Goal: Task Accomplishment & Management: Manage account settings

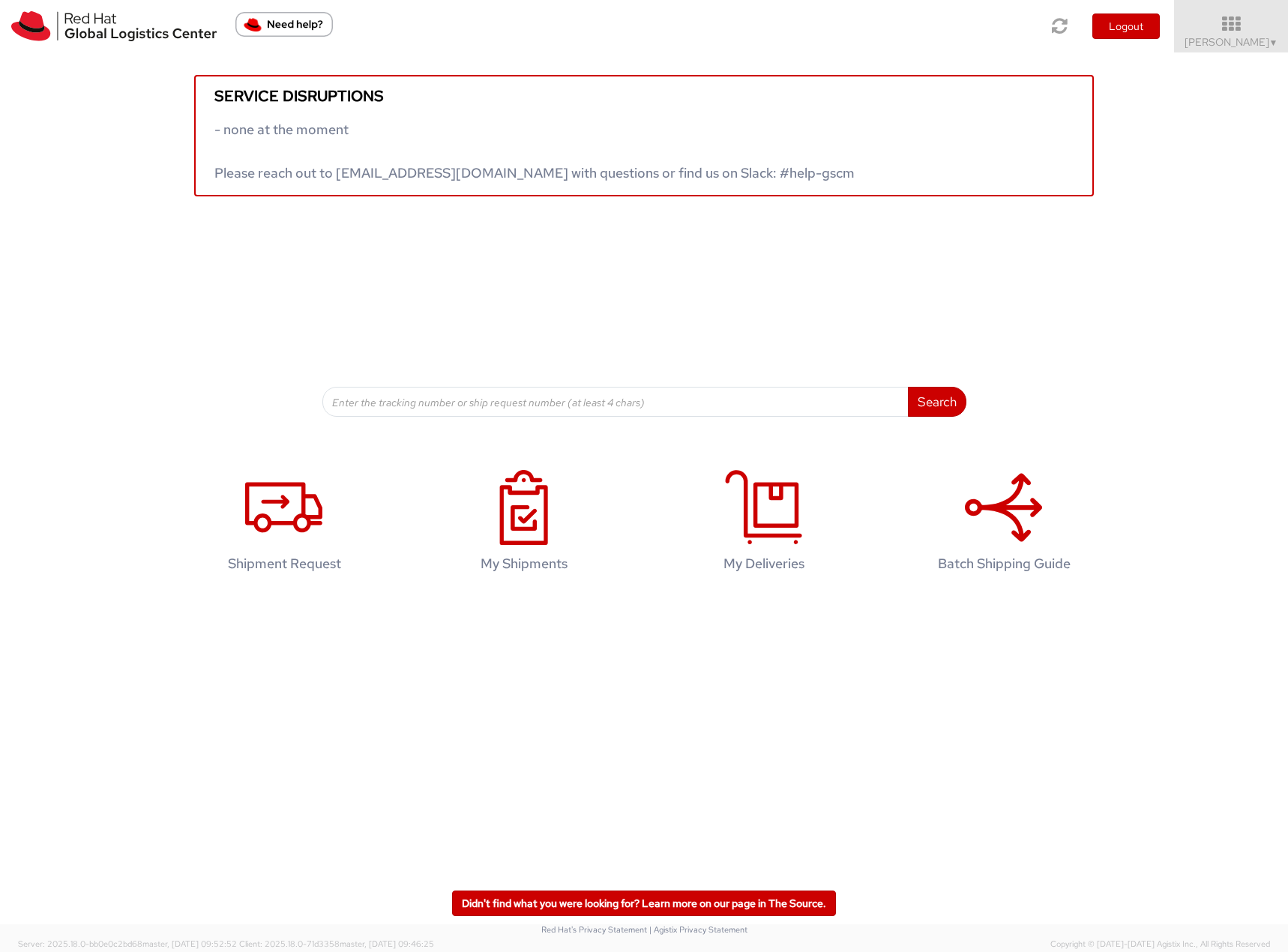
drag, startPoint x: 1232, startPoint y: 26, endPoint x: 1204, endPoint y: 236, distance: 211.9
click at [1232, 26] on icon at bounding box center [1231, 24] width 114 height 18
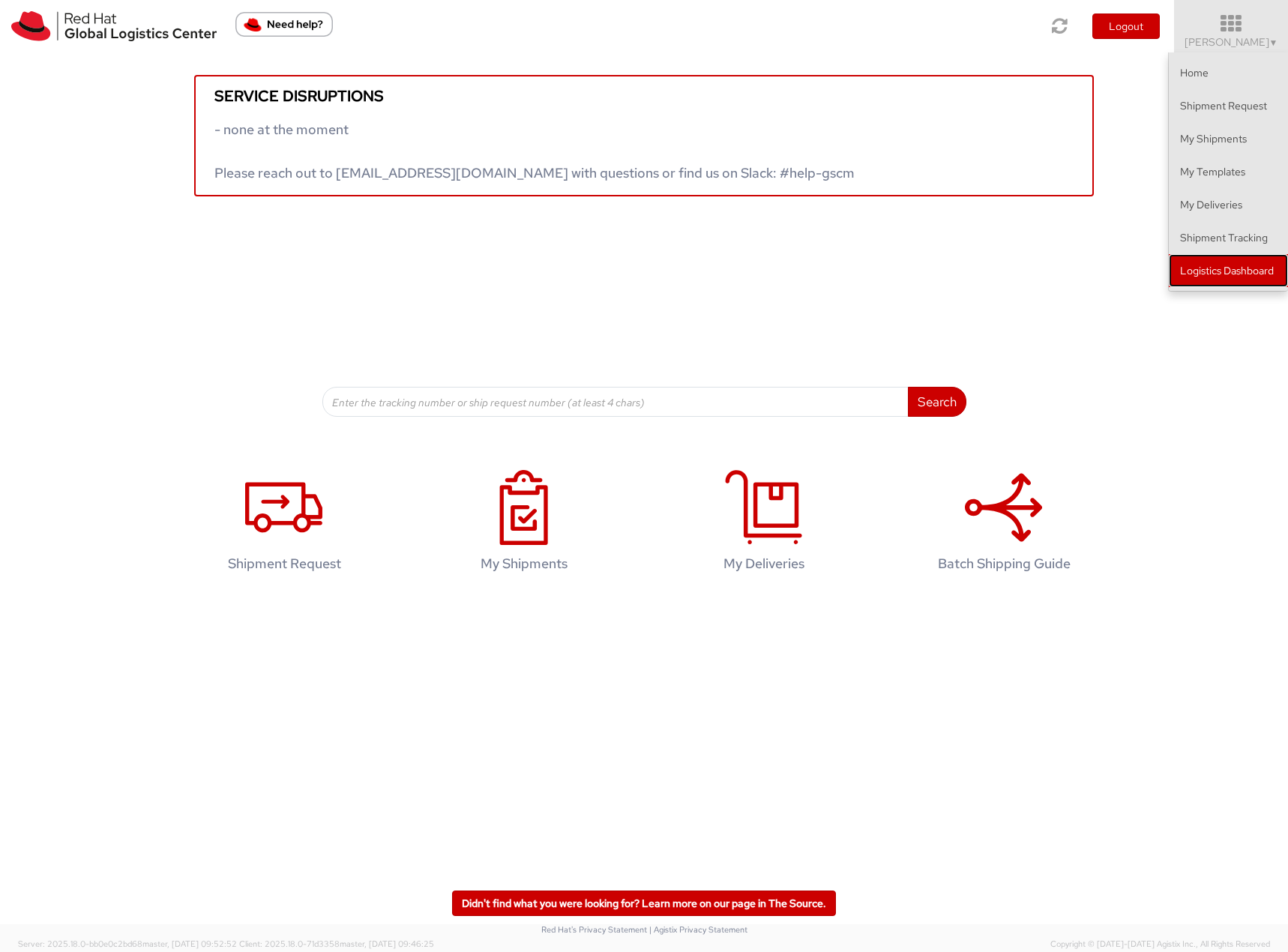
click at [1209, 265] on link "Logistics Dashboard" at bounding box center [1228, 270] width 119 height 33
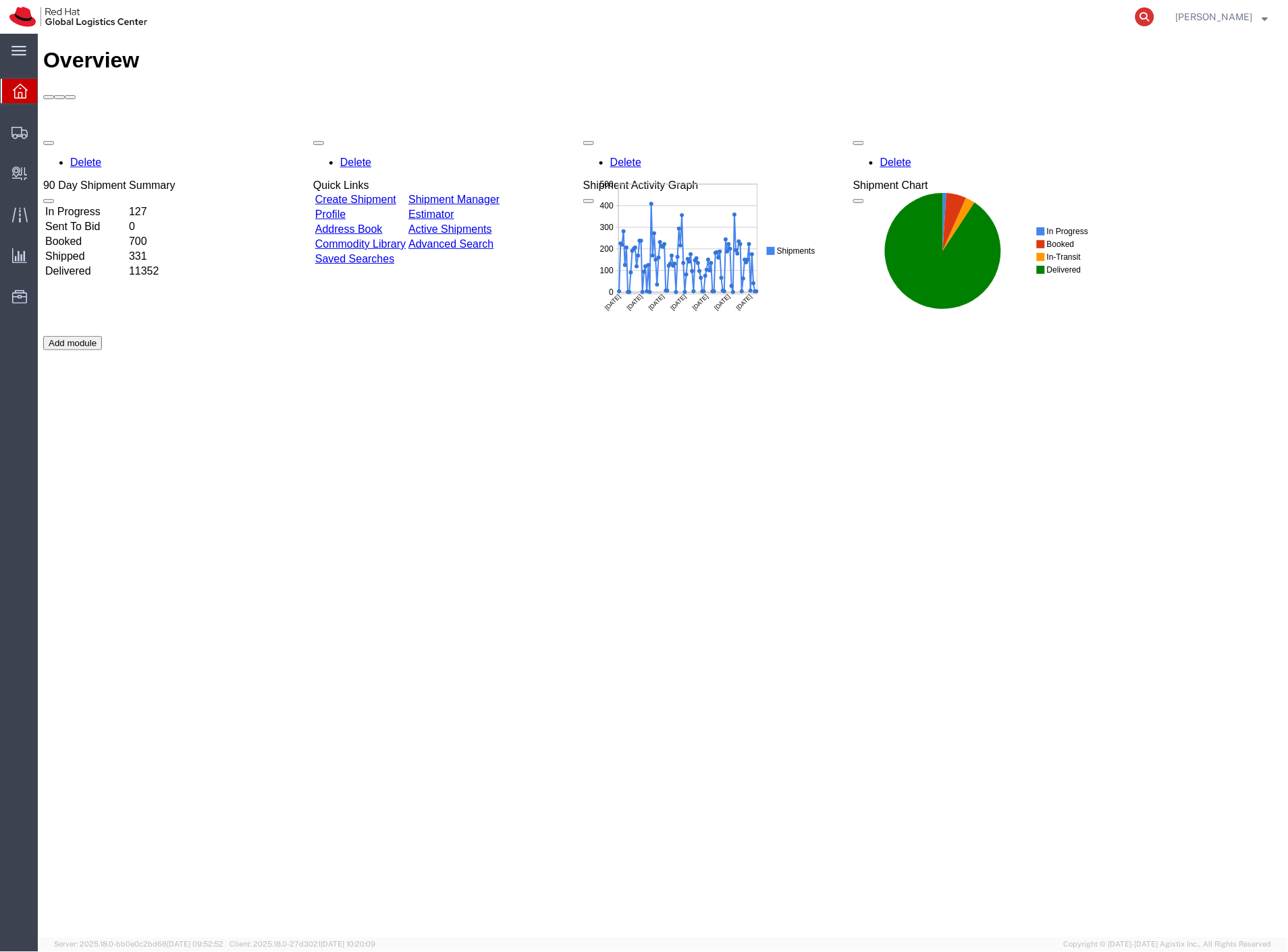
click at [1154, 14] on icon at bounding box center [1145, 16] width 19 height 19
paste input "9513496156"
type input "9513496156"
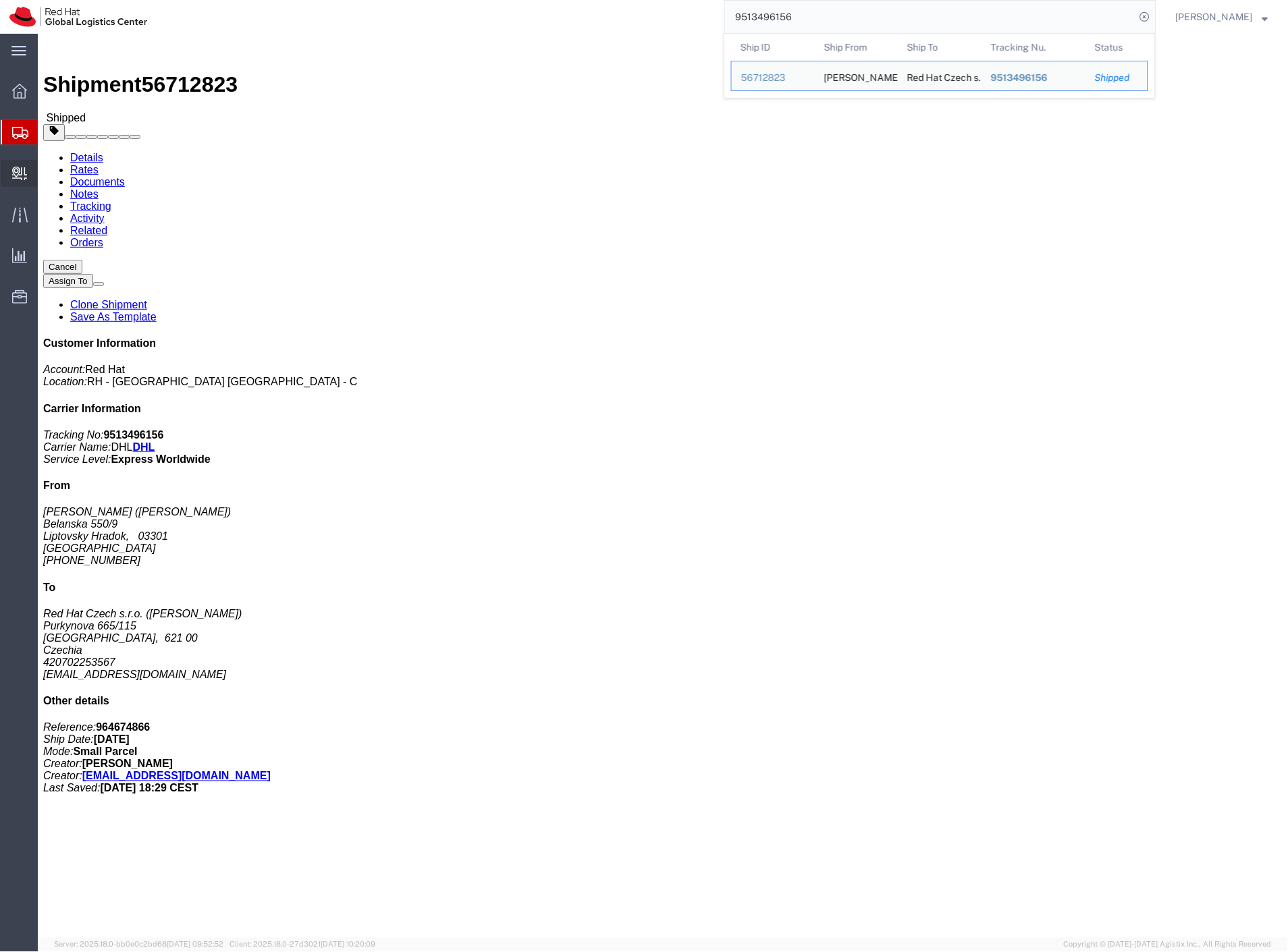
click at [47, 183] on span "Internal Delivery" at bounding box center [42, 173] width 9 height 27
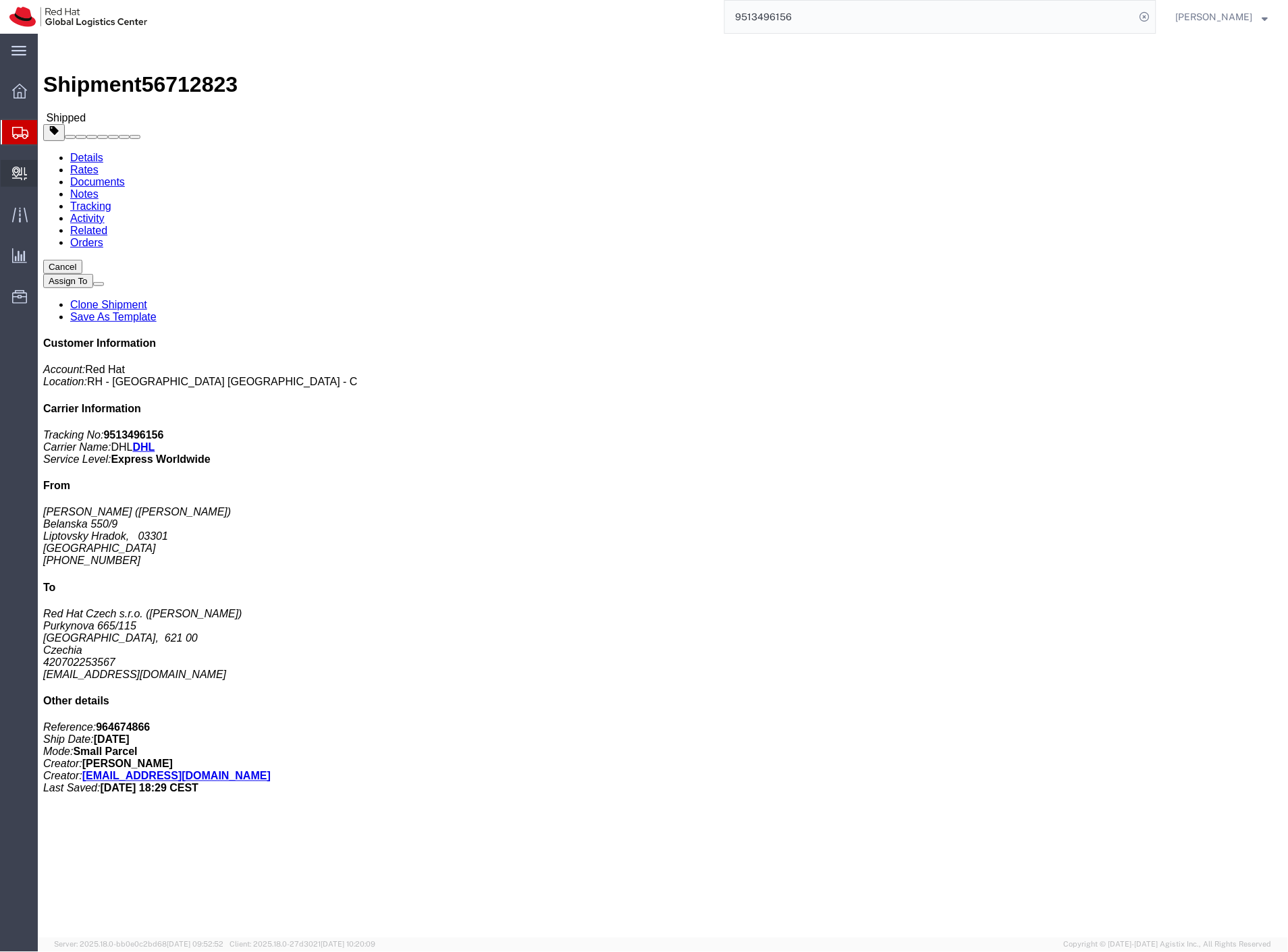
click at [0, 0] on span "Create Delivery" at bounding box center [0, 0] width 0 height 0
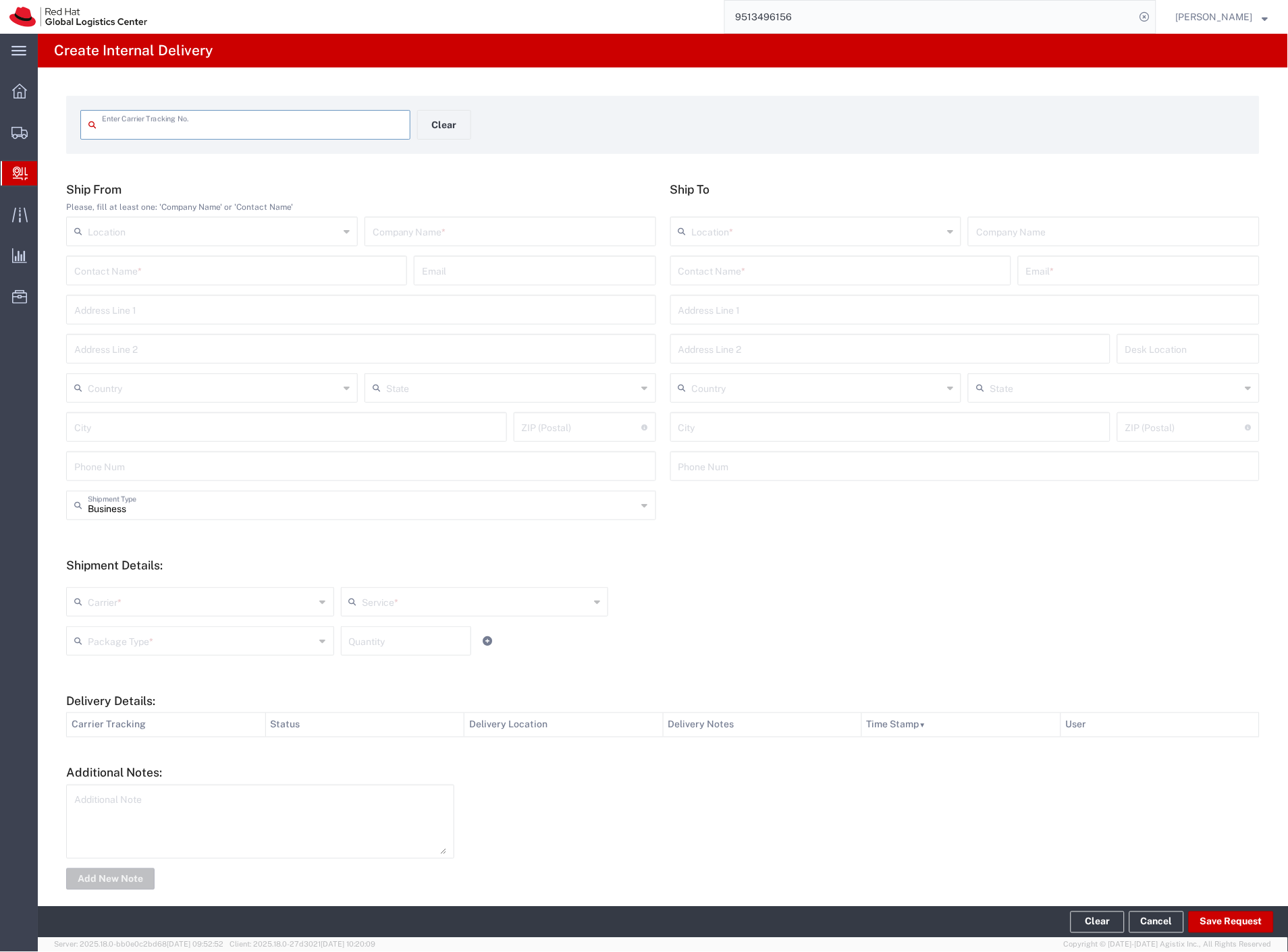
click at [161, 123] on input "text" at bounding box center [252, 123] width 300 height 24
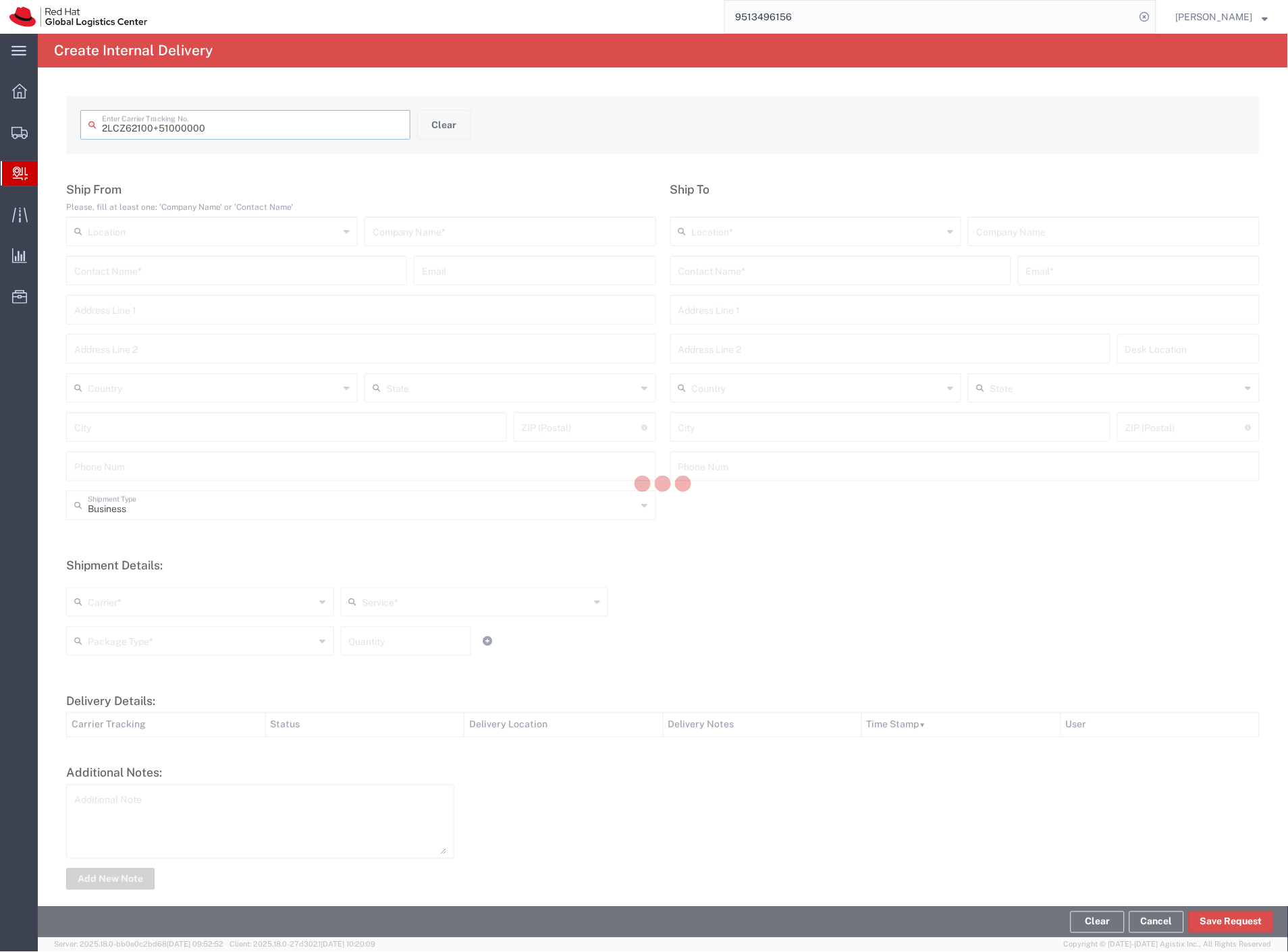
type input "2LCZ62100 51000000"
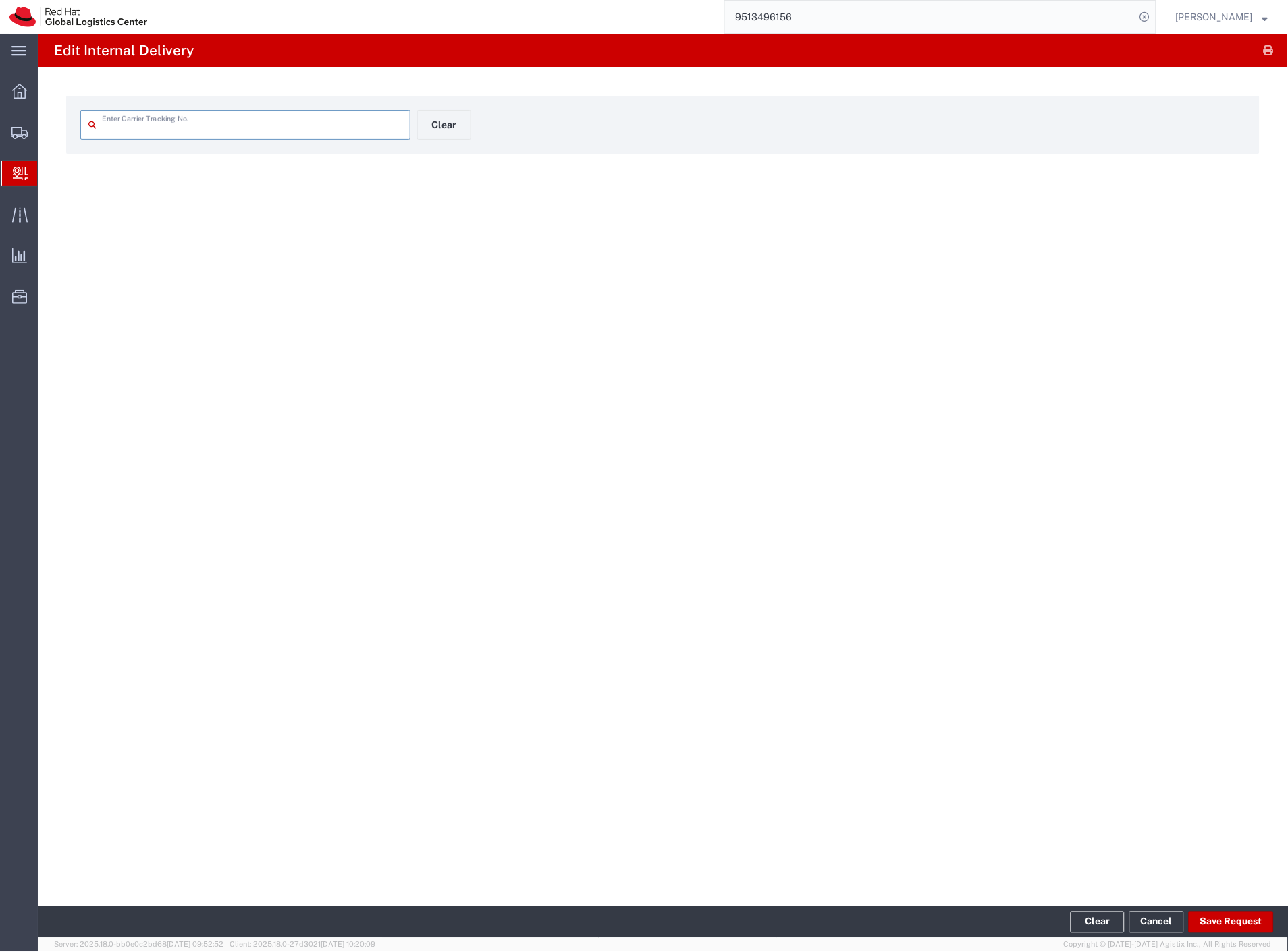
type input "2LCZ62100 51000000"
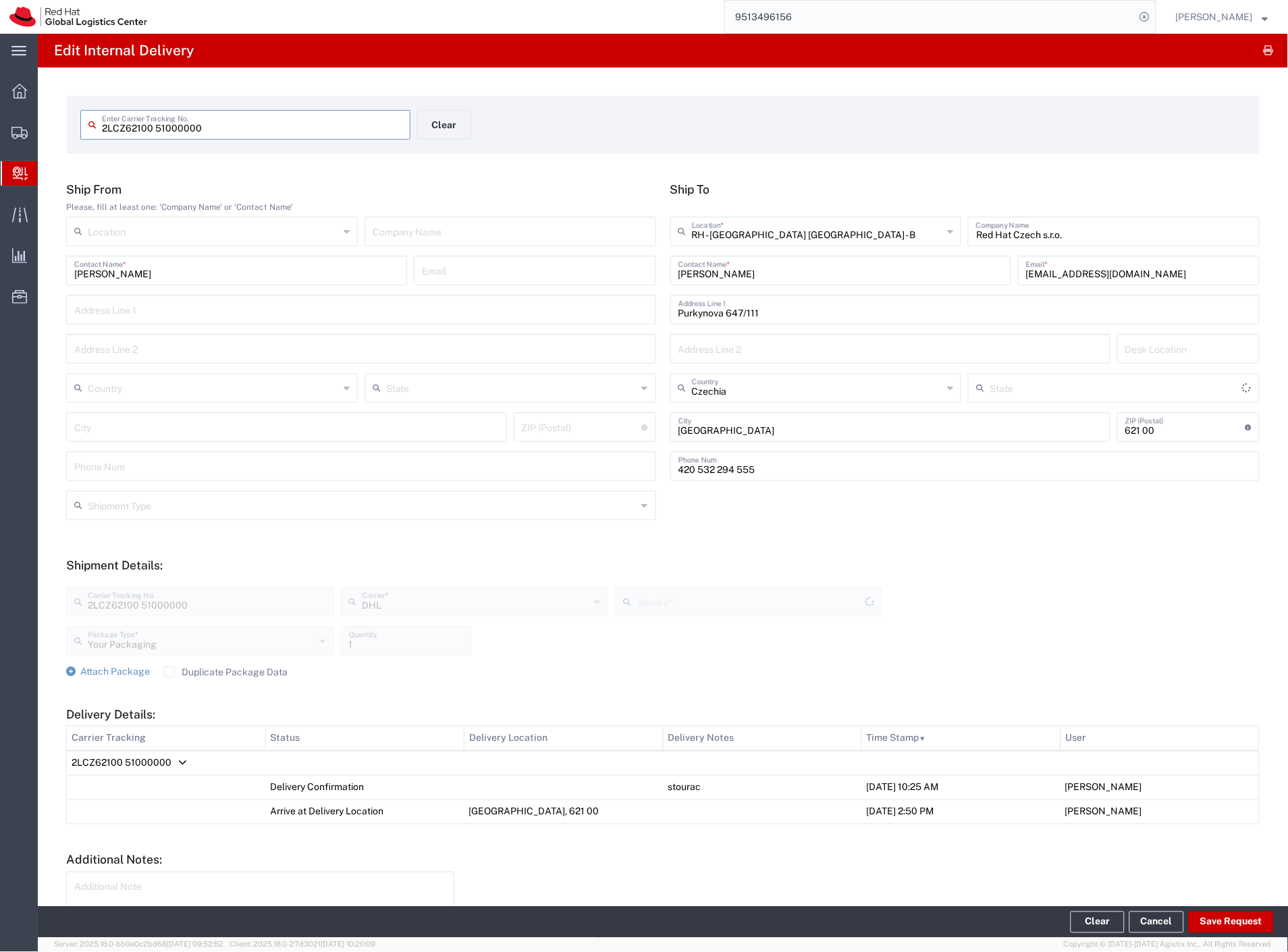
type input "Express Worldwide"
click at [443, 123] on button "Clear" at bounding box center [444, 124] width 54 height 29
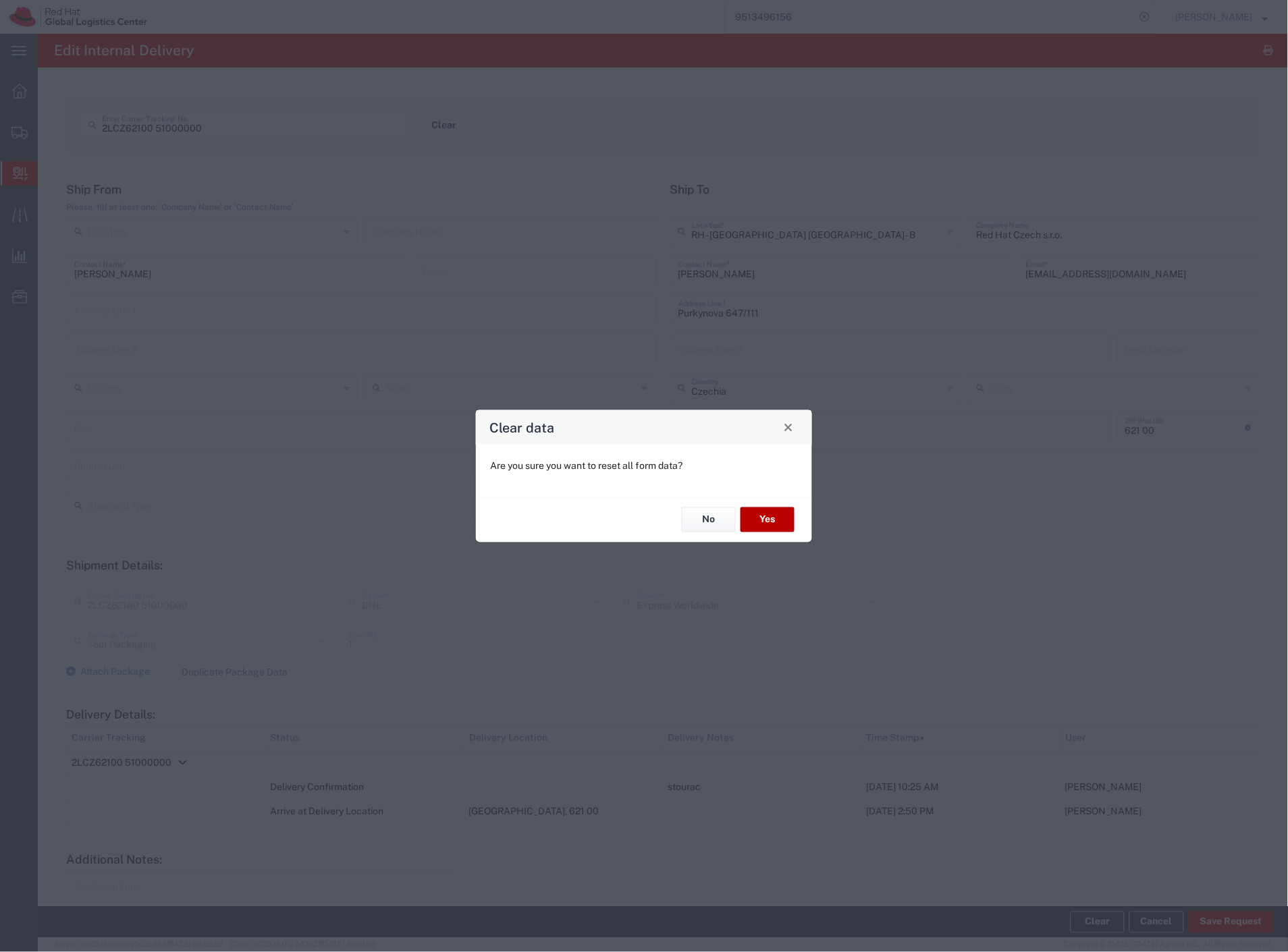
click at [759, 524] on button "Yes" at bounding box center [767, 520] width 54 height 25
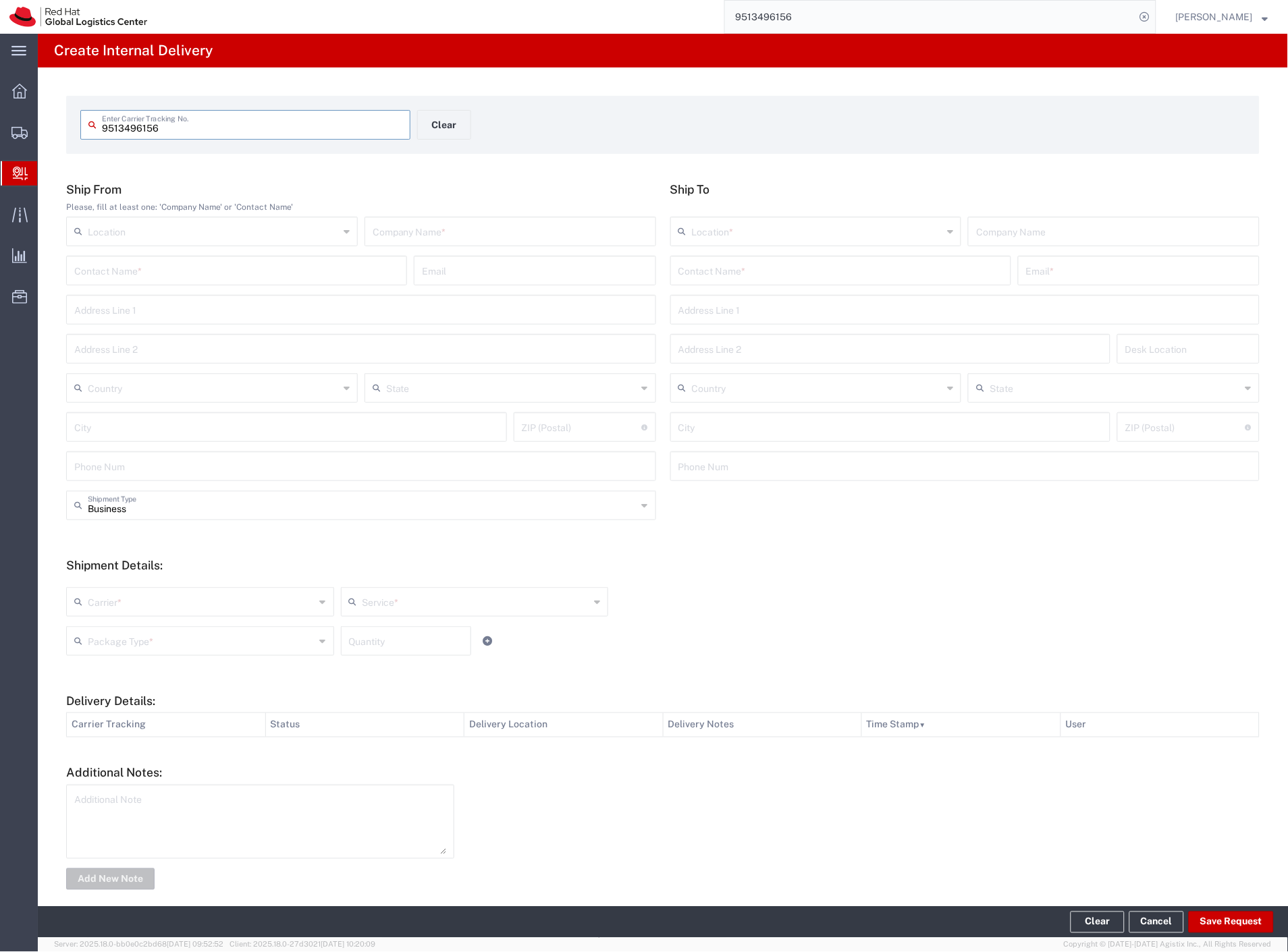
type input "9513496156"
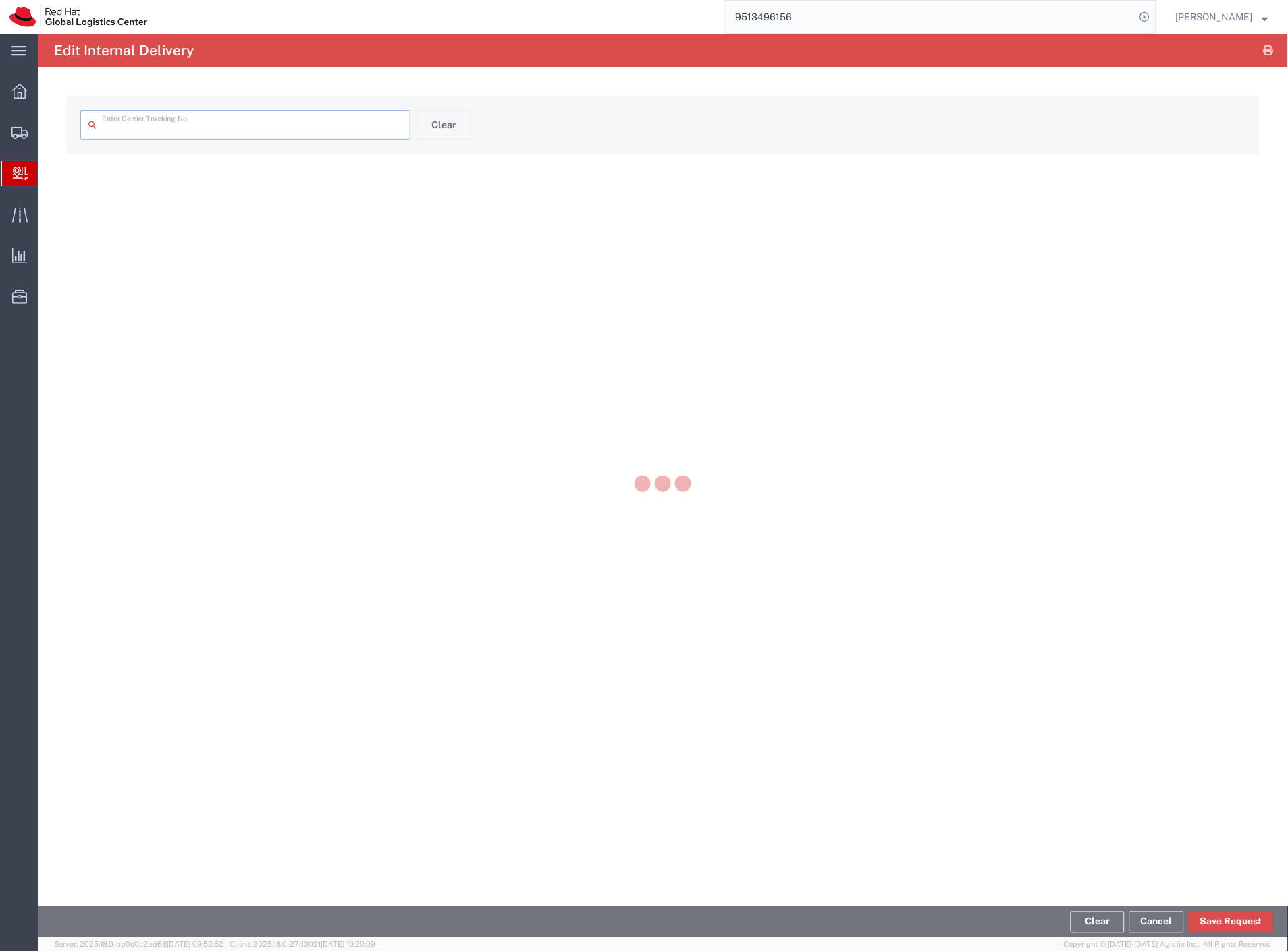
type input "9513496156"
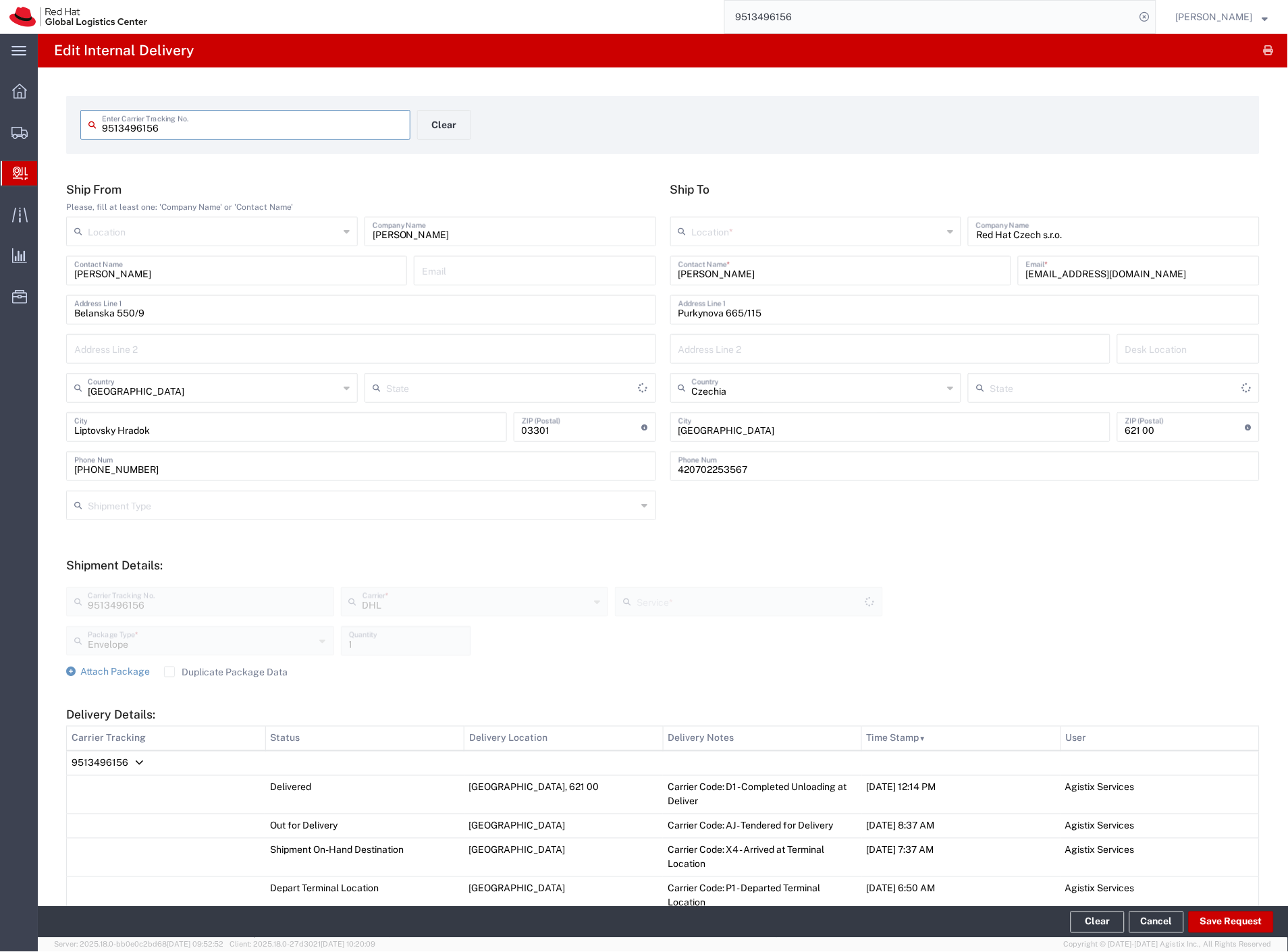
type input "Express Worldwide"
click at [713, 226] on input "text" at bounding box center [818, 230] width 251 height 24
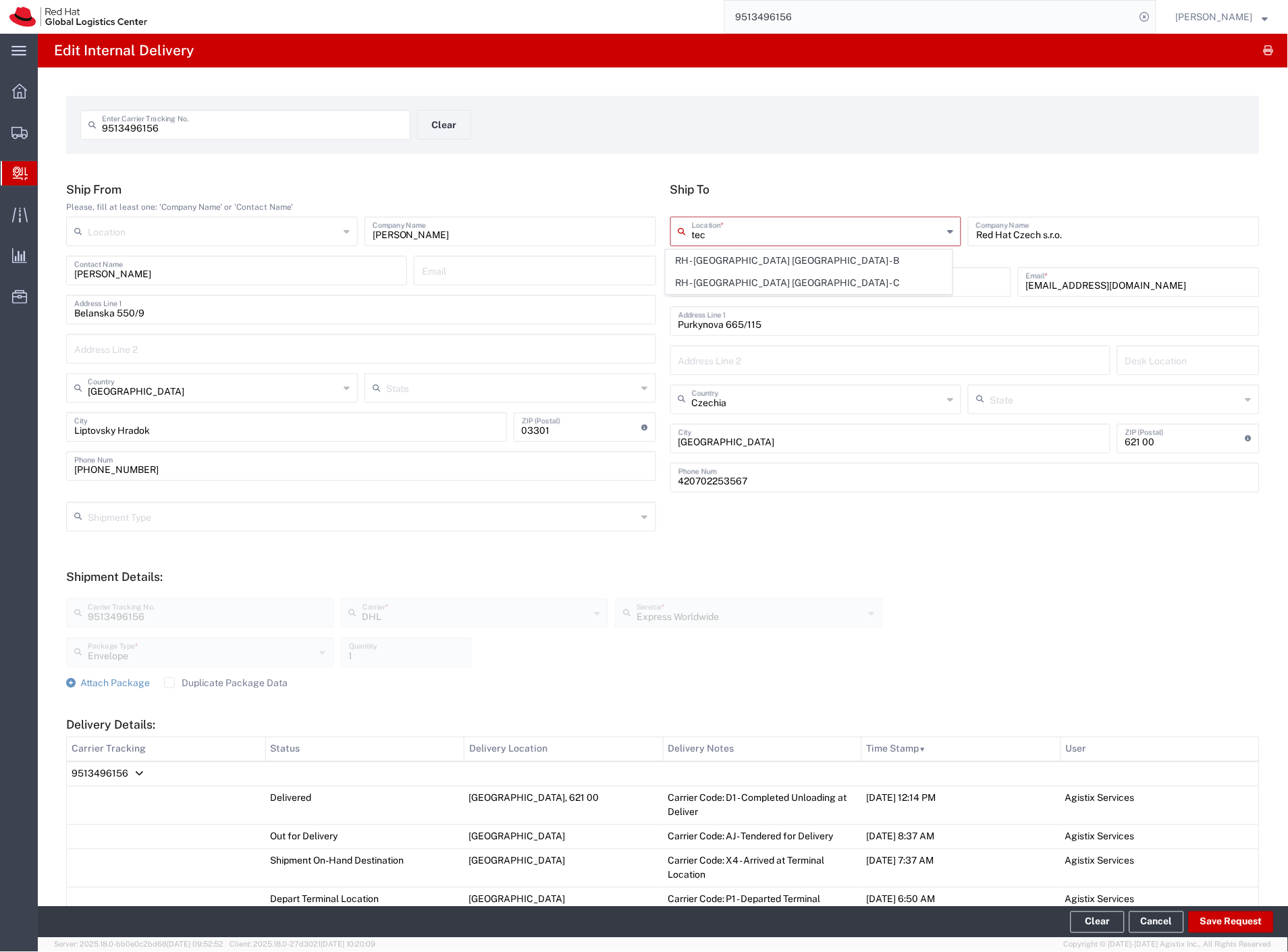
click at [747, 281] on span "RH - [GEOGRAPHIC_DATA] [GEOGRAPHIC_DATA] - C" at bounding box center [809, 282] width 286 height 21
type input "RH - [GEOGRAPHIC_DATA] [GEOGRAPHIC_DATA] - C"
type input "420 532 294 555"
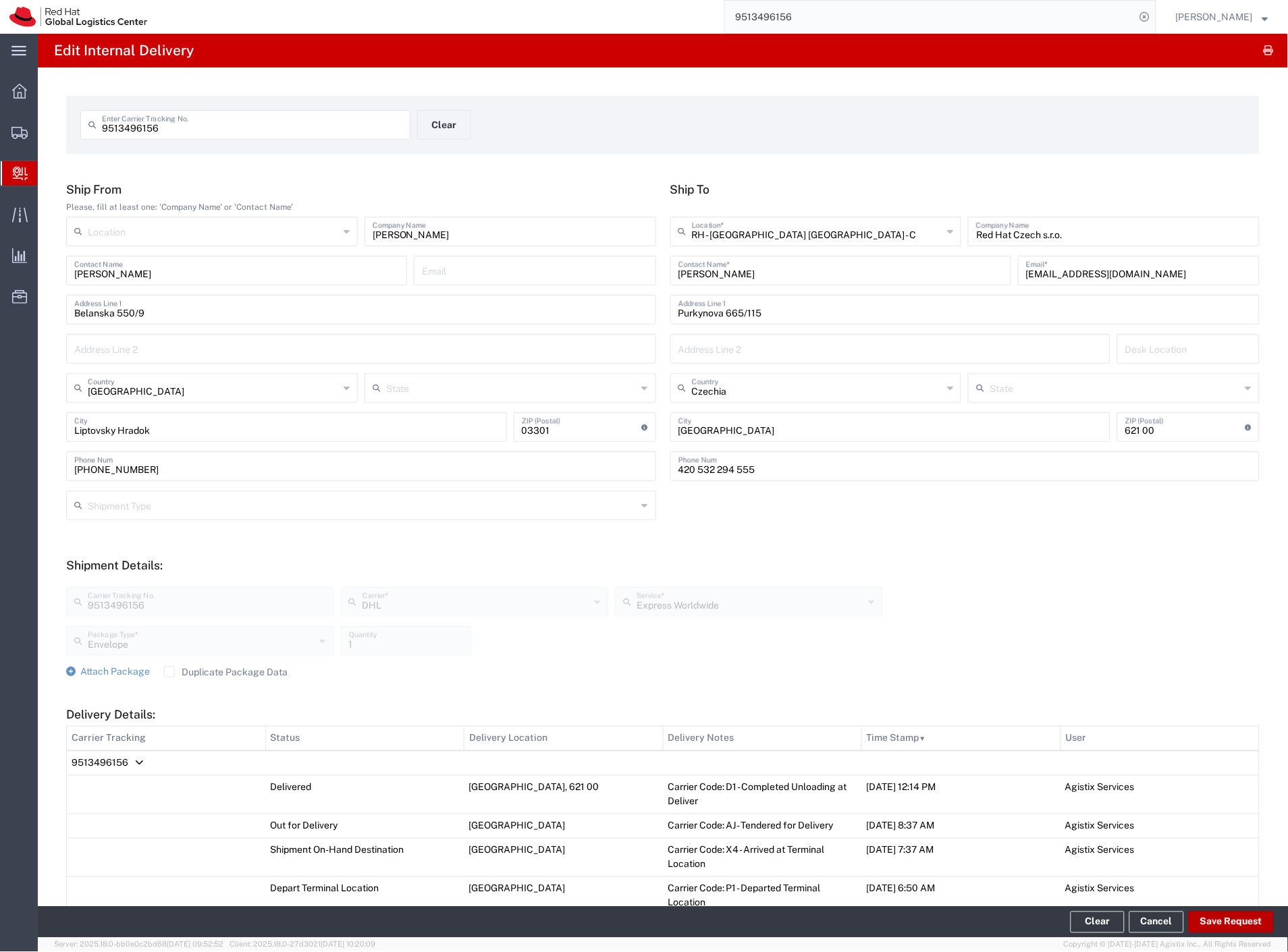
click at [1231, 918] on button "Save Request" at bounding box center [1231, 923] width 85 height 22
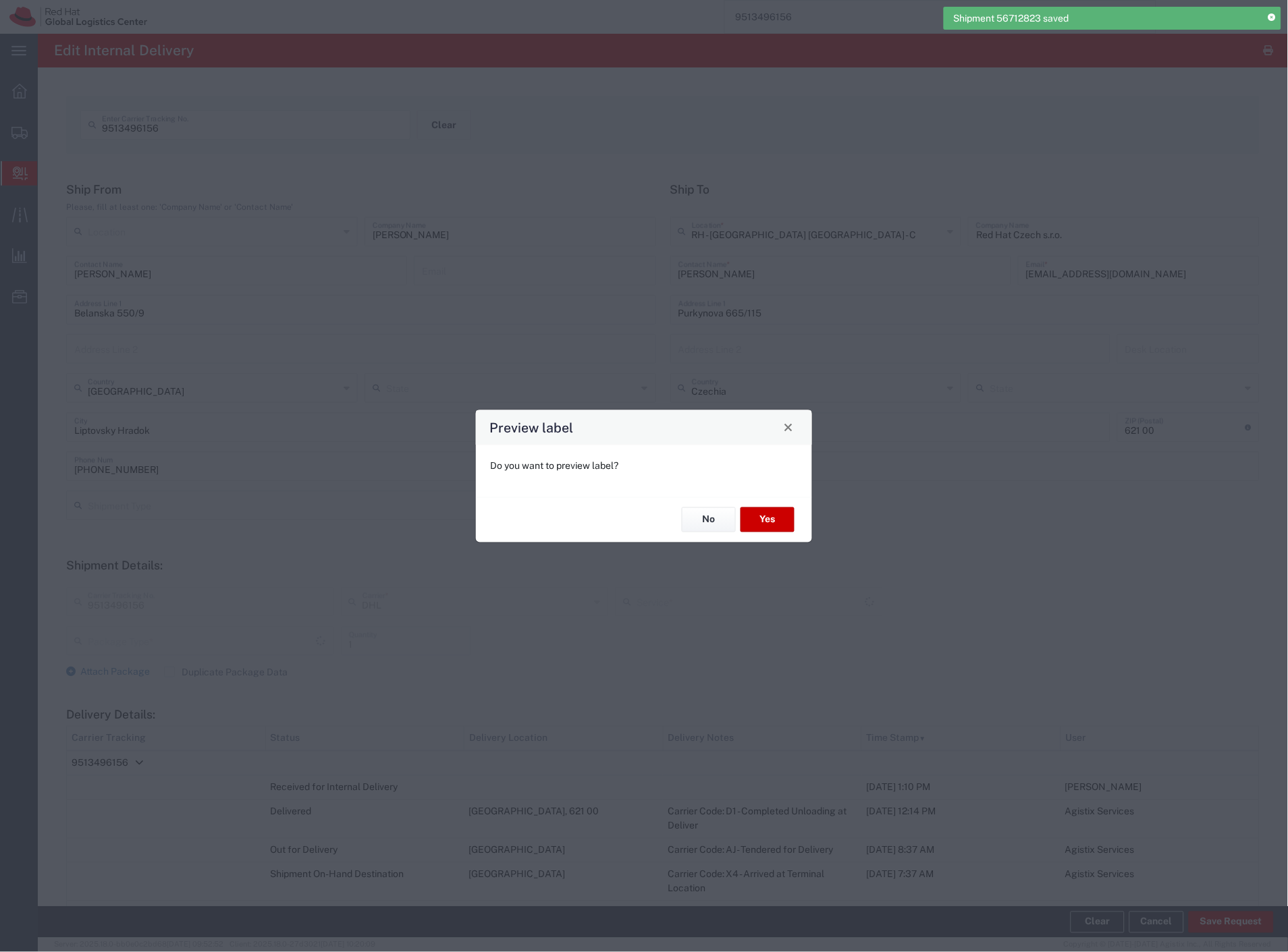
type input "Envelope"
type input "Express Worldwide"
click at [724, 518] on button "No" at bounding box center [709, 520] width 54 height 25
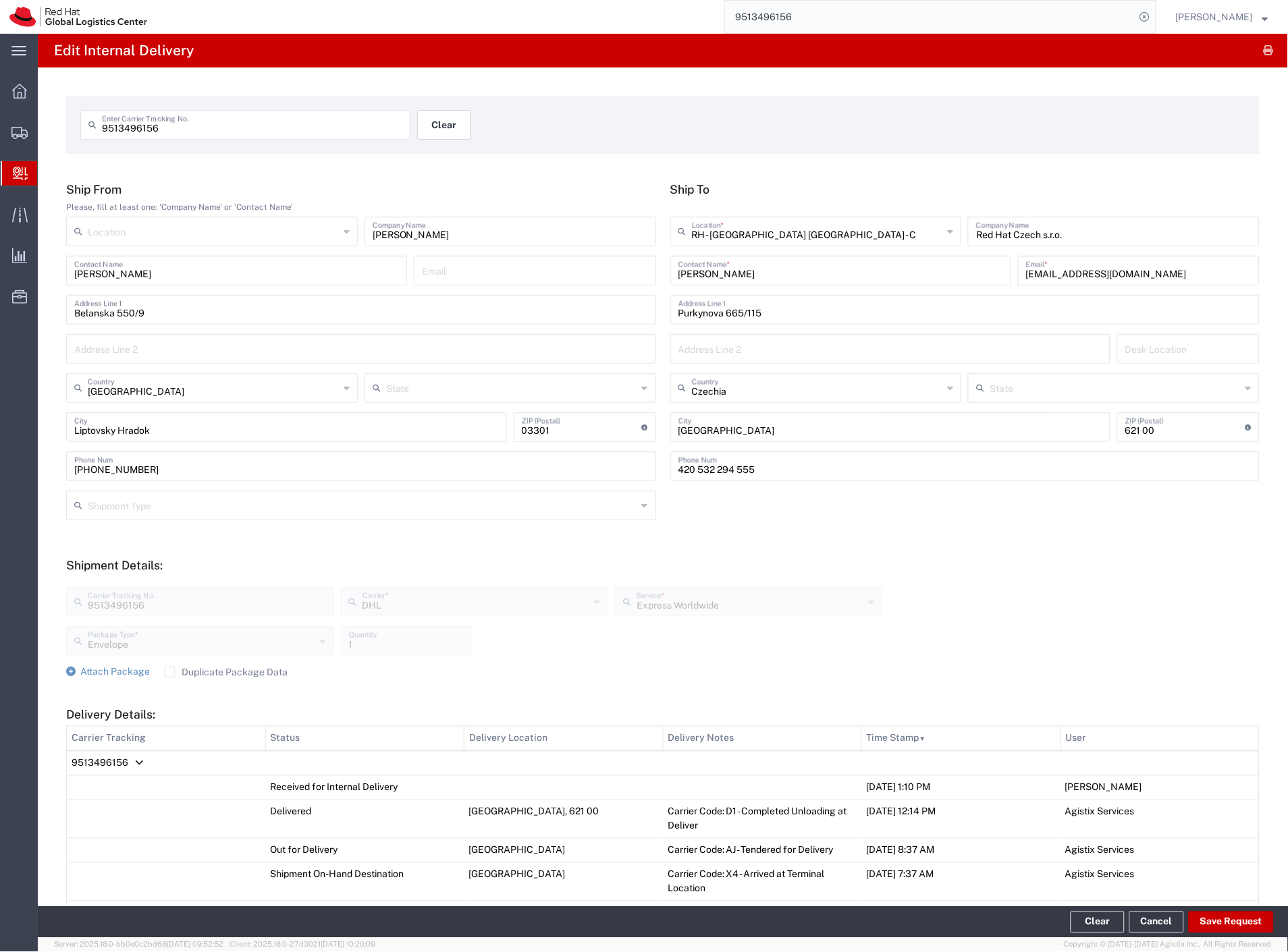
click at [450, 125] on button "Clear" at bounding box center [444, 124] width 54 height 29
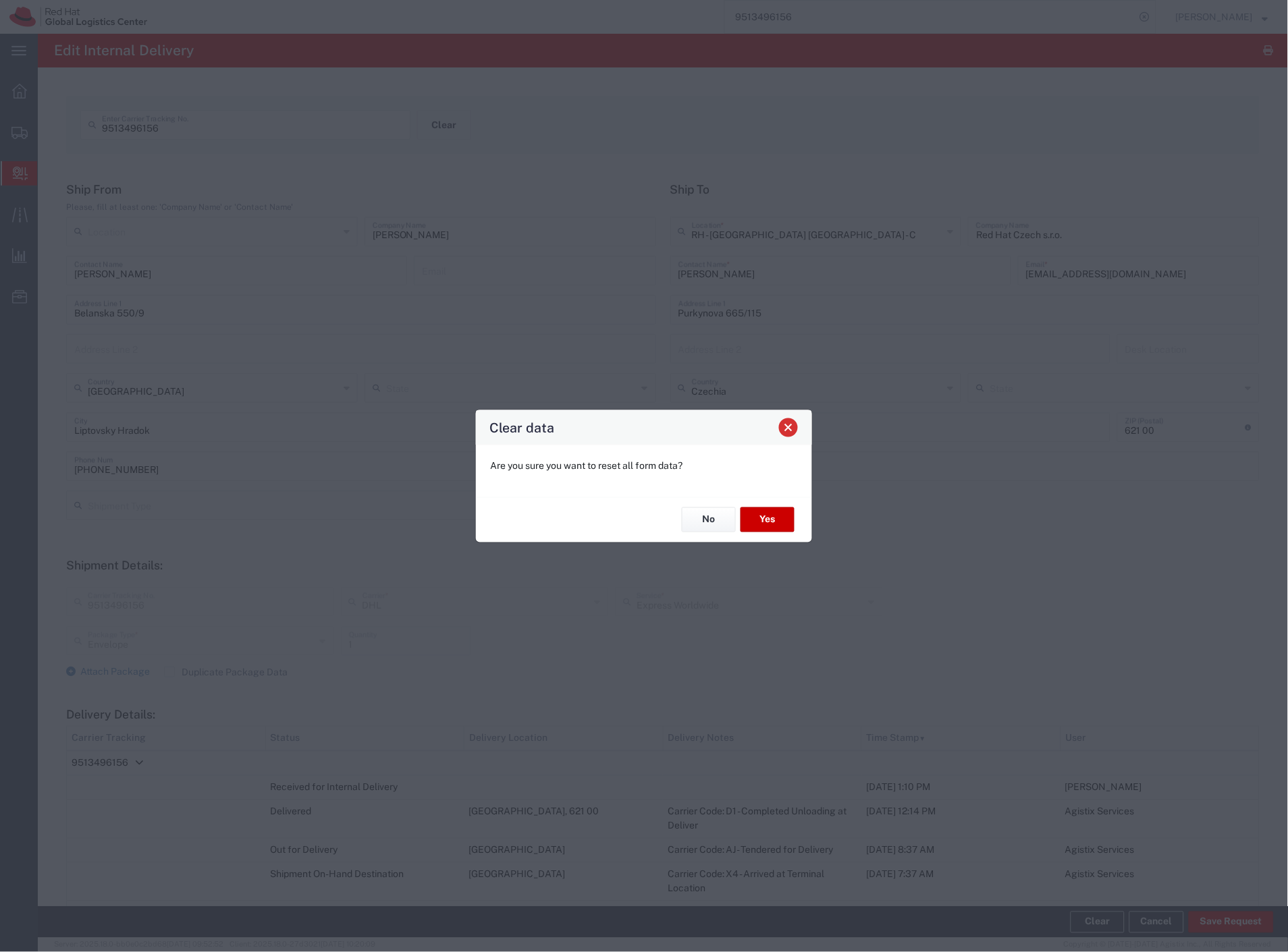
click at [792, 428] on span "Close" at bounding box center [788, 427] width 9 height 9
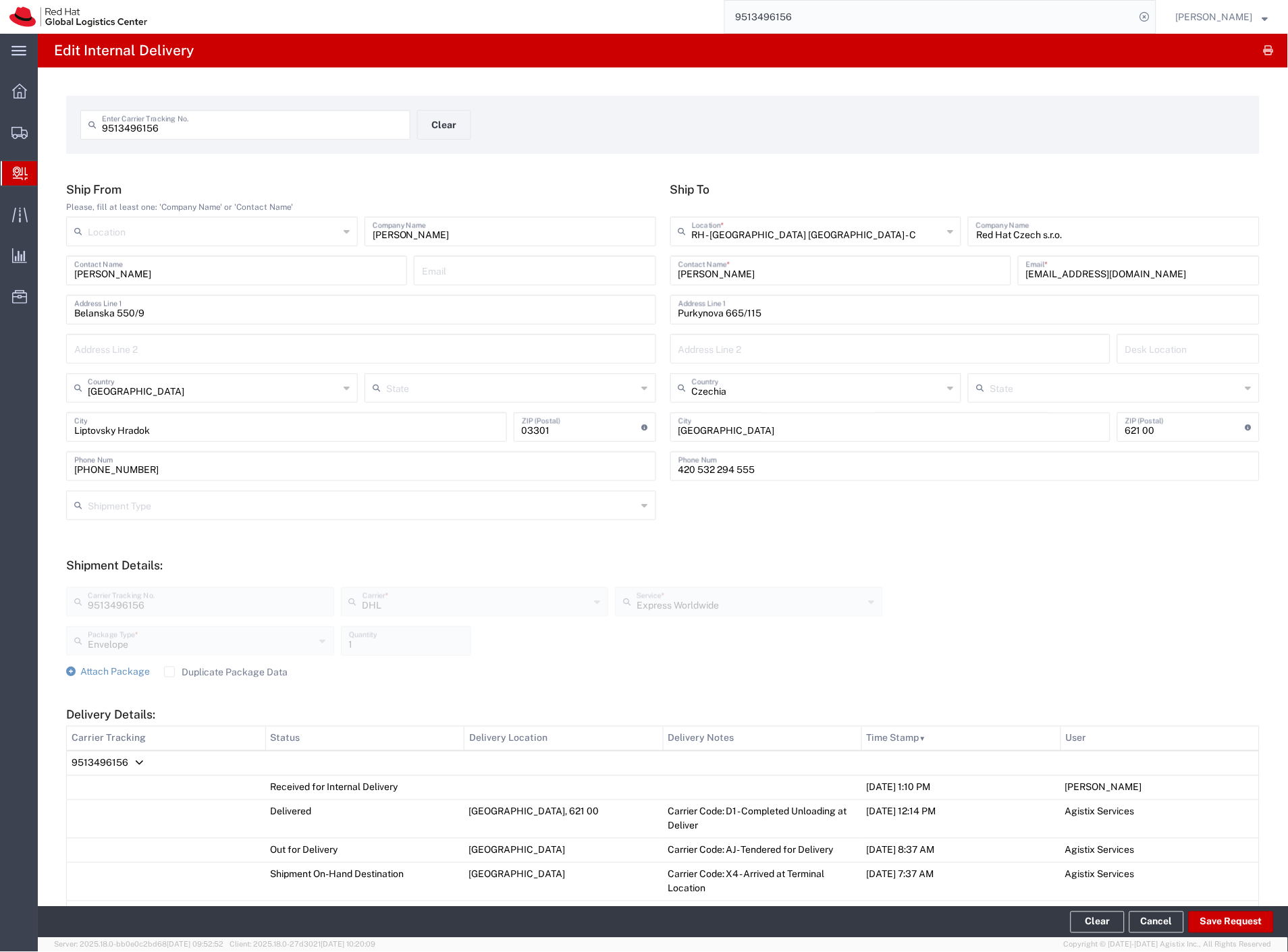
click at [135, 763] on span "Delivery Details:" at bounding box center [138, 763] width 8 height 1
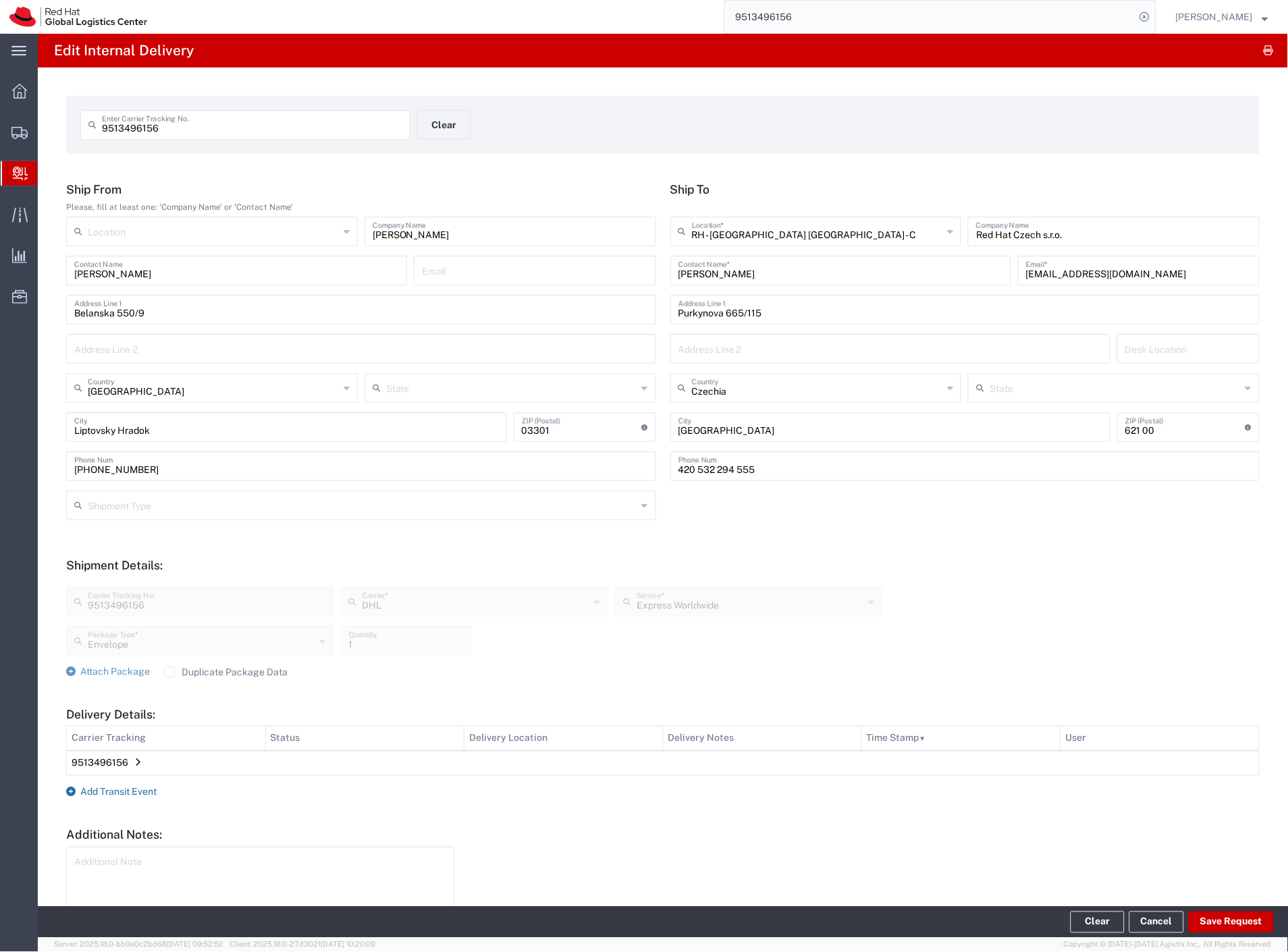
click at [131, 790] on span "Add Transit Event" at bounding box center [118, 791] width 76 height 11
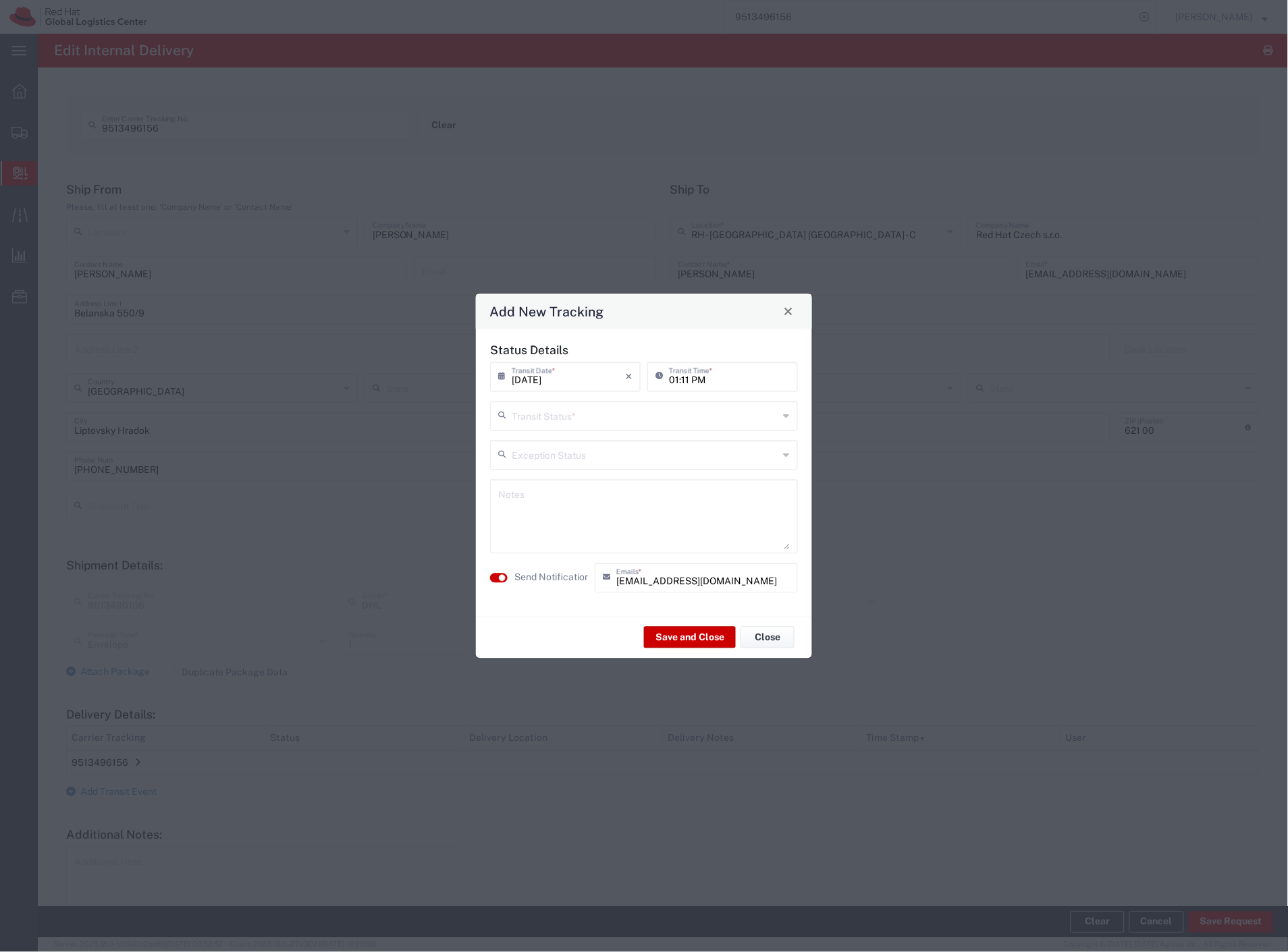
click at [633, 419] on input "text" at bounding box center [645, 414] width 267 height 24
click at [613, 441] on span "Delivery Confirmation" at bounding box center [644, 444] width 305 height 21
type input "Delivery Confirmation"
click at [545, 576] on label "Send Notification" at bounding box center [551, 578] width 75 height 14
click at [662, 638] on button "Save and Close" at bounding box center [690, 637] width 92 height 22
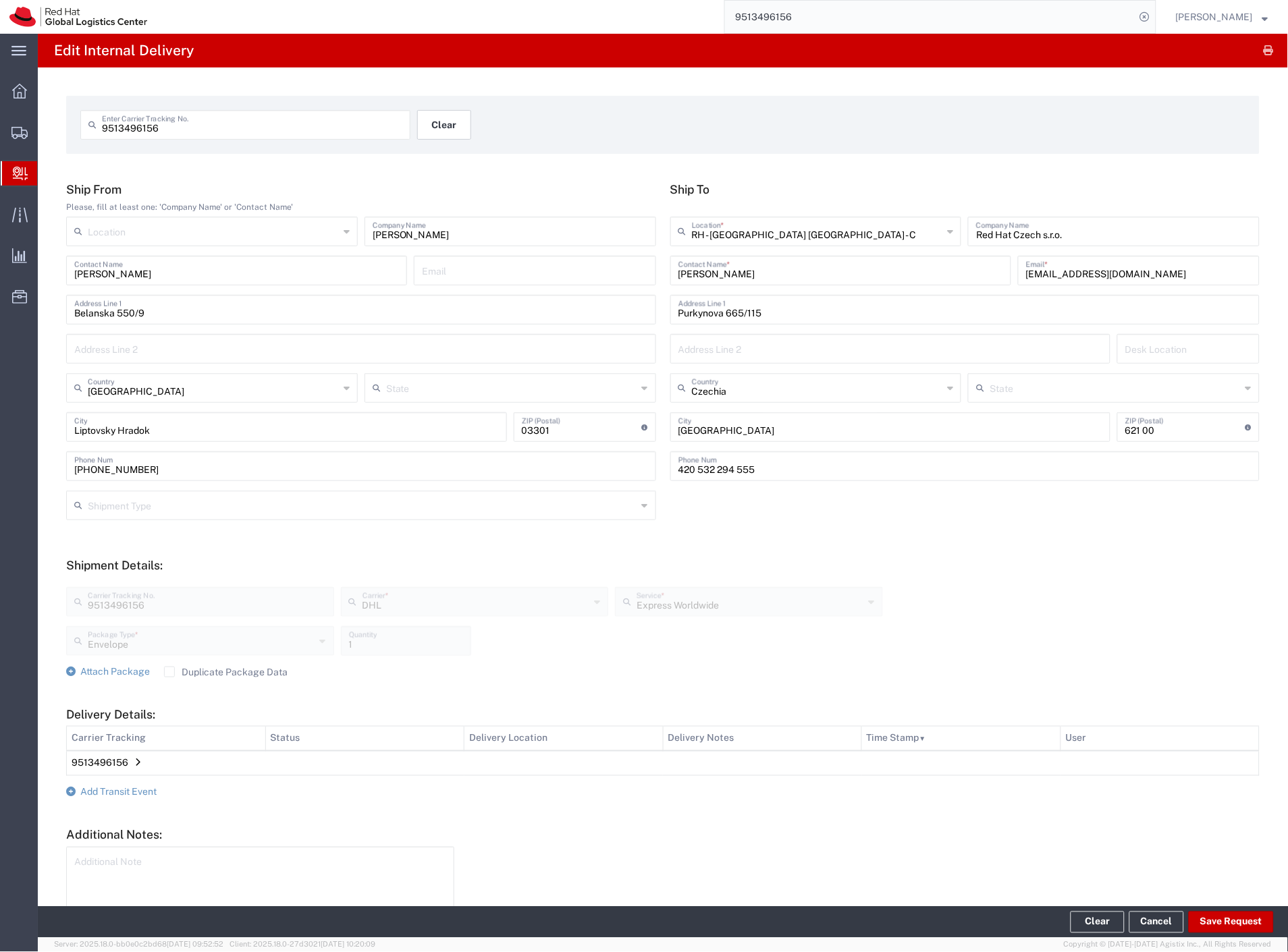
click at [435, 136] on button "Clear" at bounding box center [444, 124] width 54 height 29
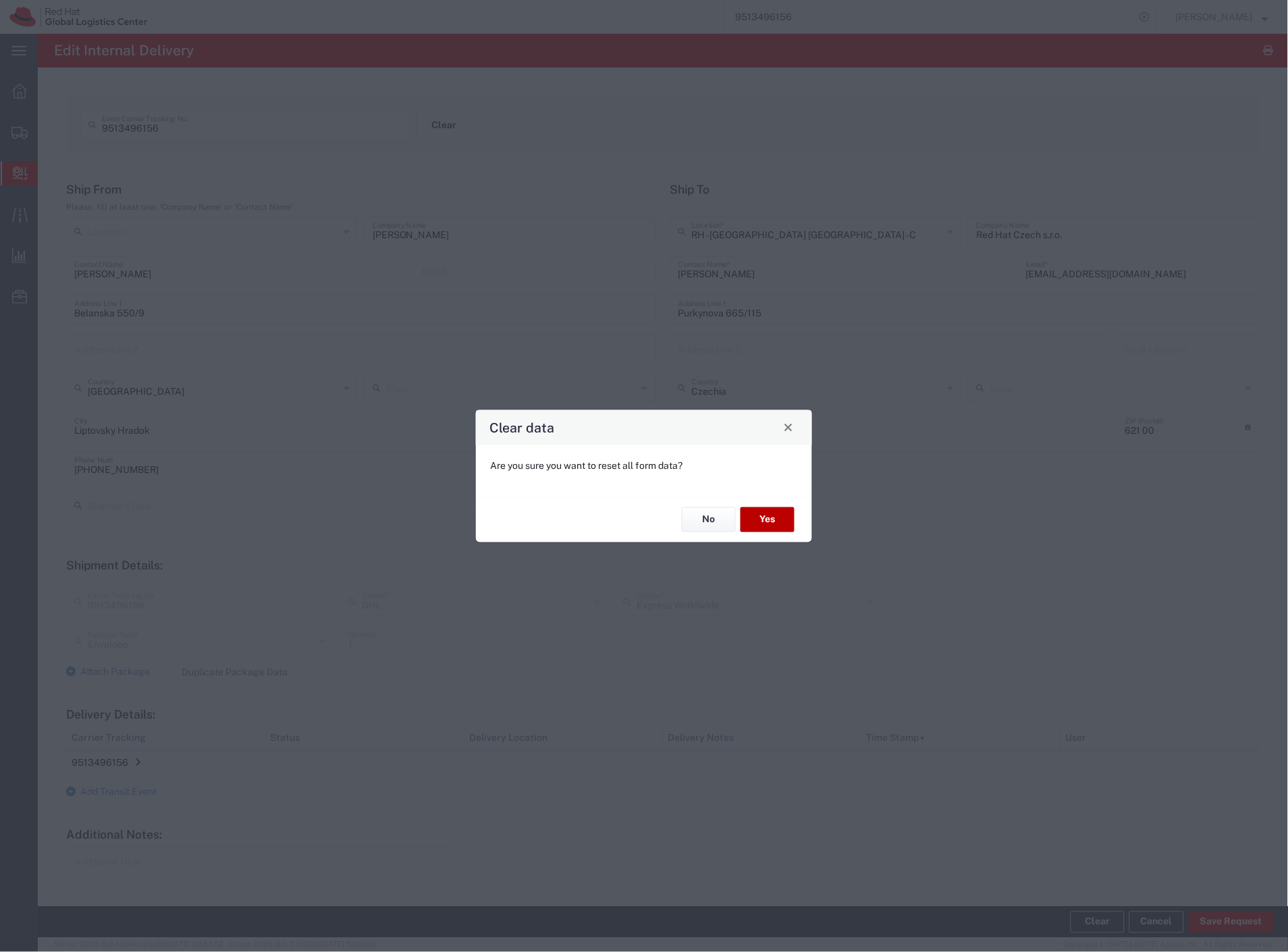
click at [777, 523] on button "Yes" at bounding box center [767, 520] width 54 height 25
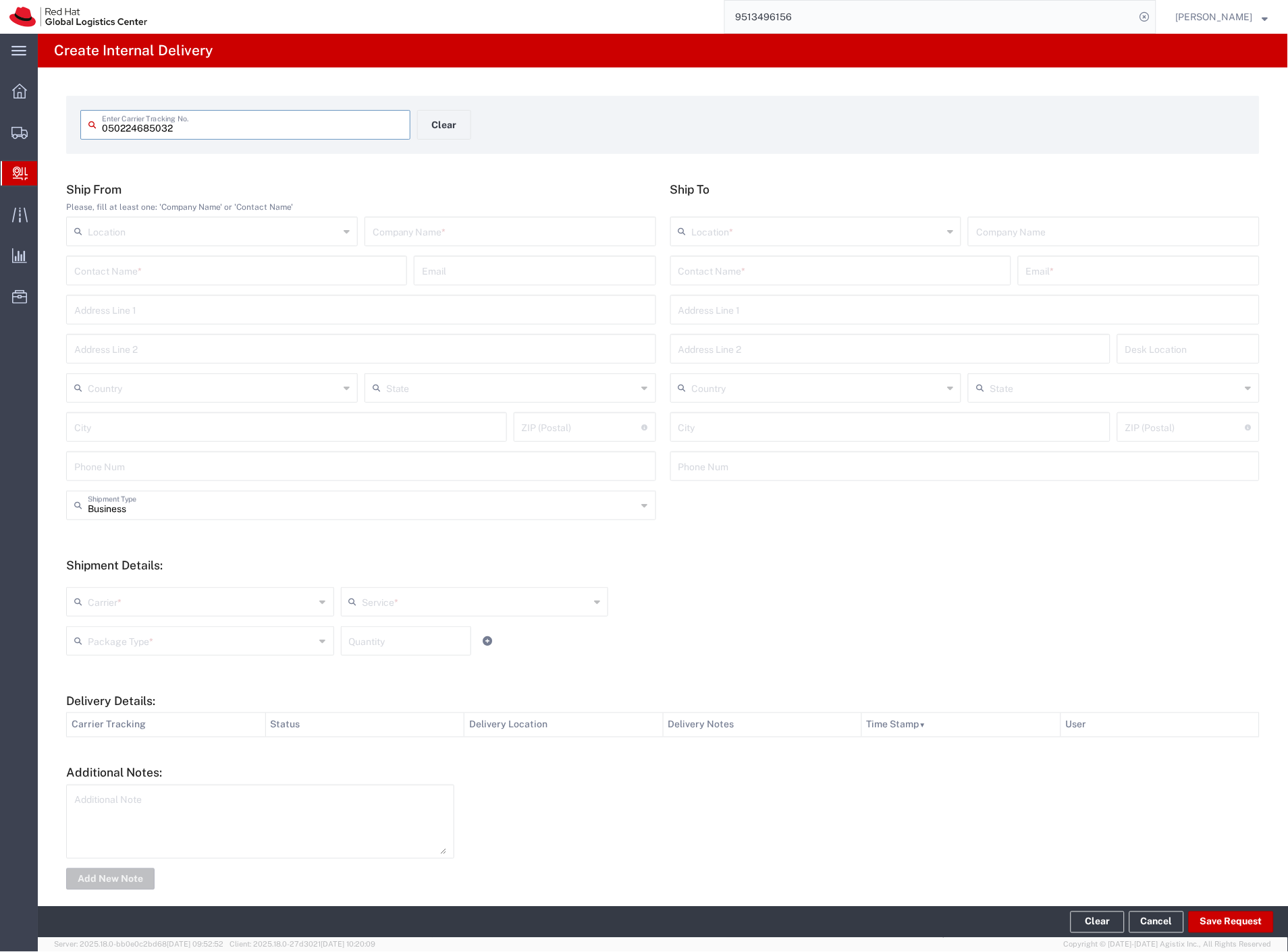
type input "050224685032"
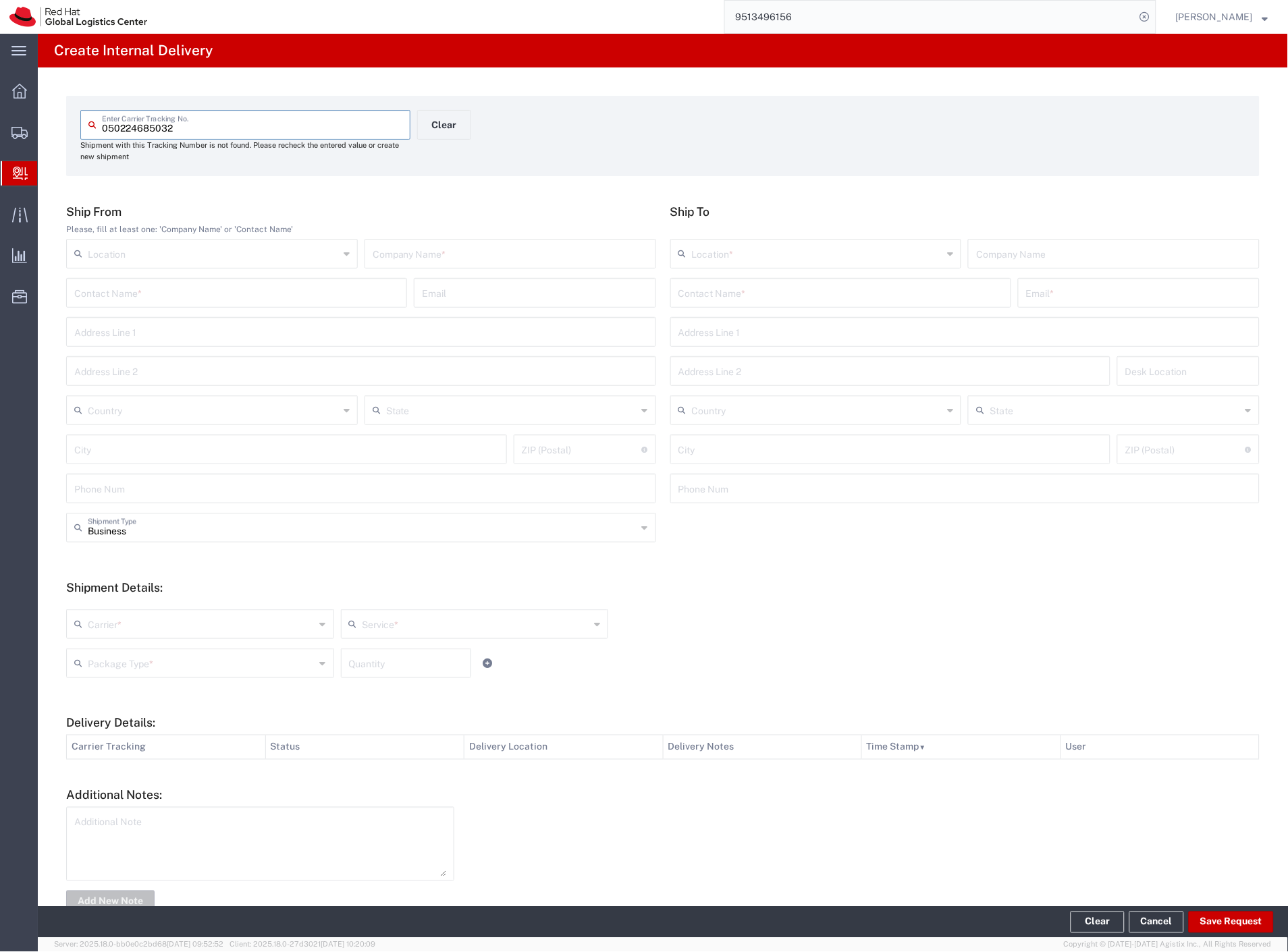
click at [401, 254] on input "text" at bounding box center [511, 252] width 275 height 24
type input "max"
click at [689, 299] on input "text" at bounding box center [840, 292] width 325 height 24
type input "[PERSON_NAME]"
click at [804, 333] on p "Red Hat Czech s.r.o. ([PERSON_NAME]), [EMAIL_ADDRESS][DOMAIN_NAME]" at bounding box center [840, 325] width 323 height 17
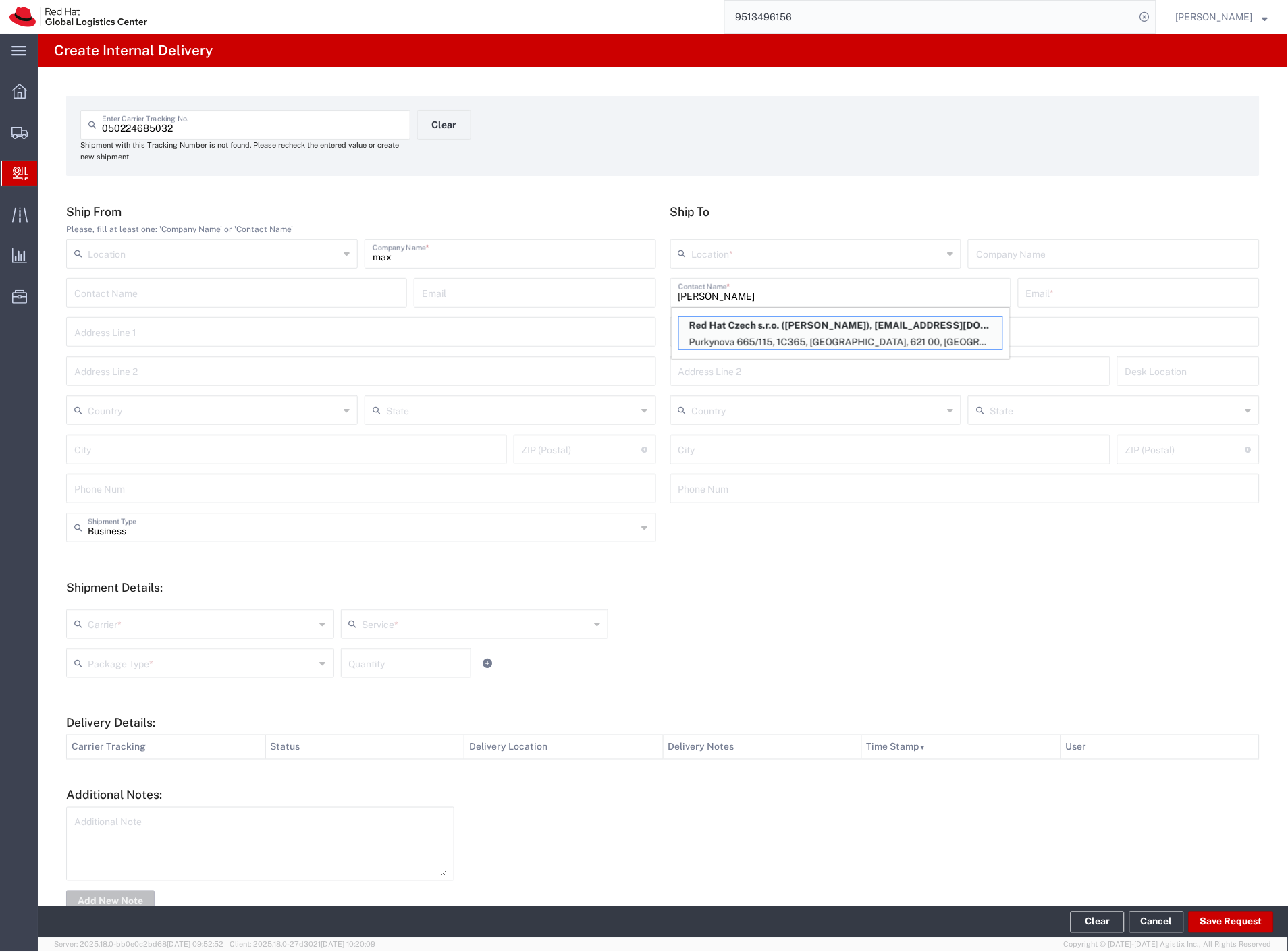
type input "RH - [GEOGRAPHIC_DATA] [GEOGRAPHIC_DATA] - C"
type input "Red Hat Czech s.r.o."
type input "[PERSON_NAME]"
type input "[EMAIL_ADDRESS][DOMAIN_NAME]"
type input "Purkynova 665/115"
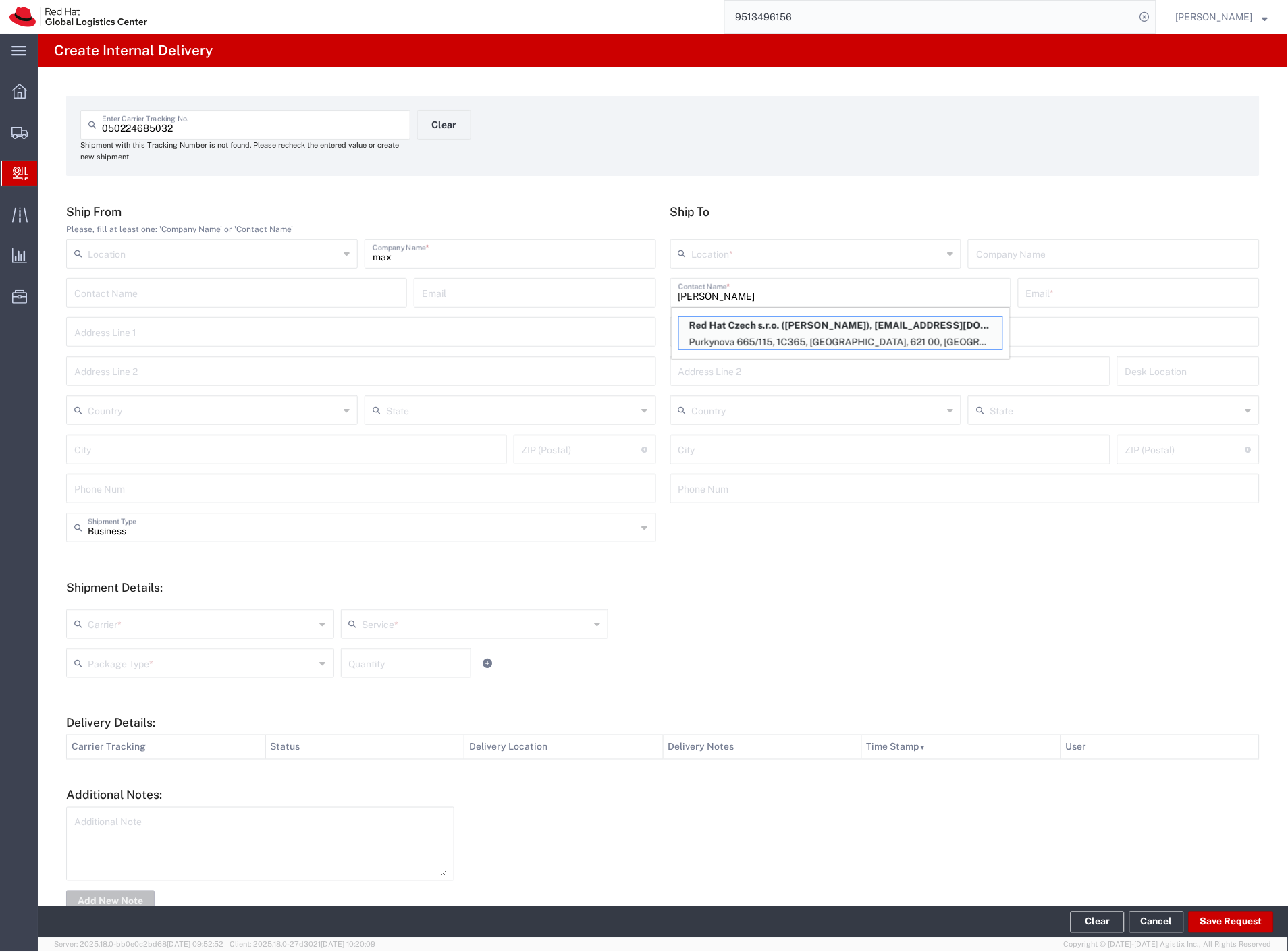
type input "1C365"
type input "Czechia"
type input "[GEOGRAPHIC_DATA]"
type input "621 00"
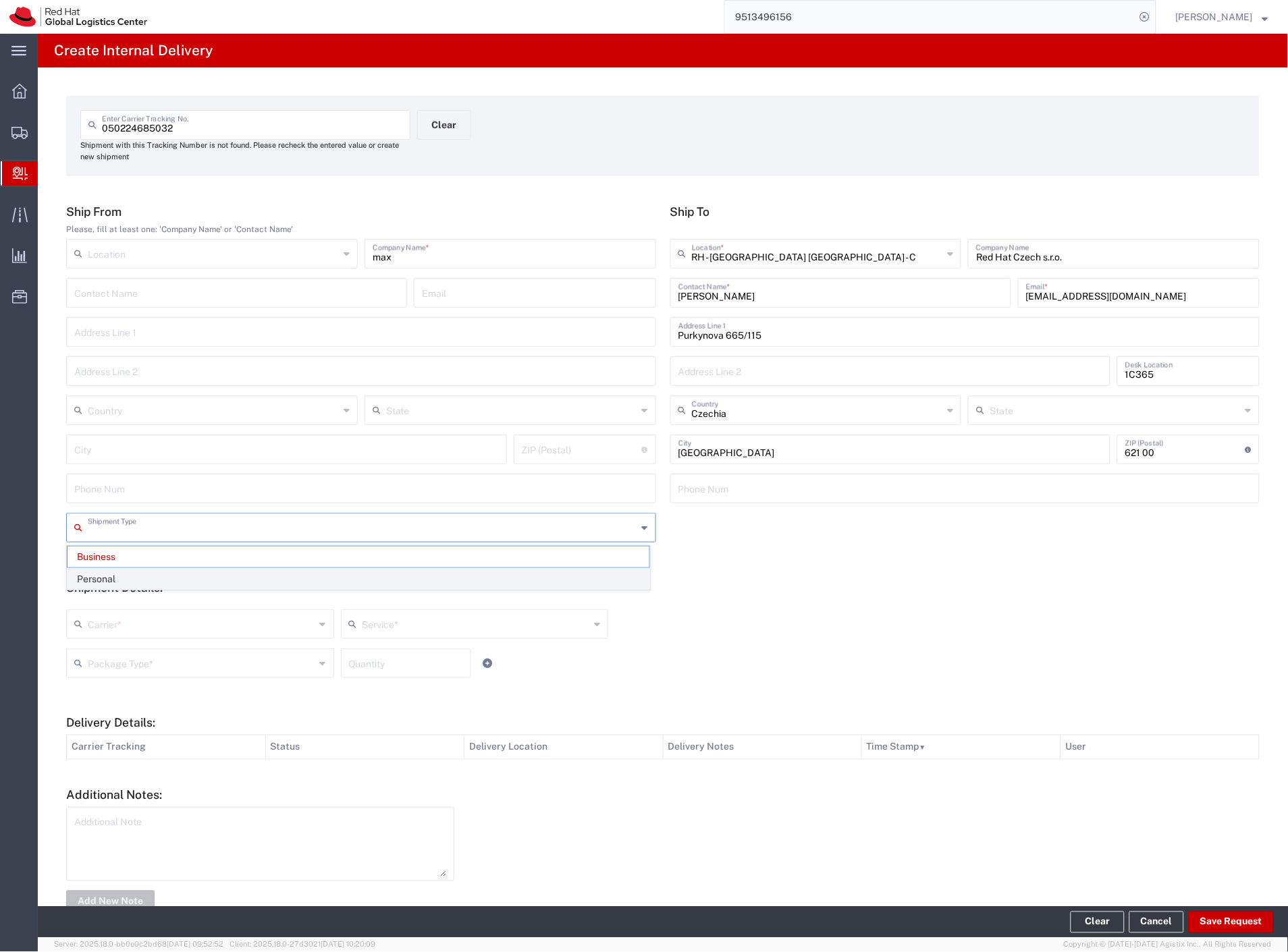
drag, startPoint x: 169, startPoint y: 527, endPoint x: 153, endPoint y: 575, distance: 50.6
click at [169, 529] on input "text" at bounding box center [362, 526] width 549 height 24
click at [152, 579] on span "Personal" at bounding box center [358, 579] width 582 height 21
type input "Personal"
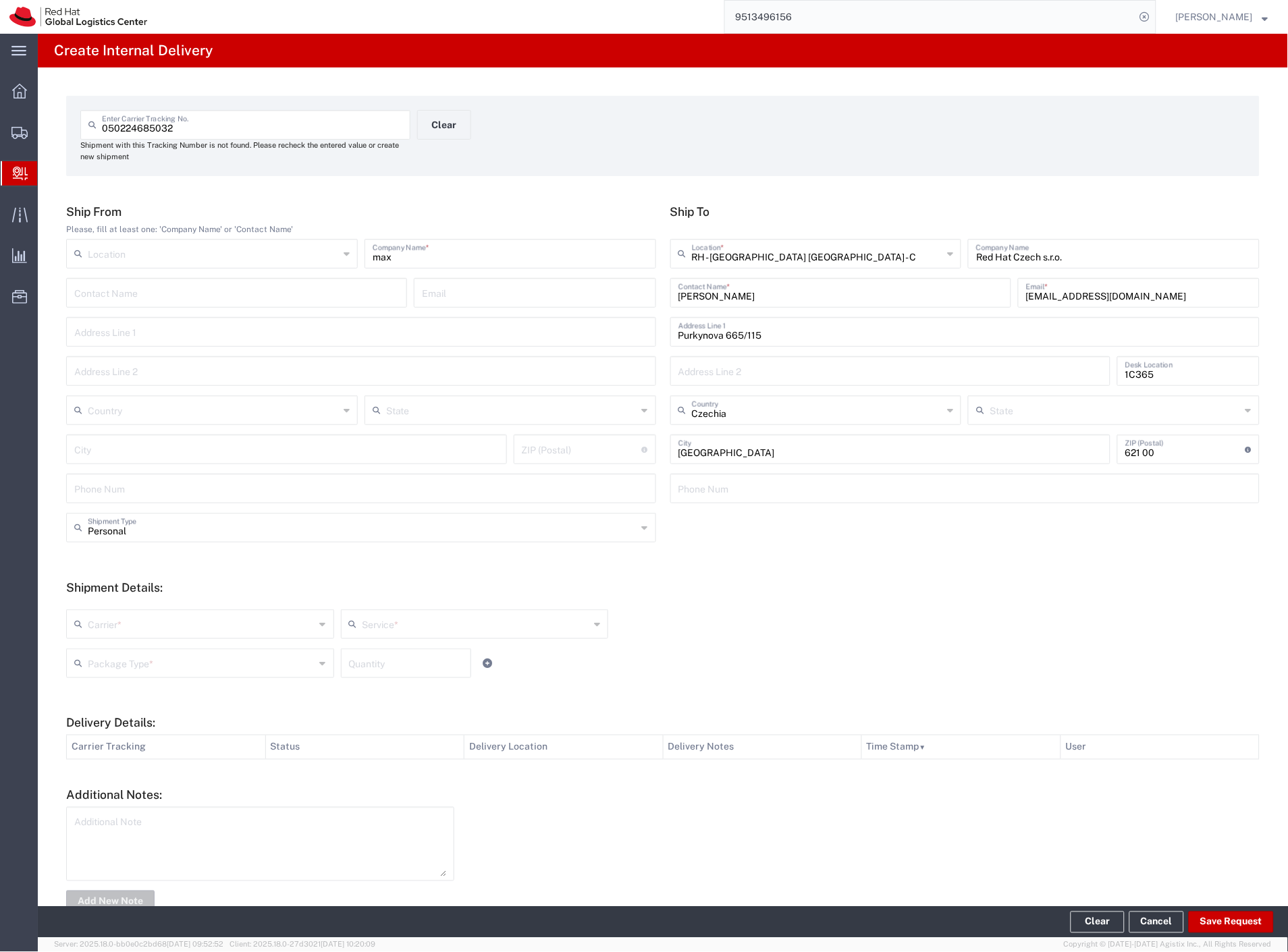
click at [135, 614] on input "text" at bounding box center [201, 623] width 227 height 24
drag, startPoint x: 121, startPoint y: 647, endPoint x: 118, endPoint y: 654, distance: 7.6
click at [120, 648] on span "Czech Post" at bounding box center [199, 653] width 262 height 21
type input "Czech Post"
drag, startPoint x: 118, startPoint y: 656, endPoint x: 115, endPoint y: 666, distance: 10.4
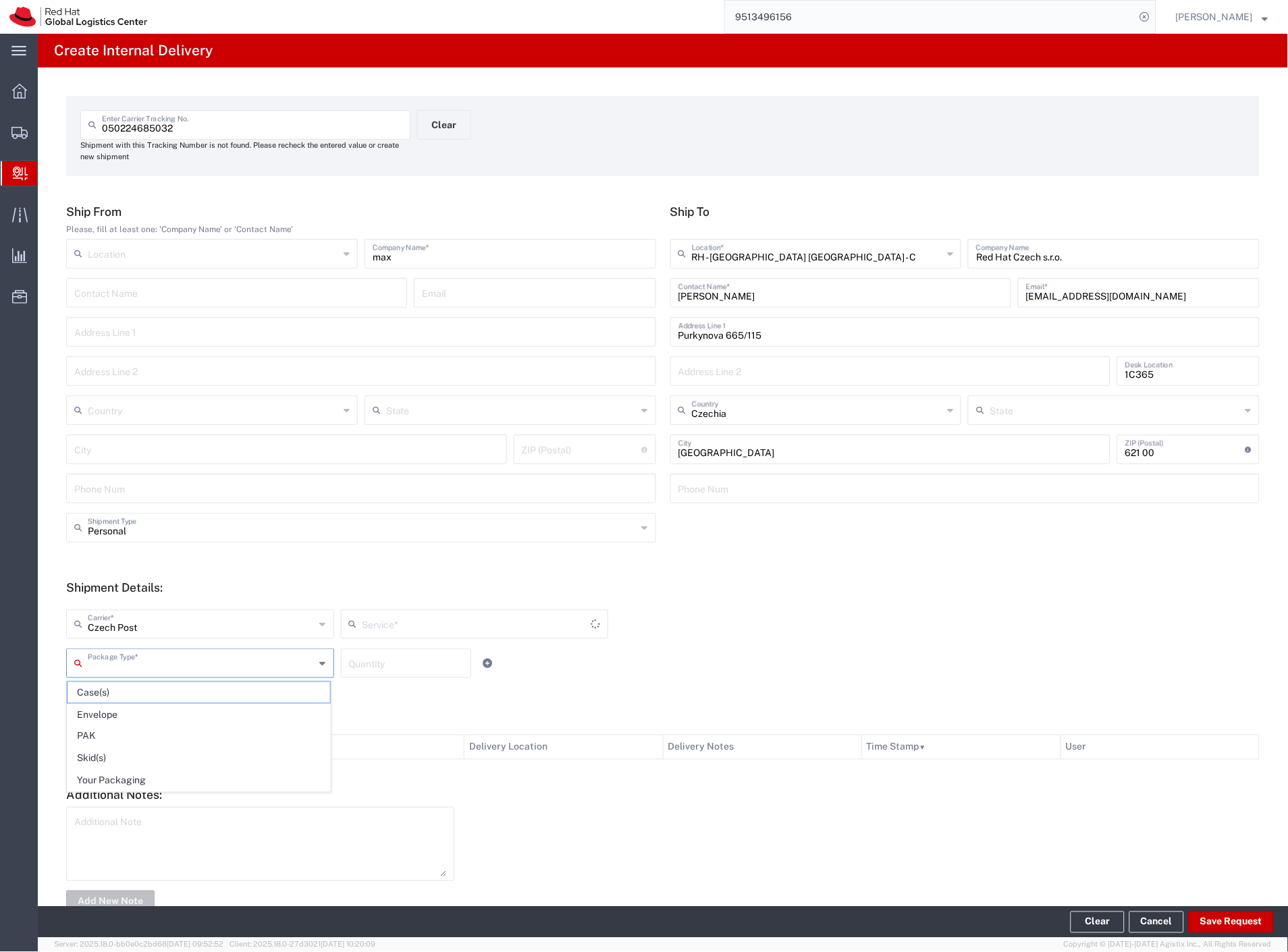
click at [117, 659] on input "text" at bounding box center [201, 662] width 227 height 24
type input "Ground"
click at [103, 779] on span "Your Packaging" at bounding box center [199, 781] width 262 height 21
type input "Your Packaging"
click at [1198, 922] on button "Save Request" at bounding box center [1231, 923] width 85 height 22
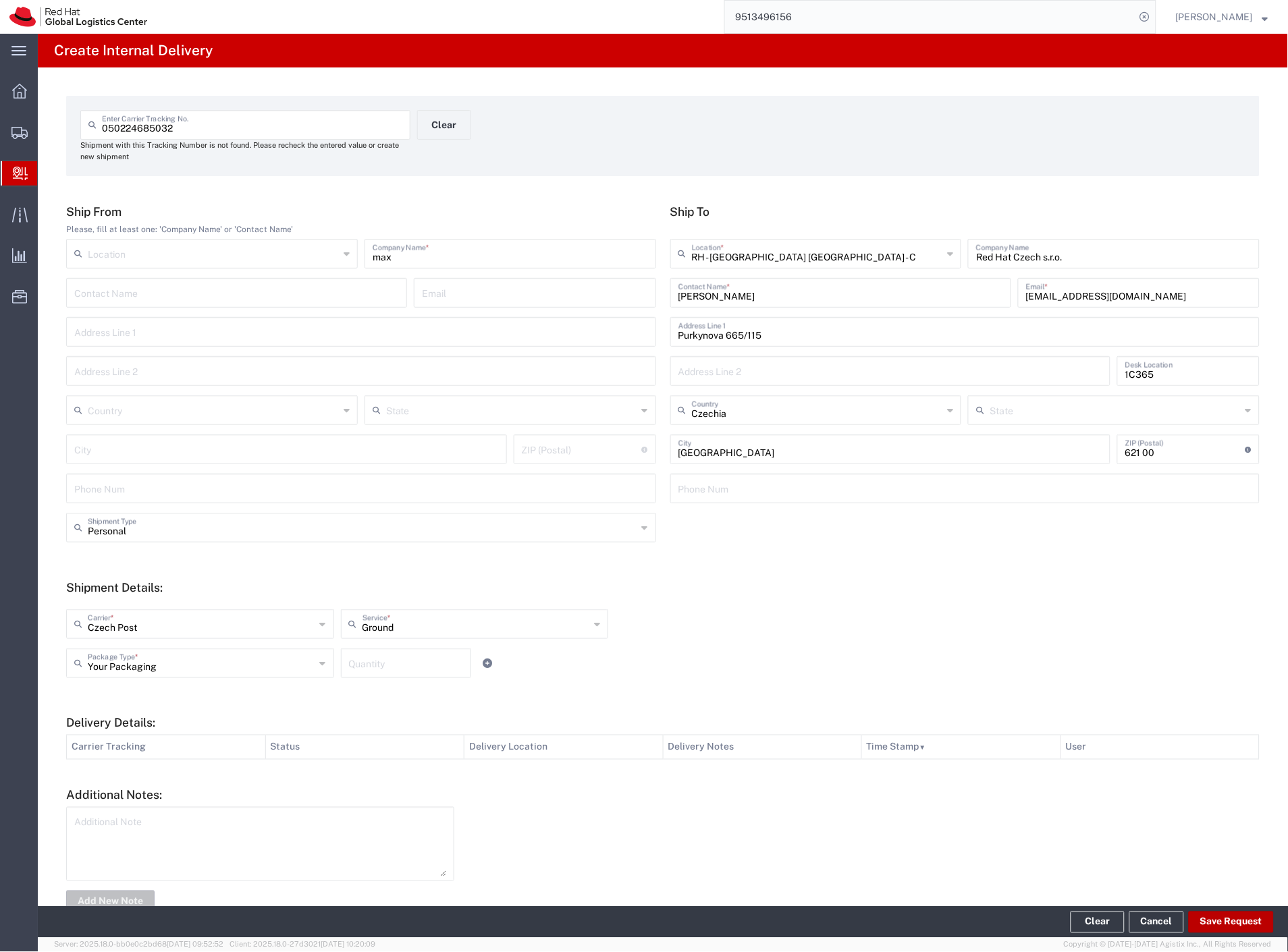
type input "Personal"
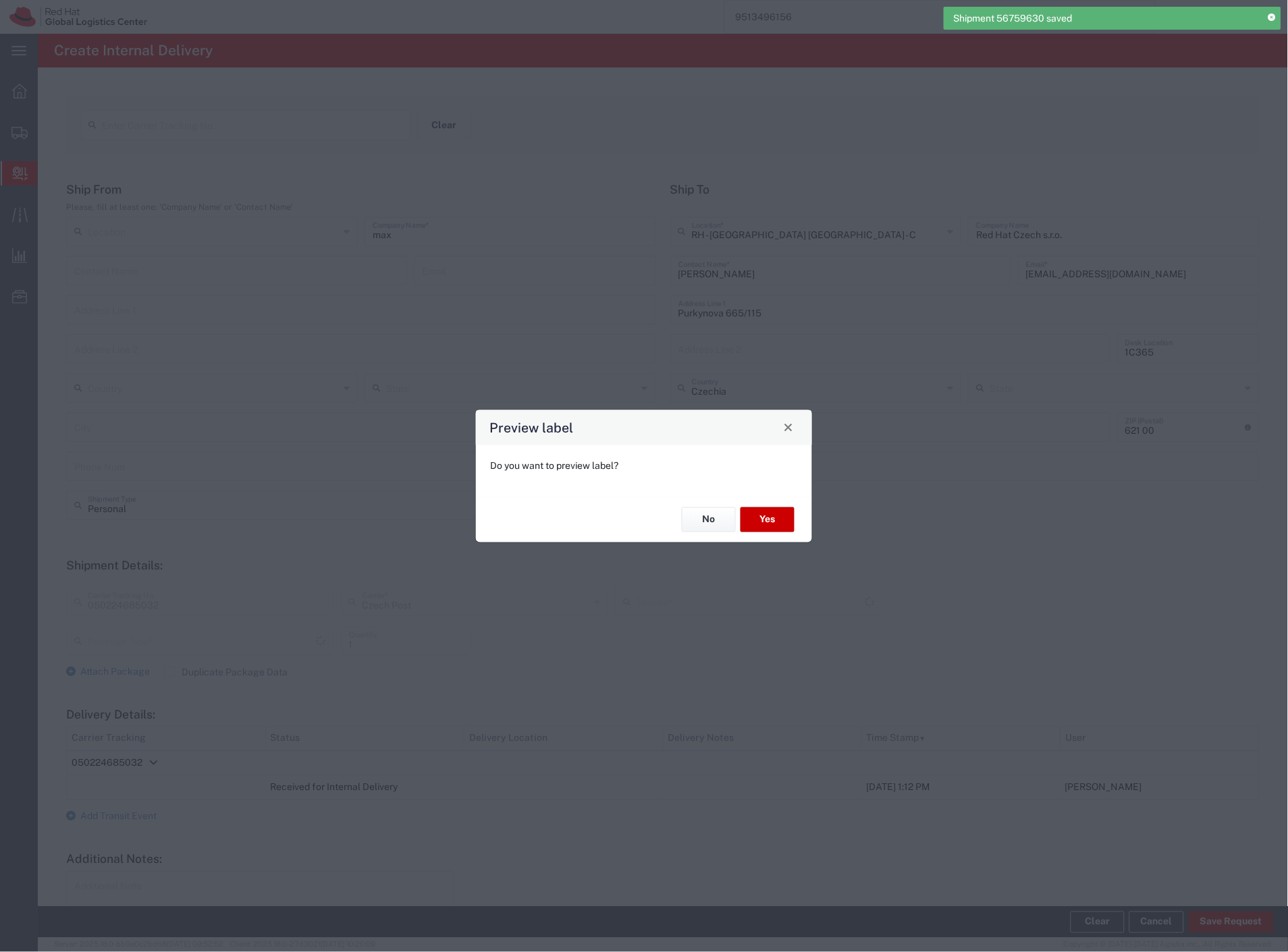
type input "Your Packaging"
type input "Ground"
click at [775, 531] on button "Yes" at bounding box center [767, 520] width 54 height 25
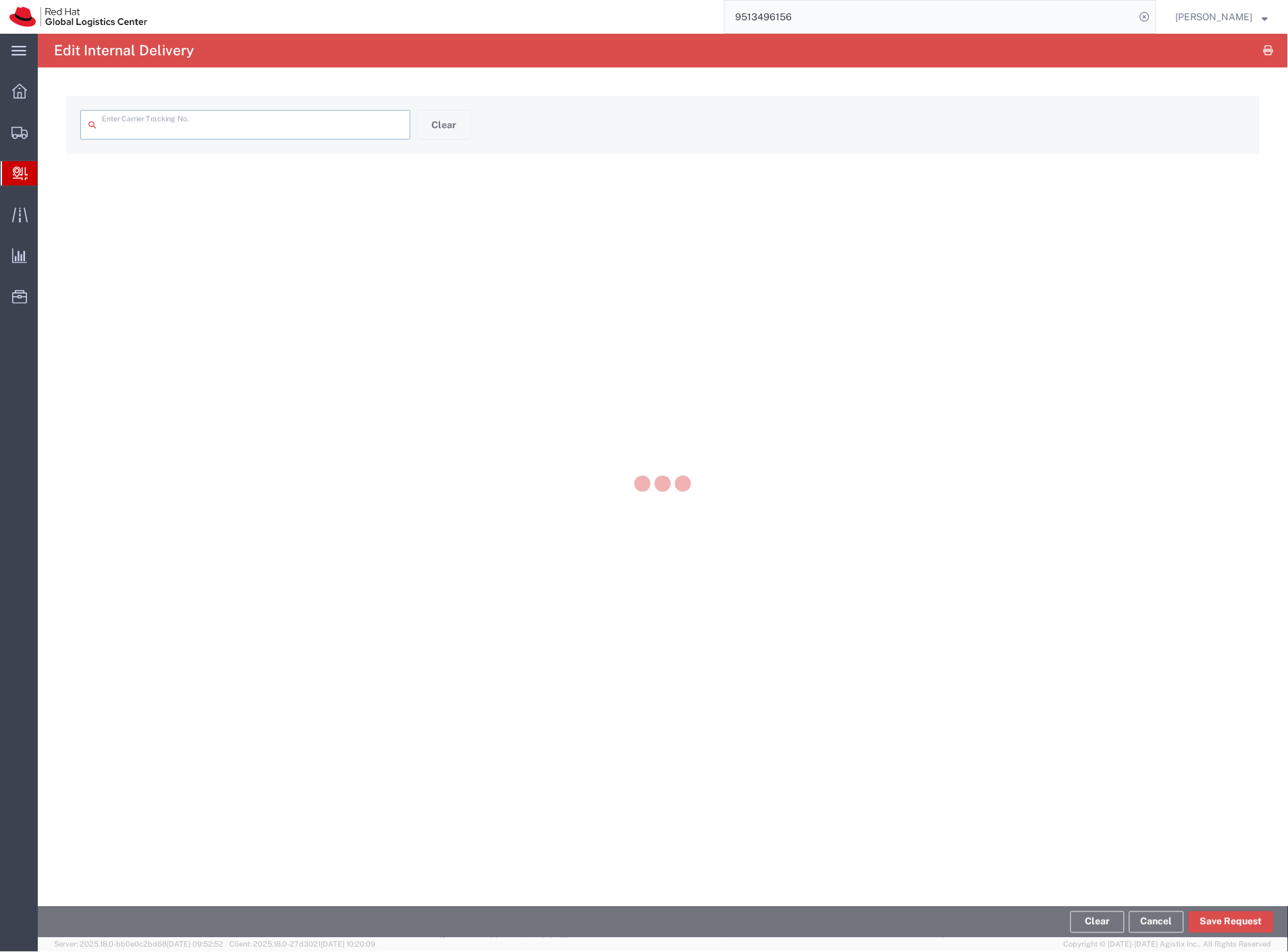
type input "050224685032"
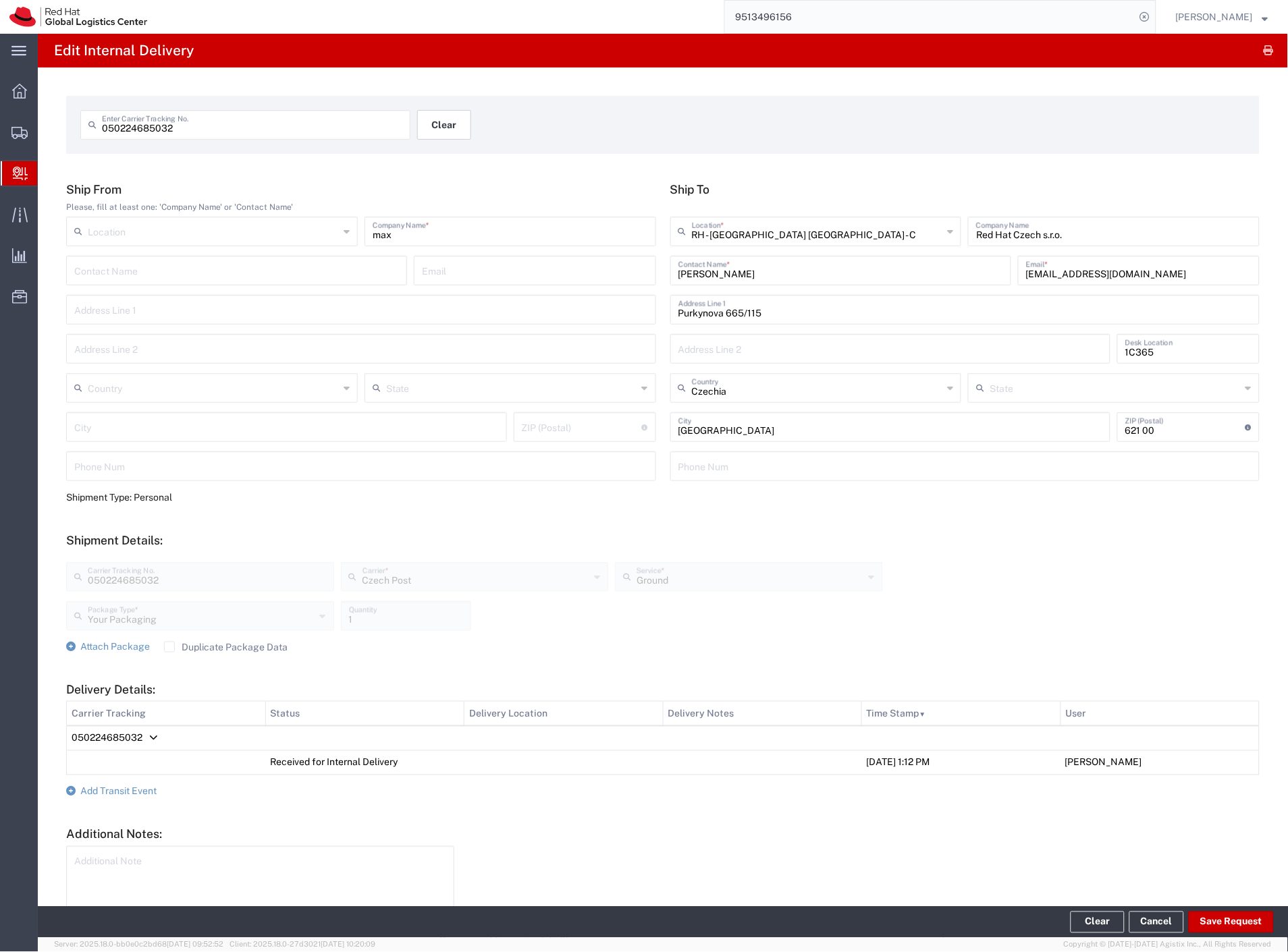
click at [455, 137] on button "Clear" at bounding box center [444, 124] width 54 height 29
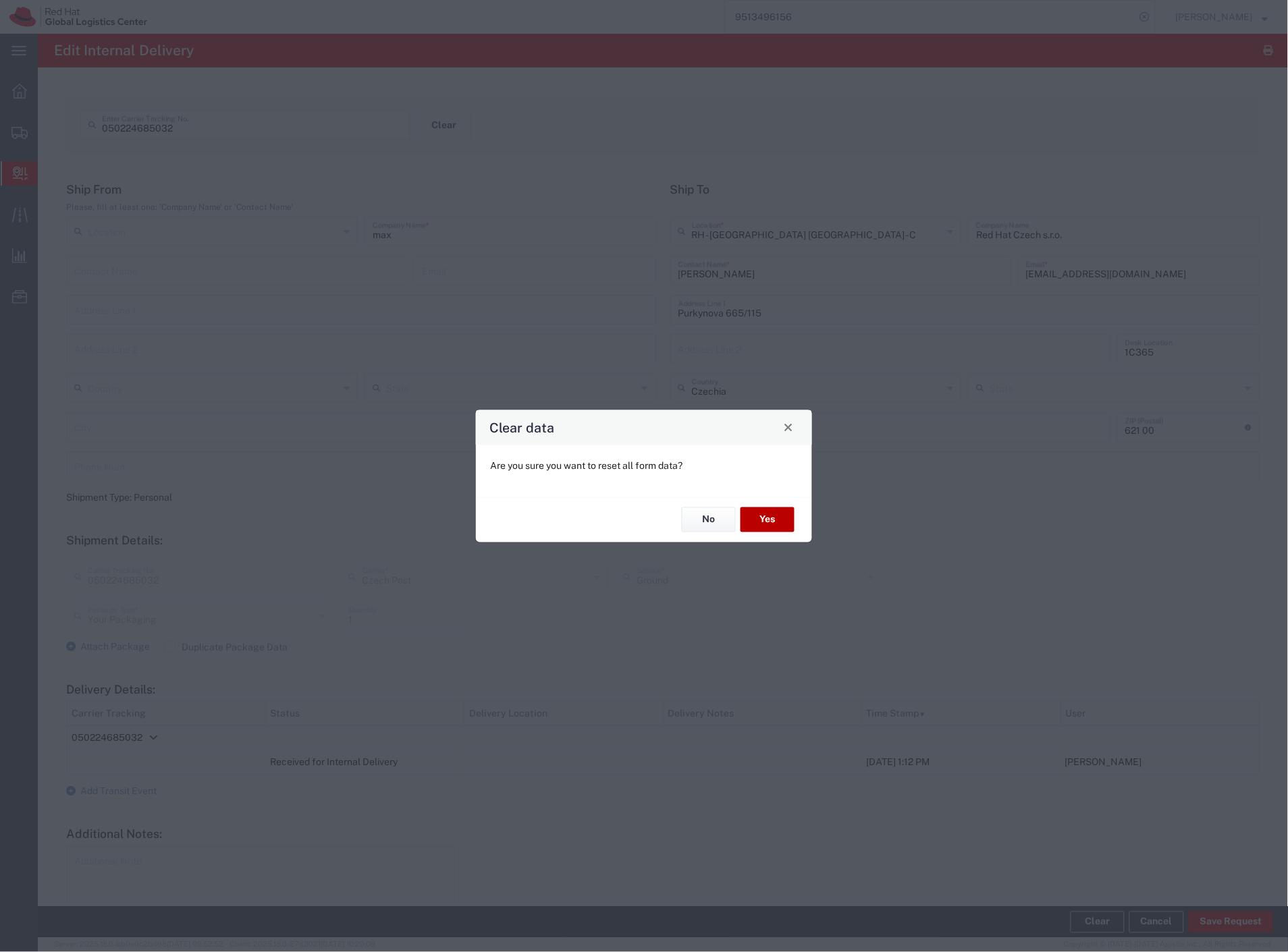
click at [767, 528] on button "Yes" at bounding box center [767, 520] width 54 height 25
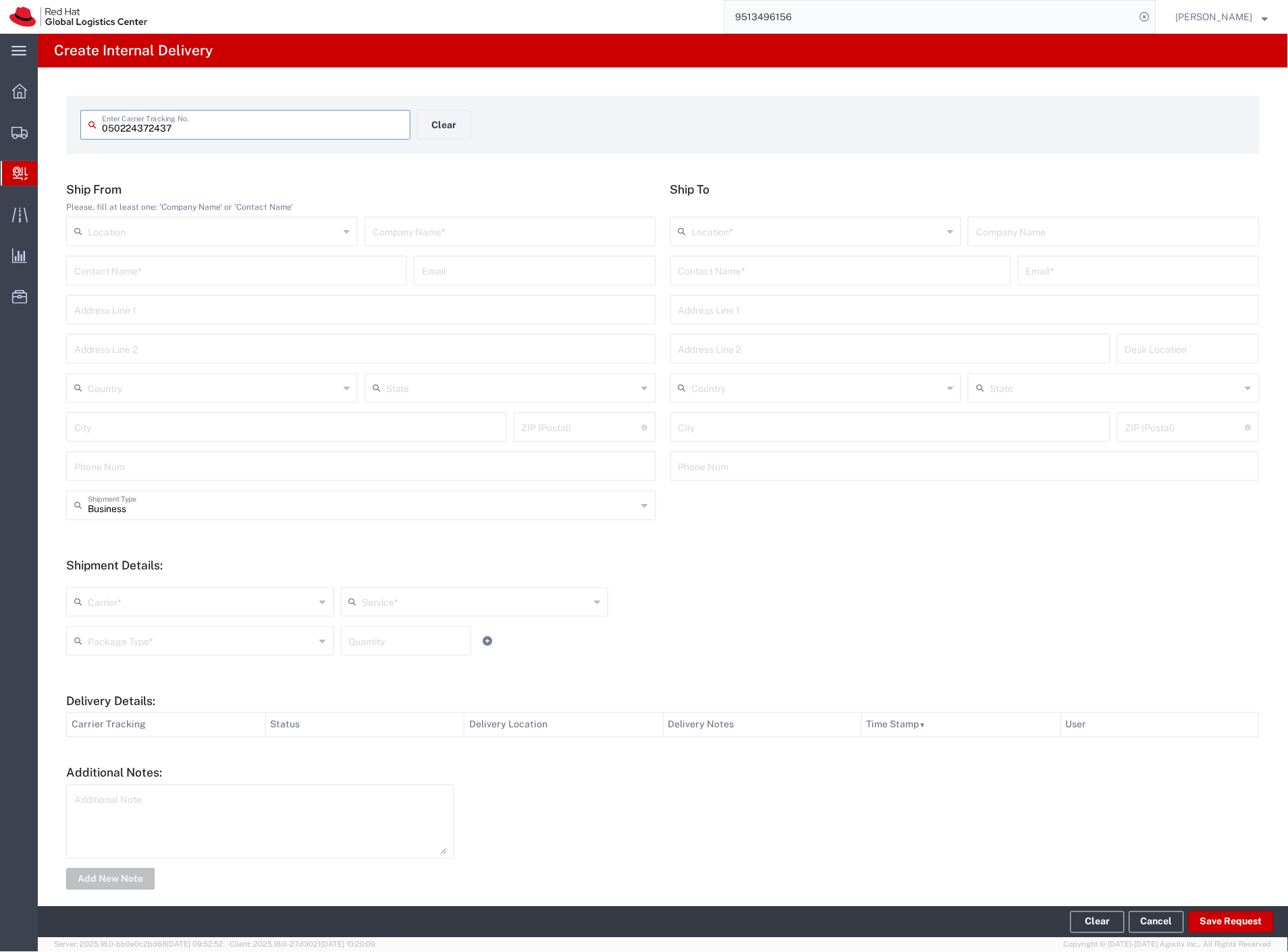
type input "050224372437"
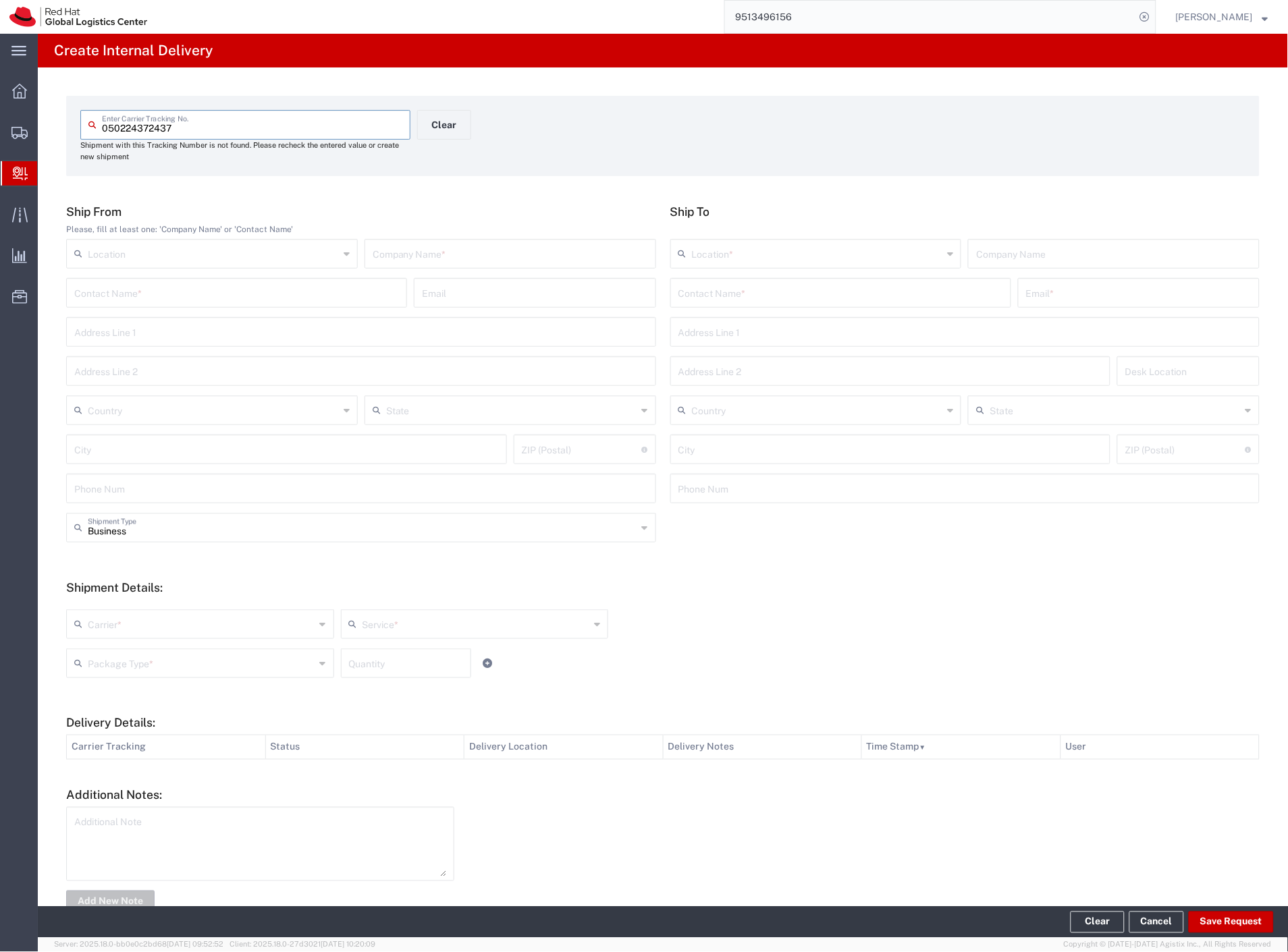
click at [465, 258] on input "text" at bounding box center [511, 252] width 275 height 24
type input "zookee"
drag, startPoint x: 690, startPoint y: 286, endPoint x: 690, endPoint y: 293, distance: 7.0
click at [690, 293] on div "Ship To Location * [GEOGRAPHIC_DATA] - [GEOGRAPHIC_DATA] - [GEOGRAPHIC_DATA] [G…" at bounding box center [965, 358] width 604 height 308
click at [690, 293] on input "text" at bounding box center [840, 292] width 325 height 24
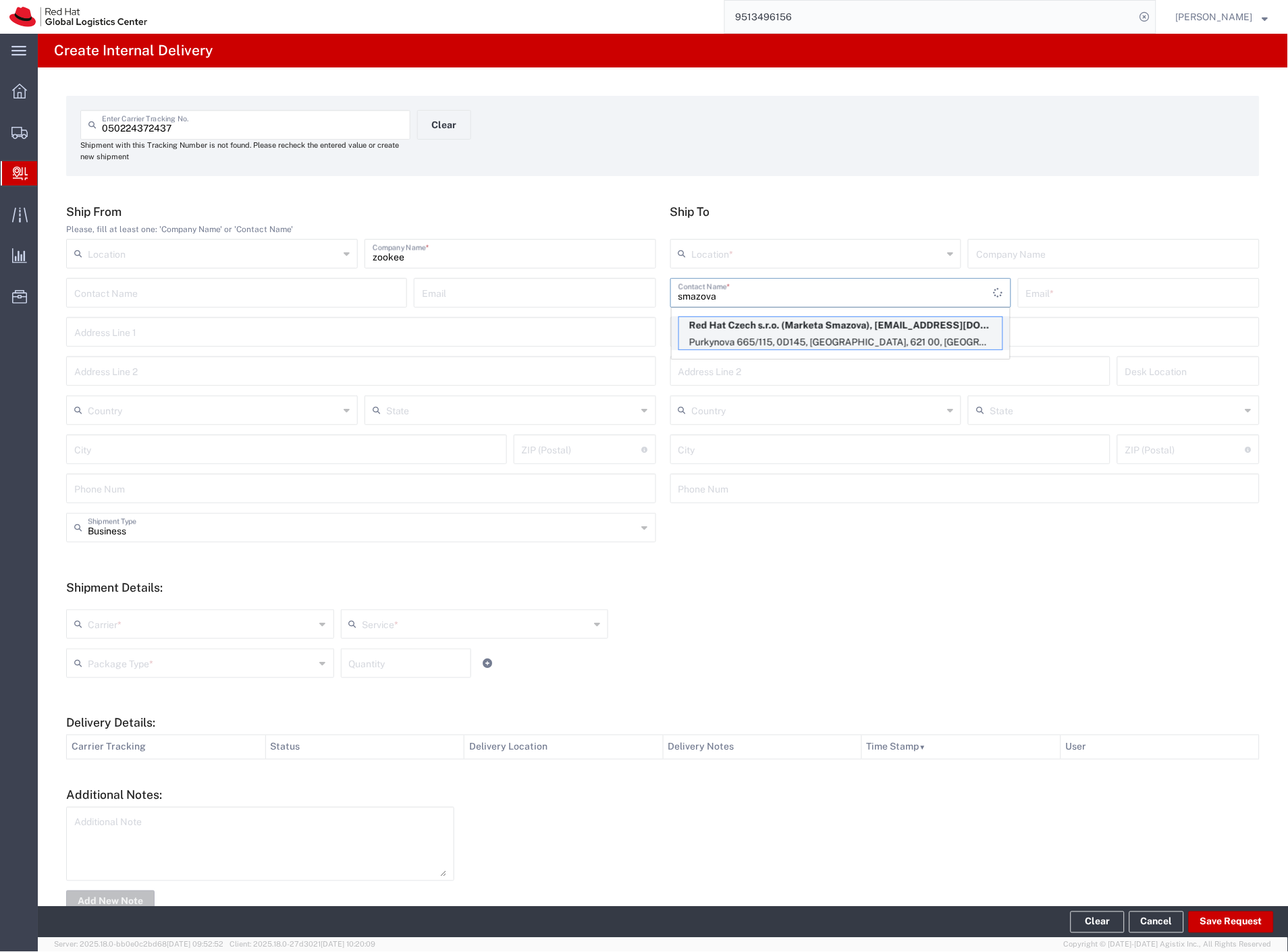
type input "smazova"
click at [750, 328] on p "Red Hat Czech s.r.o. (Marketa Smazova), [EMAIL_ADDRESS][DOMAIN_NAME]" at bounding box center [840, 325] width 323 height 17
type input "RH - [GEOGRAPHIC_DATA] [GEOGRAPHIC_DATA] - C"
type input "Red Hat Czech s.r.o."
type input "Marketa Smazova"
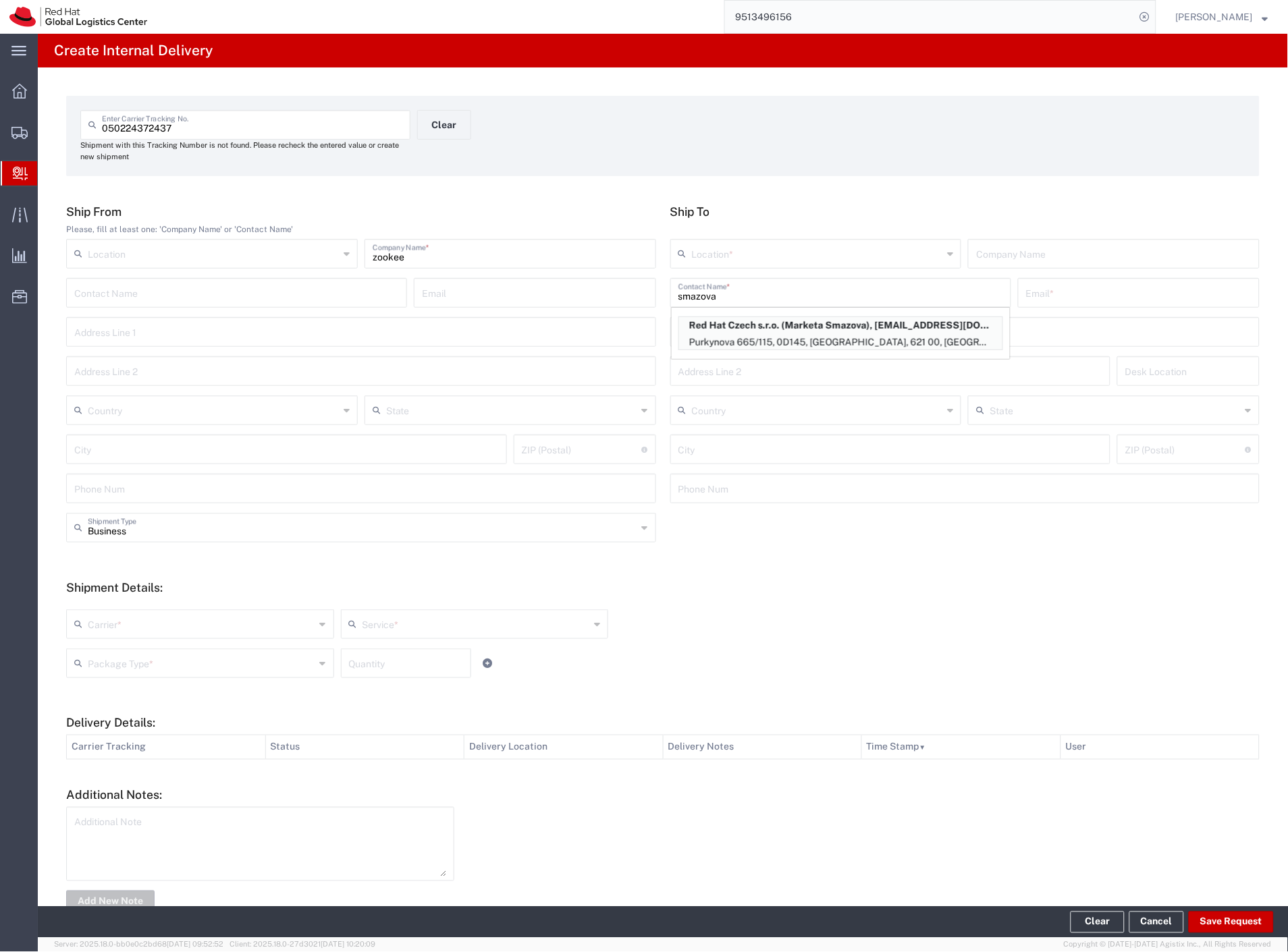
type input "[EMAIL_ADDRESS][DOMAIN_NAME]"
type input "Purkynova 665/115"
type input "0D145"
type input "Czechia"
type input "[GEOGRAPHIC_DATA]"
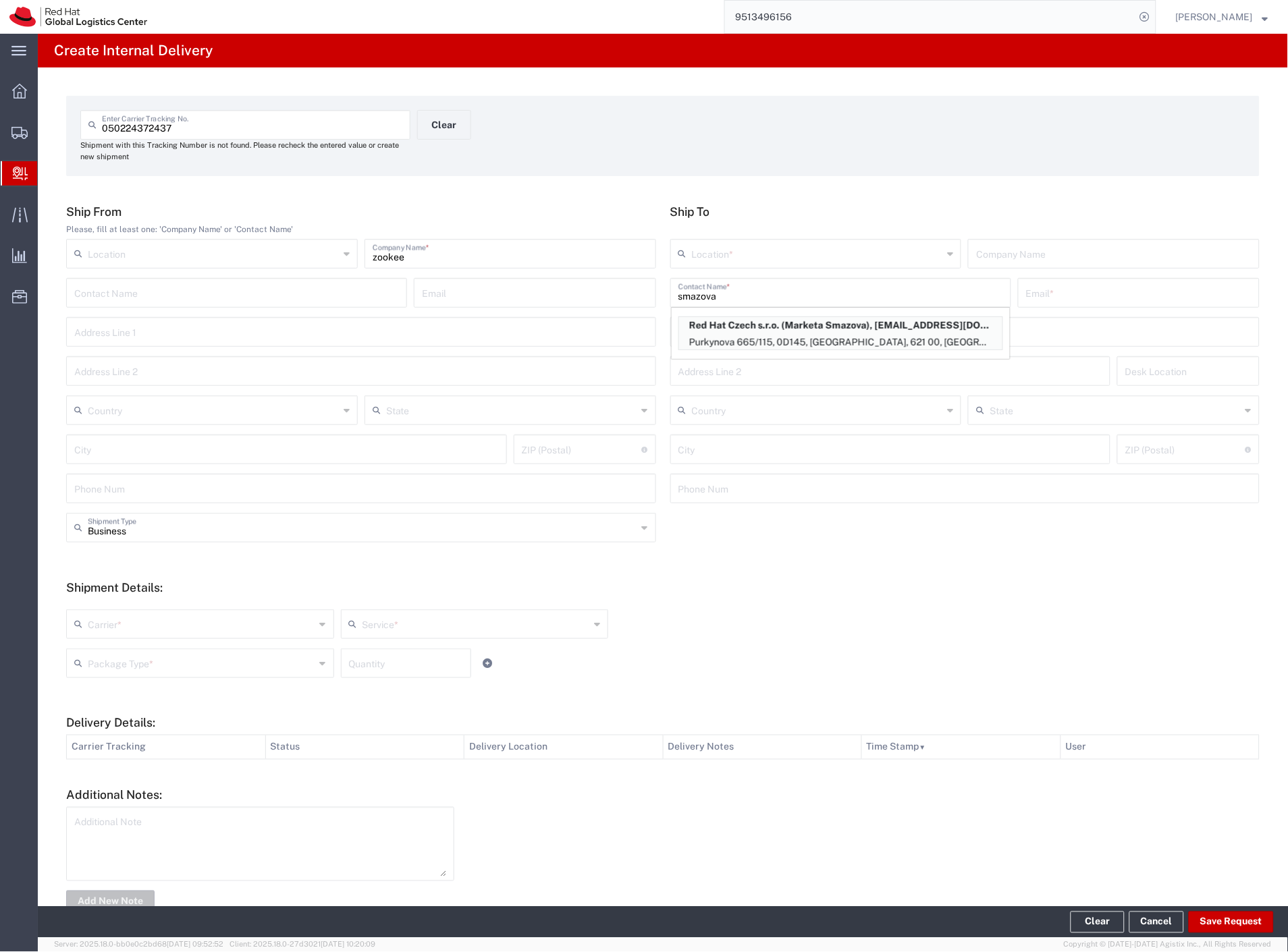
type input "621 00"
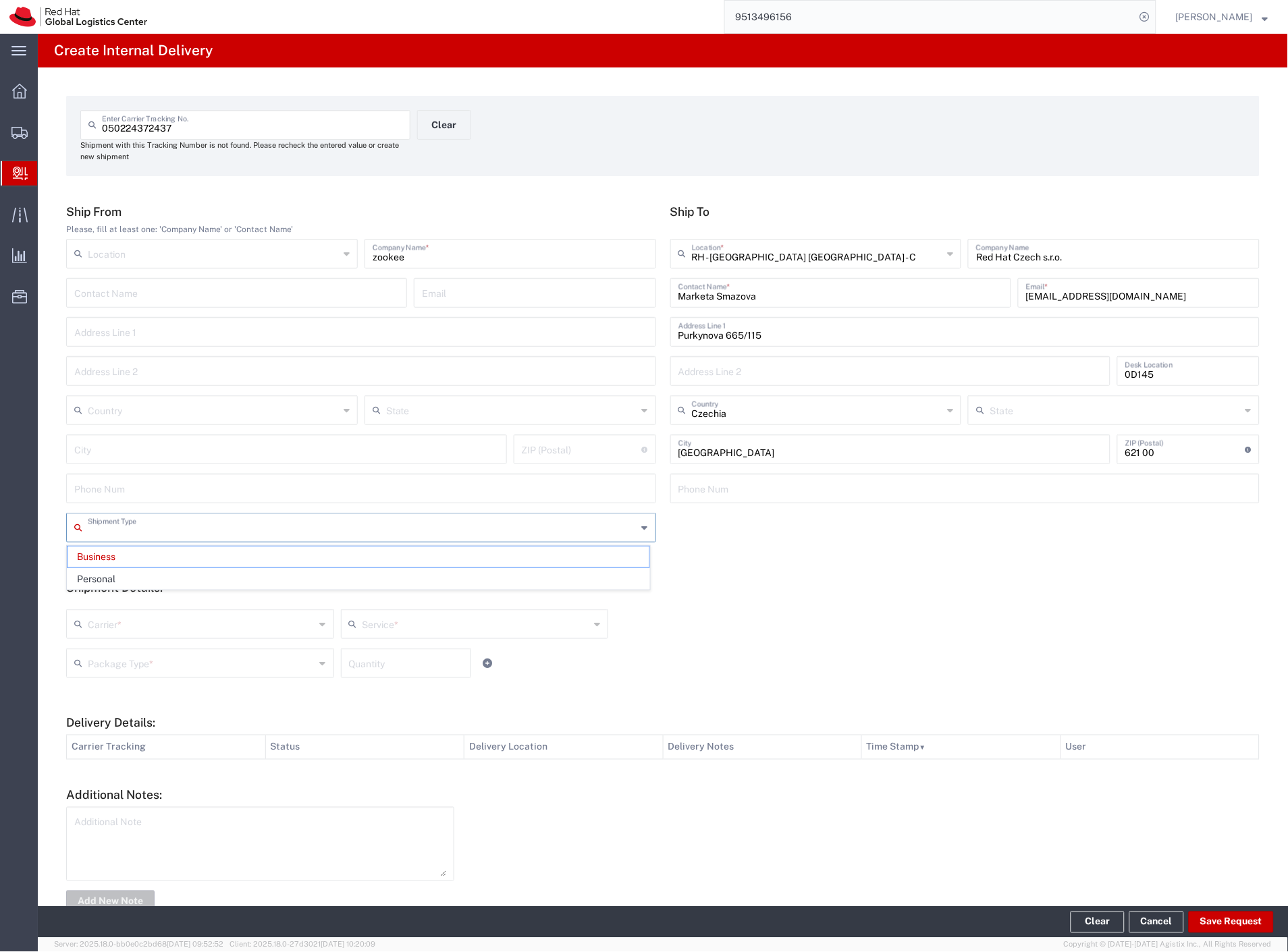
drag, startPoint x: 151, startPoint y: 529, endPoint x: 133, endPoint y: 571, distance: 45.7
click at [148, 533] on input "text" at bounding box center [362, 526] width 549 height 24
drag, startPoint x: 131, startPoint y: 579, endPoint x: 125, endPoint y: 601, distance: 22.8
click at [130, 584] on span "Personal" at bounding box center [358, 579] width 582 height 21
type input "Personal"
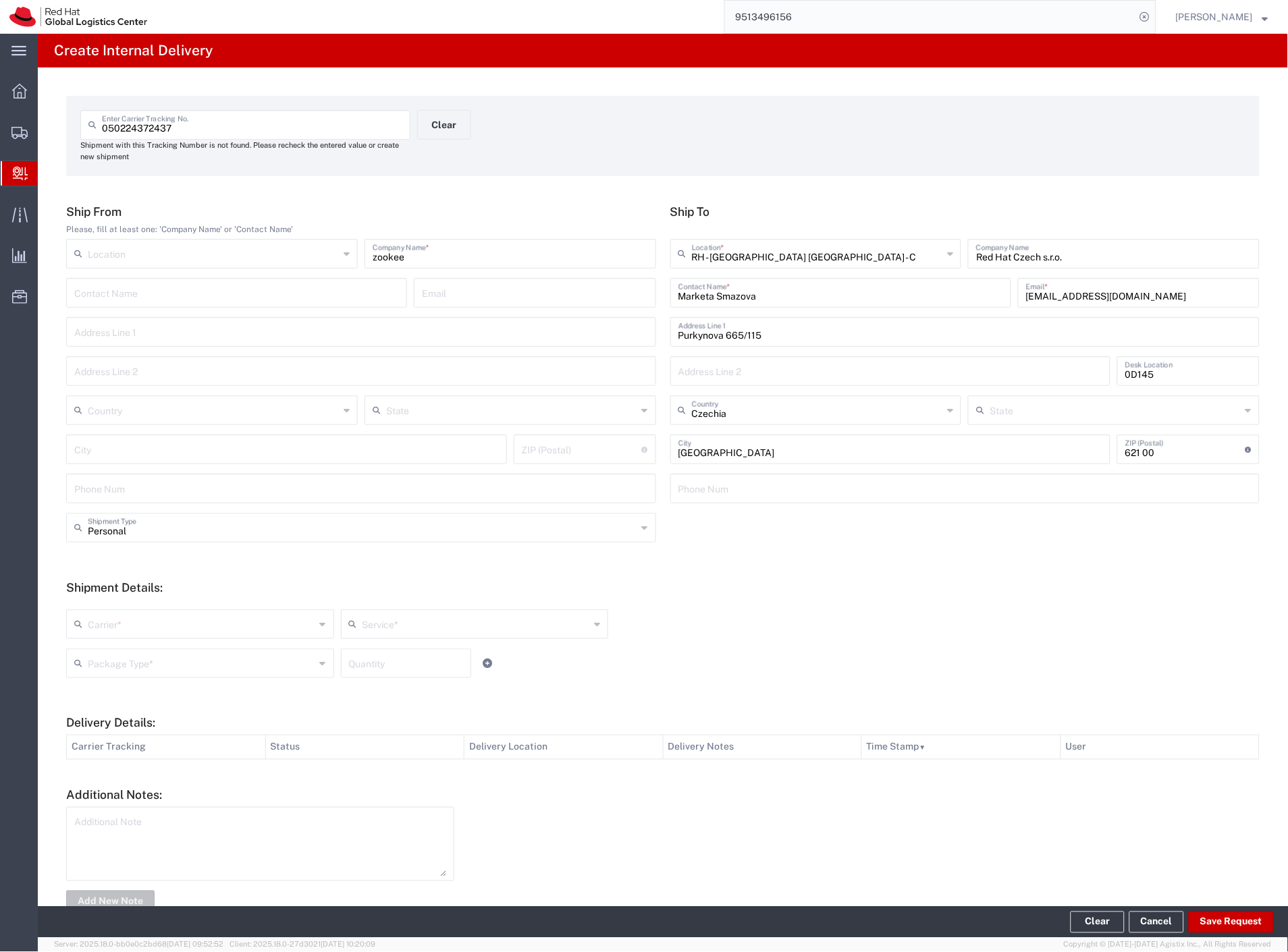
click at [110, 637] on div "Carrier *" at bounding box center [200, 624] width 268 height 29
click at [105, 657] on span "Czech Post" at bounding box center [199, 653] width 262 height 21
type input "Czech Post"
type input "Ground"
drag, startPoint x: 105, startPoint y: 662, endPoint x: 107, endPoint y: 676, distance: 14.1
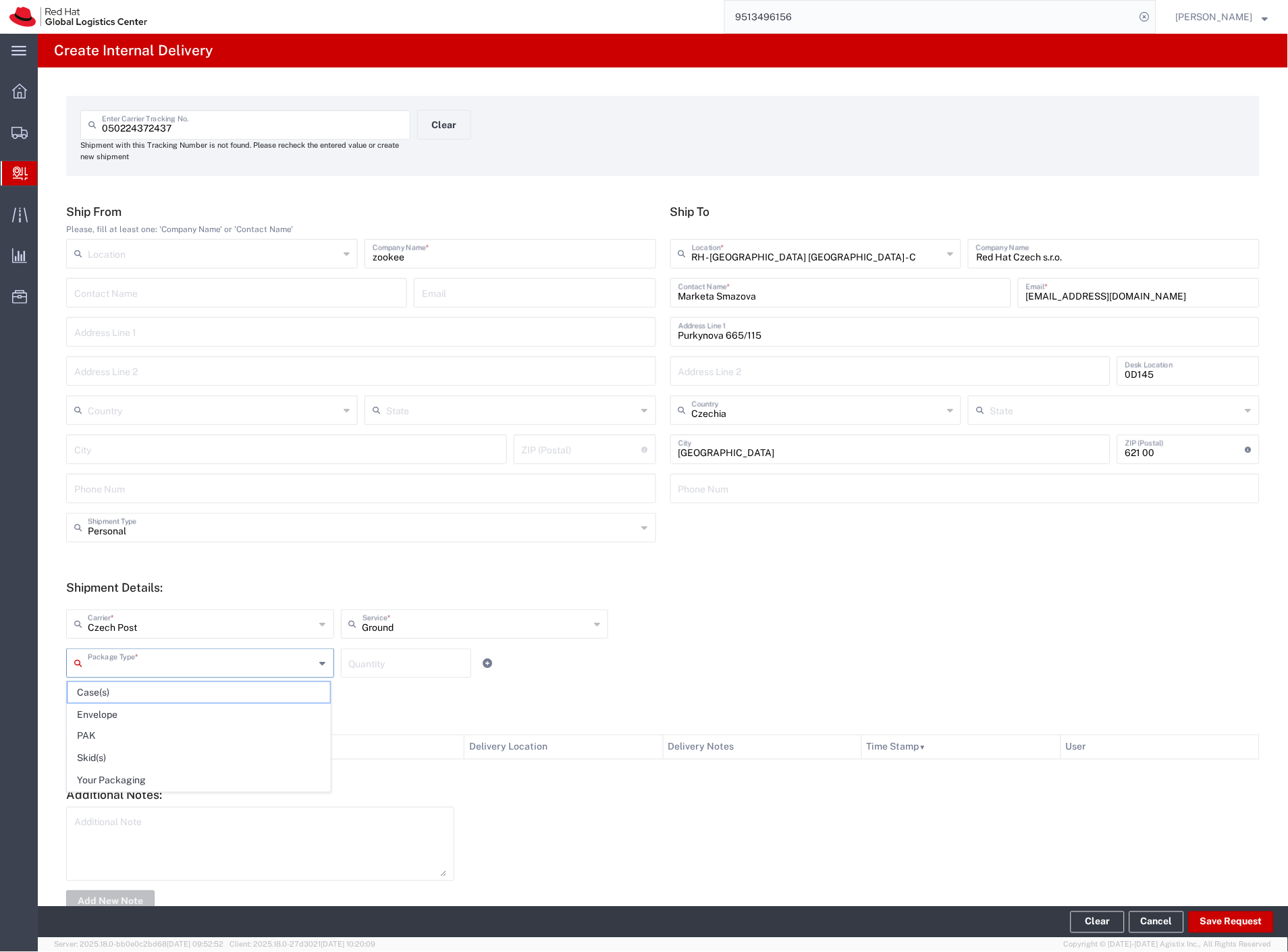
click at [105, 667] on input "text" at bounding box center [201, 662] width 227 height 24
click at [115, 776] on span "Your Packaging" at bounding box center [199, 781] width 262 height 21
type input "Your Packaging"
click at [1242, 925] on button "Save Request" at bounding box center [1231, 923] width 85 height 22
type input "Personal"
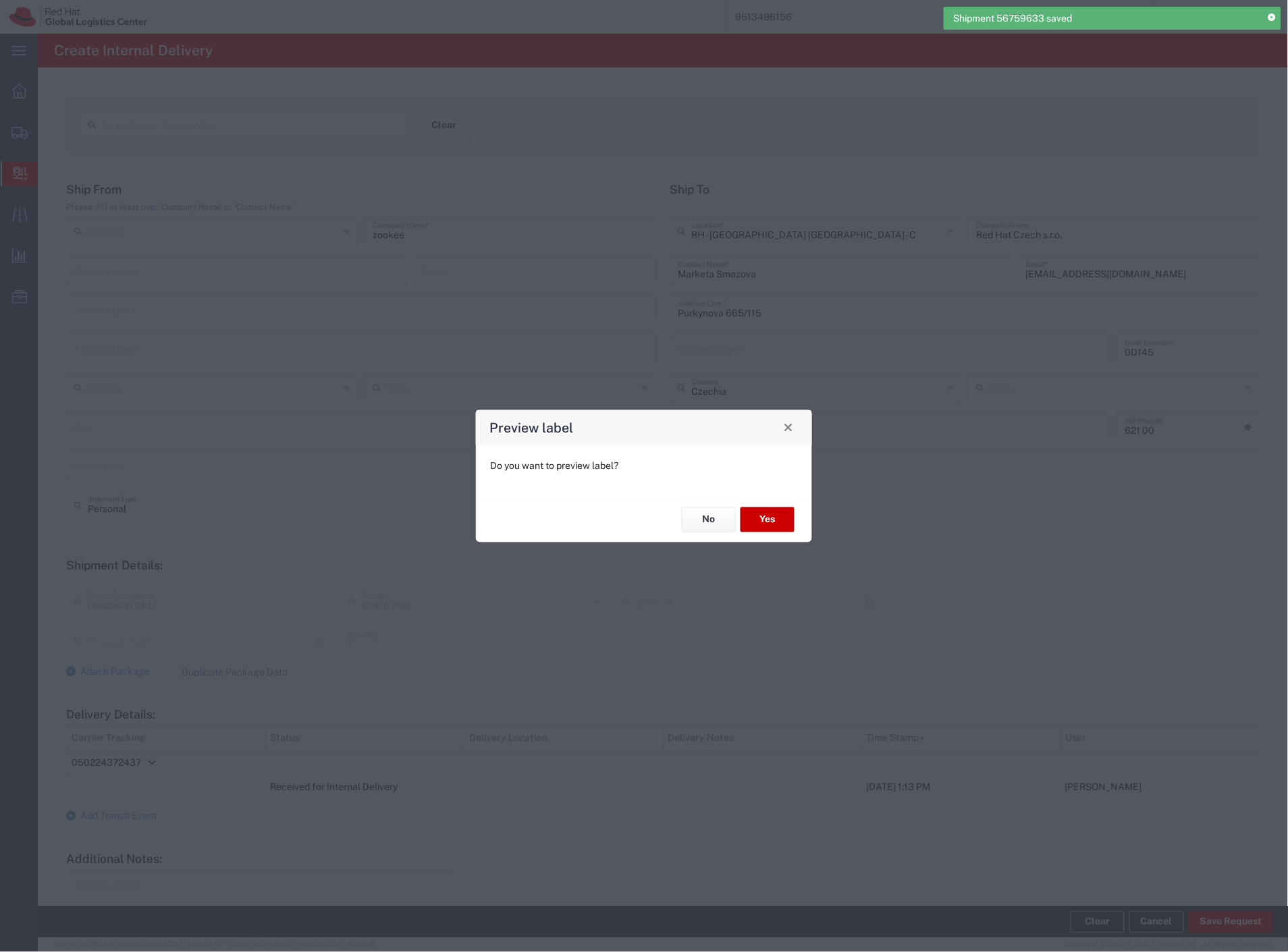
type input "Your Packaging"
type input "Ground"
click at [777, 532] on button "Yes" at bounding box center [767, 520] width 54 height 25
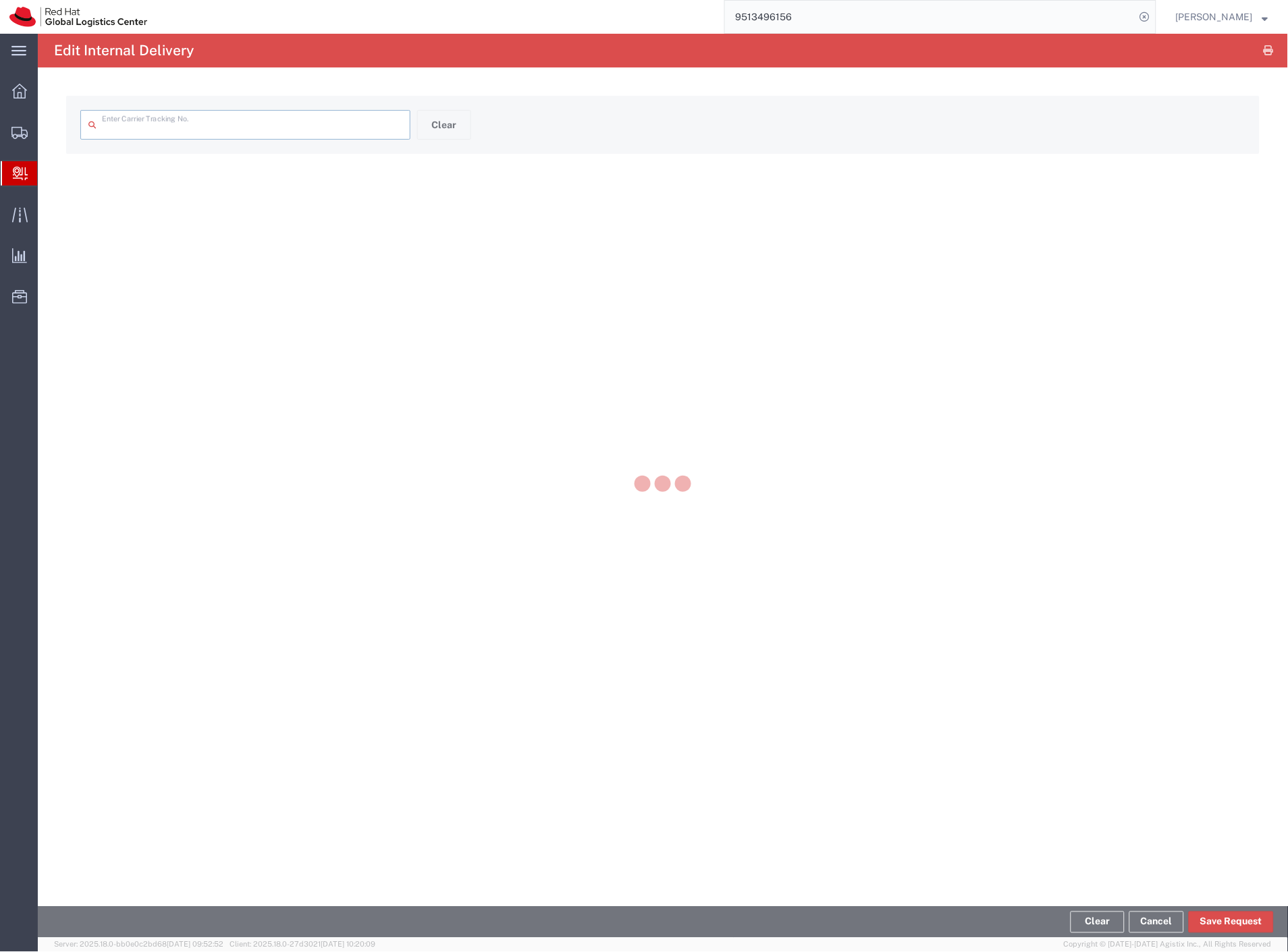
type input "050224372437"
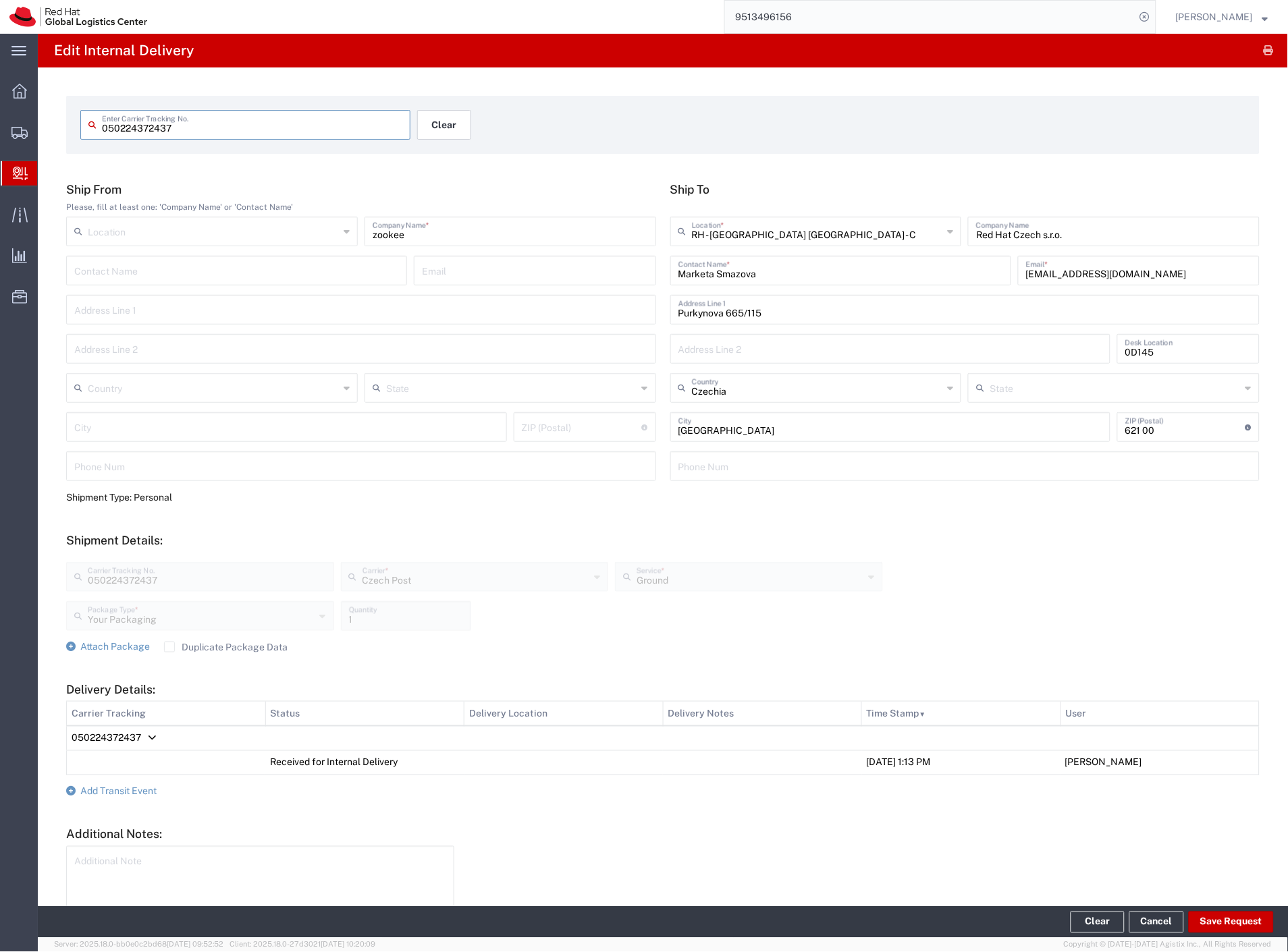
click at [447, 123] on button "Clear" at bounding box center [444, 124] width 54 height 29
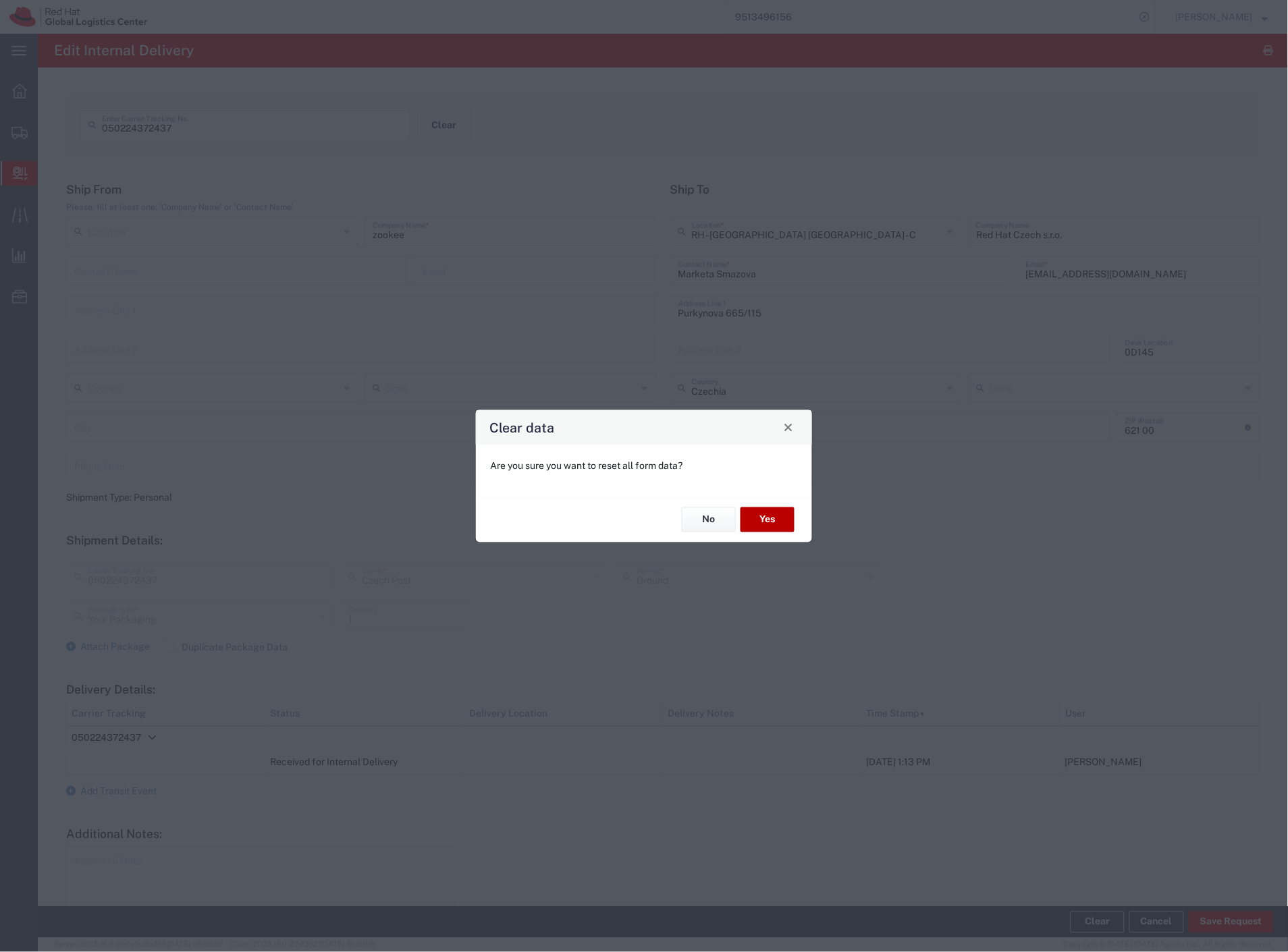
click at [771, 509] on button "Yes" at bounding box center [767, 520] width 54 height 25
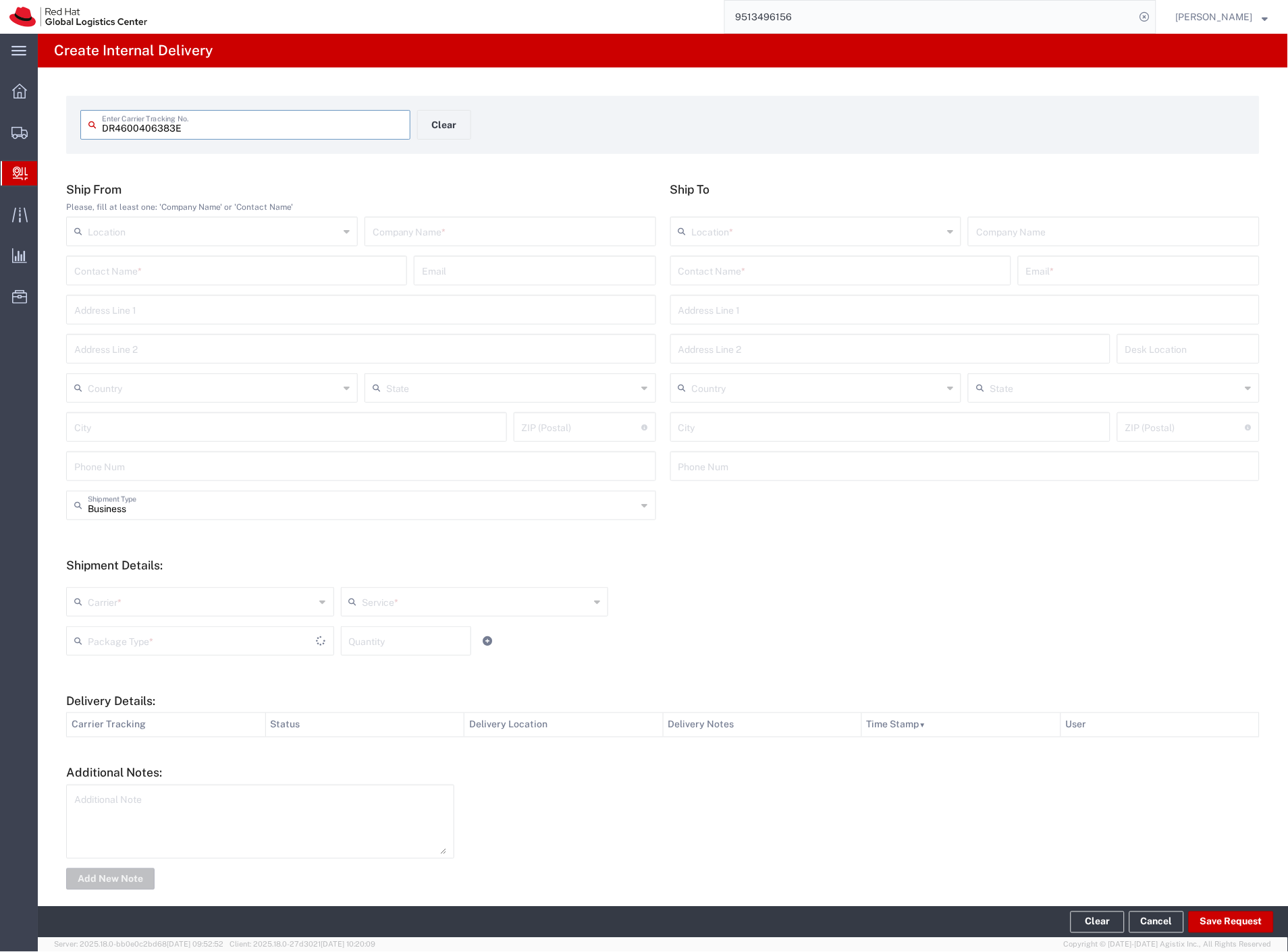
type input "DR4600406383E"
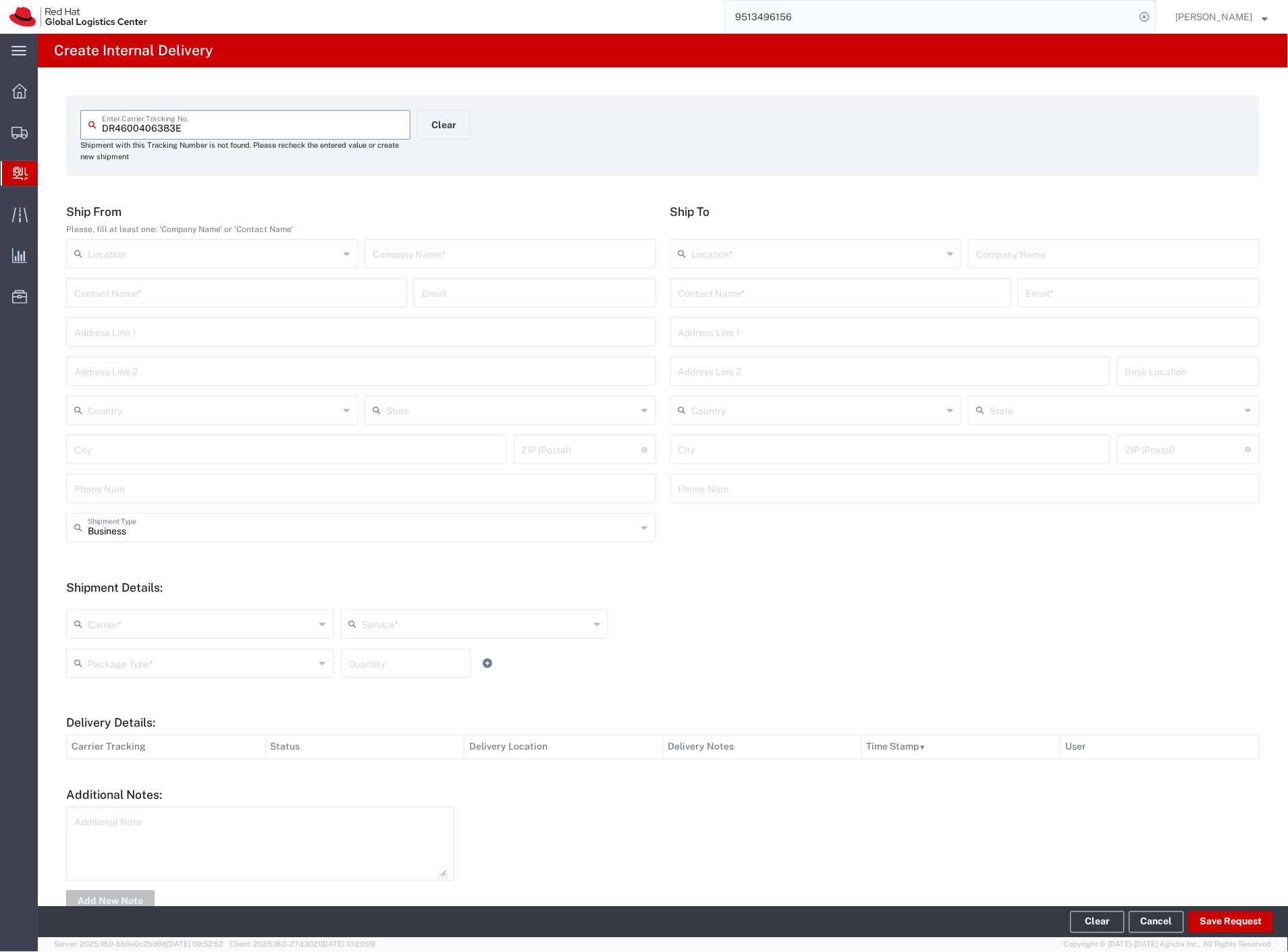
click at [528, 254] on input "text" at bounding box center [511, 252] width 275 height 24
type input "china"
click at [865, 285] on input "text" at bounding box center [840, 292] width 325 height 24
type input "rintel"
click at [884, 338] on p "Purkynova 665/115, 0D146, [GEOGRAPHIC_DATA], 621 00, [GEOGRAPHIC_DATA]" at bounding box center [840, 343] width 323 height 17
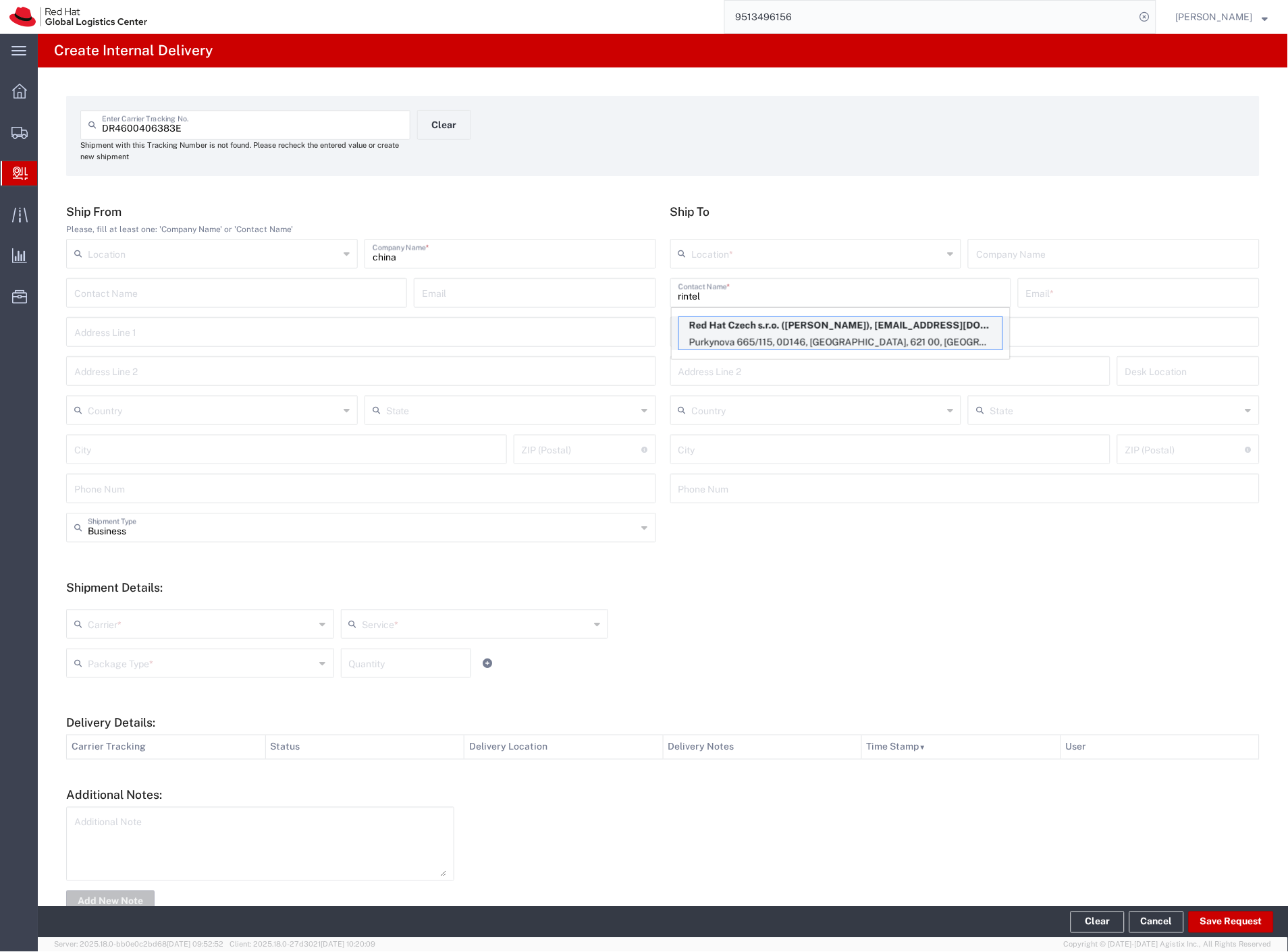
type input "RH - [GEOGRAPHIC_DATA] [GEOGRAPHIC_DATA] - C"
type input "Red Hat Czech s.r.o."
type input "[PERSON_NAME]"
type input "[EMAIL_ADDRESS][DOMAIN_NAME]"
type input "Purkynova 665/115"
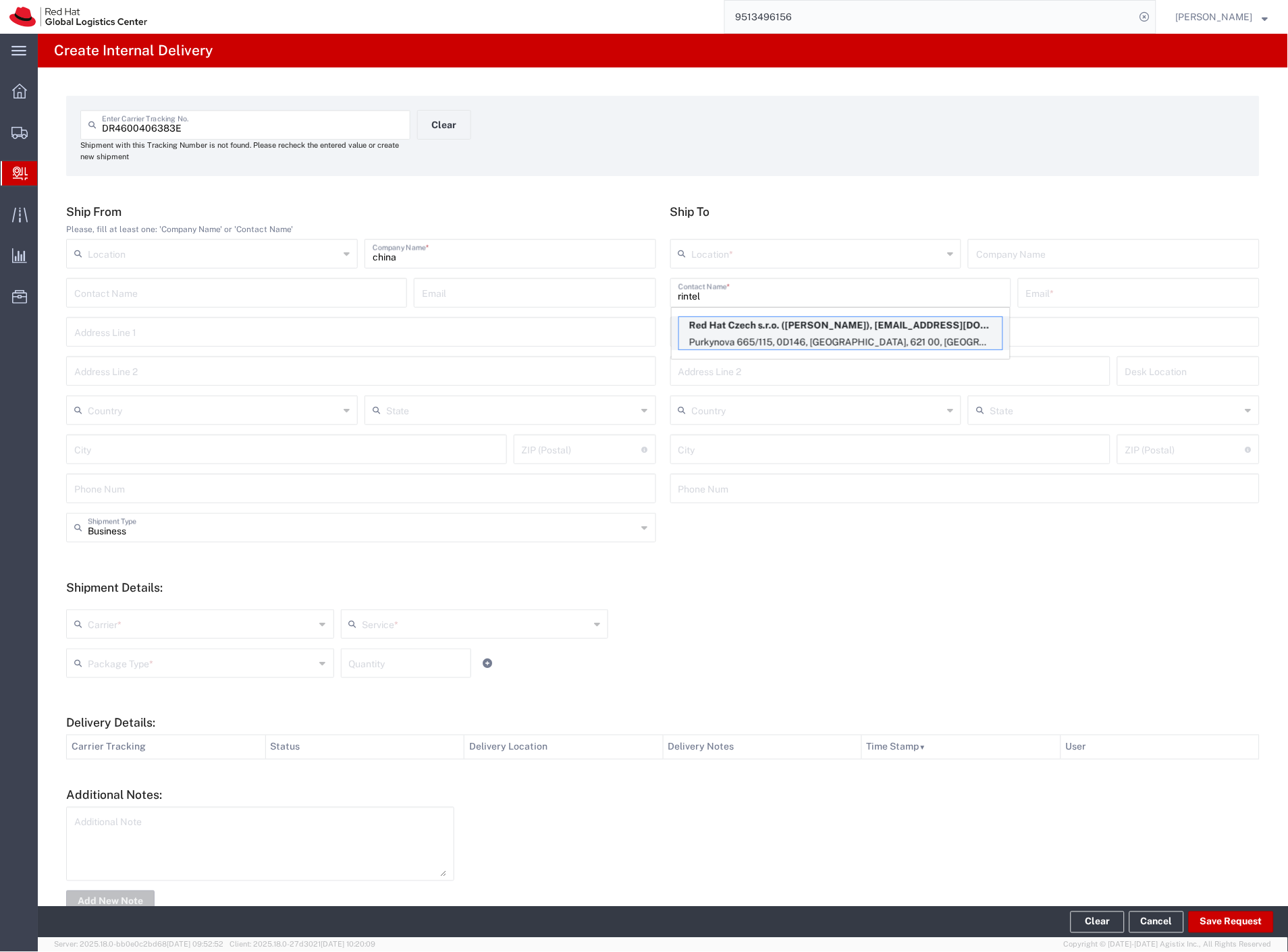
type input "0D146"
type input "Czechia"
type input "[GEOGRAPHIC_DATA]"
type input "621 00"
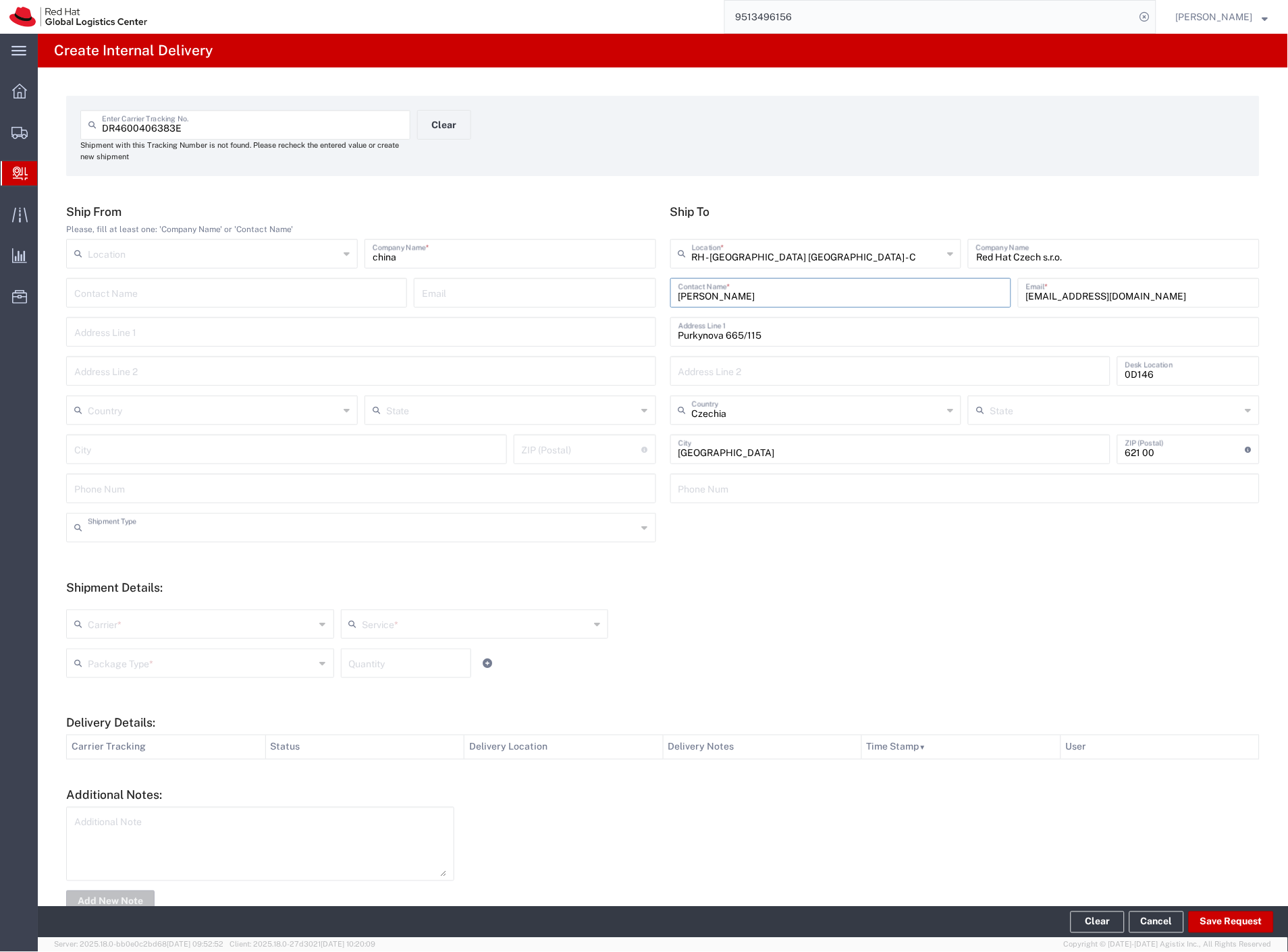
click at [181, 536] on input "text" at bounding box center [362, 526] width 549 height 24
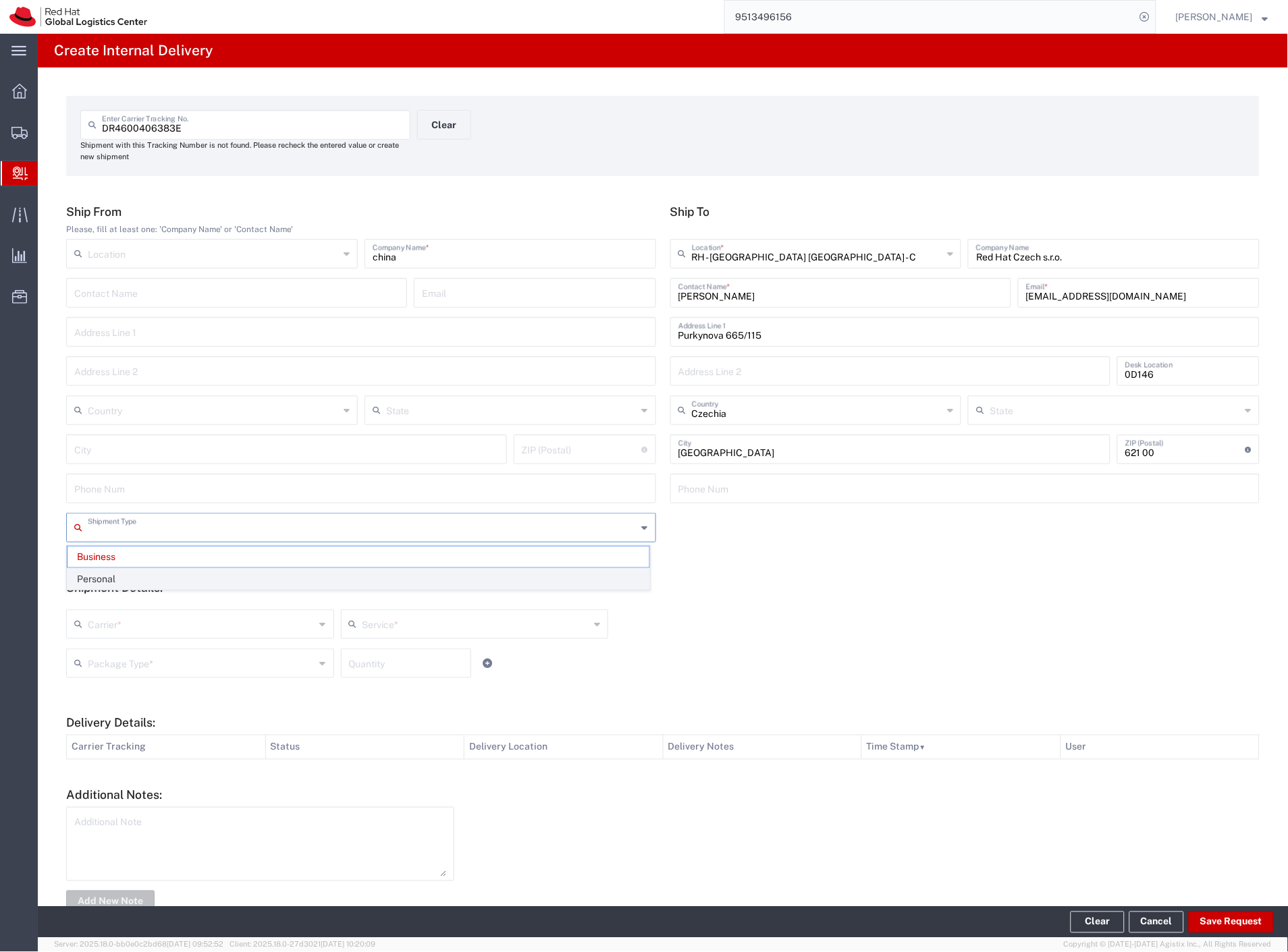
click at [176, 586] on span "Personal" at bounding box center [358, 579] width 582 height 21
type input "Personal"
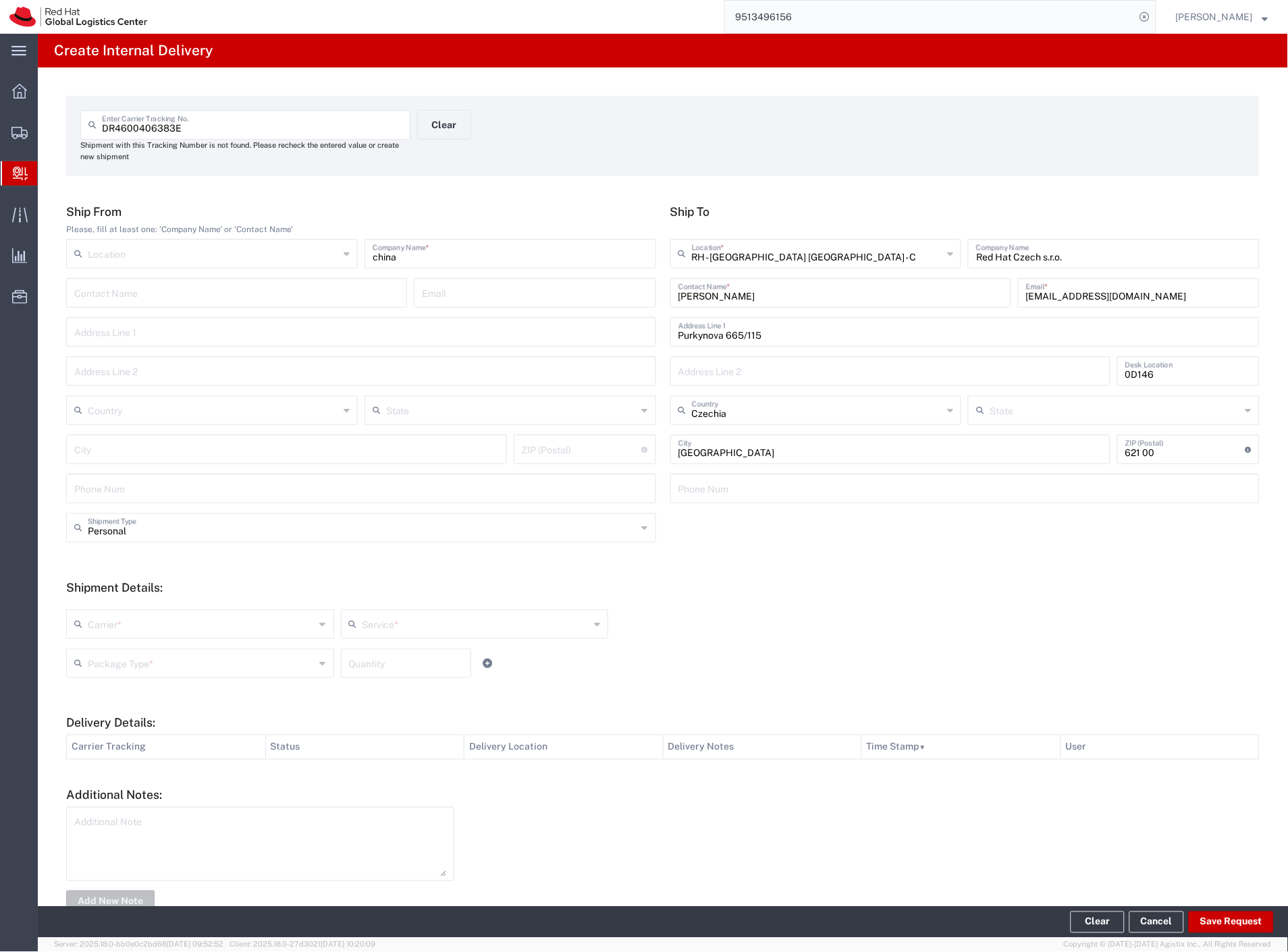
click at [165, 639] on div "Carrier * Czech Post DHL FedEx Express Global4PL Interoffice Local Carrier Sant…" at bounding box center [475, 629] width 823 height 39
click at [170, 629] on input "text" at bounding box center [201, 623] width 227 height 24
click at [173, 648] on span "Czech Post" at bounding box center [199, 653] width 262 height 21
type input "Czech Post"
click at [178, 657] on input "text" at bounding box center [201, 662] width 227 height 24
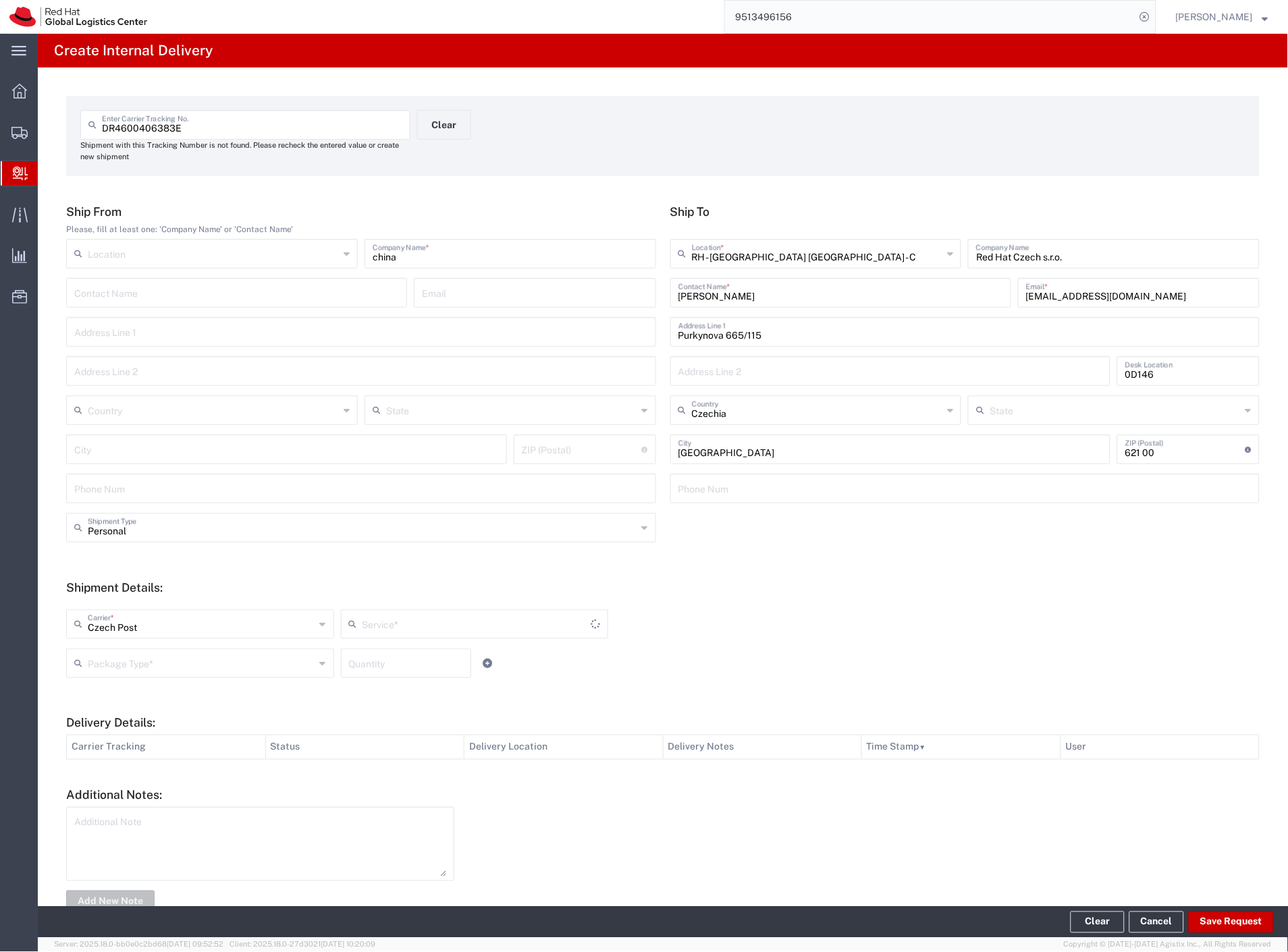
type input "Ground"
click at [166, 781] on span "Your Packaging" at bounding box center [199, 781] width 262 height 21
type input "Your Packaging"
click at [1252, 920] on button "Save Request" at bounding box center [1231, 923] width 85 height 22
type input "Personal"
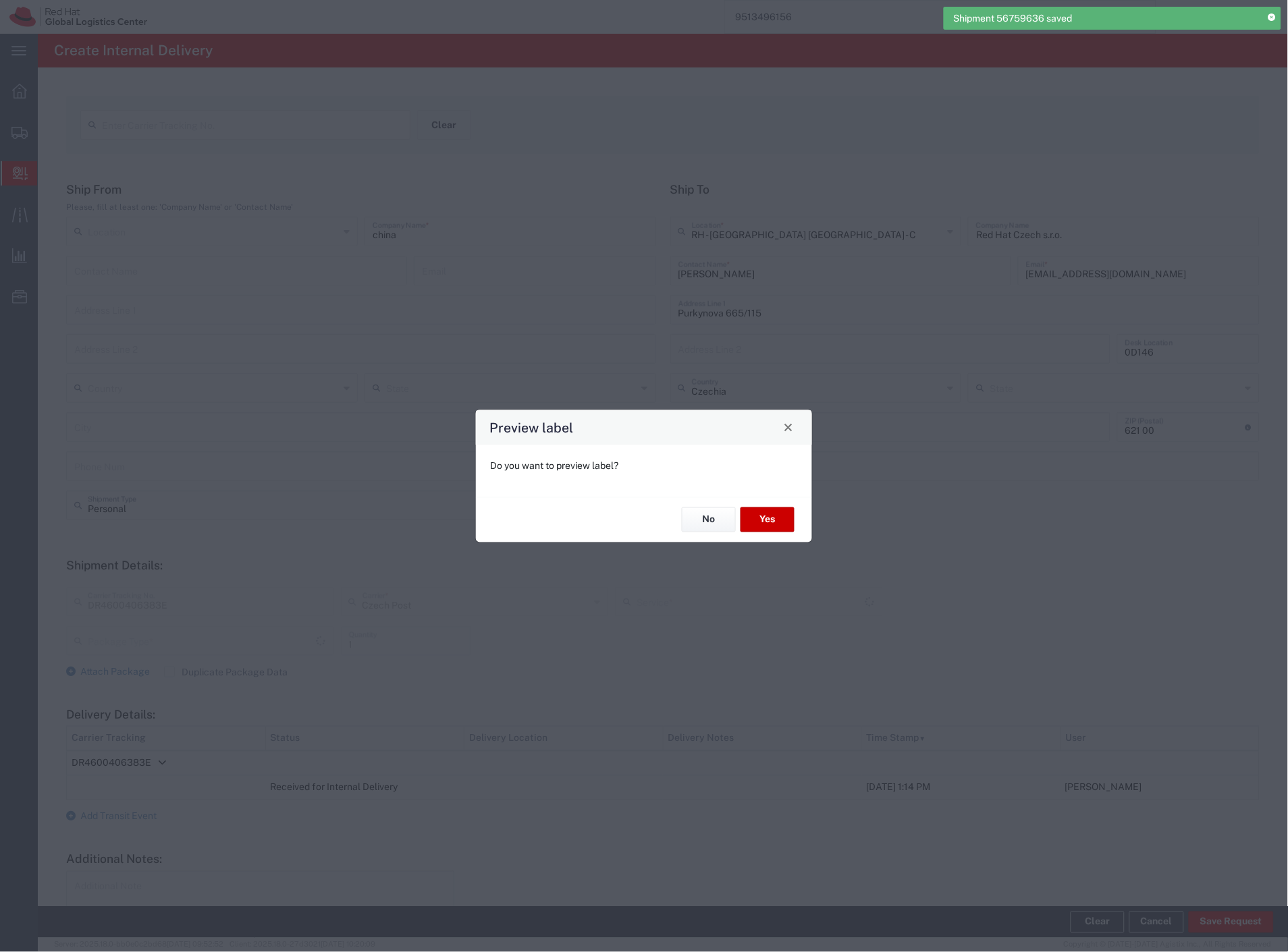
type input "Your Packaging"
type input "Ground"
click at [776, 514] on button "Yes" at bounding box center [767, 520] width 54 height 25
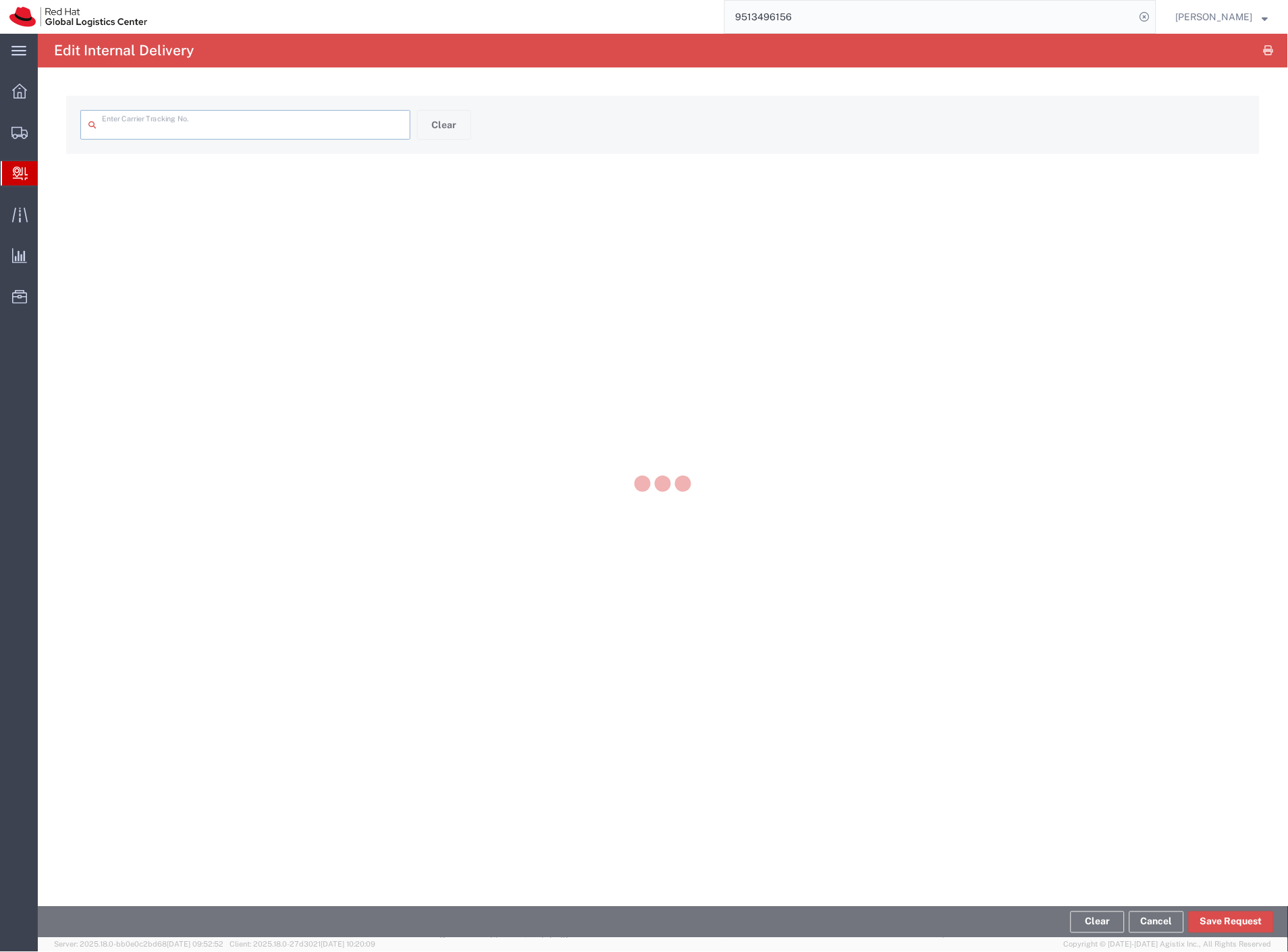
type input "DR4600406383E"
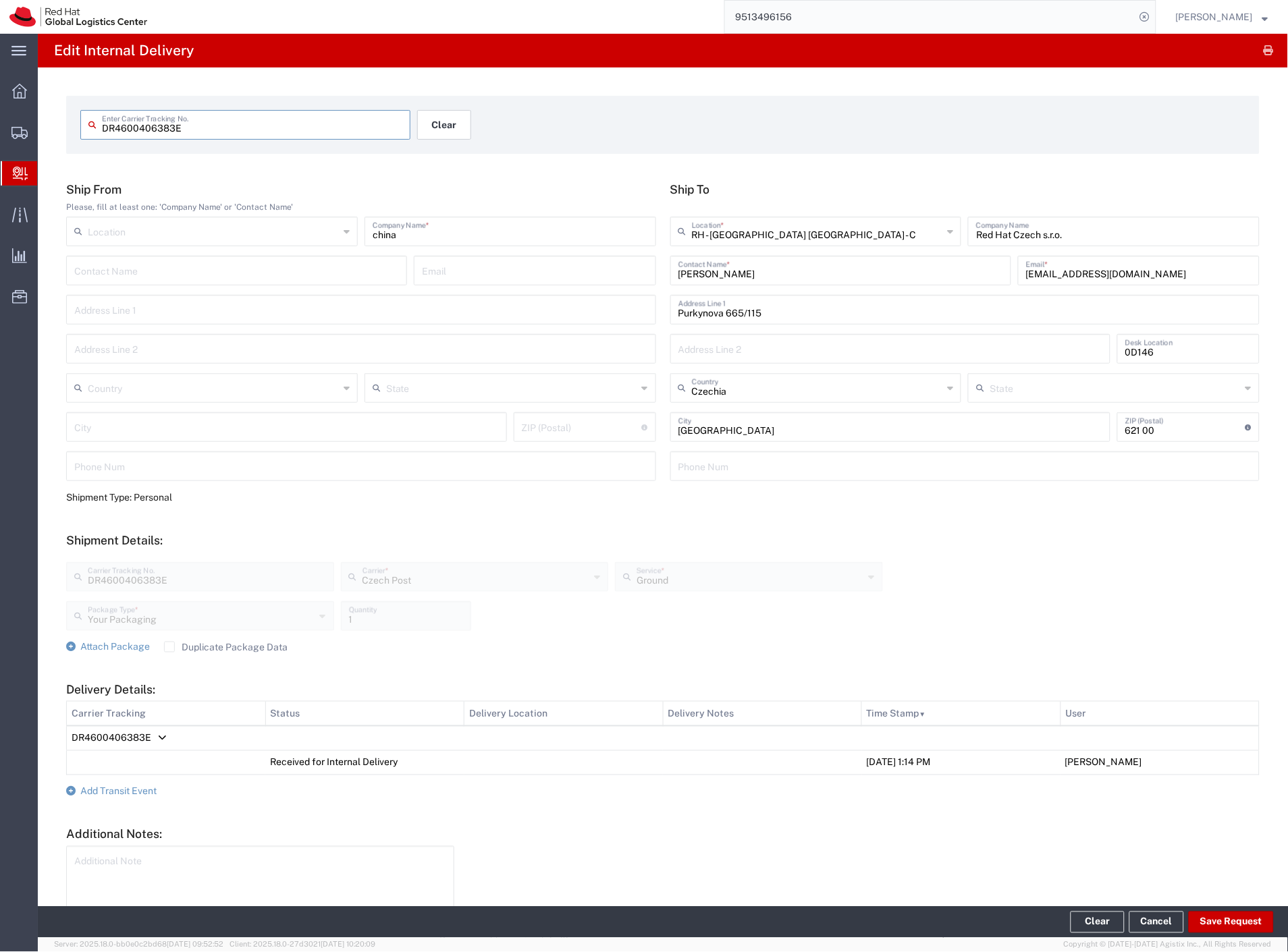
click at [426, 132] on button "Clear" at bounding box center [444, 124] width 54 height 29
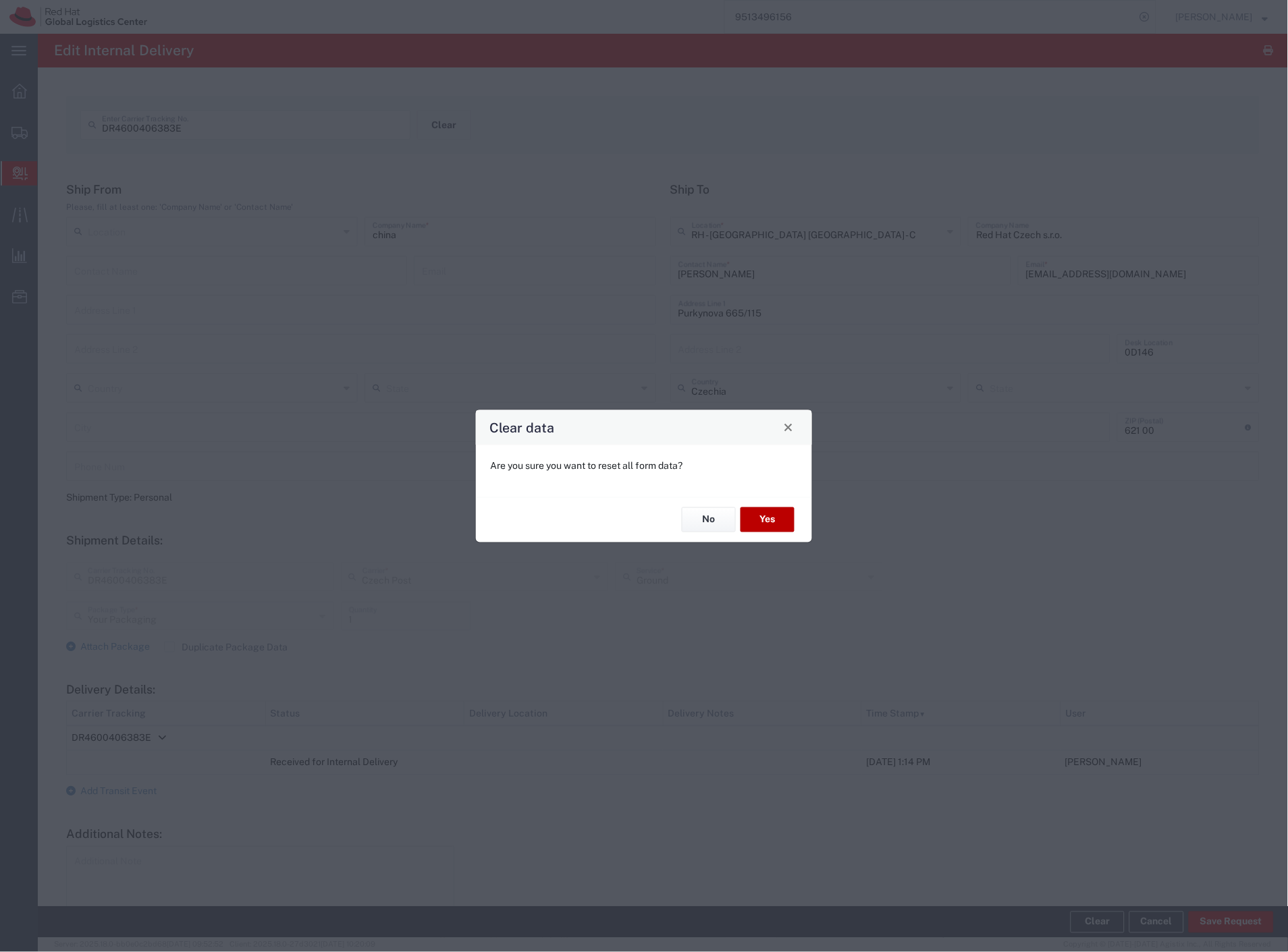
click at [760, 525] on button "Yes" at bounding box center [767, 520] width 54 height 25
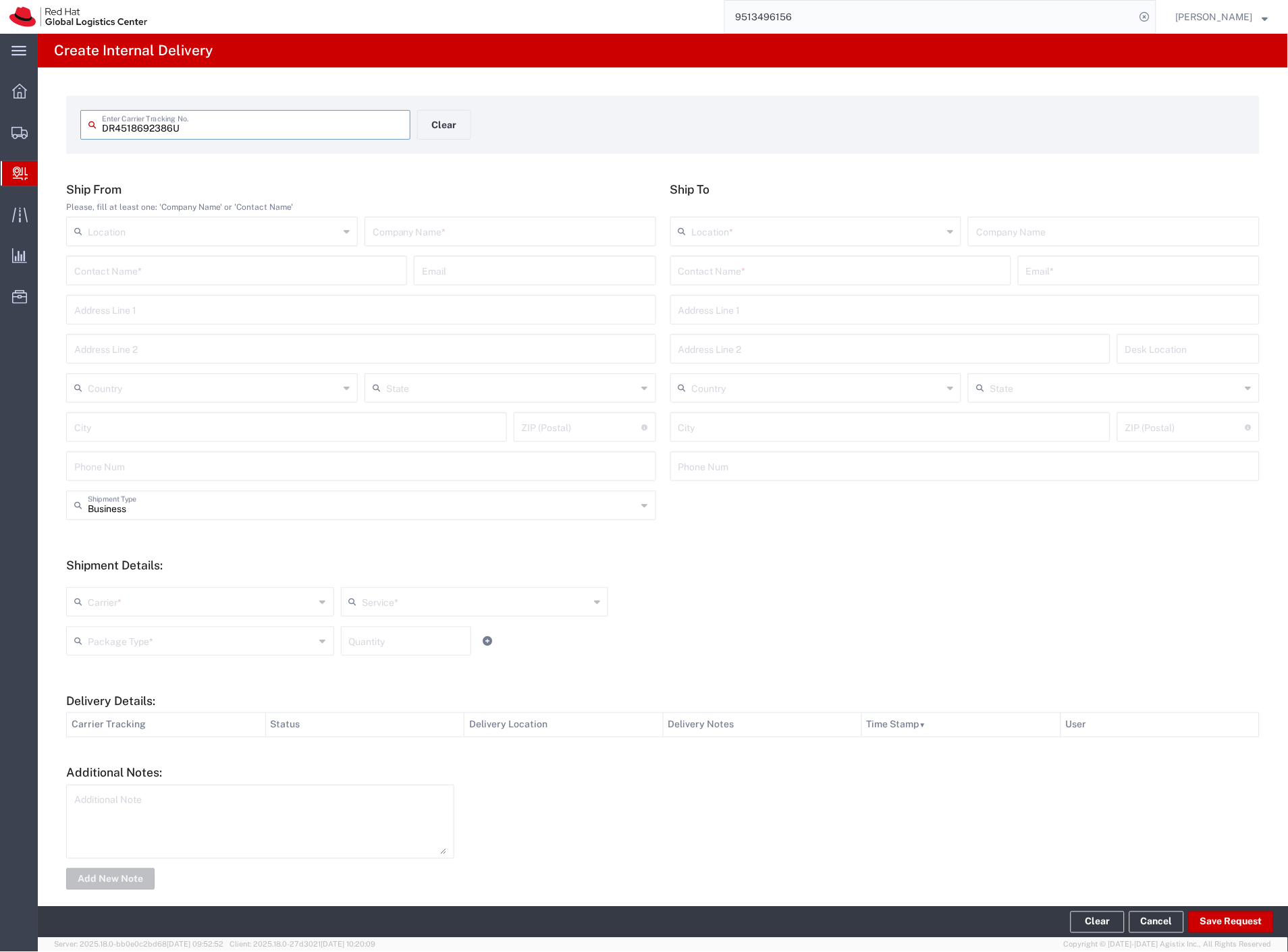
type input "DR4518692386U"
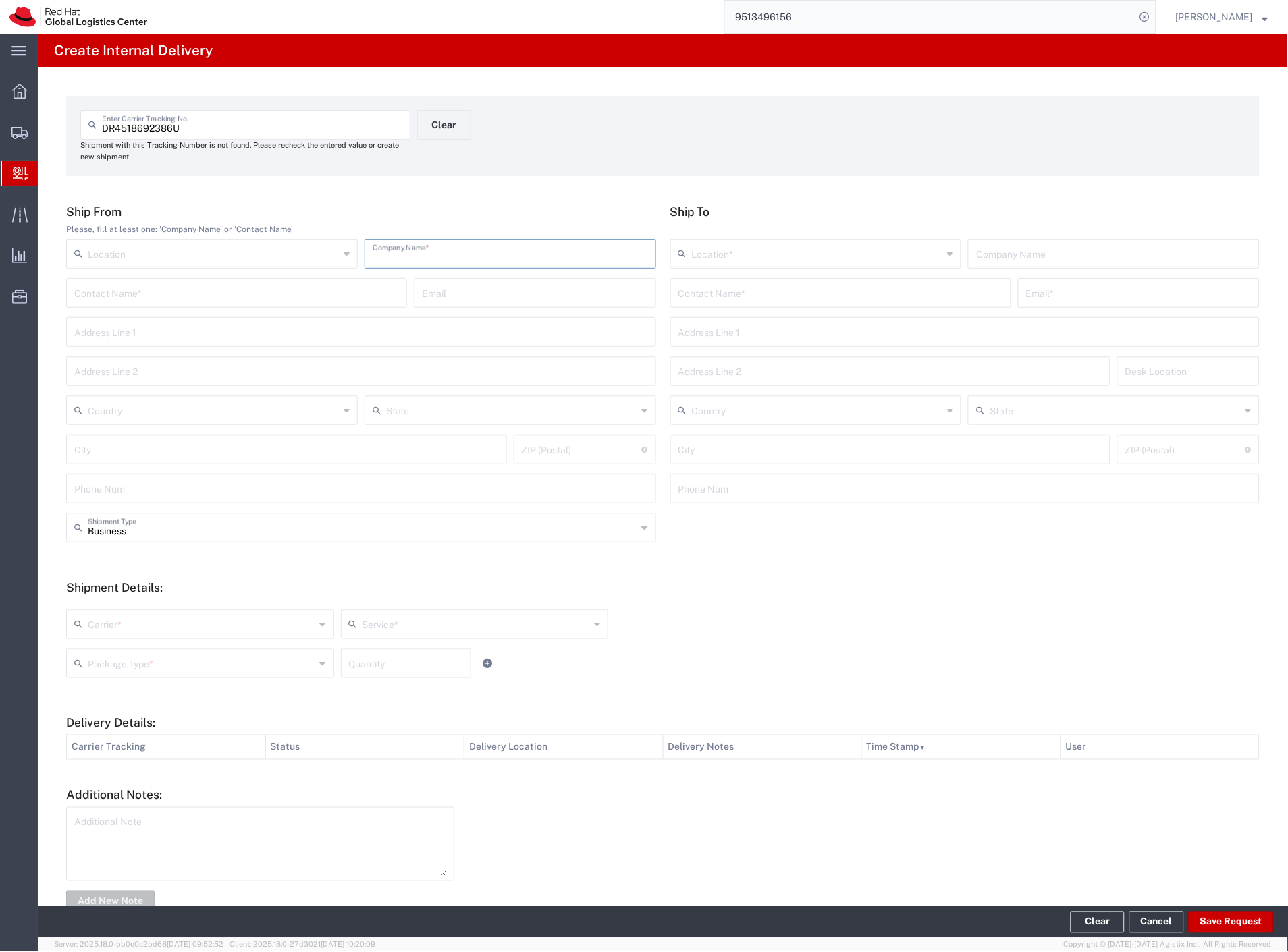
click at [579, 252] on input "text" at bounding box center [511, 252] width 275 height 24
type input "lintex"
click at [714, 299] on input "text" at bounding box center [840, 292] width 325 height 24
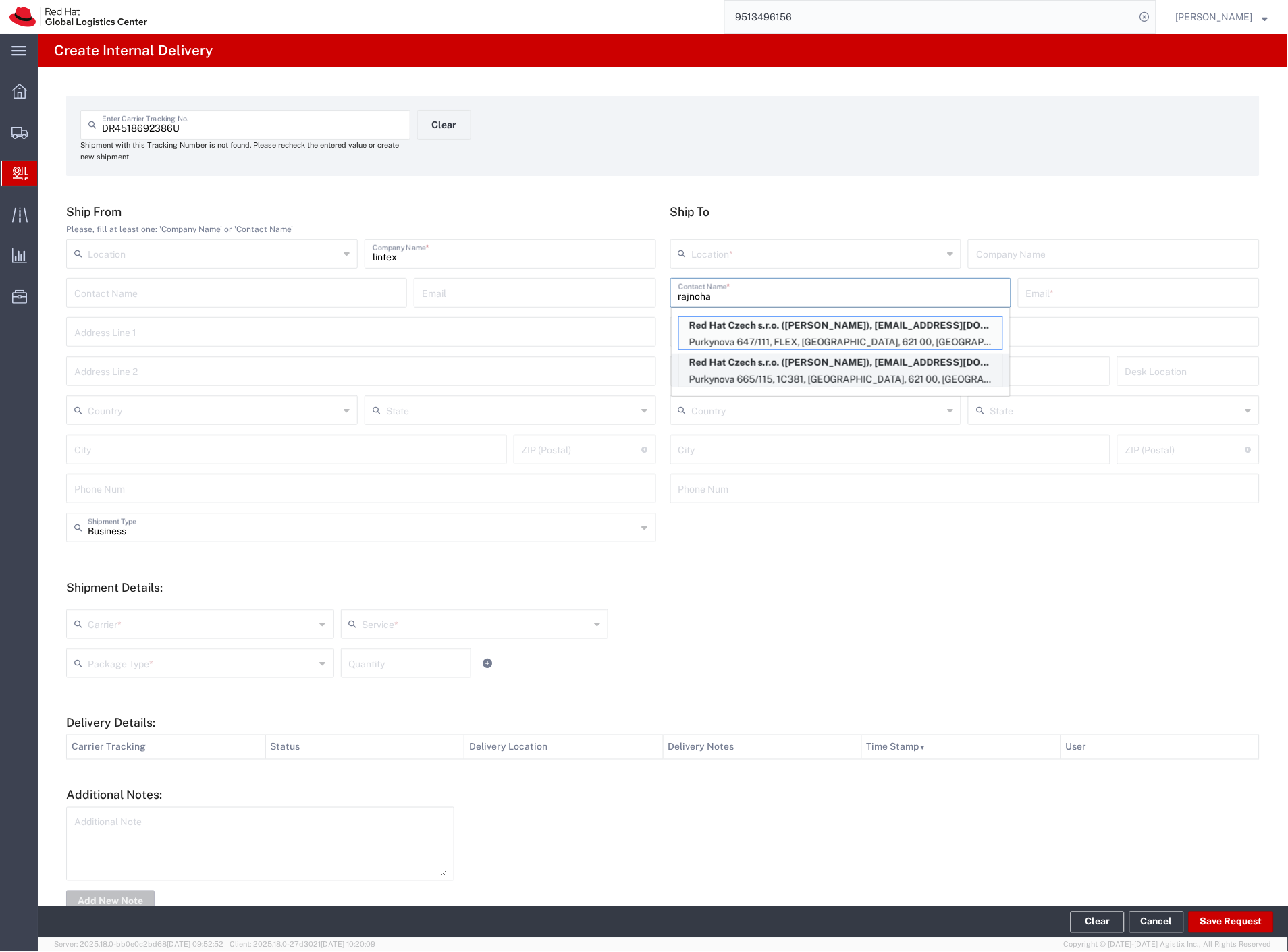
type input "rajnoha"
click at [805, 367] on p "Red Hat Czech s.r.o. ([PERSON_NAME]), [EMAIL_ADDRESS][DOMAIN_NAME]" at bounding box center [840, 363] width 323 height 17
type input "RH - [GEOGRAPHIC_DATA] [GEOGRAPHIC_DATA] - C"
type input "Red Hat Czech s.r.o."
type input "[PERSON_NAME]"
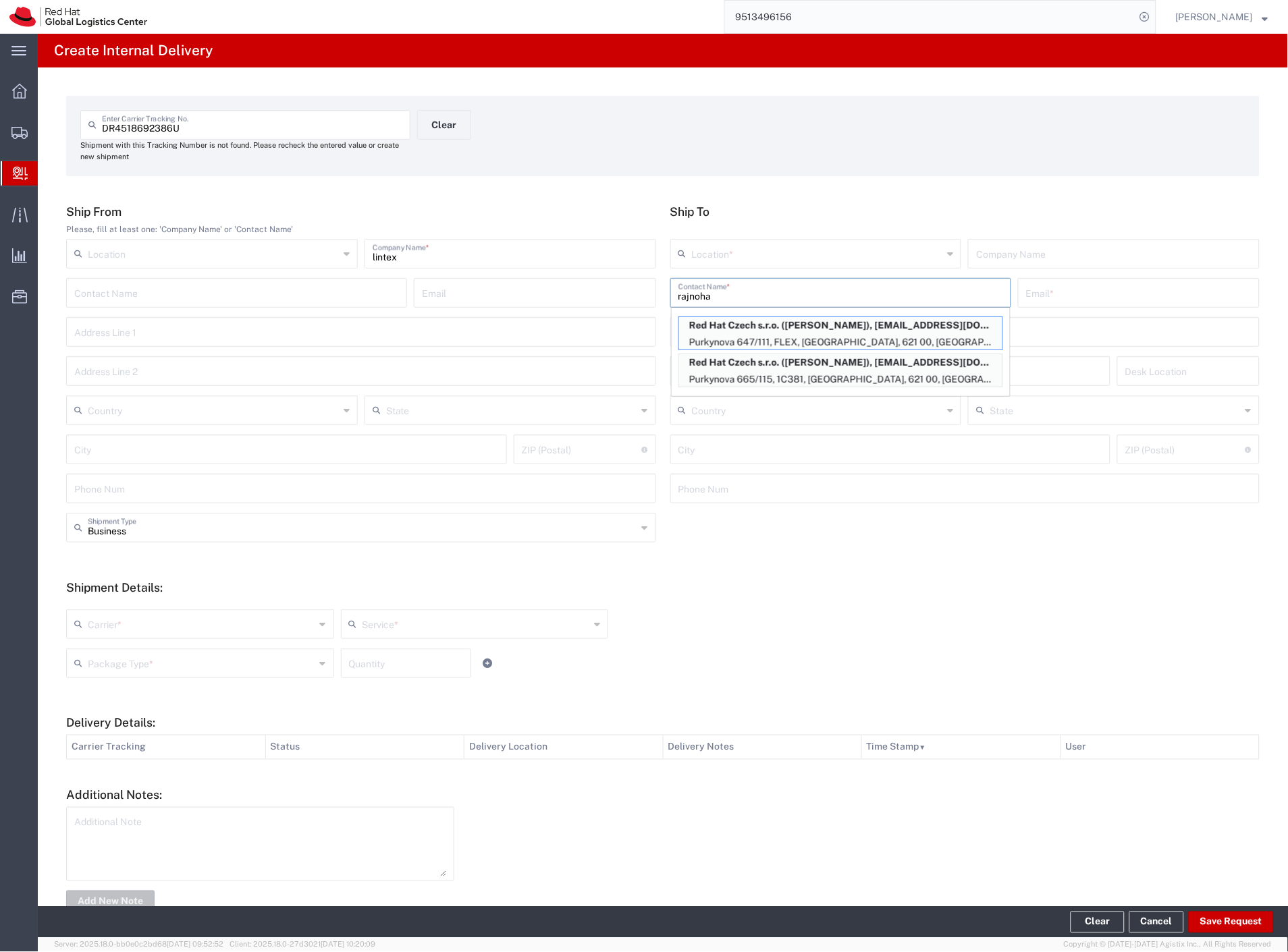
type input "[EMAIL_ADDRESS][DOMAIN_NAME]"
type input "Purkynova 665/115"
type input "1C381"
type input "Czechia"
type input "[GEOGRAPHIC_DATA]"
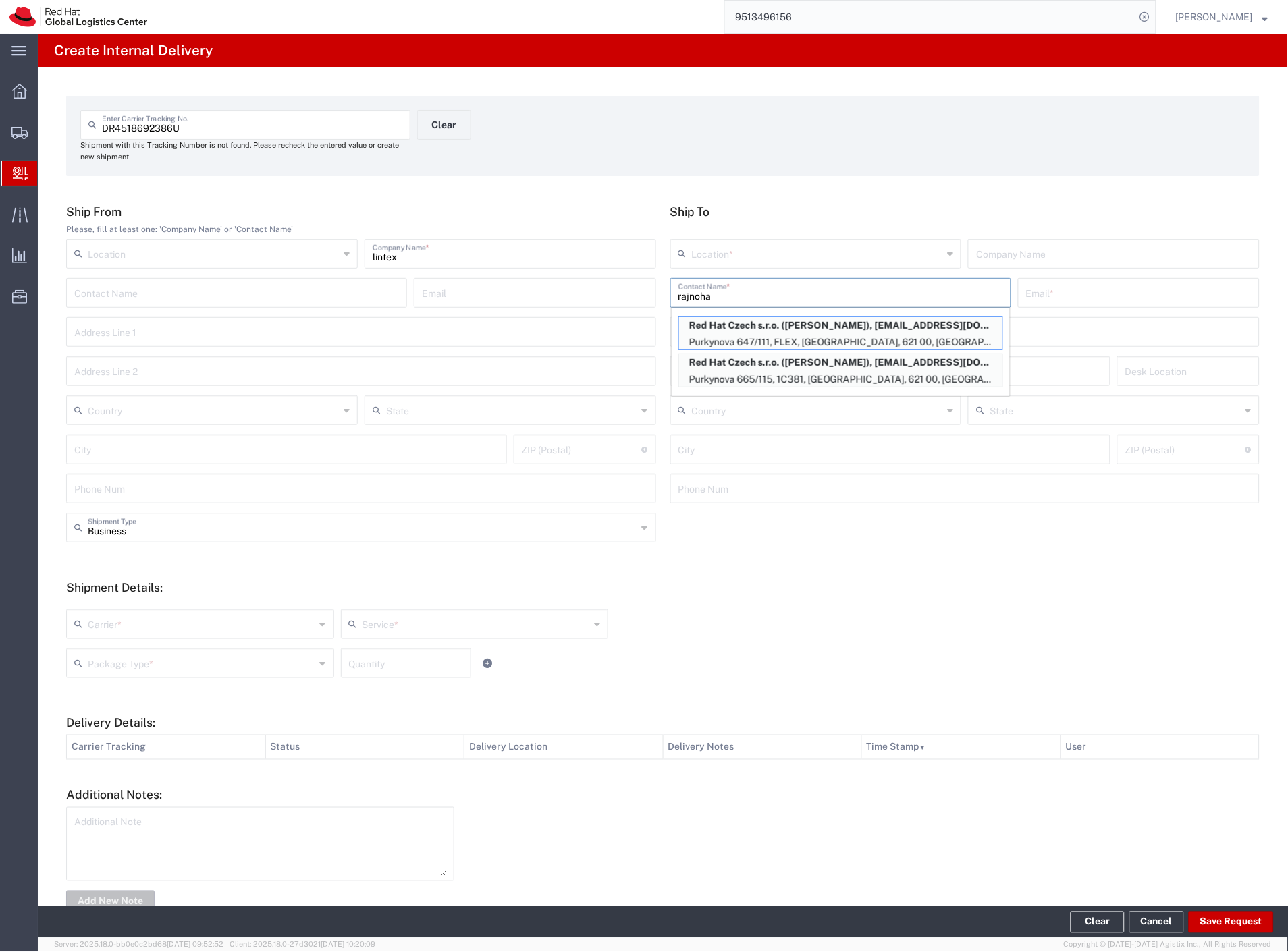
type input "621 00"
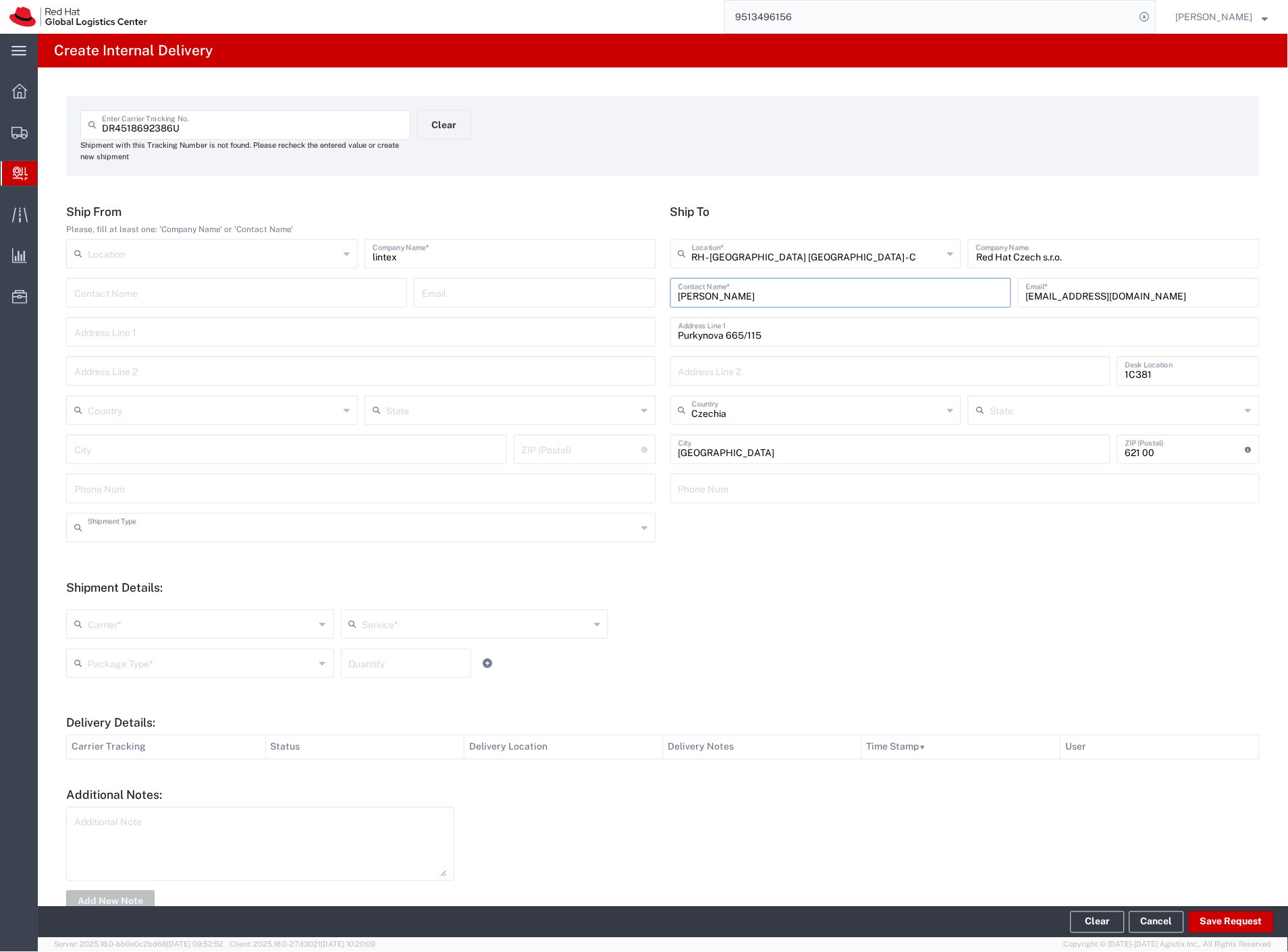
click at [194, 535] on input "text" at bounding box center [362, 526] width 549 height 24
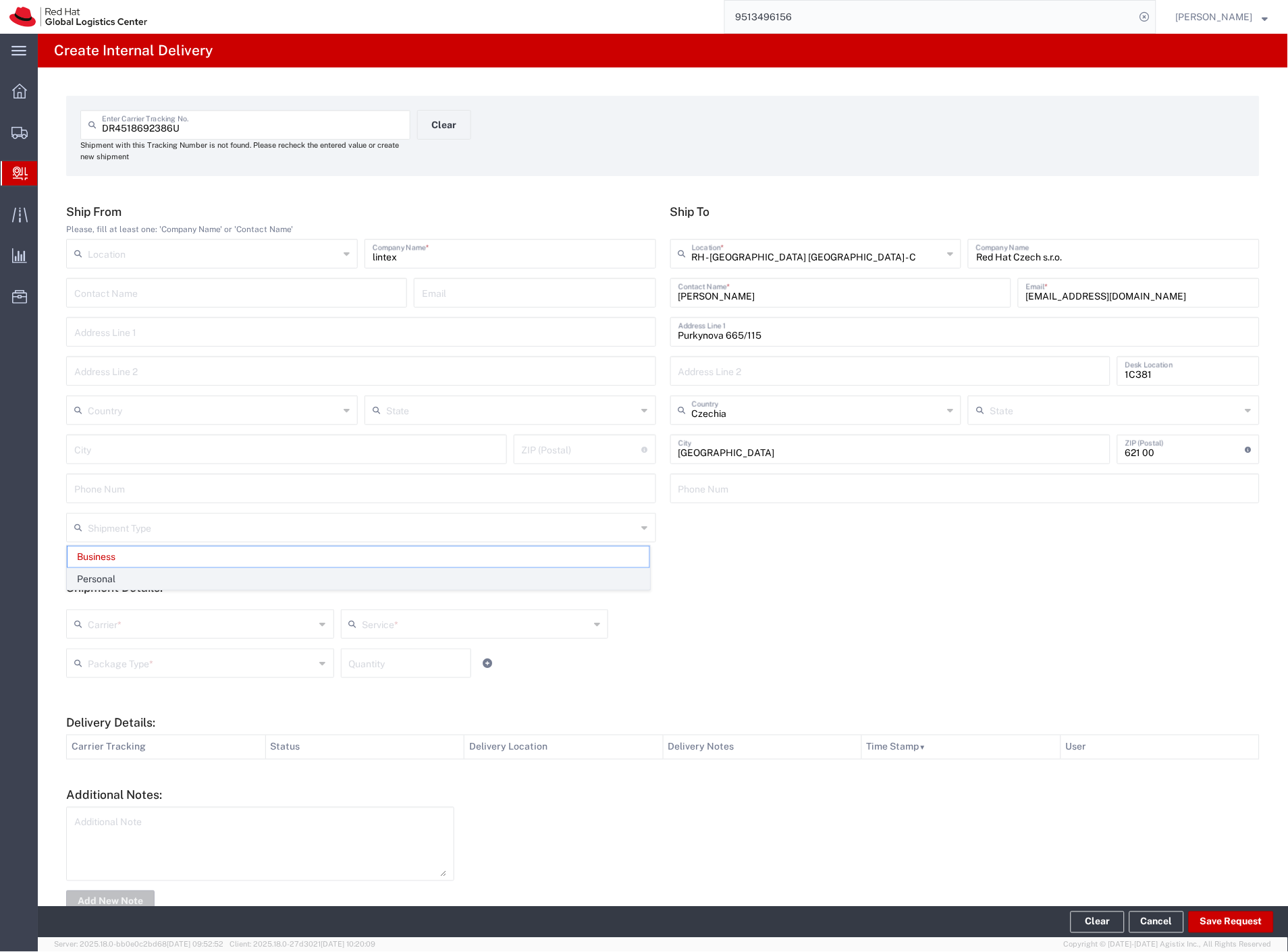
click at [184, 578] on span "Personal" at bounding box center [358, 579] width 582 height 21
type input "Personal"
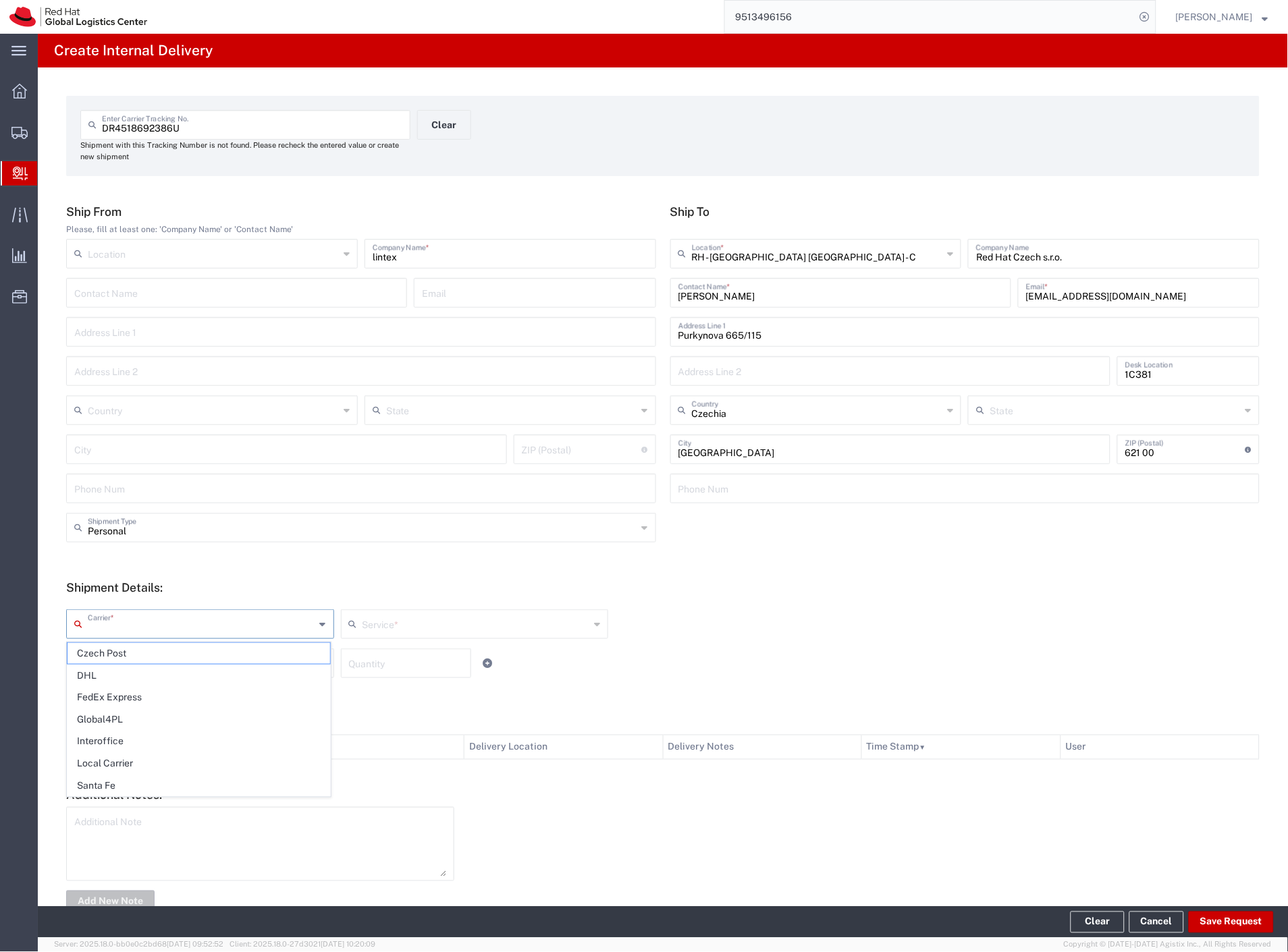
click at [158, 631] on input "text" at bounding box center [201, 623] width 227 height 24
click at [157, 649] on span "Czech Post" at bounding box center [199, 653] width 262 height 21
type input "Czech Post"
type input "Ground"
drag, startPoint x: 157, startPoint y: 660, endPoint x: 157, endPoint y: 682, distance: 22.0
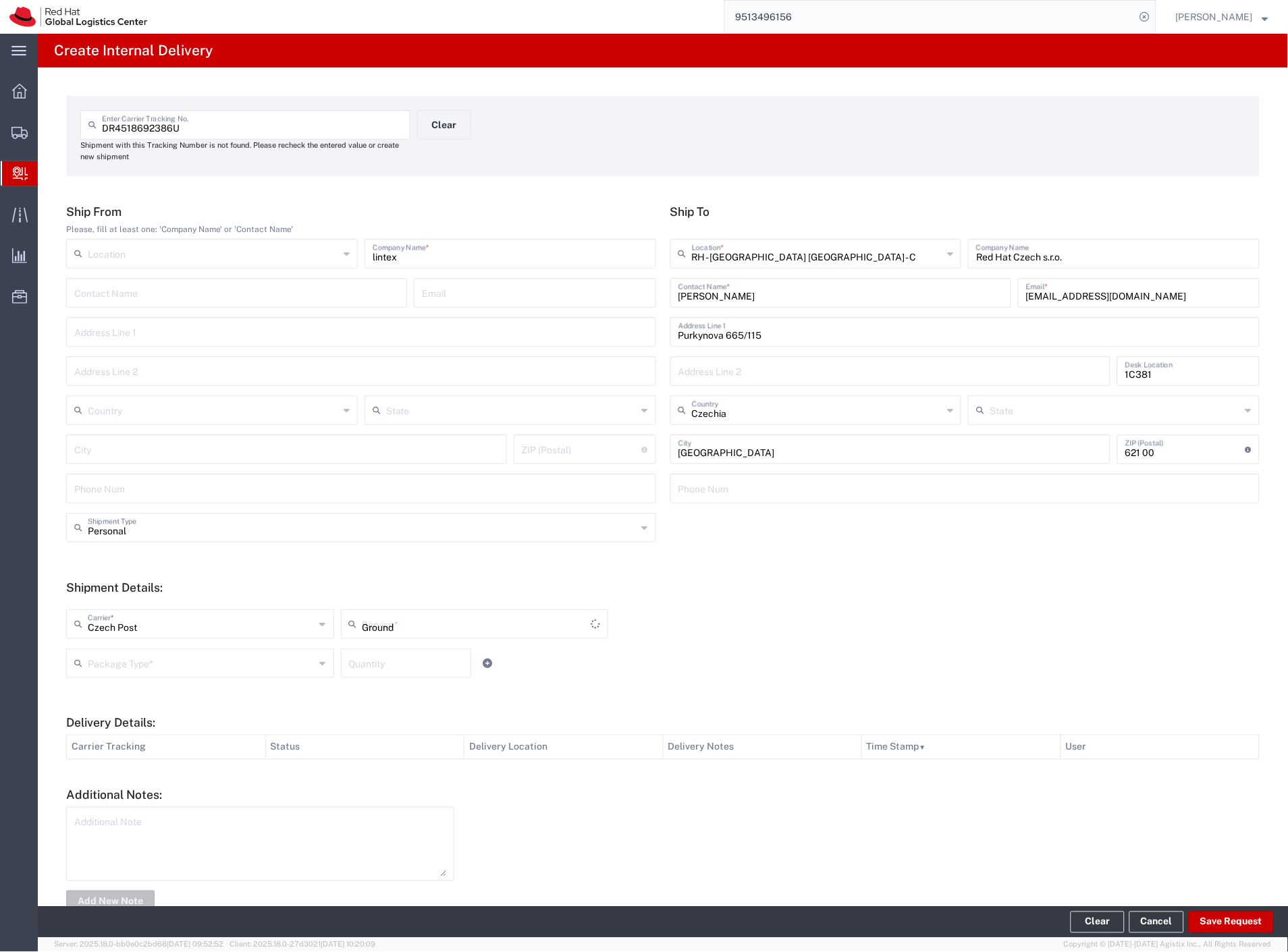
click at [157, 662] on input "text" at bounding box center [201, 662] width 227 height 24
click at [169, 774] on span "Your Packaging" at bounding box center [199, 781] width 262 height 21
type input "Your Packaging"
click at [1204, 928] on button "Save Request" at bounding box center [1231, 923] width 85 height 22
type input "Personal"
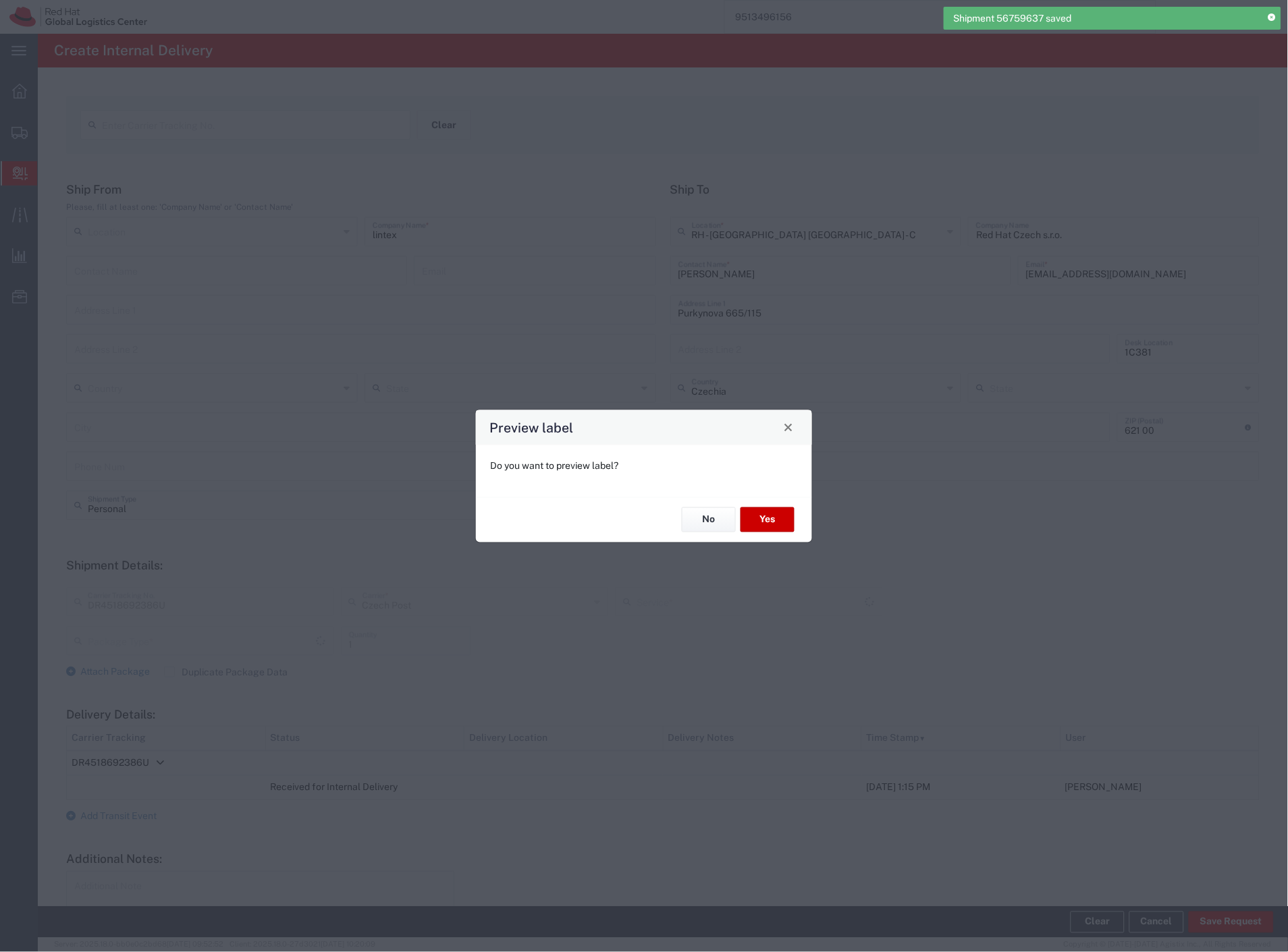
type input "Your Packaging"
type input "Ground"
click at [780, 518] on button "Yes" at bounding box center [767, 520] width 54 height 25
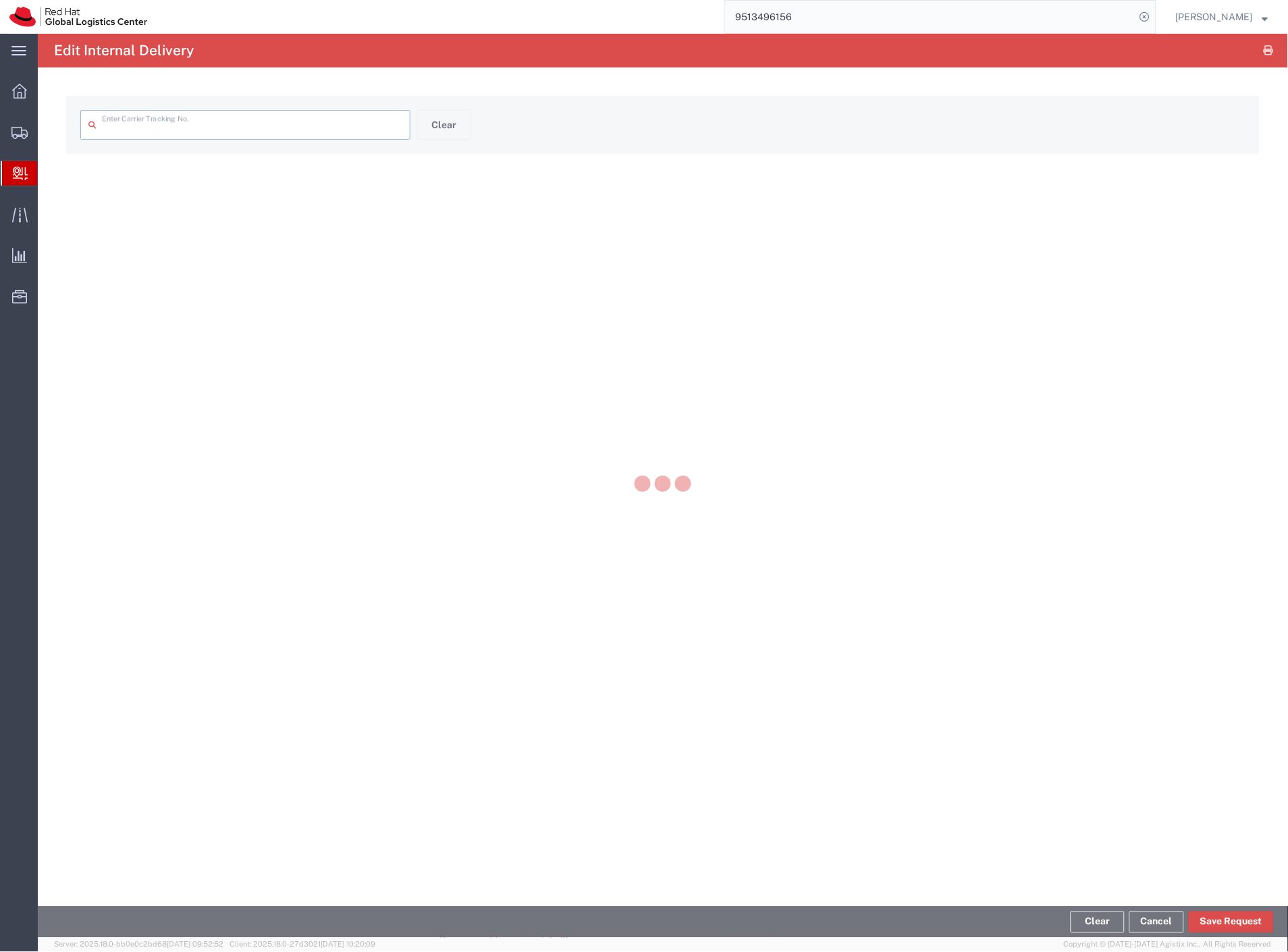
type input "DR4518692386U"
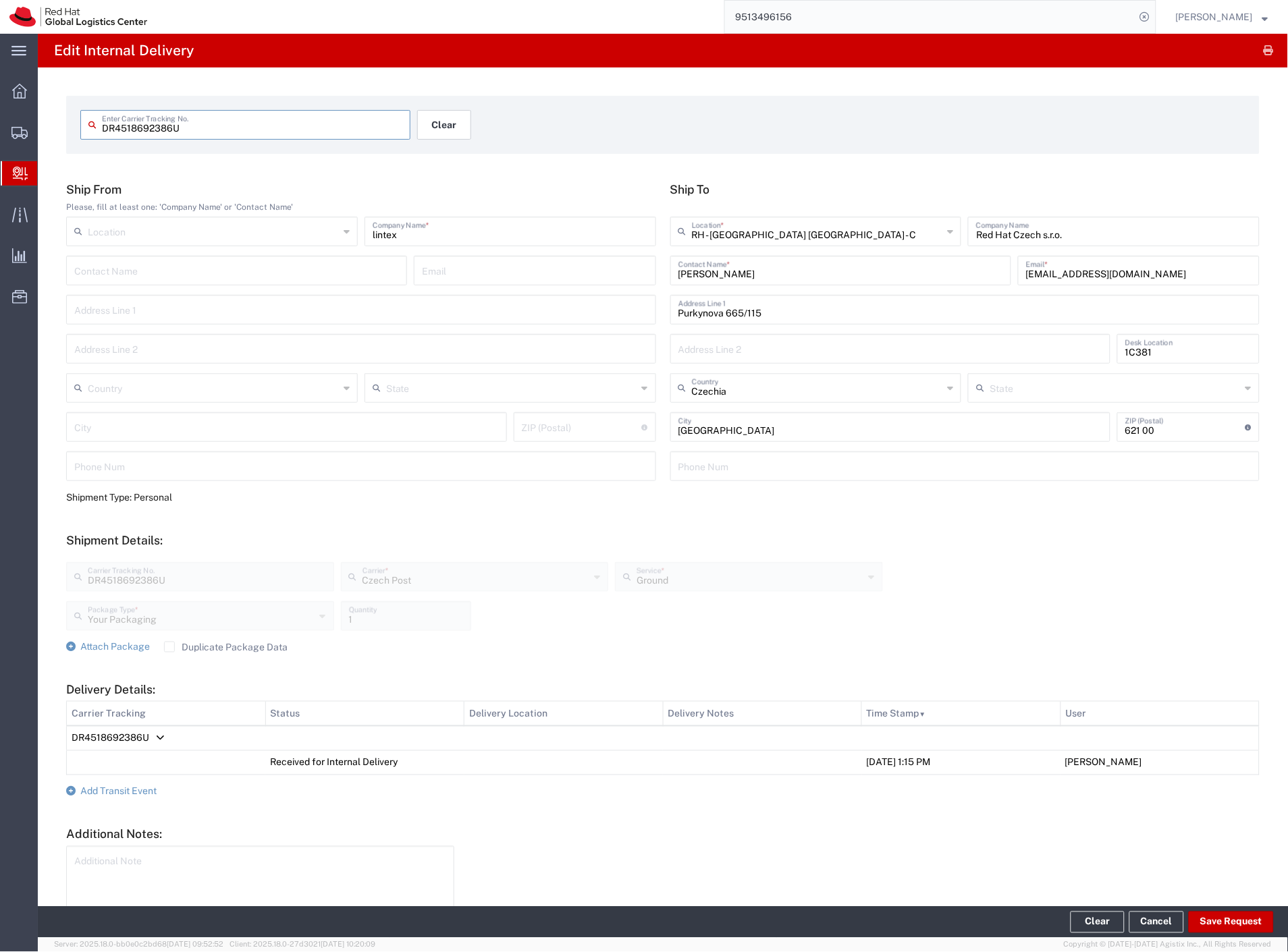
click at [442, 129] on button "Clear" at bounding box center [444, 124] width 54 height 29
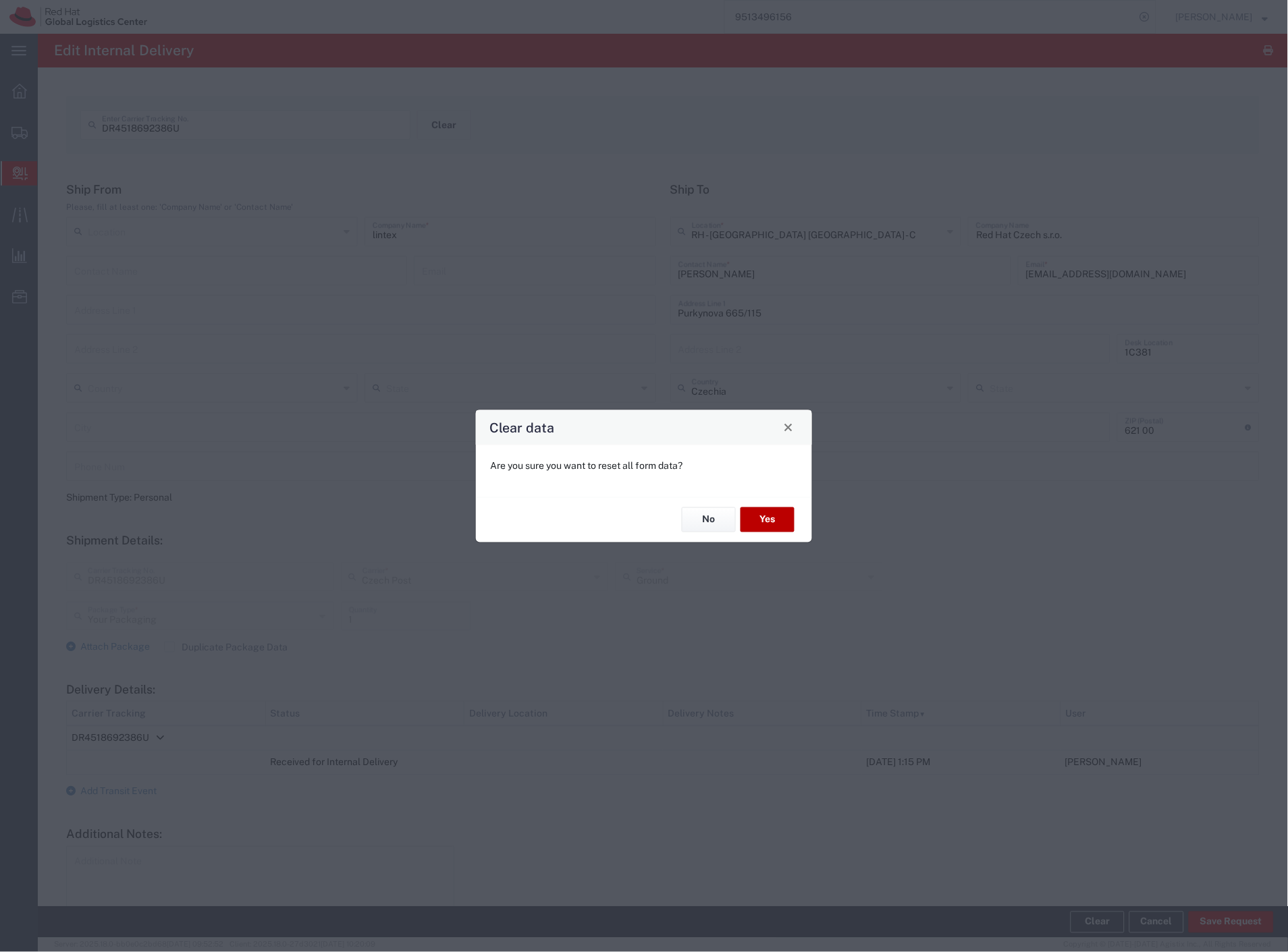
click at [774, 515] on button "Yes" at bounding box center [767, 520] width 54 height 25
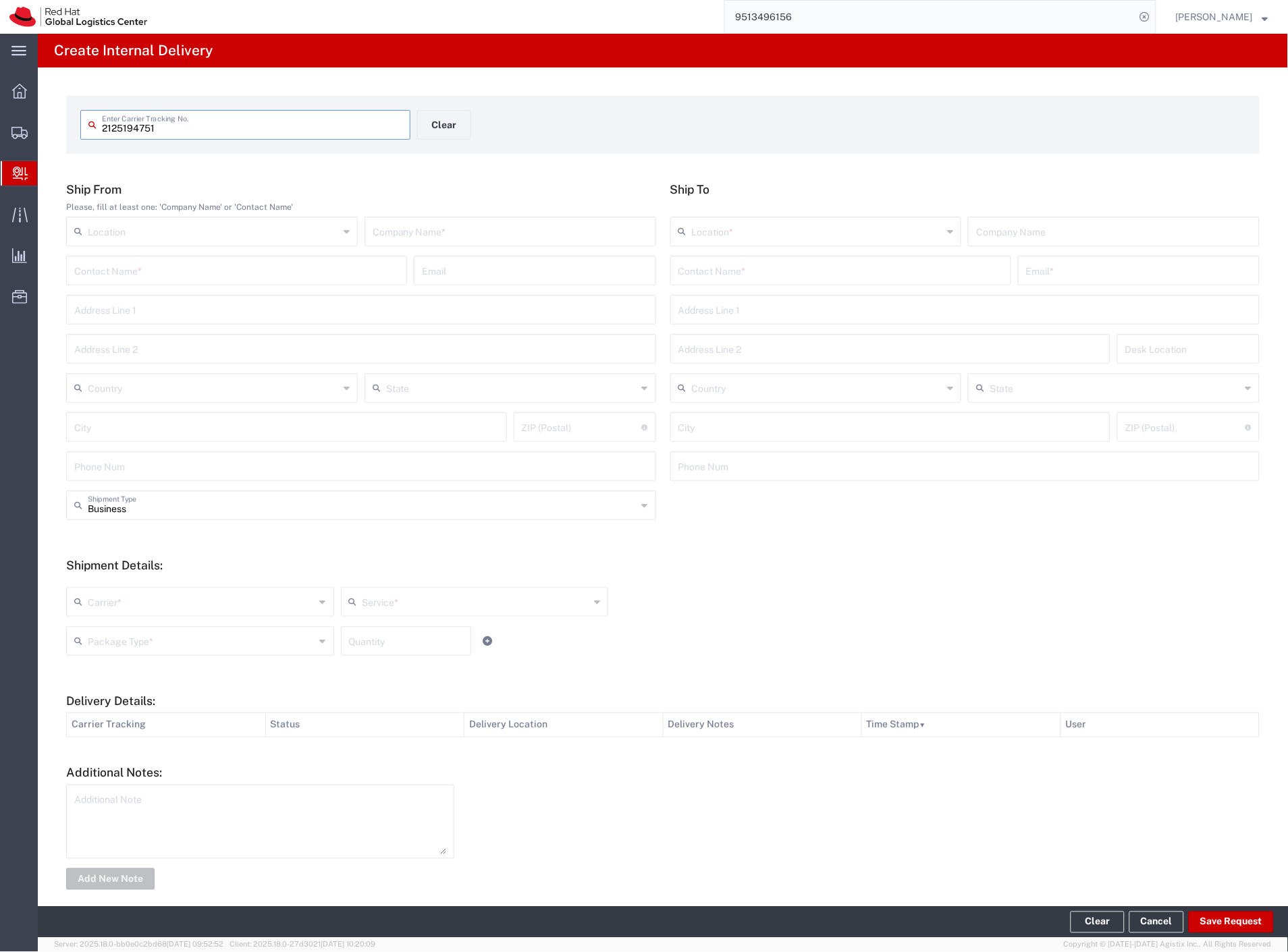
type input "2125194751"
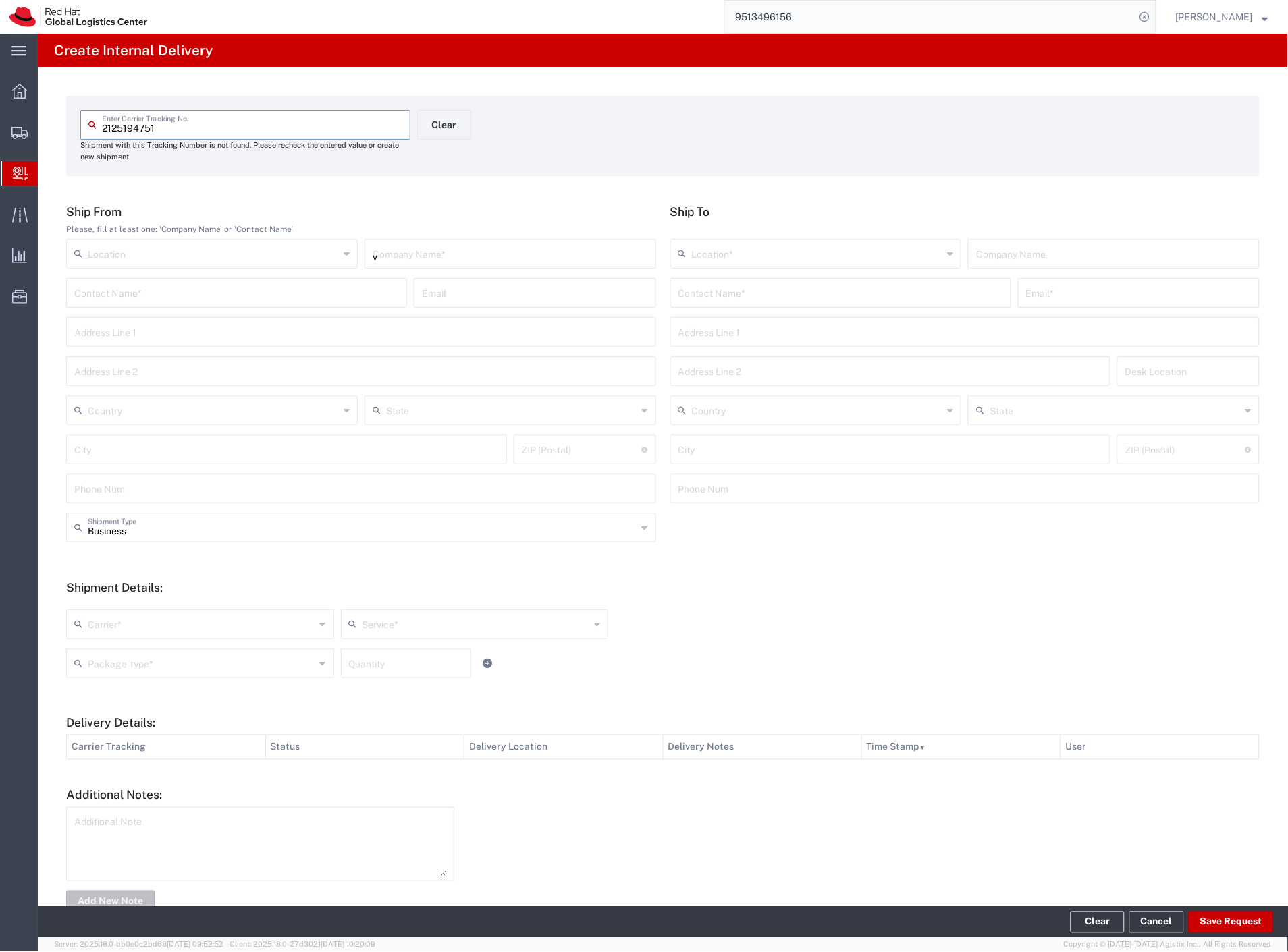
click at [396, 247] on input "v" at bounding box center [511, 252] width 275 height 24
type input "verlag"
click at [760, 308] on div "Contact Name * Email *" at bounding box center [965, 298] width 597 height 39
click at [762, 295] on input "text" at bounding box center [840, 292] width 325 height 24
type input "krbova"
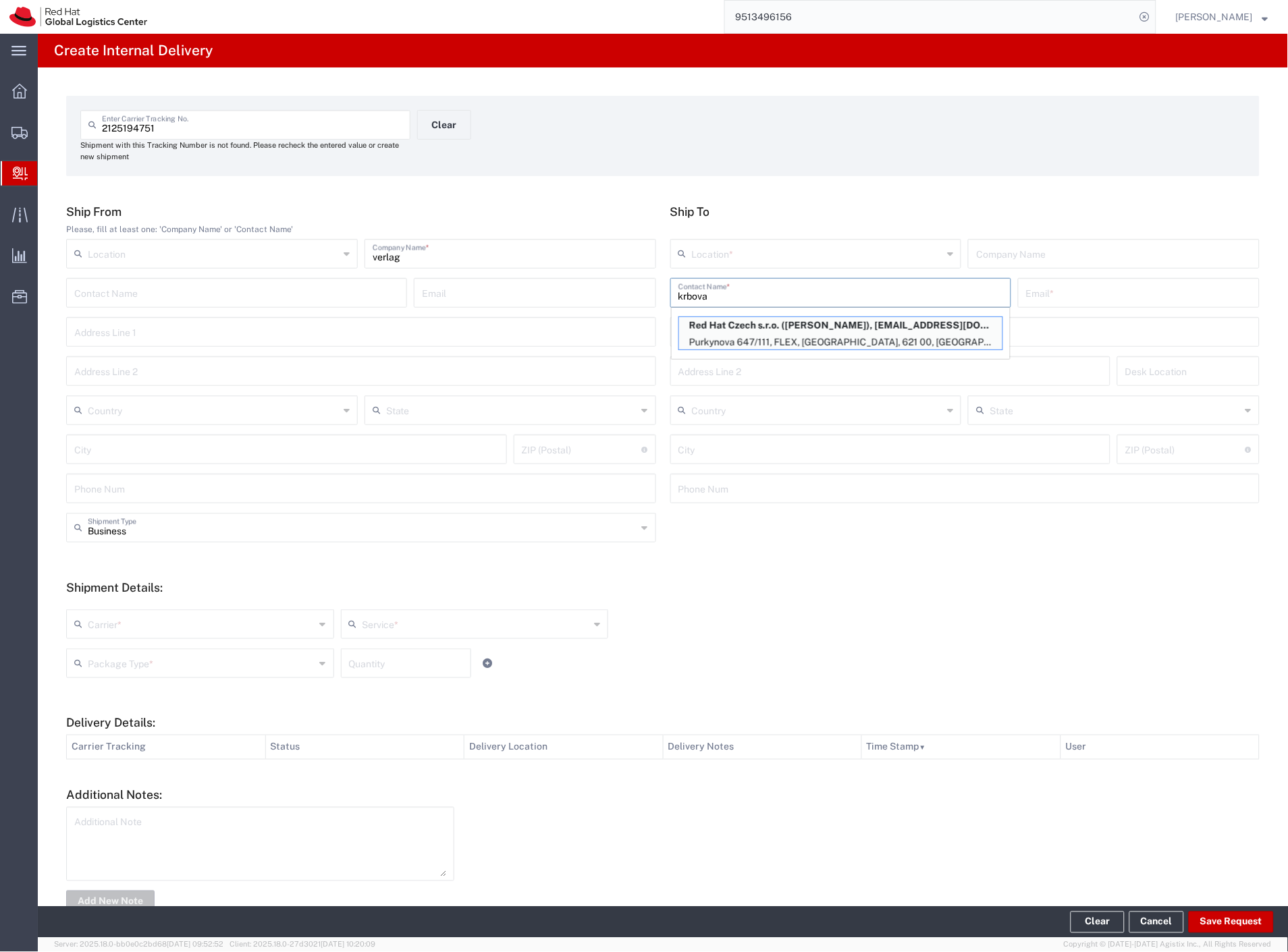
click at [819, 325] on p "Red Hat Czech s.r.o. ([PERSON_NAME]), [EMAIL_ADDRESS][DOMAIN_NAME]" at bounding box center [840, 325] width 323 height 17
type input "RH - [GEOGRAPHIC_DATA] [GEOGRAPHIC_DATA] - B"
type input "Red Hat Czech s.r.o."
type input "[PERSON_NAME]"
type input "[EMAIL_ADDRESS][DOMAIN_NAME]"
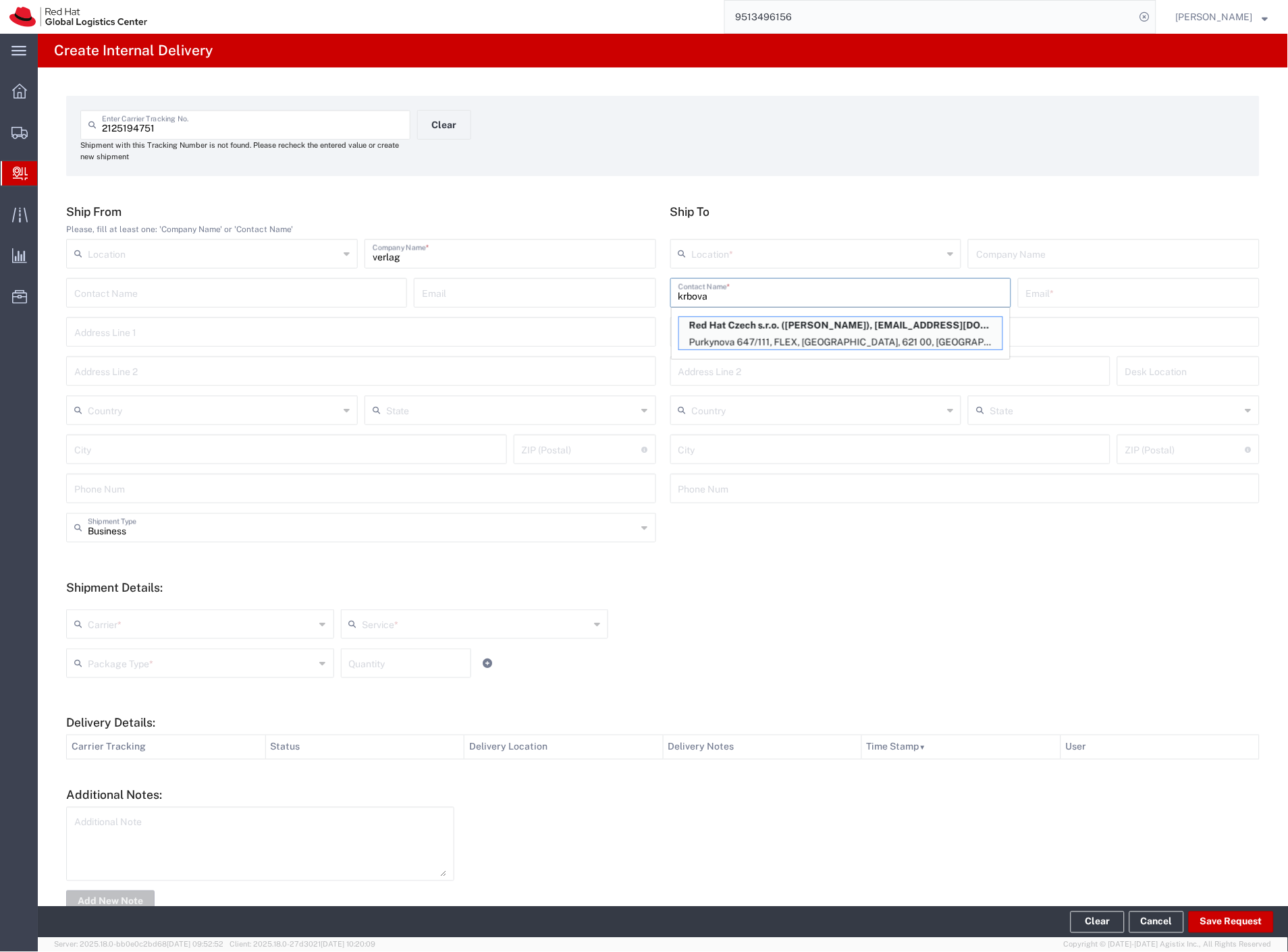
type input "Purkynova 647/111"
type input "FLEX"
type input "Czechia"
type input "[GEOGRAPHIC_DATA]"
type input "621 00"
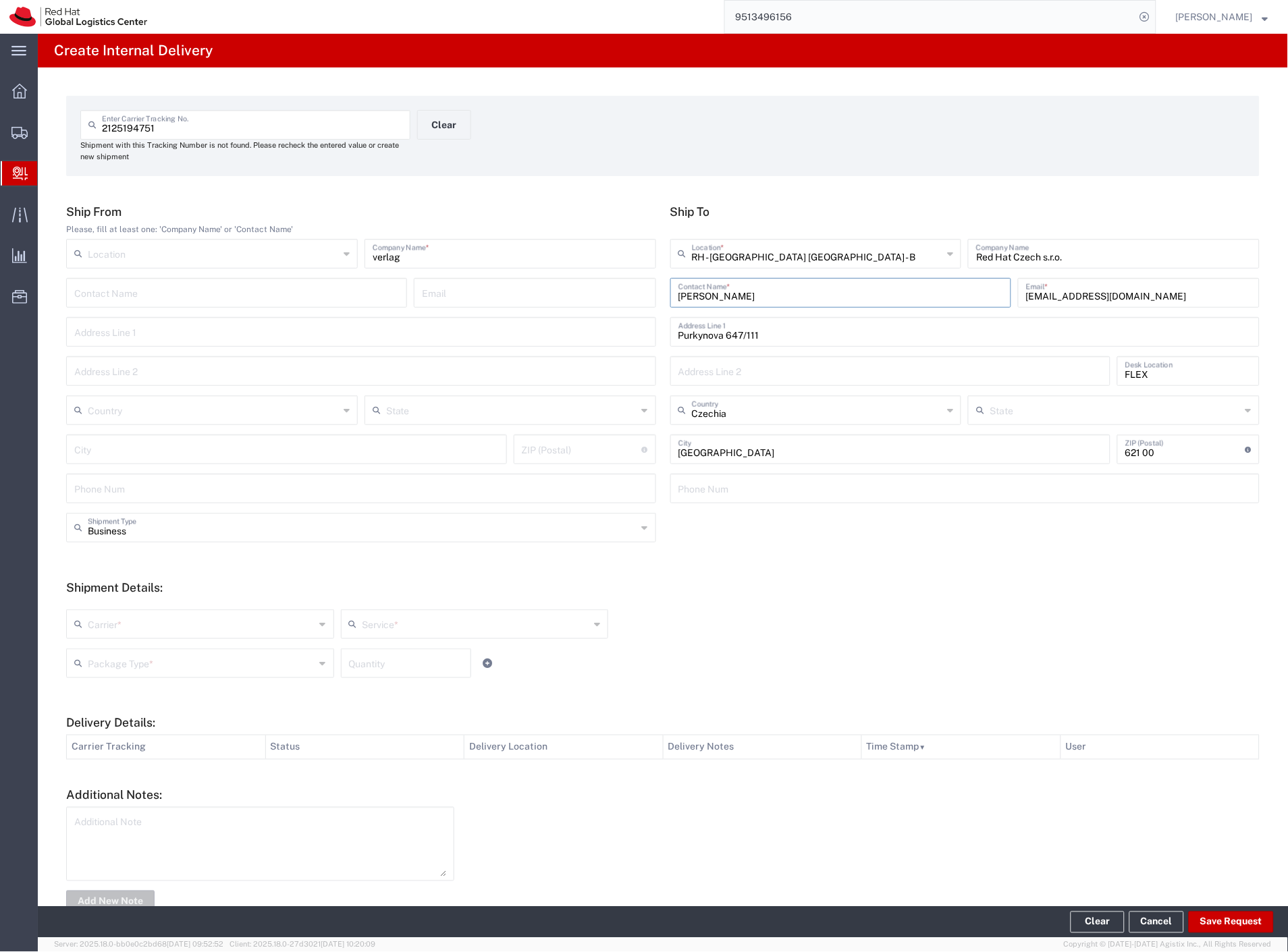
drag, startPoint x: 138, startPoint y: 616, endPoint x: 138, endPoint y: 635, distance: 19.0
click at [138, 619] on input "text" at bounding box center [201, 623] width 227 height 24
click at [140, 645] on li "Czech Post" at bounding box center [199, 653] width 264 height 22
type input "Czech Post"
type input "Ground"
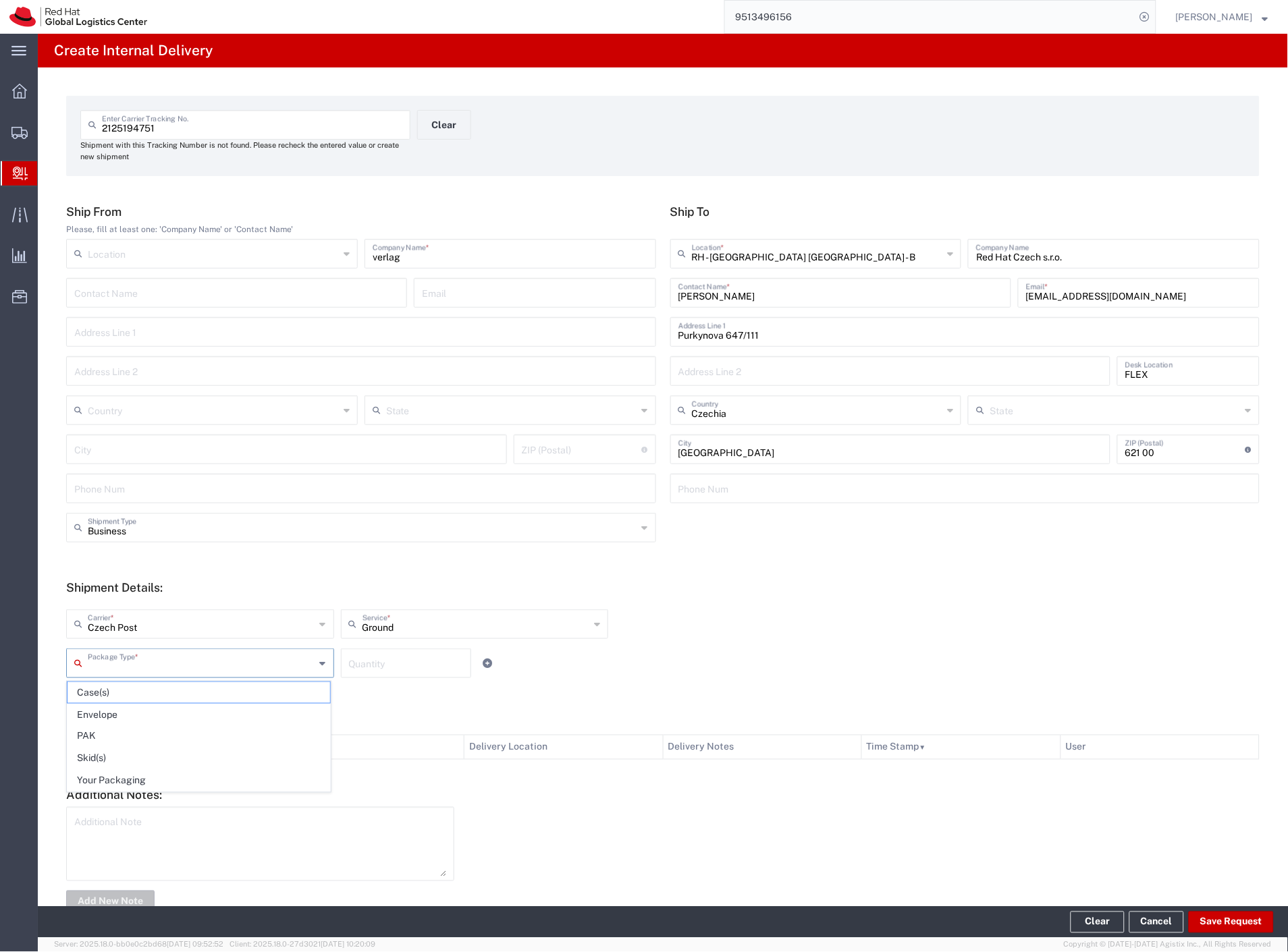
click at [140, 656] on input "text" at bounding box center [201, 662] width 227 height 24
click at [132, 716] on span "Envelope" at bounding box center [199, 715] width 262 height 21
type input "Envelope"
click at [1239, 904] on div at bounding box center [864, 860] width 805 height 105
click at [1239, 923] on button "Save Request" at bounding box center [1231, 923] width 85 height 22
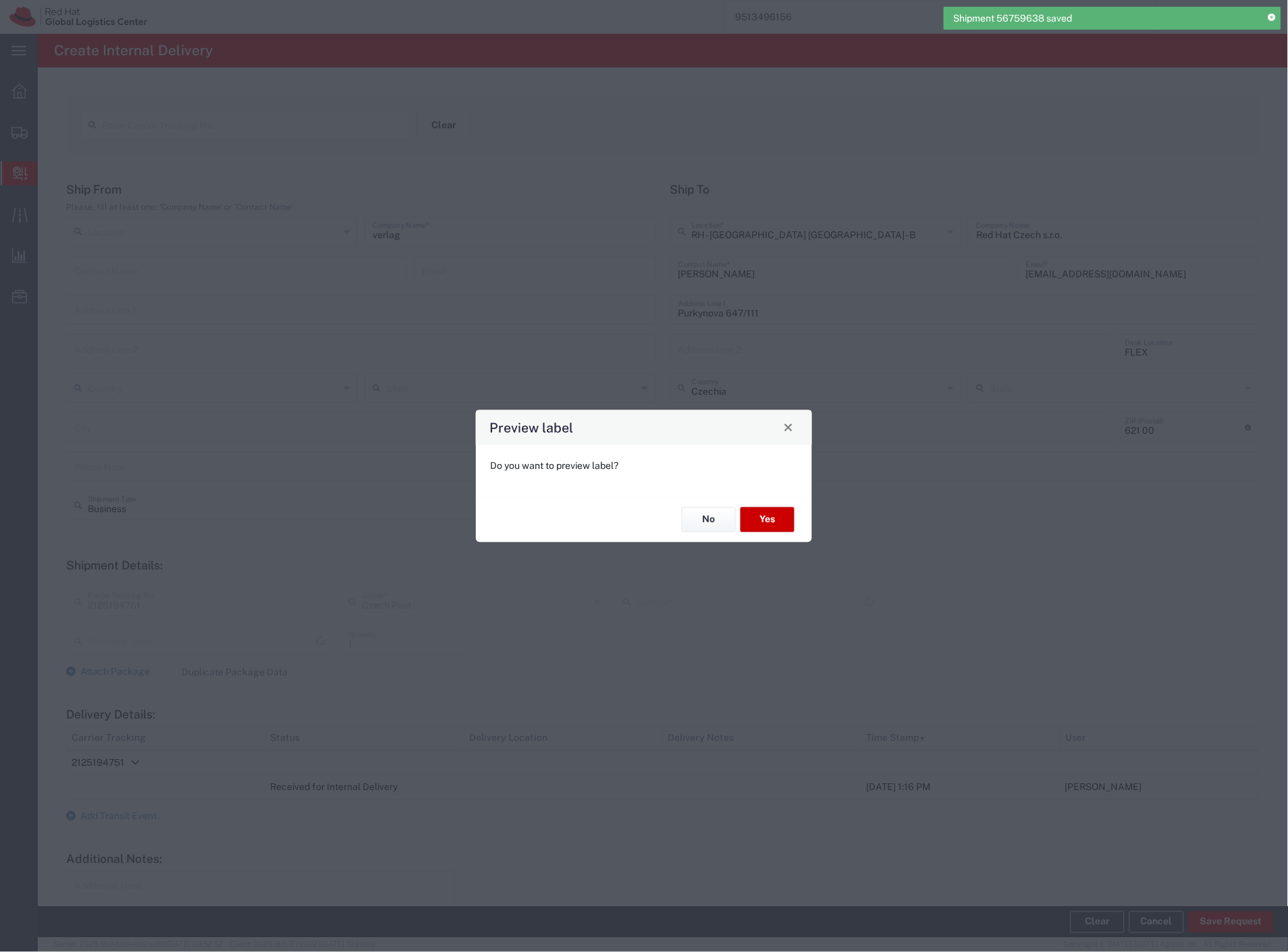
type input "Envelope"
type input "Ground"
click at [707, 526] on button "No" at bounding box center [709, 520] width 54 height 25
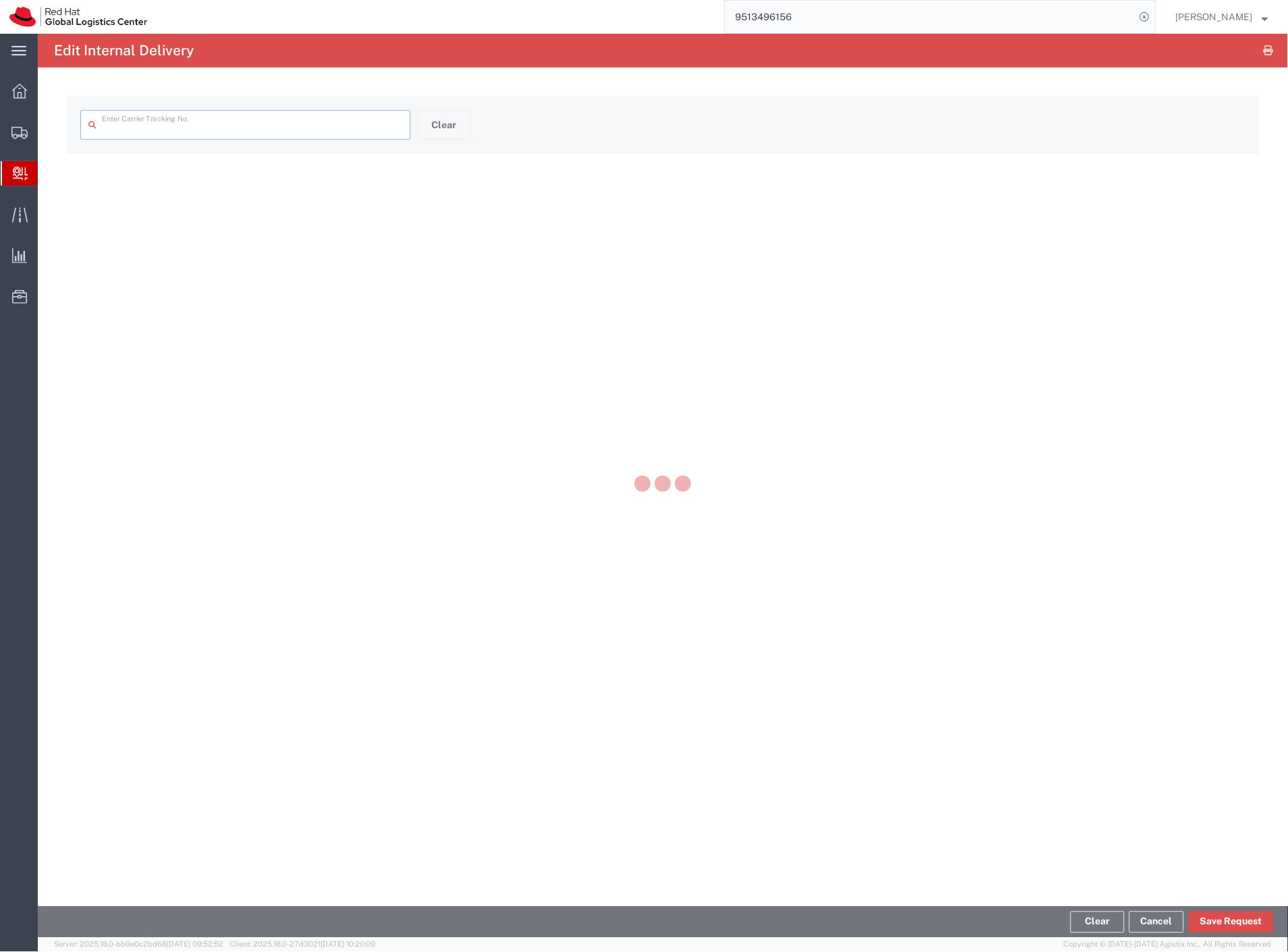
type input "2125194751"
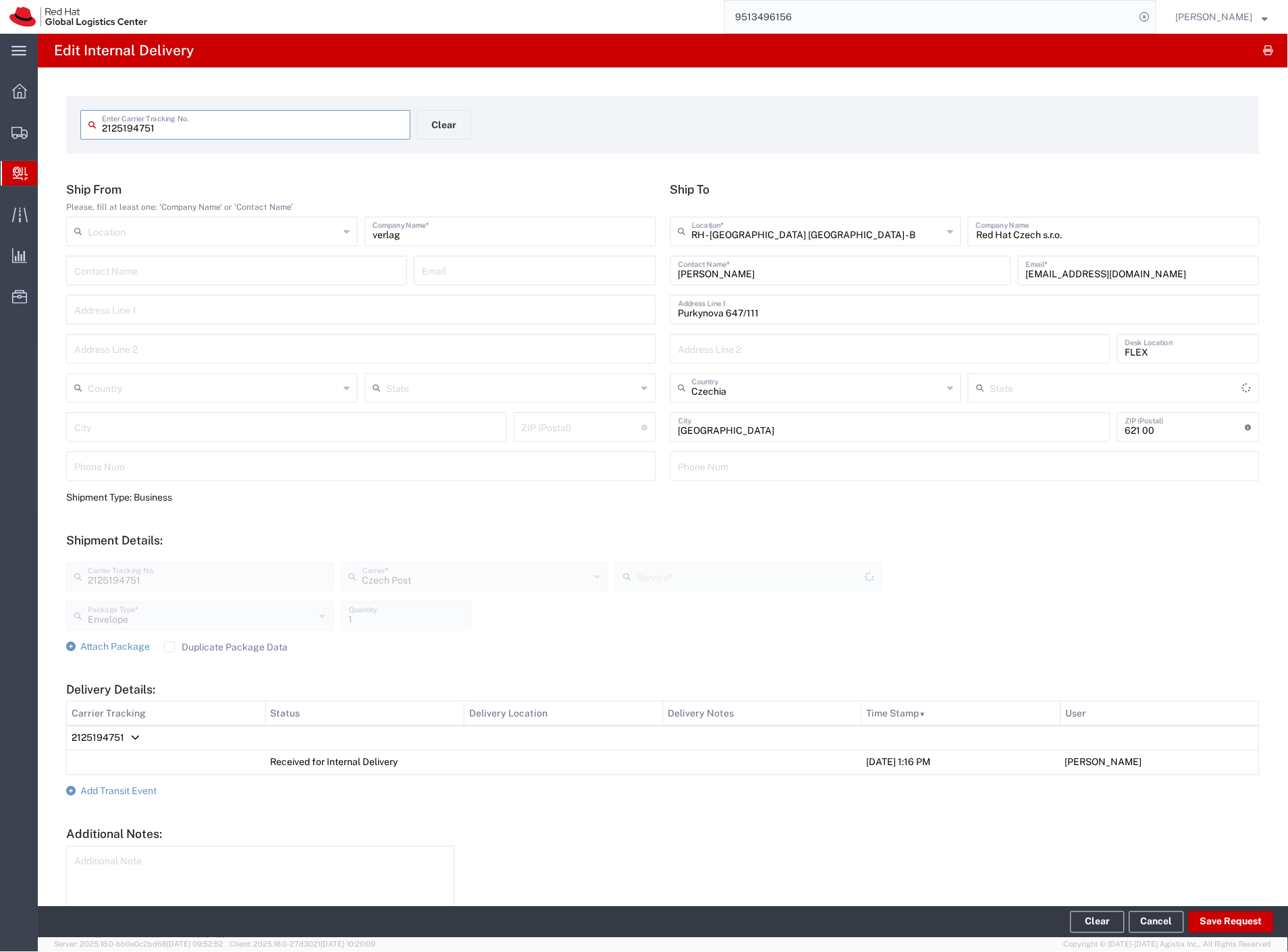
type input "Ground"
click at [446, 125] on button "Clear" at bounding box center [444, 124] width 54 height 29
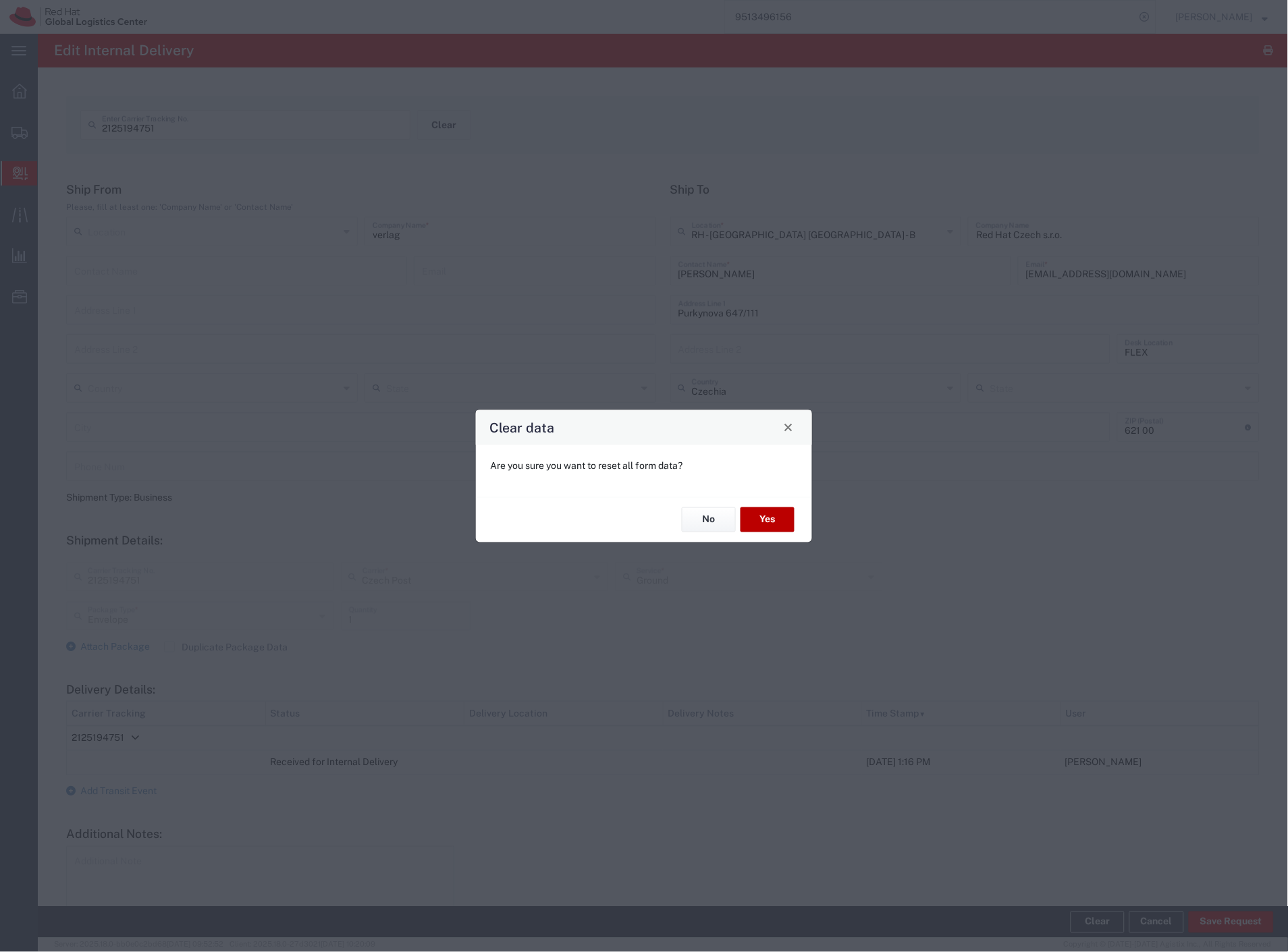
click at [763, 521] on button "Yes" at bounding box center [767, 520] width 54 height 25
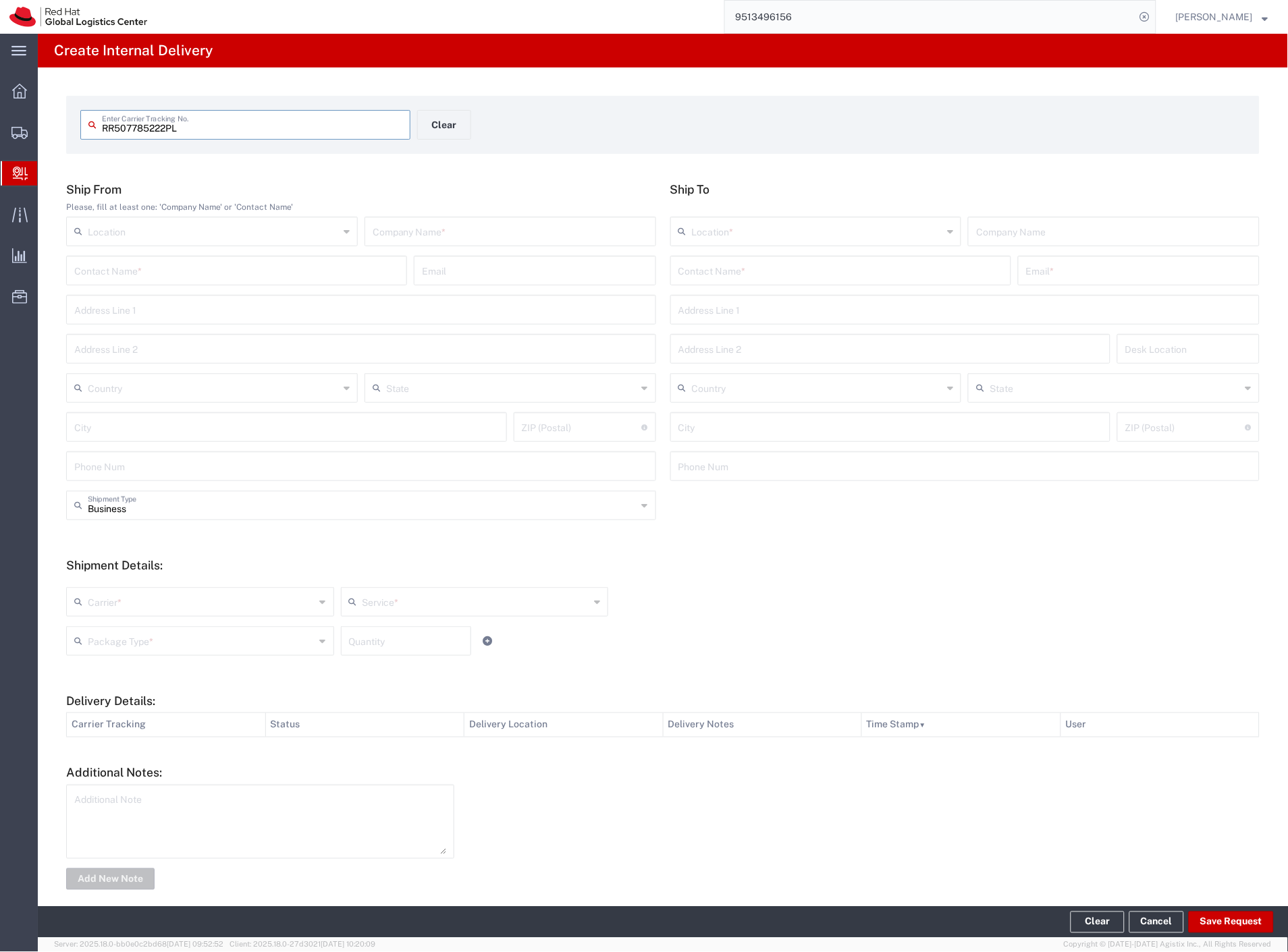
type input "RR507785222PL"
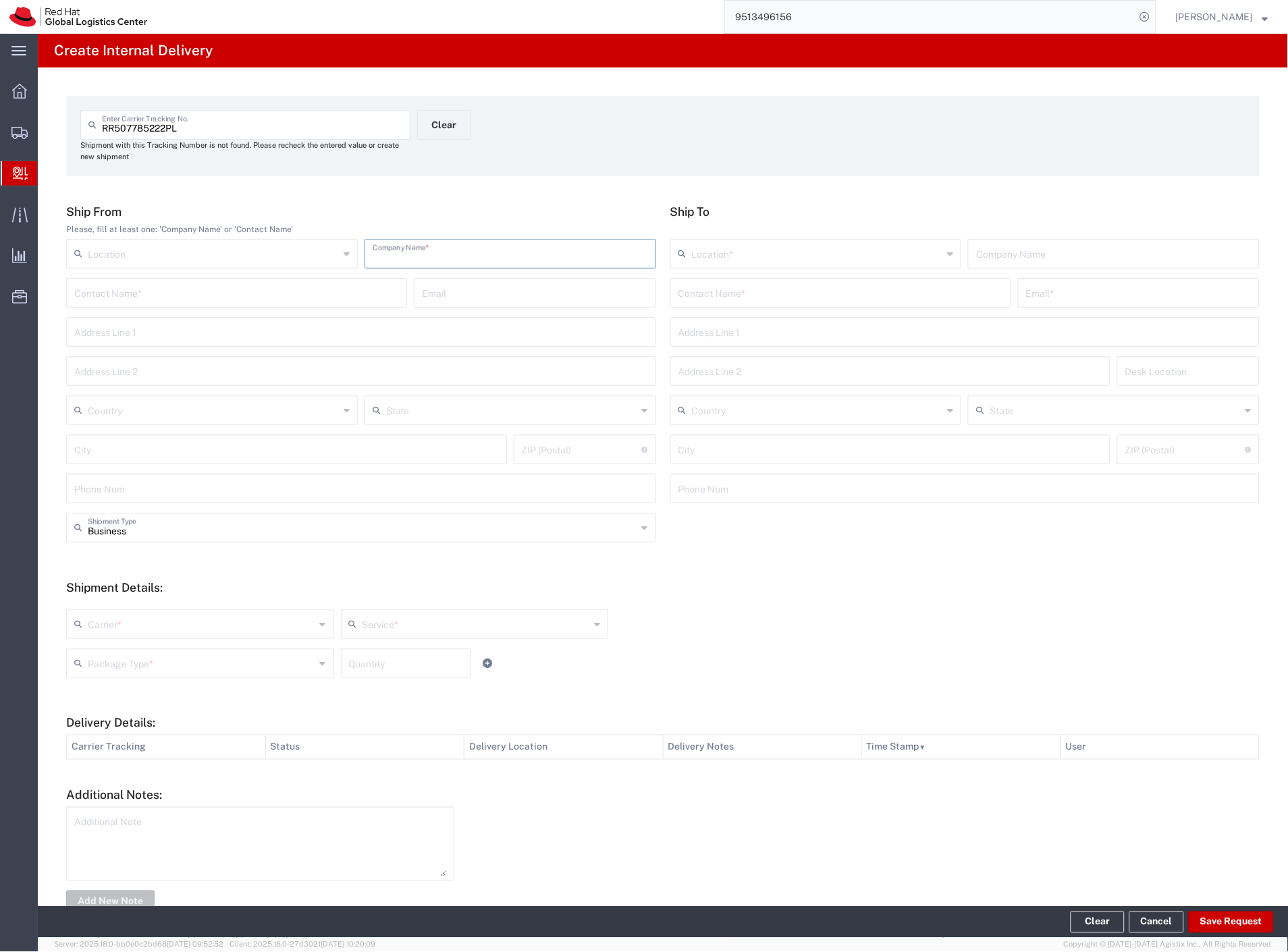
click at [413, 250] on input "text" at bounding box center [511, 252] width 275 height 24
type input "[PERSON_NAME]"
click at [811, 300] on input "text" at bounding box center [840, 292] width 325 height 24
type input "babiarova"
click at [802, 327] on p "Red Hat Czech s.r.o. ([PERSON_NAME]), [EMAIL_ADDRESS][DOMAIN_NAME]" at bounding box center [840, 325] width 323 height 17
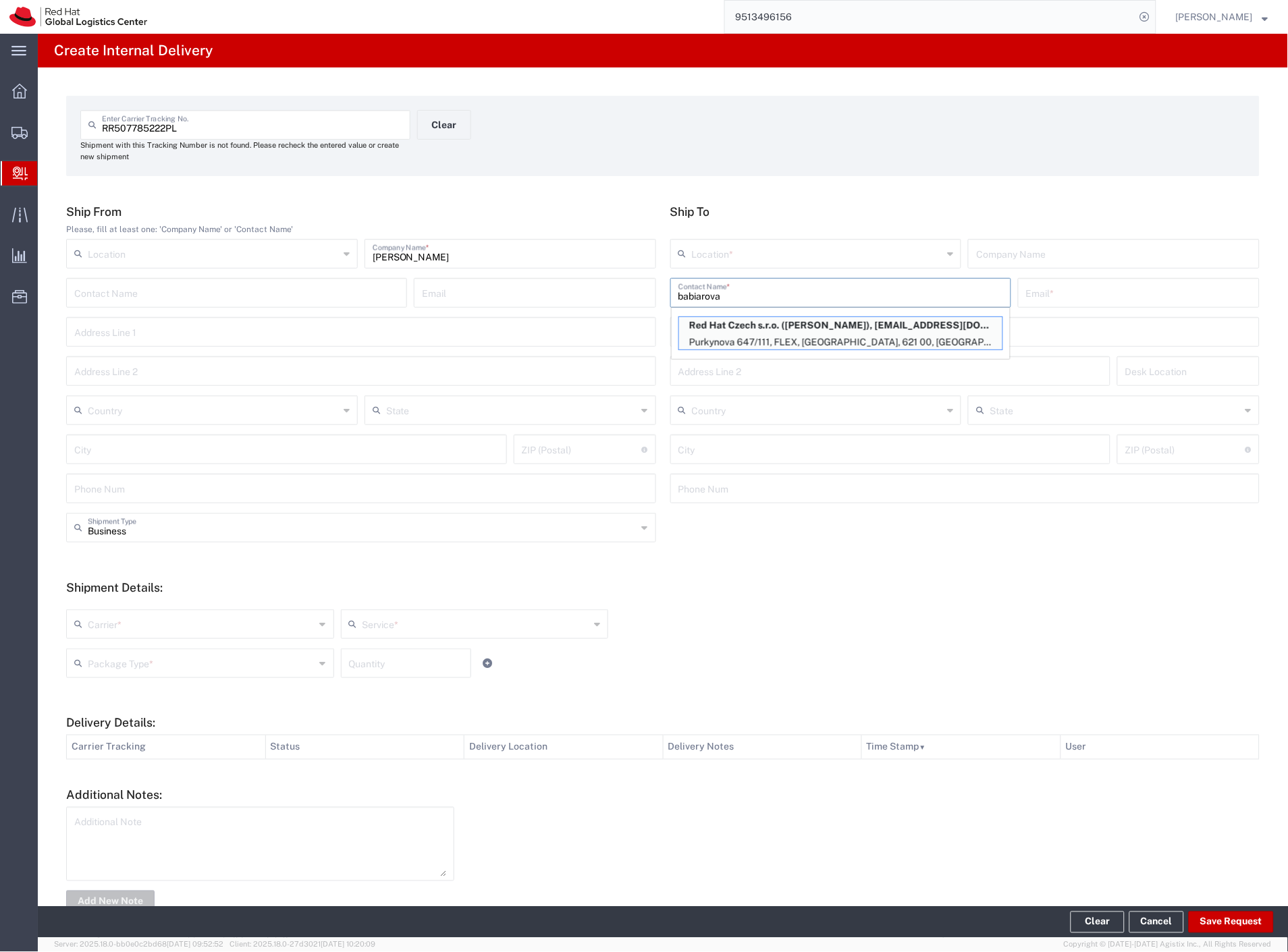
type input "RH - [GEOGRAPHIC_DATA] [GEOGRAPHIC_DATA] - B"
type input "Red Hat Czech s.r.o."
type input "[PERSON_NAME]"
type input "[EMAIL_ADDRESS][DOMAIN_NAME]"
type input "Purkynova 647/111"
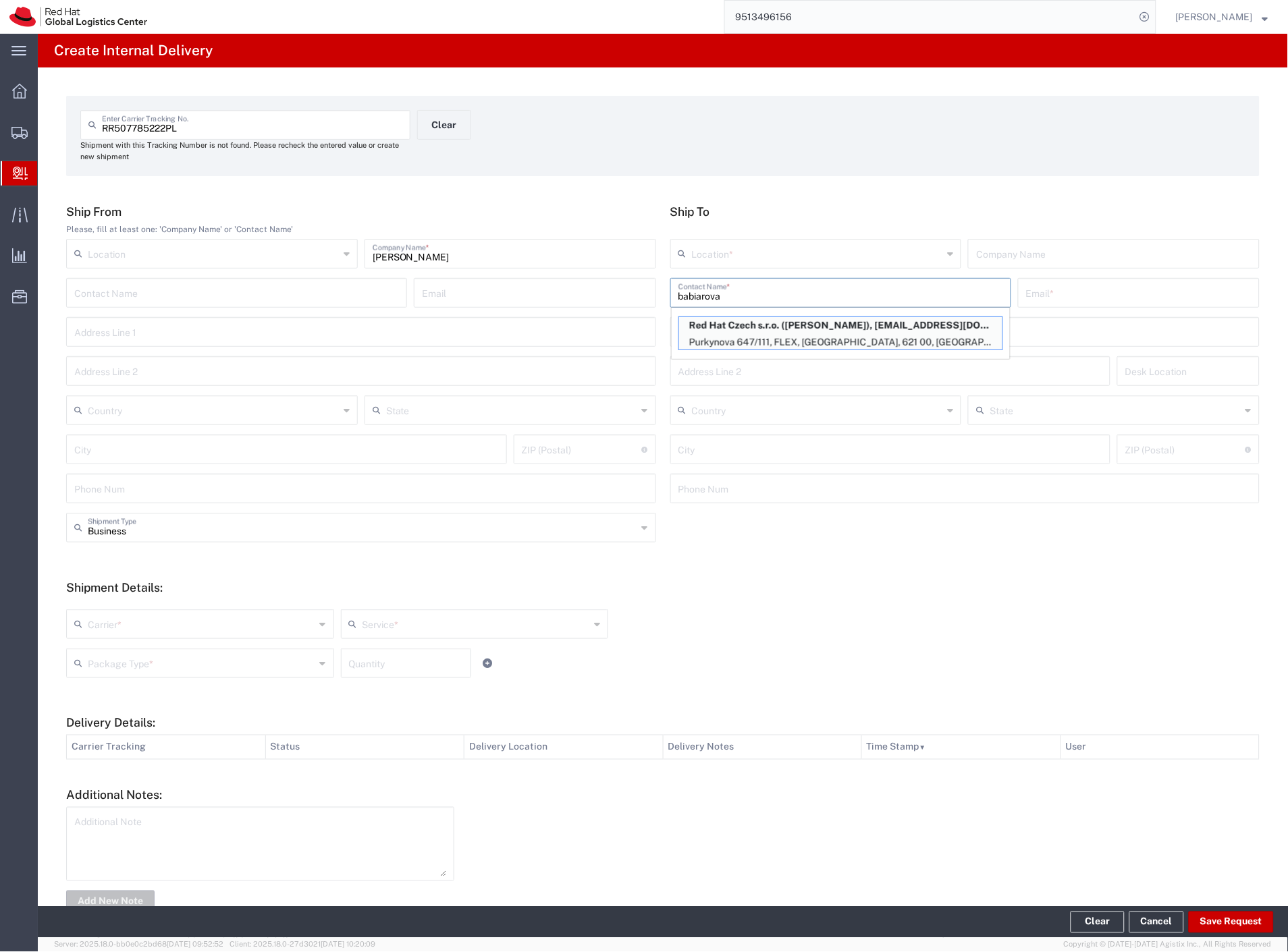
type input "FLEX"
type input "Czechia"
type input "[GEOGRAPHIC_DATA]"
type input "621 00"
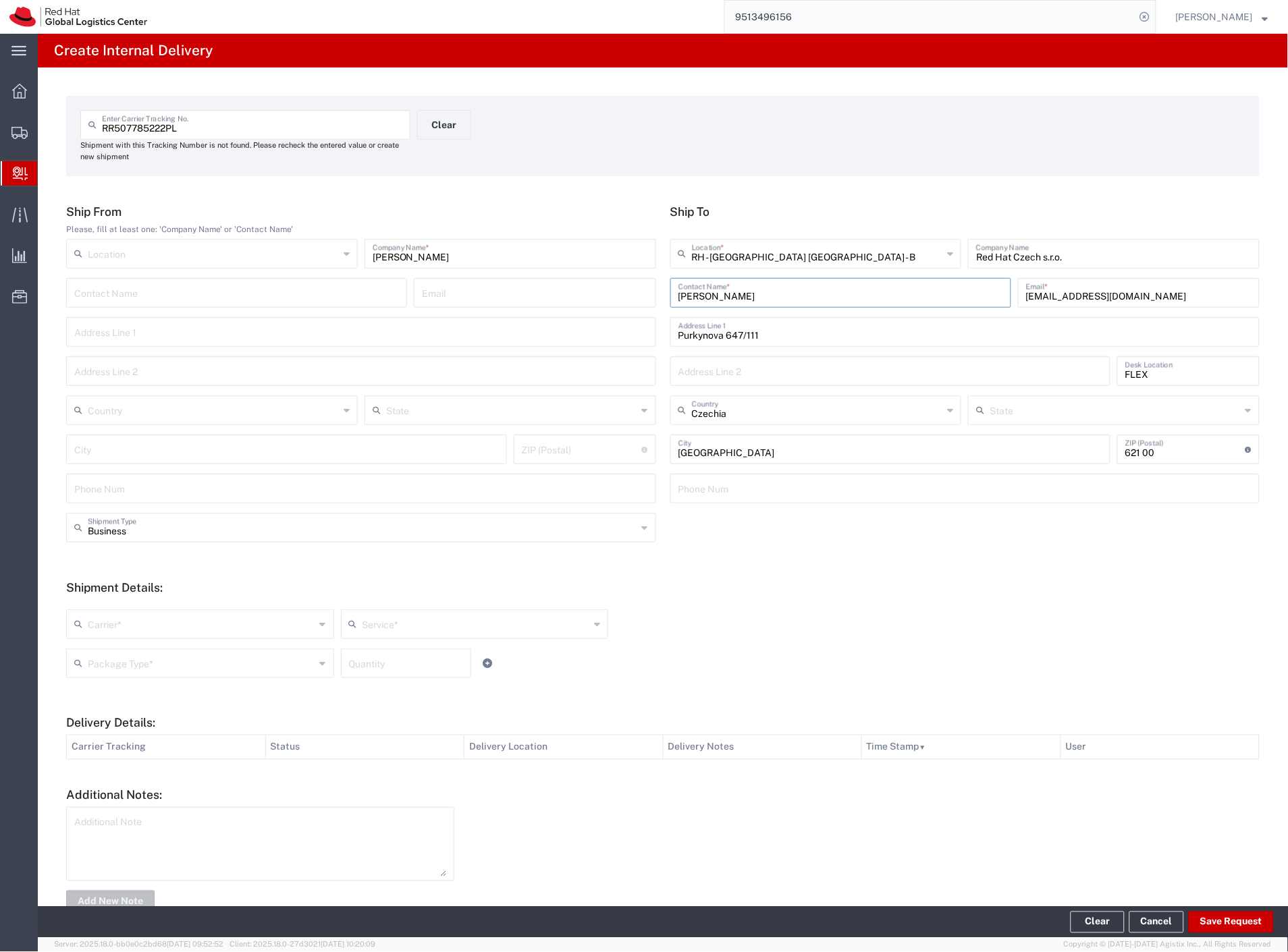
click at [146, 626] on input "text" at bounding box center [201, 623] width 227 height 24
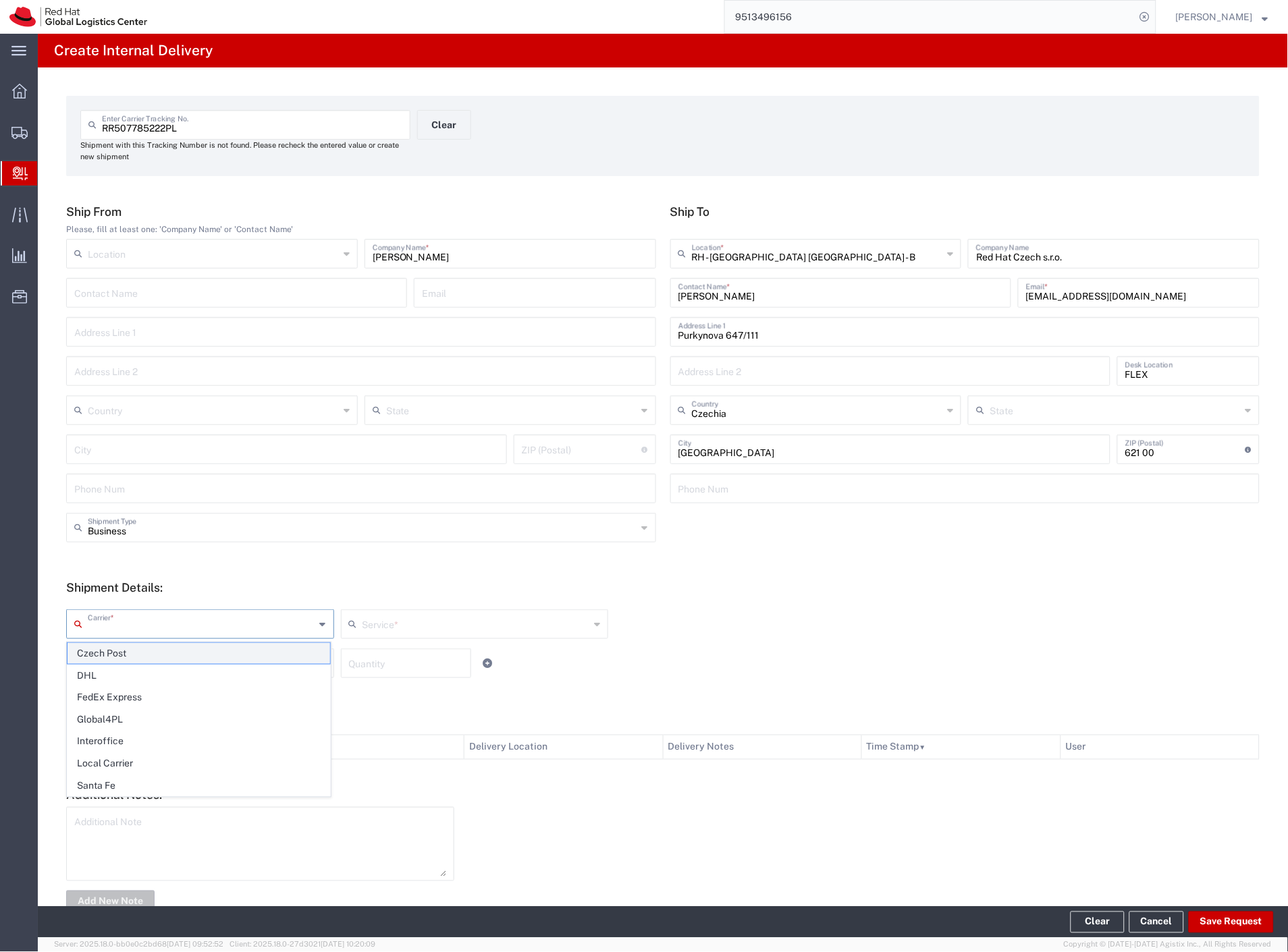
click at [116, 649] on span "Czech Post" at bounding box center [199, 653] width 262 height 21
type input "Czech Post"
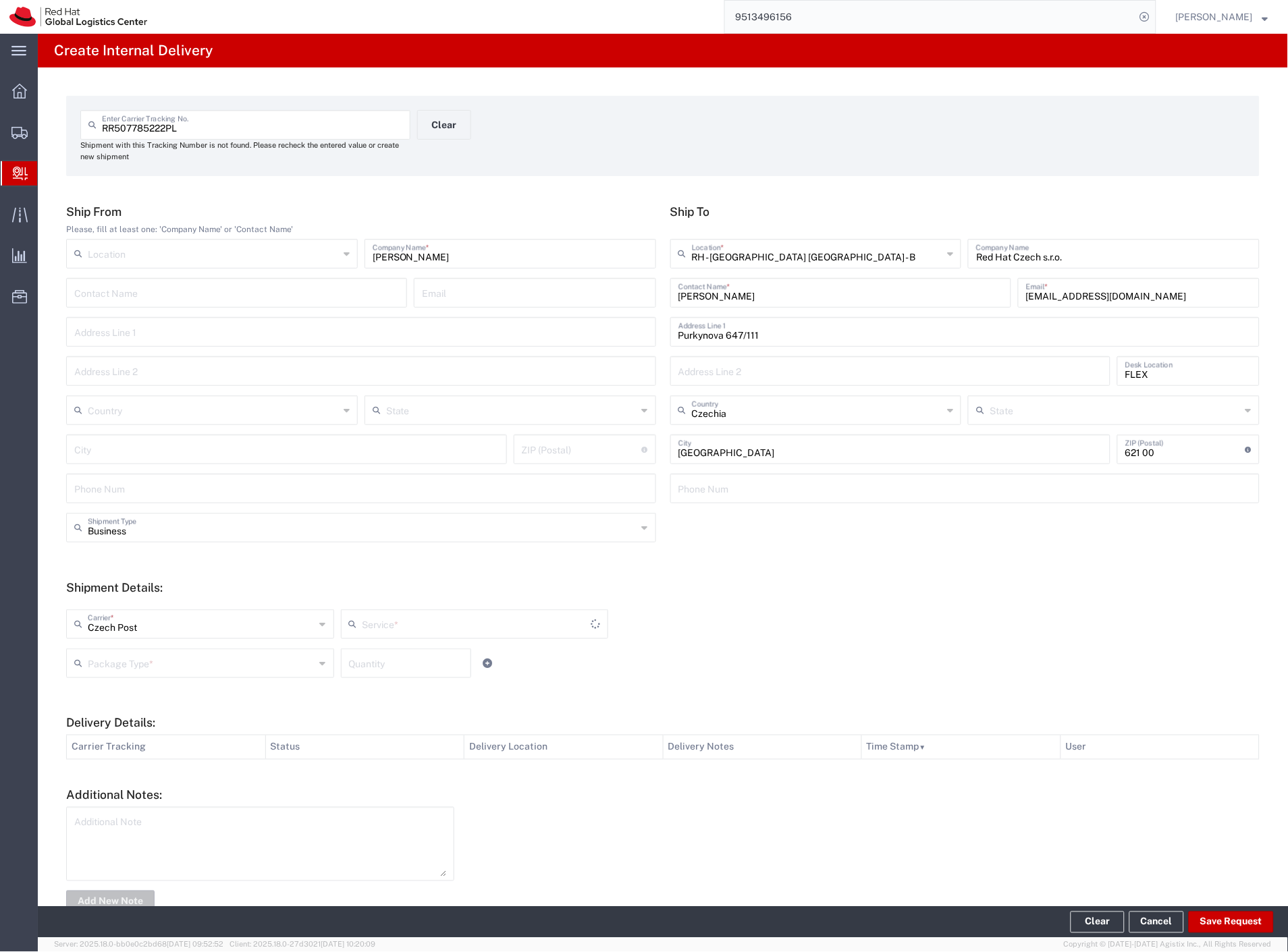
drag, startPoint x: 110, startPoint y: 652, endPoint x: 107, endPoint y: 675, distance: 23.2
click at [109, 661] on input "text" at bounding box center [201, 662] width 227 height 24
type input "Ground"
click at [105, 710] on span "Envelope" at bounding box center [199, 715] width 262 height 21
type input "Envelope"
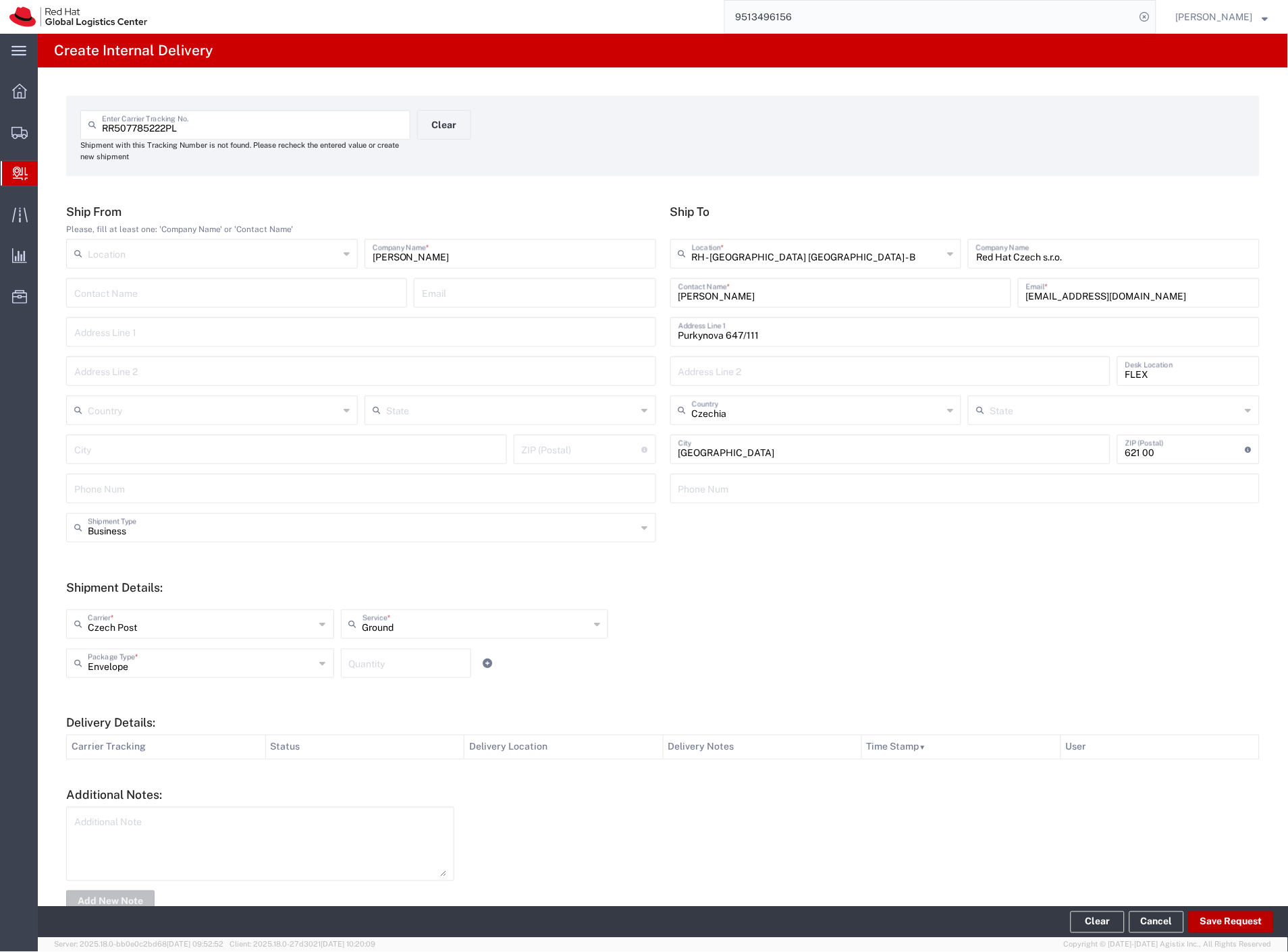
click at [1223, 925] on button "Save Request" at bounding box center [1231, 923] width 85 height 22
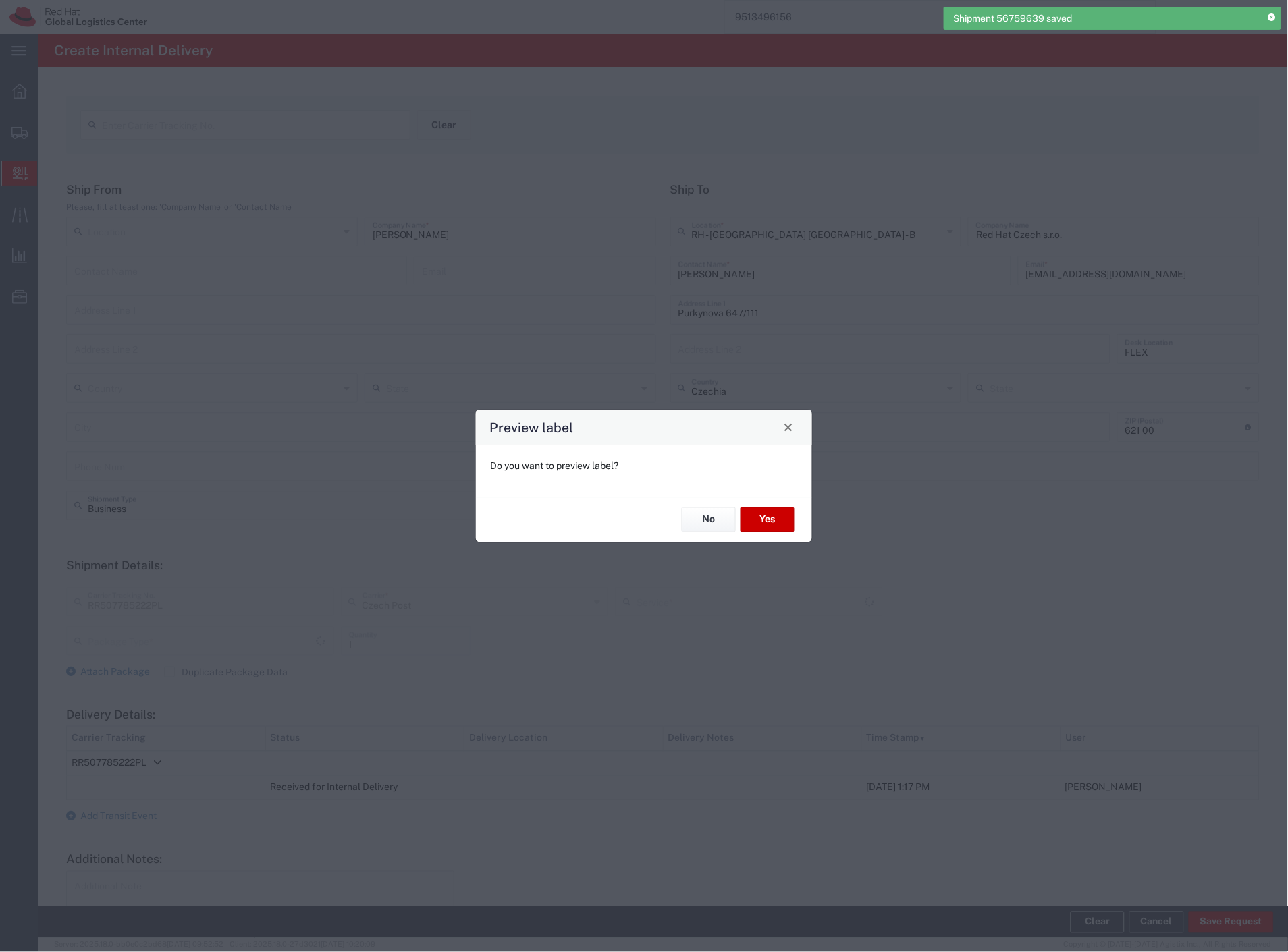
type input "Envelope"
type input "Ground"
click at [719, 520] on button "No" at bounding box center [709, 520] width 54 height 25
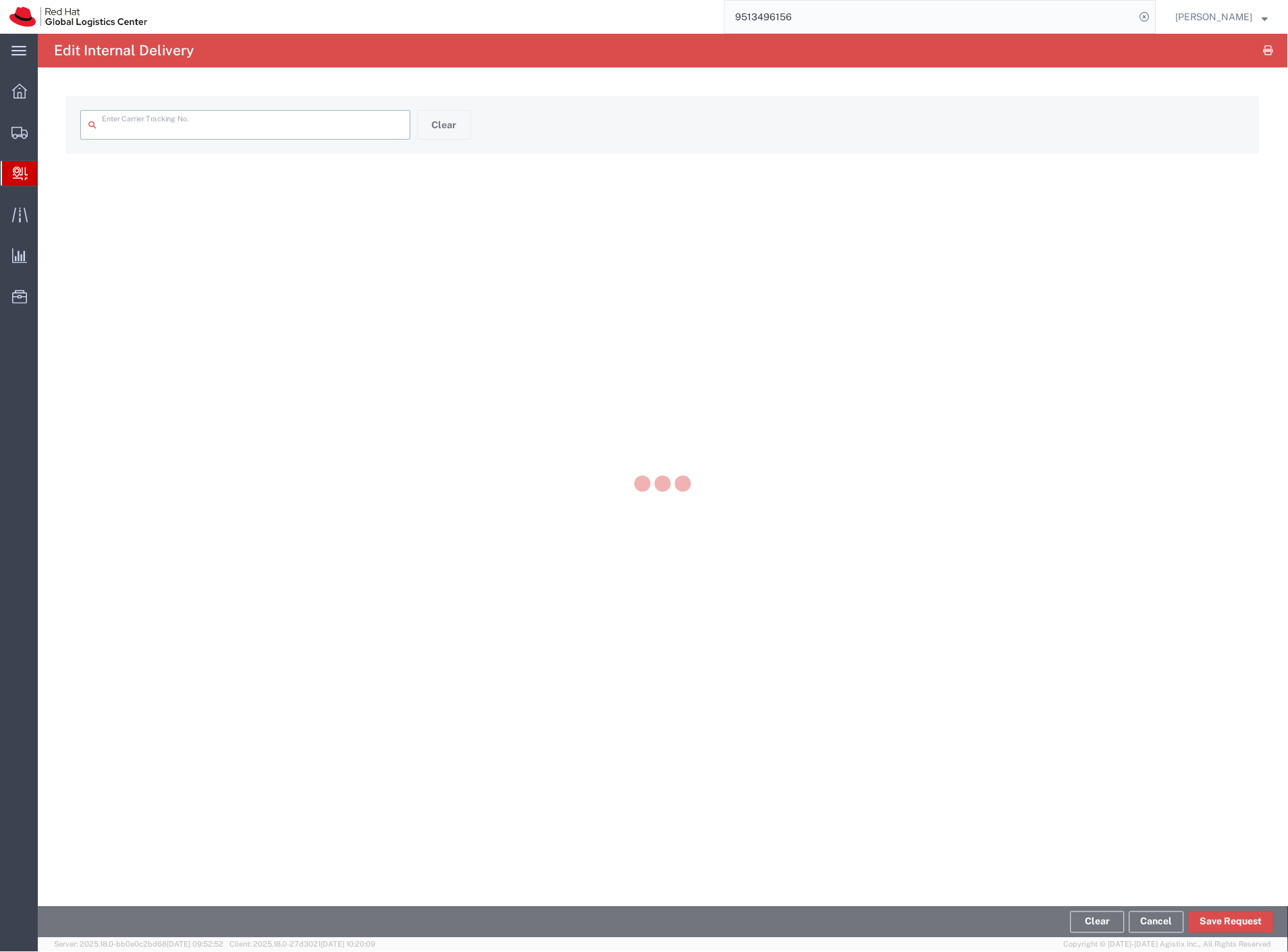
type input "RR507785222PL"
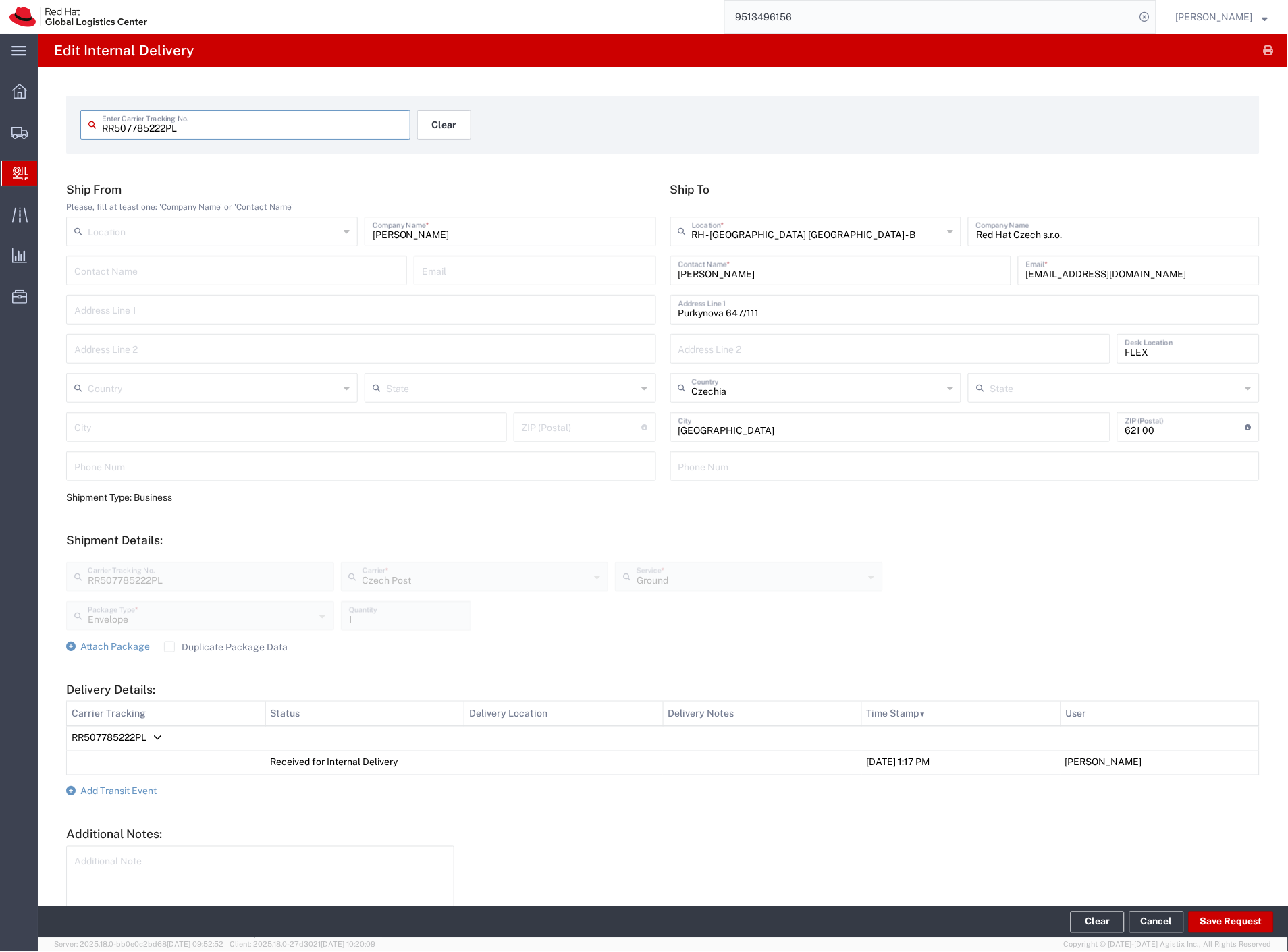
click at [458, 132] on button "Clear" at bounding box center [444, 124] width 54 height 29
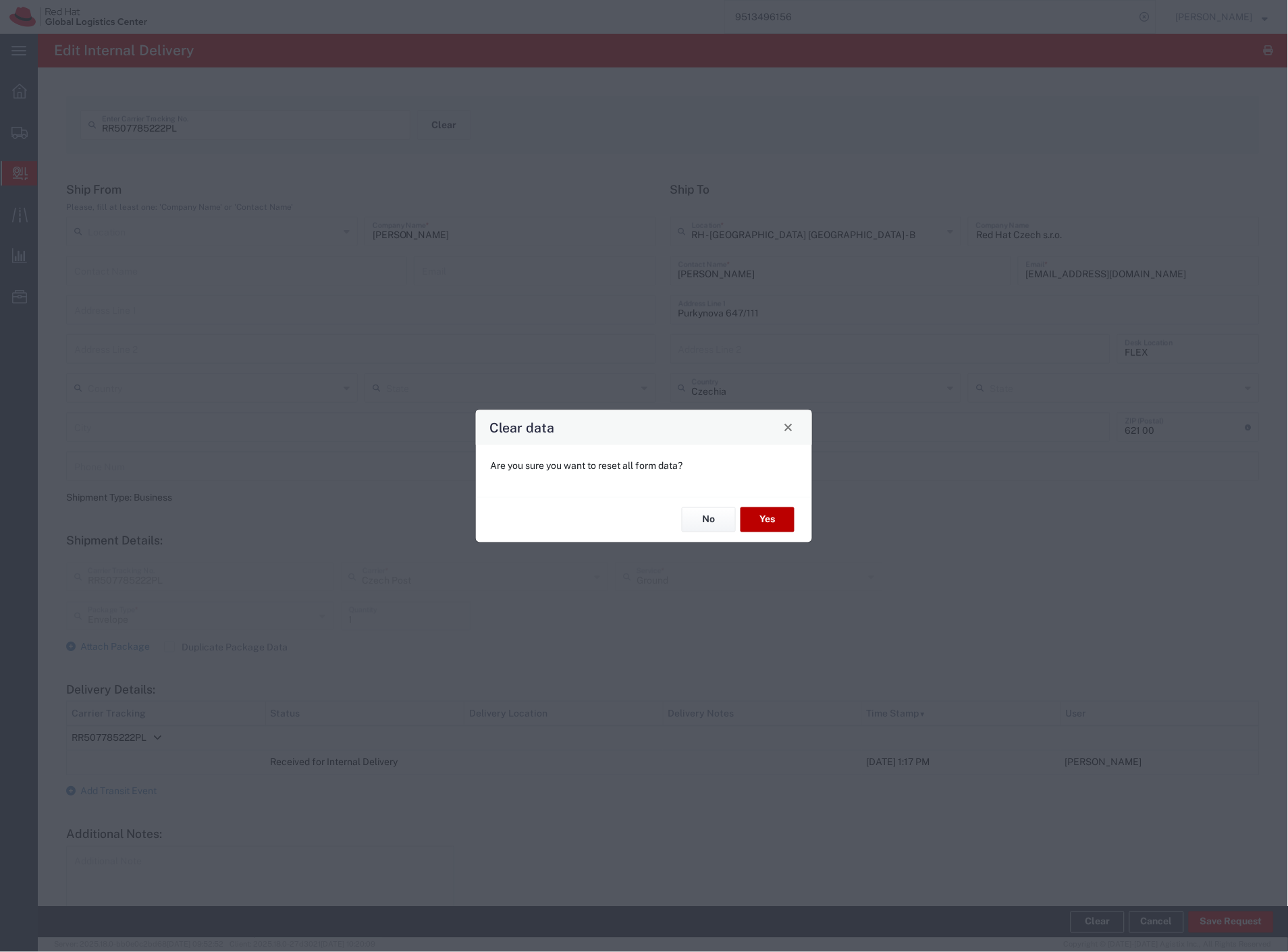
click at [777, 516] on button "Yes" at bounding box center [767, 520] width 54 height 25
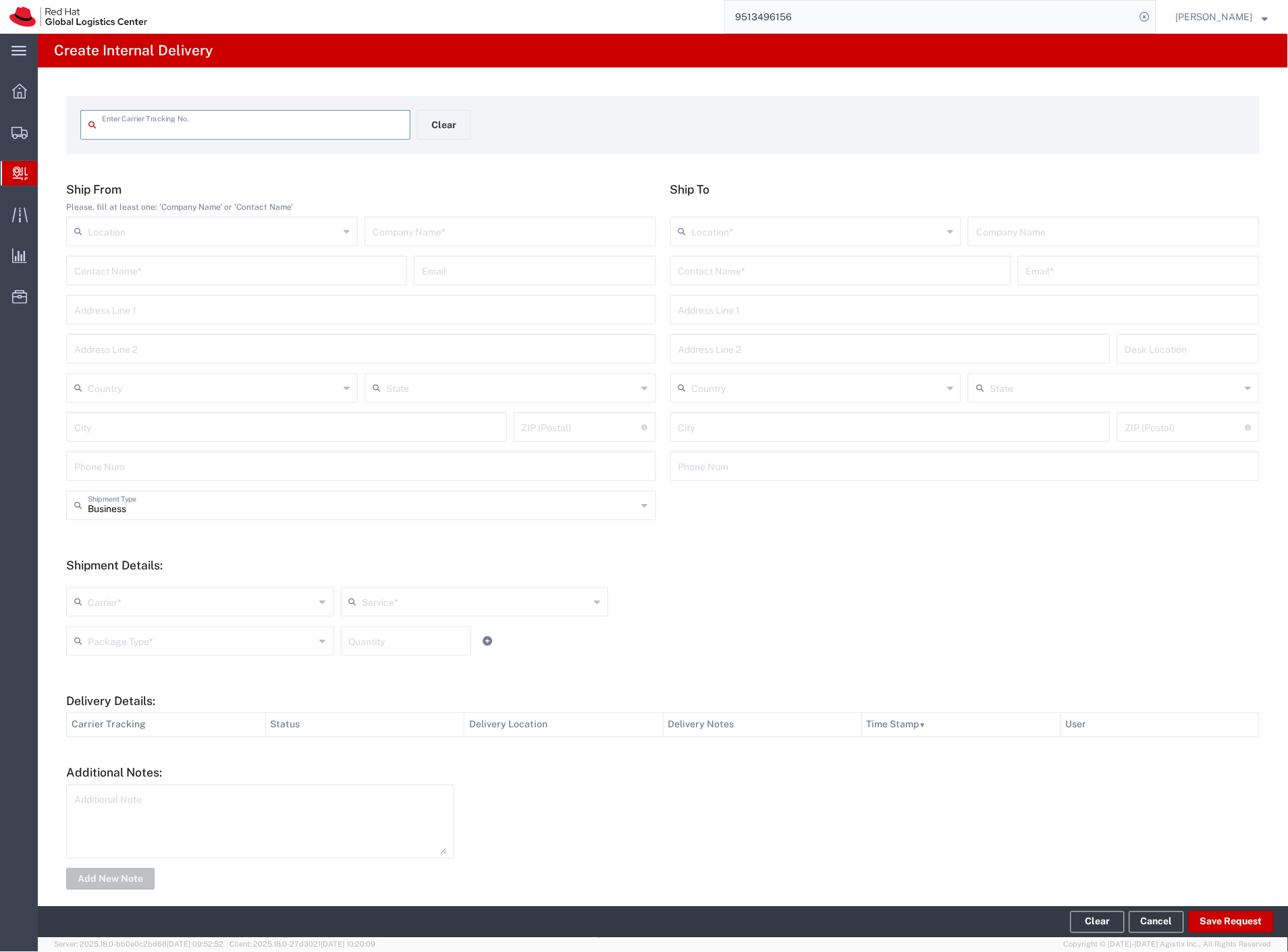
click at [440, 239] on input "text" at bounding box center [511, 230] width 275 height 24
type input "sos detske vesnicky"
click at [699, 271] on input "text" at bounding box center [840, 270] width 325 height 24
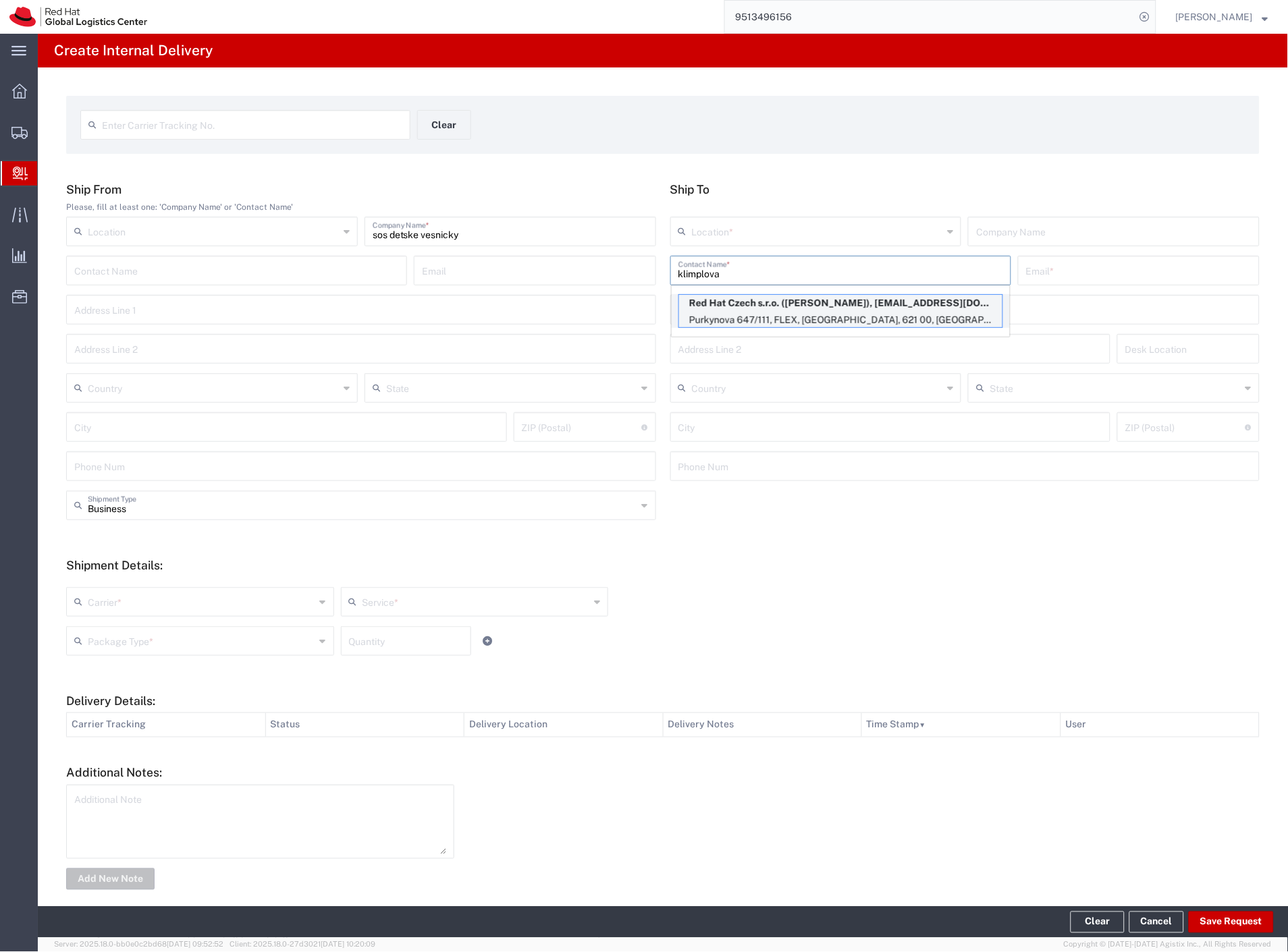
type input "klimplova"
drag, startPoint x: 824, startPoint y: 314, endPoint x: 662, endPoint y: 374, distance: 172.8
click at [823, 314] on p "Purkynova 647/111, FLEX, [GEOGRAPHIC_DATA], 621 00, [GEOGRAPHIC_DATA]" at bounding box center [840, 320] width 323 height 17
type input "RH - [GEOGRAPHIC_DATA] [GEOGRAPHIC_DATA] - B"
type input "Red Hat Czech s.r.o."
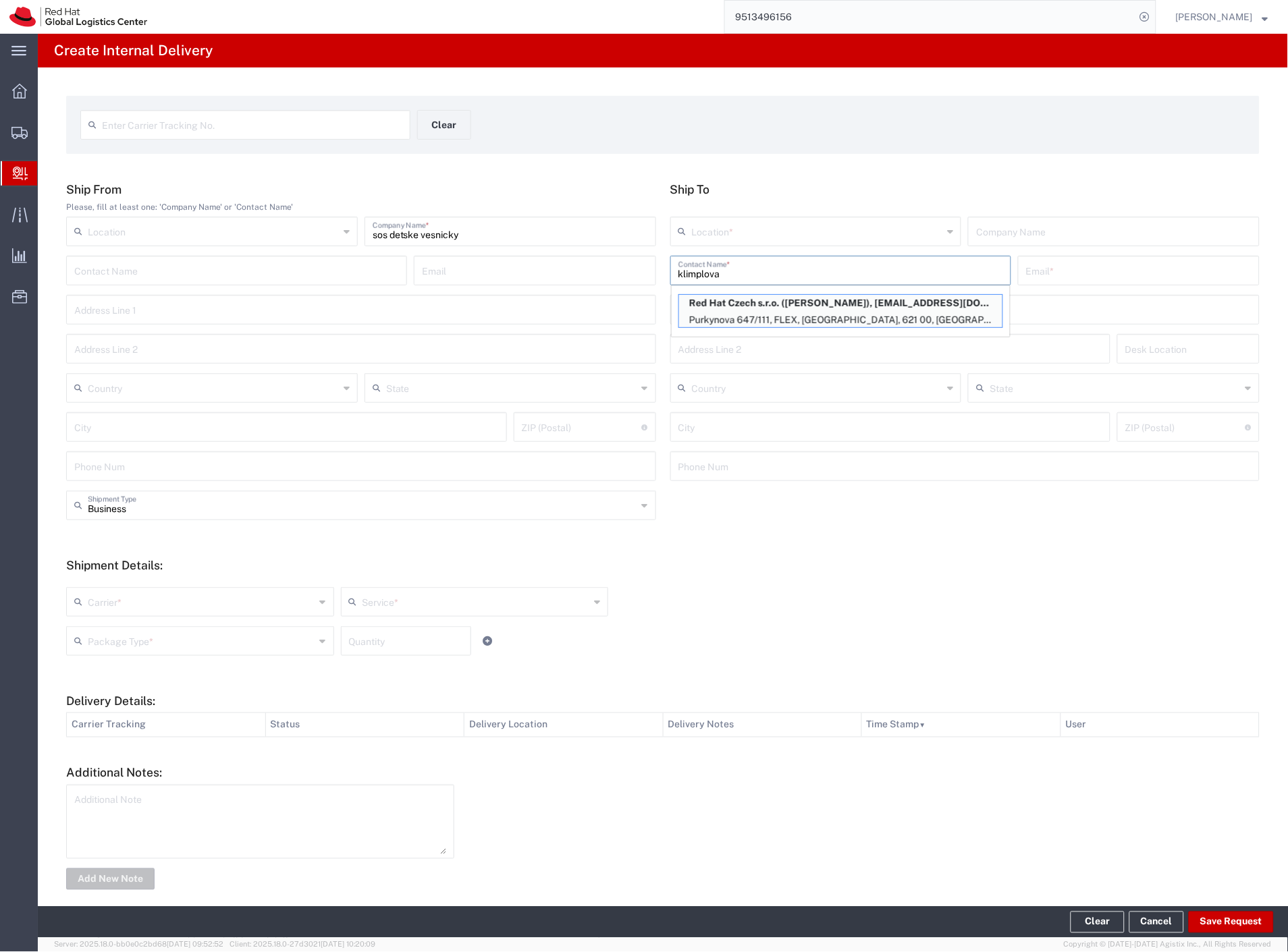
type input "[PERSON_NAME]"
type input "[EMAIL_ADDRESS][DOMAIN_NAME]"
type input "Purkynova 647/111"
type input "FLEX"
type input "Czechia"
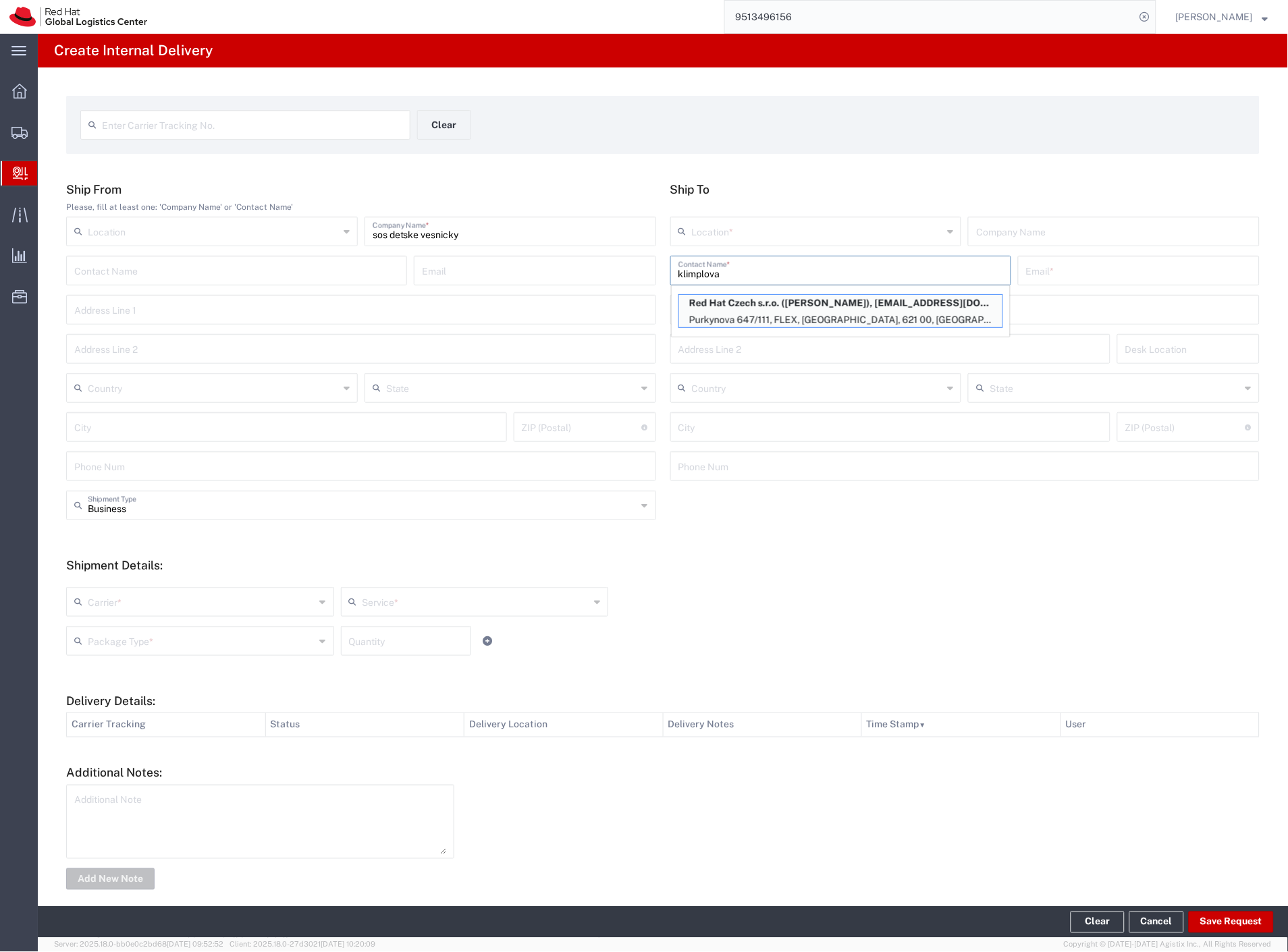
type input "[GEOGRAPHIC_DATA]"
type input "621 00"
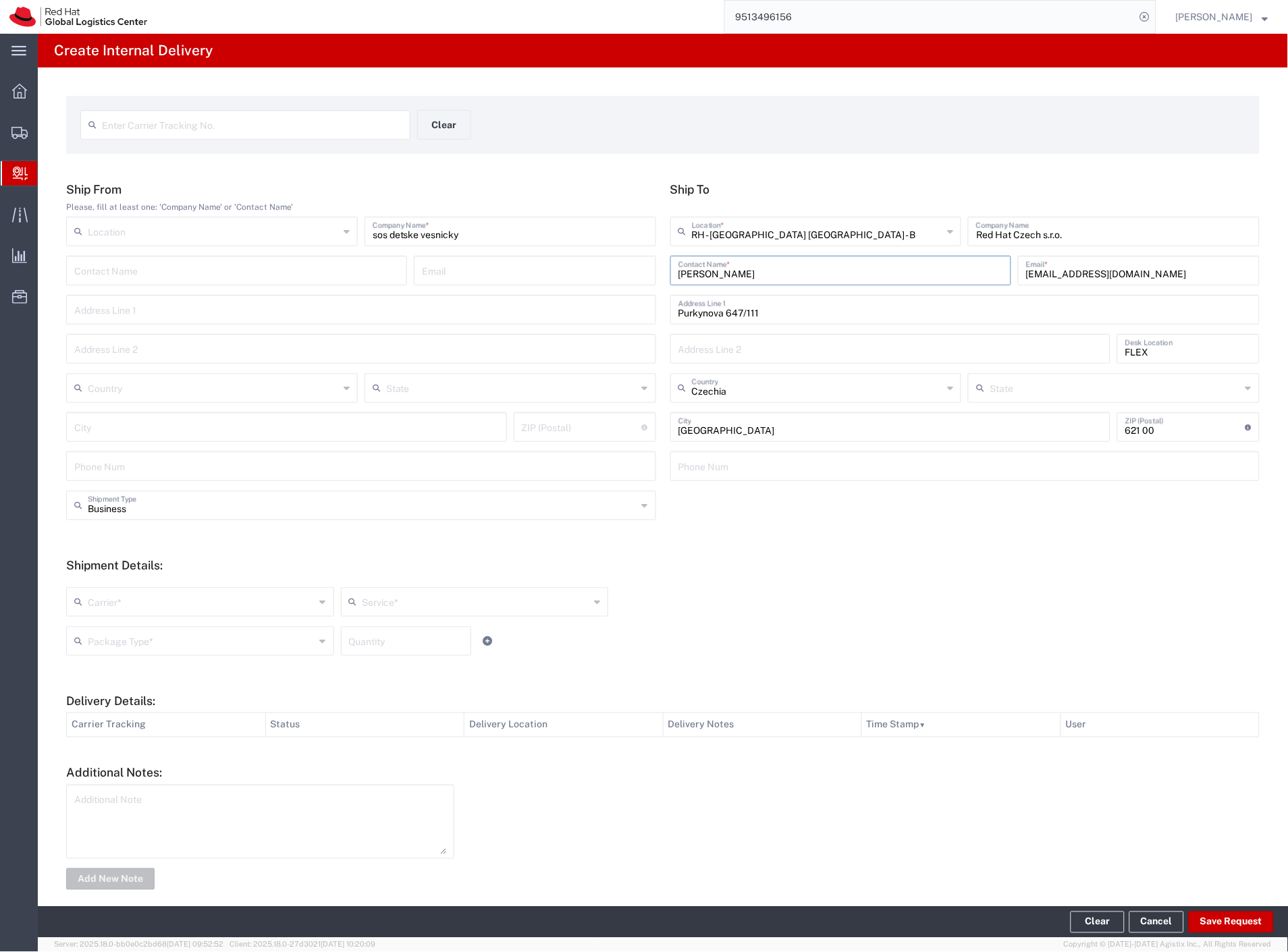
drag, startPoint x: 137, startPoint y: 583, endPoint x: 137, endPoint y: 591, distance: 8.0
click at [137, 584] on div "Carrier * Czech Post DHL FedEx Express Global4PL Interoffice Local Carrier Sant…" at bounding box center [663, 621] width 1208 height 88
click at [136, 594] on input "text" at bounding box center [201, 601] width 227 height 24
click at [117, 631] on span "Czech Post" at bounding box center [199, 631] width 262 height 21
type input "Czech Post"
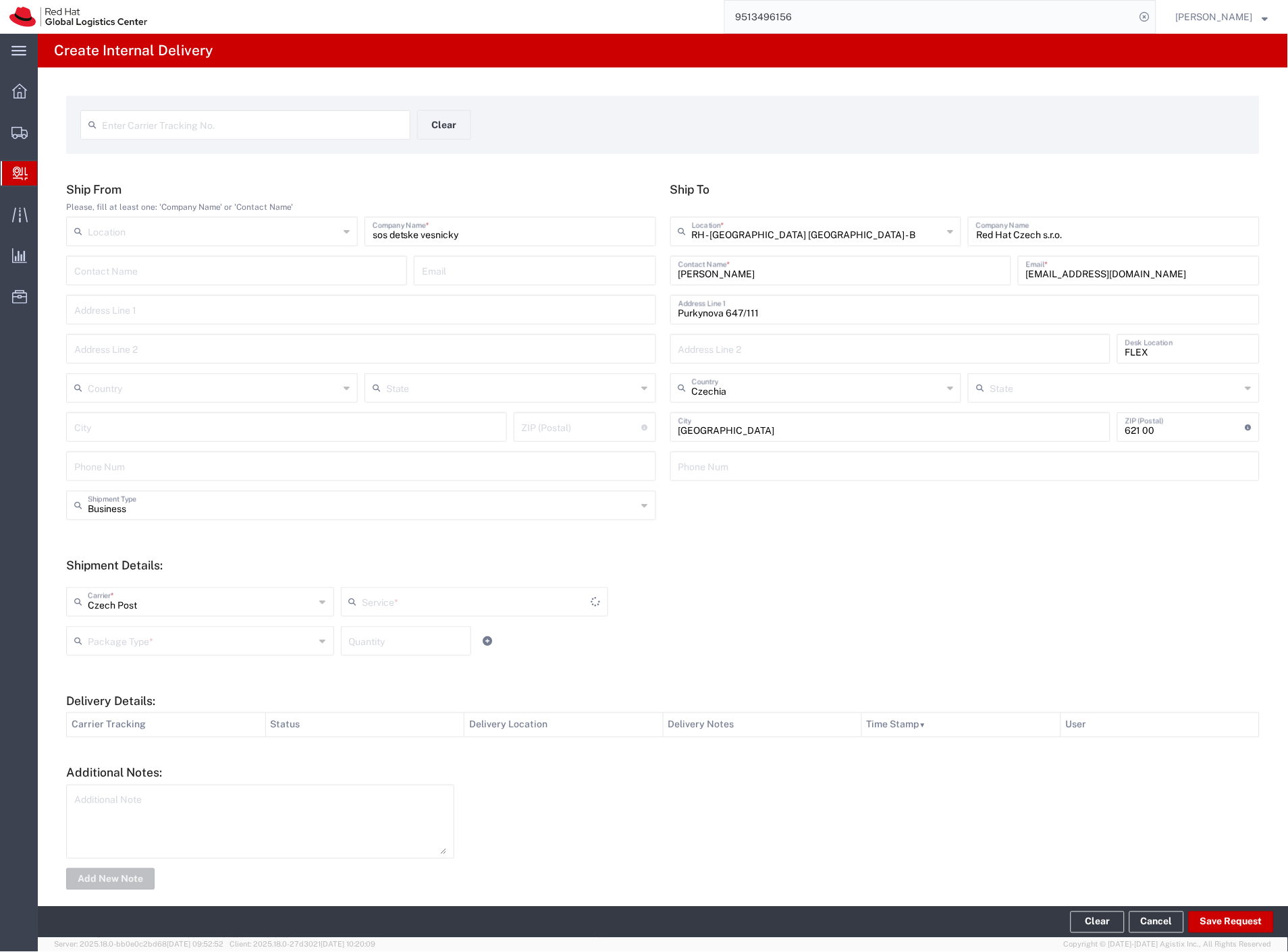
type input "Ground"
click at [116, 639] on input "text" at bounding box center [201, 639] width 227 height 24
click at [110, 686] on span "Envelope" at bounding box center [199, 692] width 262 height 21
type input "Envelope"
click at [1191, 926] on button "Save Request" at bounding box center [1231, 923] width 85 height 22
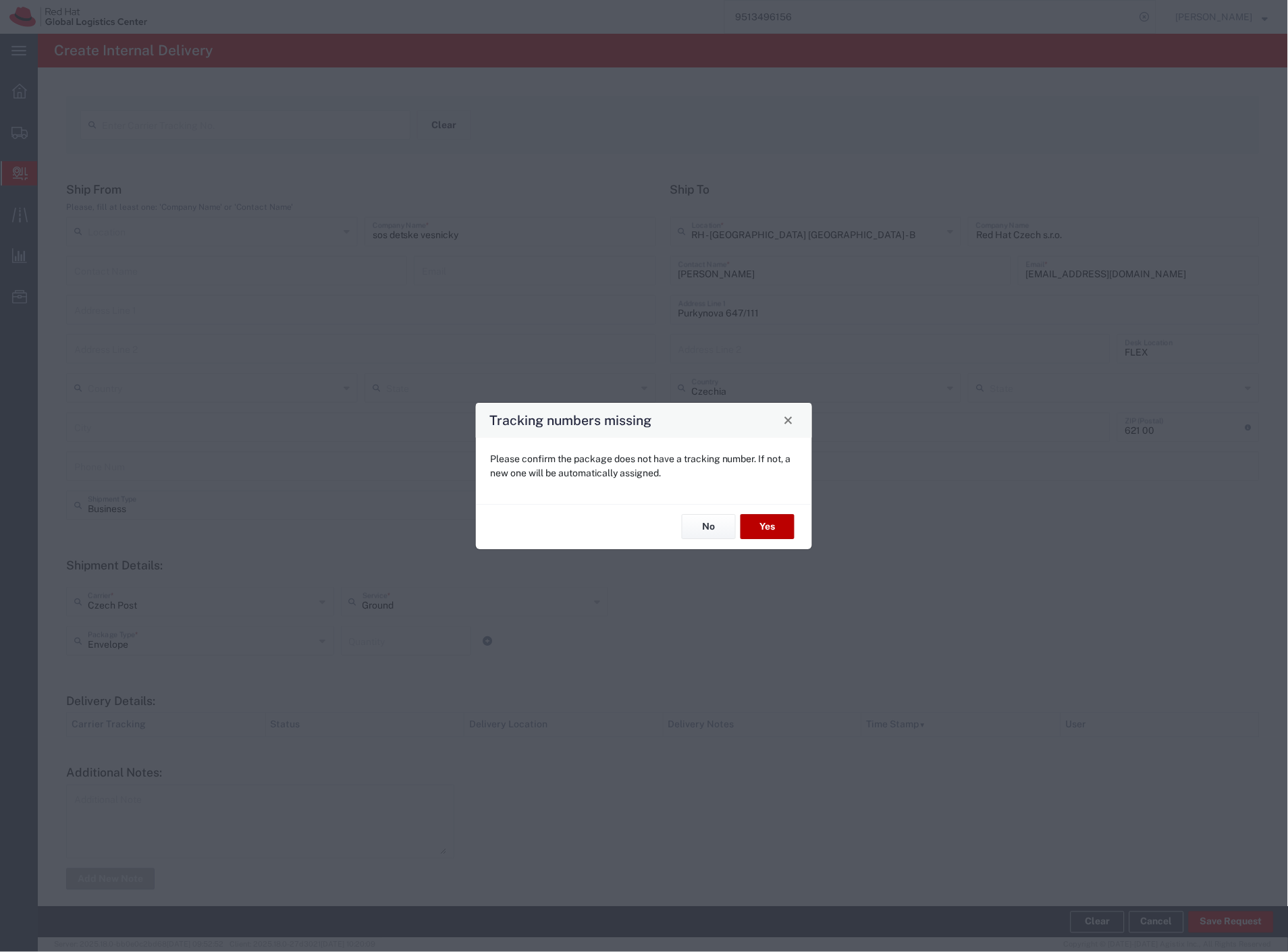
click at [760, 528] on button "Yes" at bounding box center [767, 527] width 54 height 25
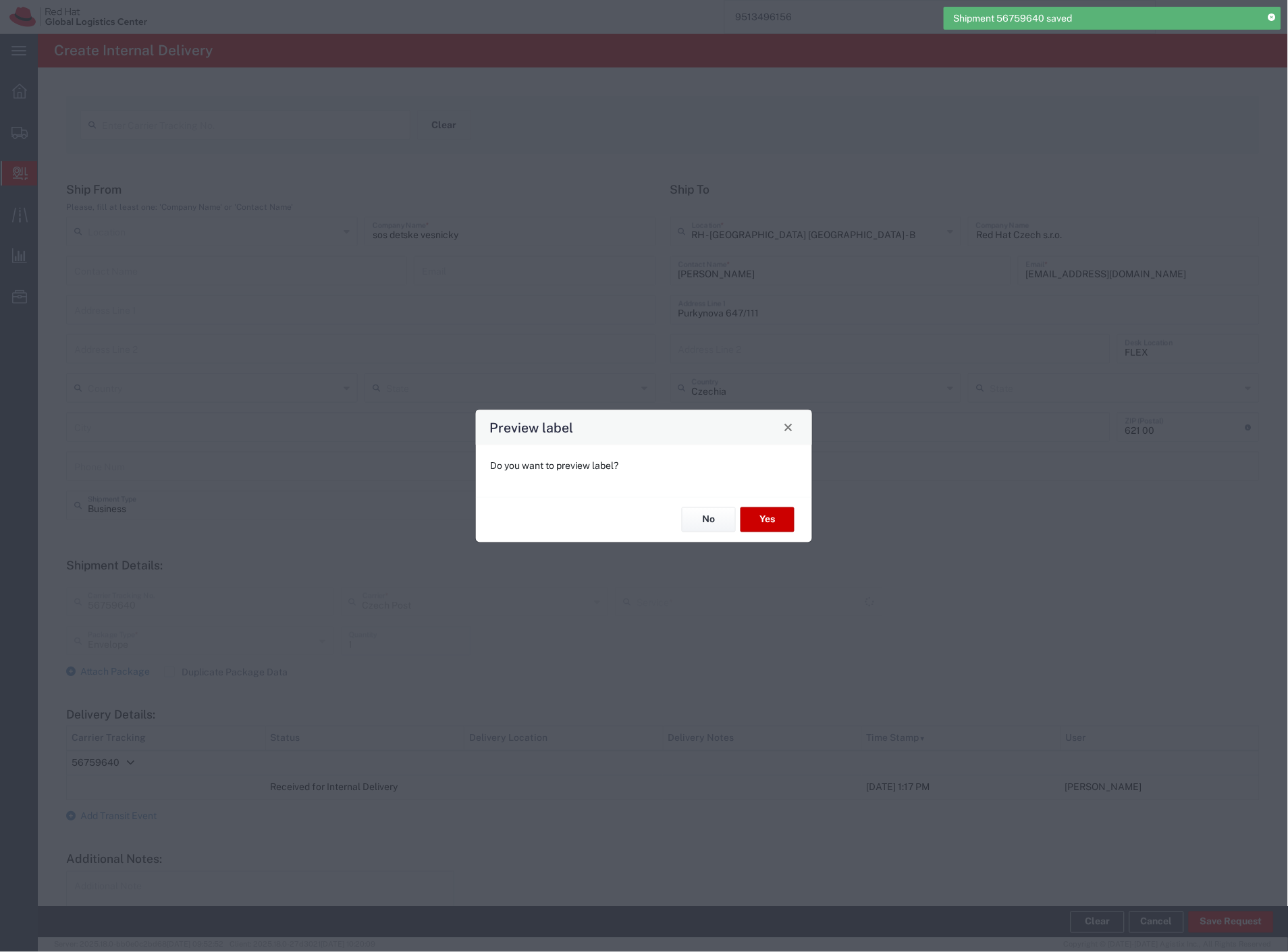
type input "Ground"
click at [714, 515] on button "No" at bounding box center [709, 520] width 54 height 25
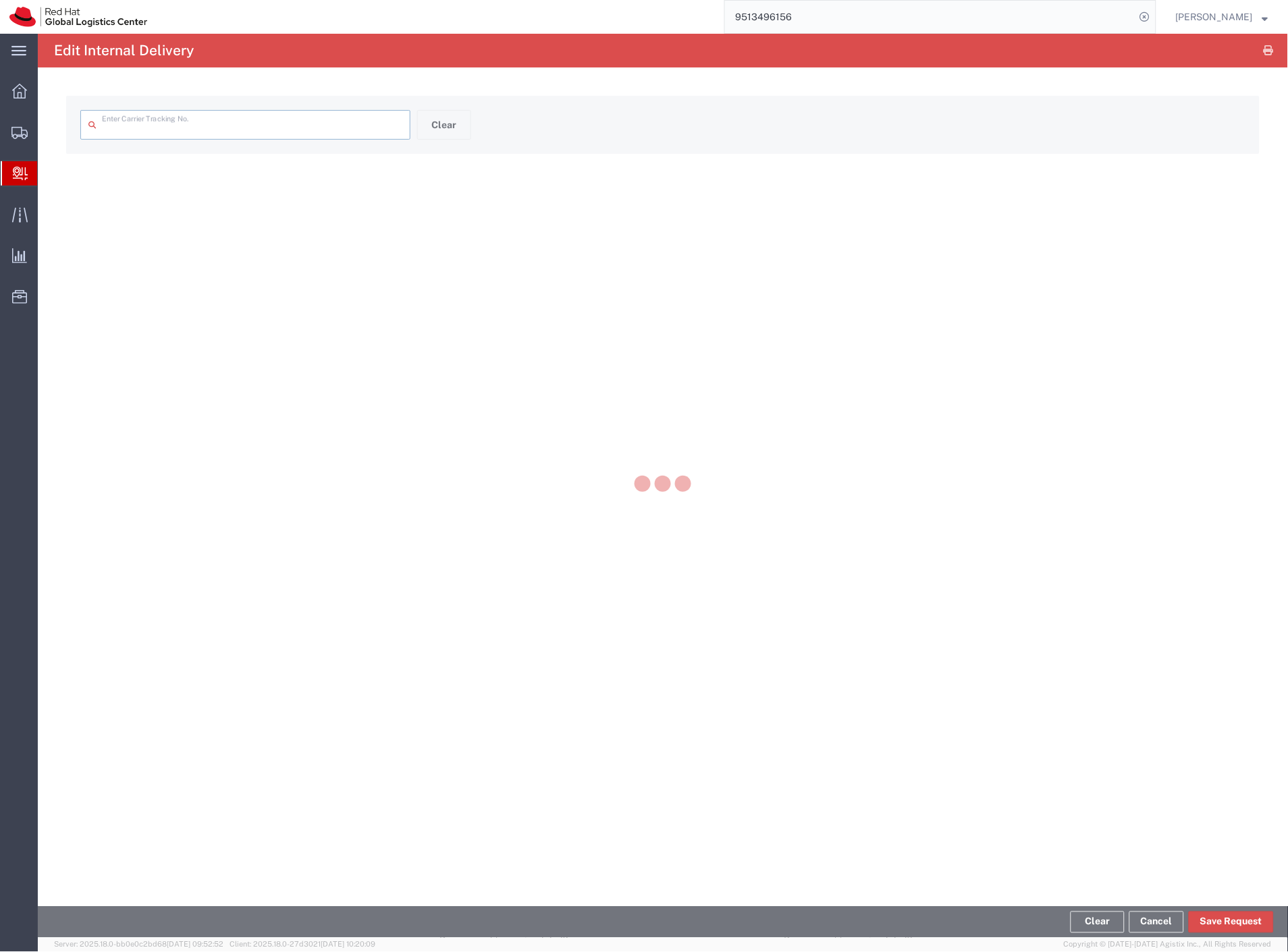
type input "56759640"
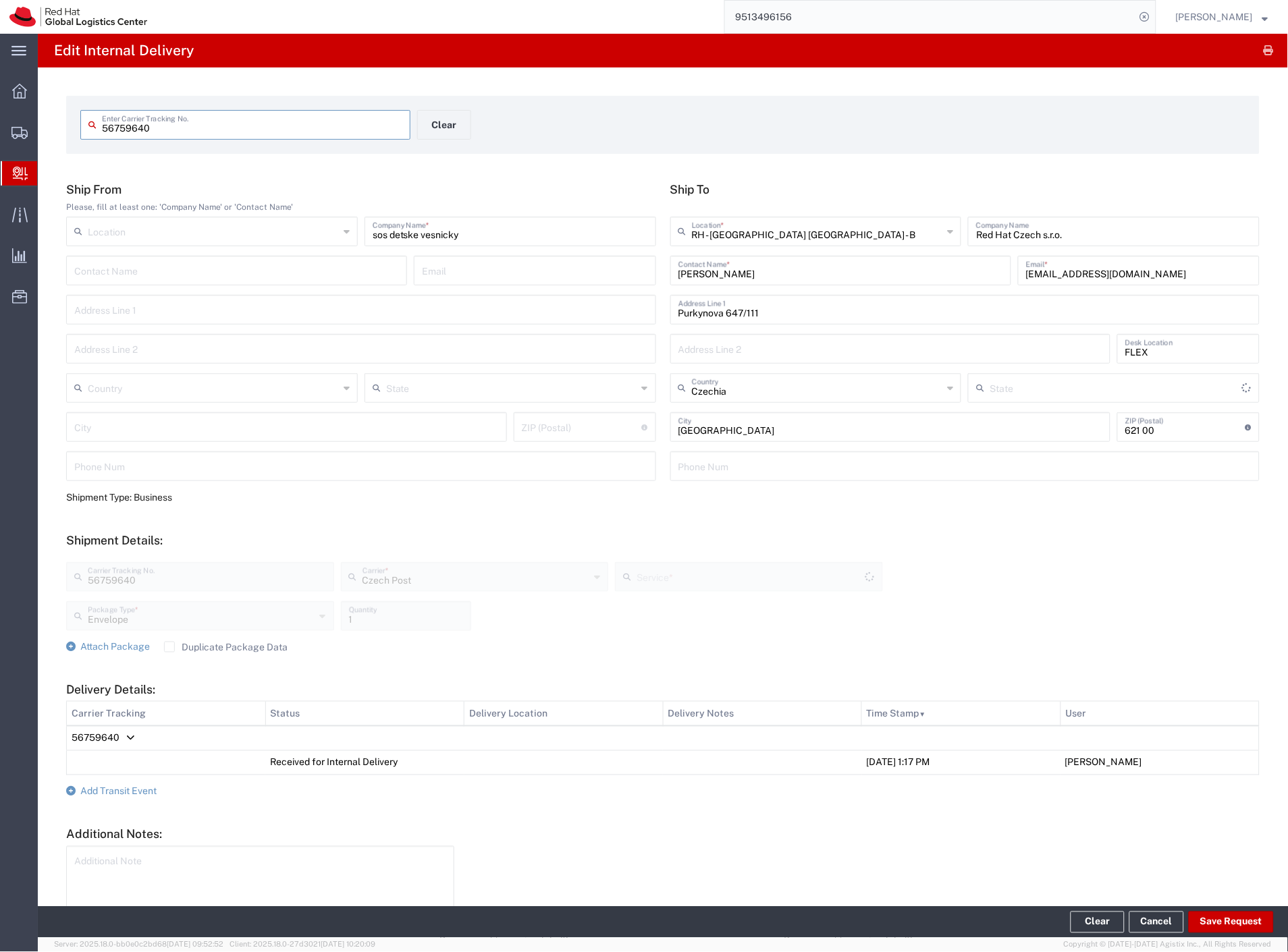
type input "Ground"
click at [444, 128] on button "Clear" at bounding box center [444, 124] width 54 height 29
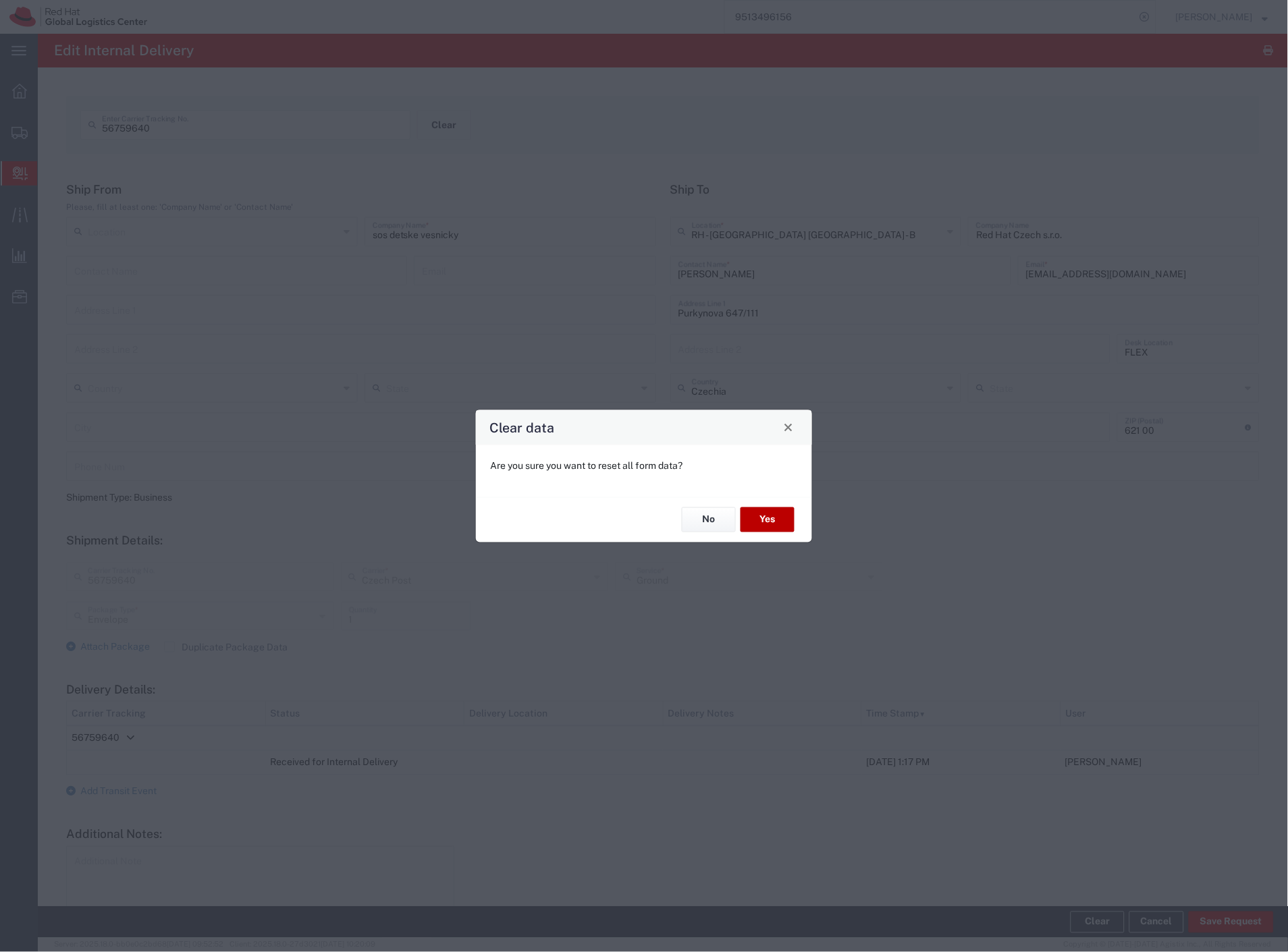
click at [779, 514] on button "Yes" at bounding box center [767, 520] width 54 height 25
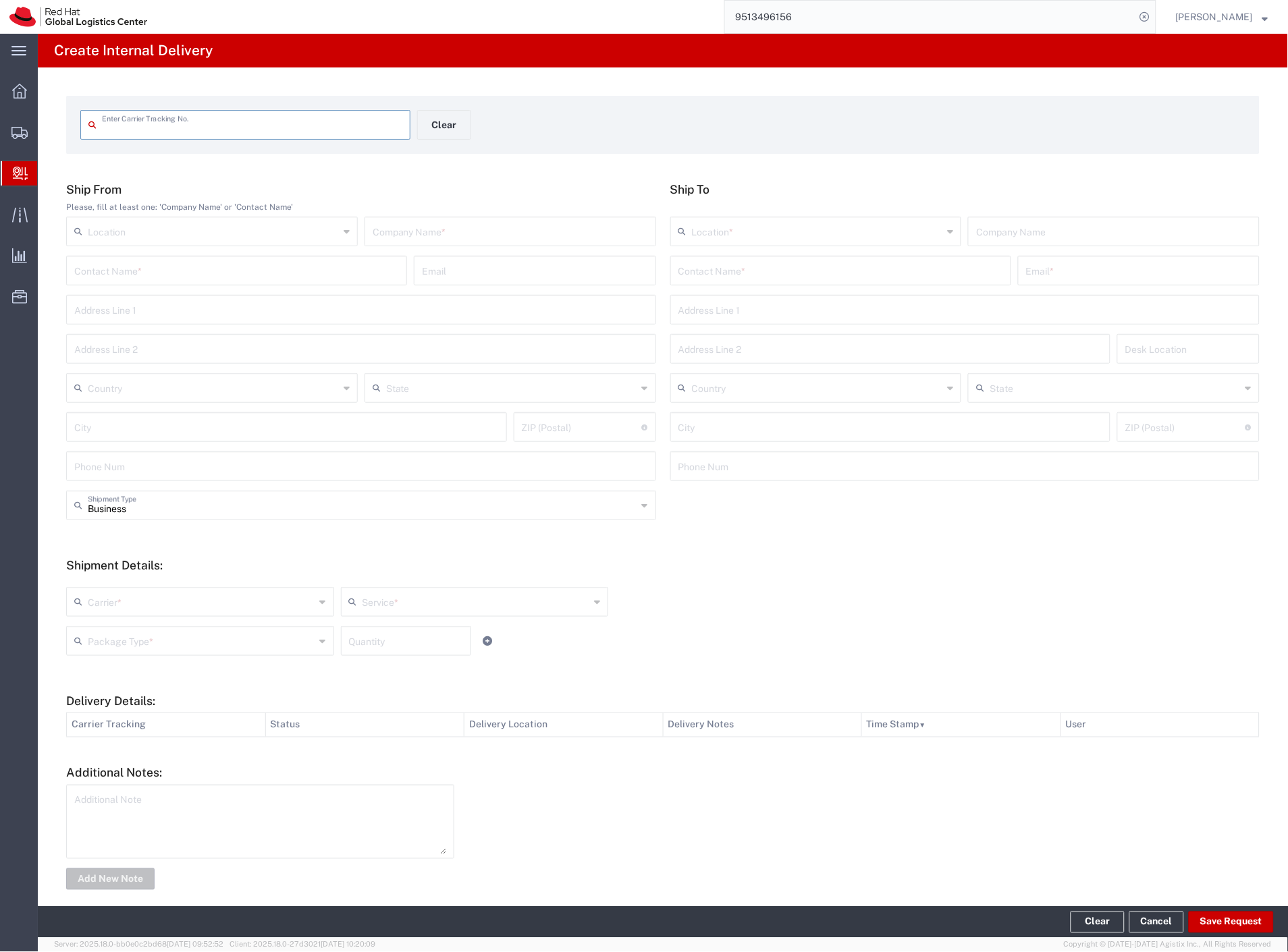
click at [425, 226] on input "text" at bounding box center [511, 230] width 275 height 24
type input "ceska posta"
click at [752, 271] on input "text" at bounding box center [840, 270] width 325 height 24
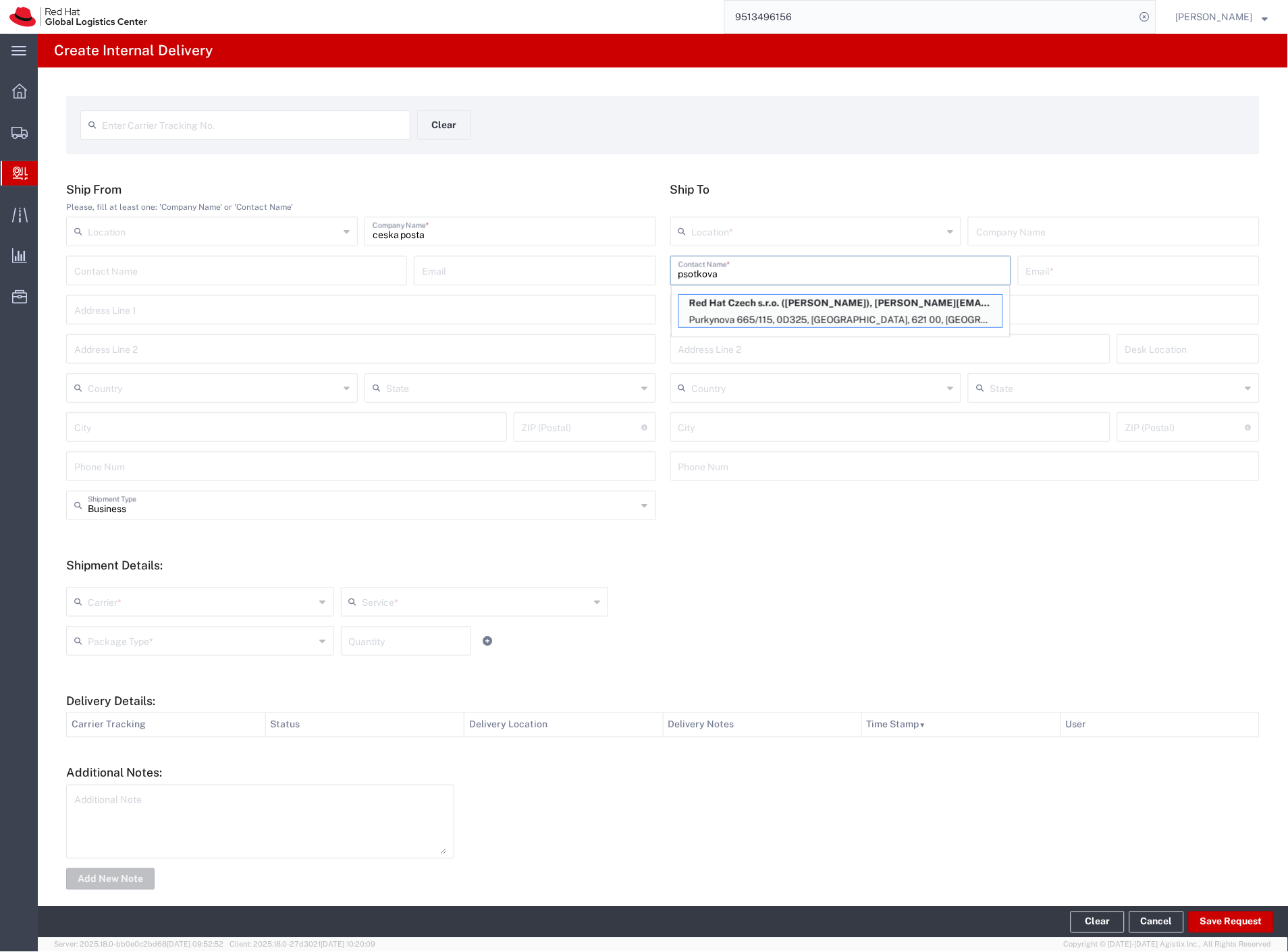
type input "psotkova"
click at [774, 308] on p "Red Hat Czech s.r.o. ([PERSON_NAME]), [PERSON_NAME][EMAIL_ADDRESS][DOMAIN_NAME]" at bounding box center [840, 303] width 323 height 17
type input "RH - [GEOGRAPHIC_DATA] [GEOGRAPHIC_DATA] - C"
type input "Red Hat Czech s.r.o."
type input "[PERSON_NAME]"
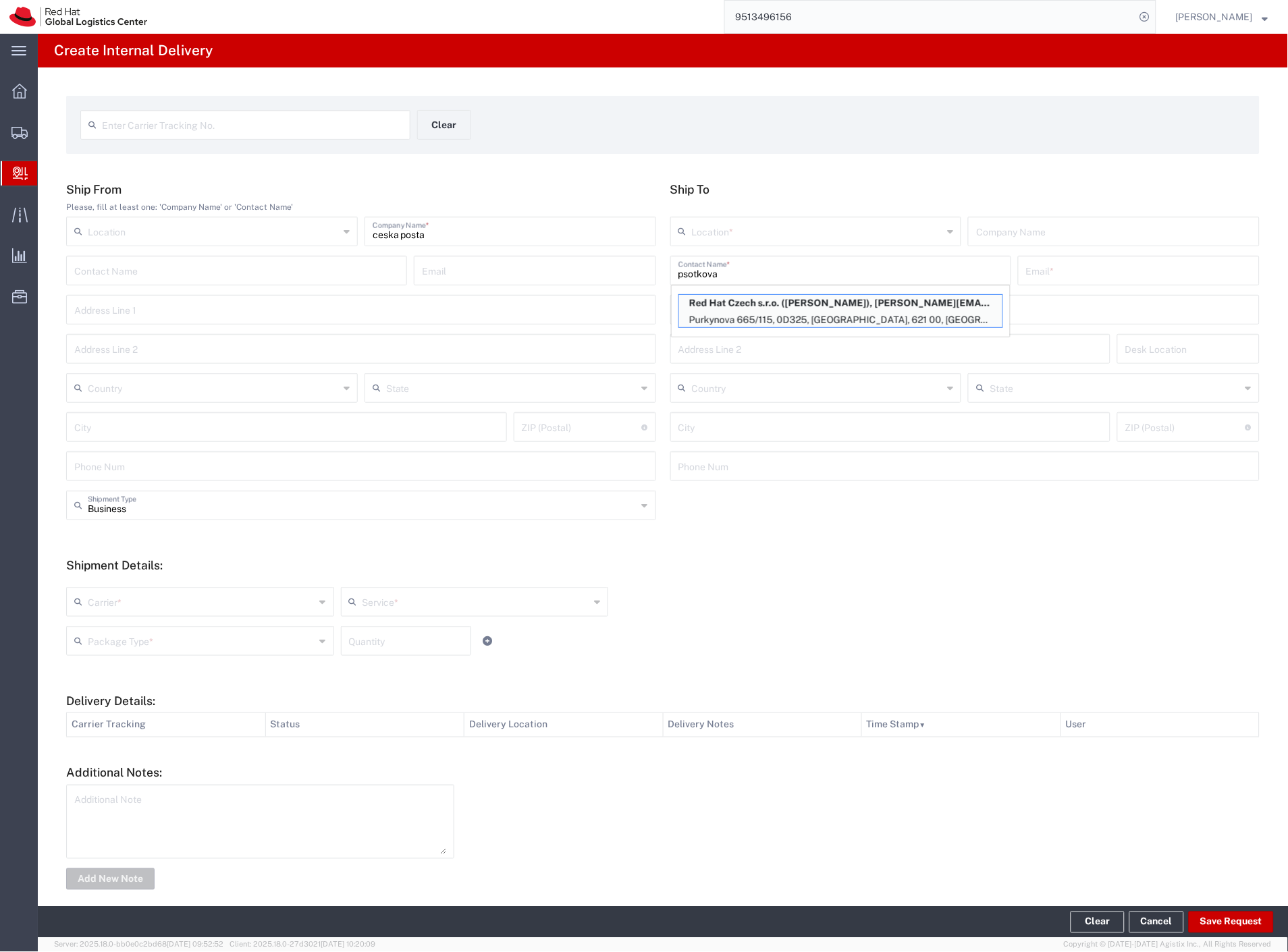
type input "[EMAIL_ADDRESS][DOMAIN_NAME]"
type input "Purkynova 665/115"
type input "0D325"
type input "Czechia"
type input "[GEOGRAPHIC_DATA]"
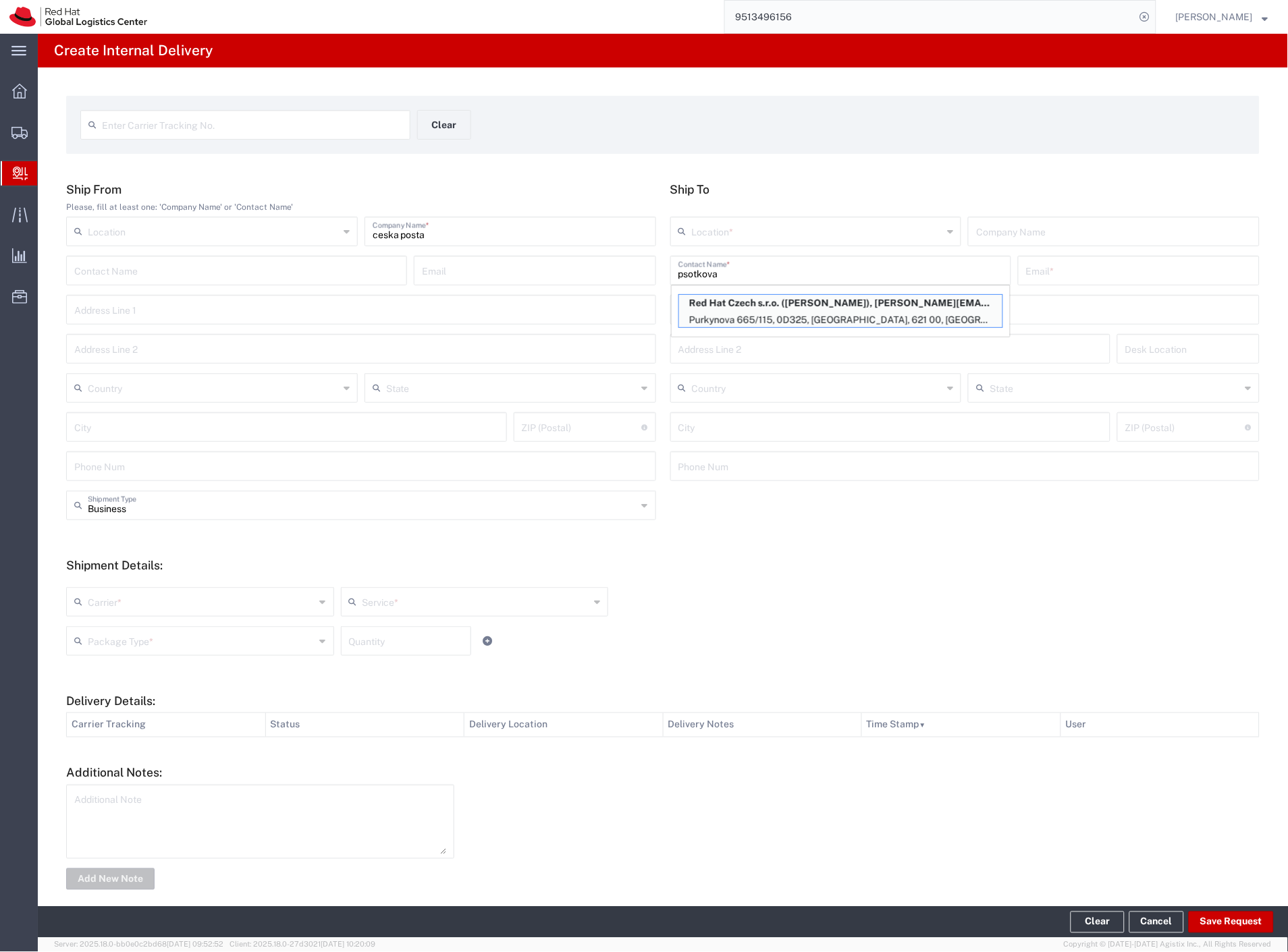
type input "621 00"
type input "420532294119"
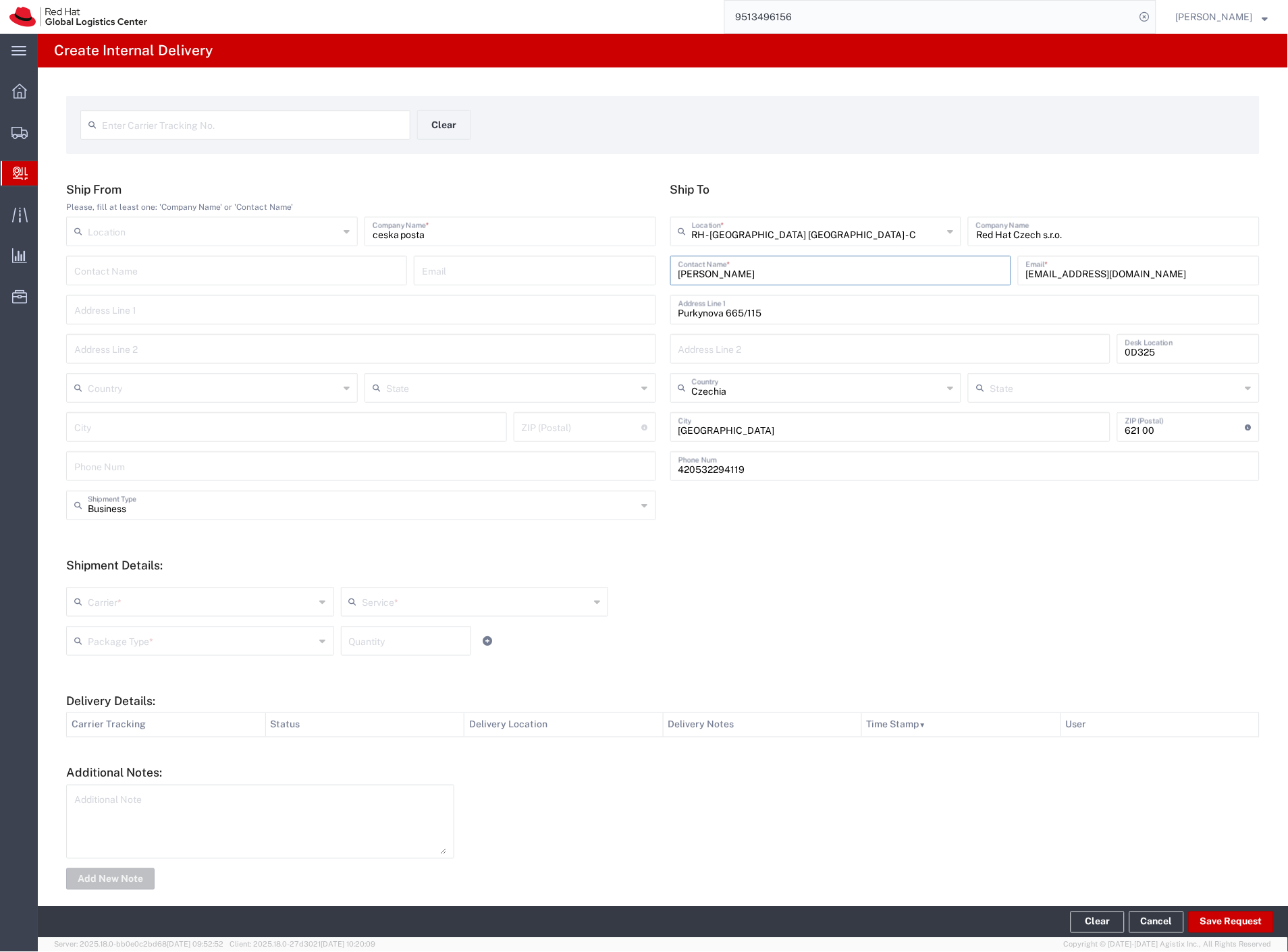
click at [118, 606] on input "text" at bounding box center [201, 601] width 227 height 24
click at [118, 628] on span "Czech Post" at bounding box center [199, 631] width 262 height 21
type input "Czech Post"
type input "Ground"
drag, startPoint x: 118, startPoint y: 639, endPoint x: 120, endPoint y: 673, distance: 34.1
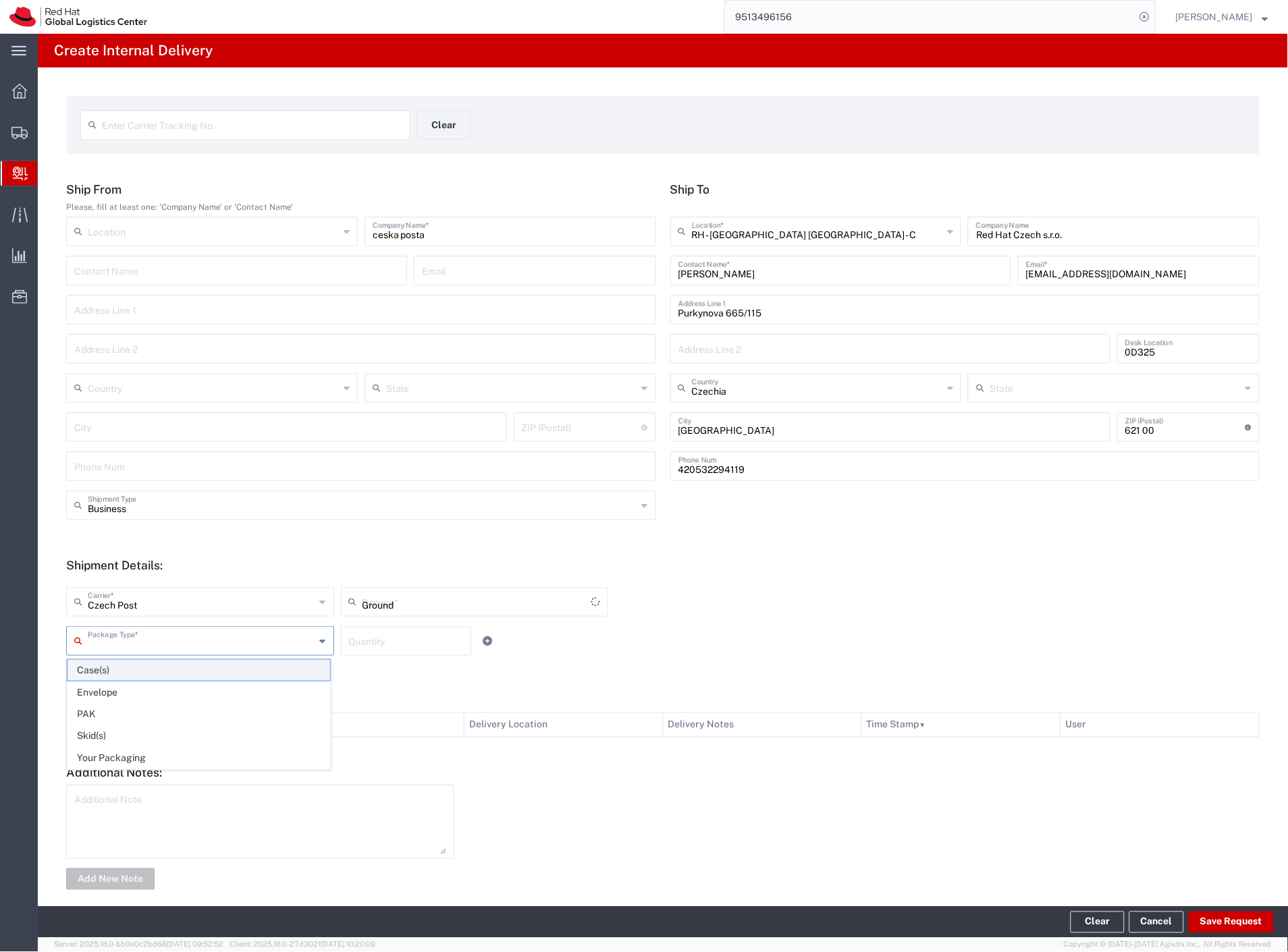
click at [118, 643] on input "text" at bounding box center [201, 639] width 227 height 24
click at [121, 693] on span "Envelope" at bounding box center [199, 692] width 262 height 21
type input "Envelope"
click at [1242, 928] on button "Save Request" at bounding box center [1231, 923] width 85 height 22
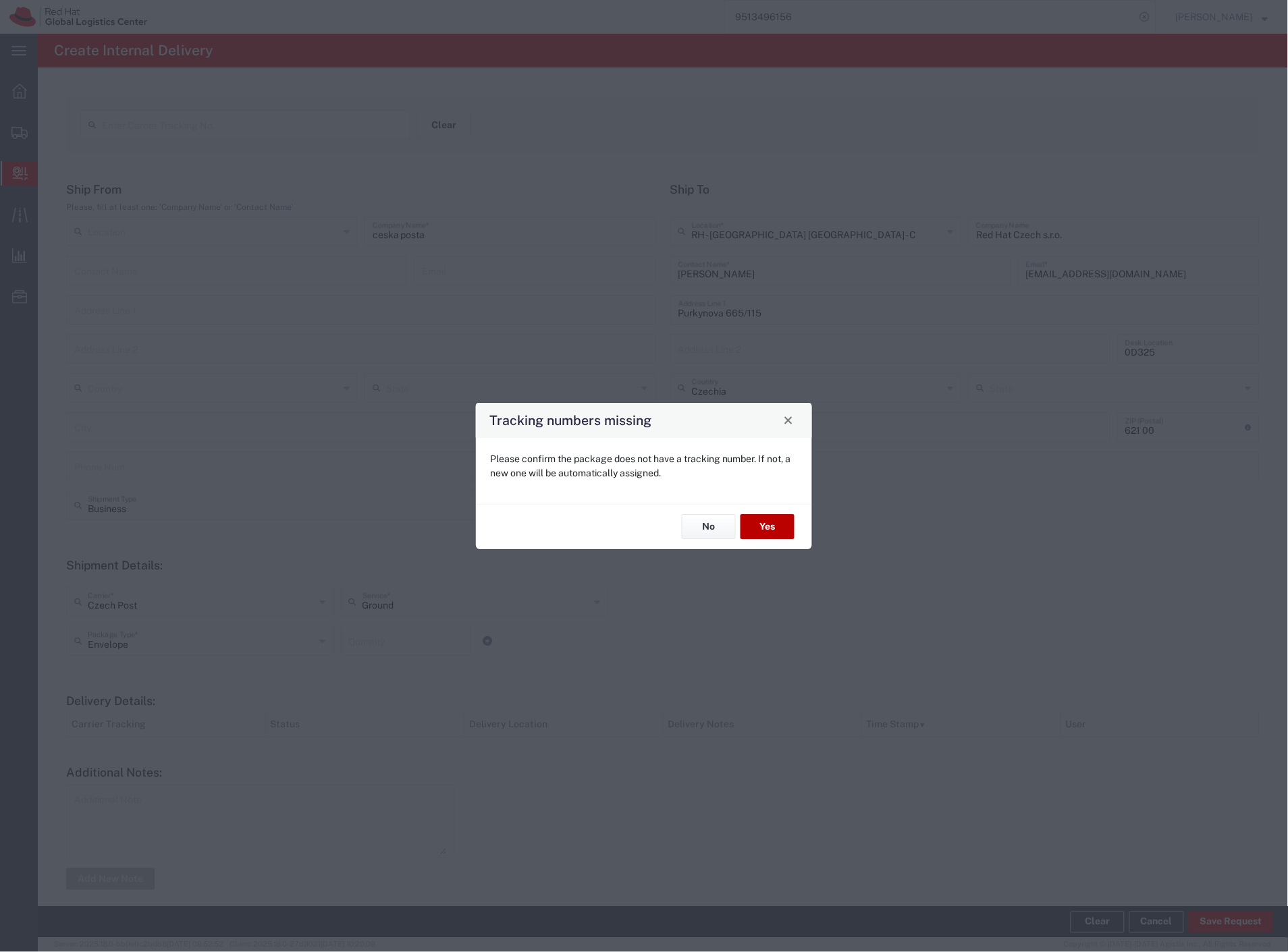
click at [783, 522] on button "Yes" at bounding box center [767, 527] width 54 height 25
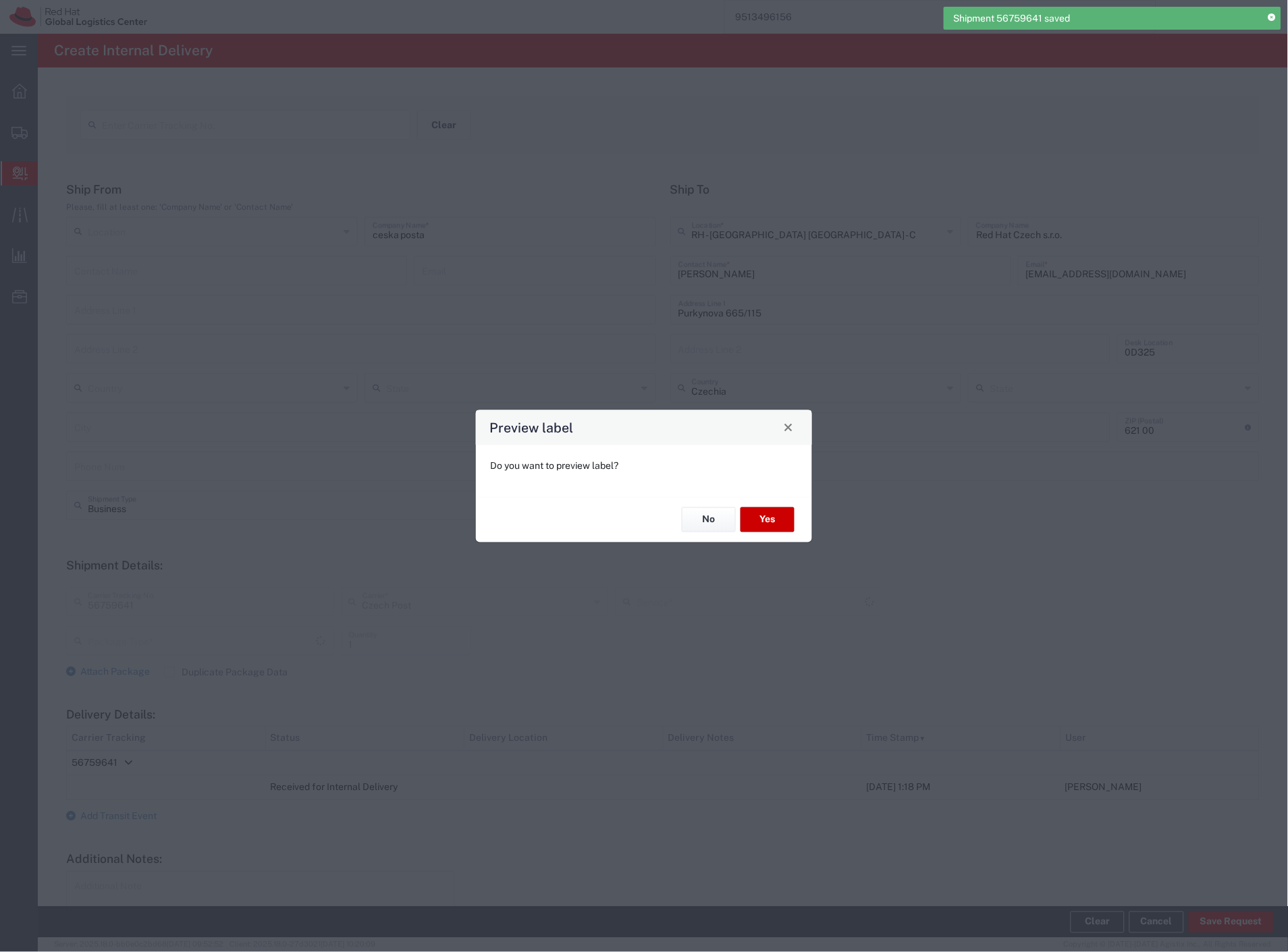
type input "Envelope"
type input "Ground"
click at [712, 521] on button "No" at bounding box center [709, 520] width 54 height 25
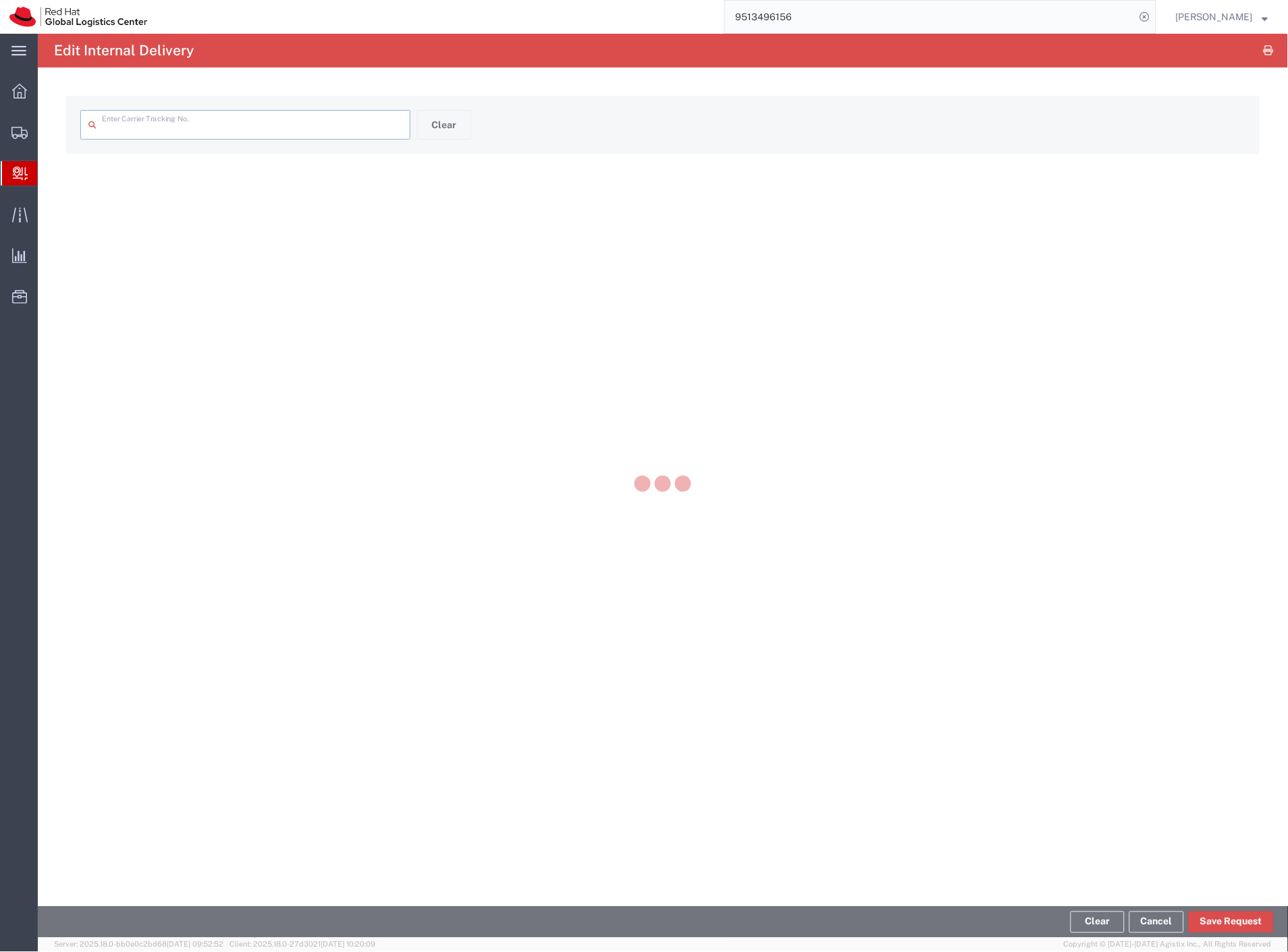
type input "56759641"
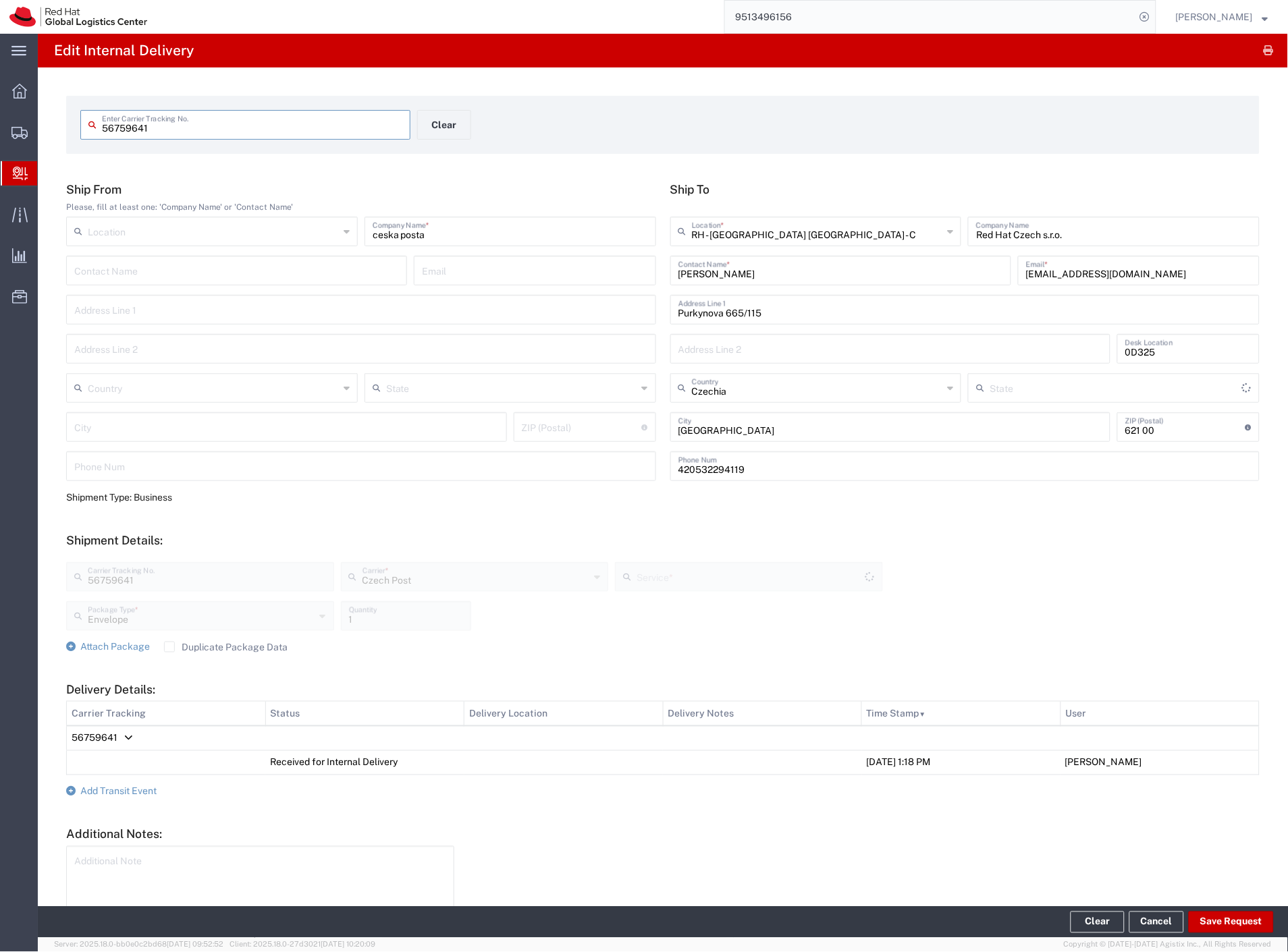
type input "Ground"
click at [442, 130] on button "Clear" at bounding box center [444, 124] width 54 height 29
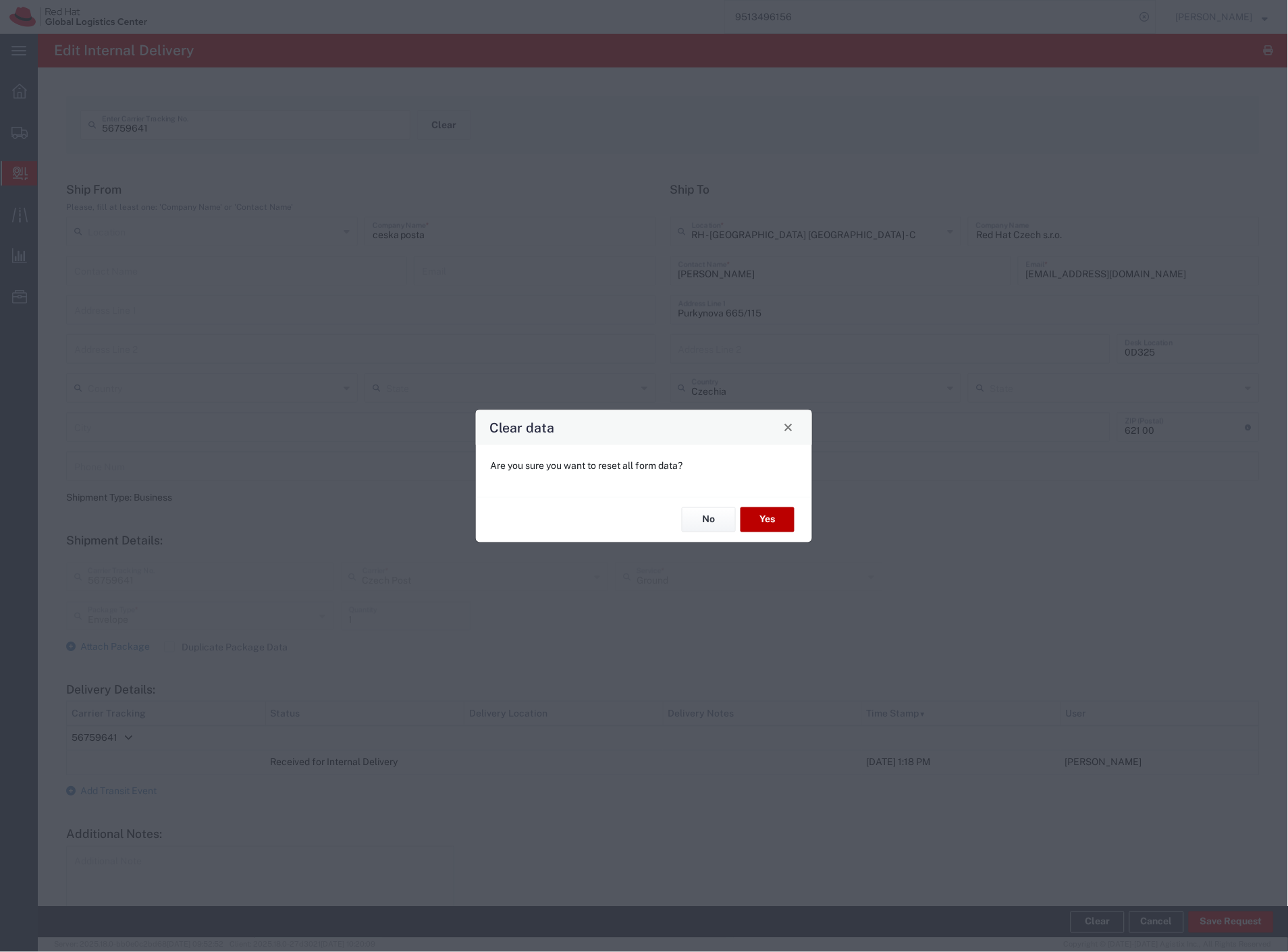
click at [763, 517] on button "Yes" at bounding box center [767, 520] width 54 height 25
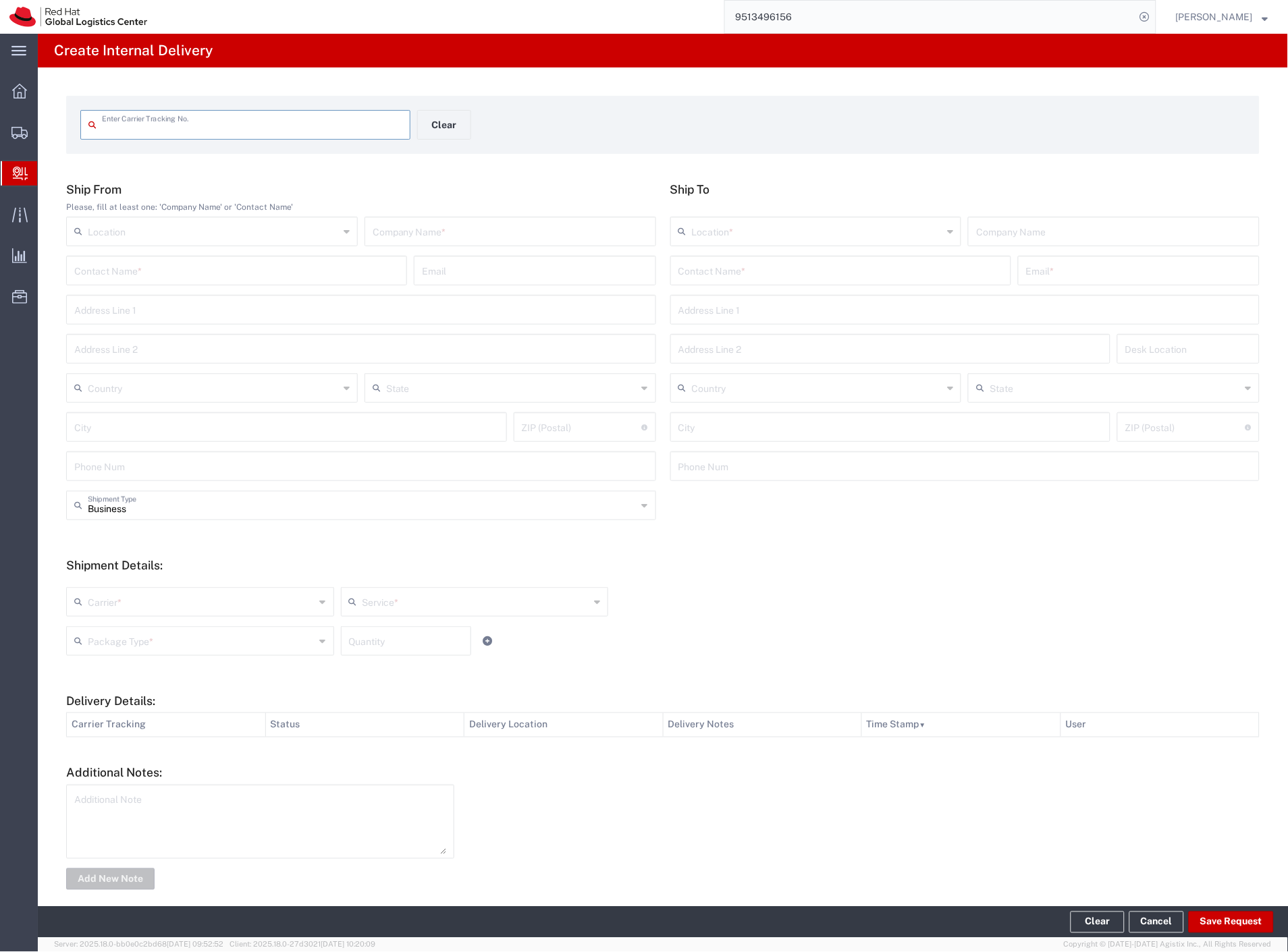
click at [458, 232] on input "text" at bounding box center [511, 230] width 275 height 24
type input "card"
click at [691, 270] on input "text" at bounding box center [840, 270] width 325 height 24
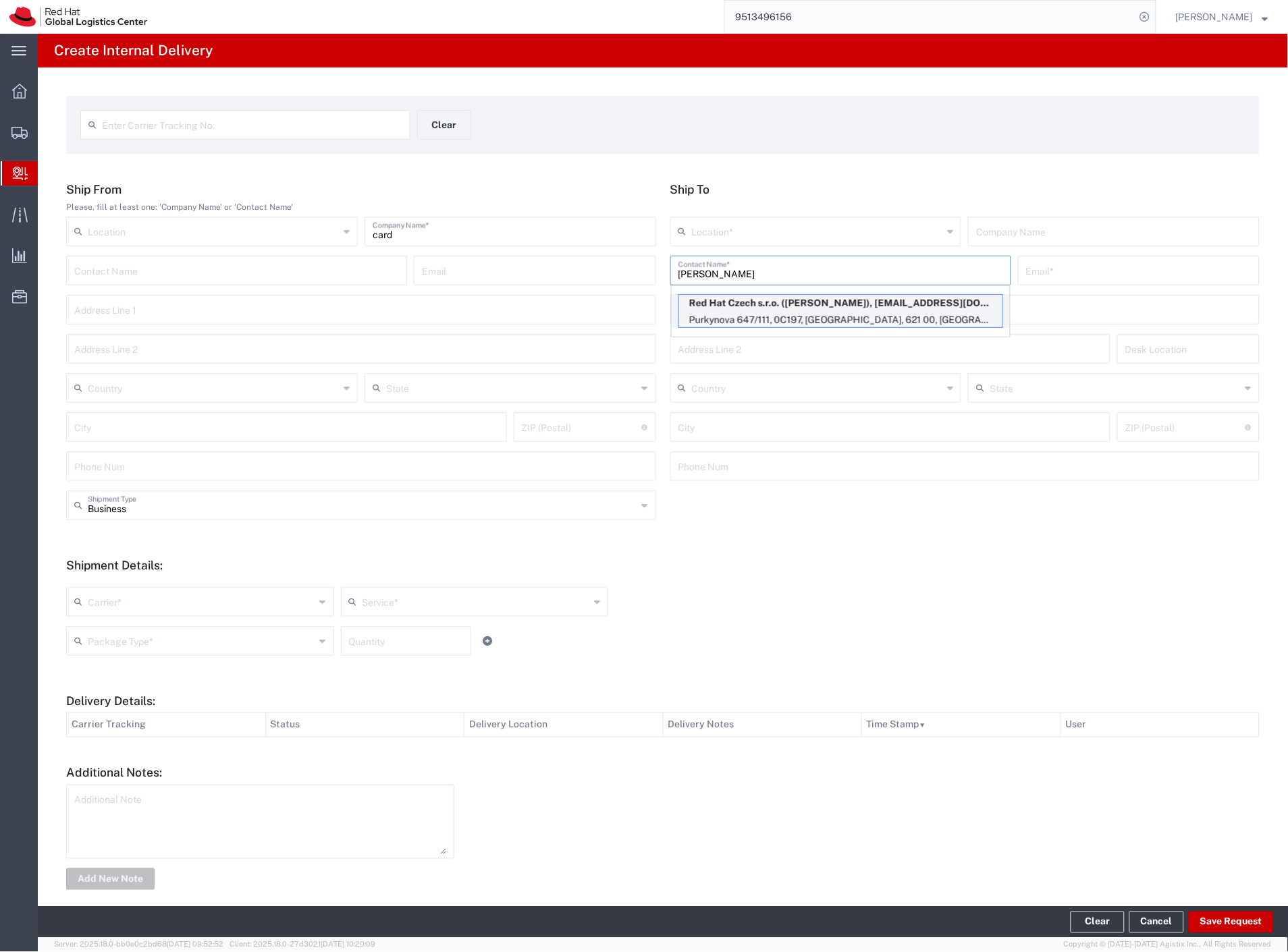
type input "[PERSON_NAME]"
click at [866, 308] on p "Red Hat Czech s.r.o. ([PERSON_NAME]), [EMAIL_ADDRESS][DOMAIN_NAME]" at bounding box center [840, 303] width 323 height 17
type input "RH - [GEOGRAPHIC_DATA] [GEOGRAPHIC_DATA] - B"
type input "Red Hat Czech s.r.o."
type input "[PERSON_NAME]"
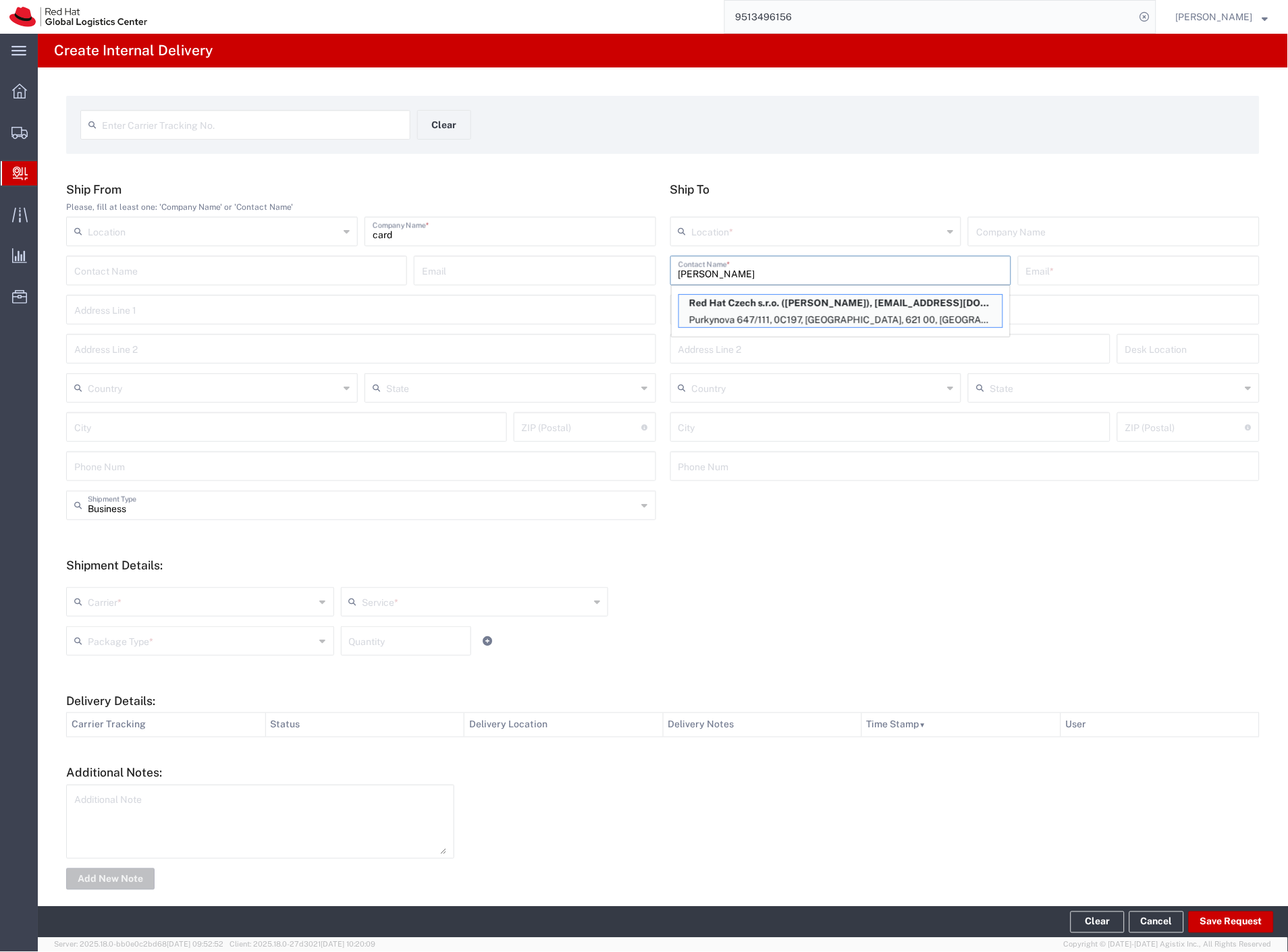
type input "[EMAIL_ADDRESS][DOMAIN_NAME]"
type input "Purkynova 647/111"
type input "0C197"
type input "Czechia"
type input "[GEOGRAPHIC_DATA]"
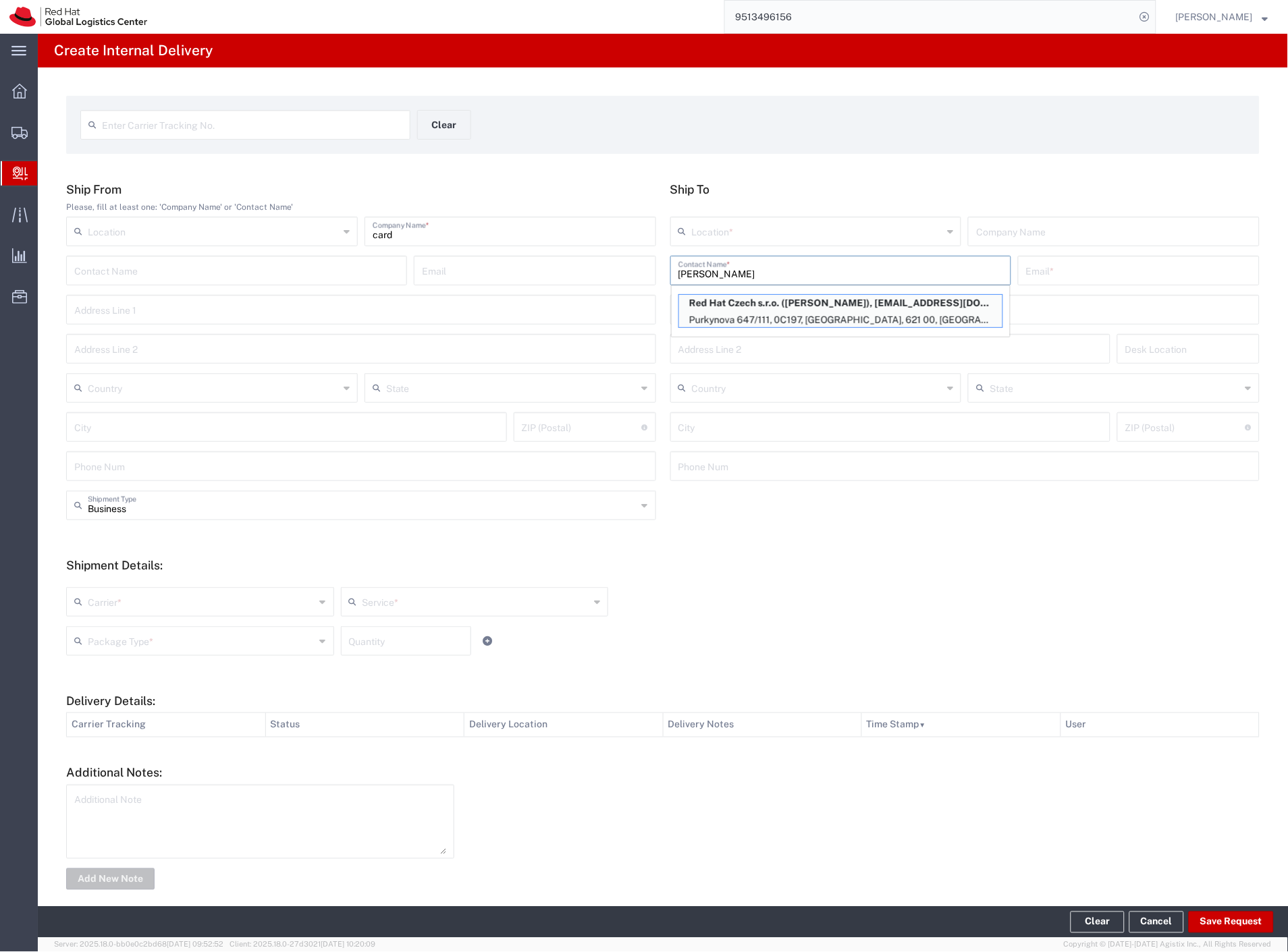
type input "621 00"
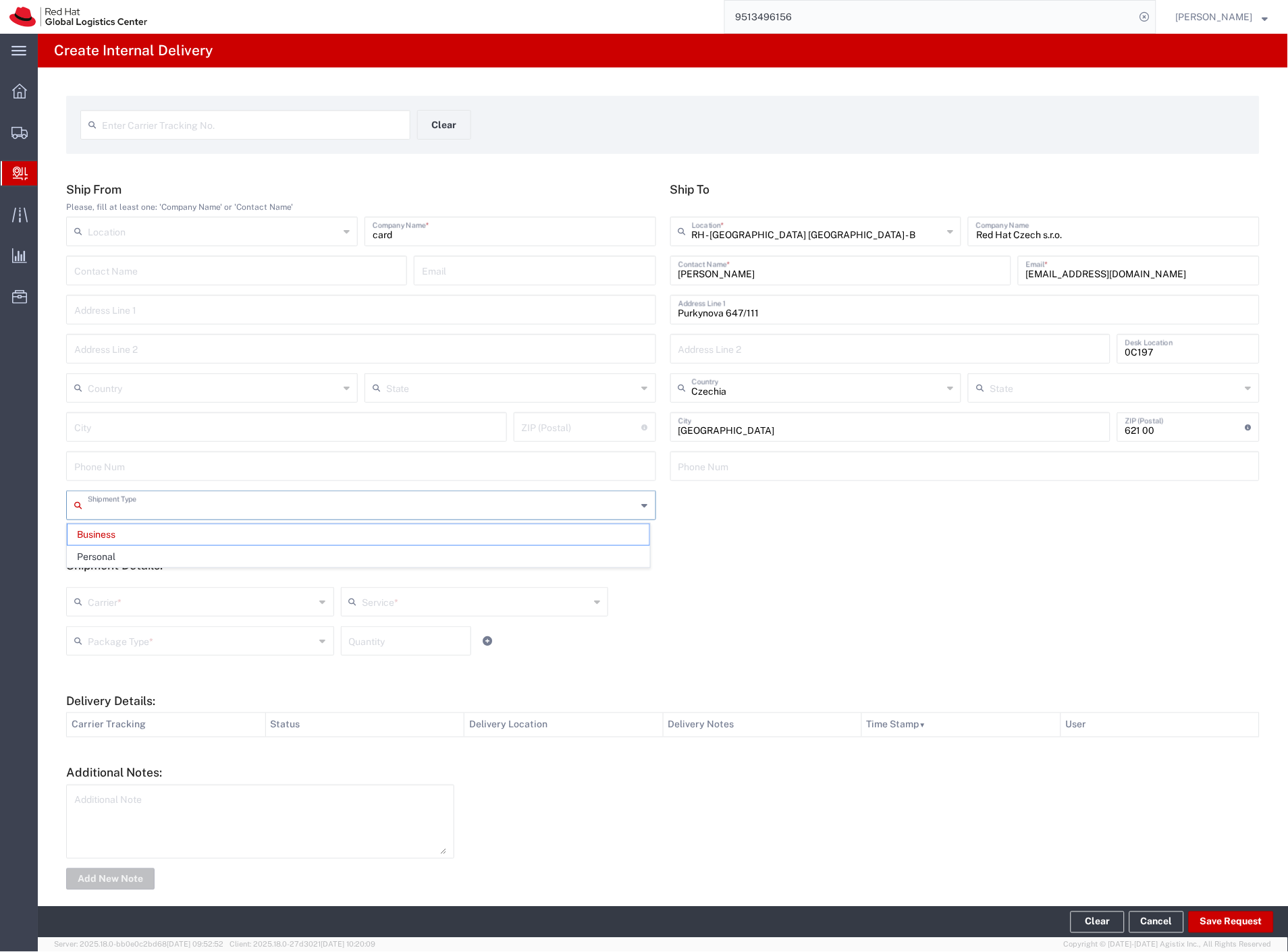
click at [172, 501] on input "text" at bounding box center [362, 504] width 549 height 24
drag, startPoint x: 143, startPoint y: 566, endPoint x: 148, endPoint y: 587, distance: 21.6
click at [148, 587] on form "Ship From Please, fill at least one: 'Company Name' or 'Contact Name' Location …" at bounding box center [663, 537] width 1193 height 710
type input "Business"
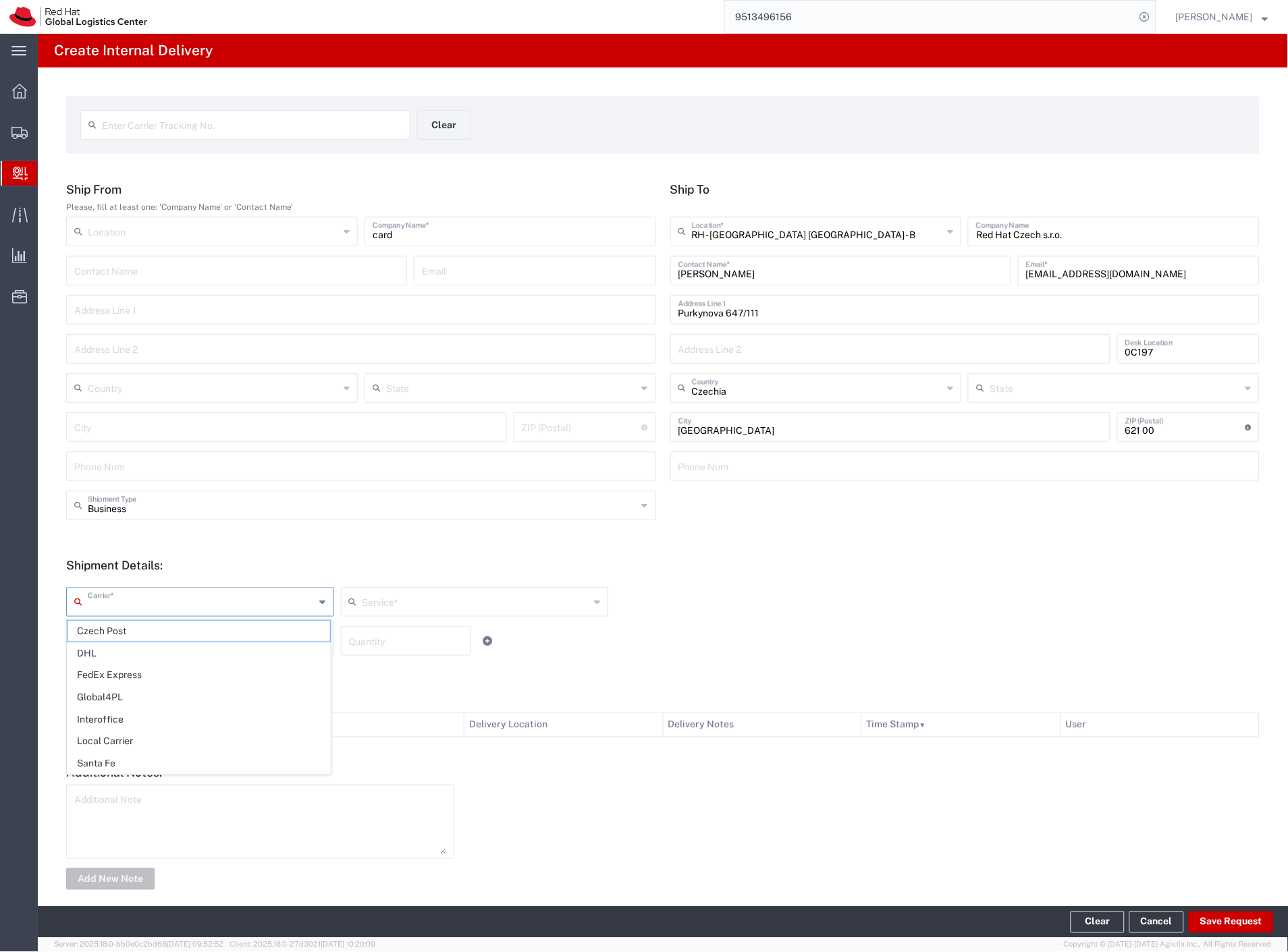
click at [146, 601] on input "text" at bounding box center [201, 601] width 227 height 24
click at [130, 637] on span "Czech Post" at bounding box center [199, 631] width 262 height 21
type input "Czech Post"
drag, startPoint x: 130, startPoint y: 637, endPoint x: 131, endPoint y: 652, distance: 15.0
click at [131, 638] on input "text" at bounding box center [201, 639] width 227 height 24
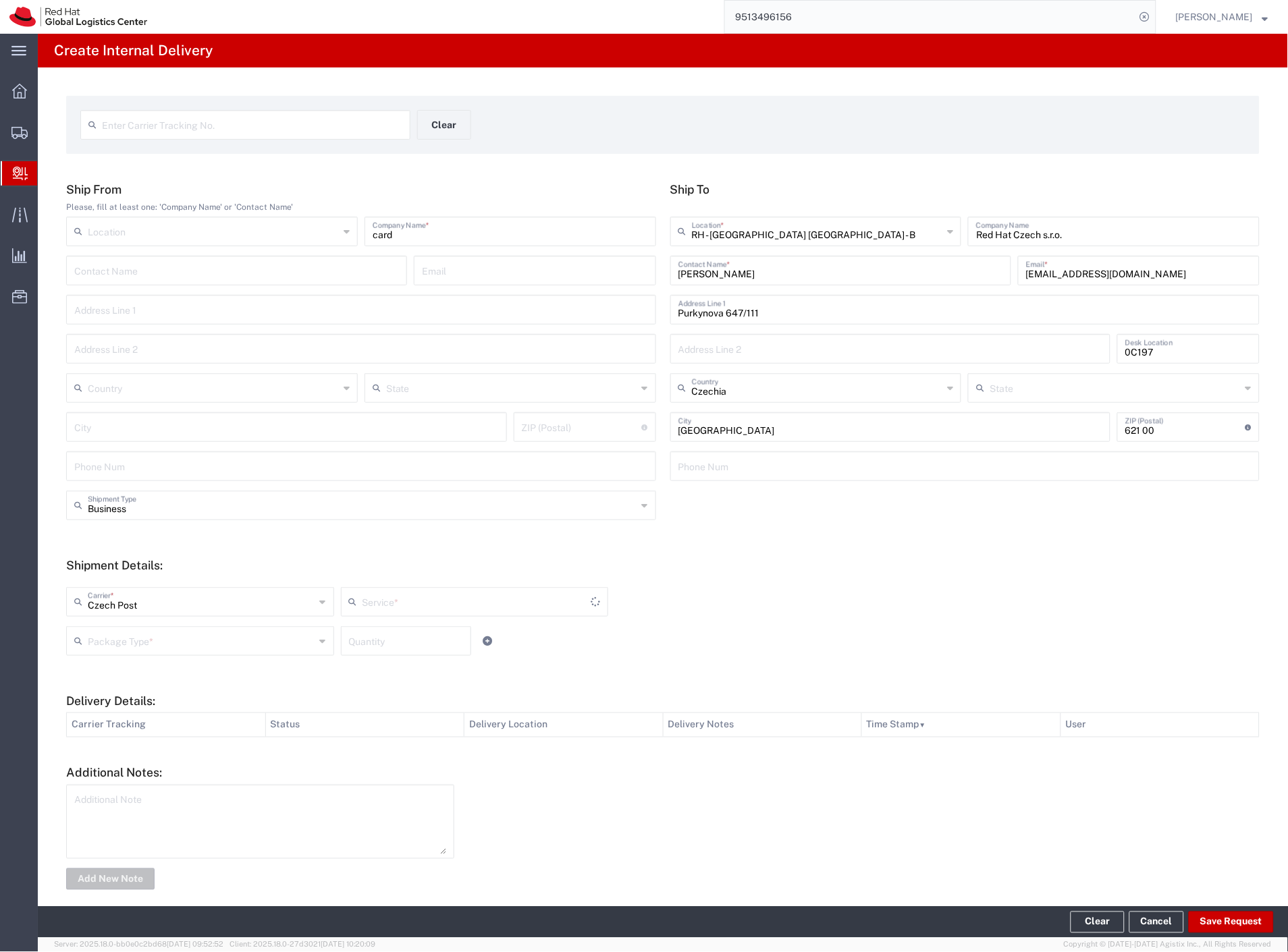
type input "Ground"
drag, startPoint x: 132, startPoint y: 690, endPoint x: 615, endPoint y: 774, distance: 490.2
click at [132, 691] on span "Envelope" at bounding box center [199, 692] width 262 height 21
type input "Envelope"
click at [1213, 922] on button "Save Request" at bounding box center [1231, 923] width 85 height 22
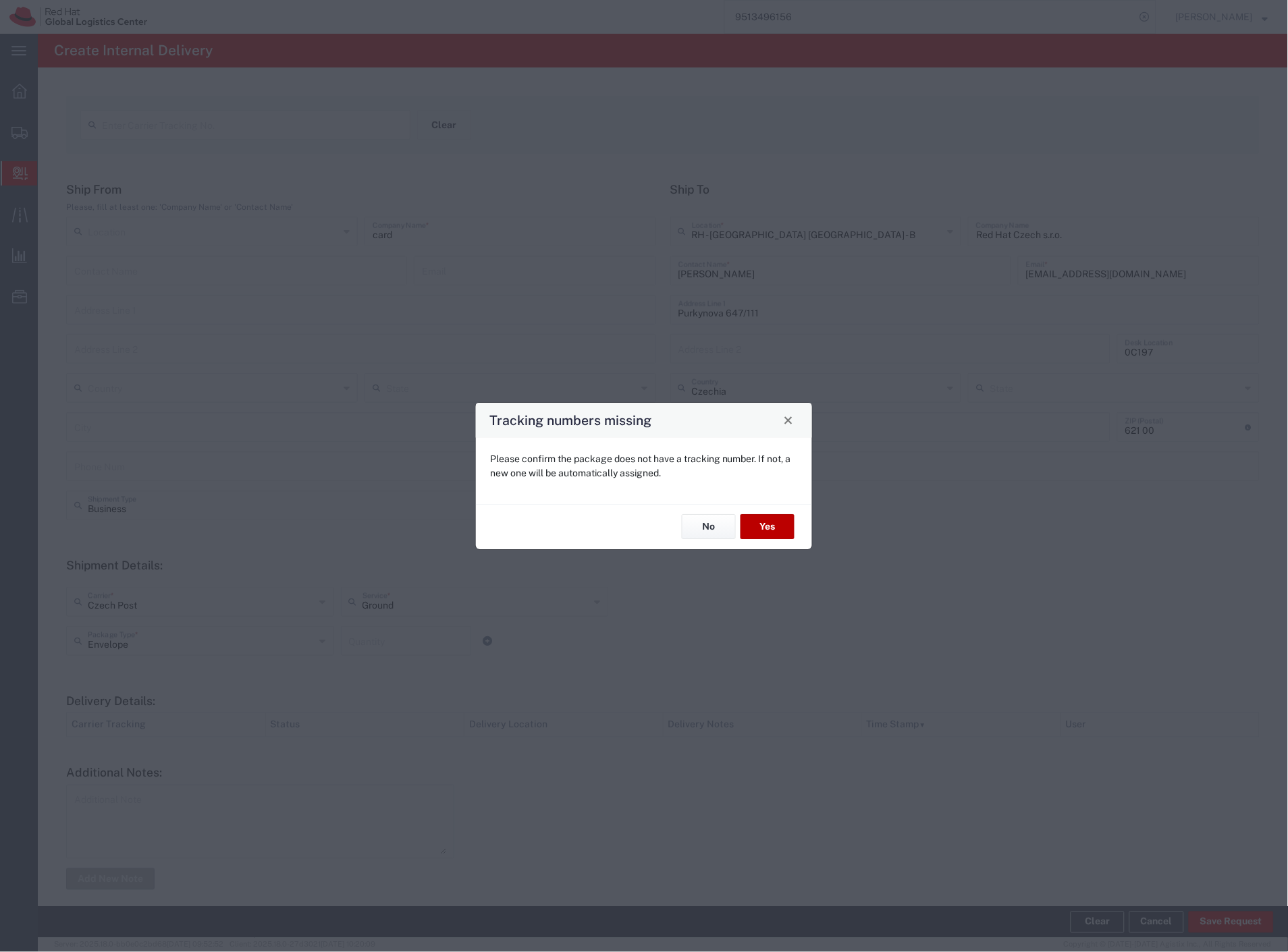
click at [757, 518] on button "Yes" at bounding box center [767, 527] width 54 height 25
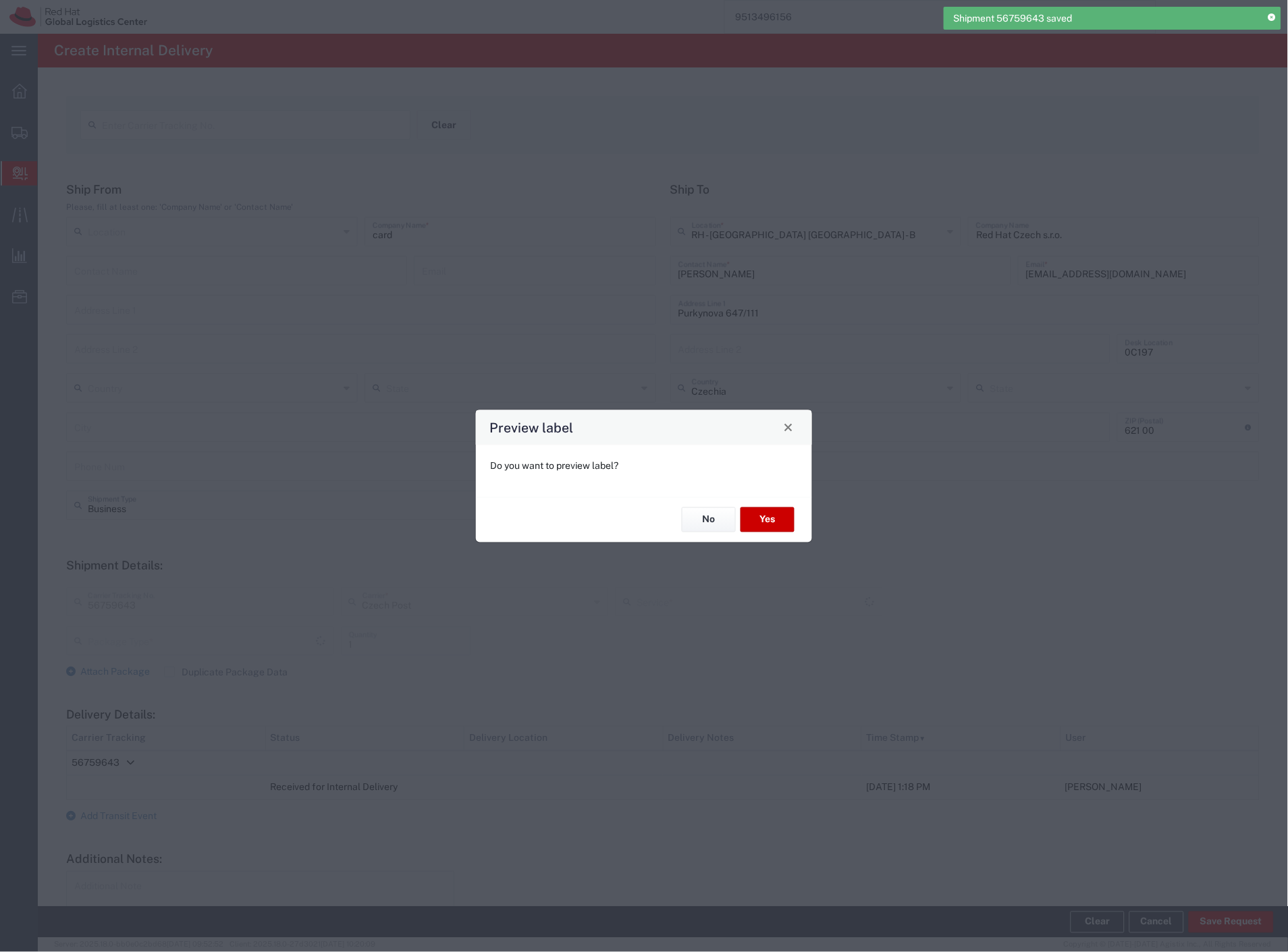
type input "Envelope"
type input "Ground"
click at [786, 521] on button "Yes" at bounding box center [767, 520] width 54 height 25
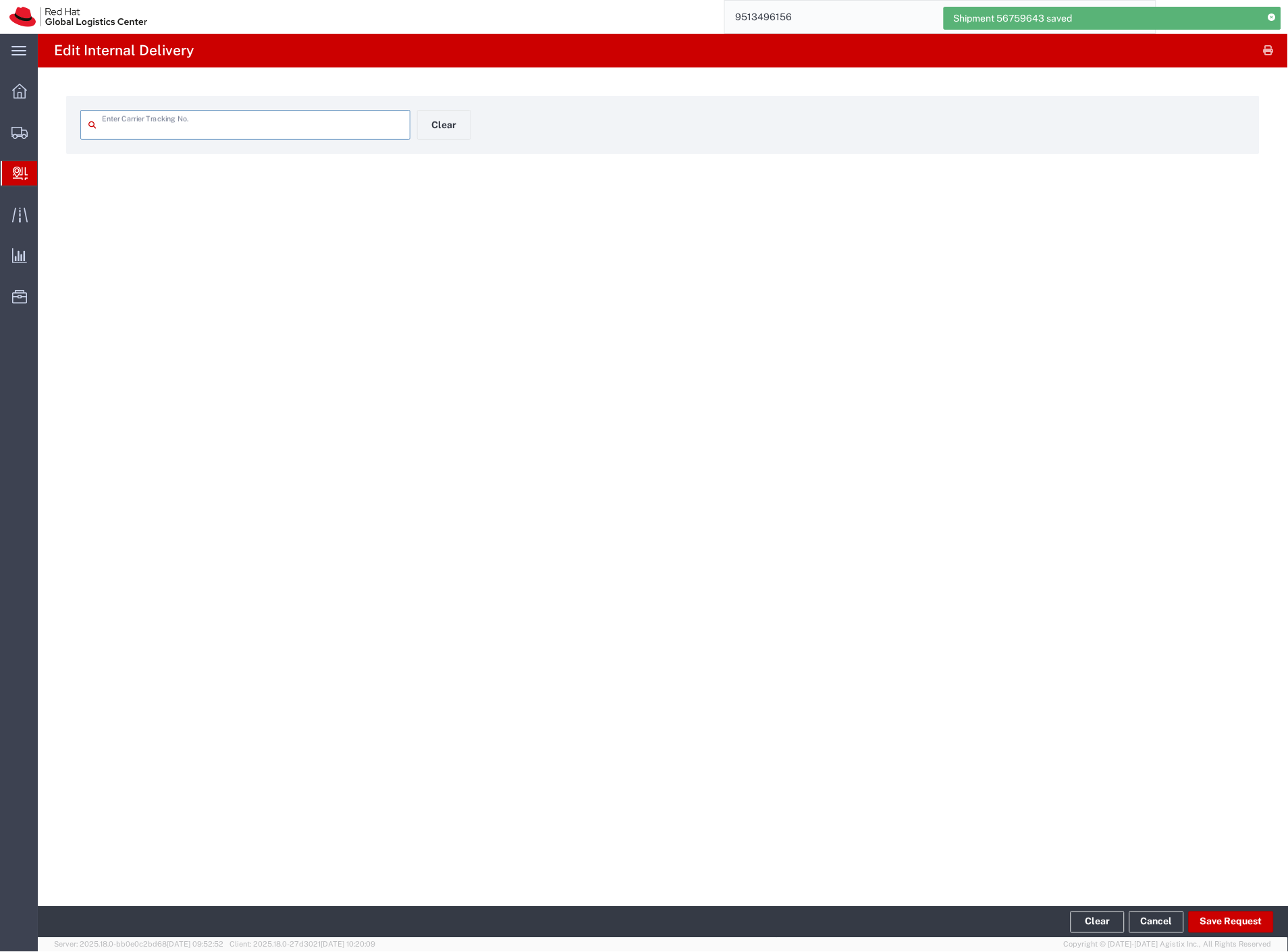
type input "56759643"
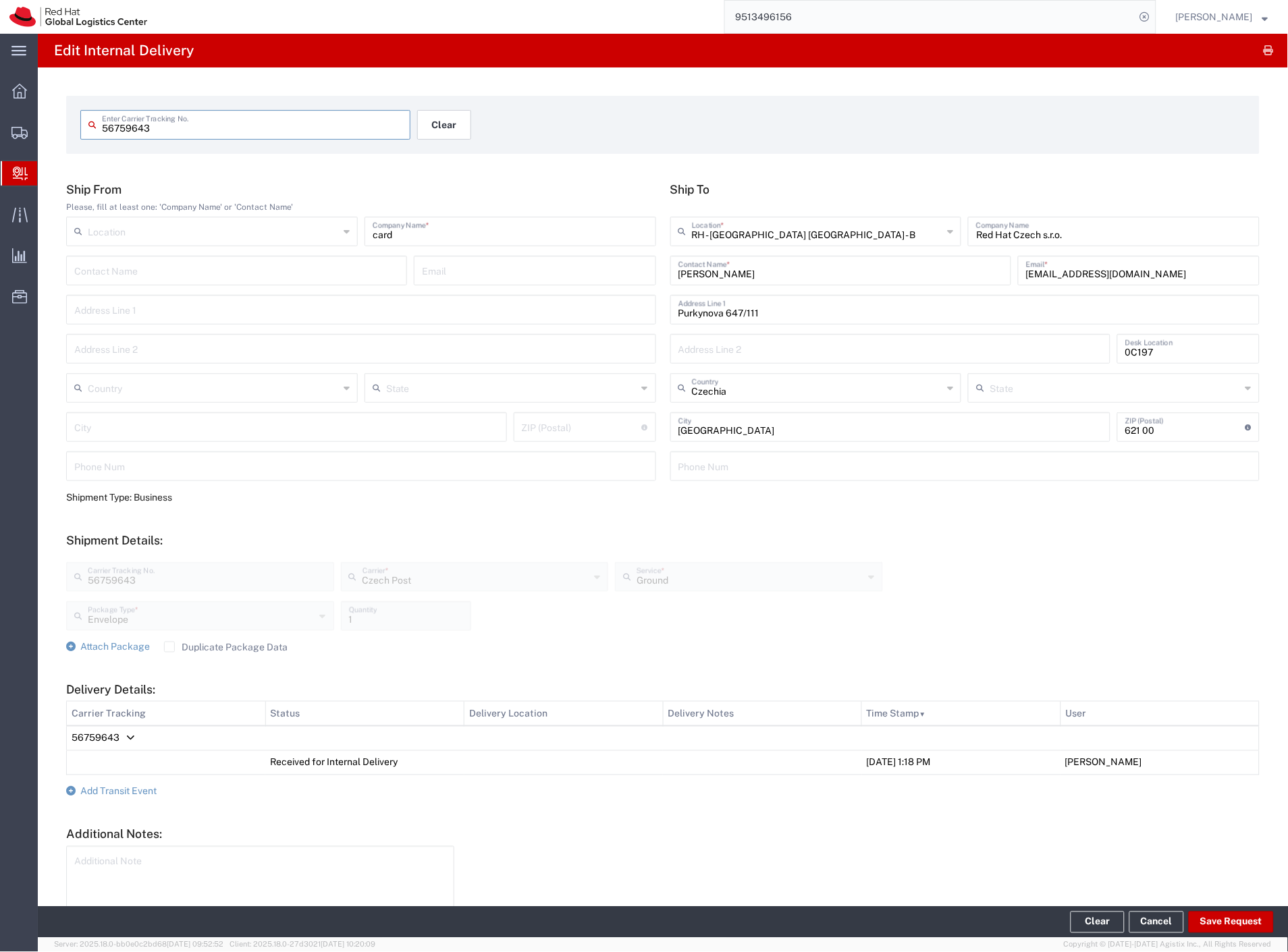
click at [445, 123] on button "Clear" at bounding box center [444, 124] width 54 height 29
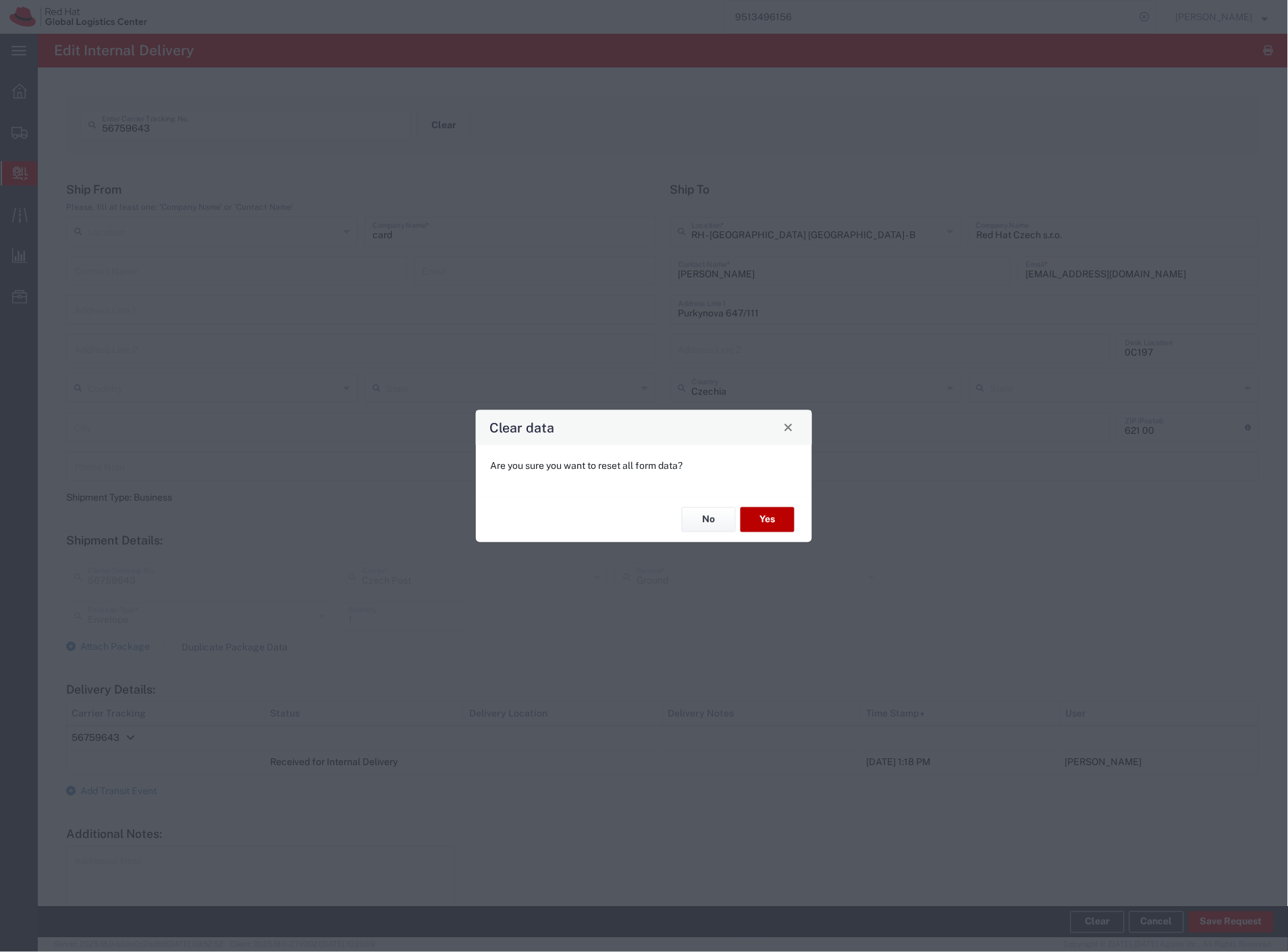
click at [785, 520] on button "Yes" at bounding box center [767, 520] width 54 height 25
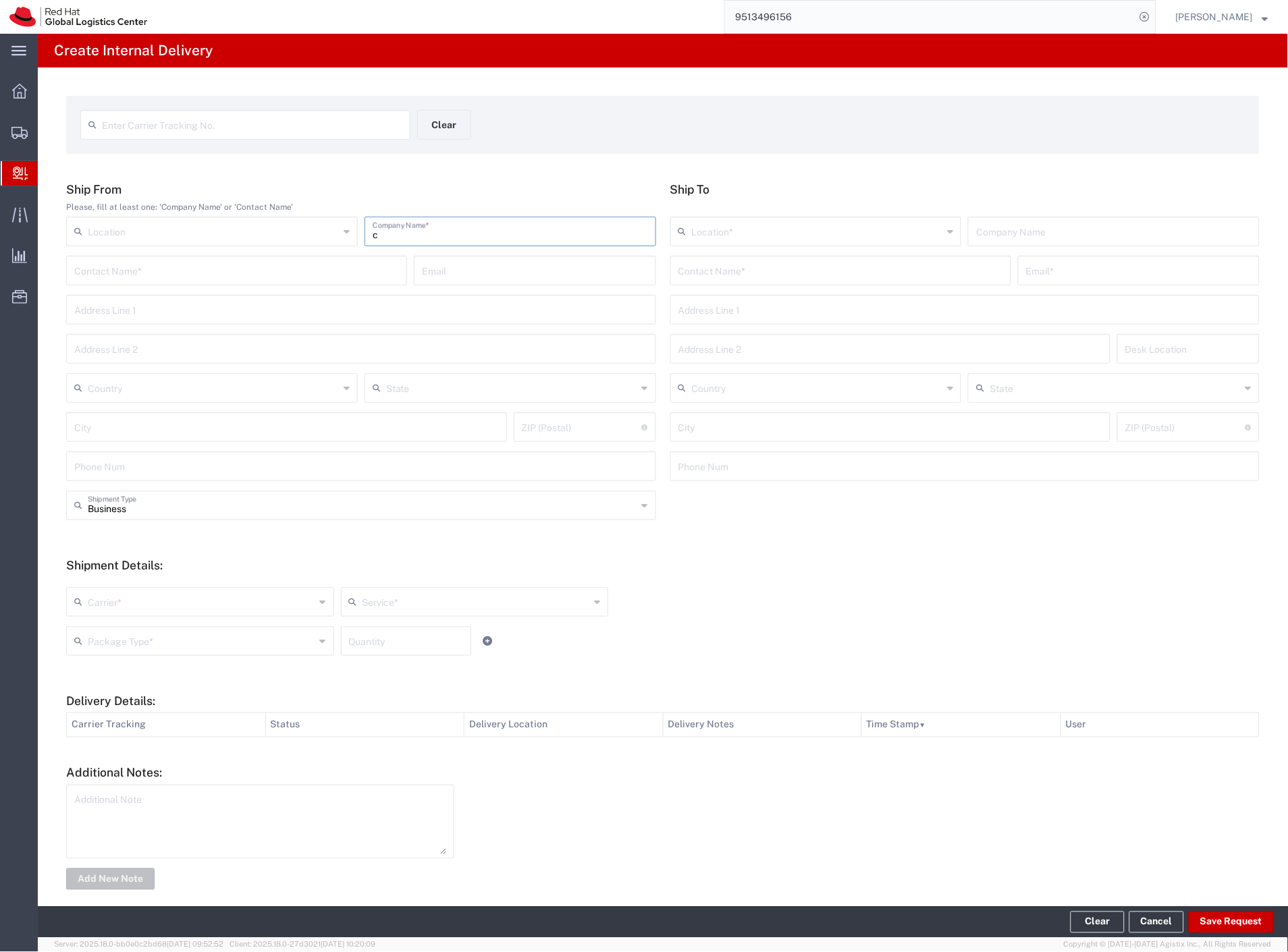
click at [407, 228] on input "c" at bounding box center [511, 230] width 275 height 24
type input "card"
click at [727, 272] on input "text" at bounding box center [840, 270] width 325 height 24
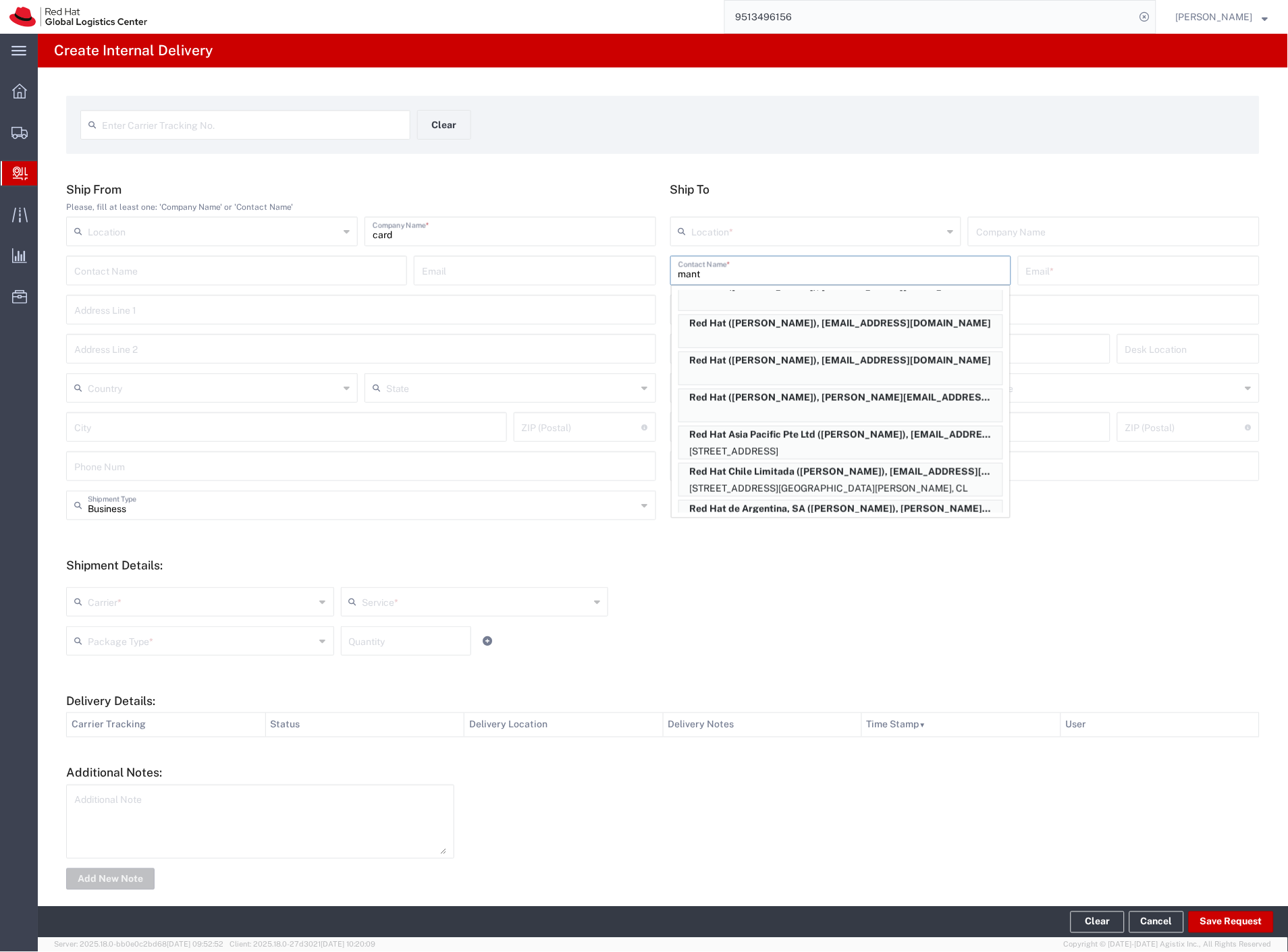
scroll to position [523, 0]
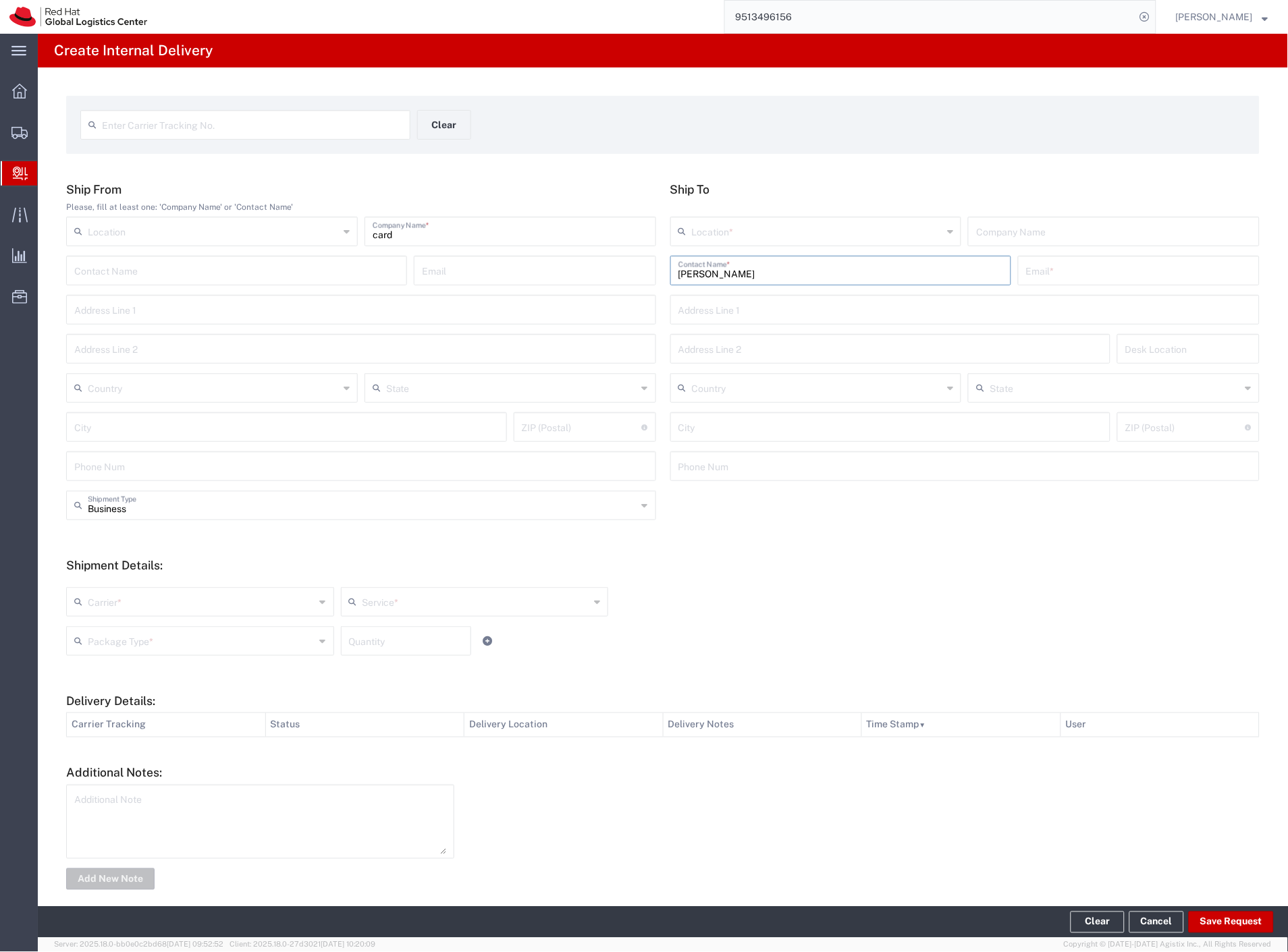
drag, startPoint x: 785, startPoint y: 275, endPoint x: 388, endPoint y: 275, distance: 397.0
click at [585, 275] on div "Ship From Please, fill at least one: 'Company Name' or 'Contact Name' Location …" at bounding box center [663, 336] width 1208 height 308
paste input "[PERSON_NAME]"
type input "[PERSON_NAME]"
click at [1040, 262] on input "text" at bounding box center [1139, 270] width 225 height 24
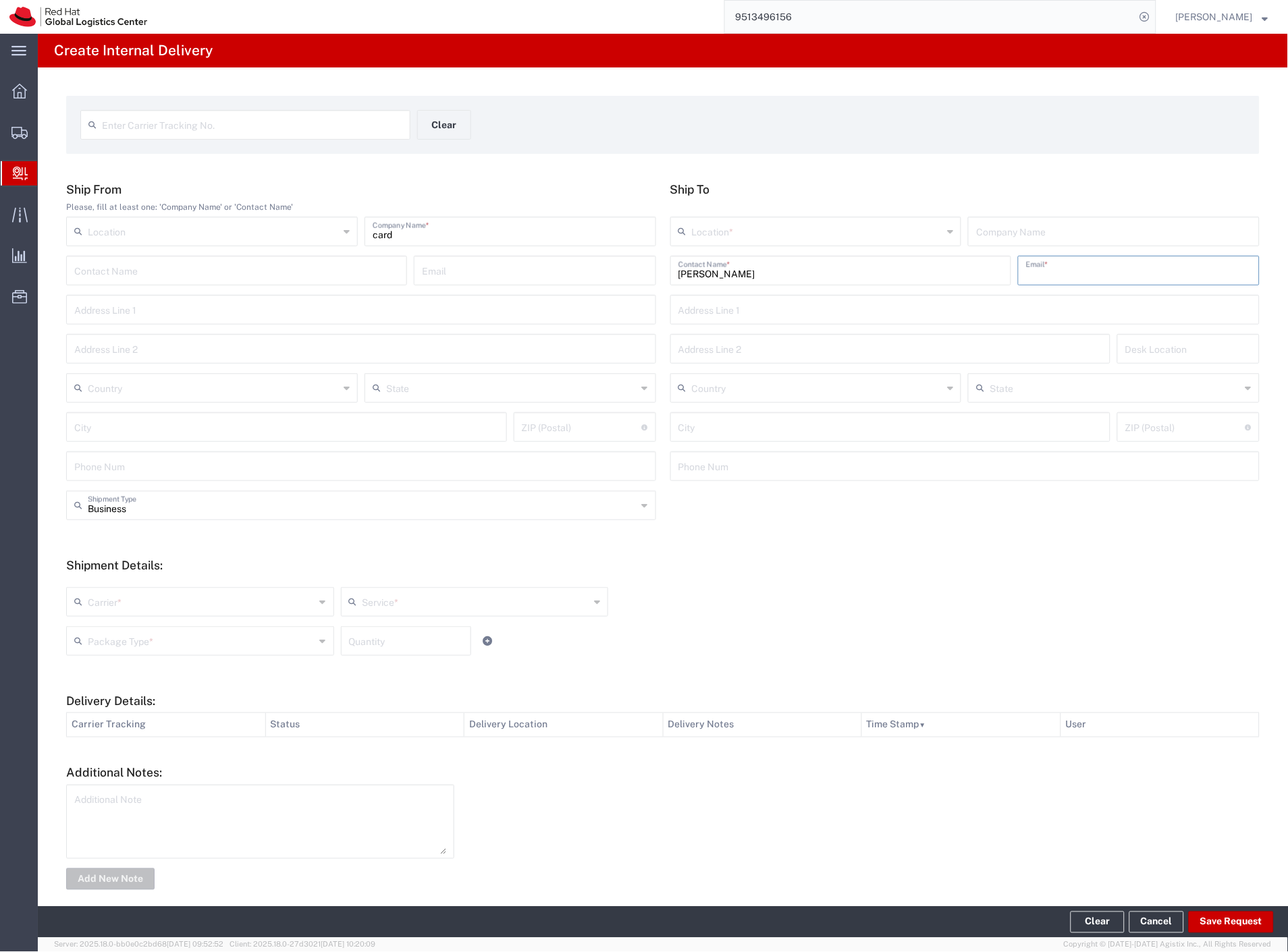
paste input "[EMAIL_ADDRESS][DOMAIN_NAME]"
type input "[EMAIL_ADDRESS][DOMAIN_NAME]"
click at [840, 237] on input "text" at bounding box center [818, 230] width 251 height 24
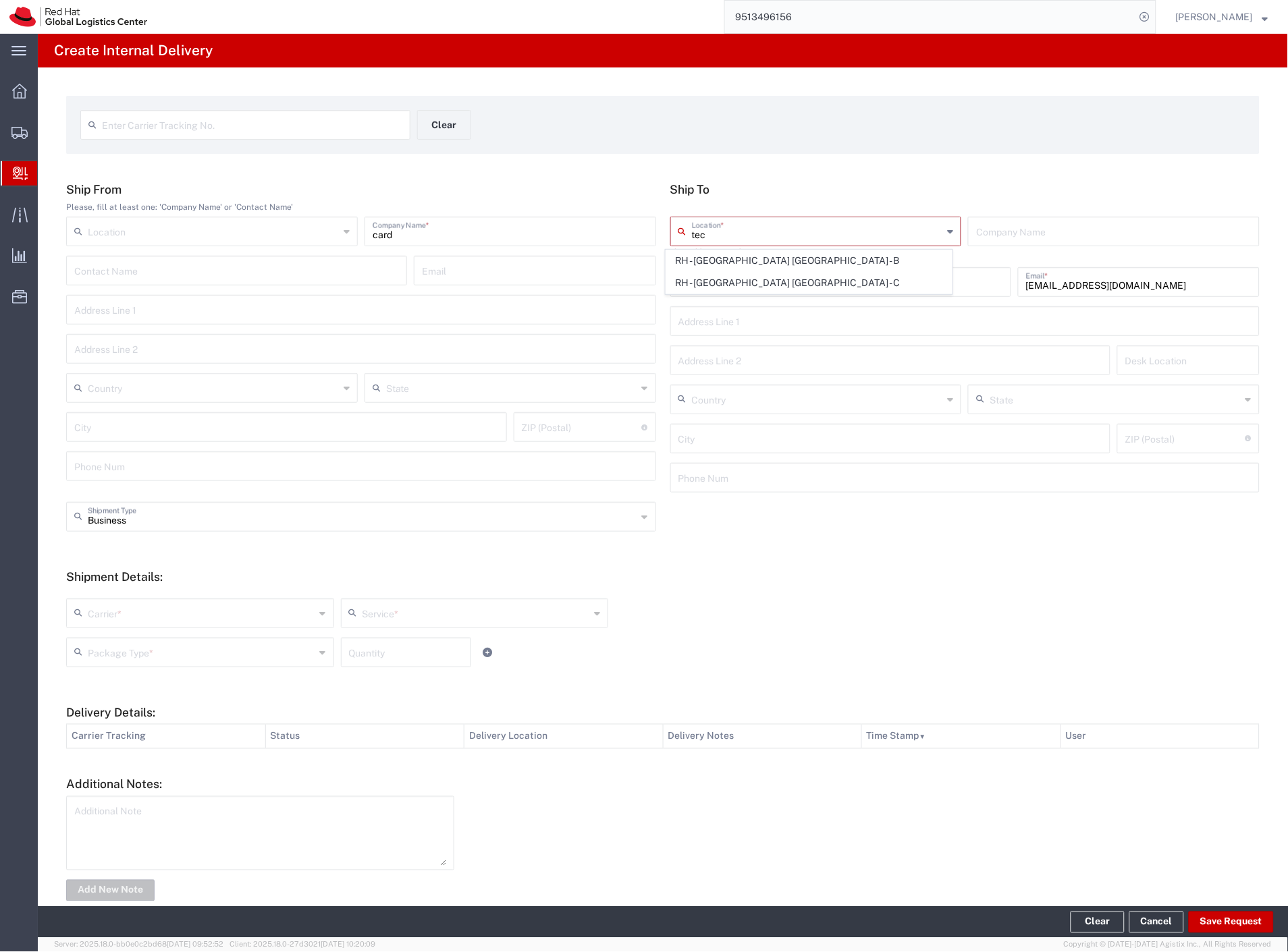
click at [834, 282] on span "RH - [GEOGRAPHIC_DATA] [GEOGRAPHIC_DATA] - C" at bounding box center [809, 282] width 286 height 21
type input "RH - [GEOGRAPHIC_DATA] [GEOGRAPHIC_DATA] - C"
type input "Red Hat Czech s.r.o."
type input "Purkynova 665/115"
type input "Czechia"
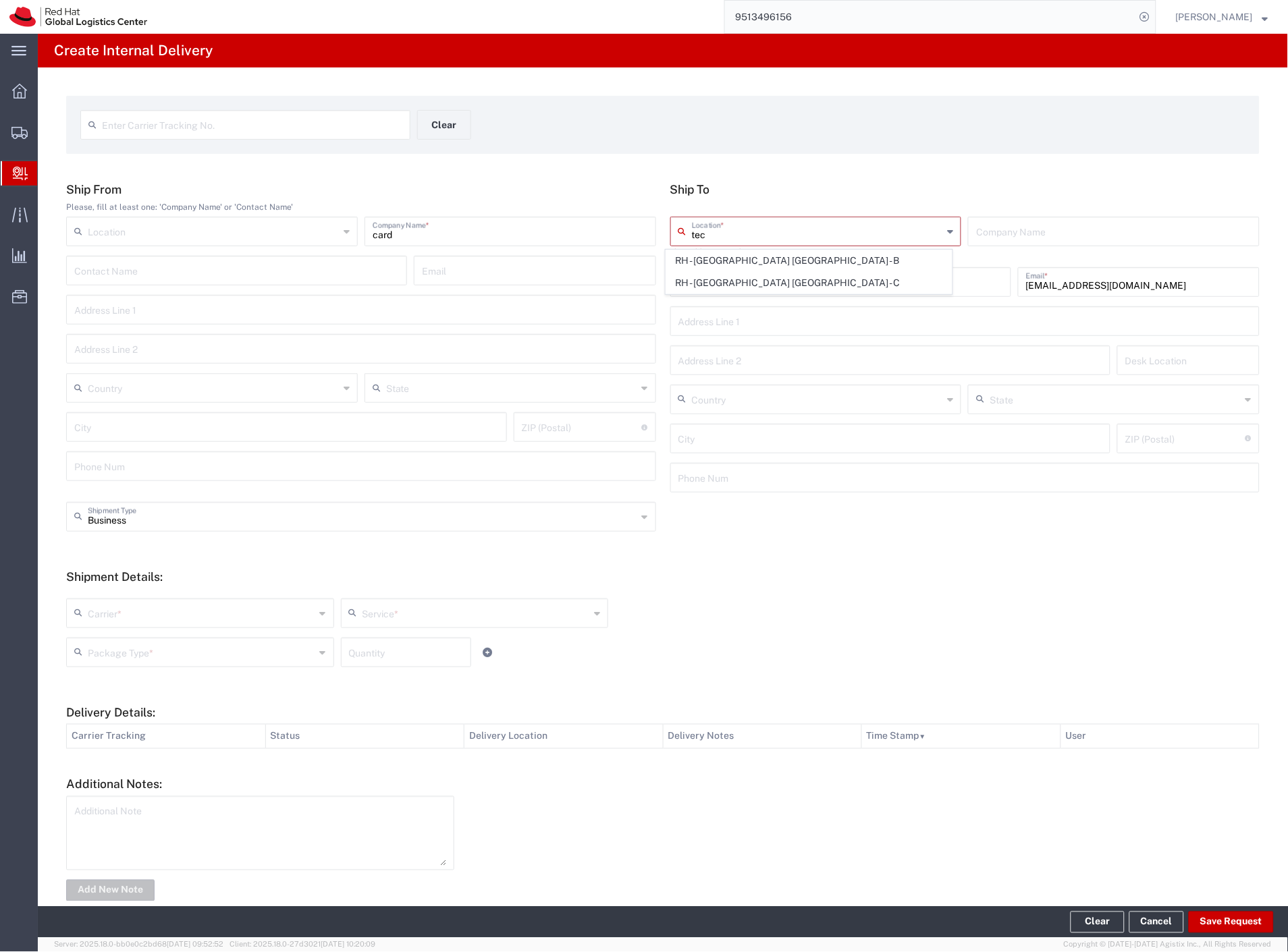
type input "[GEOGRAPHIC_DATA]"
type input "621 00"
type input "420 532 294 555"
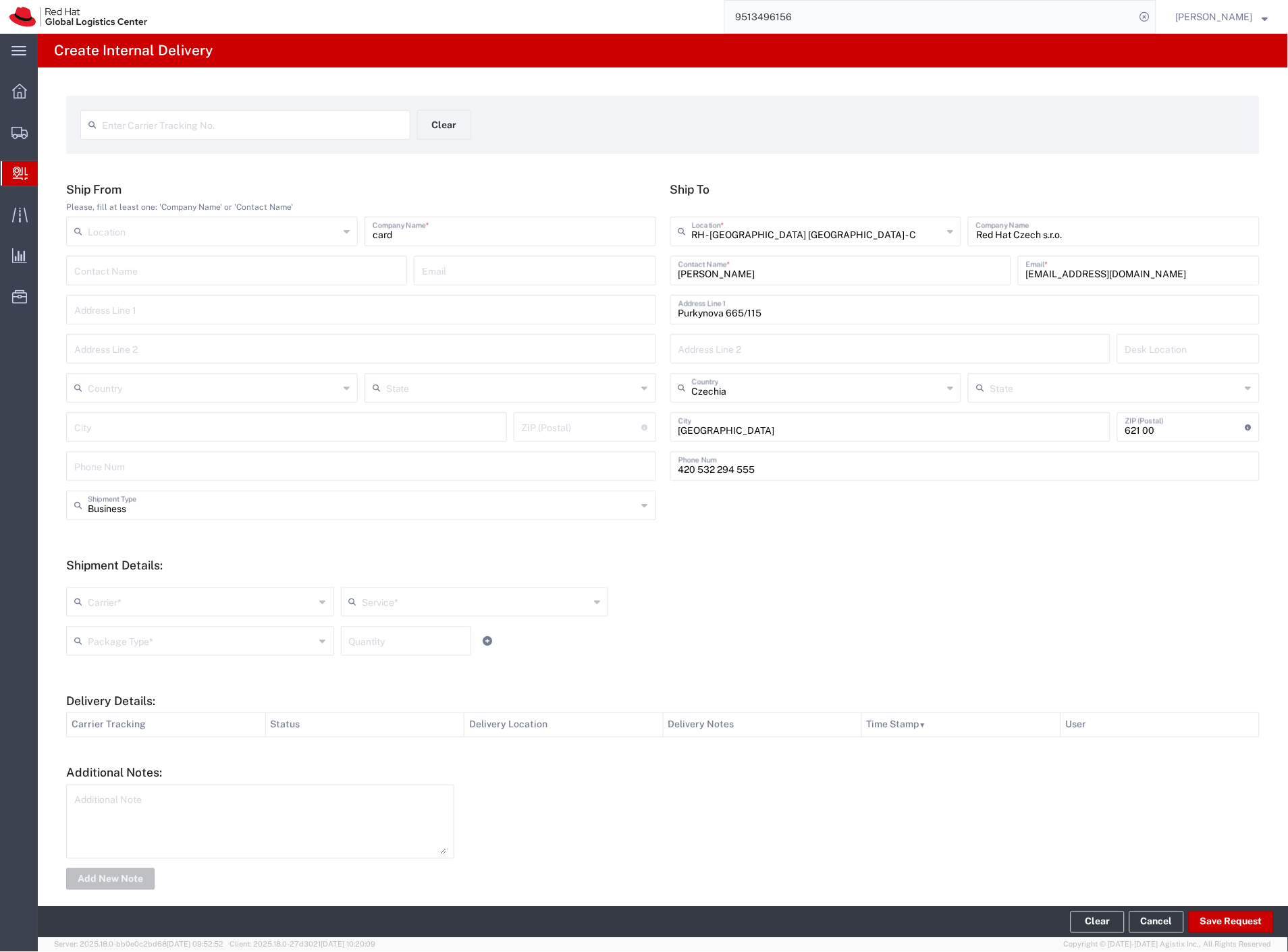
drag, startPoint x: 120, startPoint y: 602, endPoint x: 111, endPoint y: 632, distance: 31.3
click at [119, 606] on input "text" at bounding box center [201, 601] width 227 height 24
click at [109, 637] on span "Czech Post" at bounding box center [199, 631] width 262 height 21
type input "Czech Post"
click at [109, 644] on input "text" at bounding box center [201, 639] width 227 height 24
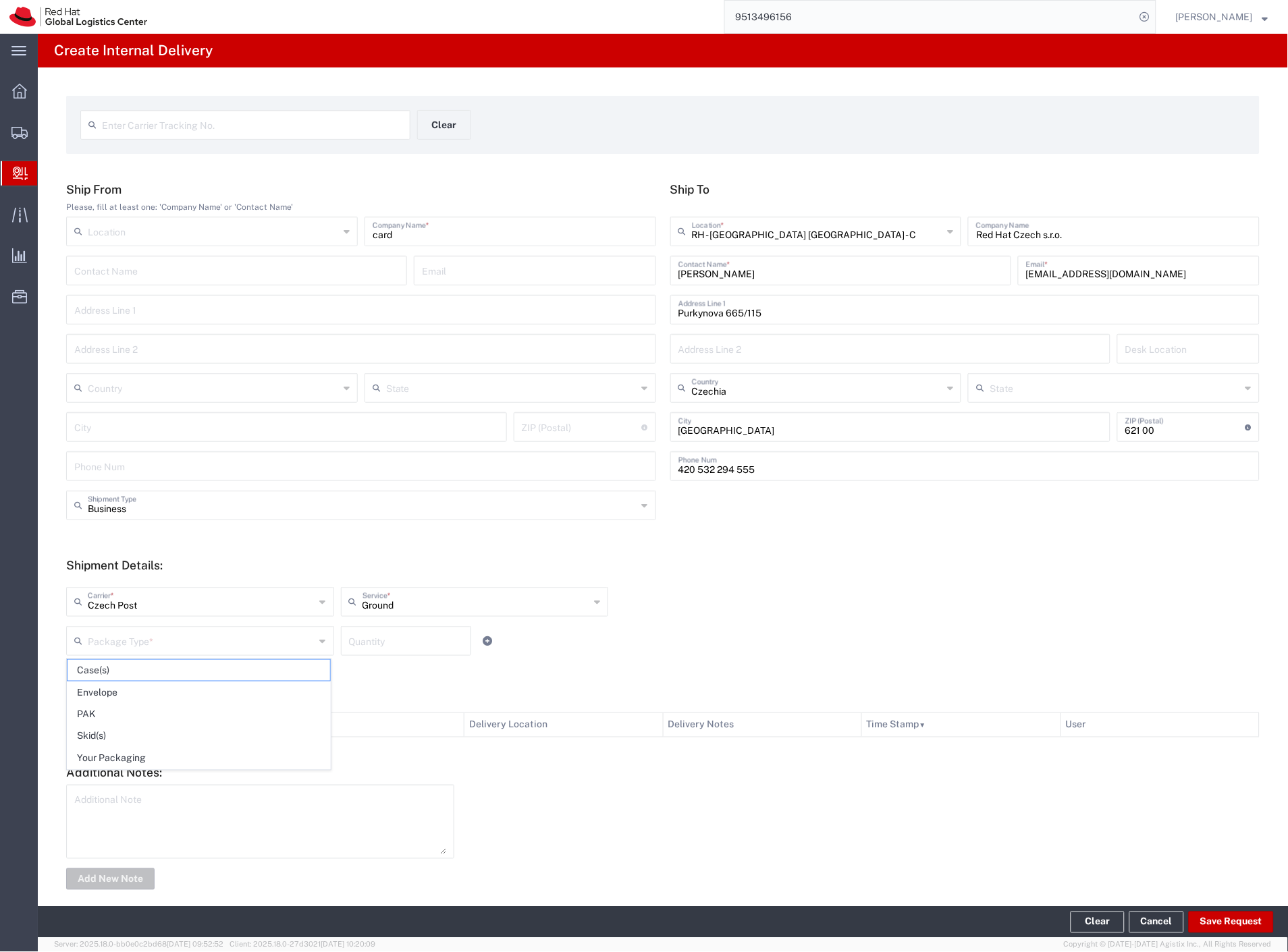
drag, startPoint x: 109, startPoint y: 690, endPoint x: 271, endPoint y: 725, distance: 165.7
click at [109, 692] on span "Envelope" at bounding box center [199, 692] width 262 height 21
click at [1244, 926] on button "Save Request" at bounding box center [1231, 923] width 85 height 22
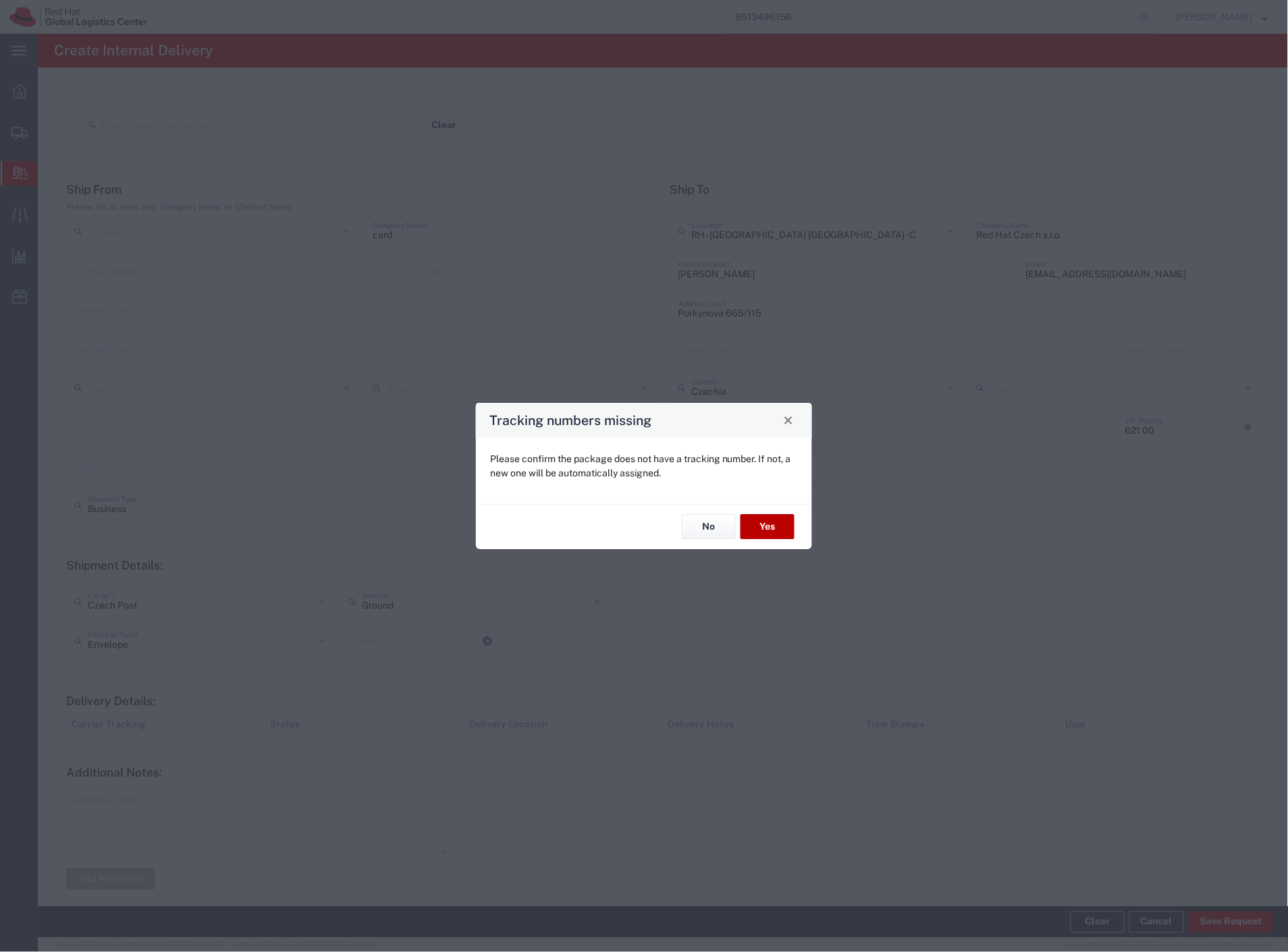
click at [775, 528] on button "Yes" at bounding box center [767, 527] width 54 height 25
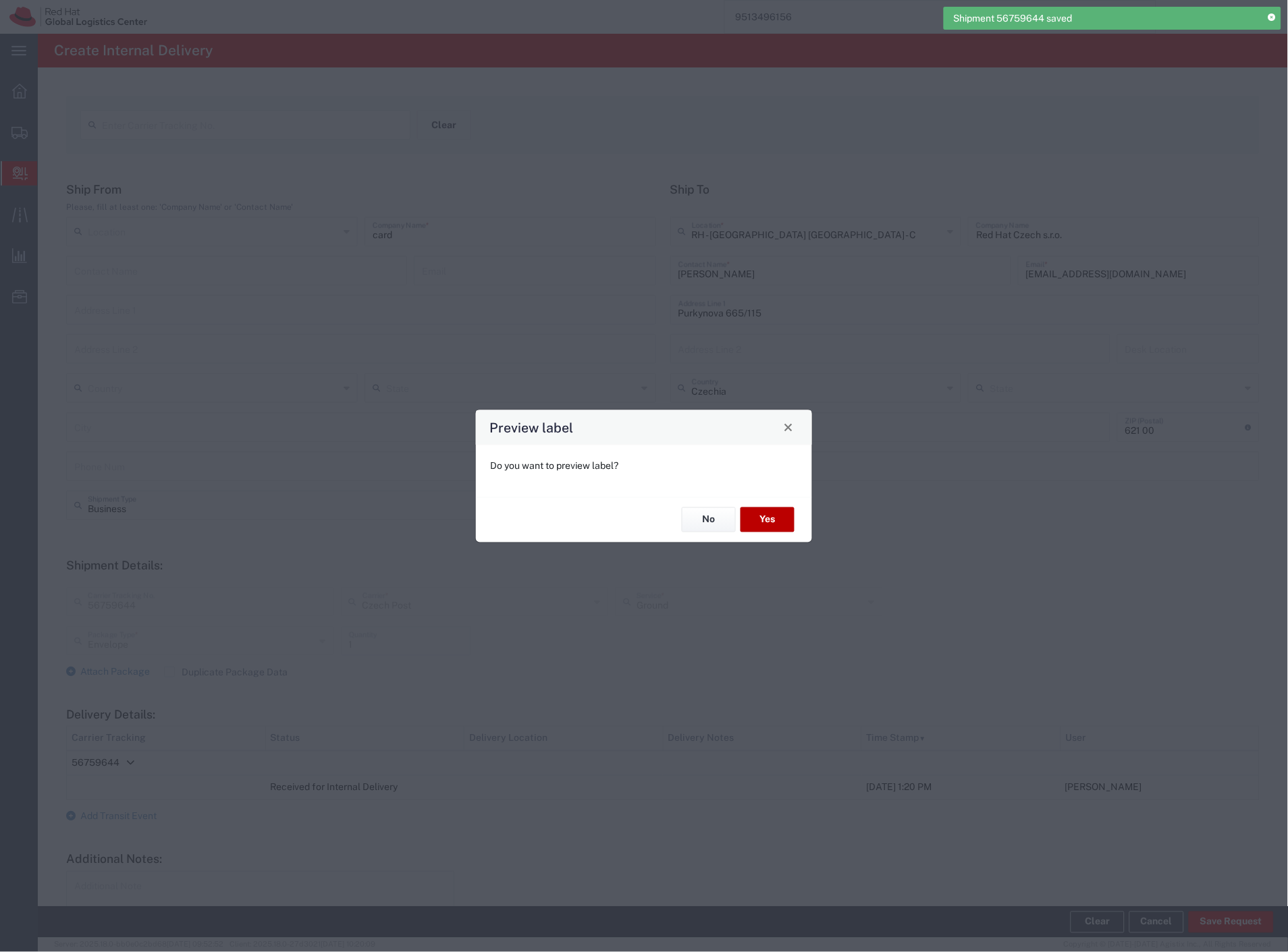
click at [754, 528] on button "Yes" at bounding box center [767, 520] width 54 height 25
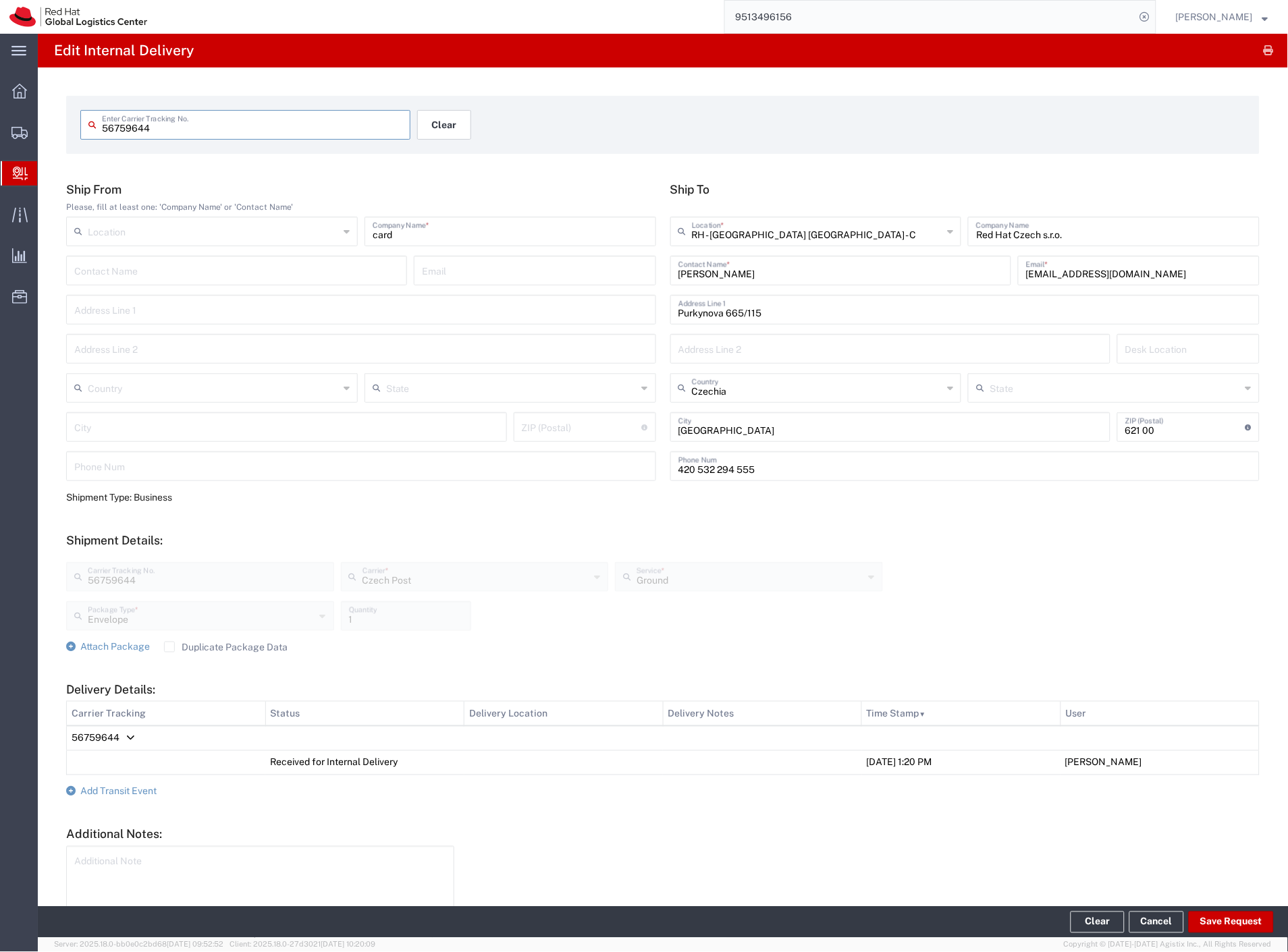
click at [447, 122] on button "Clear" at bounding box center [444, 124] width 54 height 29
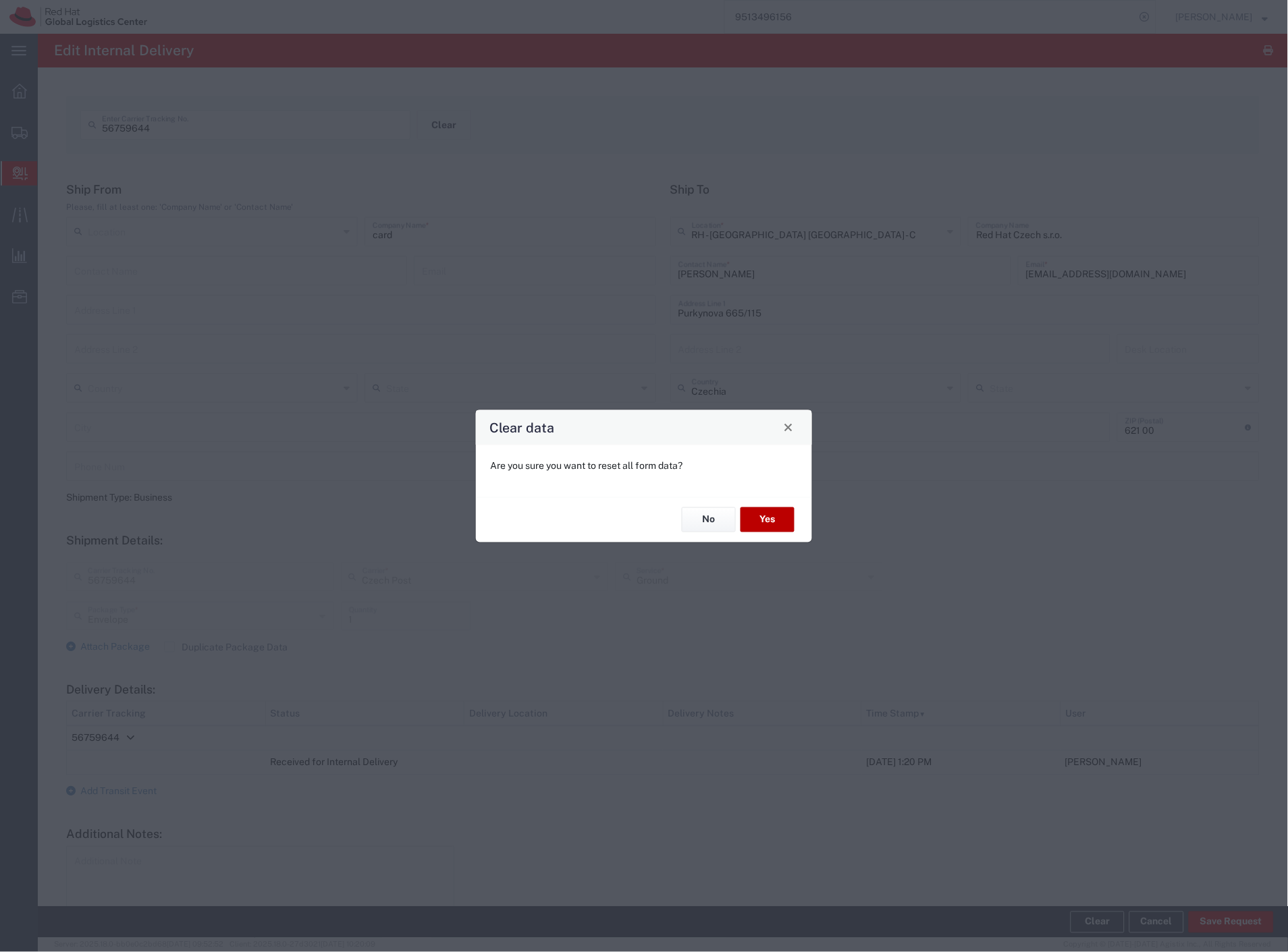
click at [772, 518] on button "Yes" at bounding box center [767, 520] width 54 height 25
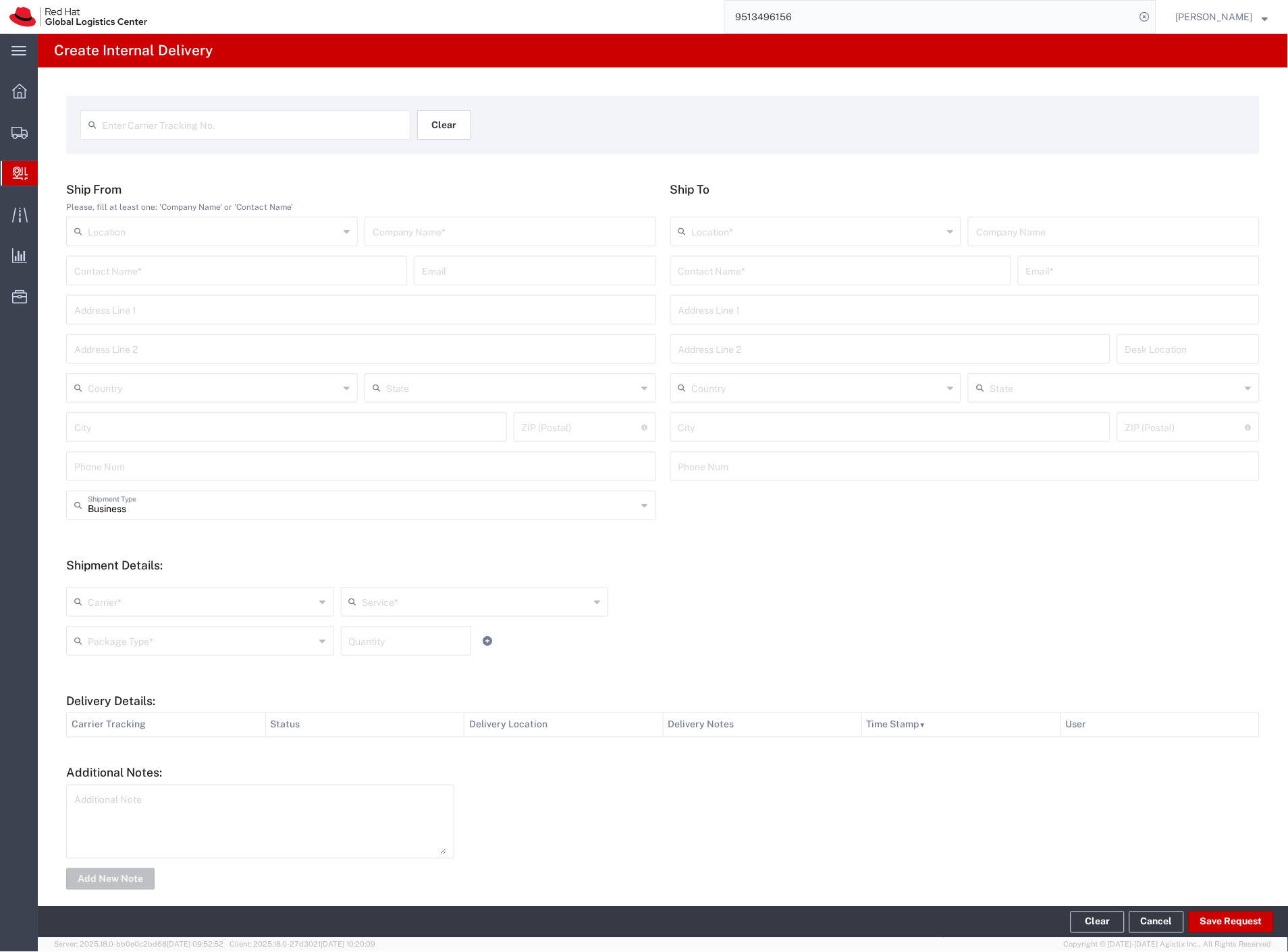
click at [440, 123] on button "Clear" at bounding box center [444, 124] width 54 height 29
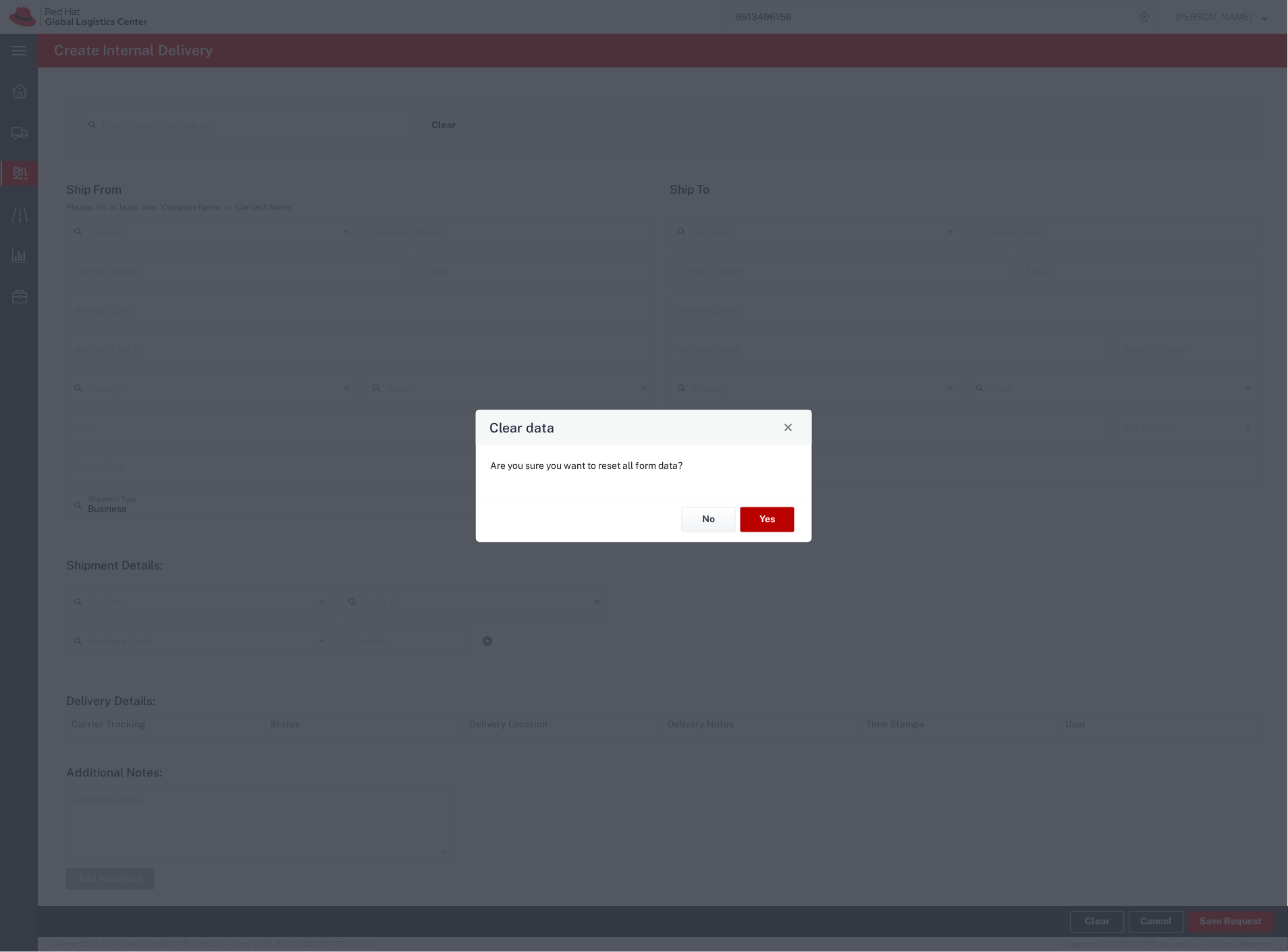
click at [767, 520] on button "Yes" at bounding box center [767, 520] width 54 height 25
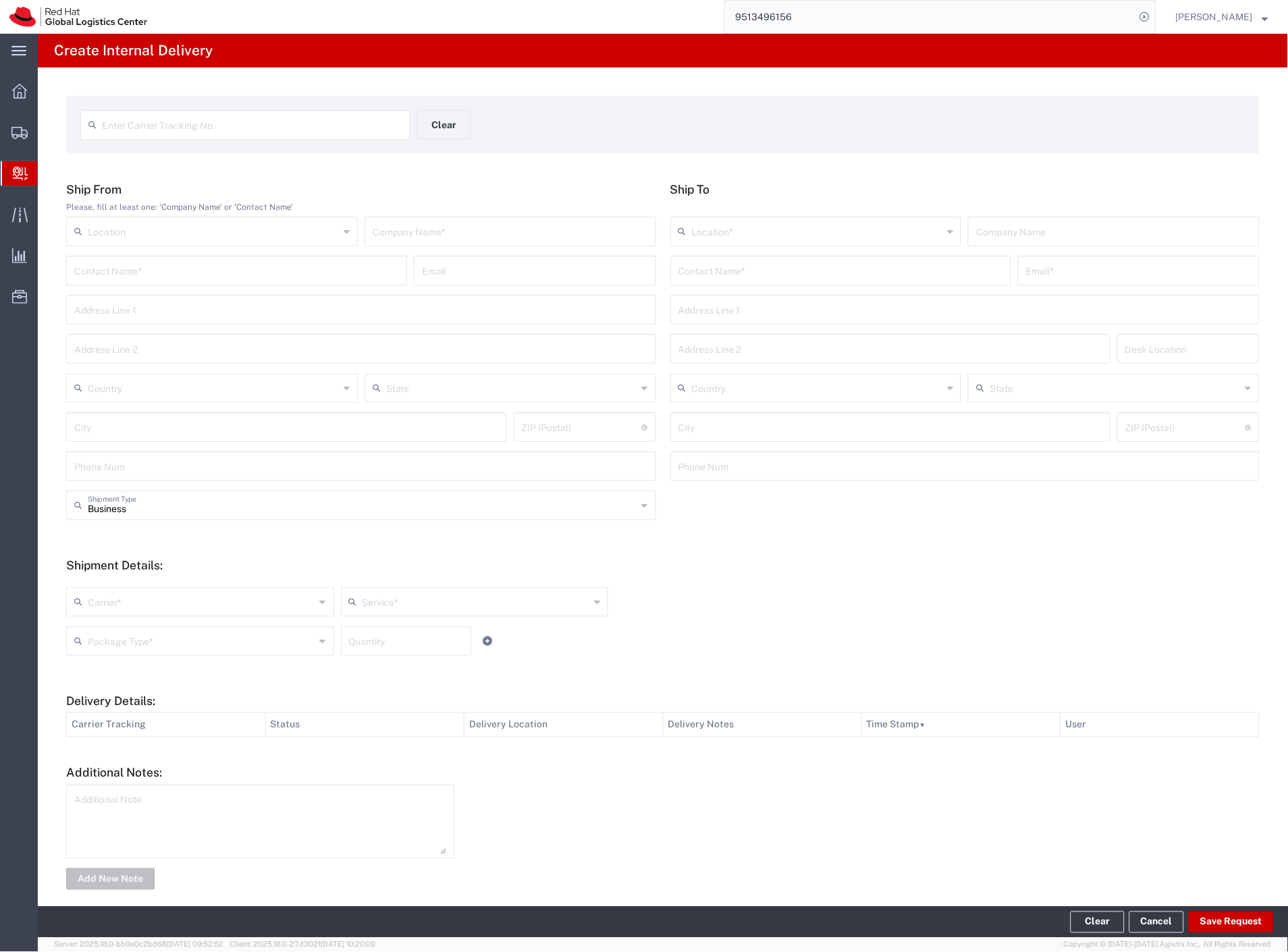
click at [48, 170] on span "Internal Delivery" at bounding box center [42, 173] width 11 height 27
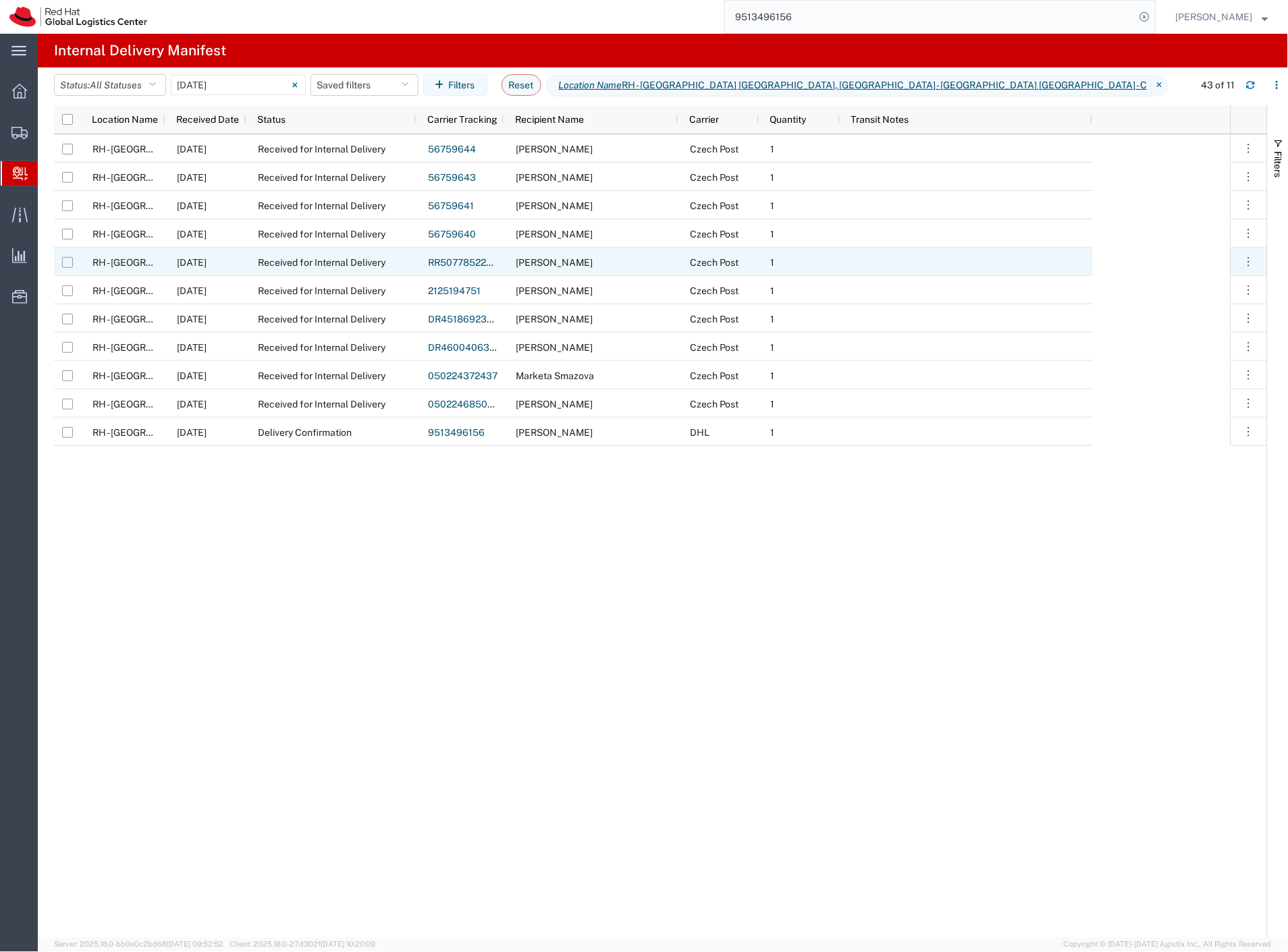
click at [63, 258] on input "Press Space to toggle row selection (unchecked)" at bounding box center [67, 262] width 11 height 11
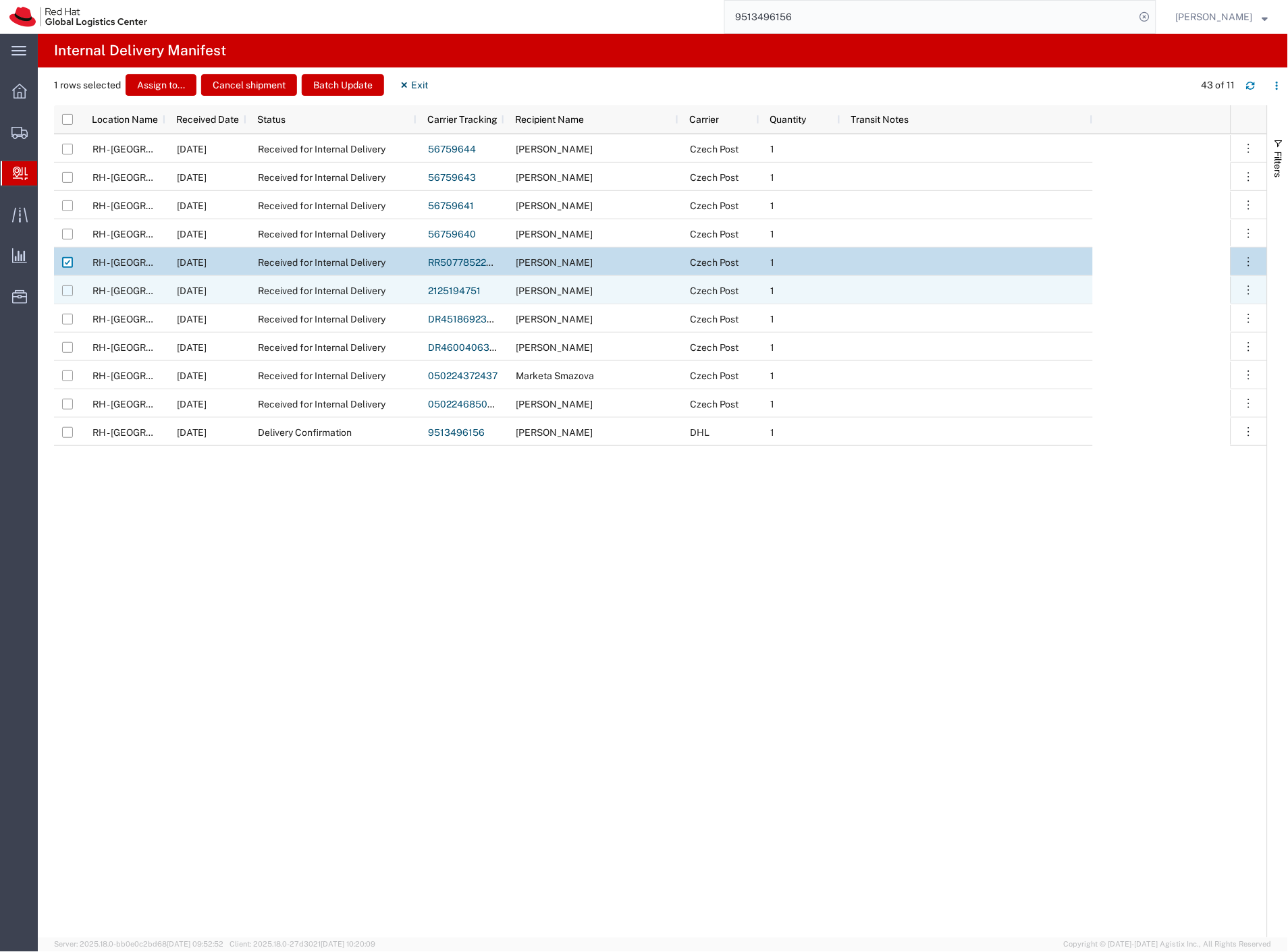
click at [65, 293] on input "Press Space to toggle row selection (unchecked)" at bounding box center [67, 290] width 11 height 11
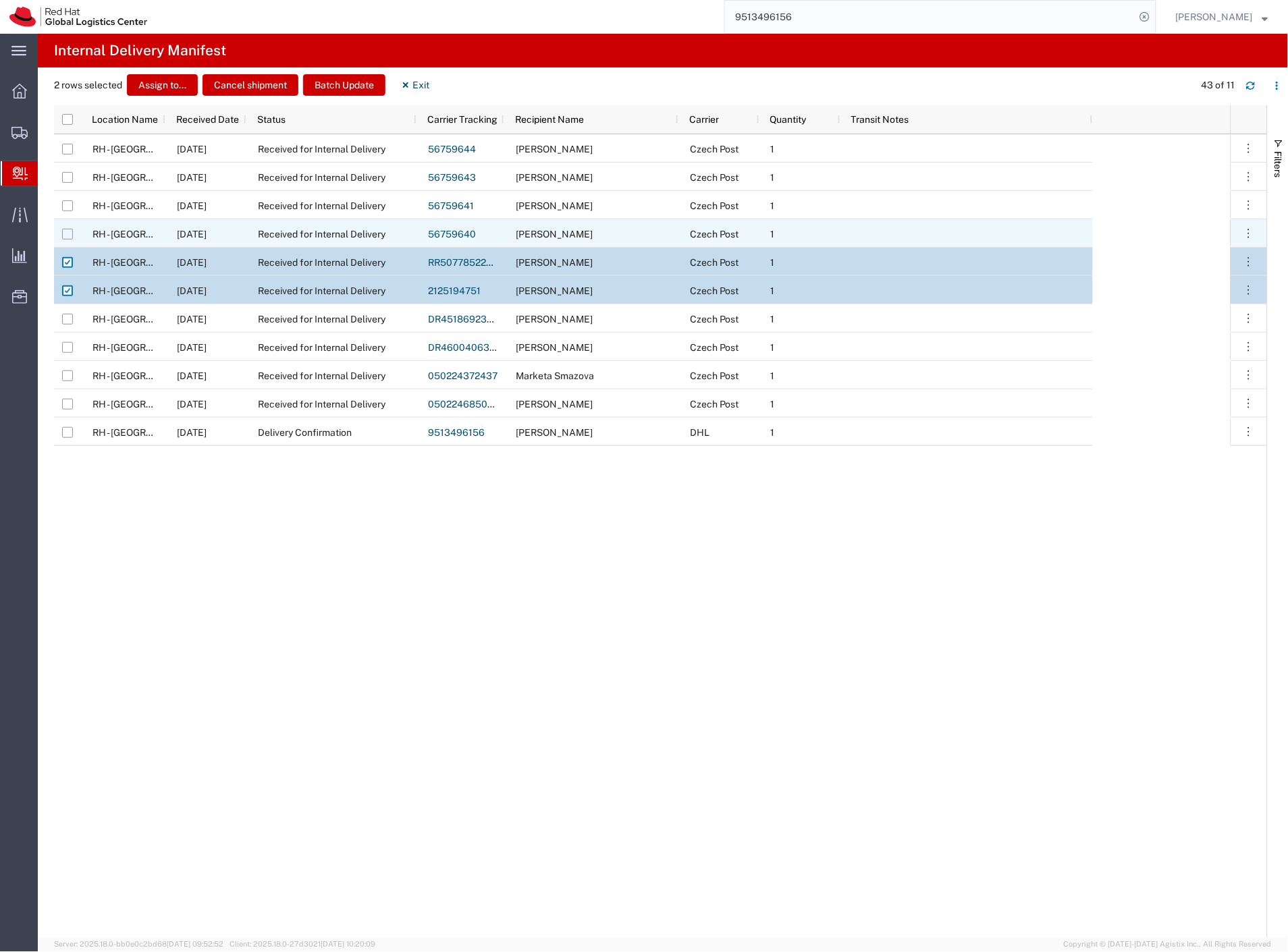
click at [67, 234] on input "Press Space to toggle row selection (unchecked)" at bounding box center [67, 234] width 11 height 11
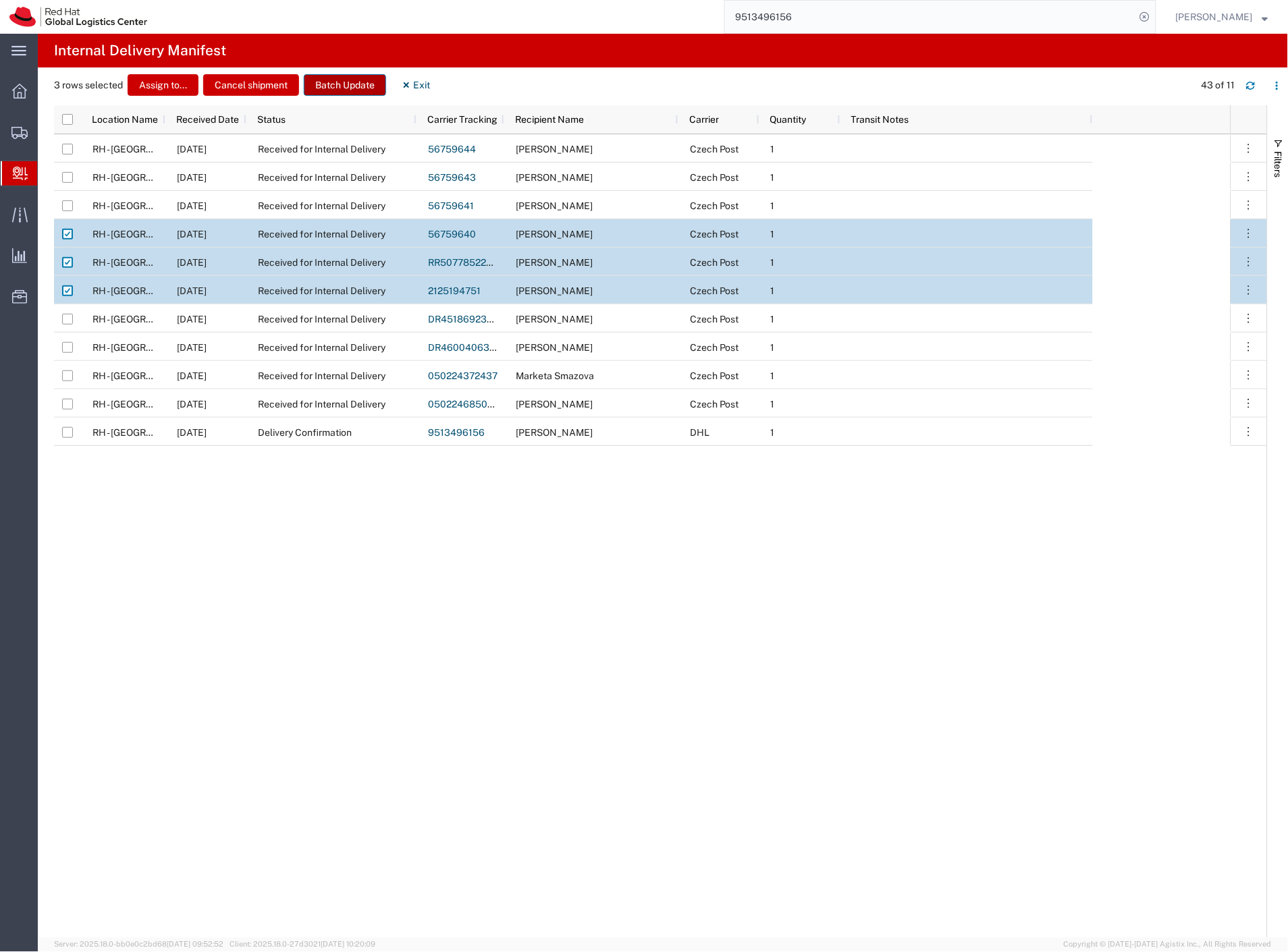
click at [350, 80] on button "Batch Update" at bounding box center [345, 85] width 82 height 22
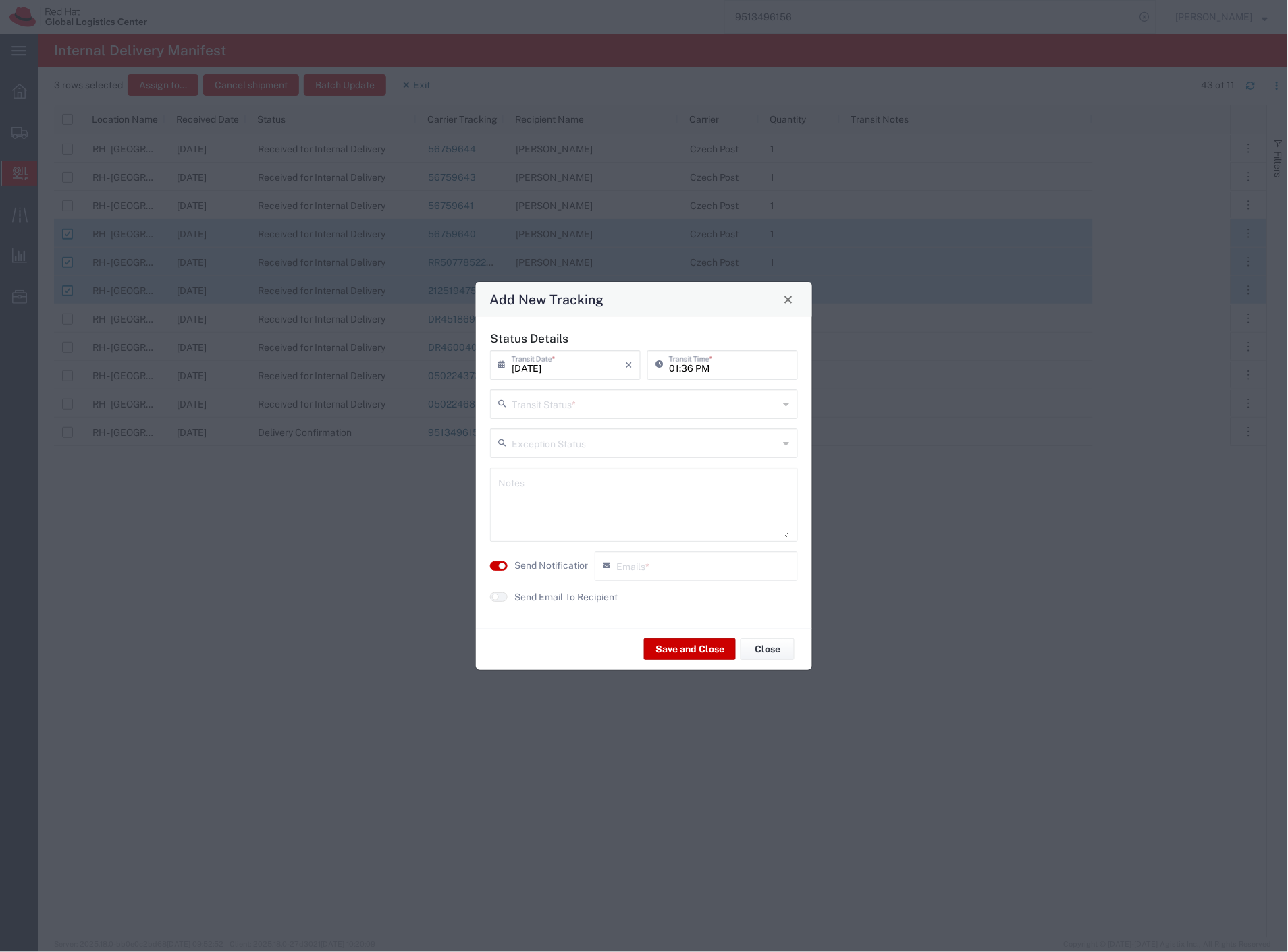
drag, startPoint x: 520, startPoint y: 385, endPoint x: 548, endPoint y: 426, distance: 49.6
click at [523, 389] on div "Status Details [DATE] × Transit Date * Cancel Apply 01:36 PM Transit Time * Tra…" at bounding box center [644, 472] width 322 height 282
drag, startPoint x: 549, startPoint y: 409, endPoint x: 548, endPoint y: 430, distance: 21.0
click at [549, 411] on input "text" at bounding box center [645, 403] width 267 height 24
click at [547, 436] on span "Delivery Confirmation" at bounding box center [644, 433] width 305 height 21
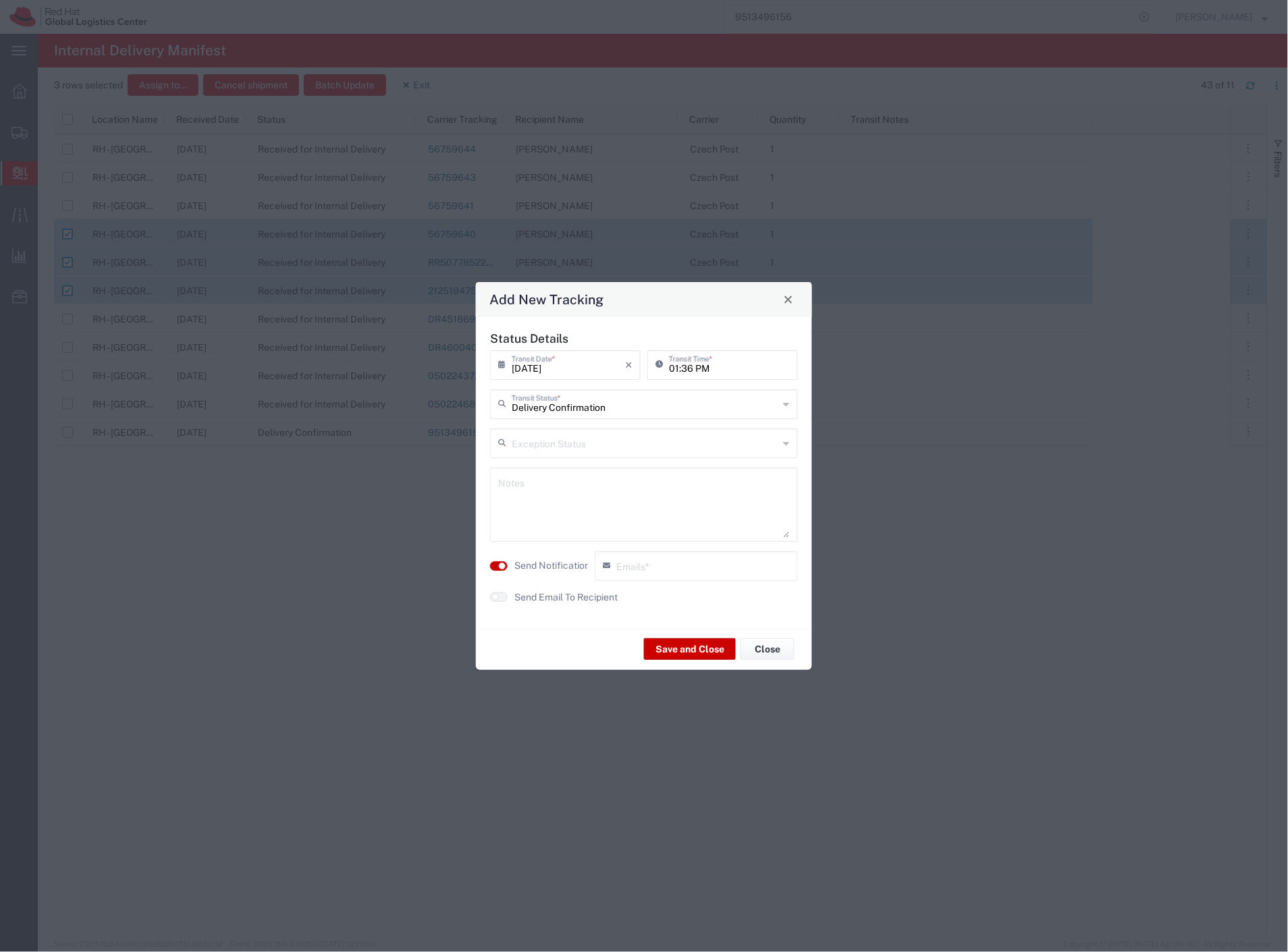
click at [539, 563] on label "Send Notification" at bounding box center [551, 566] width 75 height 14
click at [547, 591] on label "Send Email To Recipient" at bounding box center [566, 598] width 103 height 14
click at [564, 523] on textarea at bounding box center [644, 505] width 292 height 66
click at [714, 642] on button "Save and Close" at bounding box center [690, 649] width 92 height 22
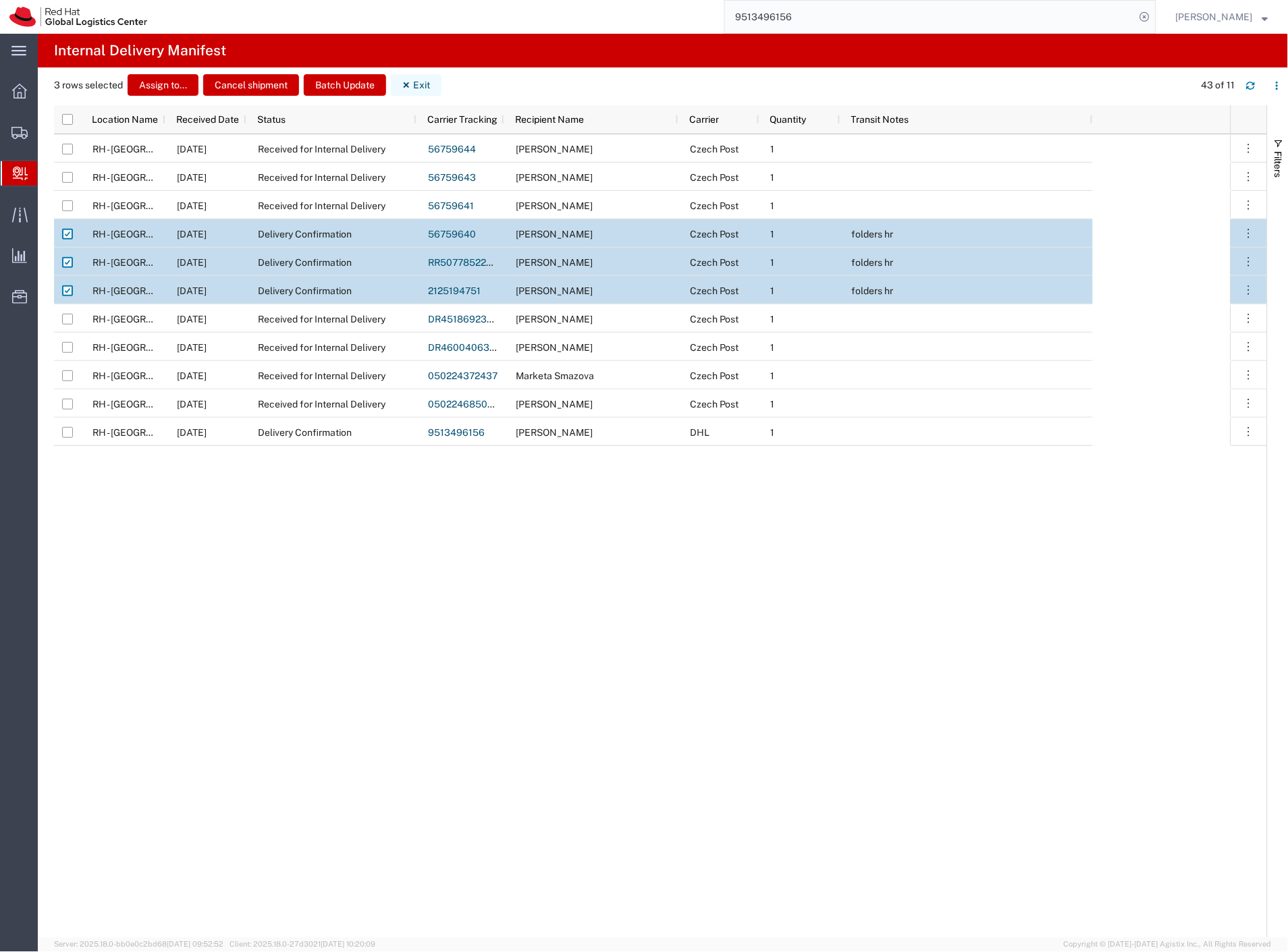
click at [417, 81] on button "Exit" at bounding box center [416, 85] width 51 height 22
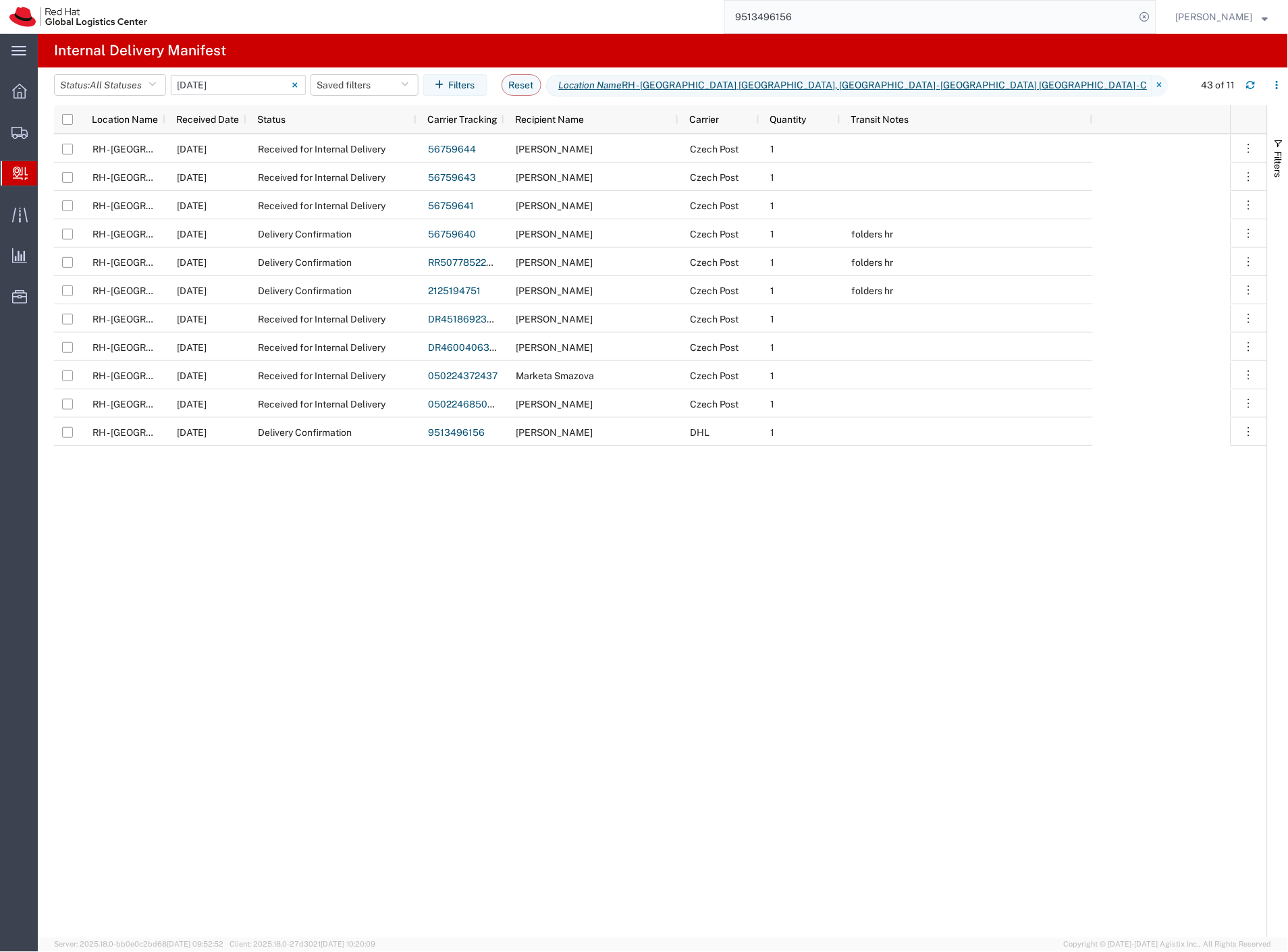
click at [272, 85] on input "[DATE] - [DATE]" at bounding box center [238, 85] width 135 height 20
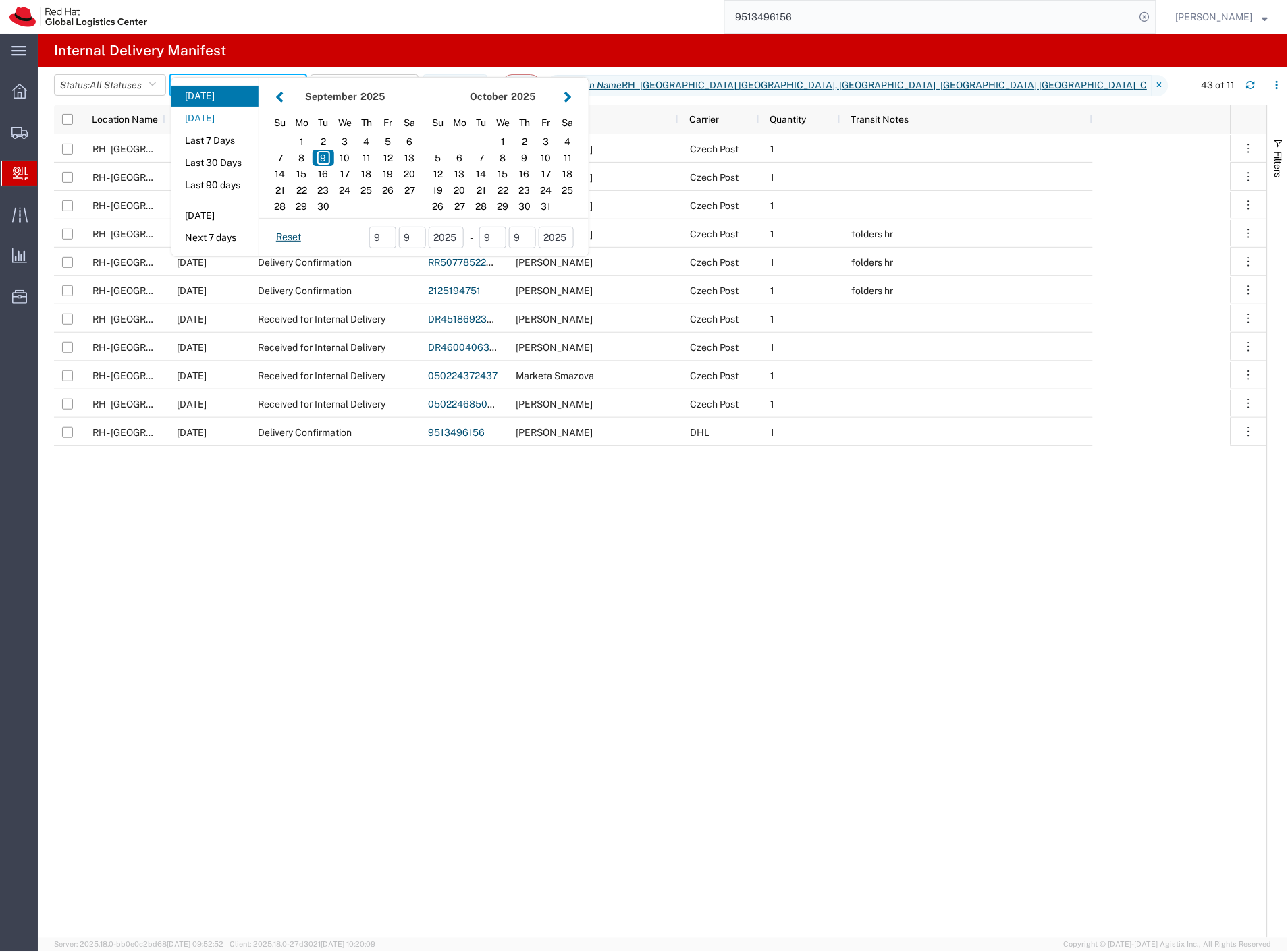
click at [241, 115] on button "[DATE]" at bounding box center [214, 118] width 87 height 21
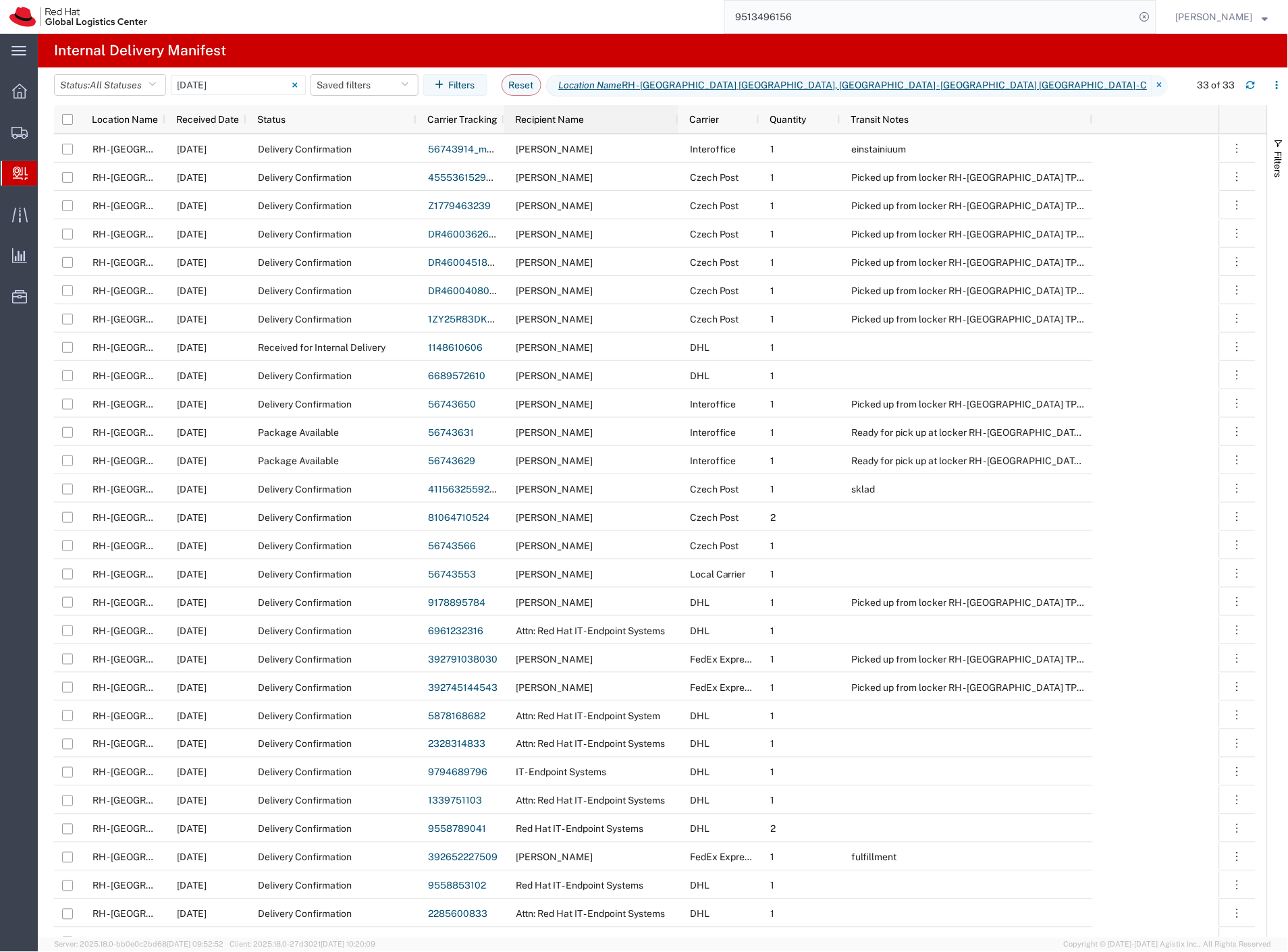
click at [555, 127] on div "Recipient Name" at bounding box center [594, 120] width 158 height 22
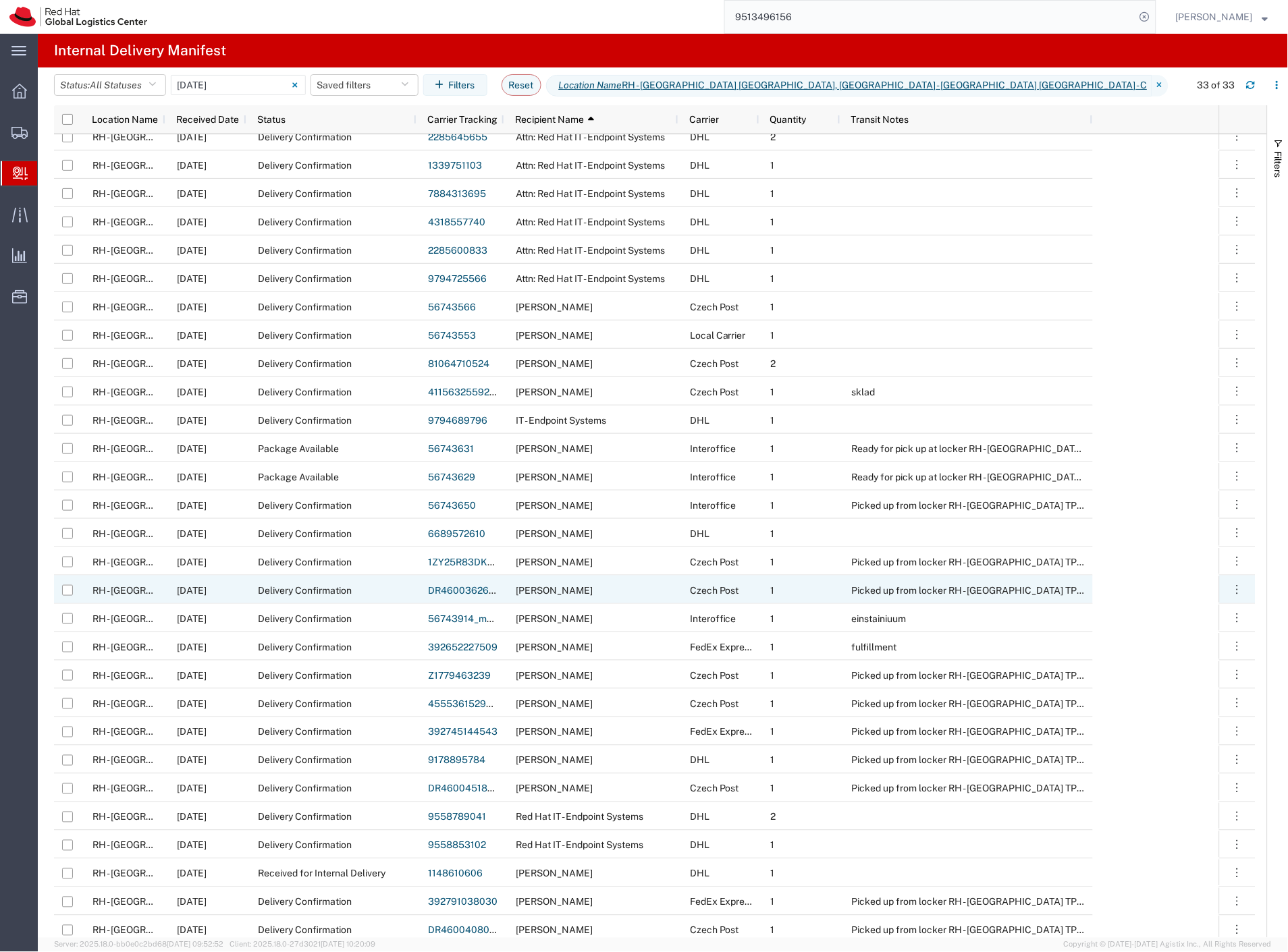
scroll to position [131, 0]
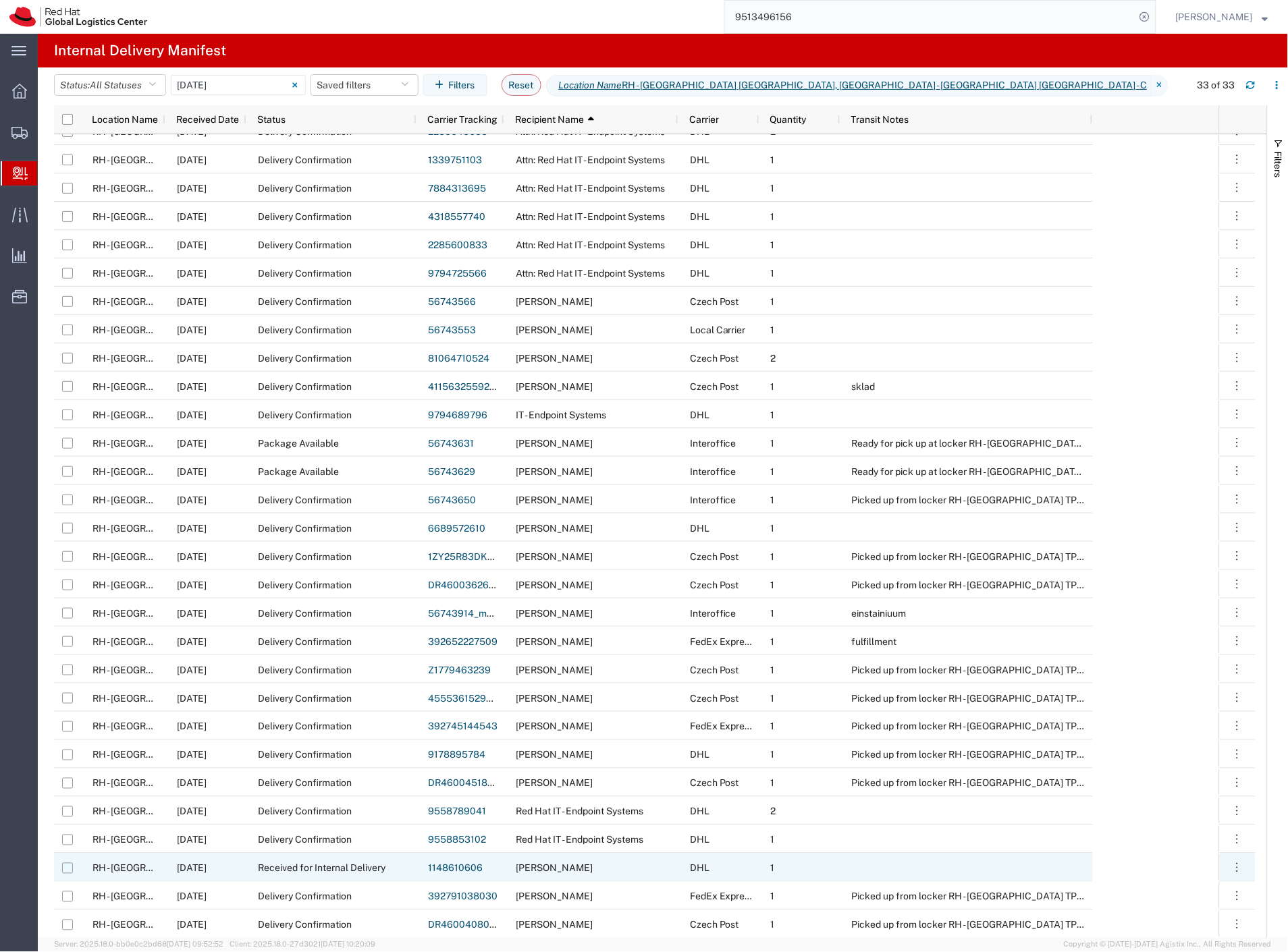
click at [70, 871] on input "Press Space to toggle row selection (unchecked)" at bounding box center [67, 868] width 11 height 11
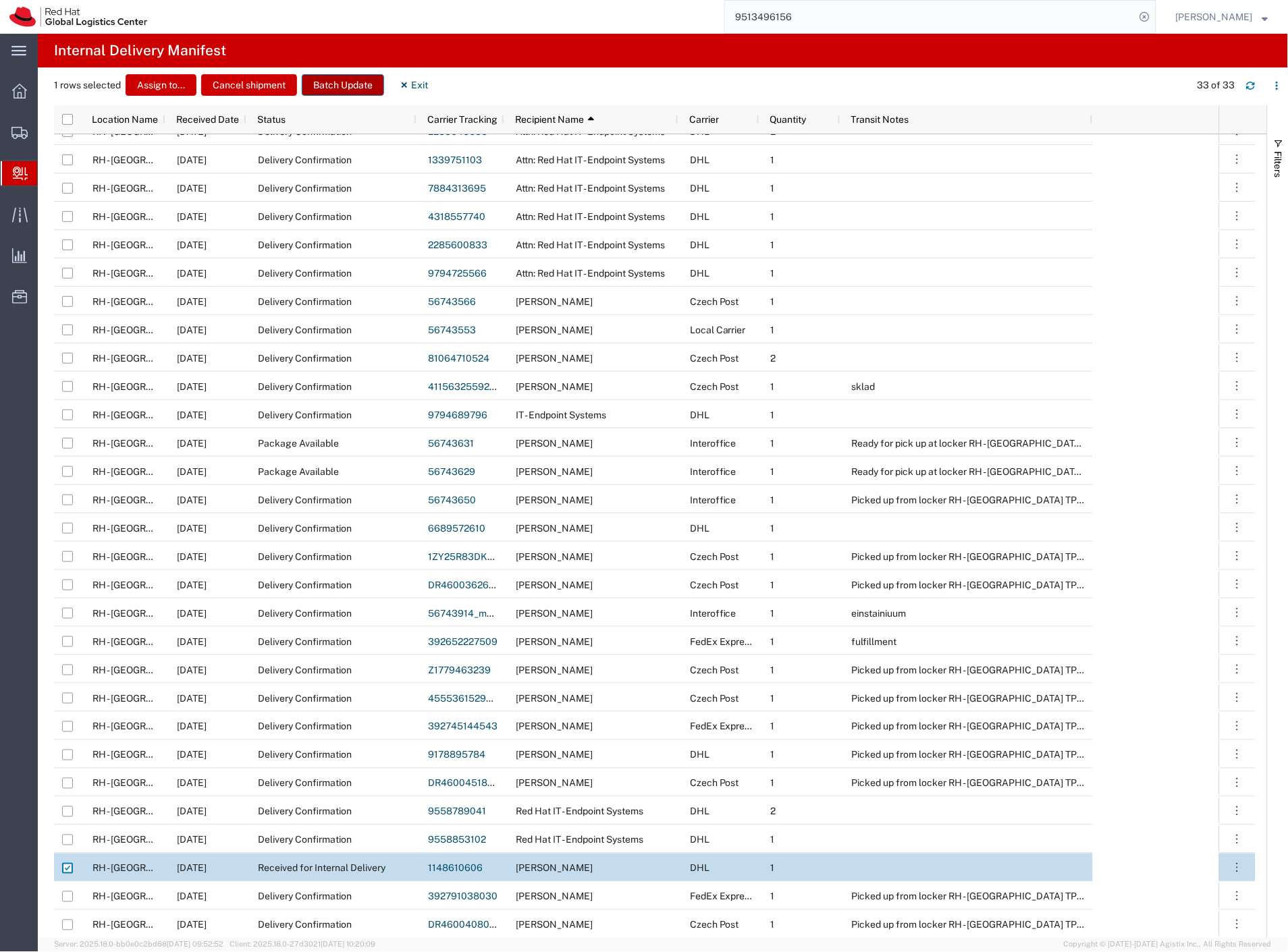
click at [332, 86] on button "Batch Update" at bounding box center [343, 85] width 82 height 22
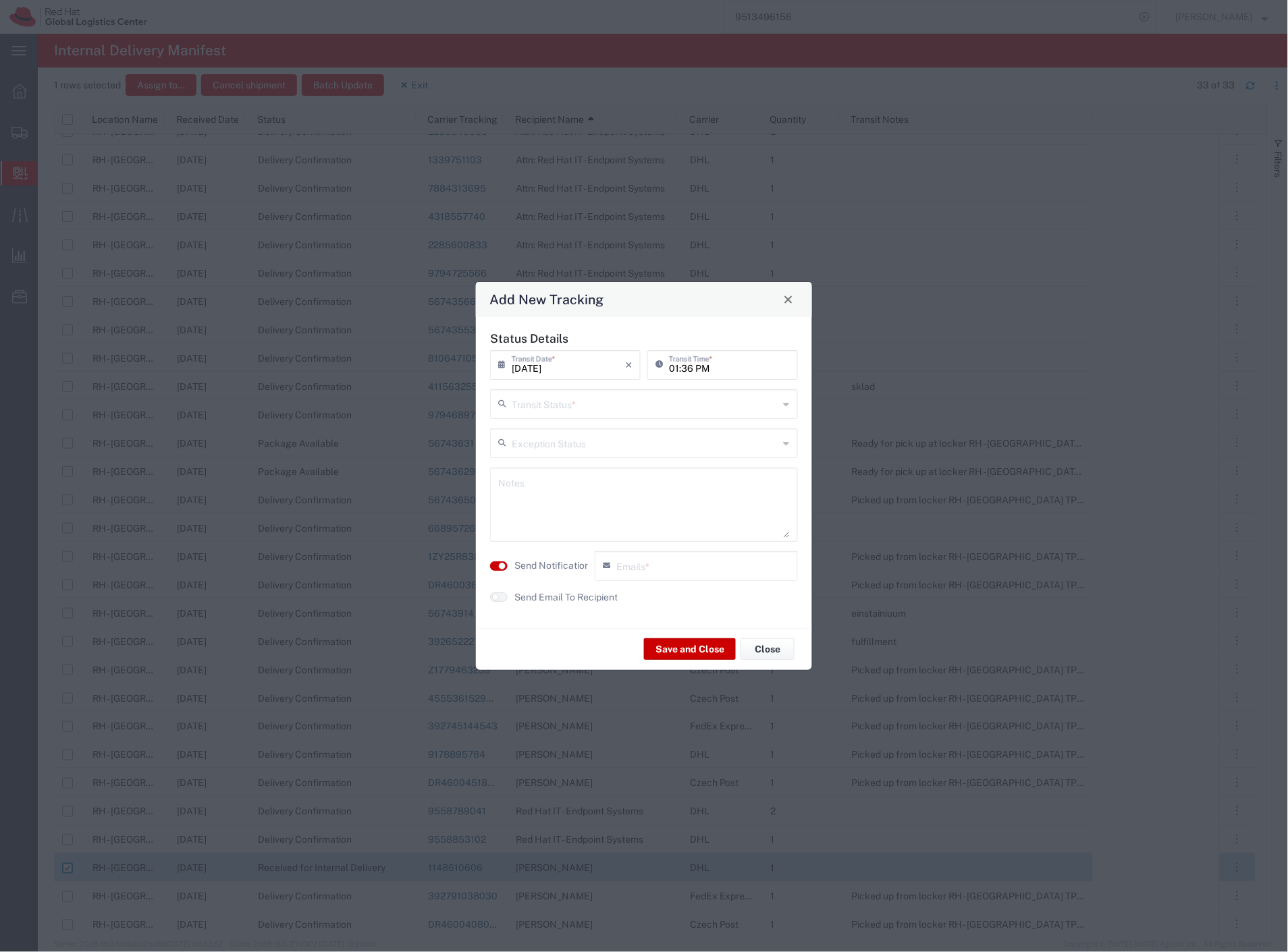
click at [587, 407] on input "text" at bounding box center [645, 403] width 267 height 24
click at [582, 427] on span "Delivery Confirmation" at bounding box center [644, 433] width 305 height 21
click at [570, 562] on label "Send Notification" at bounding box center [551, 566] width 75 height 14
click at [529, 596] on label "Send Email To Recipient" at bounding box center [566, 598] width 103 height 14
click at [568, 511] on textarea at bounding box center [644, 505] width 292 height 66
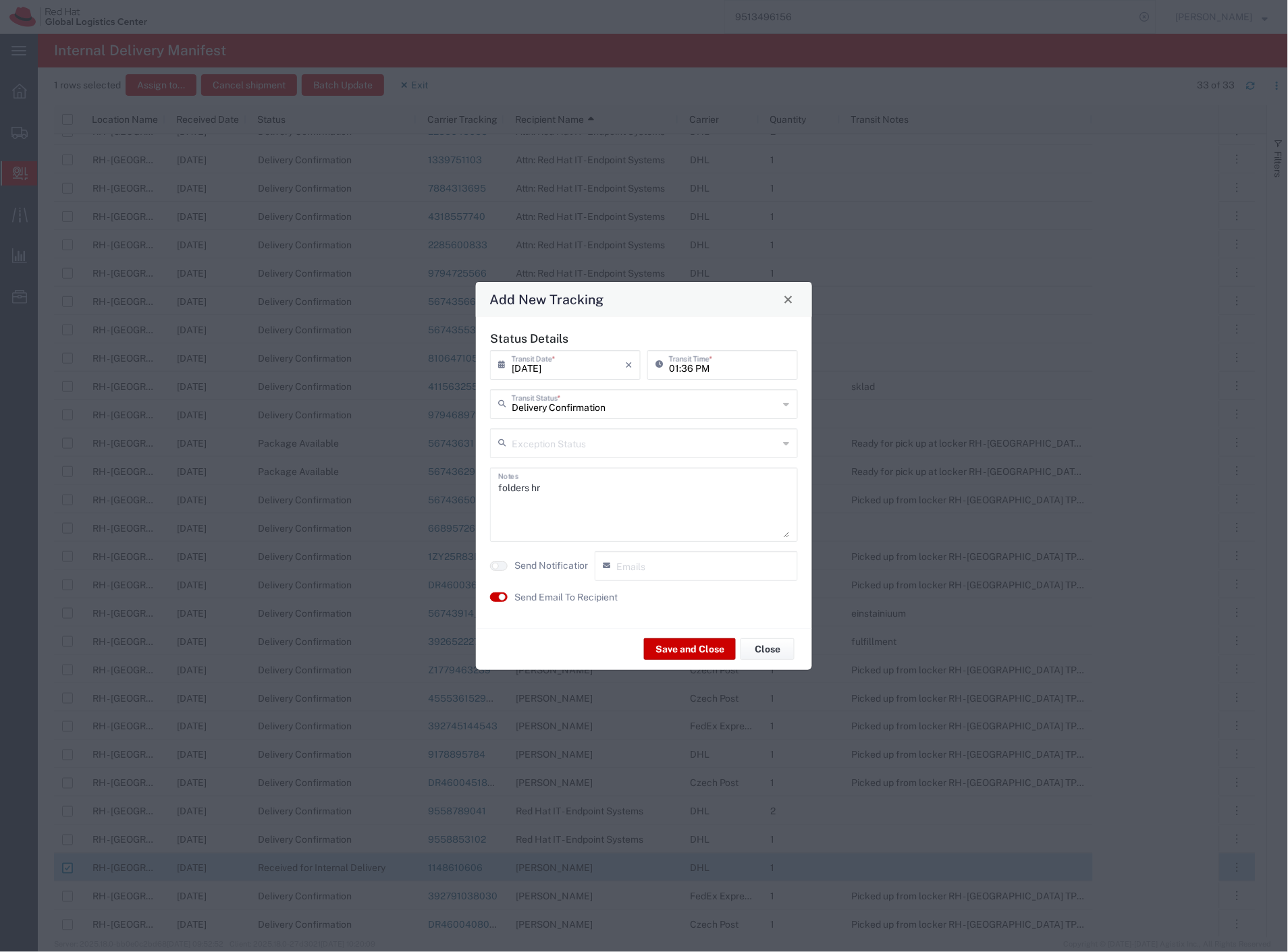
click at [678, 634] on div "Save and Close Close" at bounding box center [644, 649] width 336 height 42
click at [687, 649] on button "Save and Close" at bounding box center [690, 649] width 92 height 22
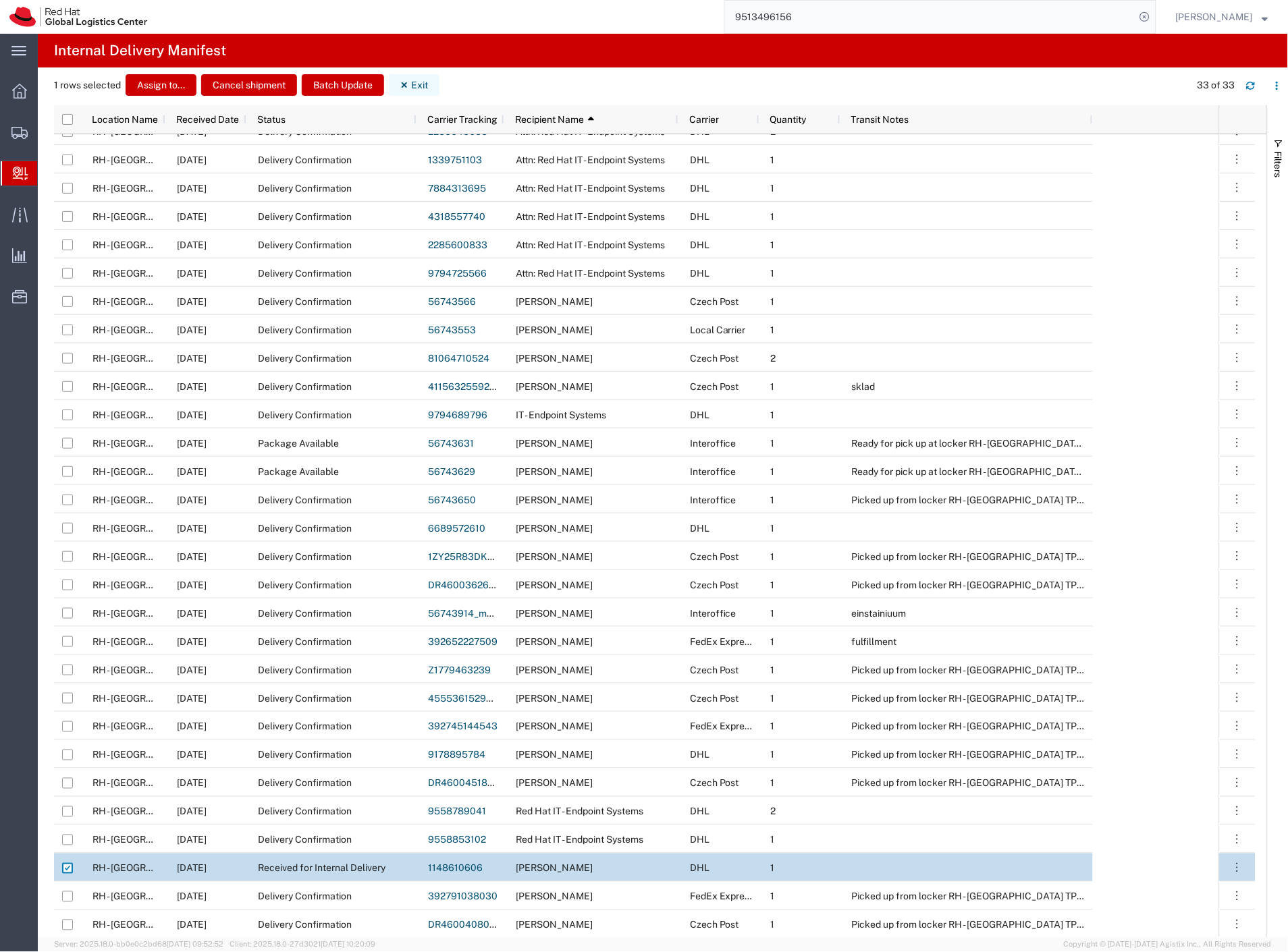
click at [419, 79] on button "Exit" at bounding box center [414, 85] width 51 height 22
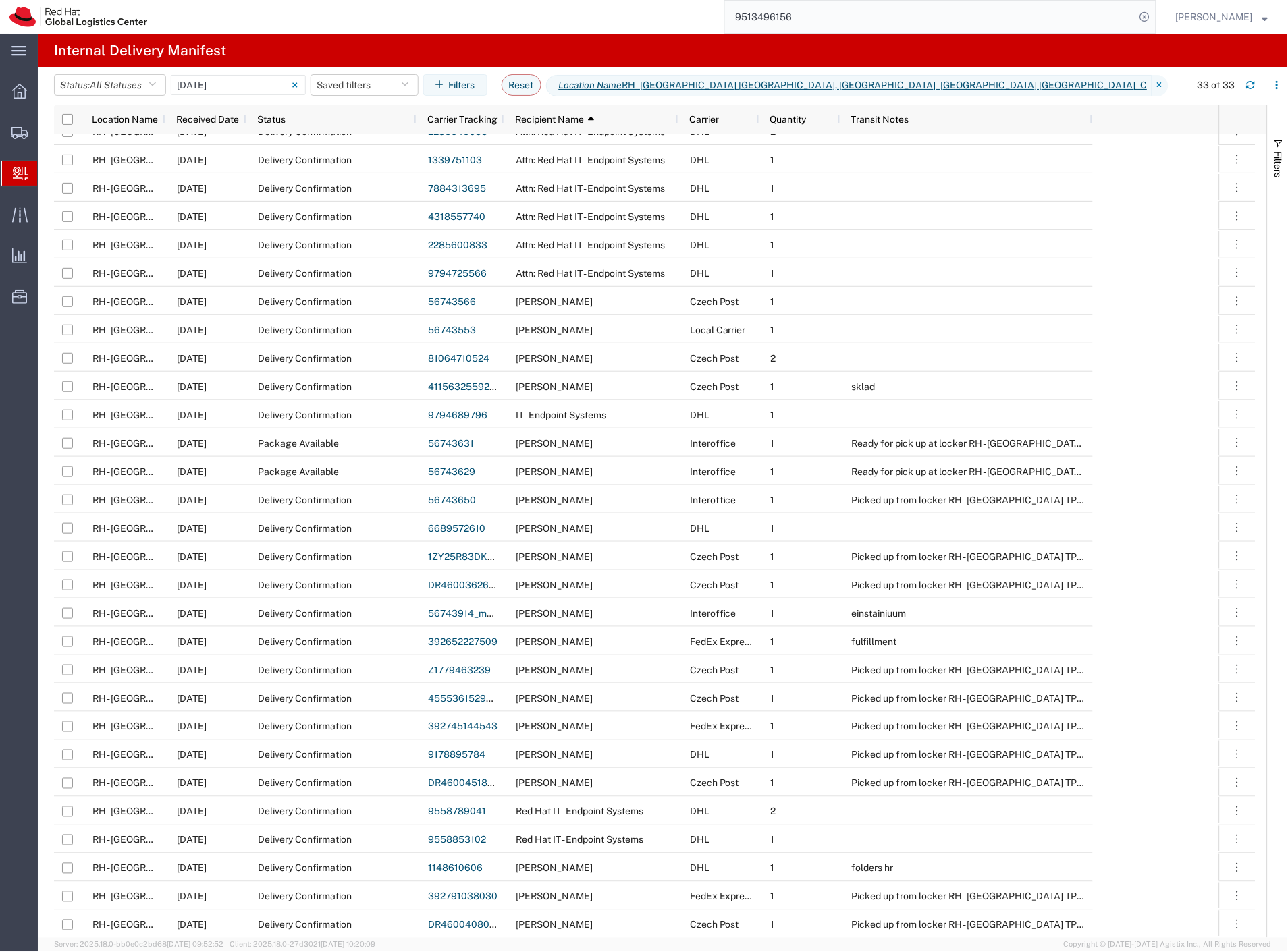
drag, startPoint x: 565, startPoint y: 34, endPoint x: 549, endPoint y: 38, distance: 16.5
click at [565, 34] on agx-page-header "Internal Delivery Manifest" at bounding box center [663, 50] width 1250 height 34
click at [118, 90] on span "All Statuses" at bounding box center [115, 85] width 52 height 13
click at [121, 239] on span "Shipment On-Hold" at bounding box center [133, 239] width 157 height 21
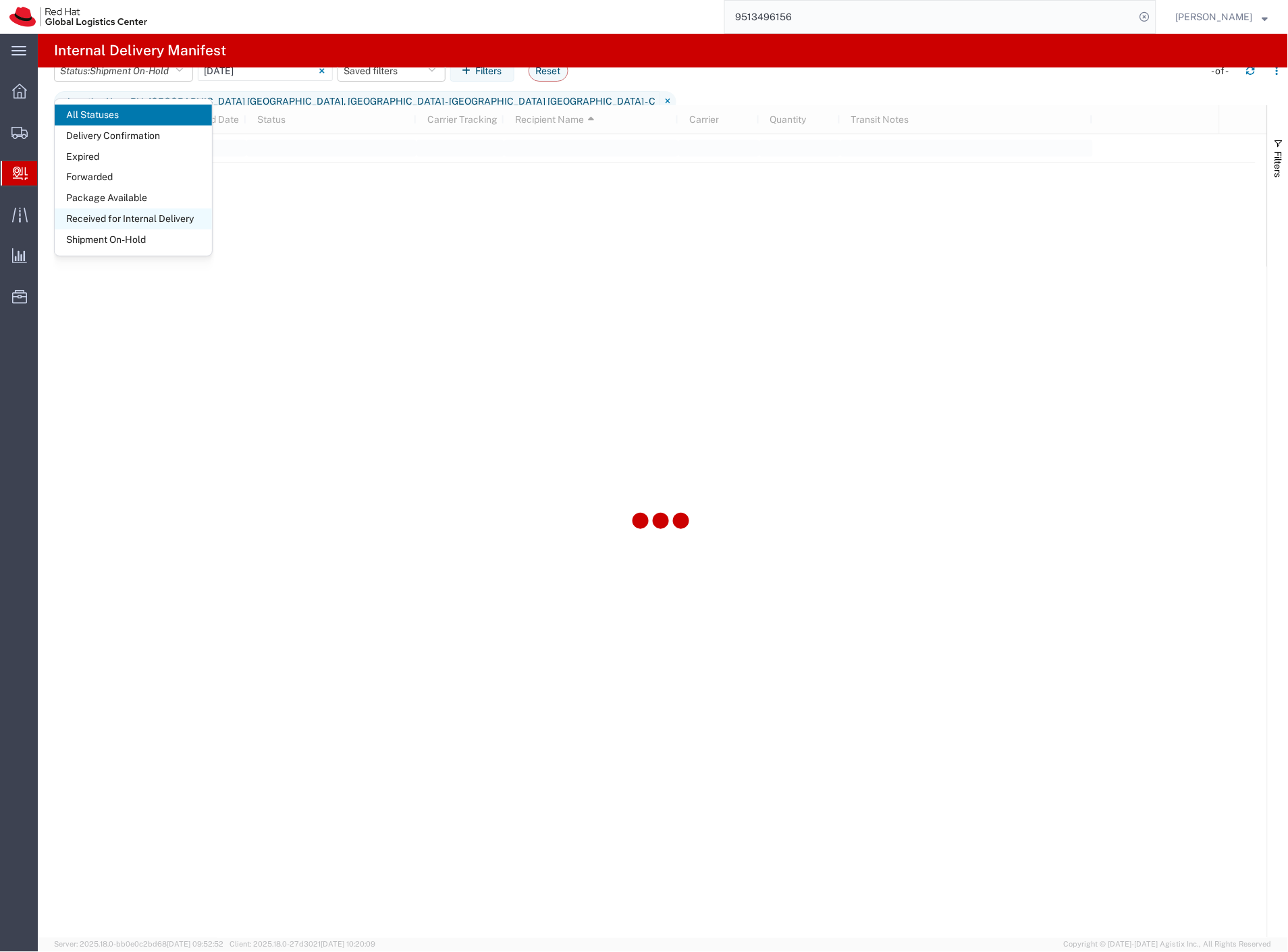
click at [127, 218] on span "Received for Internal Delivery" at bounding box center [133, 219] width 157 height 21
click at [362, 81] on input "[DATE] - [DATE]" at bounding box center [394, 71] width 135 height 20
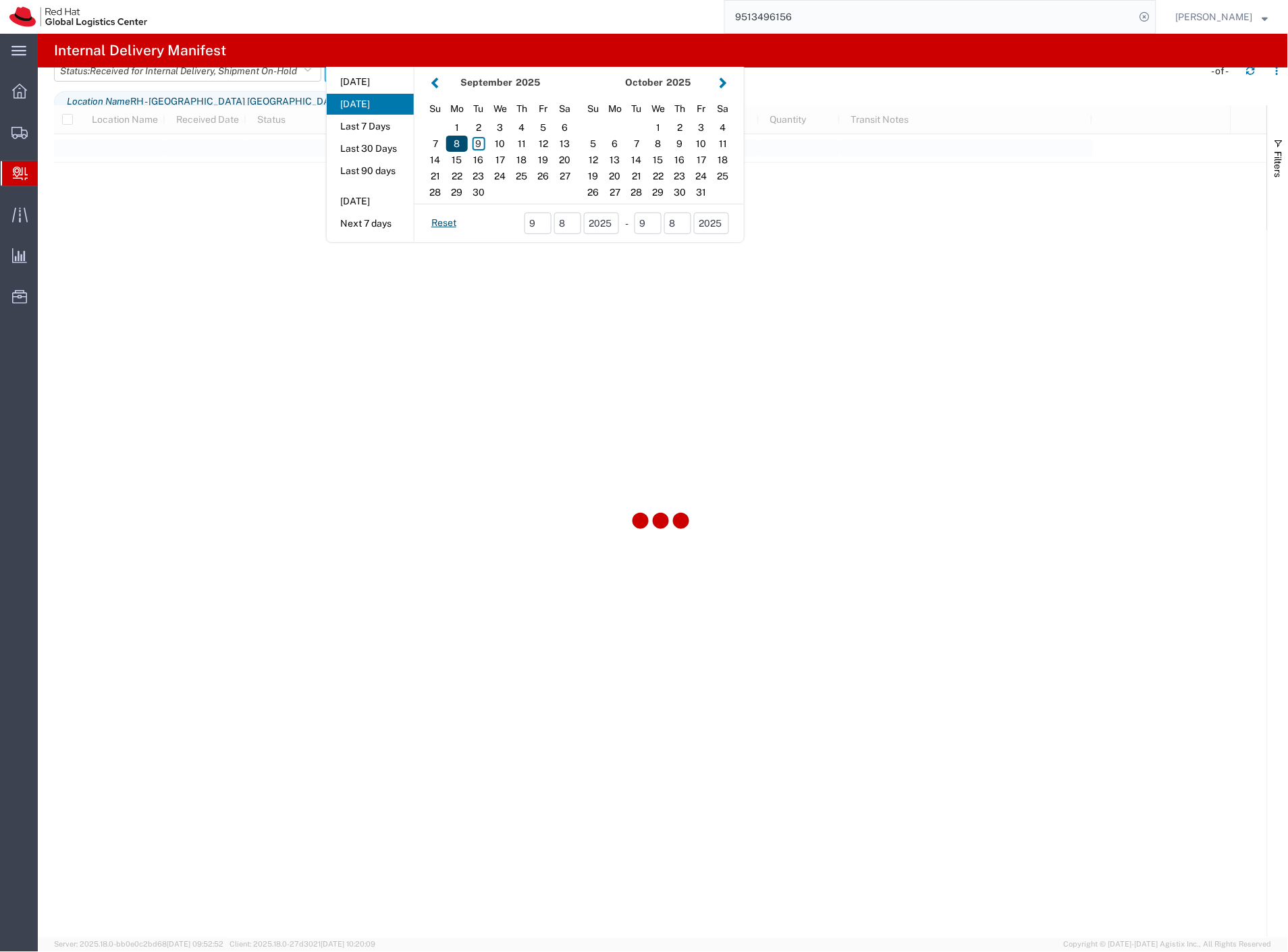
click at [462, 152] on div "8" at bounding box center [457, 143] width 22 height 16
click at [505, 152] on div "10" at bounding box center [500, 143] width 22 height 16
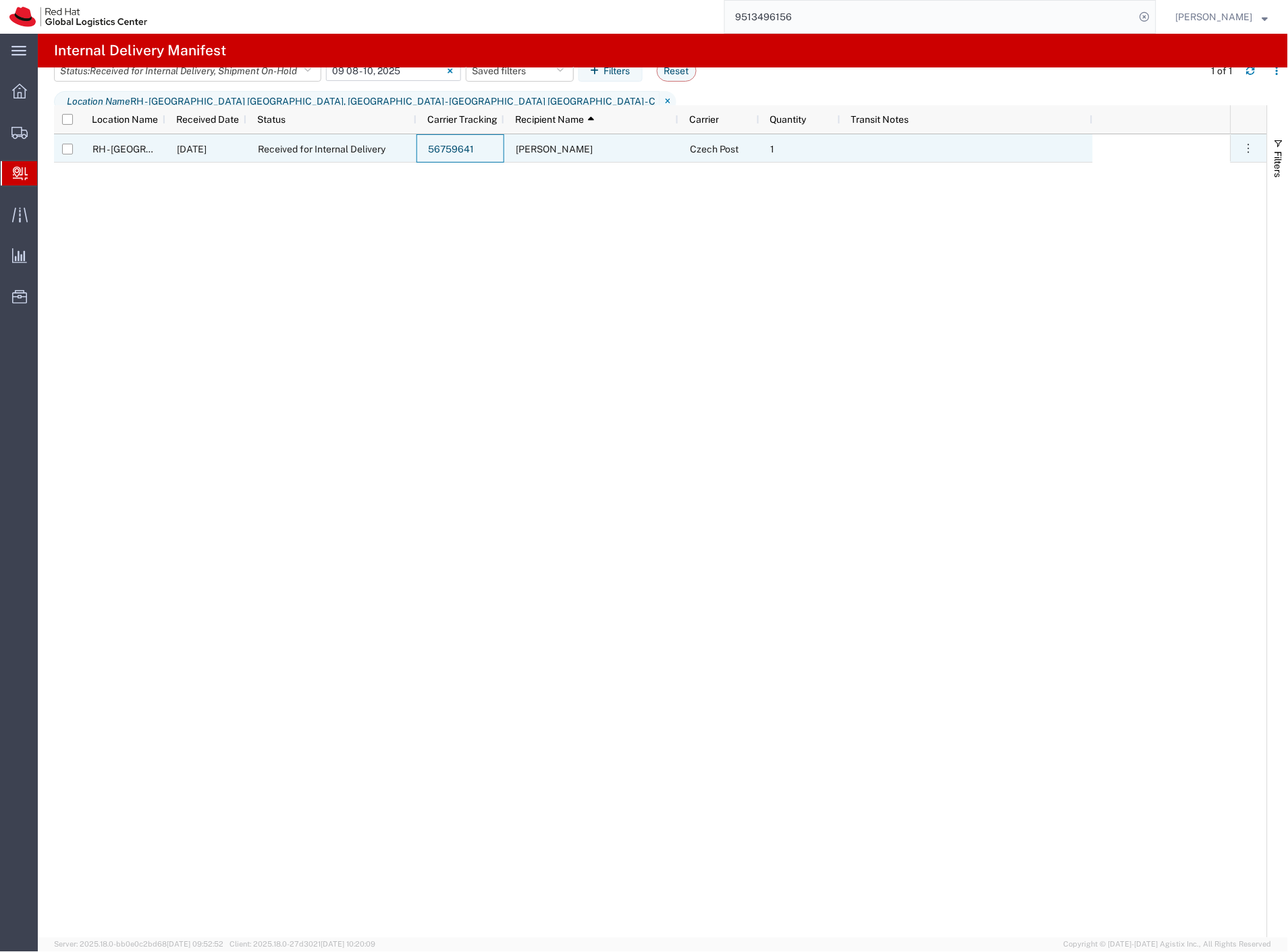
click at [443, 151] on link "56759641" at bounding box center [451, 148] width 46 height 11
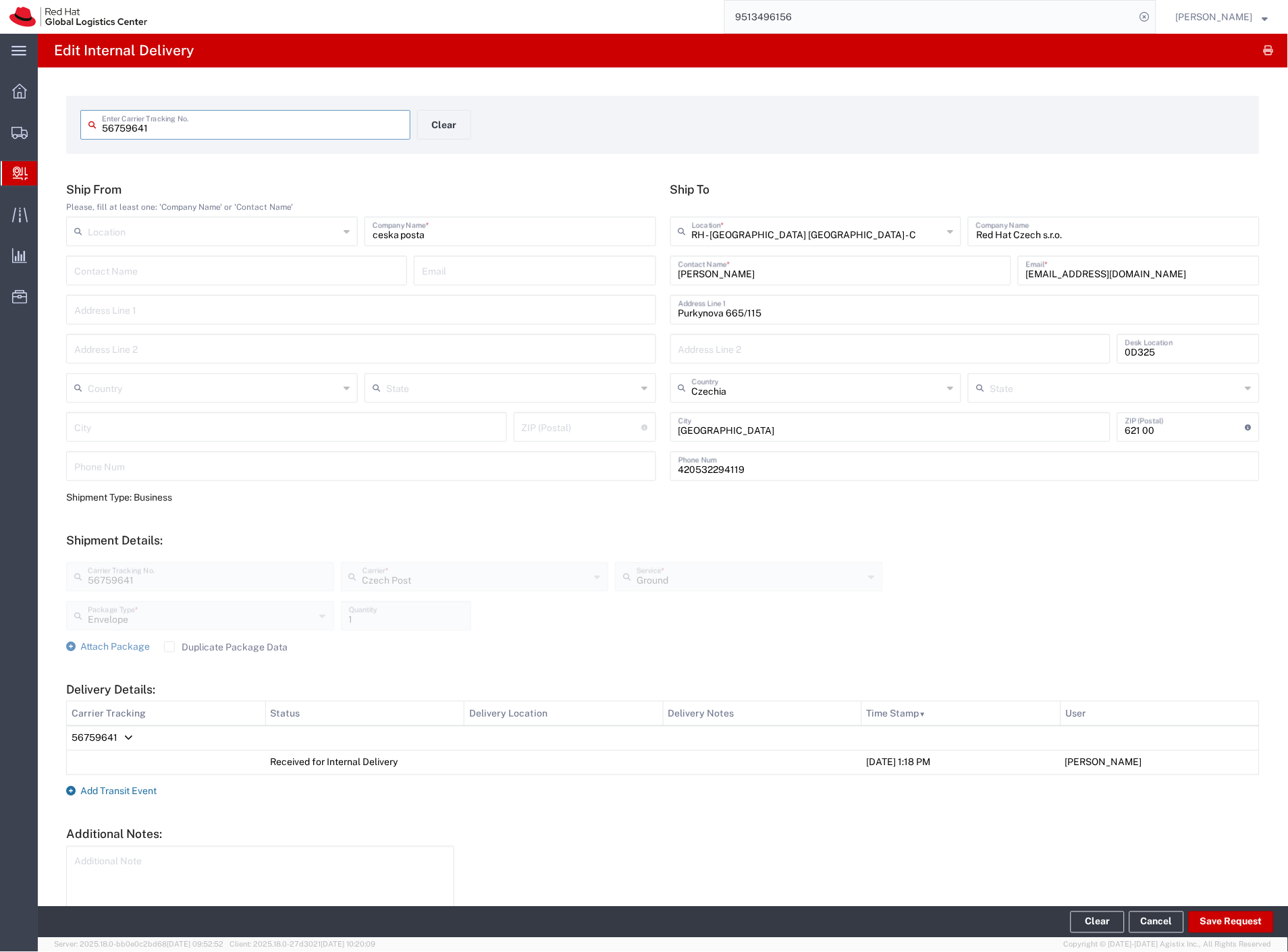
click at [118, 791] on span "Add Transit Event" at bounding box center [118, 791] width 76 height 11
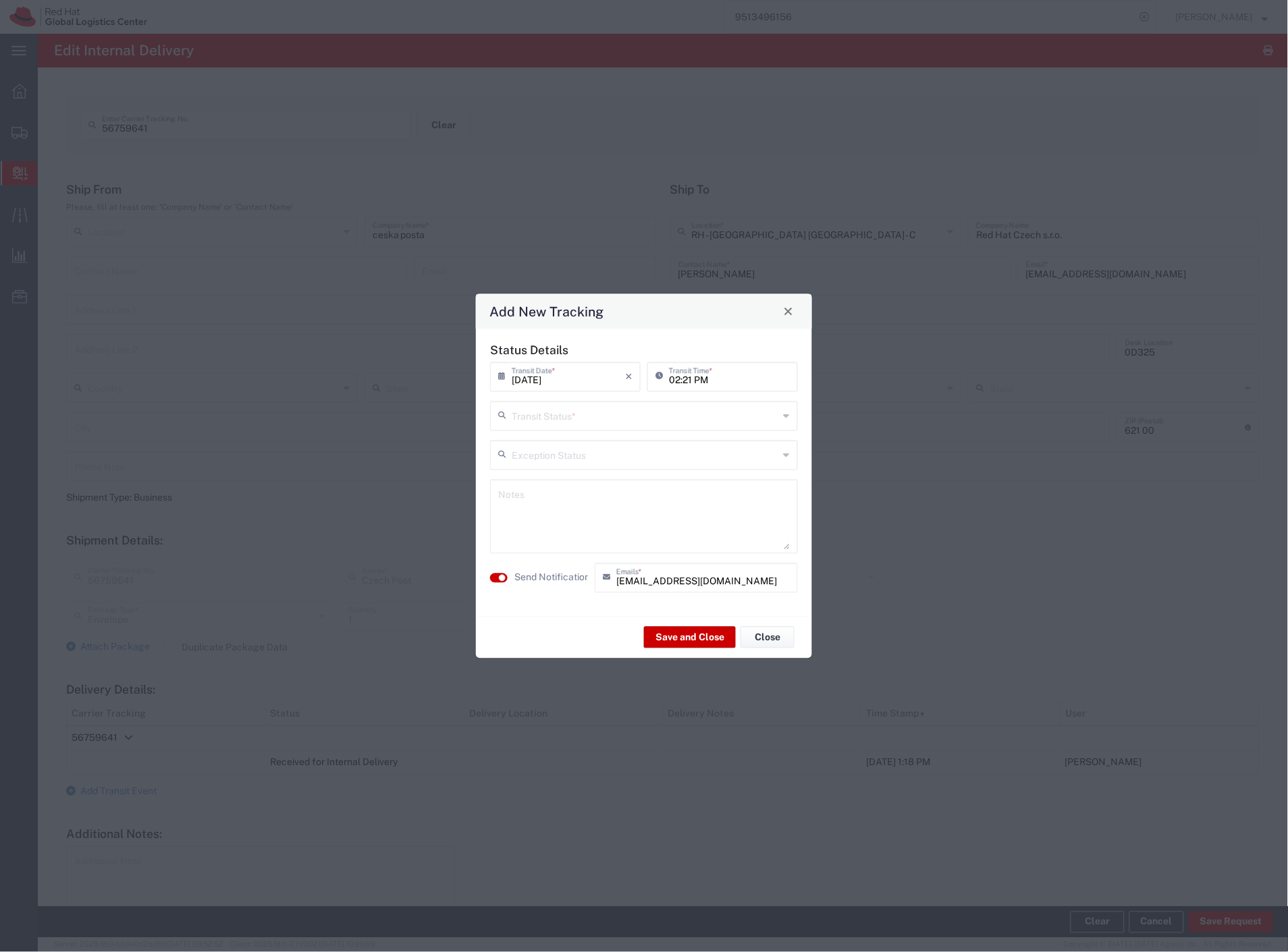
click at [560, 426] on input "text" at bounding box center [645, 414] width 267 height 24
click at [564, 444] on span "Delivery Confirmation" at bounding box center [644, 444] width 305 height 21
click at [552, 571] on label "Send Notification" at bounding box center [551, 578] width 75 height 14
click at [686, 635] on button "Save and Close" at bounding box center [690, 637] width 92 height 22
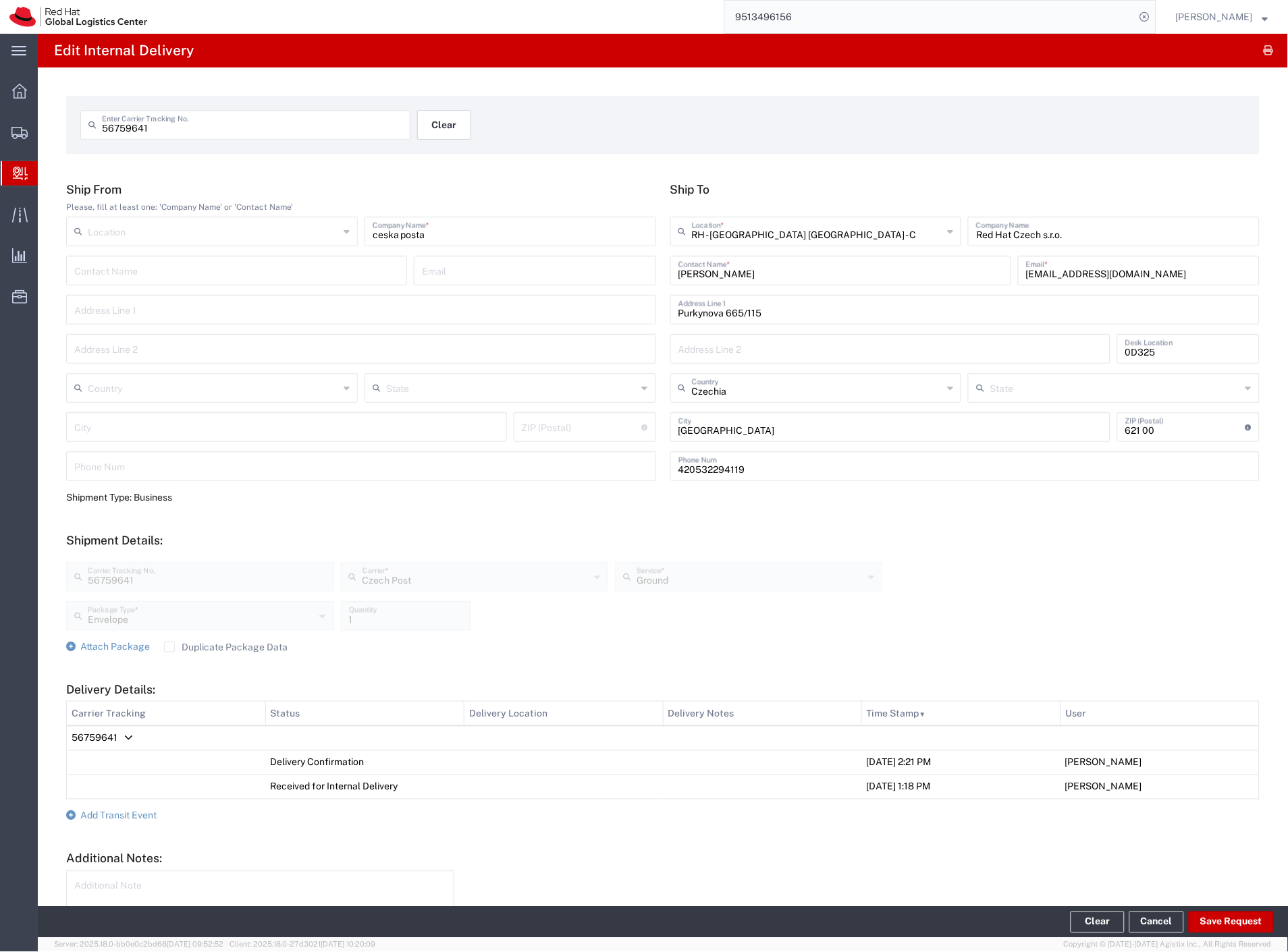
click at [427, 123] on button "Clear" at bounding box center [444, 124] width 54 height 29
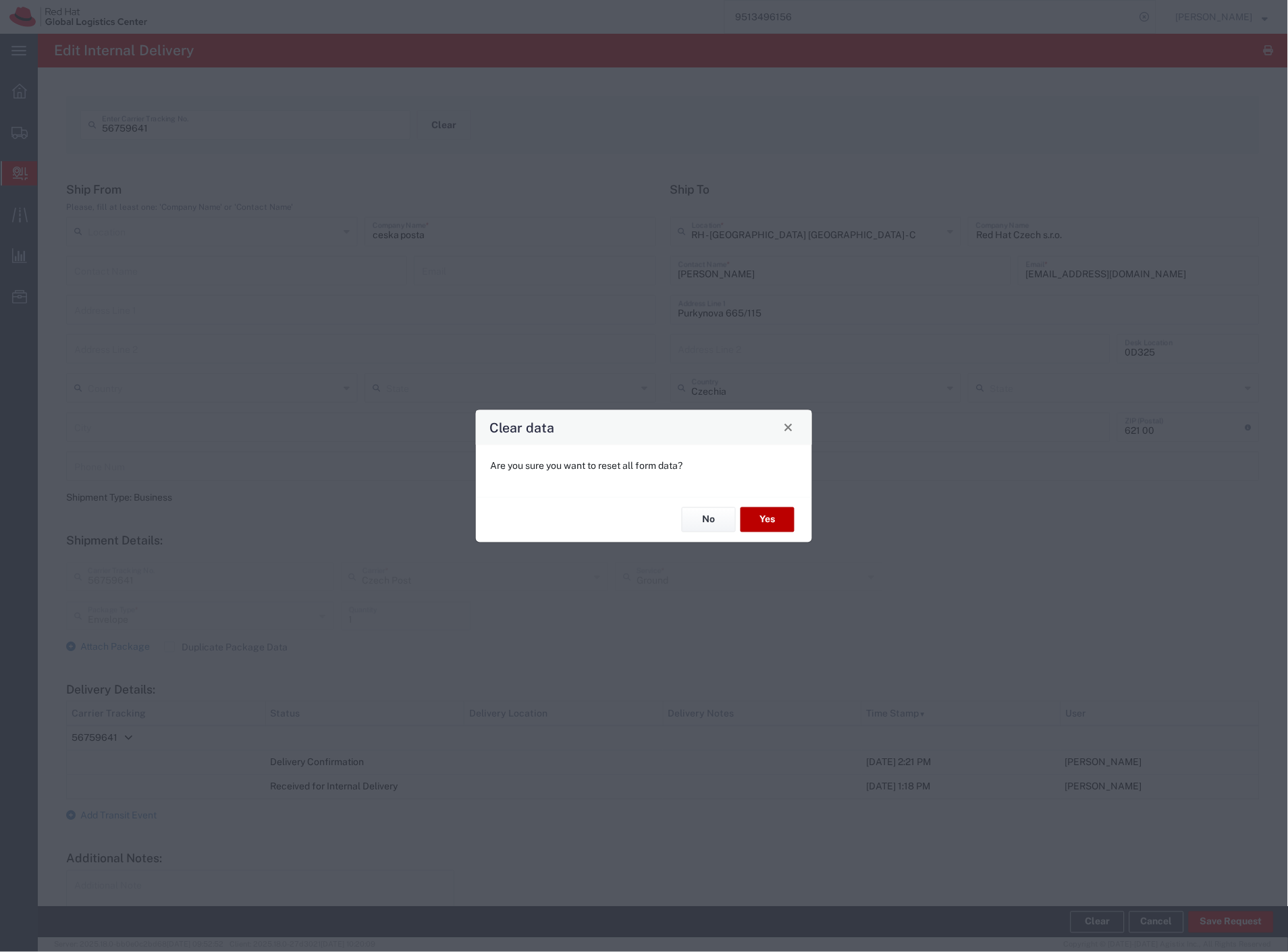
click at [765, 528] on button "Yes" at bounding box center [767, 520] width 54 height 25
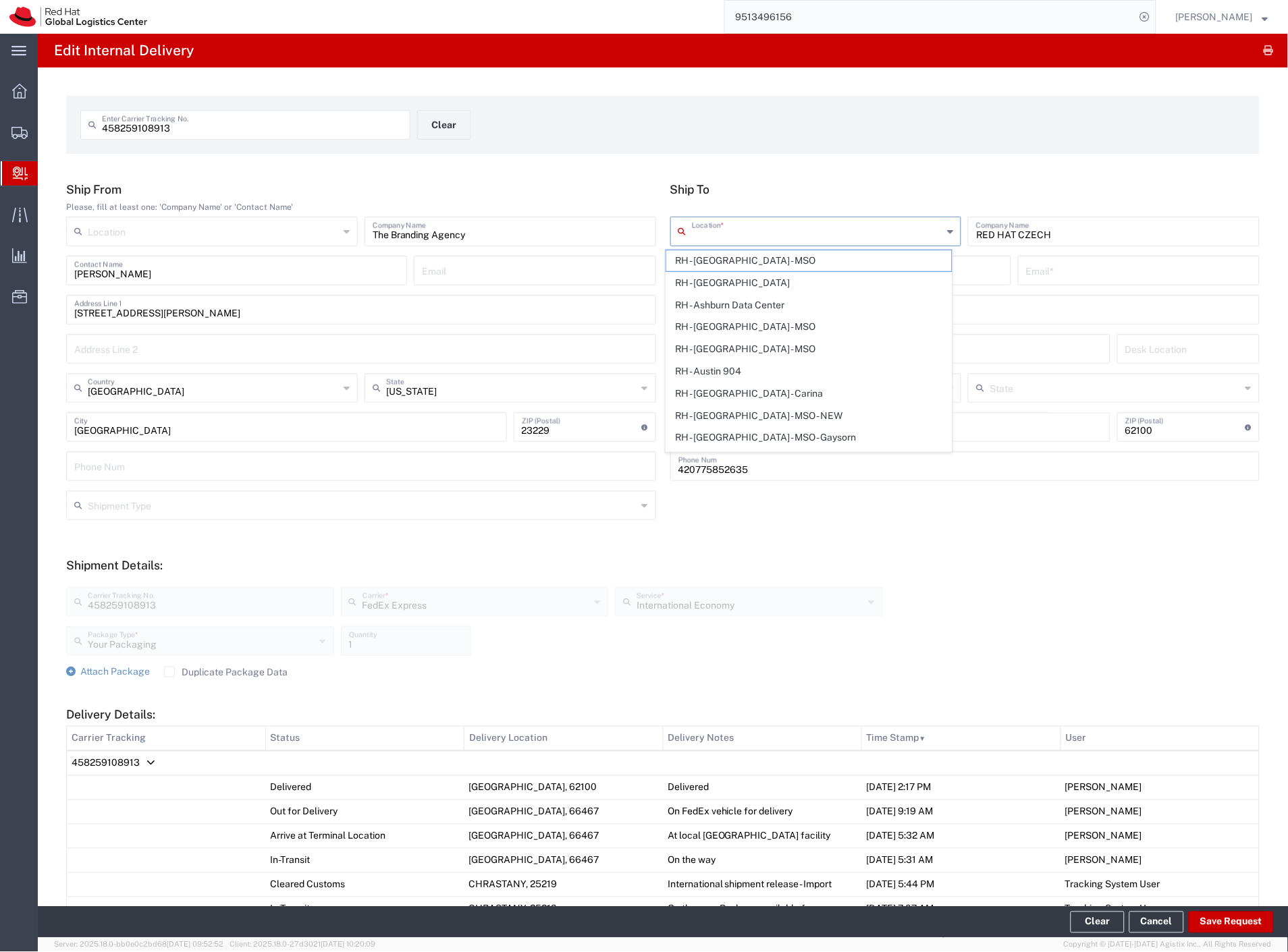
click at [822, 232] on input "text" at bounding box center [818, 230] width 251 height 24
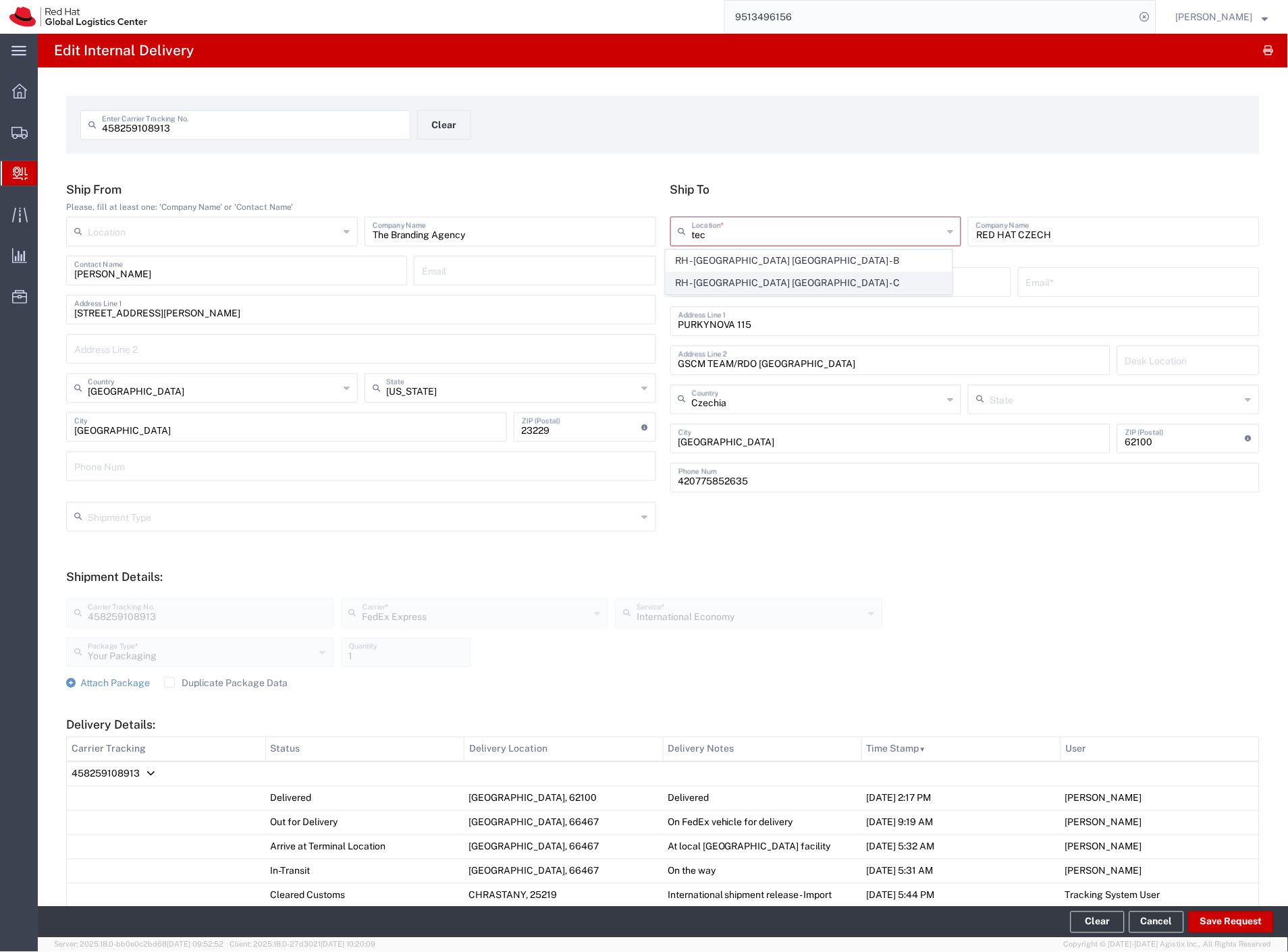
click at [807, 277] on span "RH - [GEOGRAPHIC_DATA] [GEOGRAPHIC_DATA] - C" at bounding box center [809, 282] width 286 height 21
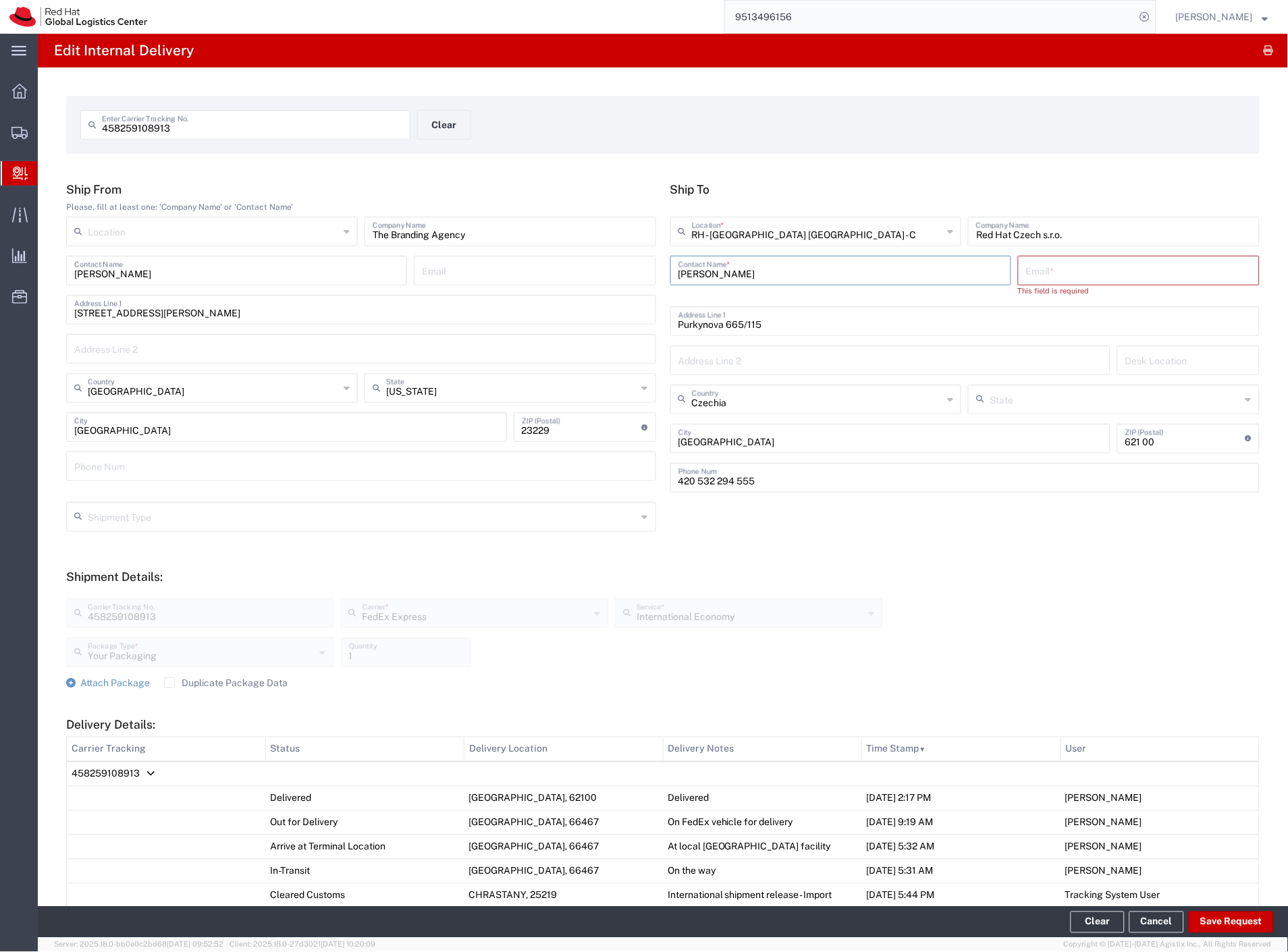
drag, startPoint x: 675, startPoint y: 272, endPoint x: 396, endPoint y: 277, distance: 279.0
click at [396, 277] on div "Ship From Please, fill at least one: 'Company Name' or 'Contact Name' Location …" at bounding box center [663, 342] width 1208 height 320
click at [853, 299] on p "Red Hat ([PERSON_NAME]), [EMAIL_ADDRESS][DOMAIN_NAME]" at bounding box center [840, 303] width 323 height 17
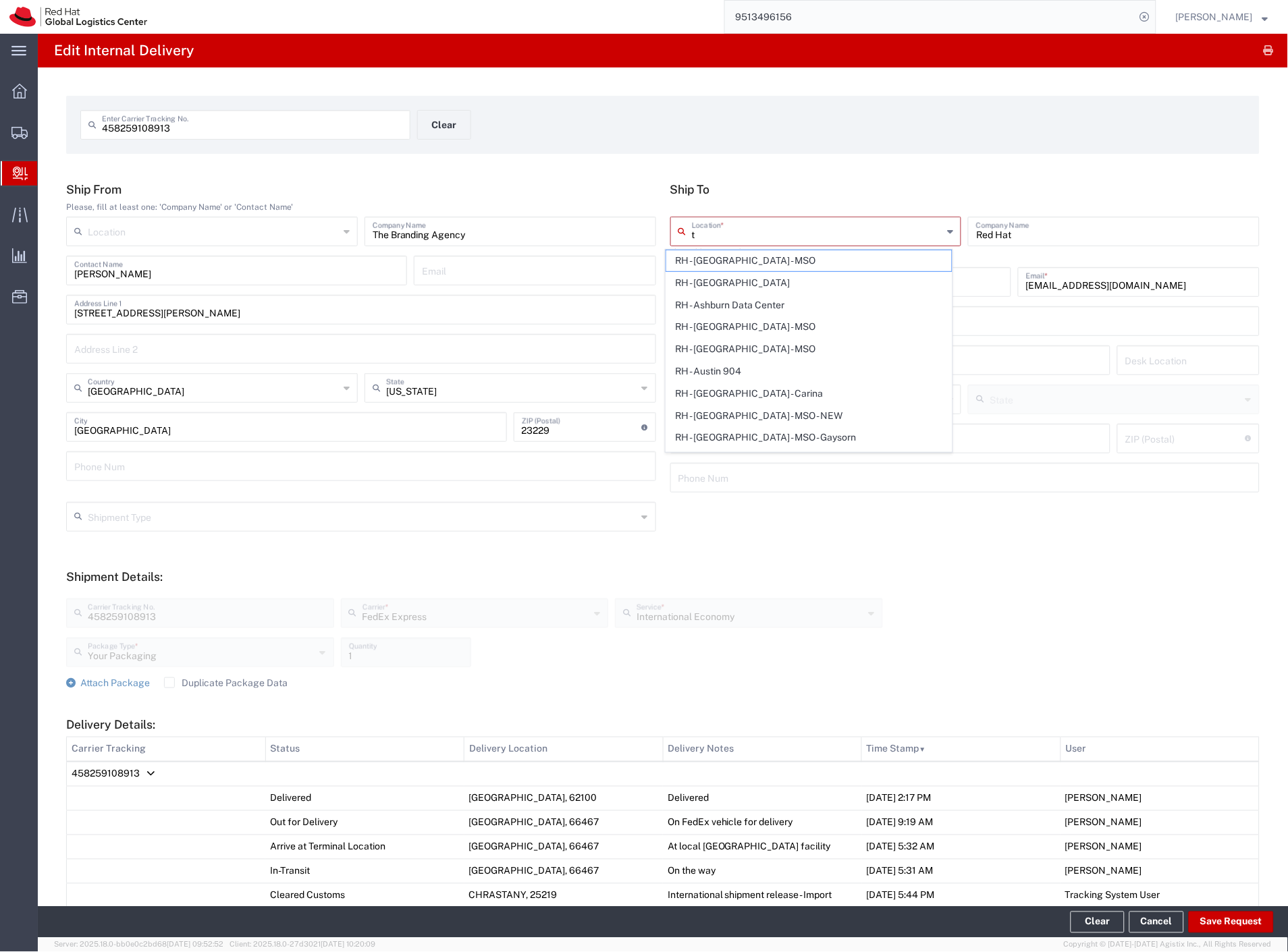
click at [800, 231] on input "t" at bounding box center [818, 230] width 251 height 24
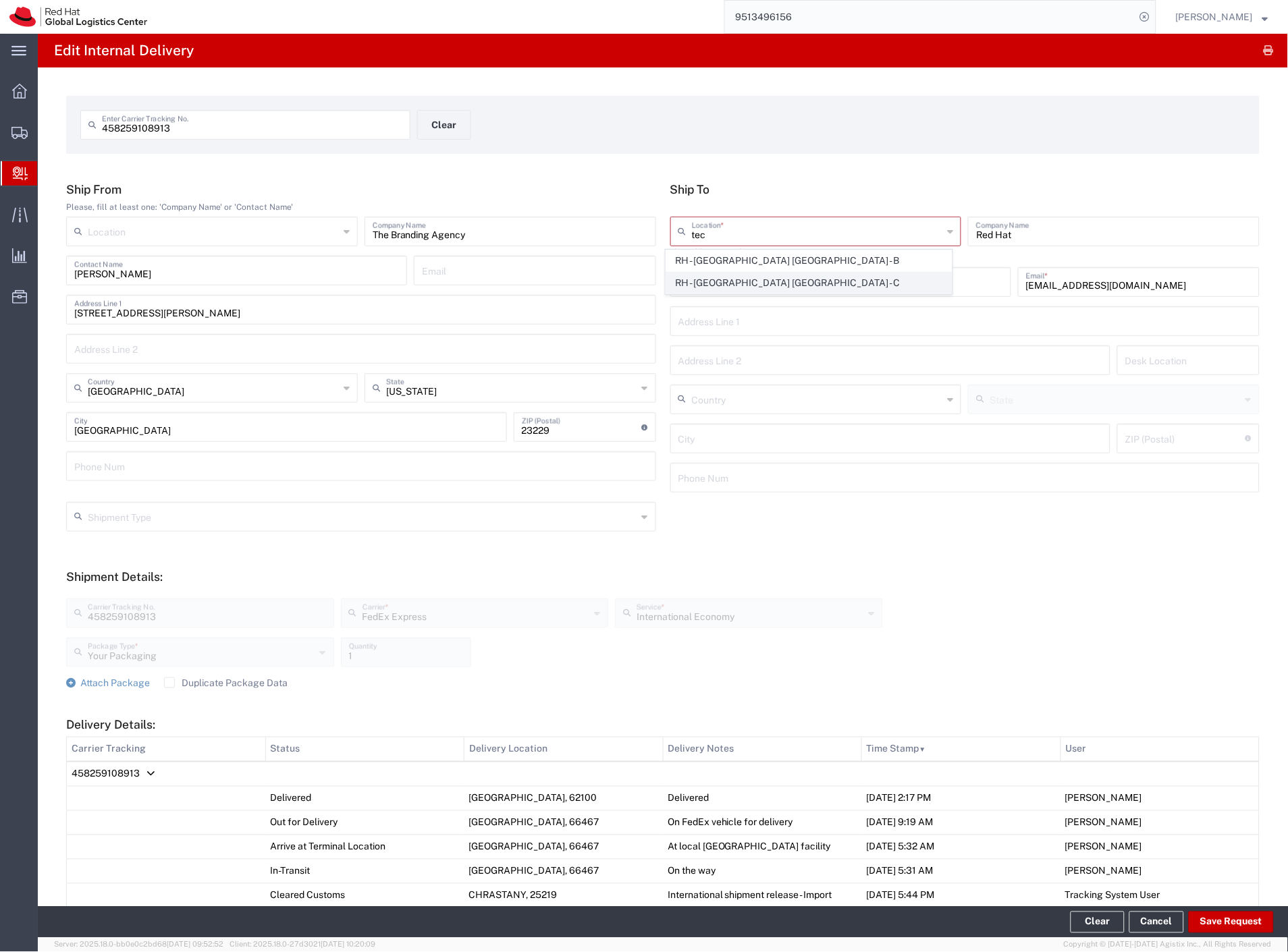
click at [813, 278] on span "RH - [GEOGRAPHIC_DATA] [GEOGRAPHIC_DATA] - C" at bounding box center [809, 282] width 286 height 21
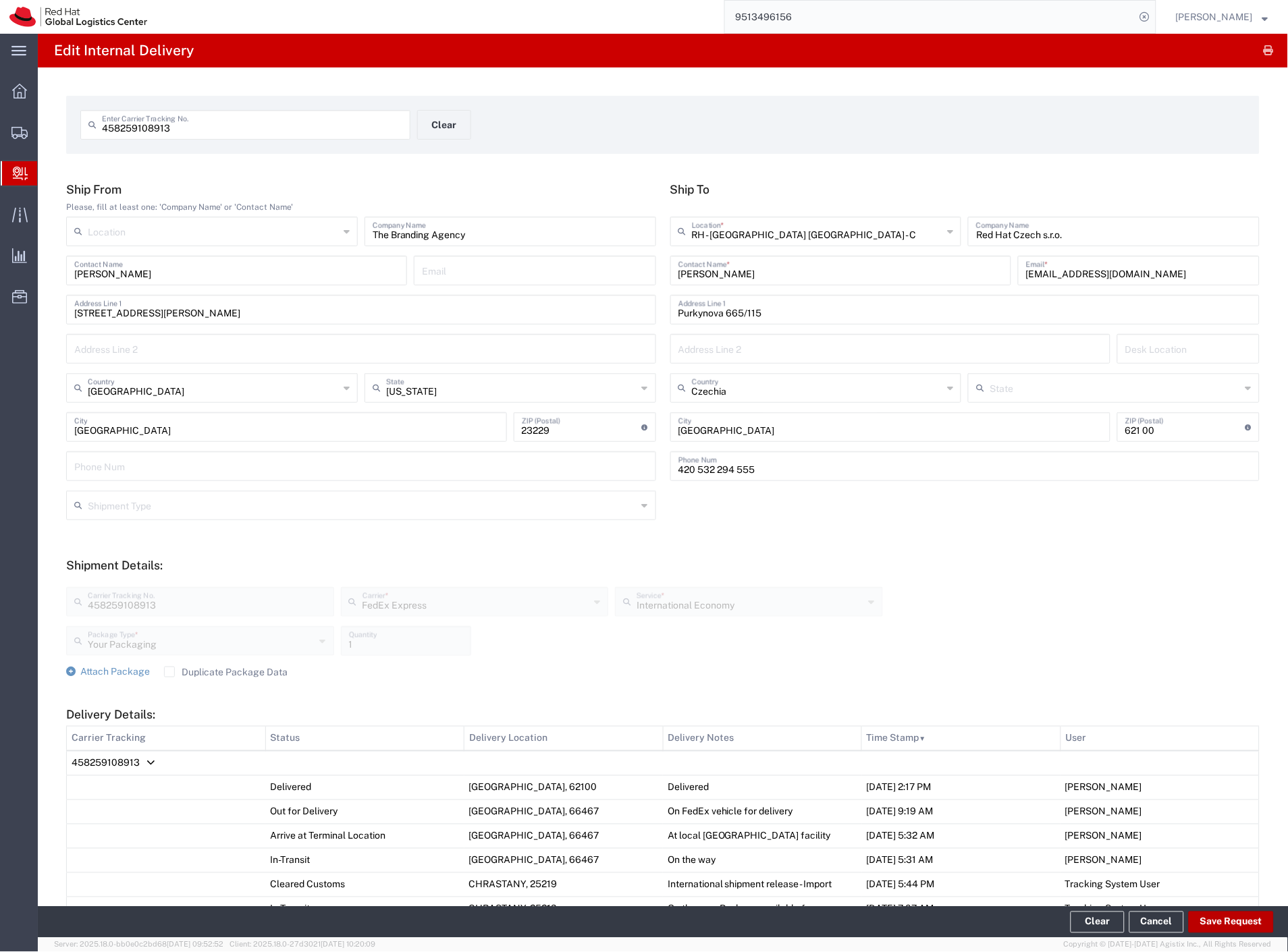
click at [1213, 925] on button "Save Request" at bounding box center [1231, 923] width 85 height 22
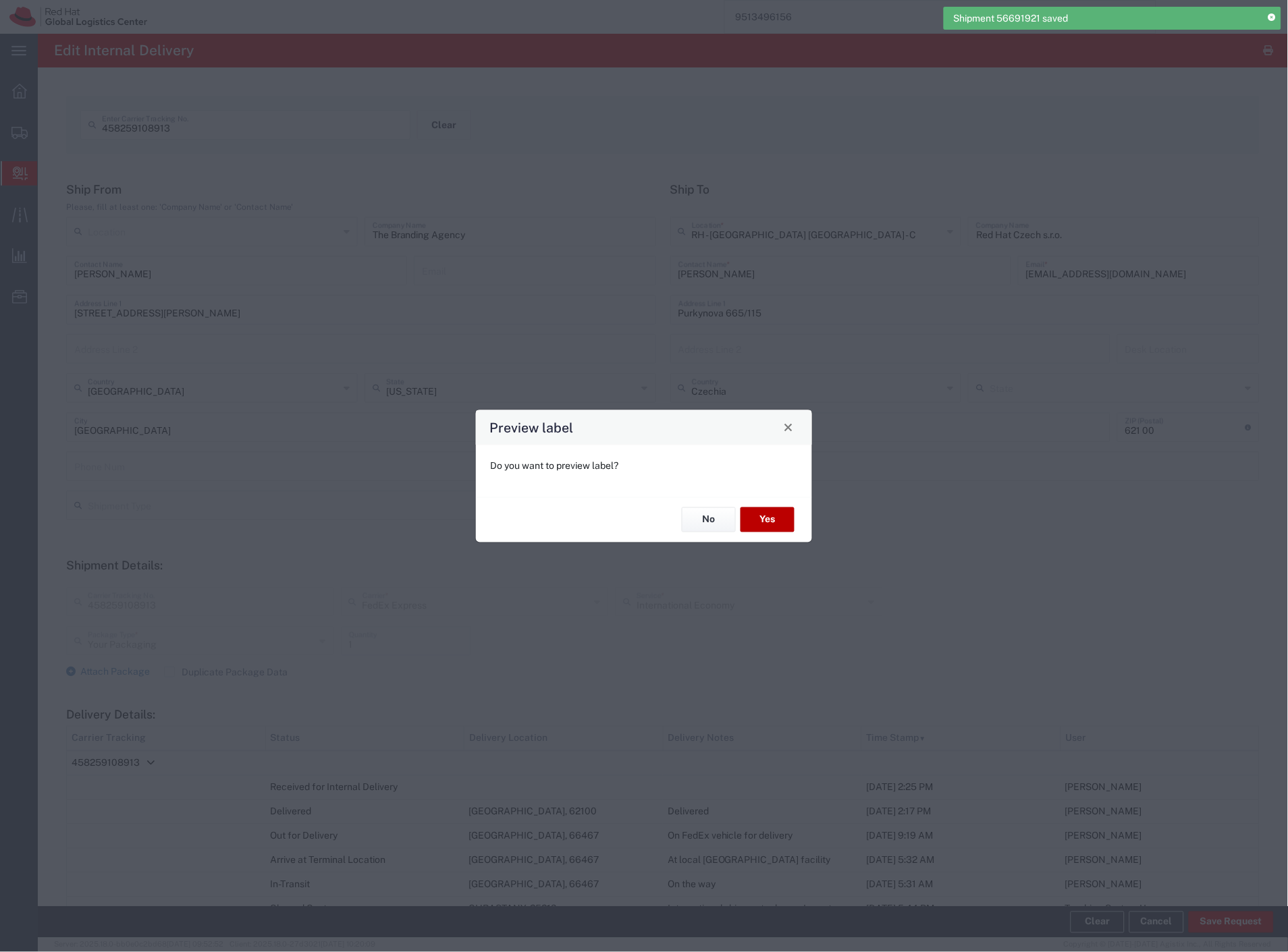
click at [782, 524] on button "Yes" at bounding box center [767, 520] width 54 height 25
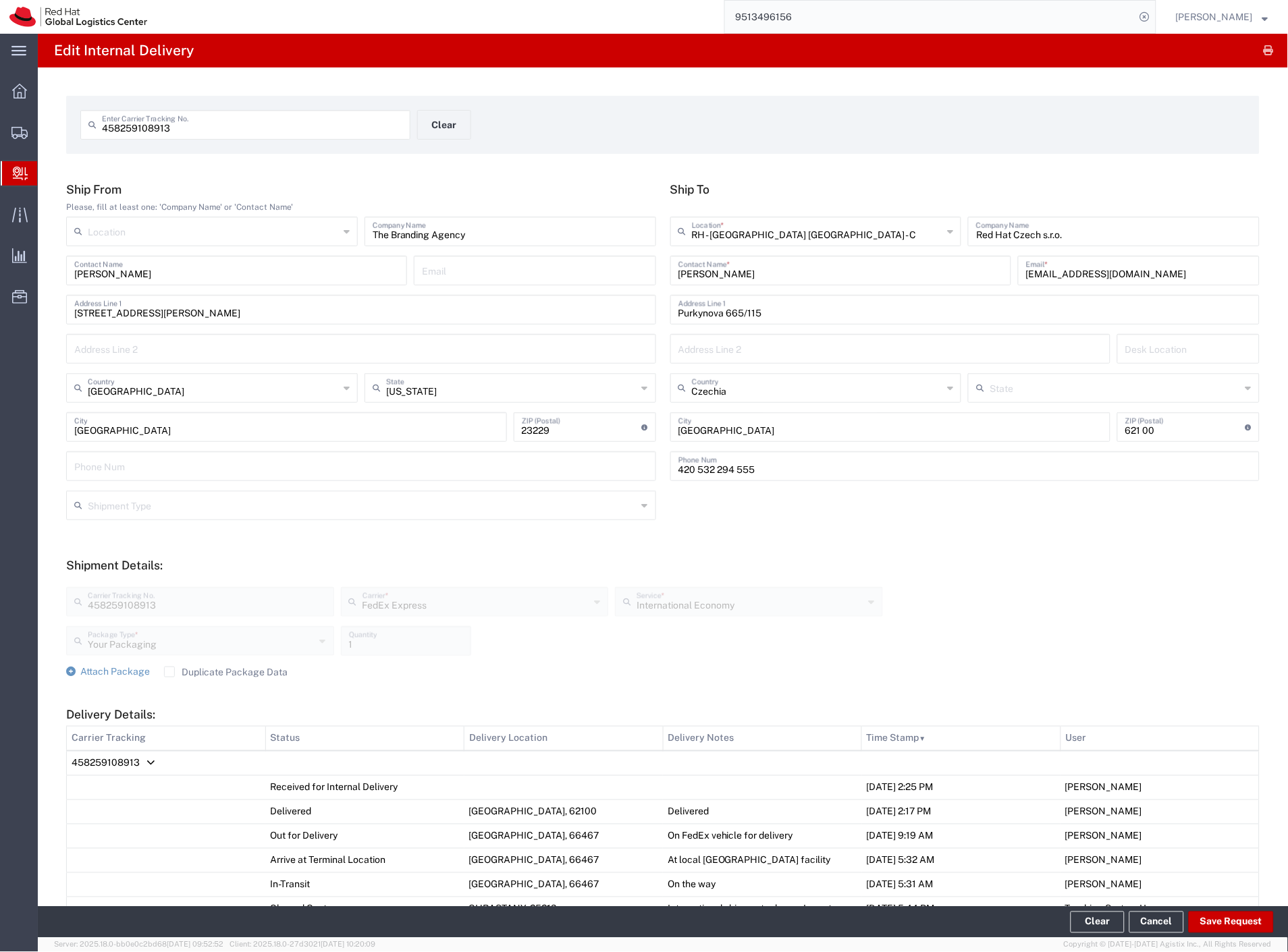
click at [139, 761] on td "458259108913" at bounding box center [663, 763] width 1193 height 25
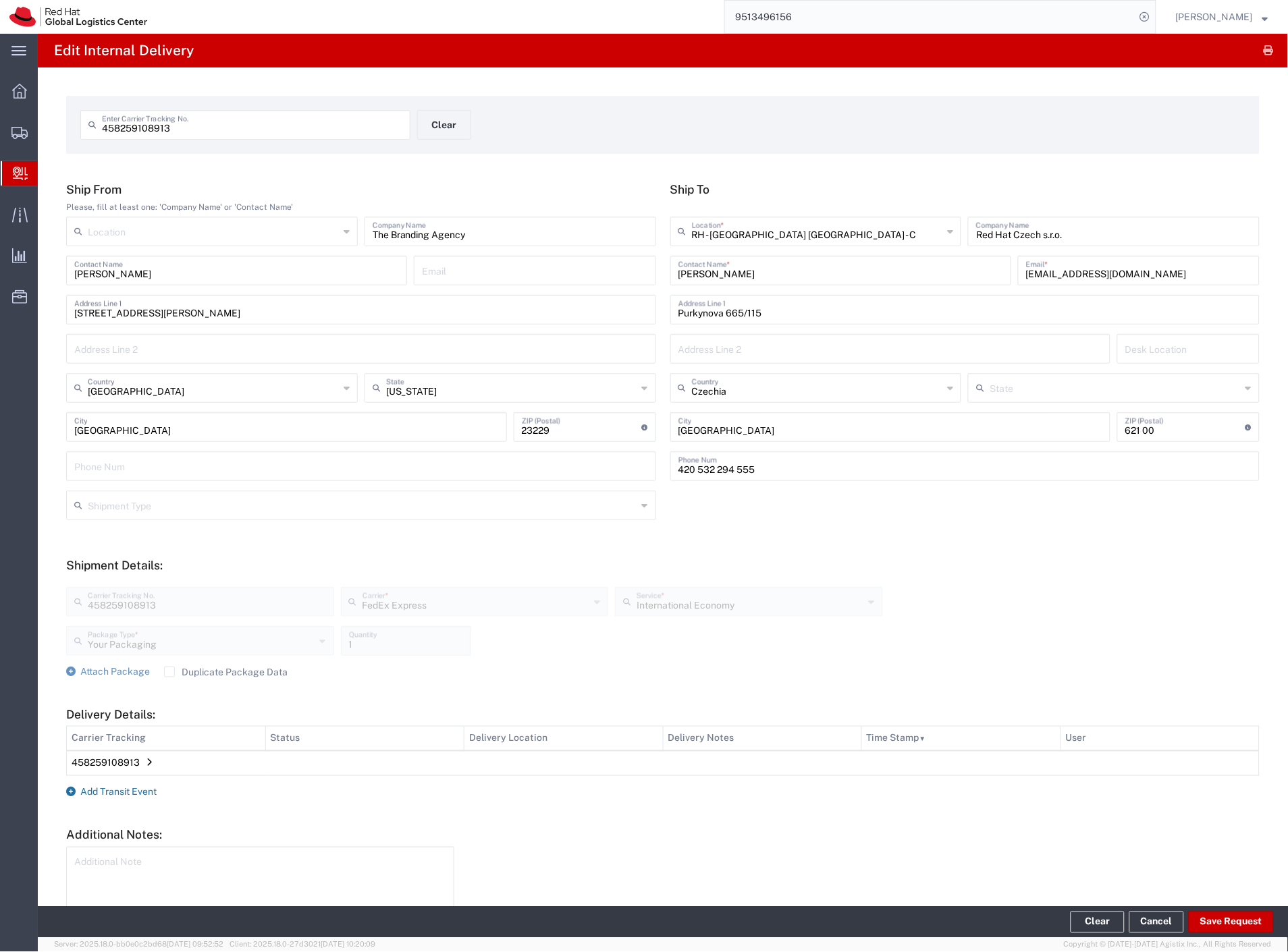
click at [128, 786] on span "Add Transit Event" at bounding box center [118, 791] width 76 height 11
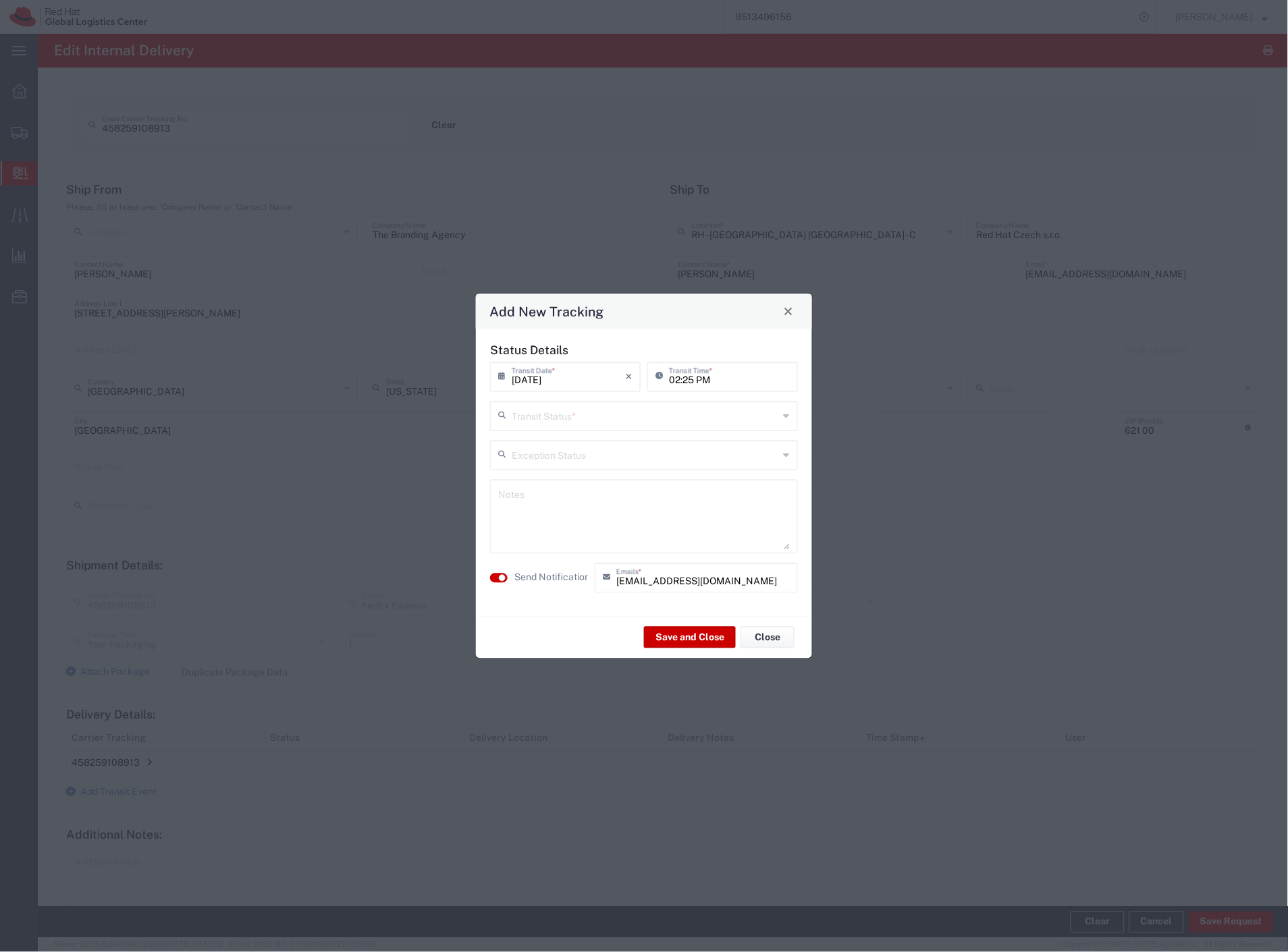
drag, startPoint x: 592, startPoint y: 416, endPoint x: 566, endPoint y: 510, distance: 97.5
click at [592, 419] on input "text" at bounding box center [645, 414] width 267 height 24
click at [562, 510] on span "Shipment On-Hold" at bounding box center [644, 511] width 305 height 21
click at [551, 529] on textarea at bounding box center [644, 516] width 292 height 66
click at [676, 636] on button "Save and Close" at bounding box center [690, 637] width 92 height 22
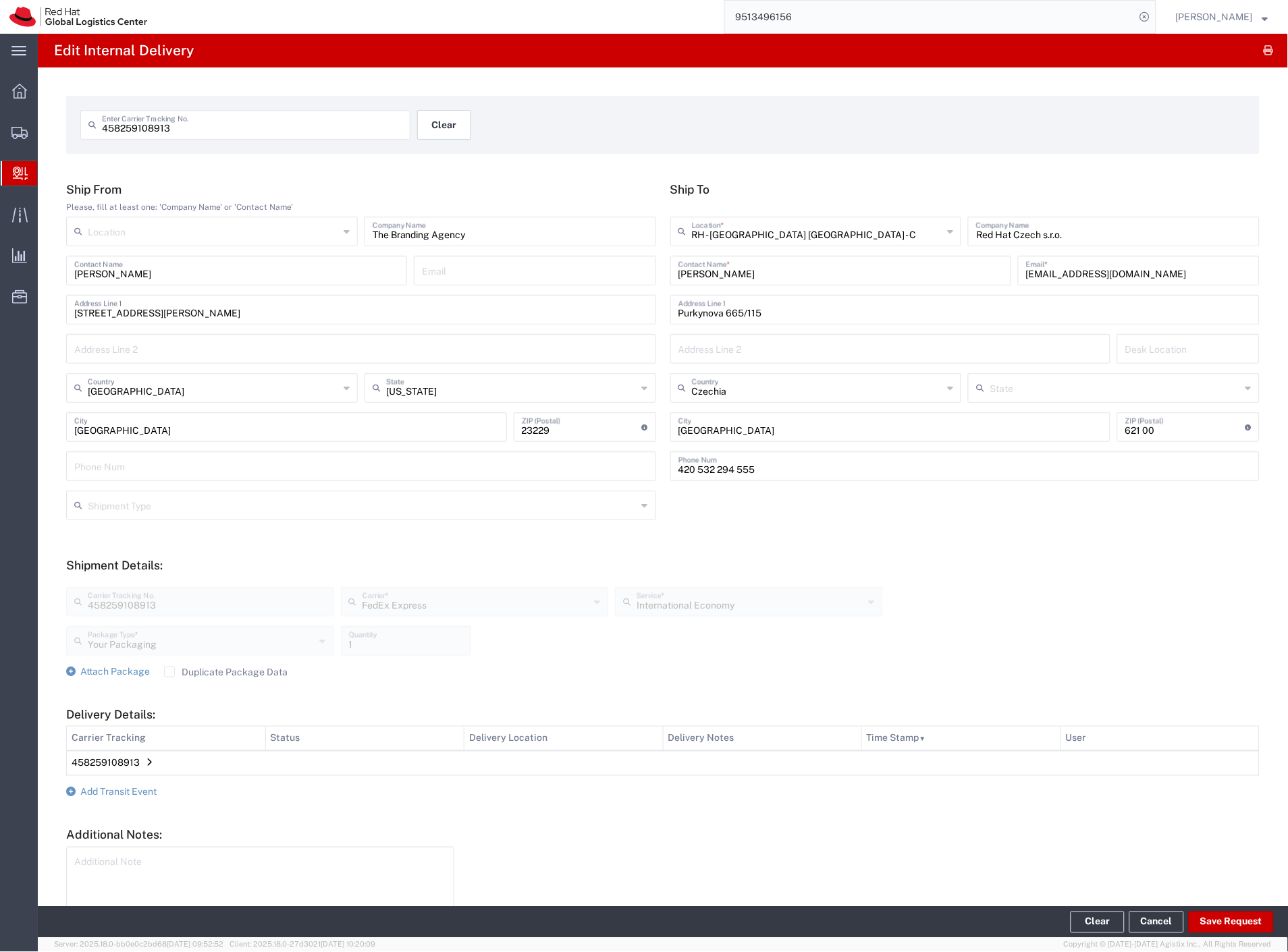
click at [435, 130] on button "Clear" at bounding box center [444, 124] width 54 height 29
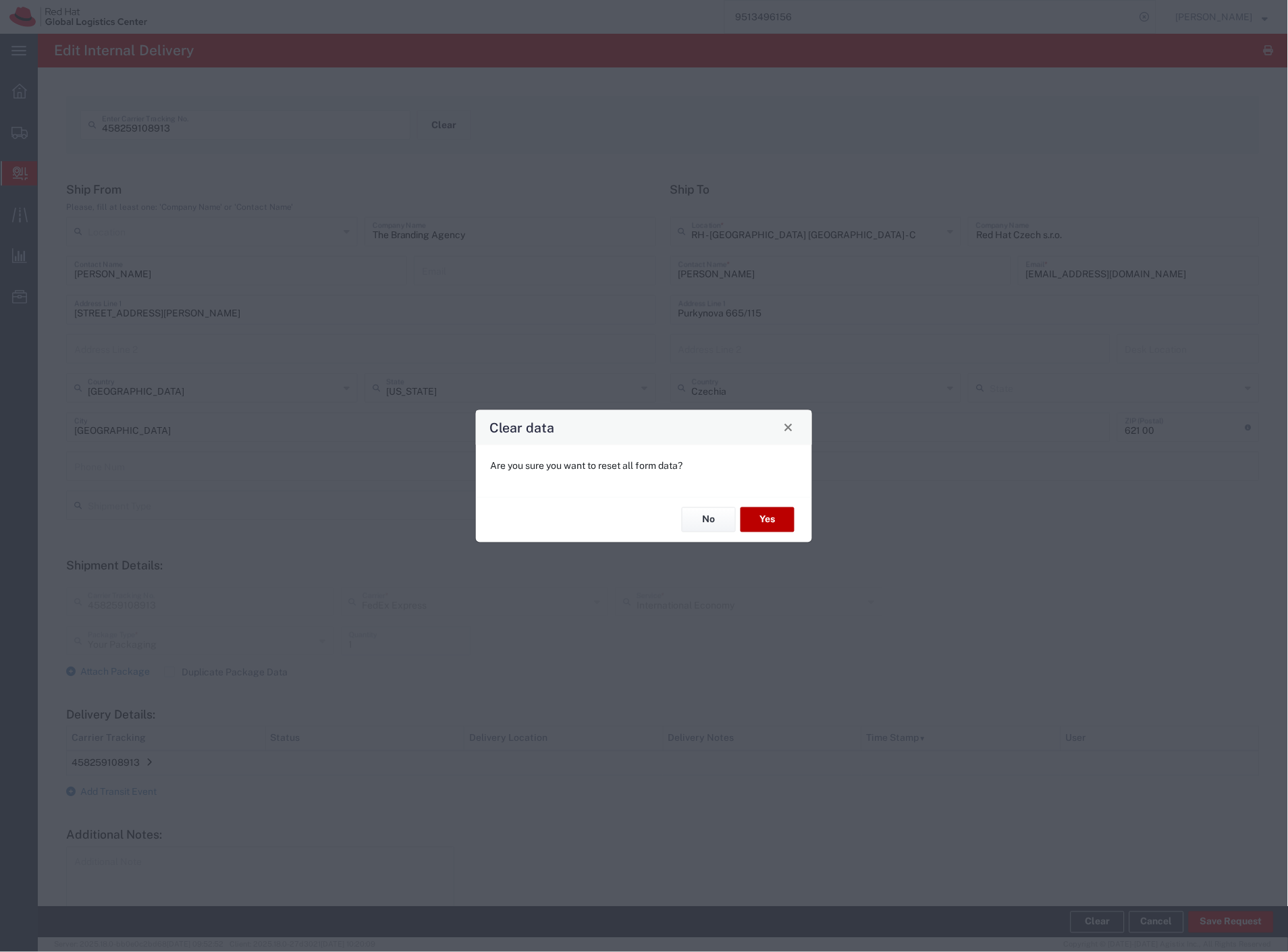
click at [782, 510] on button "Yes" at bounding box center [767, 520] width 54 height 25
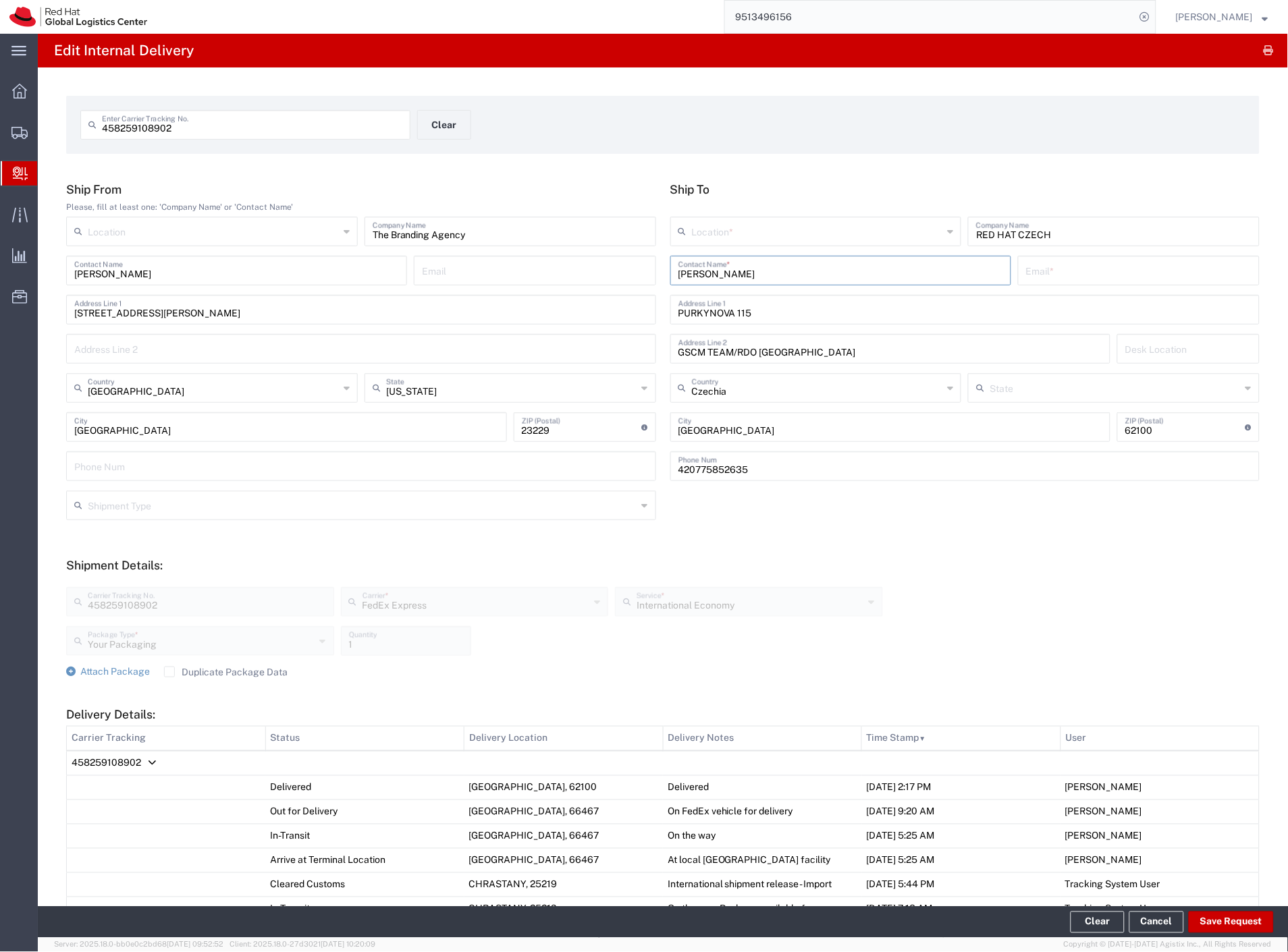
drag, startPoint x: 696, startPoint y: 273, endPoint x: 616, endPoint y: 281, distance: 80.4
click at [635, 278] on div "Ship From Please, fill at least one: 'Company Name' or 'Contact Name' Location …" at bounding box center [663, 336] width 1208 height 308
click at [885, 313] on div "Red Hat ([PERSON_NAME]), [EMAIL_ADDRESS][DOMAIN_NAME]" at bounding box center [840, 310] width 325 height 34
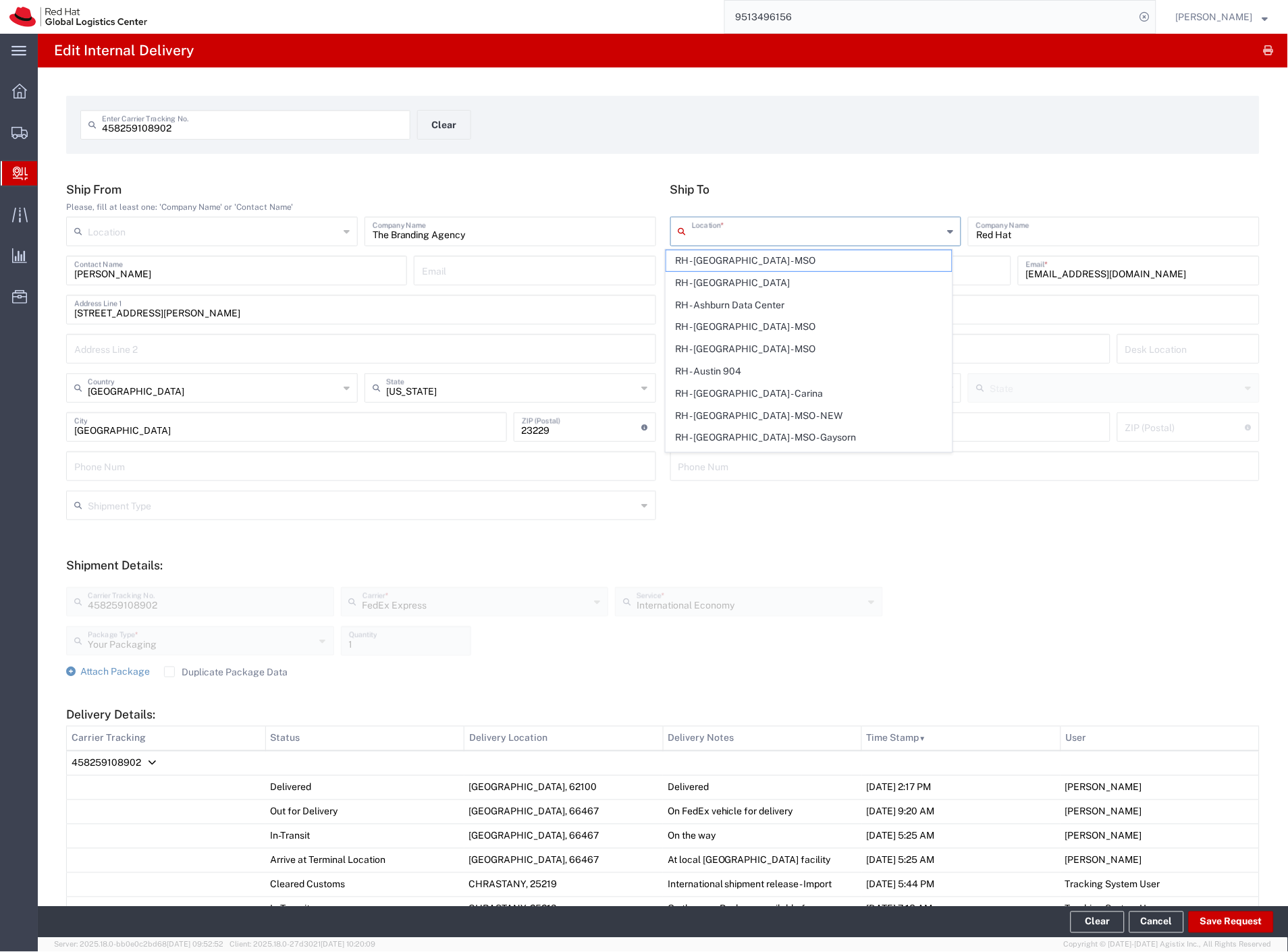
click at [711, 241] on input "text" at bounding box center [818, 230] width 251 height 24
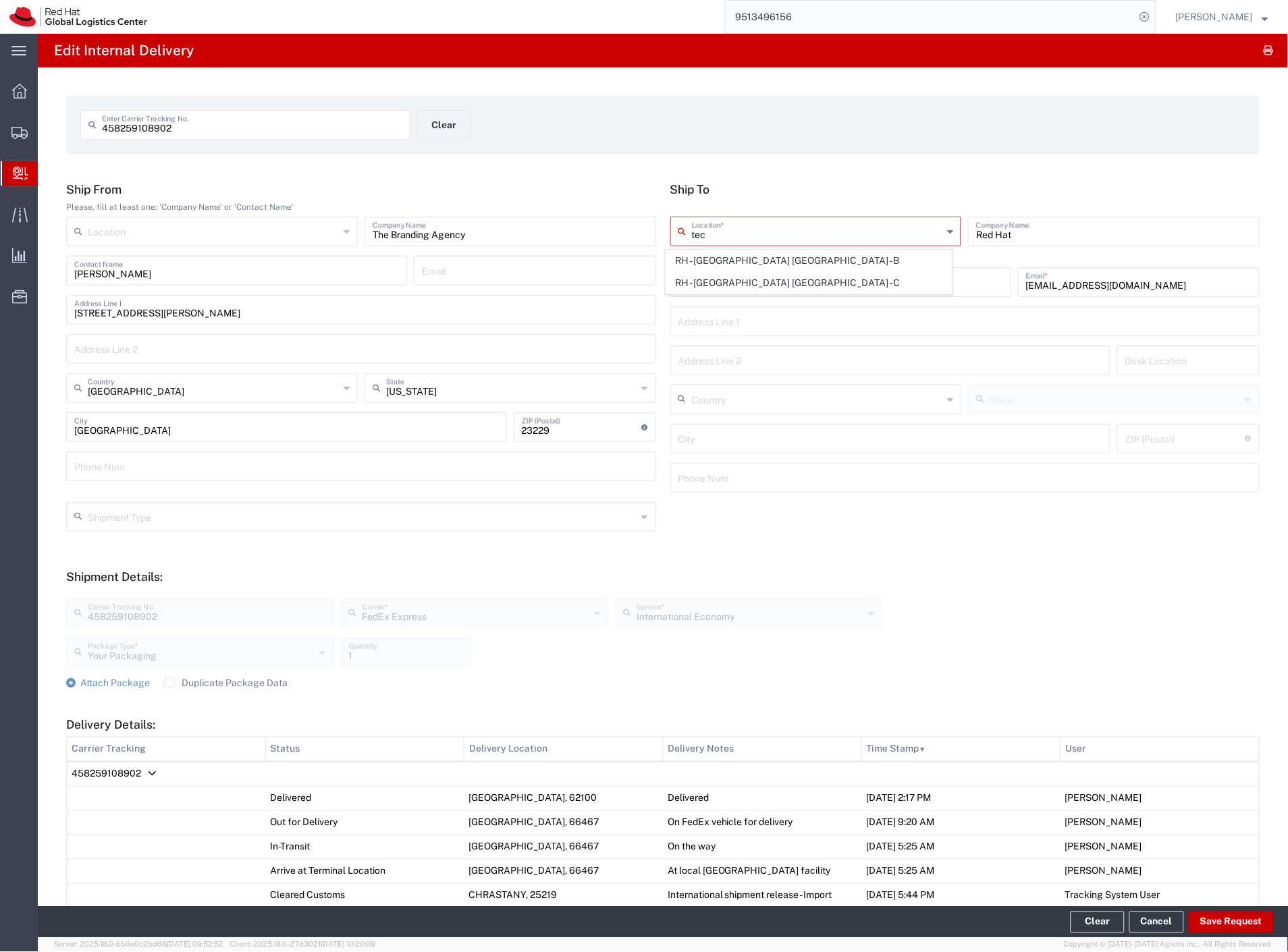
click at [790, 281] on span "RH - [GEOGRAPHIC_DATA] [GEOGRAPHIC_DATA] - C" at bounding box center [809, 282] width 286 height 21
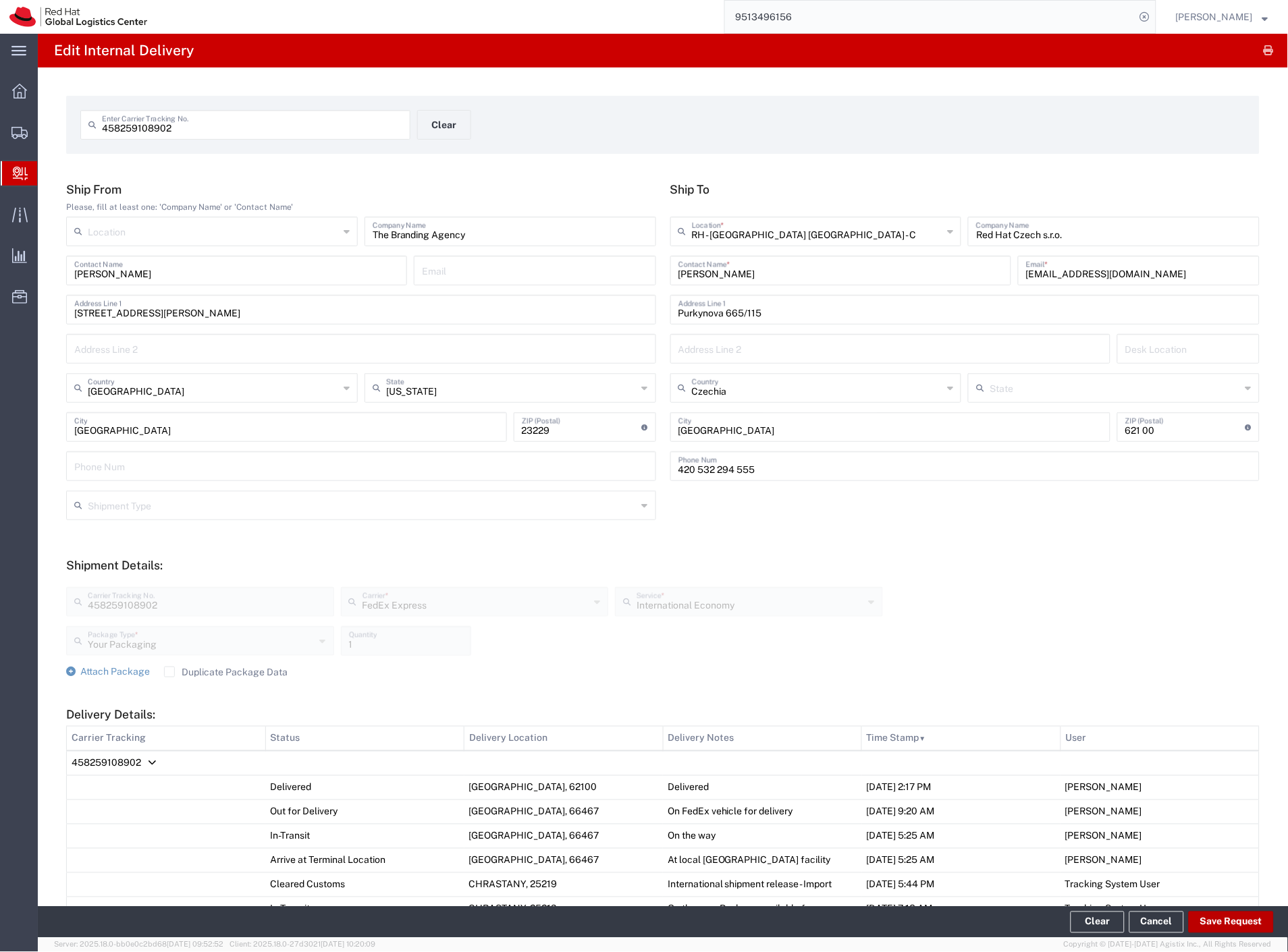
click at [1203, 923] on button "Save Request" at bounding box center [1231, 923] width 85 height 22
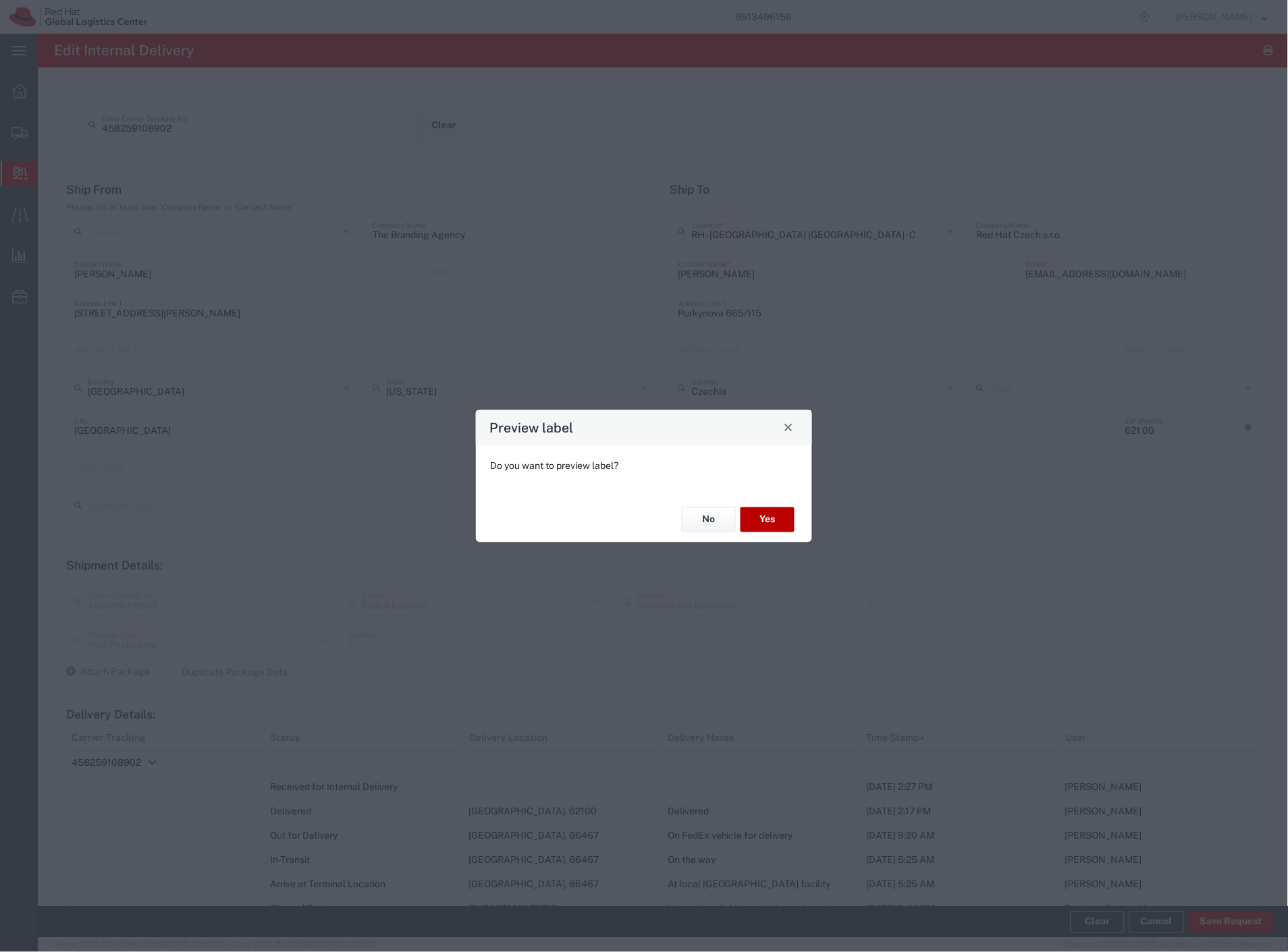
click at [772, 522] on button "Yes" at bounding box center [767, 520] width 54 height 25
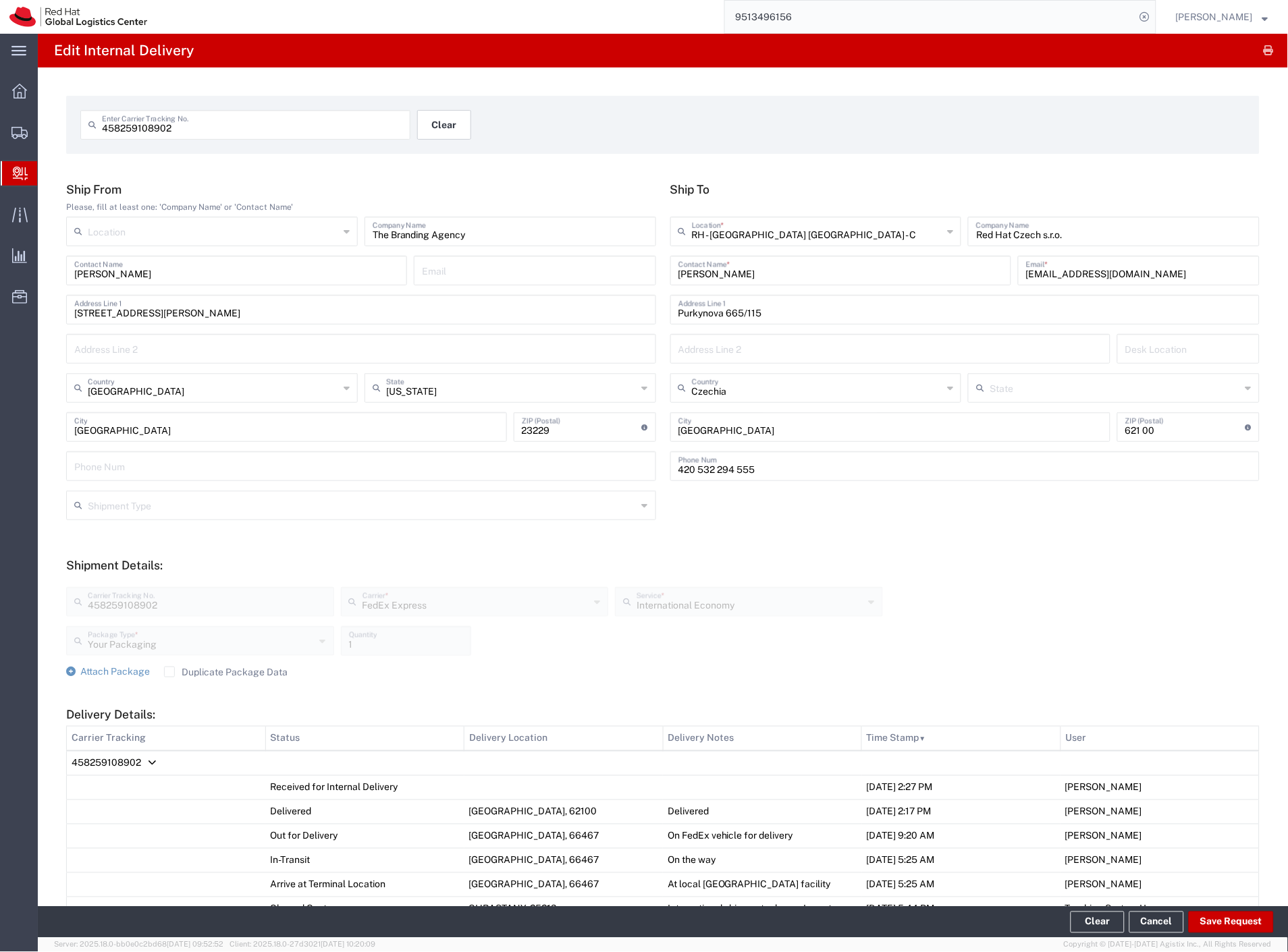
click at [430, 115] on button "Clear" at bounding box center [444, 124] width 54 height 29
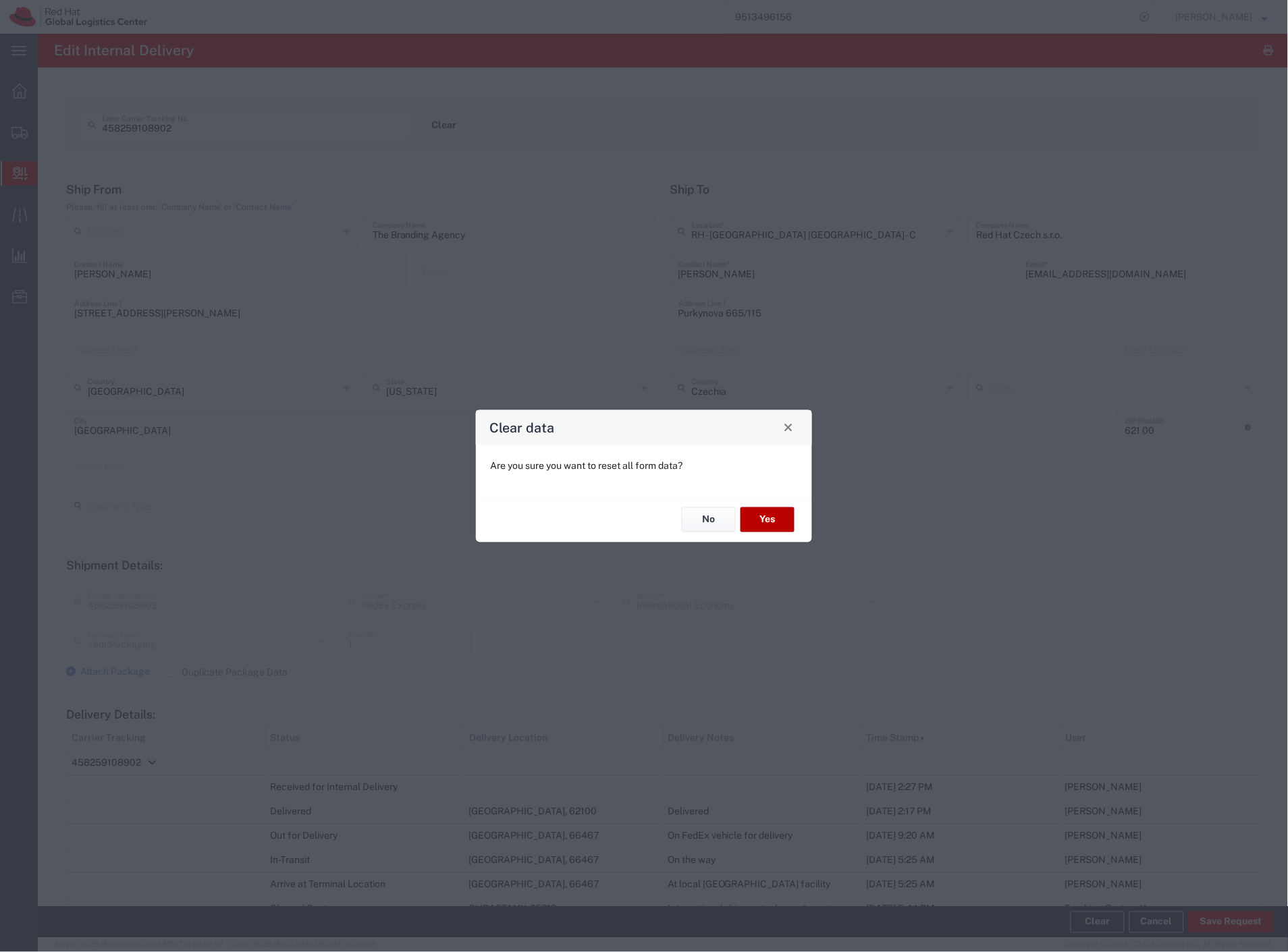
click at [761, 529] on button "Yes" at bounding box center [767, 520] width 54 height 25
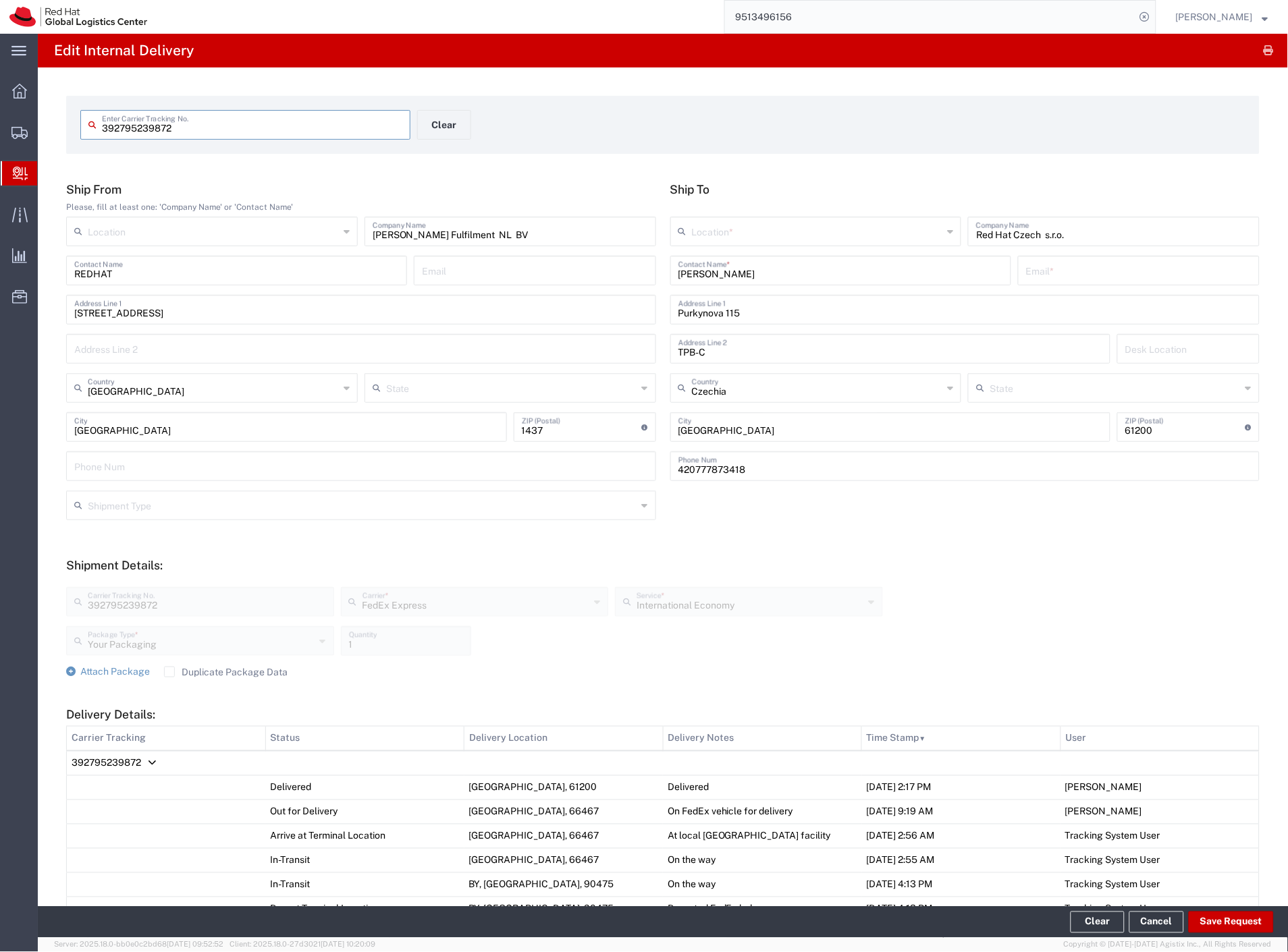
click at [753, 227] on input "text" at bounding box center [818, 230] width 251 height 24
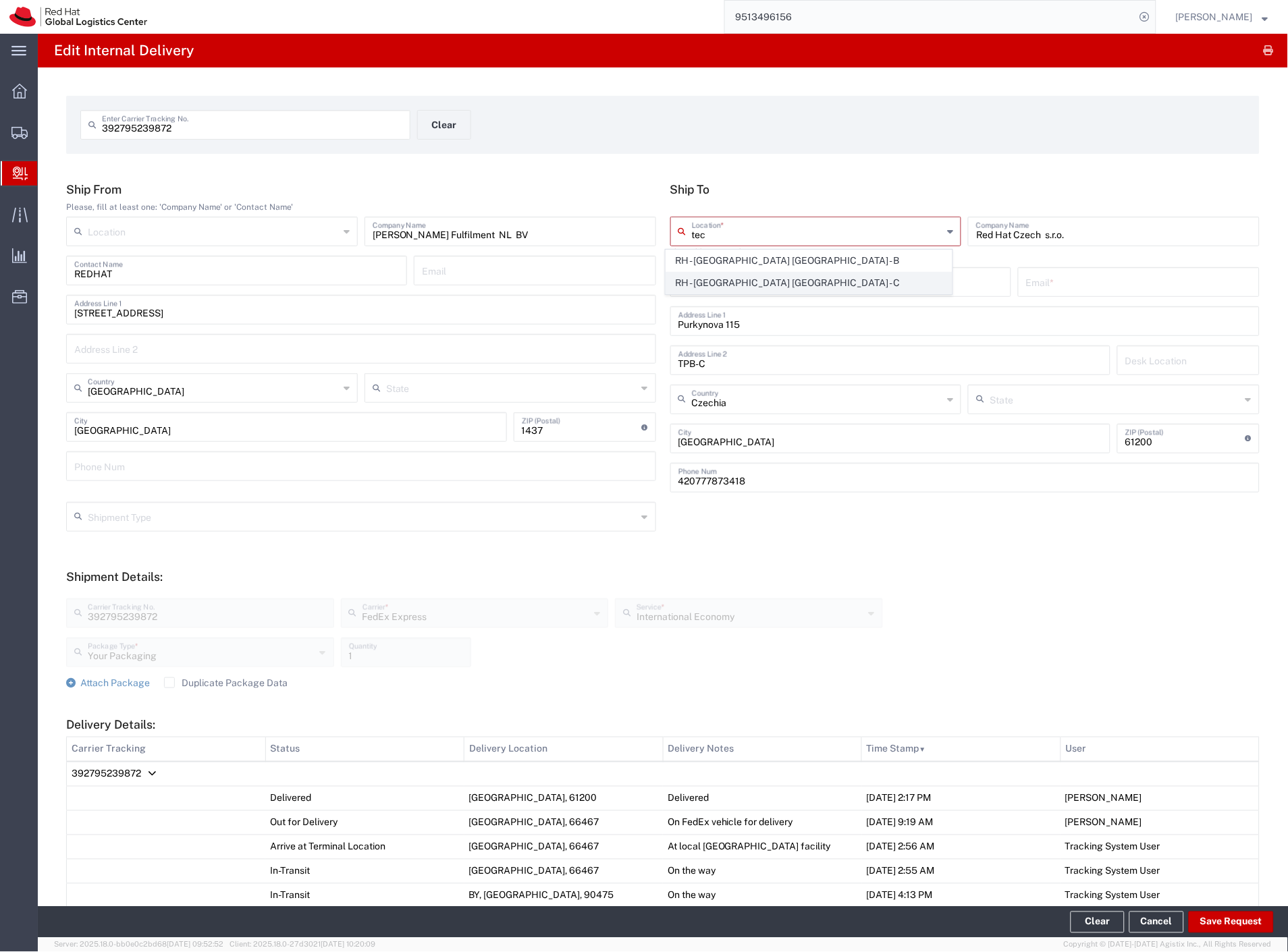
click at [764, 280] on span "RH - [GEOGRAPHIC_DATA] [GEOGRAPHIC_DATA] - C" at bounding box center [809, 282] width 286 height 21
click at [787, 279] on input "[PERSON_NAME]" at bounding box center [840, 270] width 325 height 24
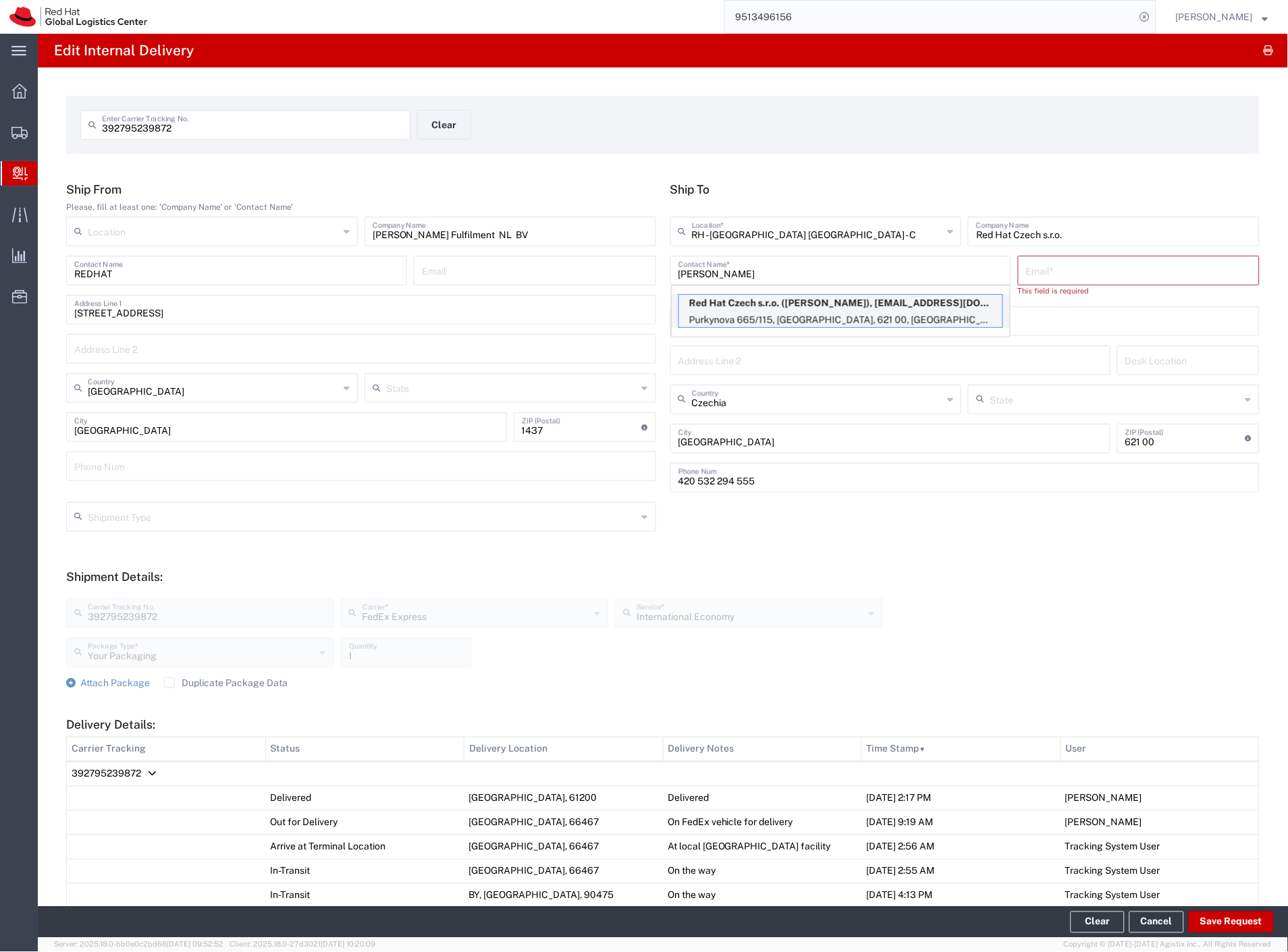
click at [799, 304] on p "Red Hat Czech s.r.o. ([PERSON_NAME]), [EMAIL_ADDRESS][DOMAIN_NAME]" at bounding box center [840, 303] width 323 height 17
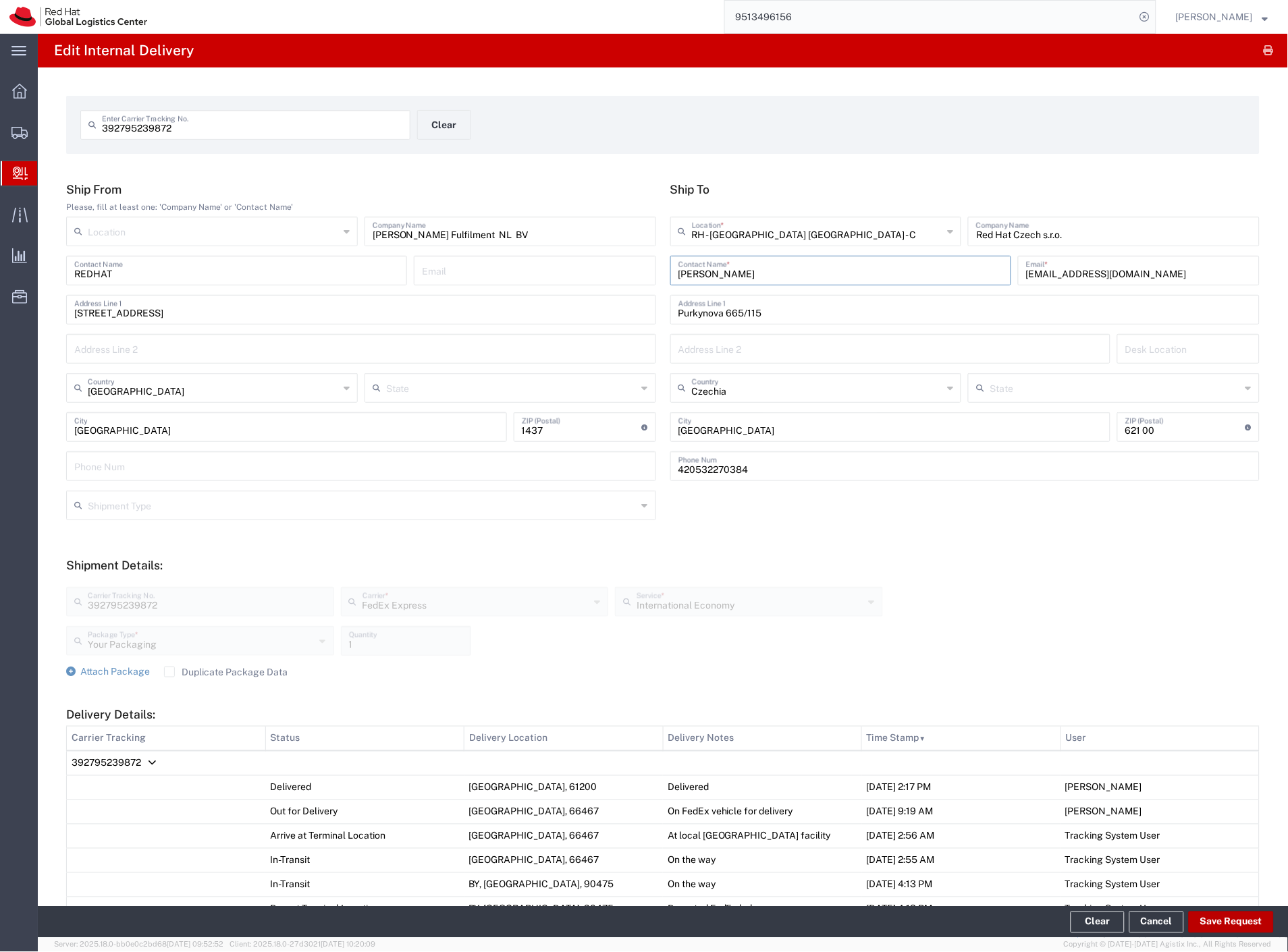
click at [1225, 931] on button "Save Request" at bounding box center [1231, 923] width 85 height 22
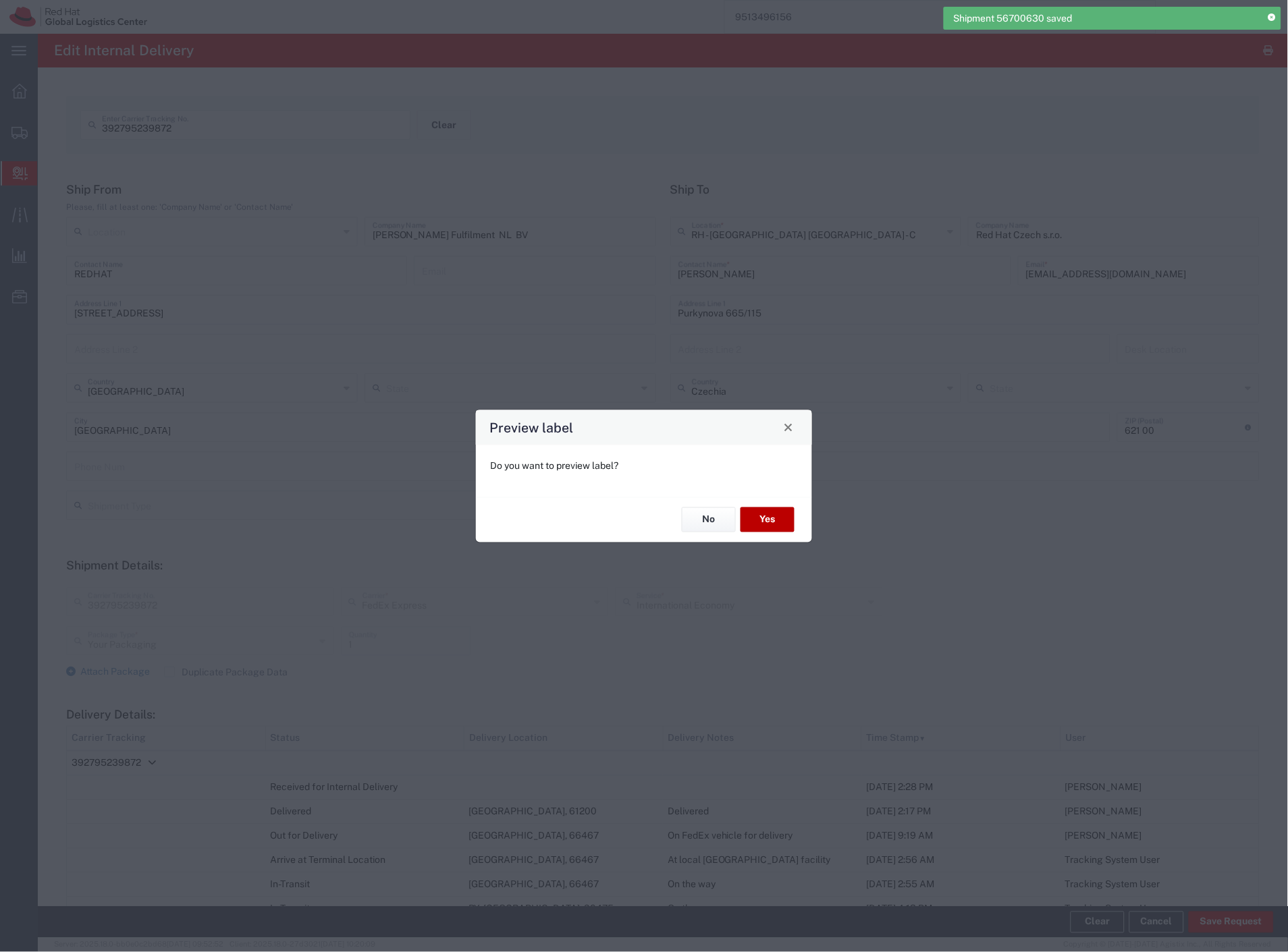
click at [772, 528] on button "Yes" at bounding box center [767, 520] width 54 height 25
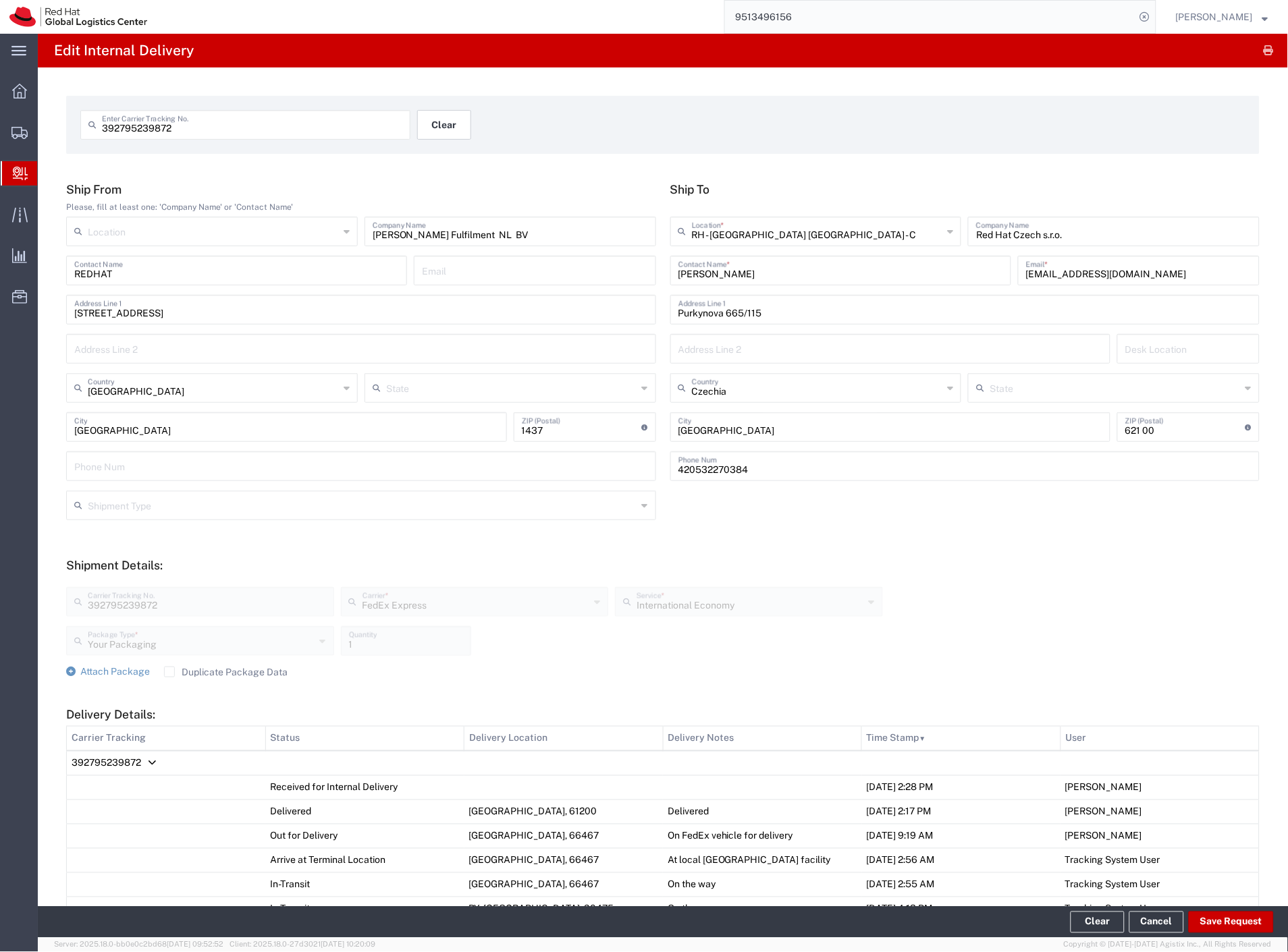
click at [430, 125] on button "Clear" at bounding box center [444, 124] width 54 height 29
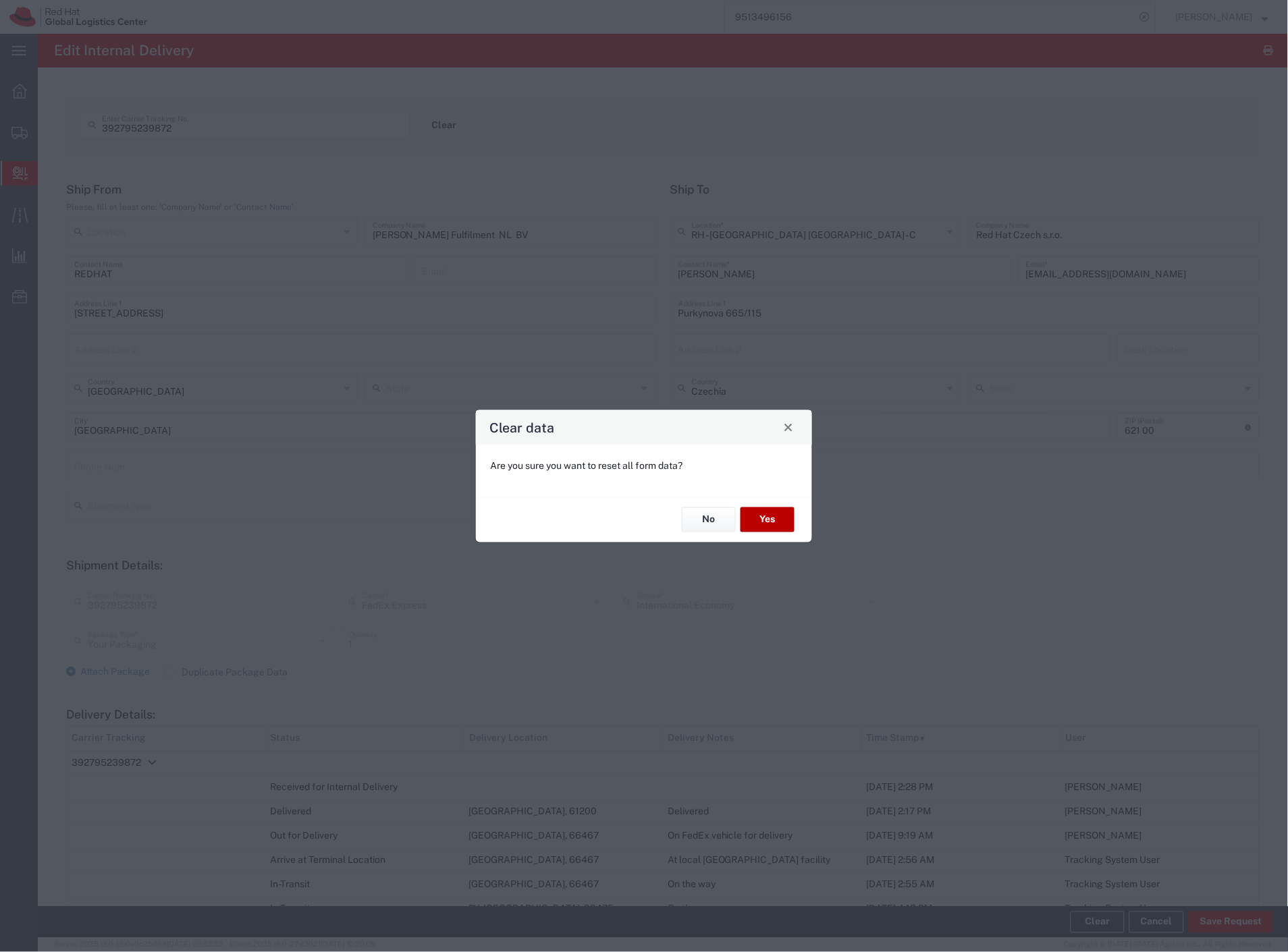
click at [752, 511] on button "Yes" at bounding box center [767, 520] width 54 height 25
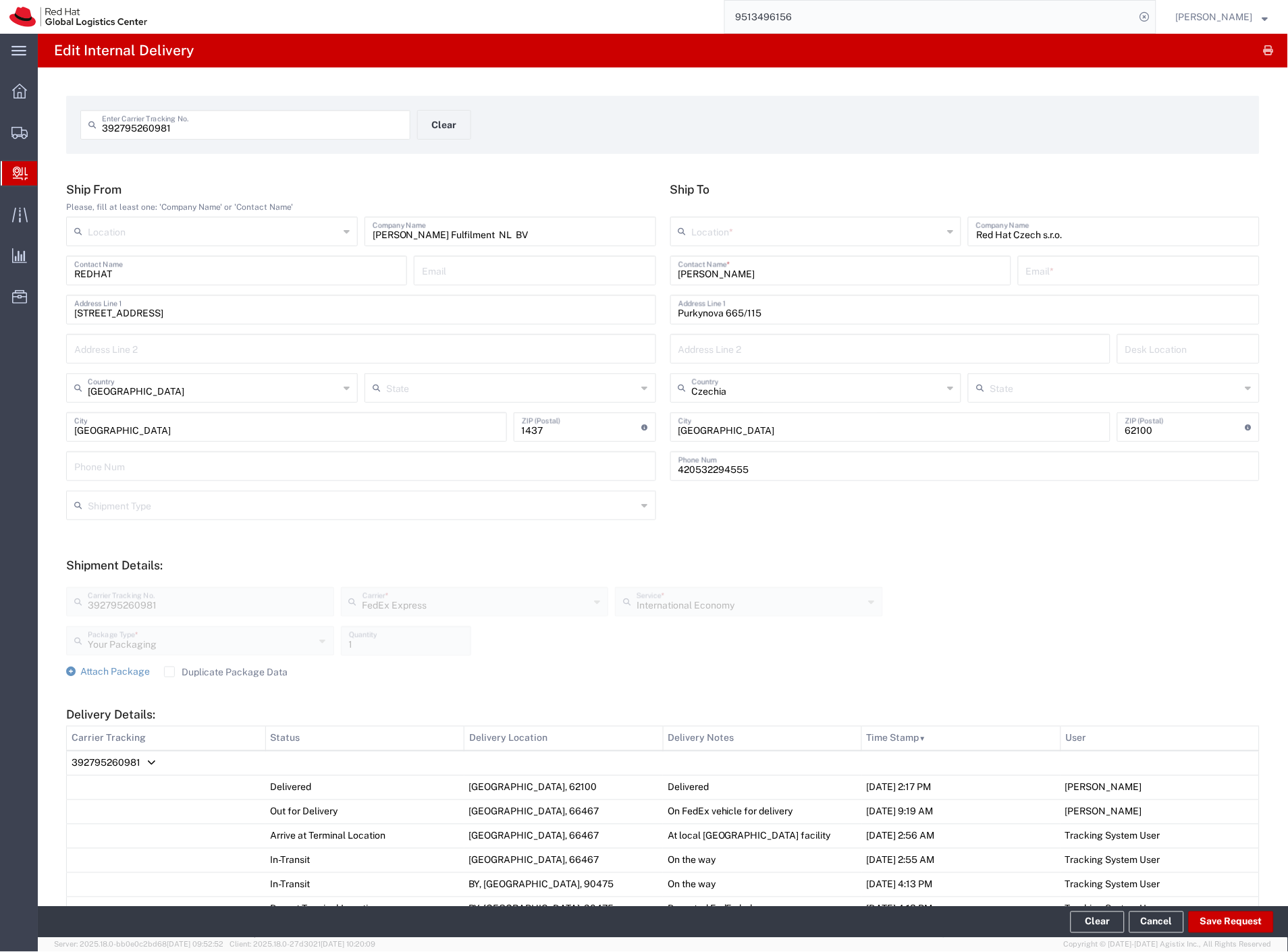
click at [786, 277] on input "[PERSON_NAME]" at bounding box center [840, 270] width 325 height 24
click at [799, 308] on p "Red Hat Czech s.r.o. ([PERSON_NAME]), [EMAIL_ADDRESS][DOMAIN_NAME]" at bounding box center [840, 303] width 323 height 17
click at [1218, 918] on button "Save Request" at bounding box center [1231, 923] width 85 height 22
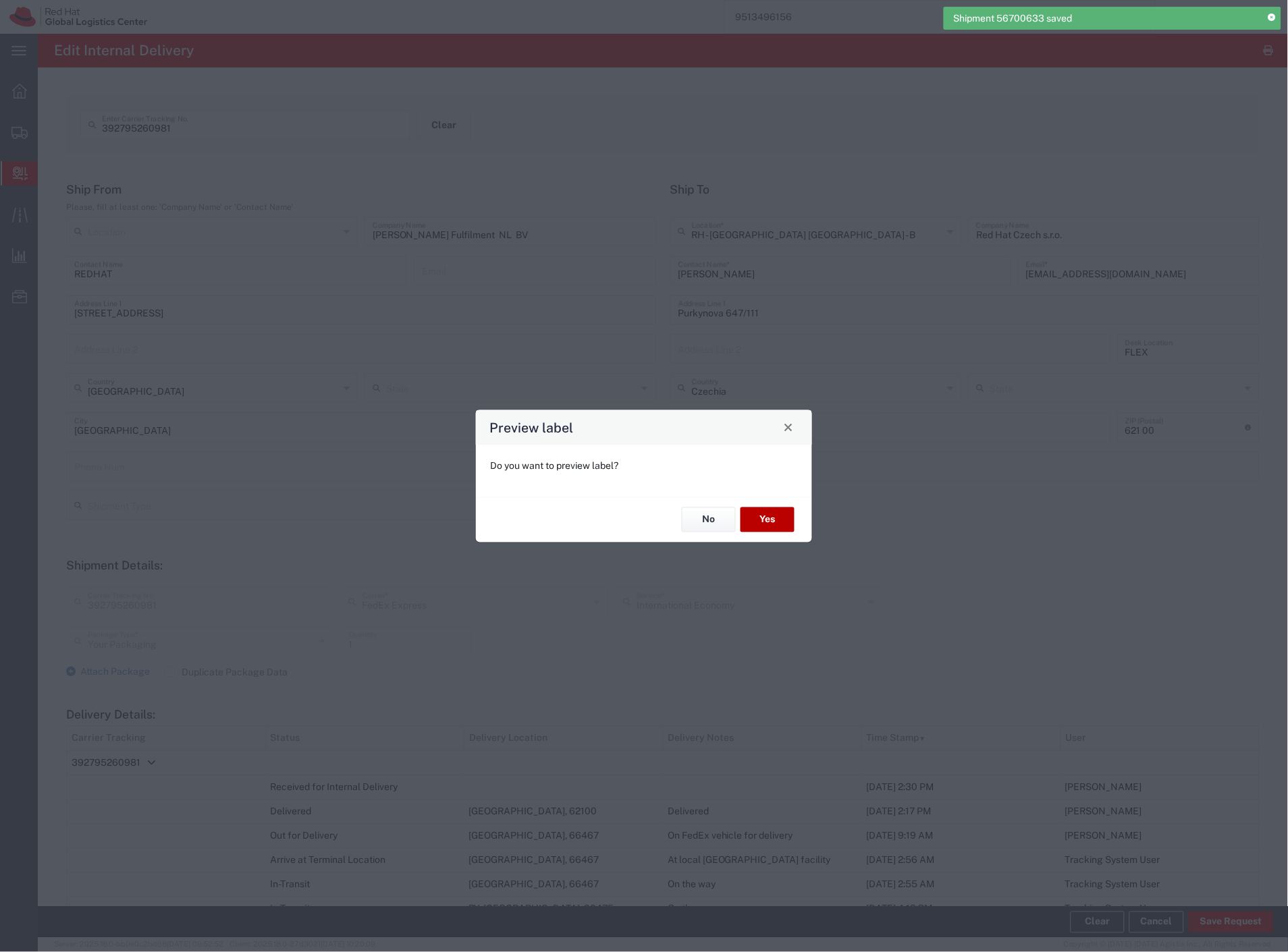
click at [773, 522] on button "Yes" at bounding box center [767, 520] width 54 height 25
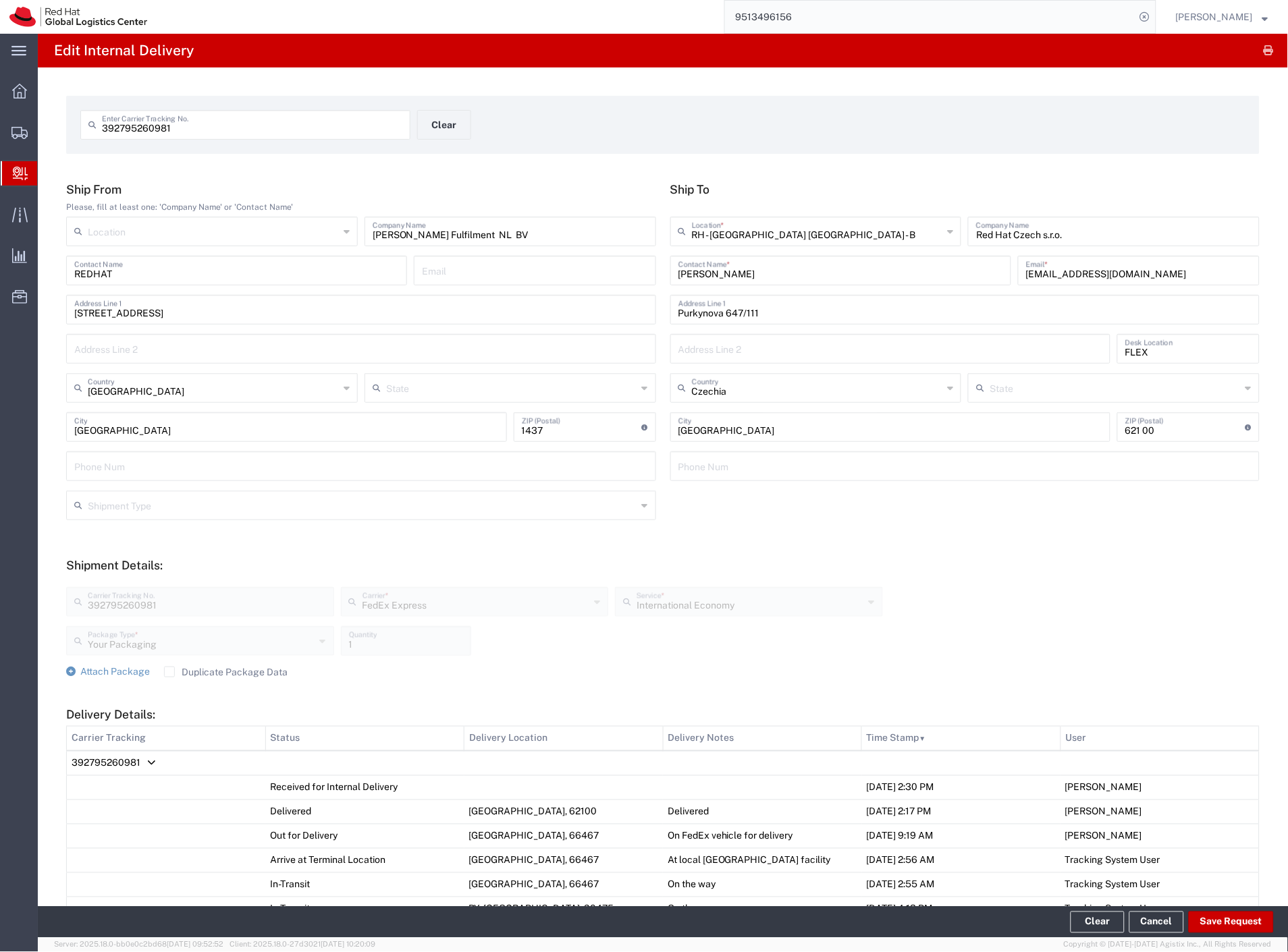
click at [136, 766] on span "392795260981" at bounding box center [106, 763] width 69 height 11
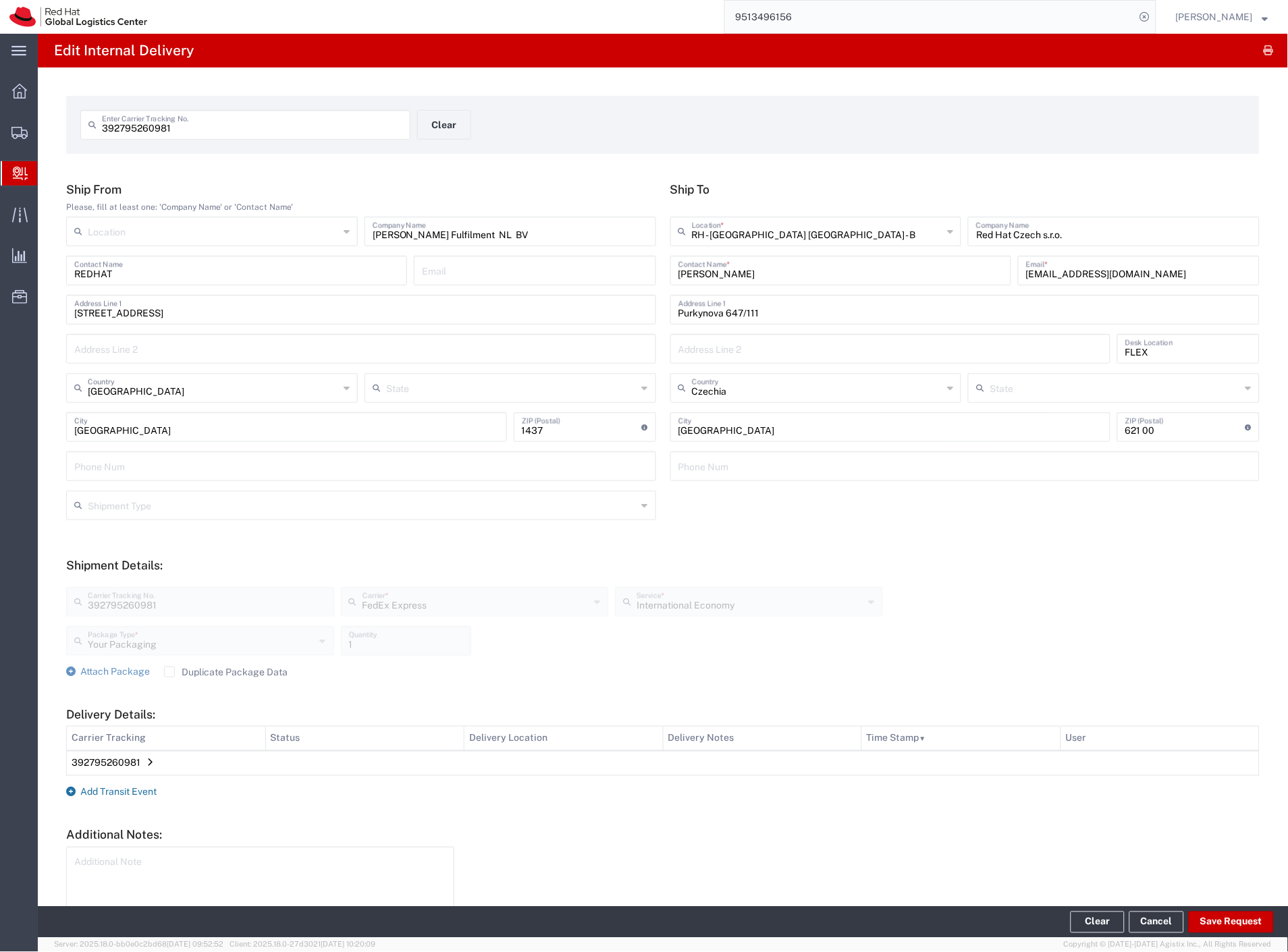
click at [135, 793] on span "Add Transit Event" at bounding box center [118, 791] width 76 height 11
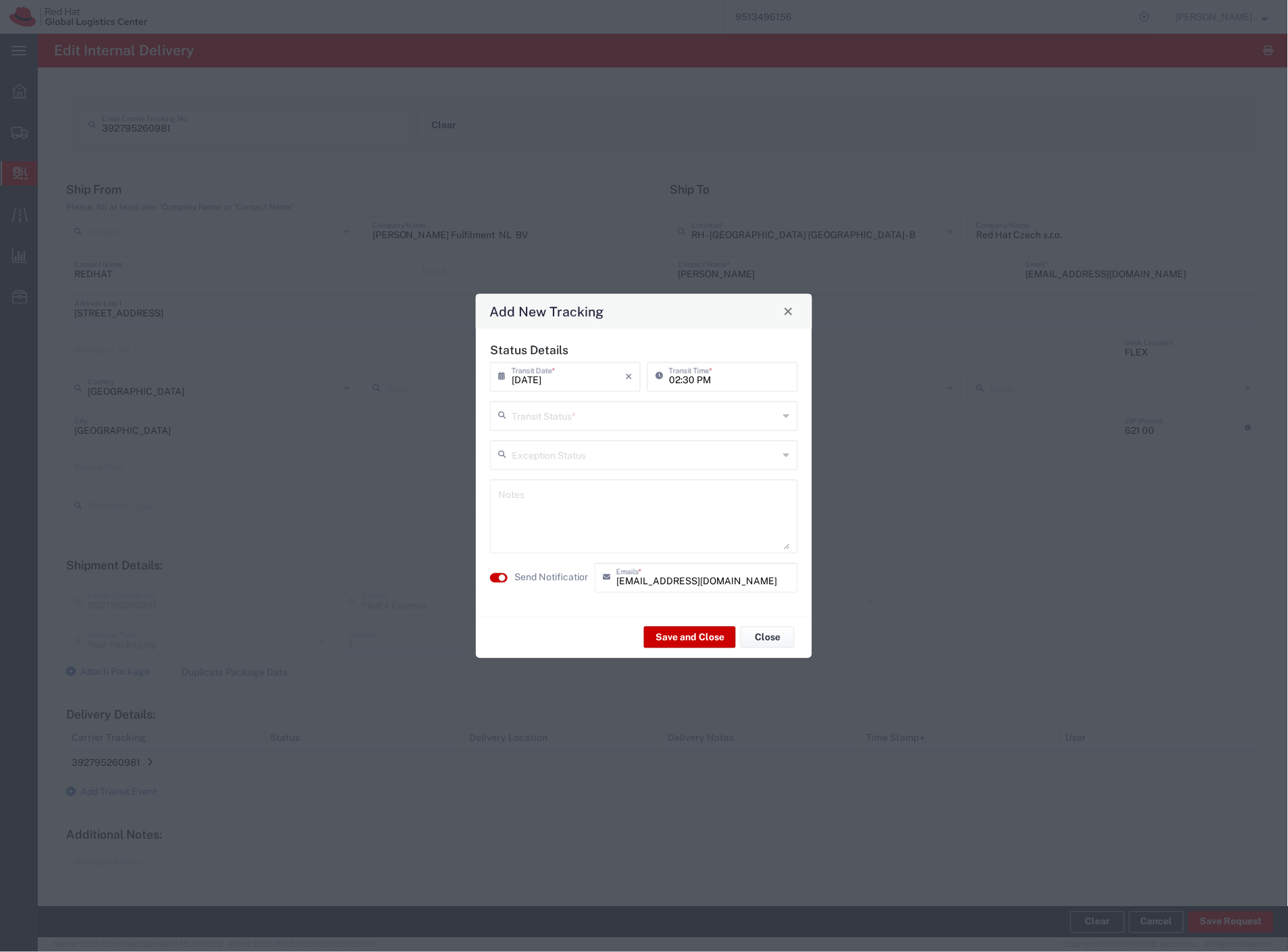
drag, startPoint x: 551, startPoint y: 416, endPoint x: 544, endPoint y: 487, distance: 71.3
click at [551, 426] on input "text" at bounding box center [645, 414] width 267 height 24
drag, startPoint x: 546, startPoint y: 504, endPoint x: 545, endPoint y: 514, distance: 10.0
click at [545, 504] on span "Shipment On-Hold" at bounding box center [644, 511] width 305 height 21
click at [686, 643] on button "Save and Close" at bounding box center [690, 637] width 92 height 22
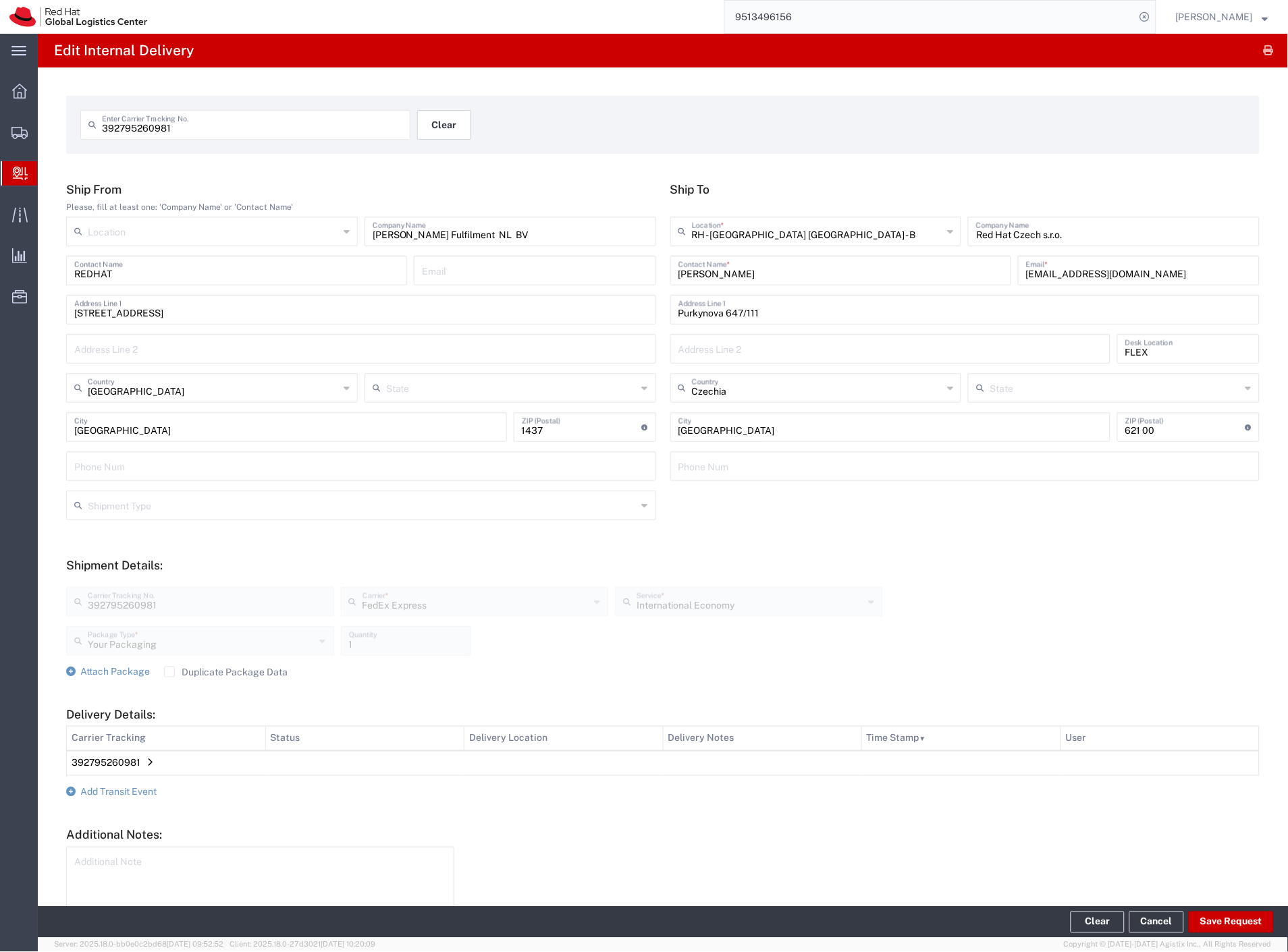
click at [440, 125] on button "Clear" at bounding box center [444, 124] width 54 height 29
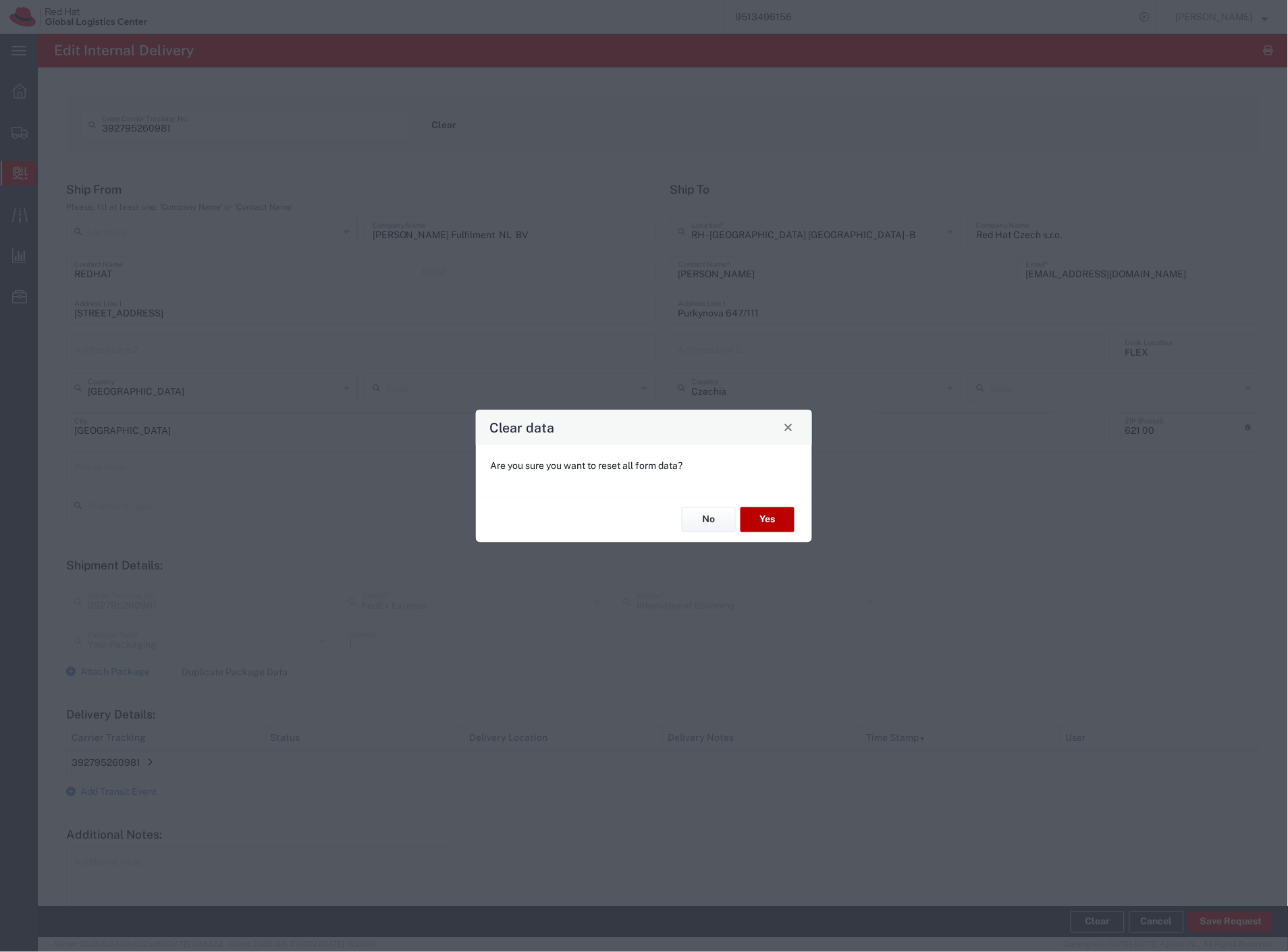
click at [767, 513] on button "Yes" at bounding box center [767, 520] width 54 height 25
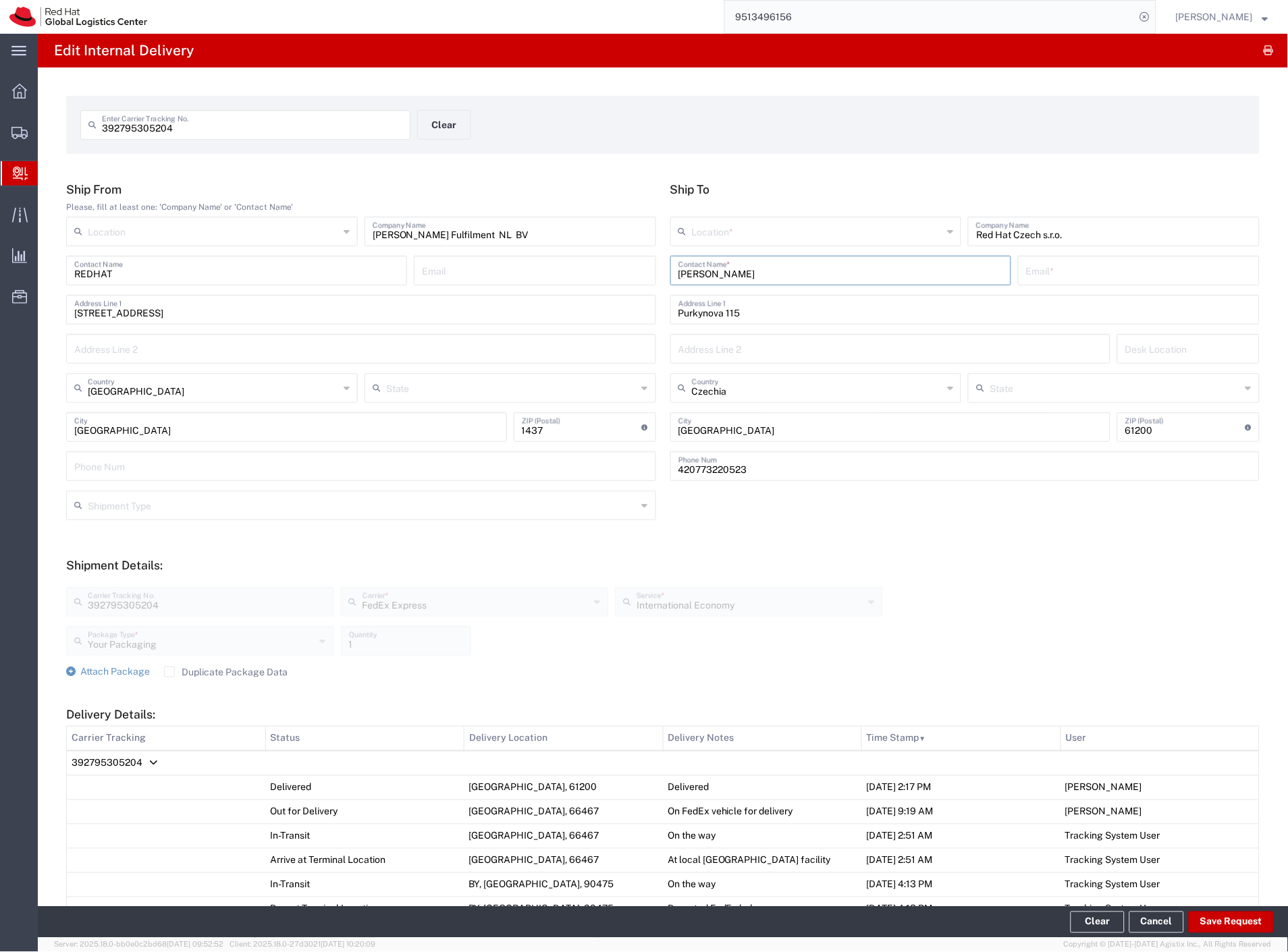
click at [822, 268] on input "[PERSON_NAME]" at bounding box center [840, 270] width 325 height 24
click at [775, 309] on p "Red Hat Czech s.r.o. ([PERSON_NAME]), [EMAIL_ADDRESS][DOMAIN_NAME]" at bounding box center [840, 303] width 323 height 17
click at [1230, 913] on button "Save Request" at bounding box center [1231, 923] width 85 height 22
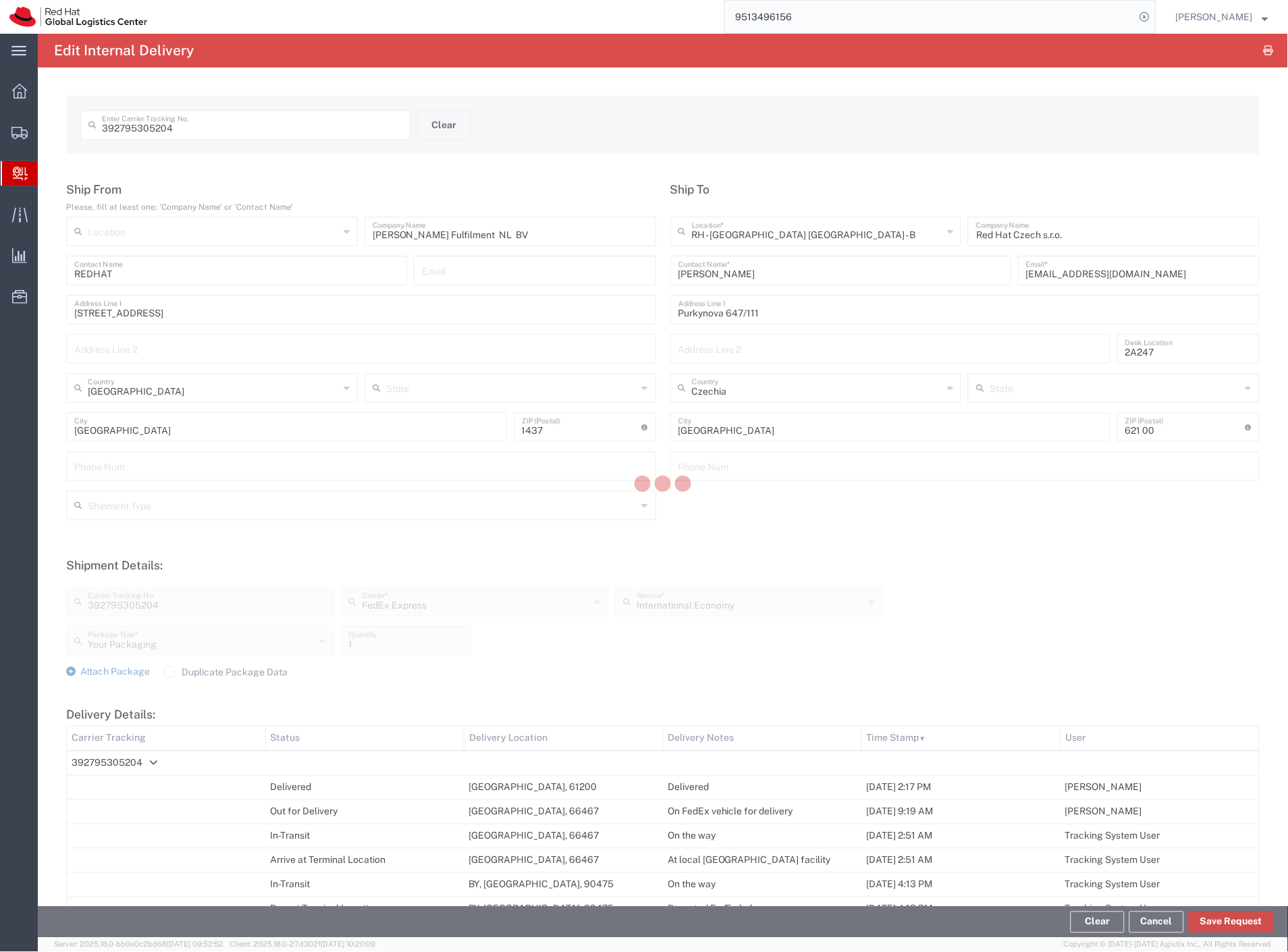
click at [1226, 918] on div at bounding box center [663, 485] width 1250 height 904
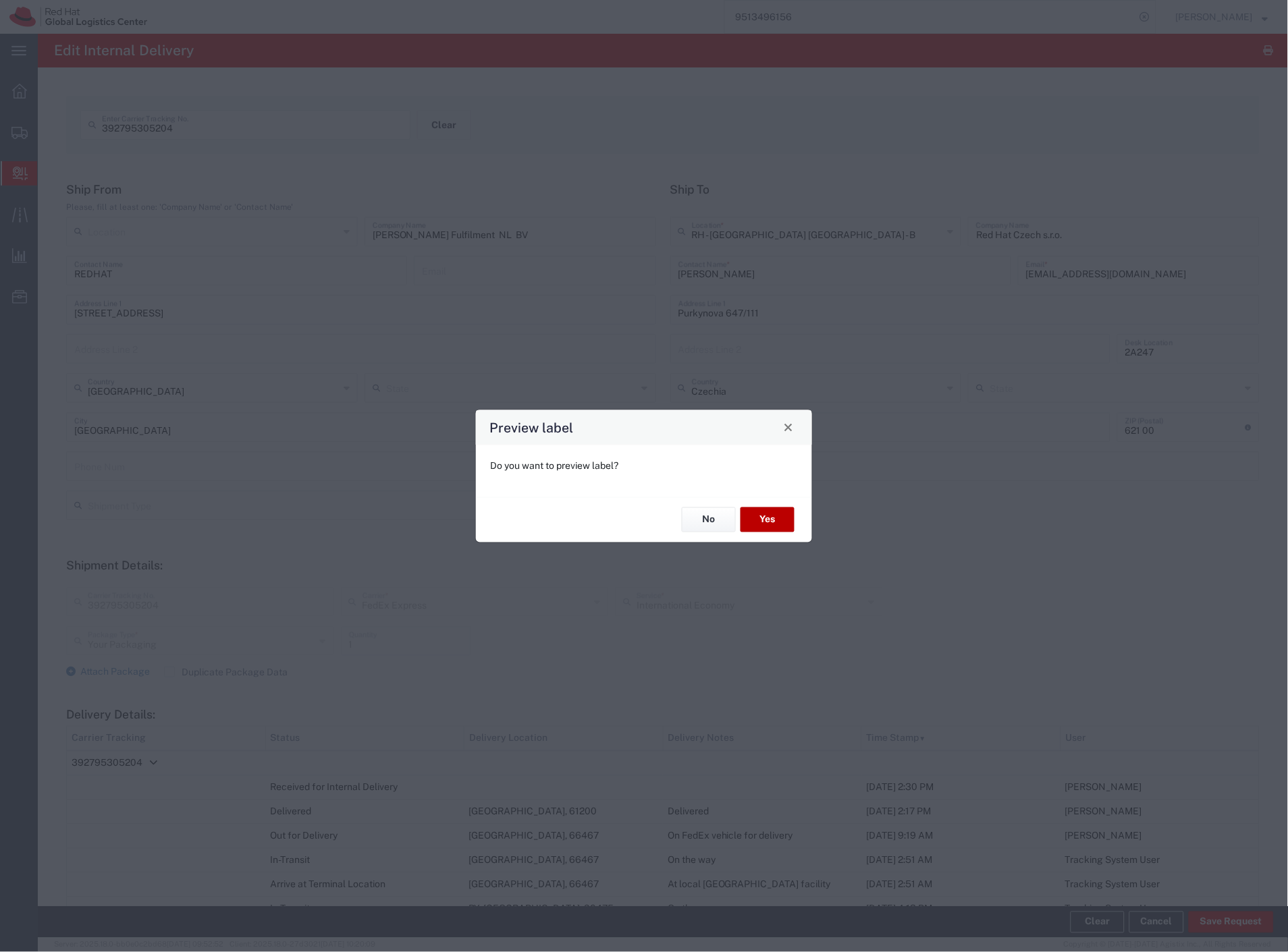
click at [753, 525] on button "Yes" at bounding box center [767, 520] width 54 height 25
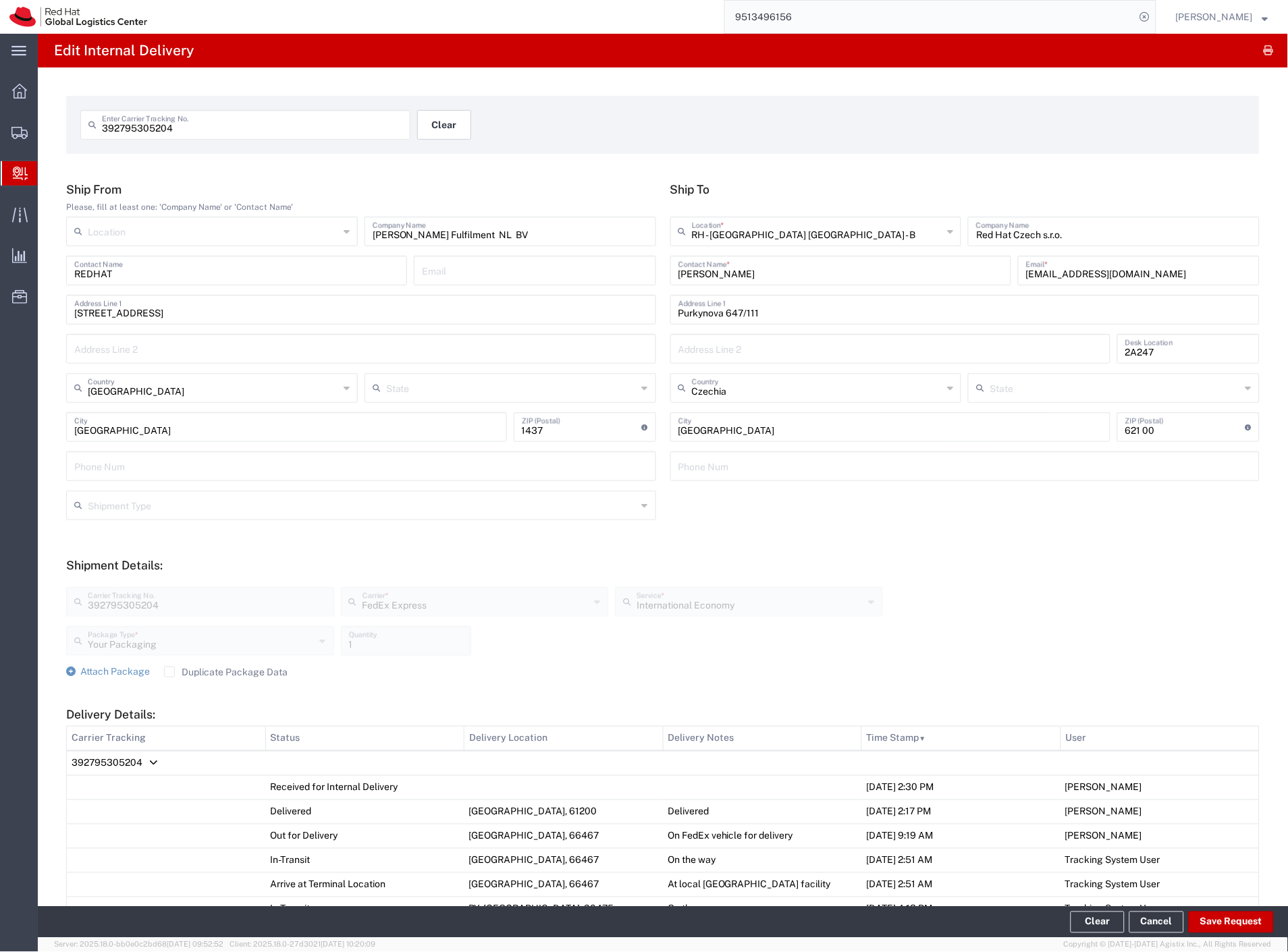
click at [436, 121] on button "Clear" at bounding box center [444, 124] width 54 height 29
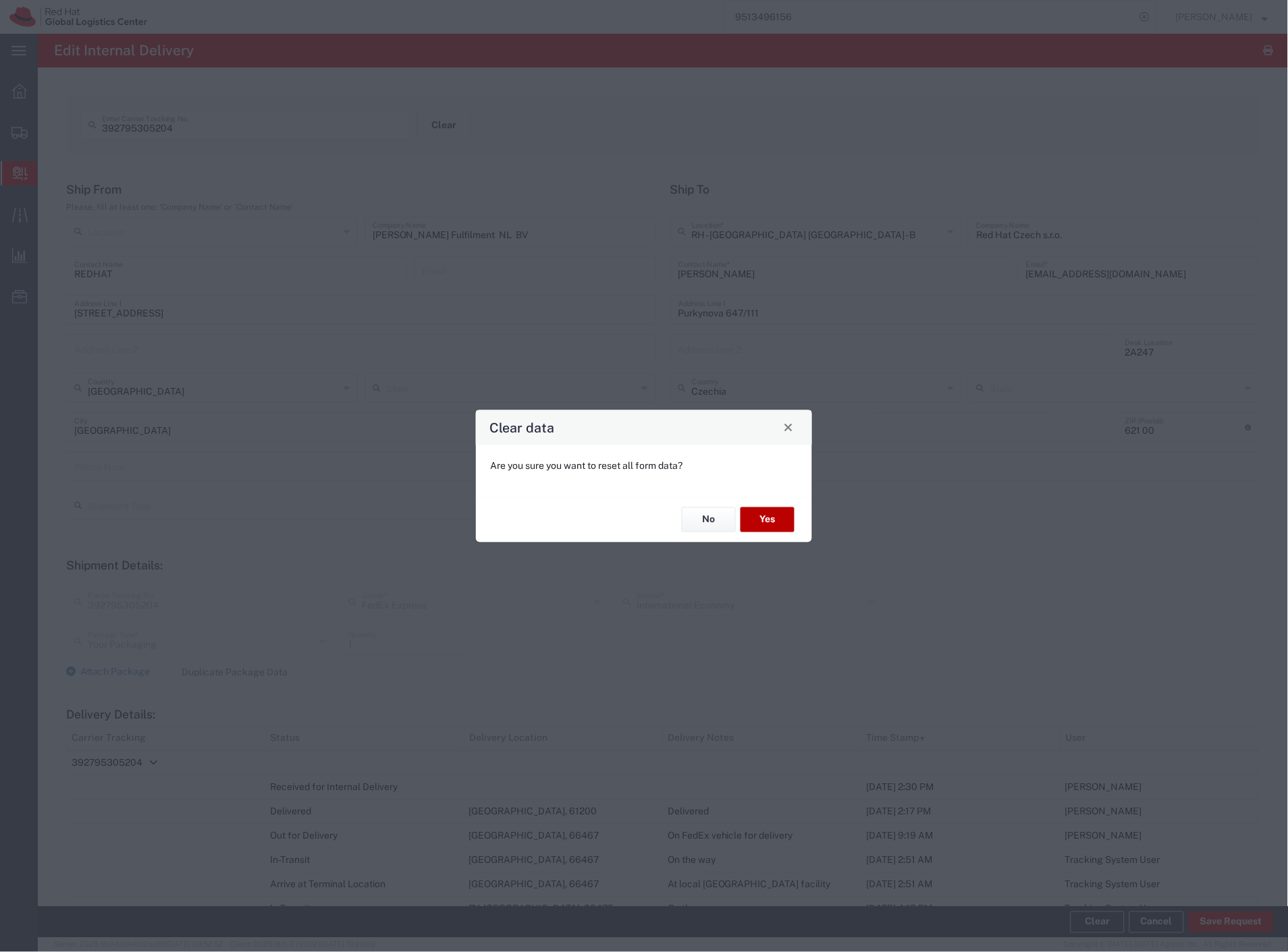
click at [785, 520] on button "Yes" at bounding box center [767, 520] width 54 height 25
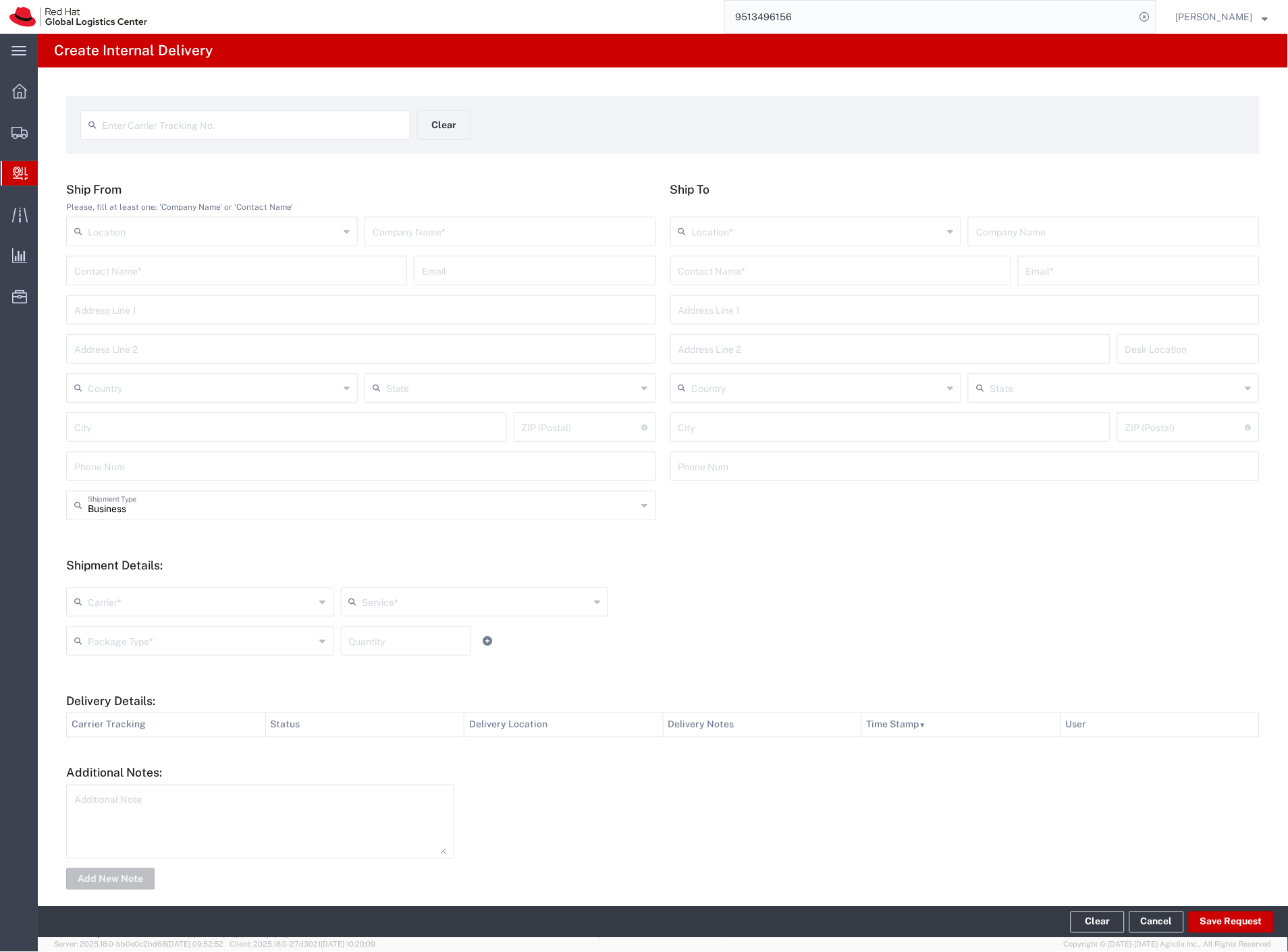
click at [211, 125] on input "text" at bounding box center [252, 123] width 300 height 24
click at [199, 135] on input "text" at bounding box center [252, 123] width 300 height 24
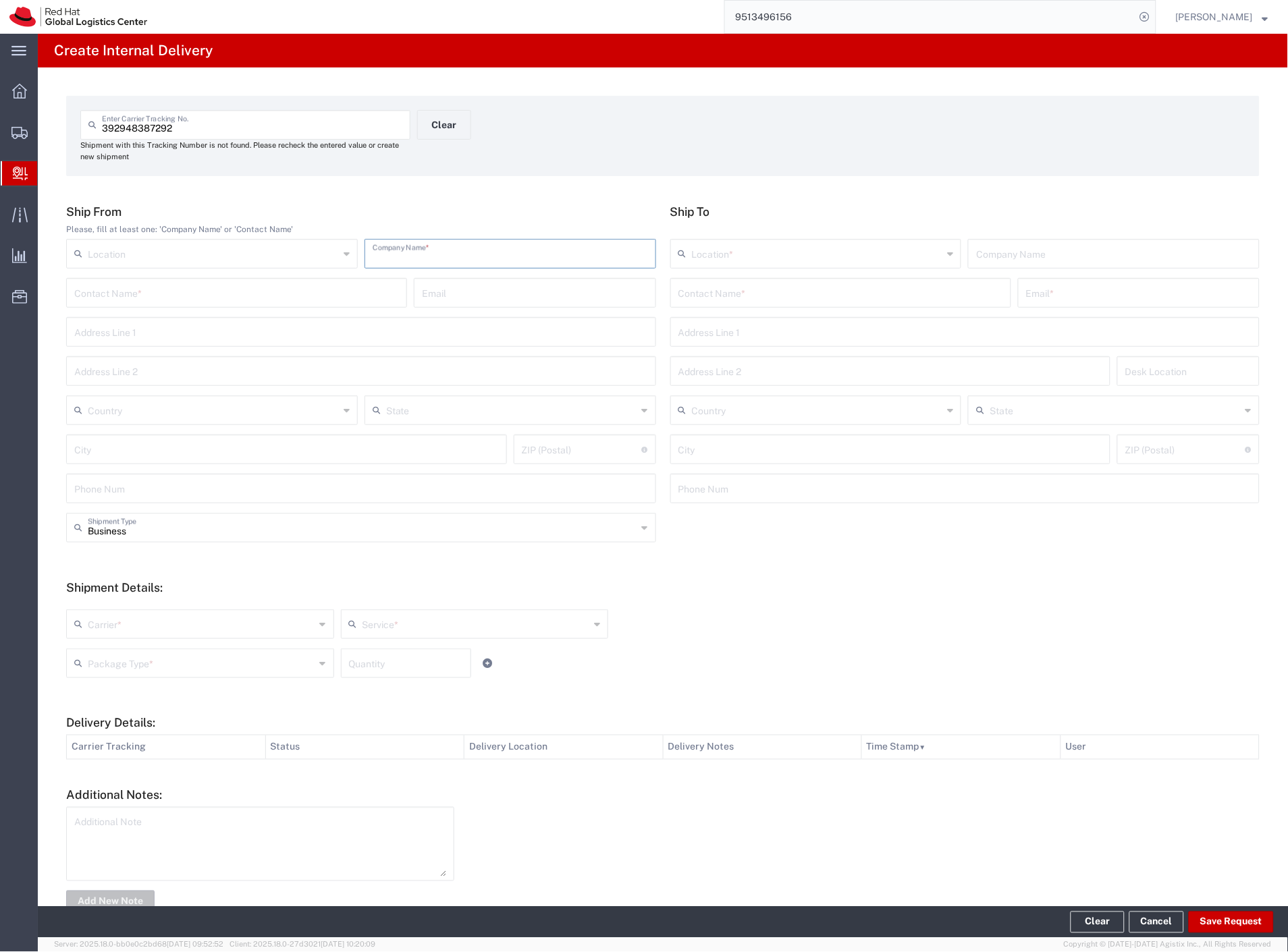
click at [435, 259] on input "text" at bounding box center [511, 252] width 275 height 24
click at [698, 288] on input "text" at bounding box center [840, 292] width 325 height 24
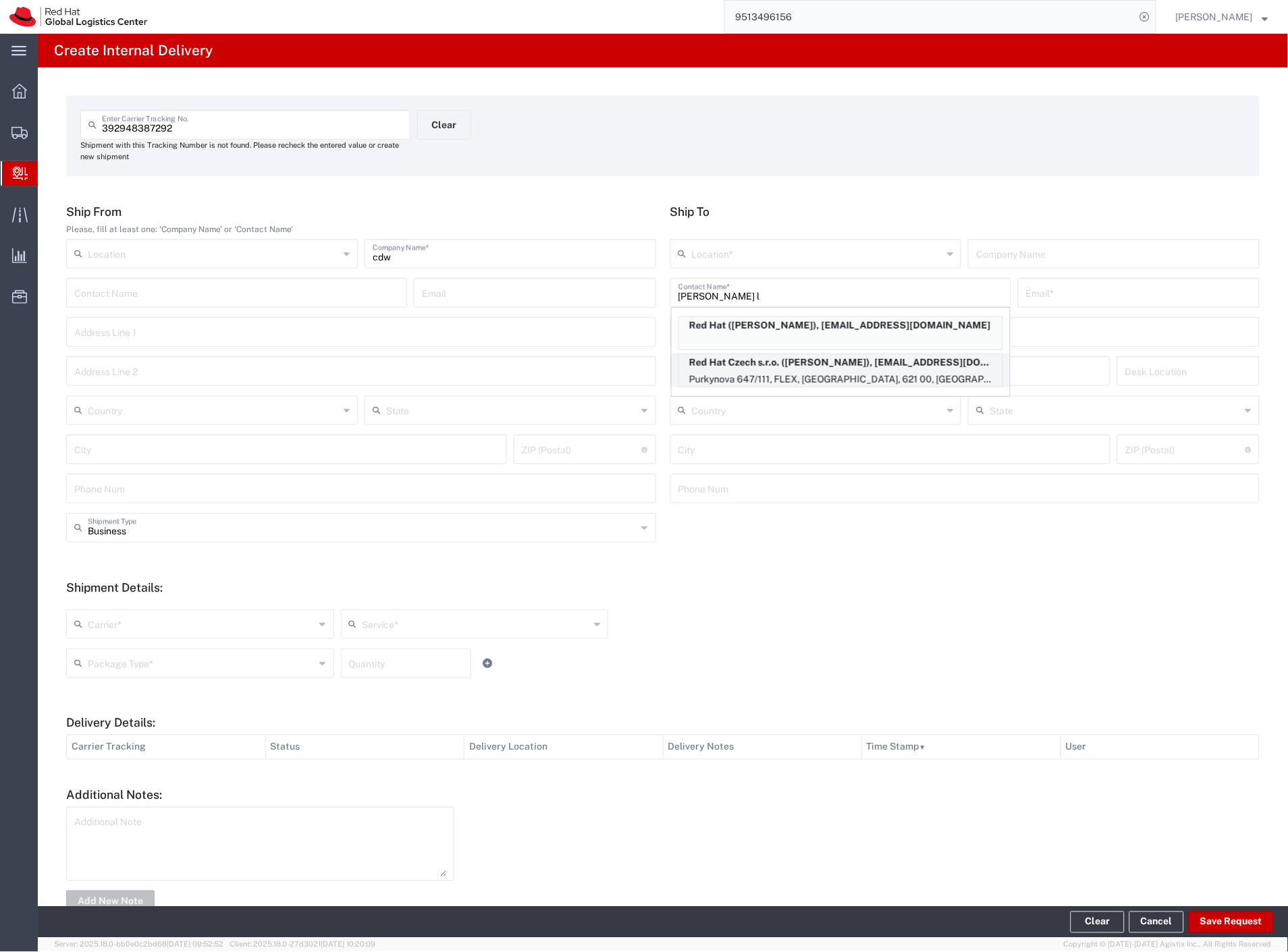
click at [832, 371] on p "Purkynova 647/111, FLEX, [GEOGRAPHIC_DATA], 621 00, [GEOGRAPHIC_DATA]" at bounding box center [840, 380] width 323 height 17
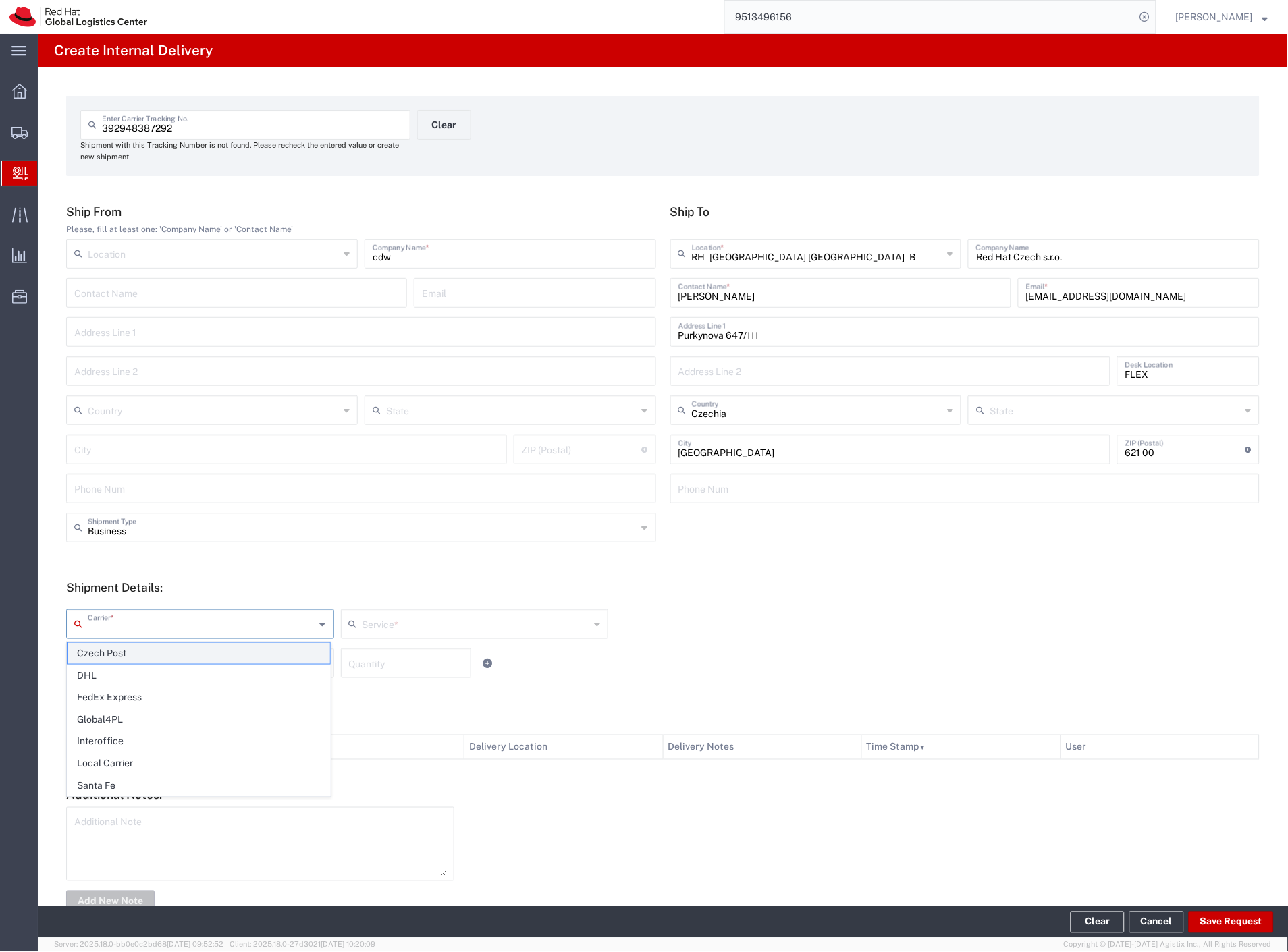
drag, startPoint x: 115, startPoint y: 625, endPoint x: 110, endPoint y: 644, distance: 19.6
click at [112, 629] on input "text" at bounding box center [201, 623] width 227 height 24
click at [113, 763] on span "Local Carrier" at bounding box center [199, 763] width 262 height 21
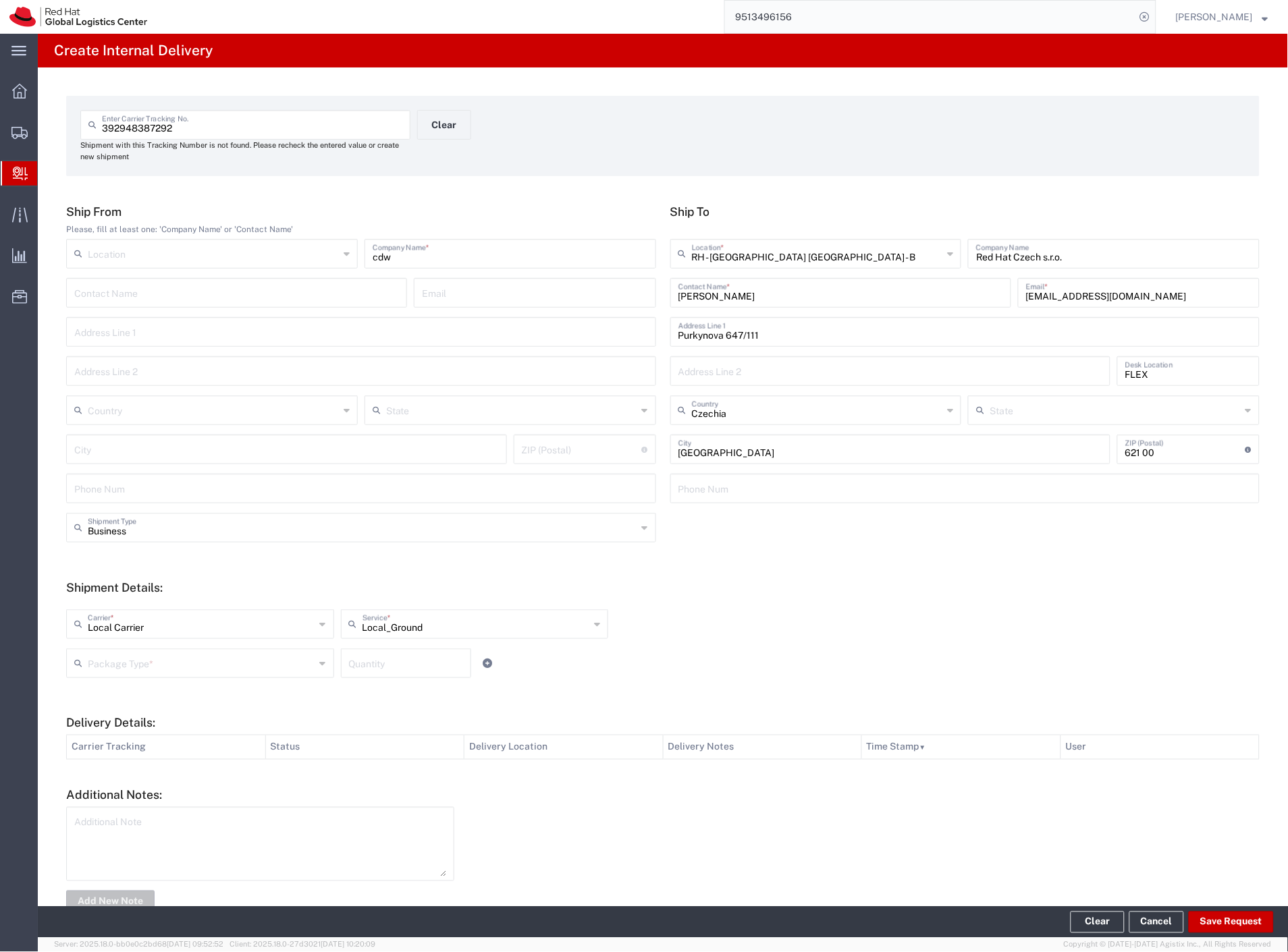
click at [147, 657] on input "text" at bounding box center [201, 662] width 227 height 24
click at [154, 786] on span "Your Packaging" at bounding box center [199, 781] width 262 height 21
click at [1221, 923] on button "Save Request" at bounding box center [1231, 923] width 85 height 22
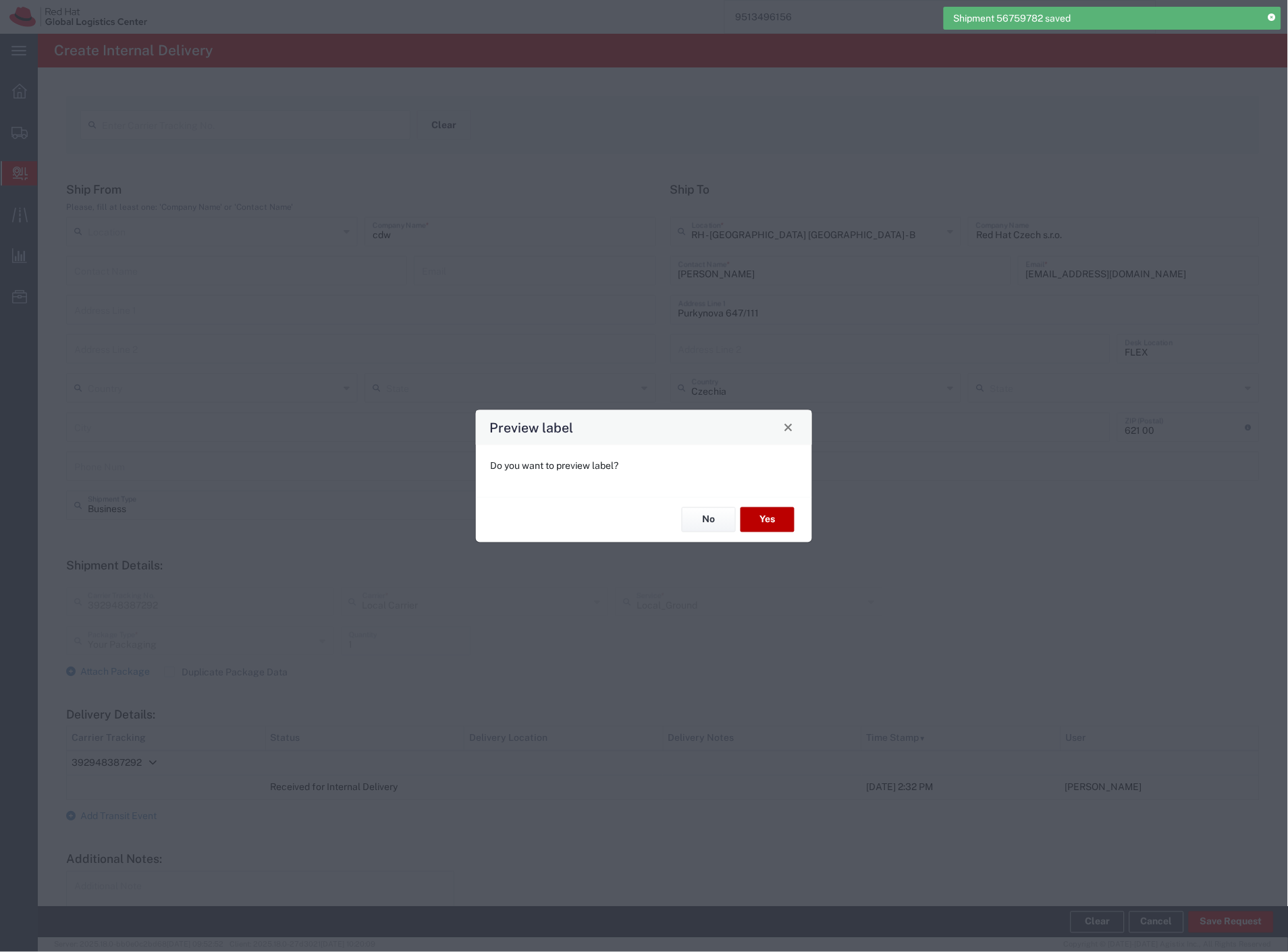
click at [763, 520] on button "Yes" at bounding box center [767, 520] width 54 height 25
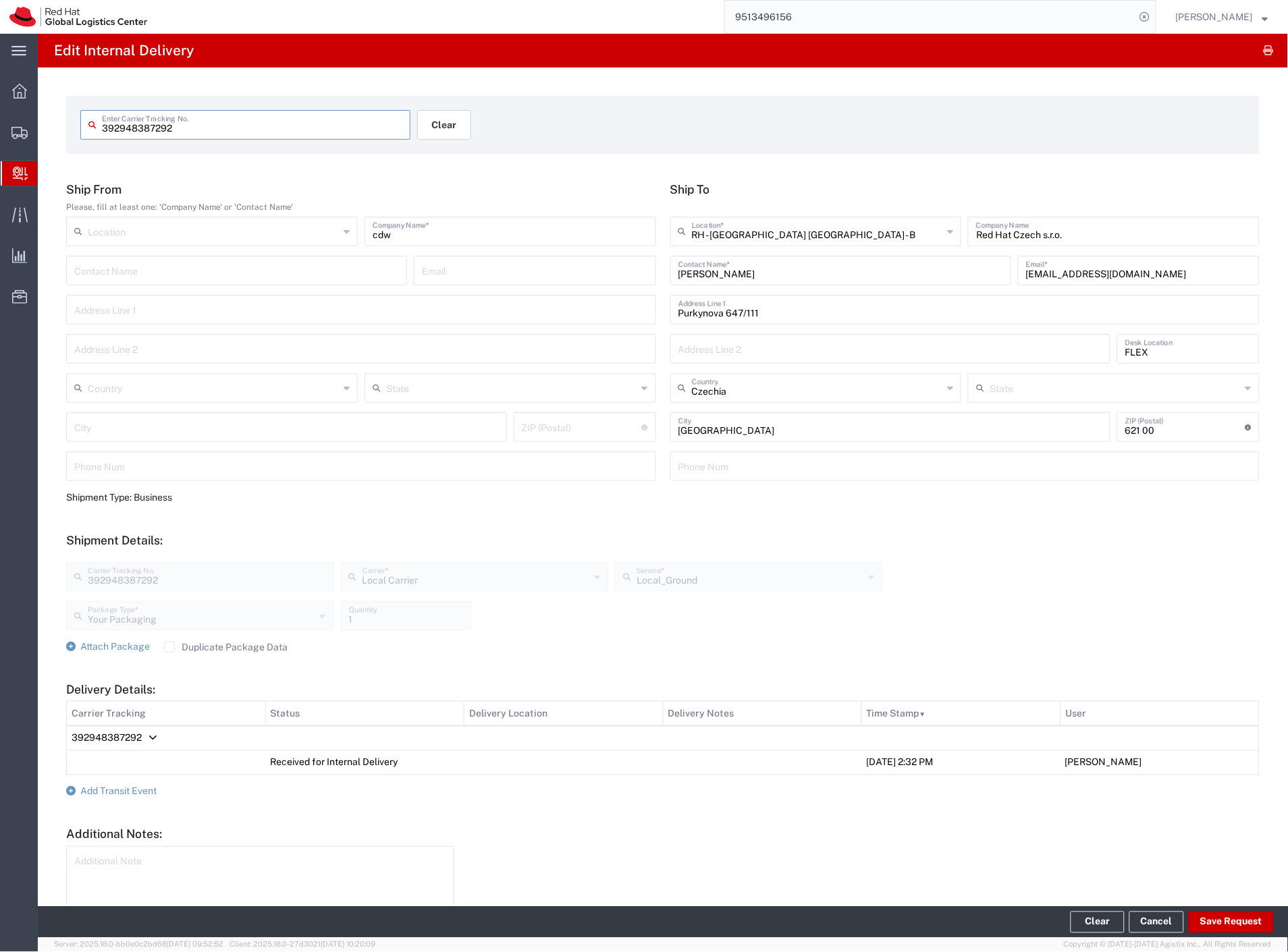
click at [433, 123] on button "Clear" at bounding box center [444, 124] width 54 height 29
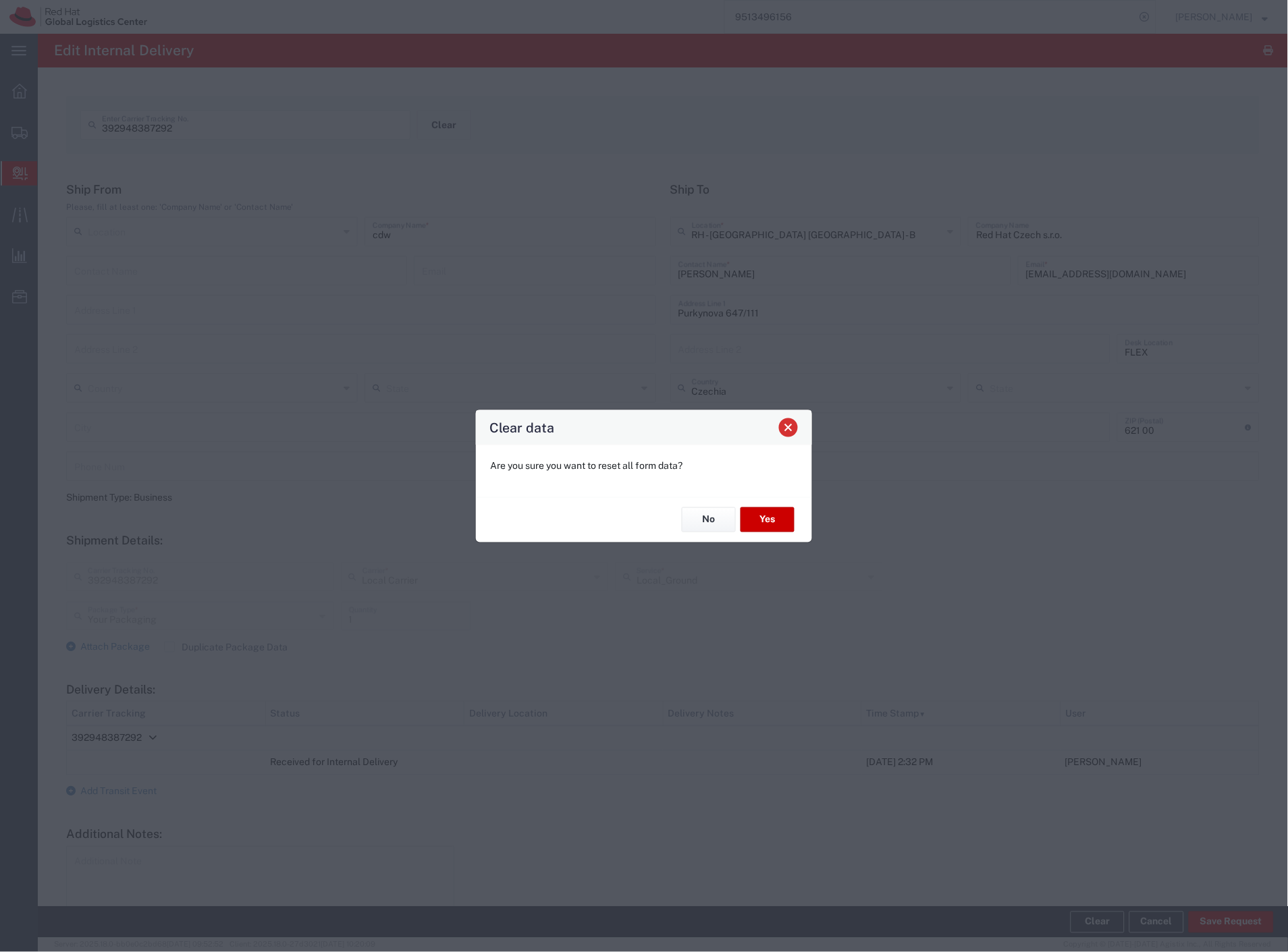
click at [787, 429] on span "Close" at bounding box center [788, 427] width 9 height 9
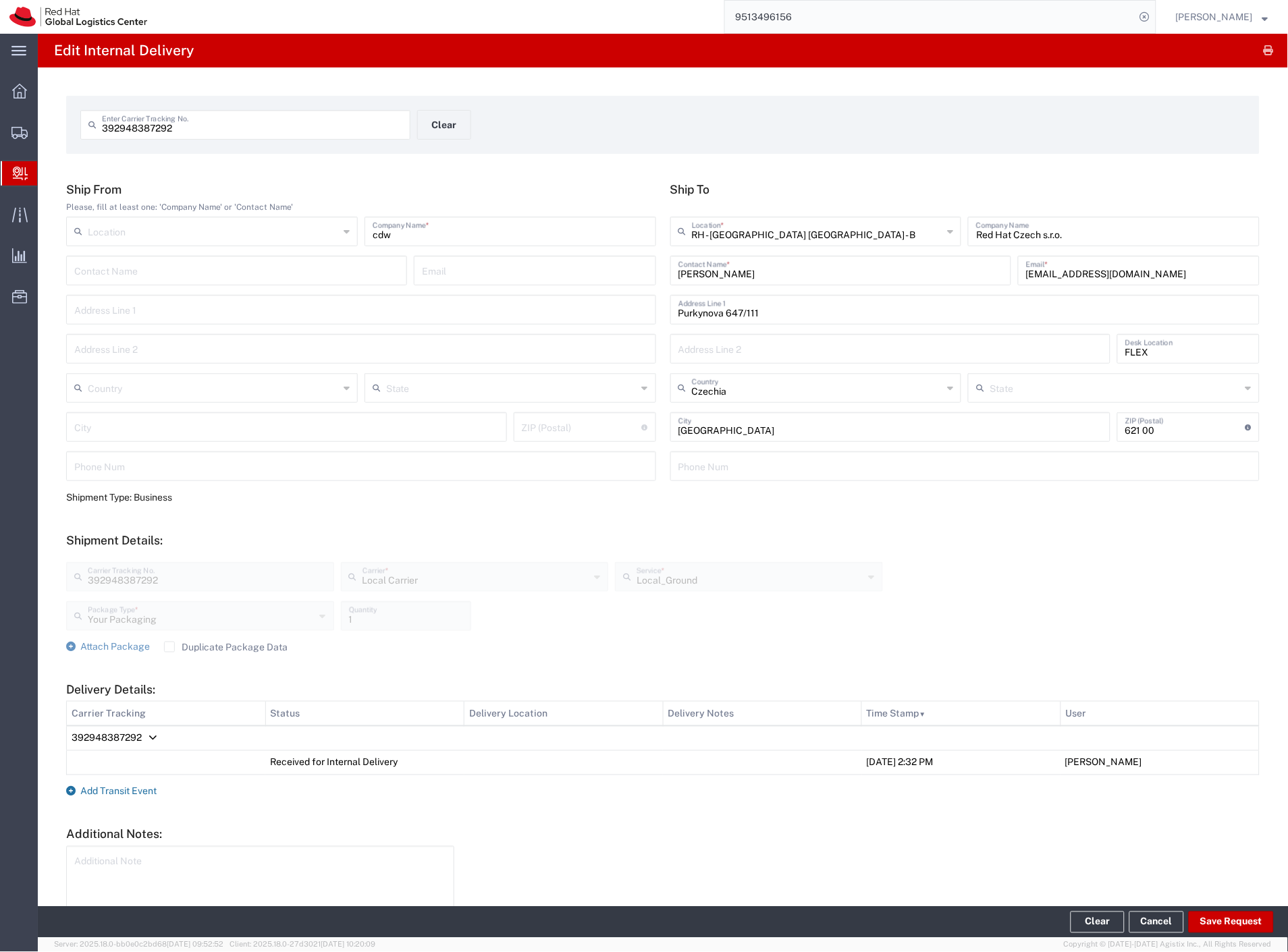
click at [120, 786] on span "Add Transit Event" at bounding box center [118, 791] width 76 height 11
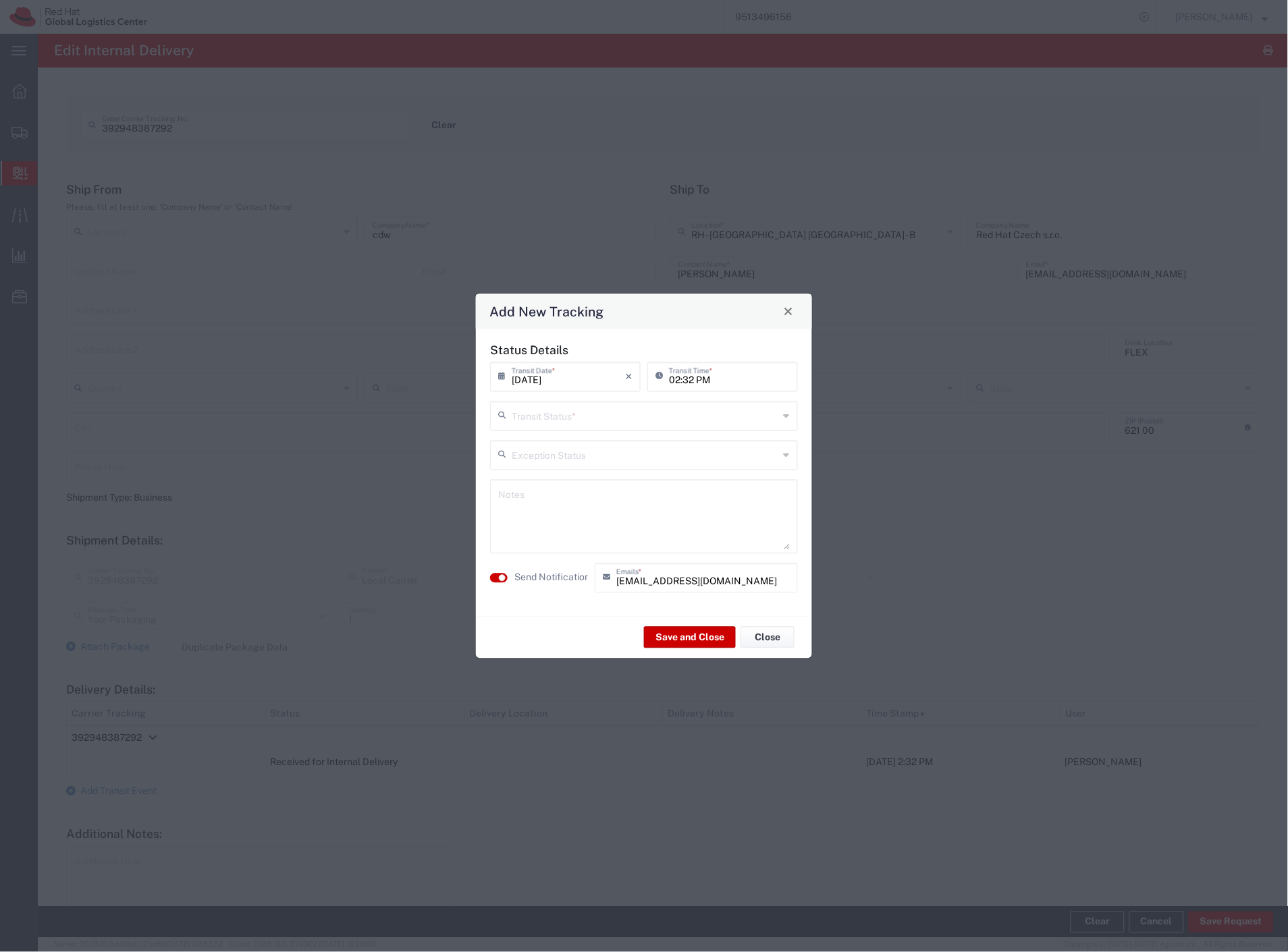
click at [531, 420] on input "text" at bounding box center [645, 414] width 267 height 24
click at [561, 516] on span "Shipment On-Hold" at bounding box center [644, 511] width 305 height 21
click at [538, 581] on label "Send Notification" at bounding box center [551, 578] width 75 height 14
click at [686, 639] on button "Save and Close" at bounding box center [690, 637] width 92 height 22
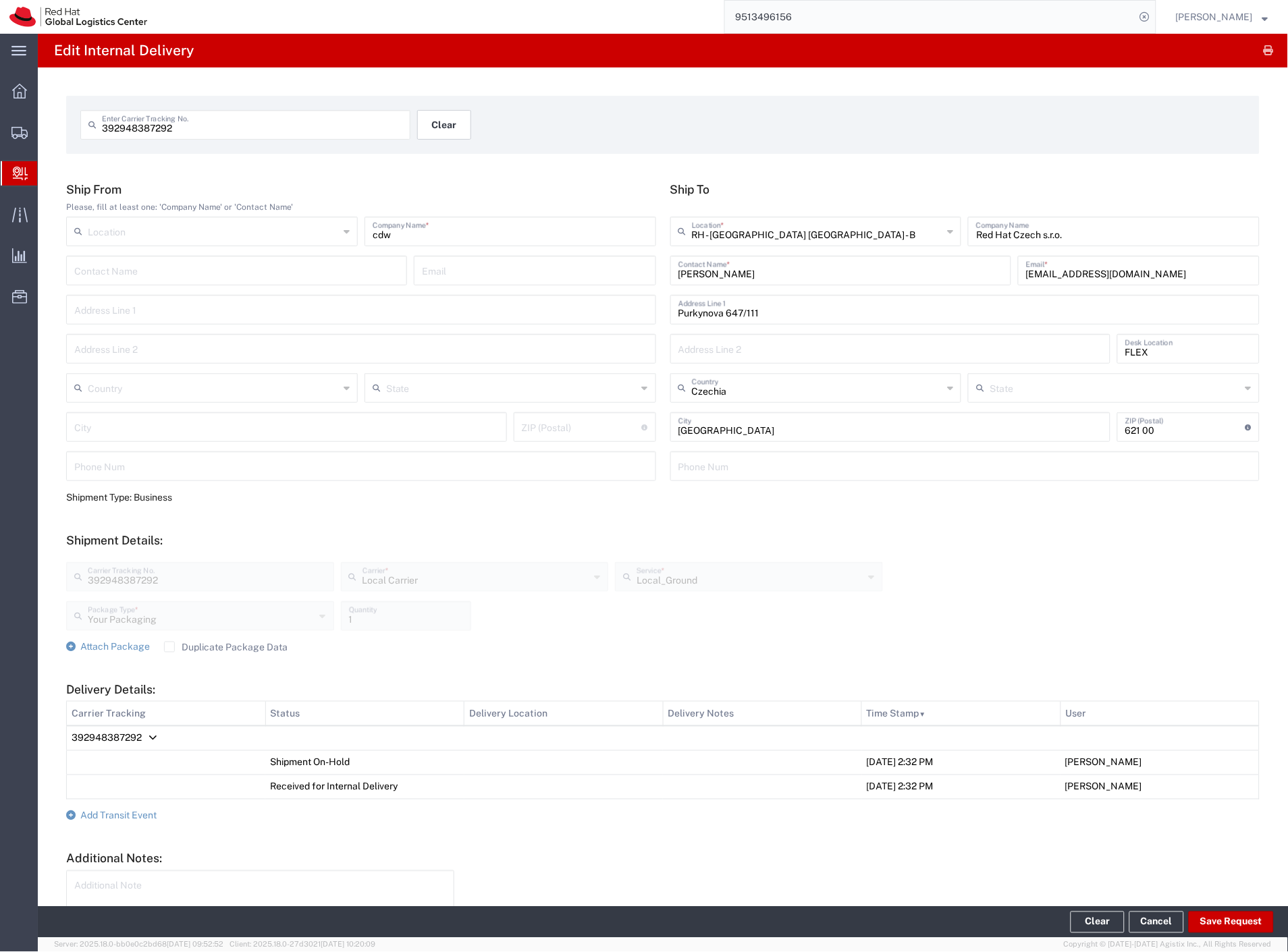
click at [442, 136] on button "Clear" at bounding box center [444, 124] width 54 height 29
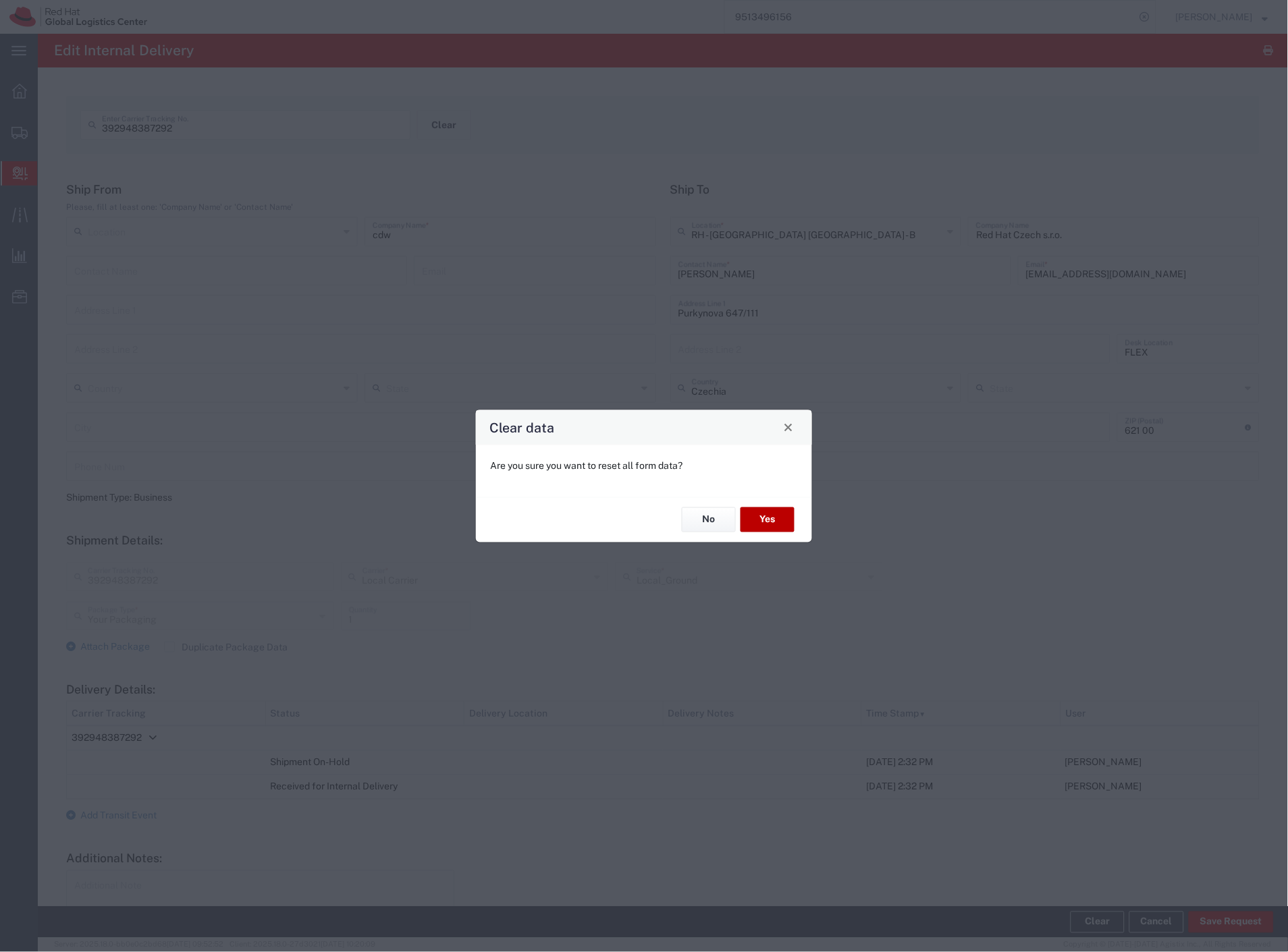
click at [774, 528] on button "Yes" at bounding box center [767, 520] width 54 height 25
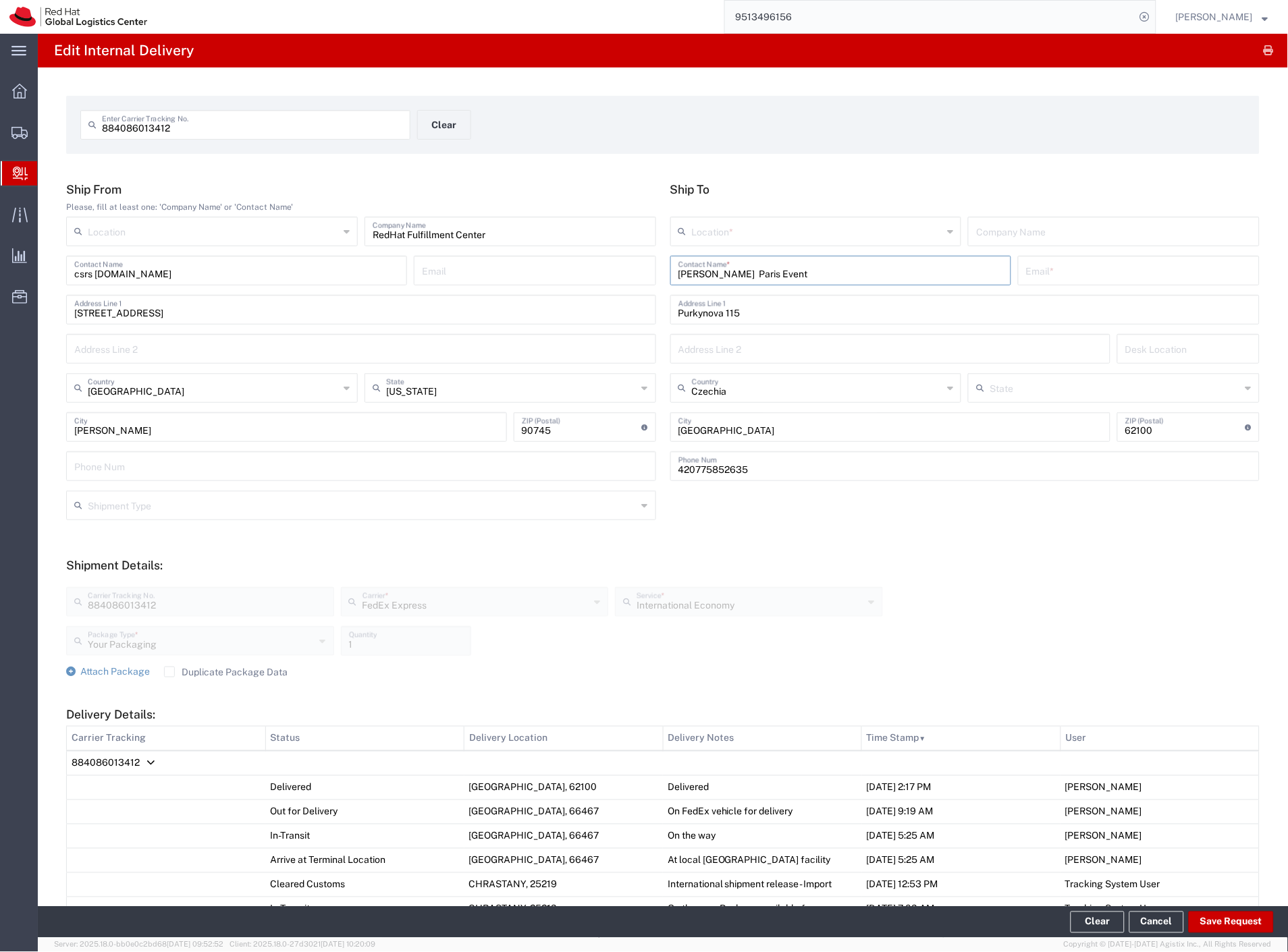
drag, startPoint x: 797, startPoint y: 272, endPoint x: 725, endPoint y: 270, distance: 72.0
click at [725, 270] on input "[PERSON_NAME] Paris Event" at bounding box center [840, 270] width 325 height 24
click at [764, 309] on p "Red Hat ([PERSON_NAME]), [EMAIL_ADDRESS][DOMAIN_NAME]" at bounding box center [840, 303] width 323 height 17
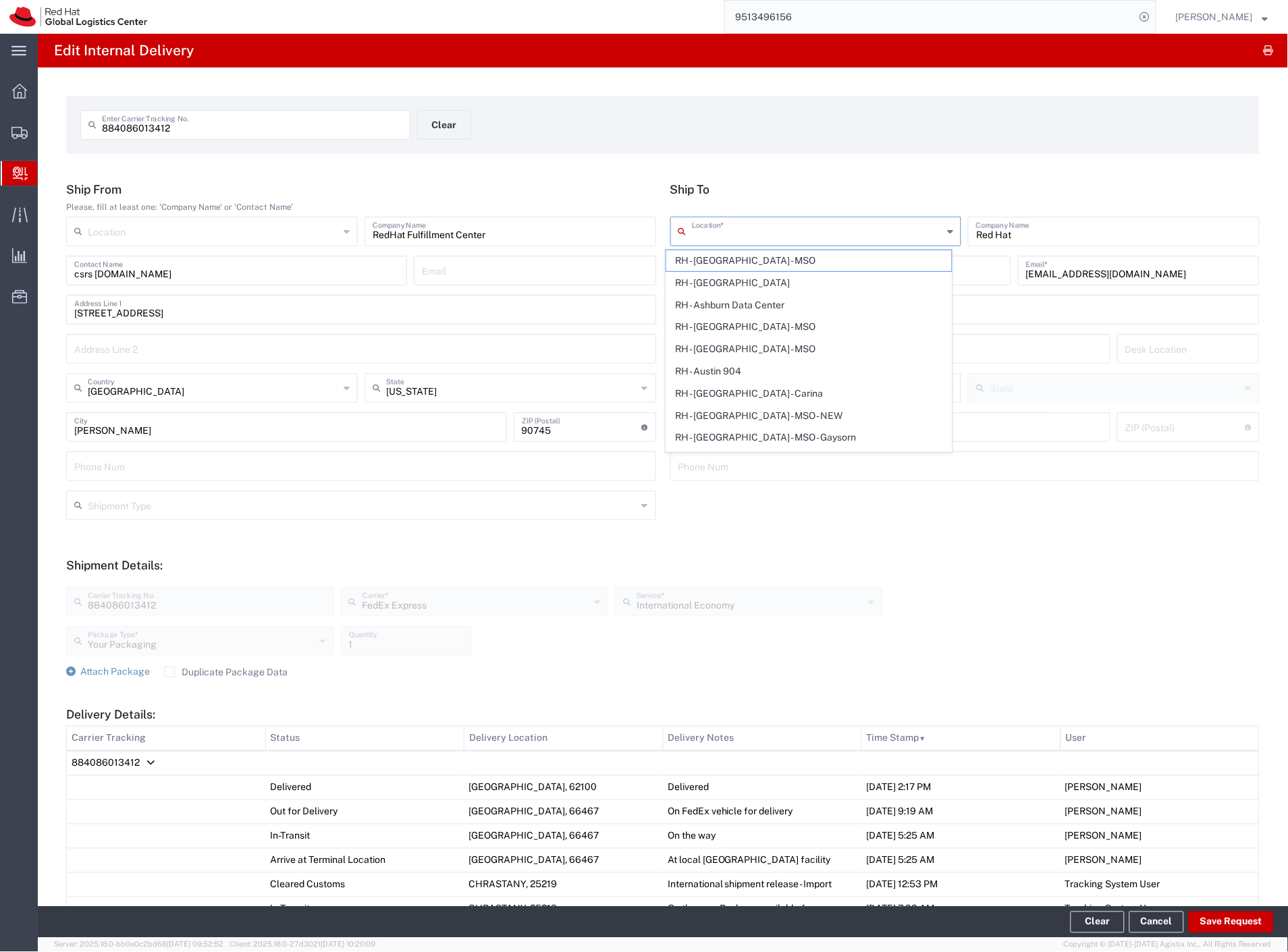
click at [909, 235] on input "text" at bounding box center [818, 230] width 251 height 24
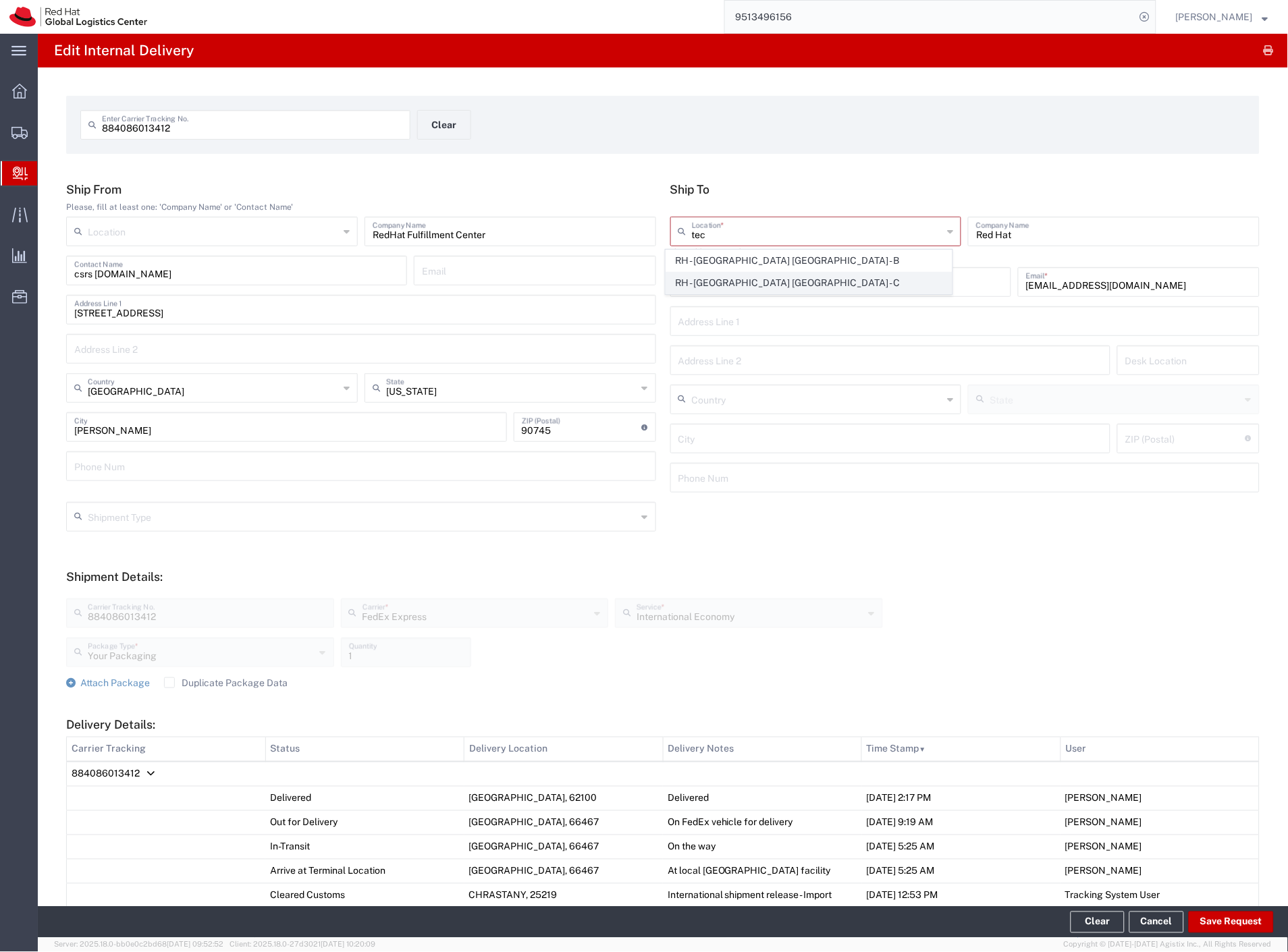
click at [861, 285] on span "RH - [GEOGRAPHIC_DATA] [GEOGRAPHIC_DATA] - C" at bounding box center [809, 282] width 286 height 21
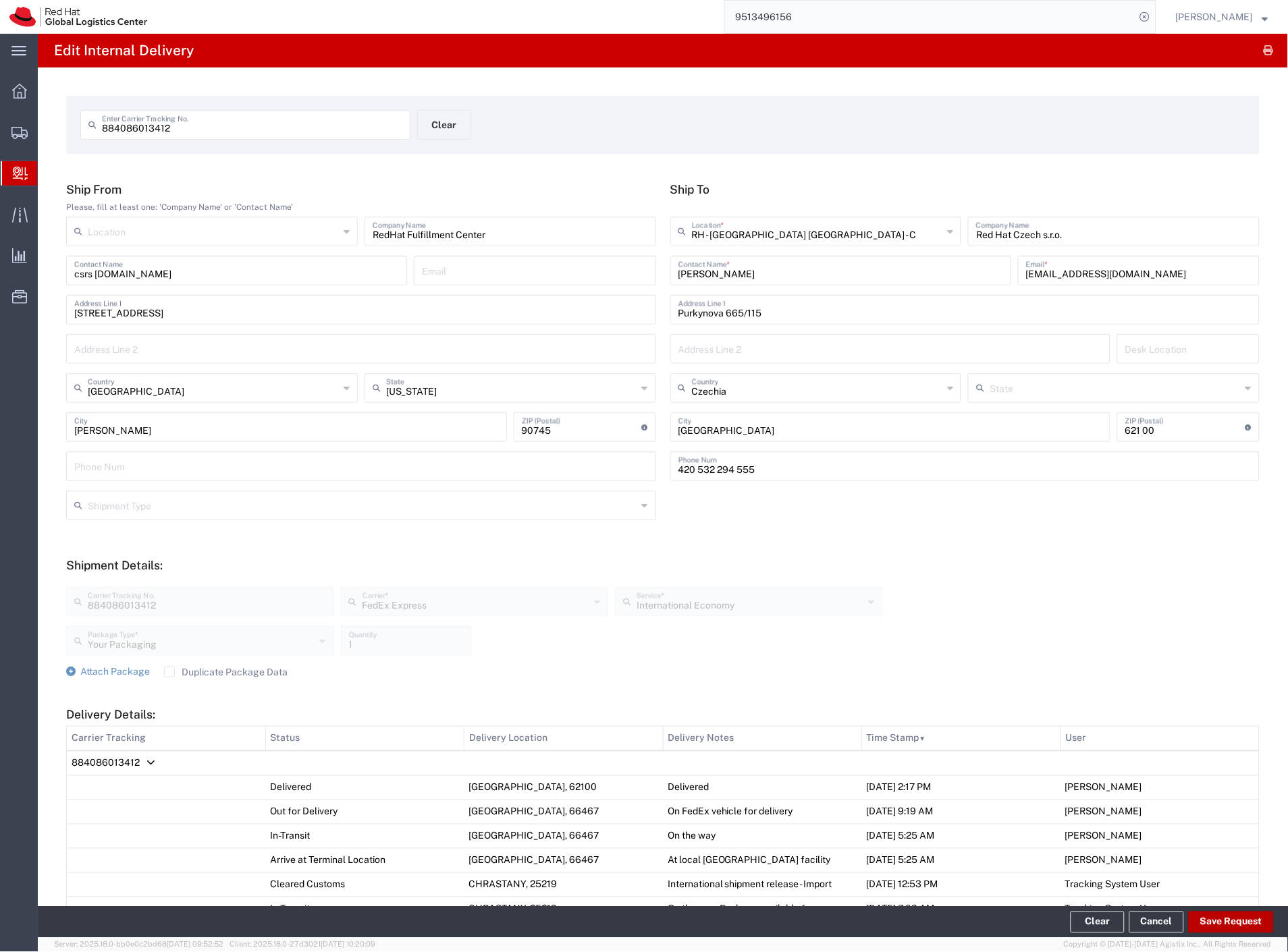
click at [1223, 922] on button "Save Request" at bounding box center [1231, 923] width 85 height 22
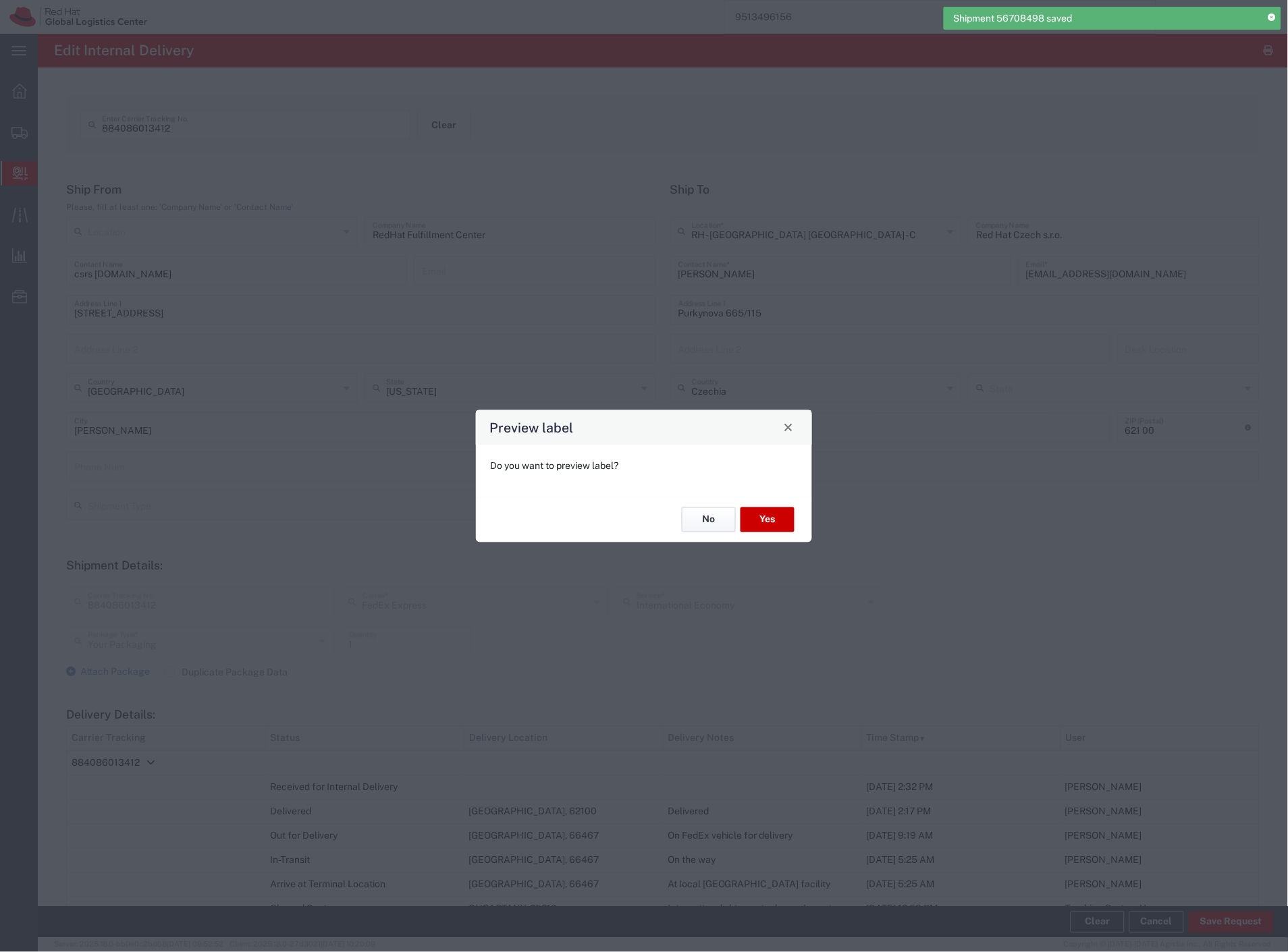
click at [725, 520] on button "No" at bounding box center [709, 520] width 54 height 25
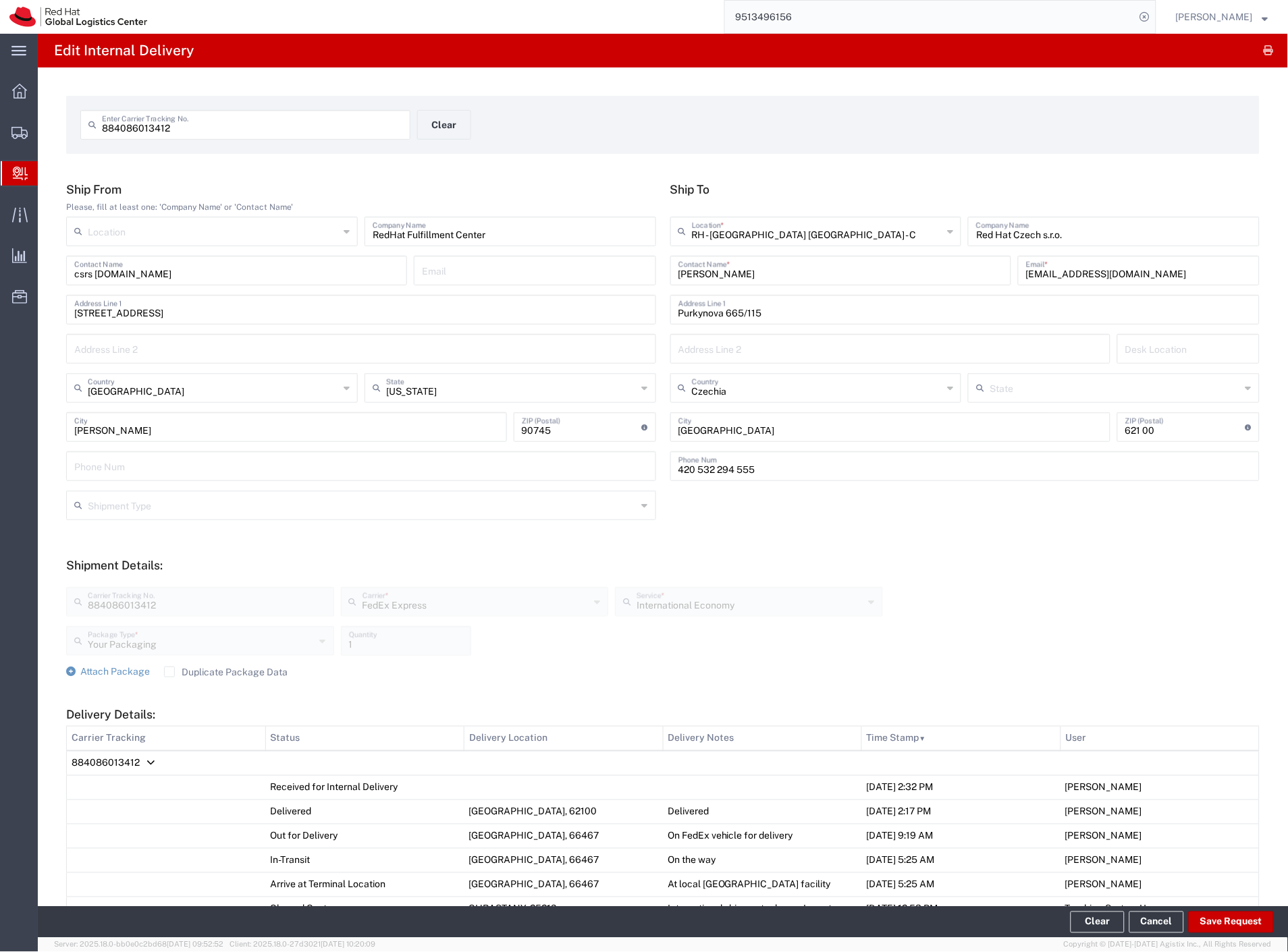
click at [133, 761] on span "884086013412" at bounding box center [105, 763] width 68 height 11
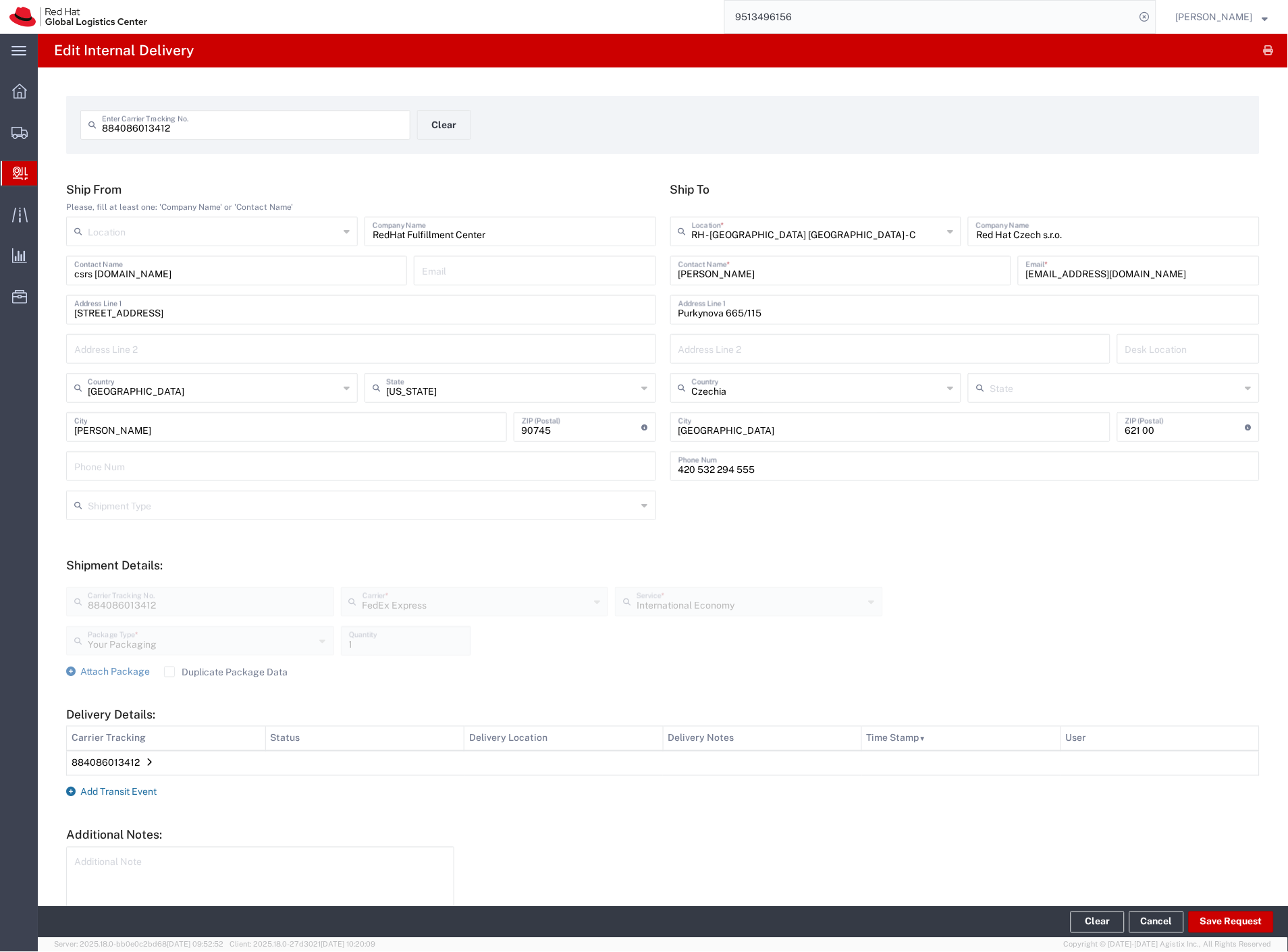
click at [126, 790] on span "Add Transit Event" at bounding box center [118, 791] width 76 height 11
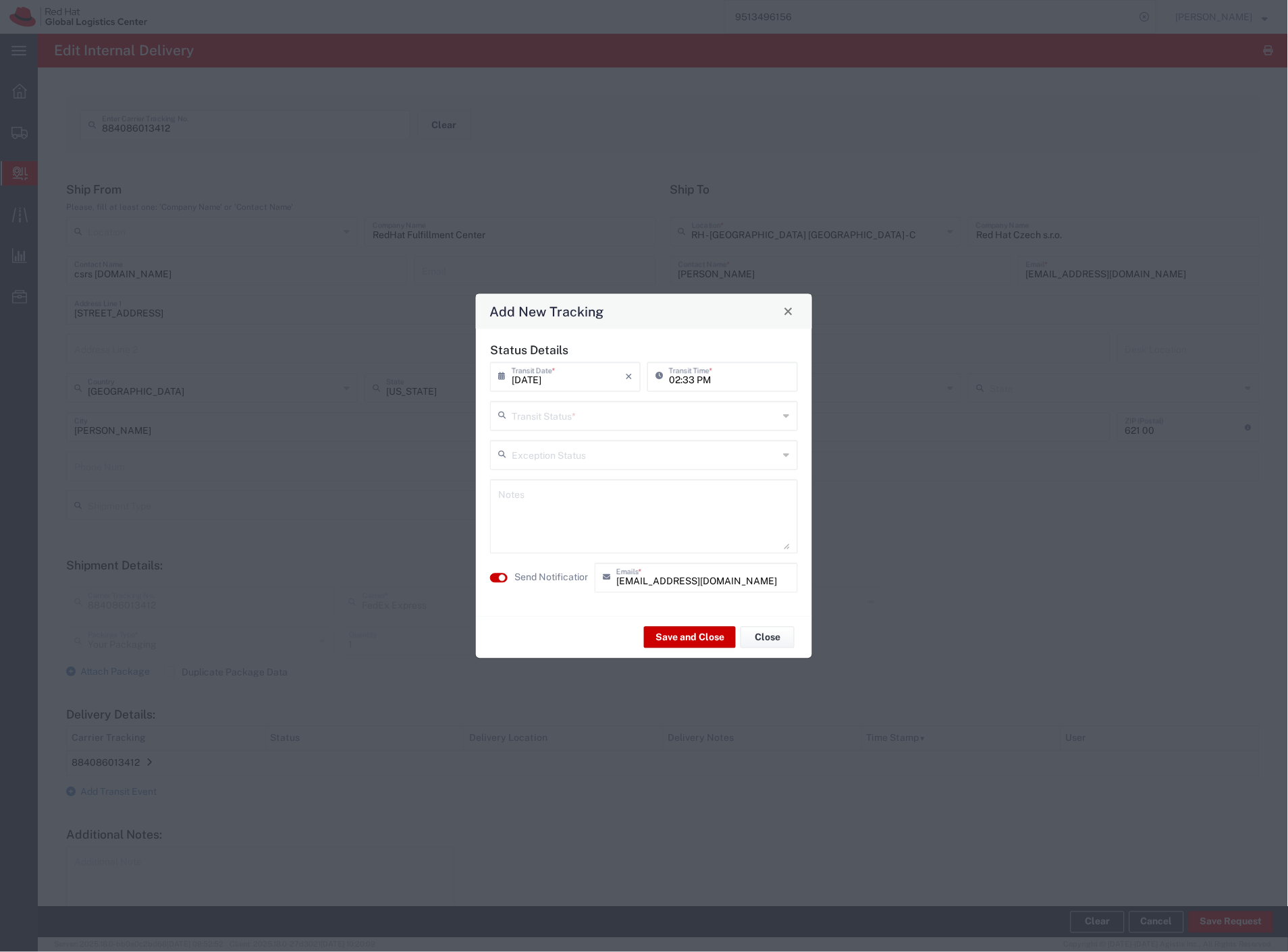
click at [536, 423] on input "text" at bounding box center [645, 414] width 267 height 24
click at [542, 511] on span "Shipment On-Hold" at bounding box center [644, 511] width 305 height 21
click at [667, 636] on button "Save and Close" at bounding box center [690, 637] width 92 height 22
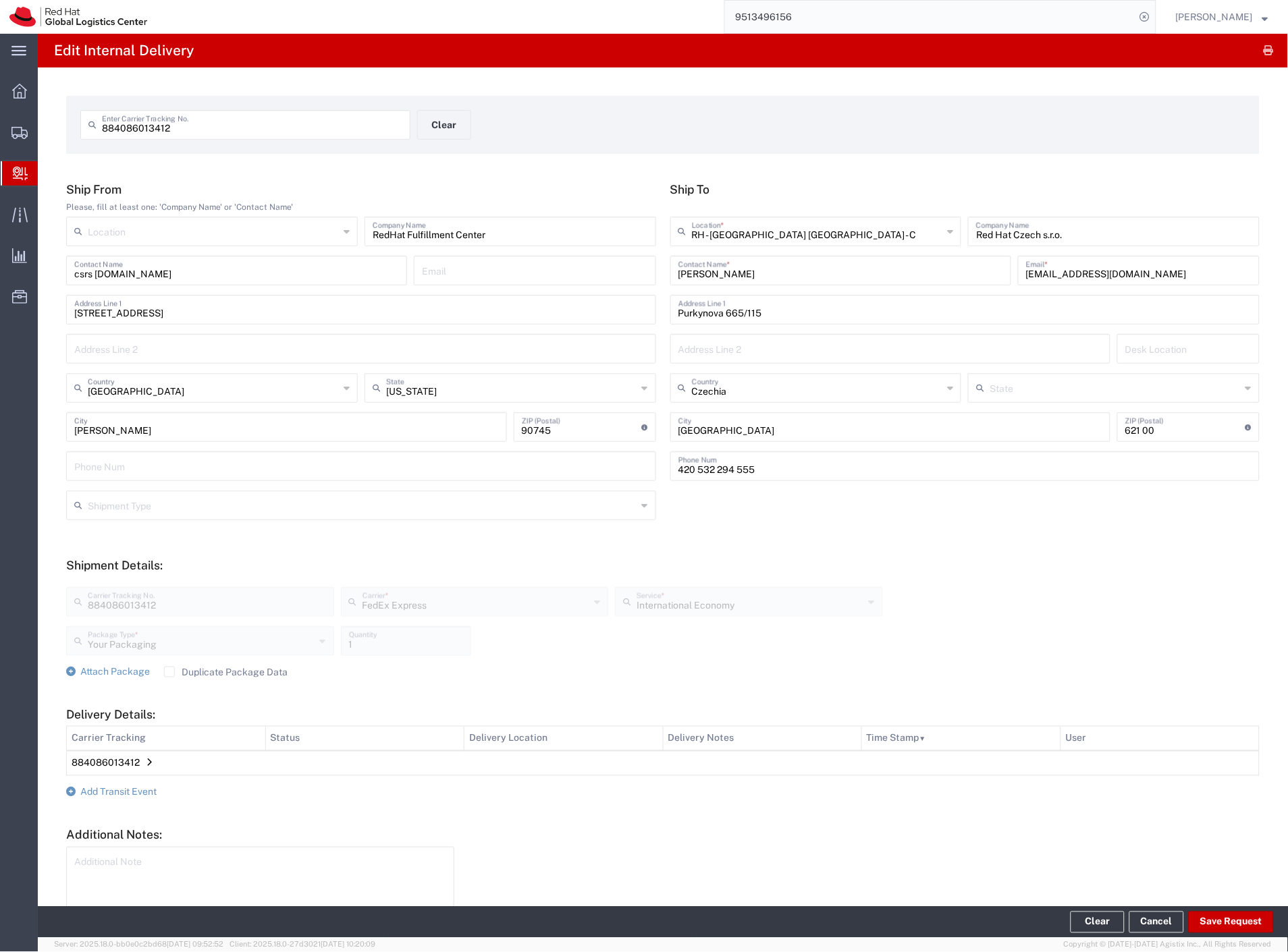
click at [143, 756] on td "884086013412" at bounding box center [663, 763] width 1193 height 25
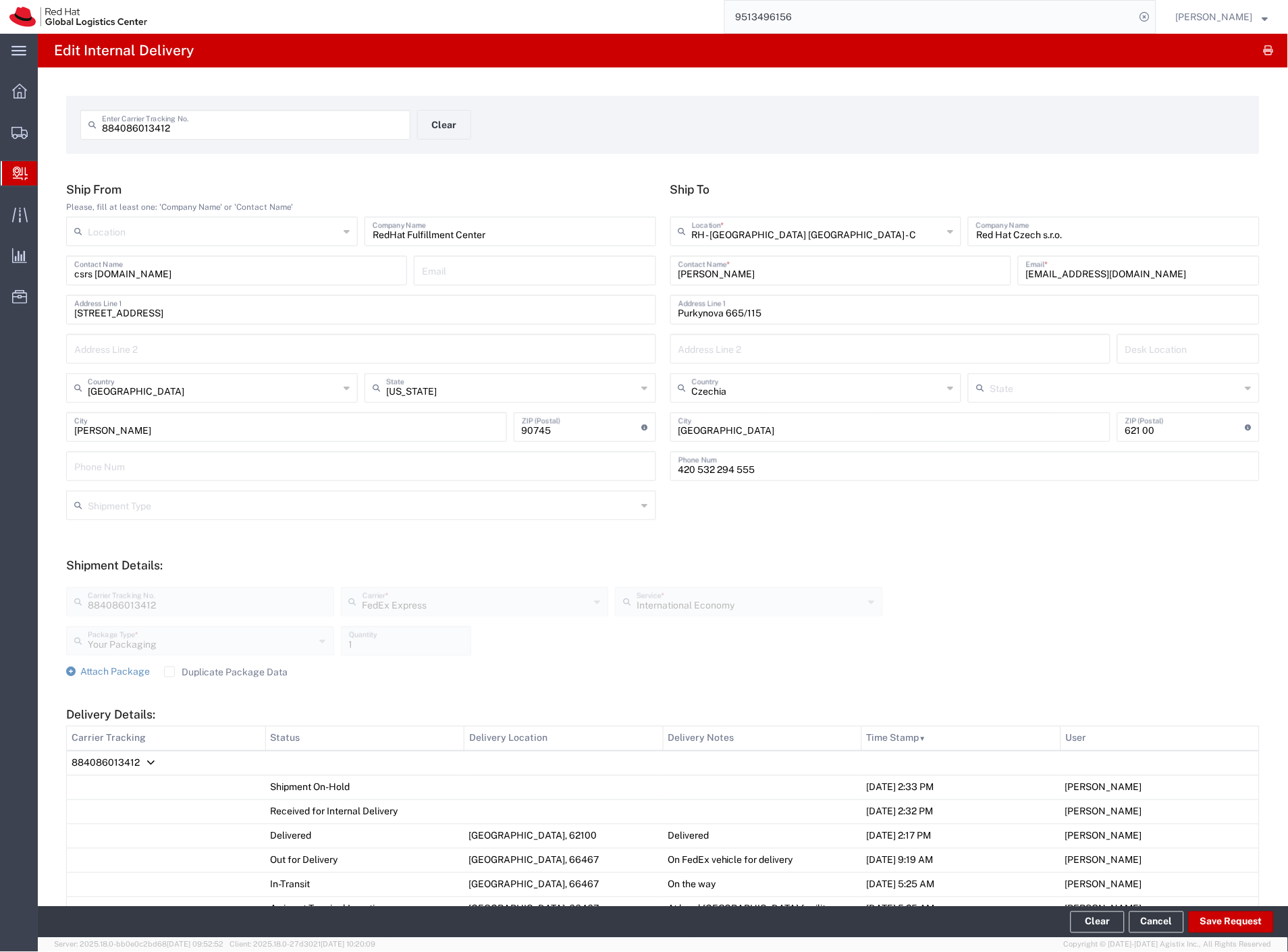
click at [143, 756] on td "884086013412" at bounding box center [663, 763] width 1193 height 25
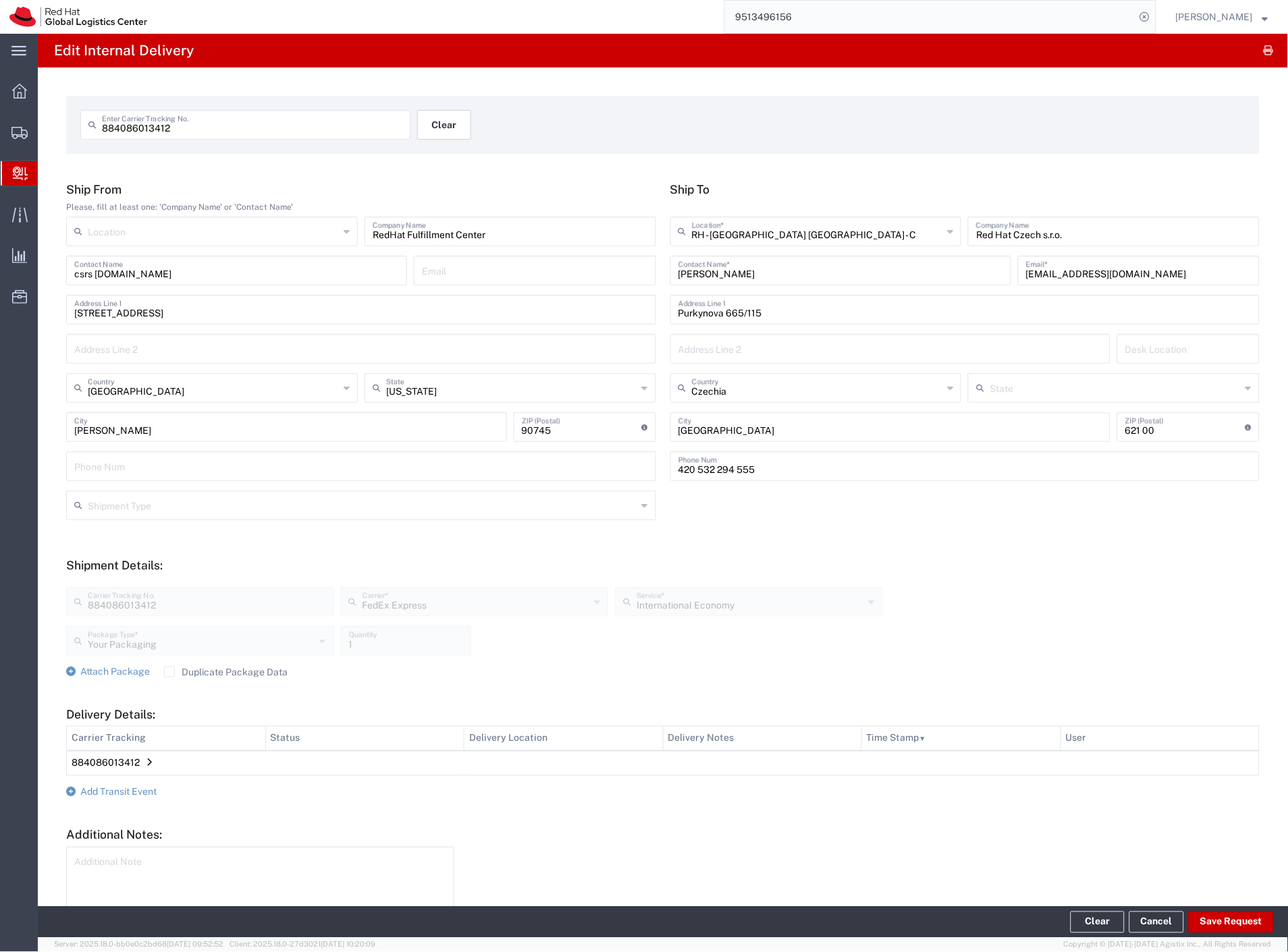
click at [430, 117] on button "Clear" at bounding box center [444, 124] width 54 height 29
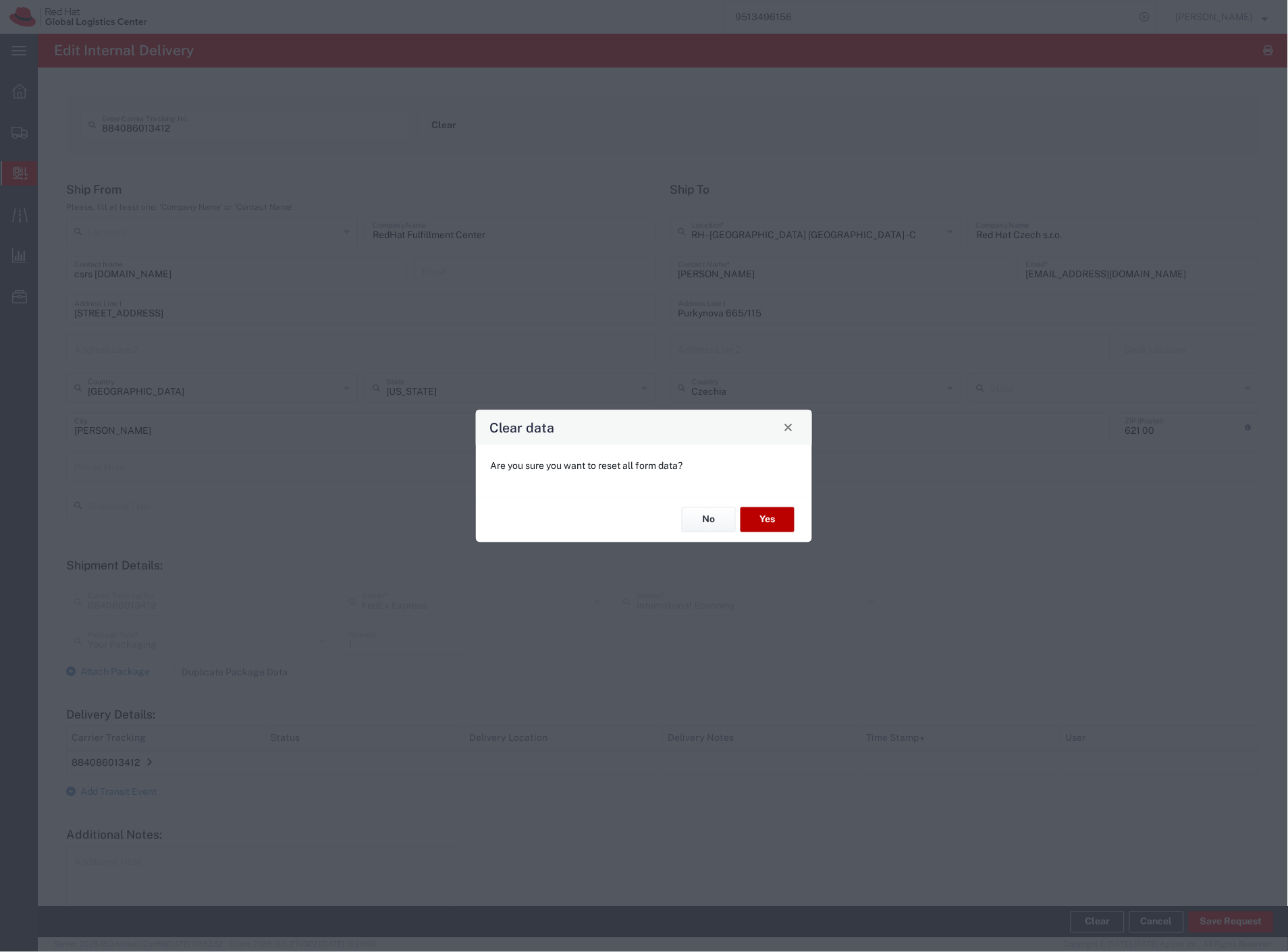
click at [764, 518] on button "Yes" at bounding box center [767, 520] width 54 height 25
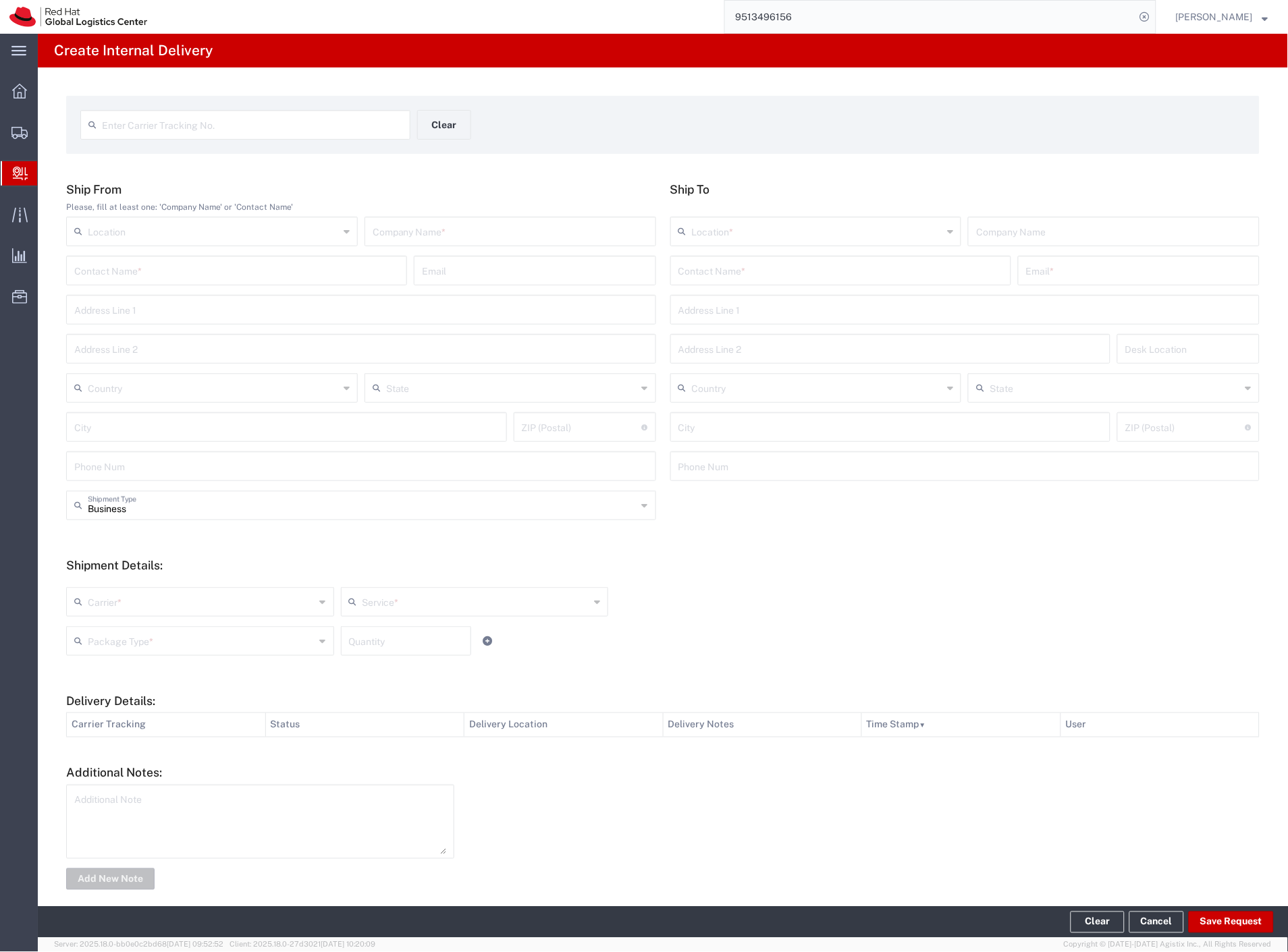
click at [232, 115] on input "text" at bounding box center [252, 123] width 300 height 24
paste input "6596772792"
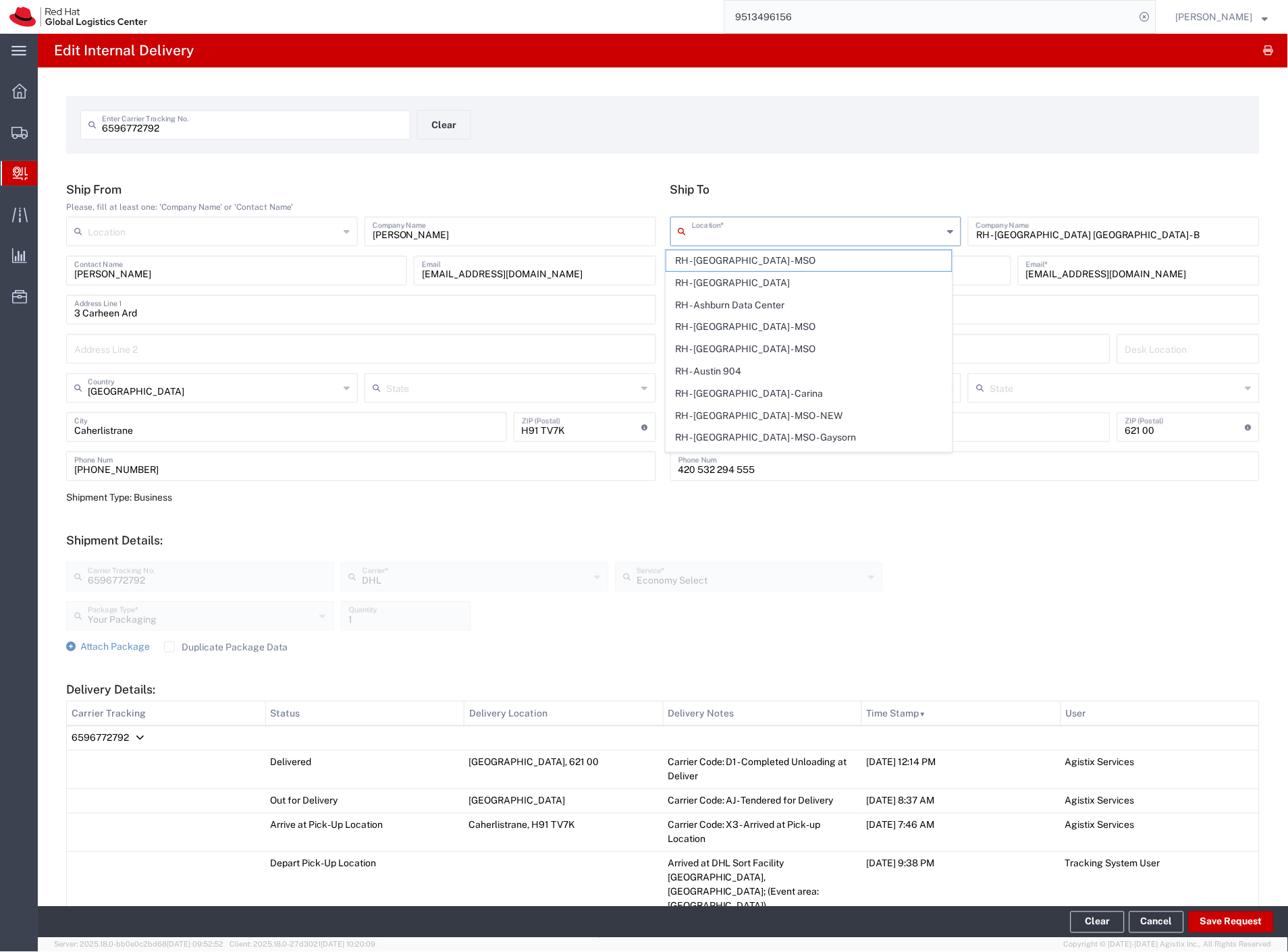
click at [765, 232] on input "text" at bounding box center [818, 230] width 251 height 24
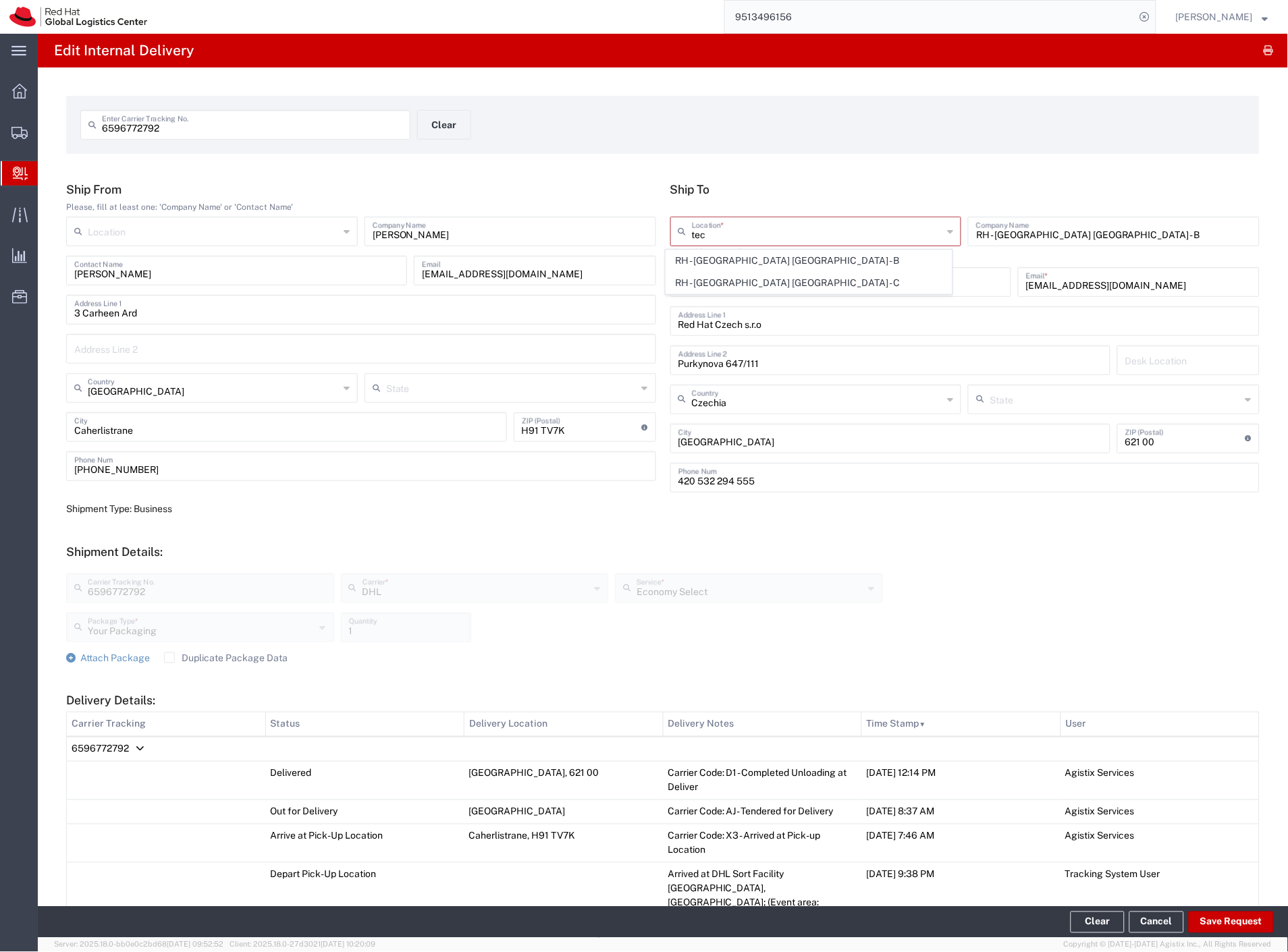
click at [786, 286] on span "RH - [GEOGRAPHIC_DATA] [GEOGRAPHIC_DATA] - C" at bounding box center [809, 282] width 286 height 21
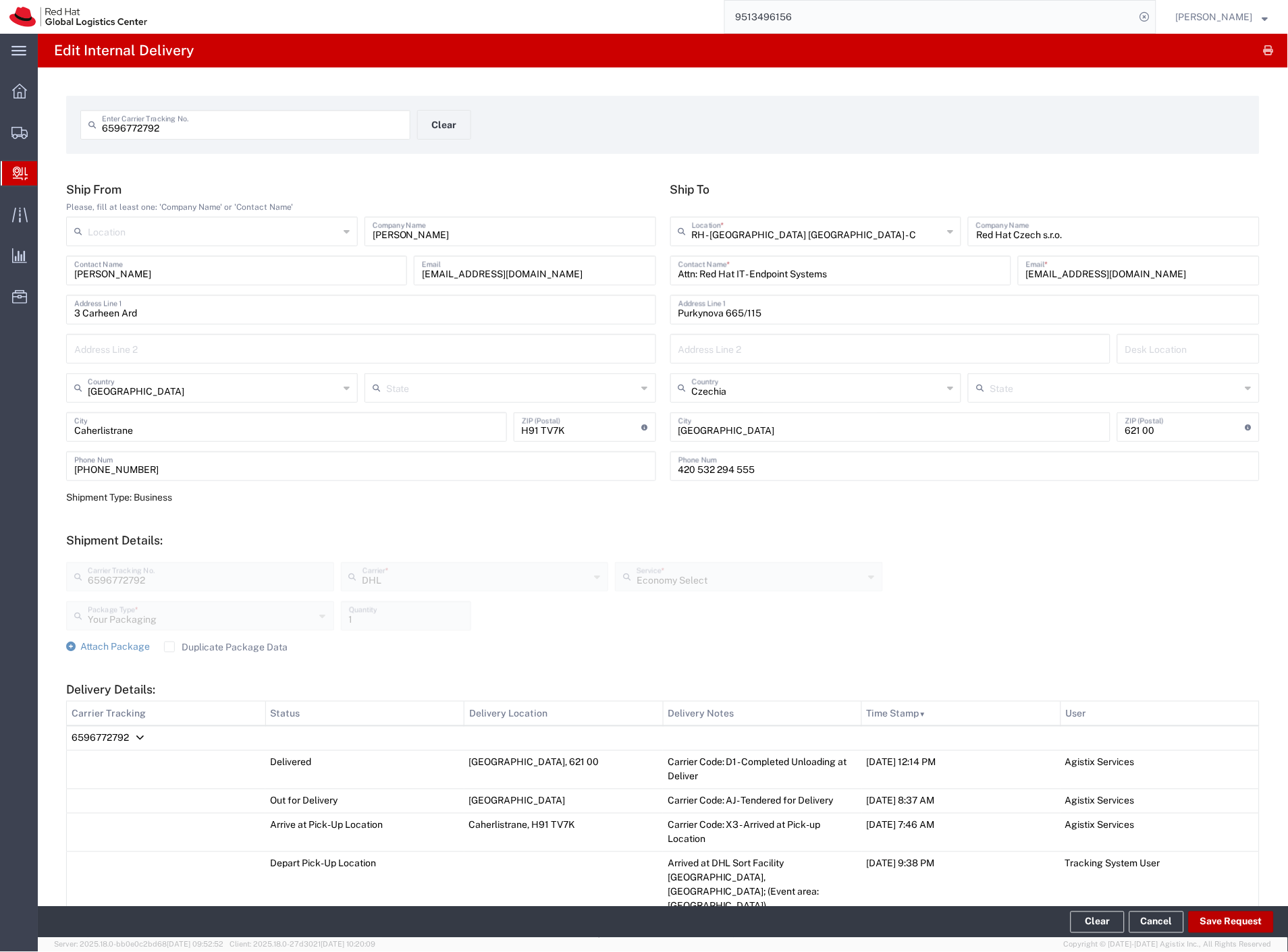
click at [1224, 920] on button "Save Request" at bounding box center [1231, 923] width 85 height 22
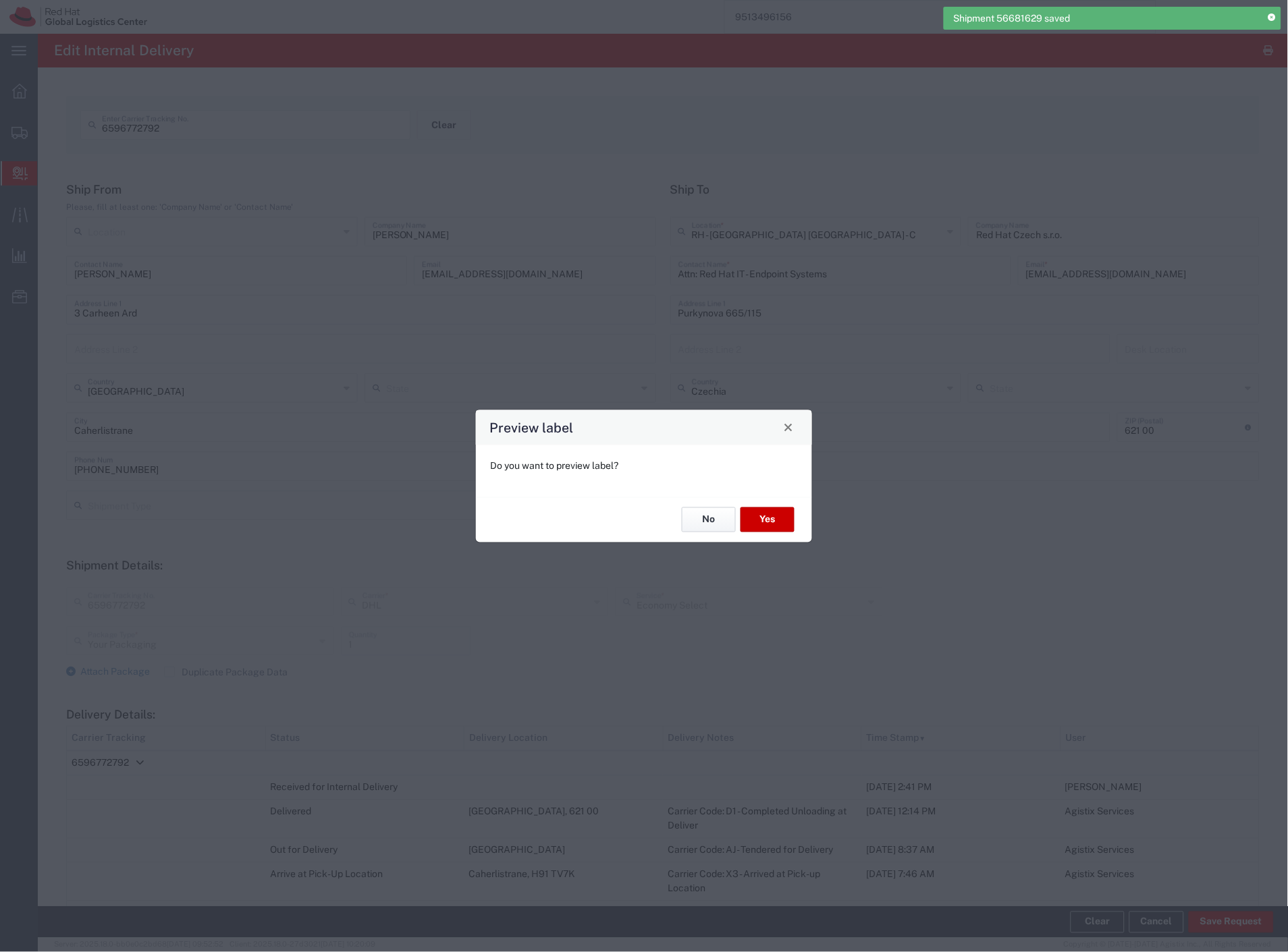
drag, startPoint x: 726, startPoint y: 522, endPoint x: 516, endPoint y: 361, distance: 264.6
click at [726, 522] on button "No" at bounding box center [709, 520] width 54 height 25
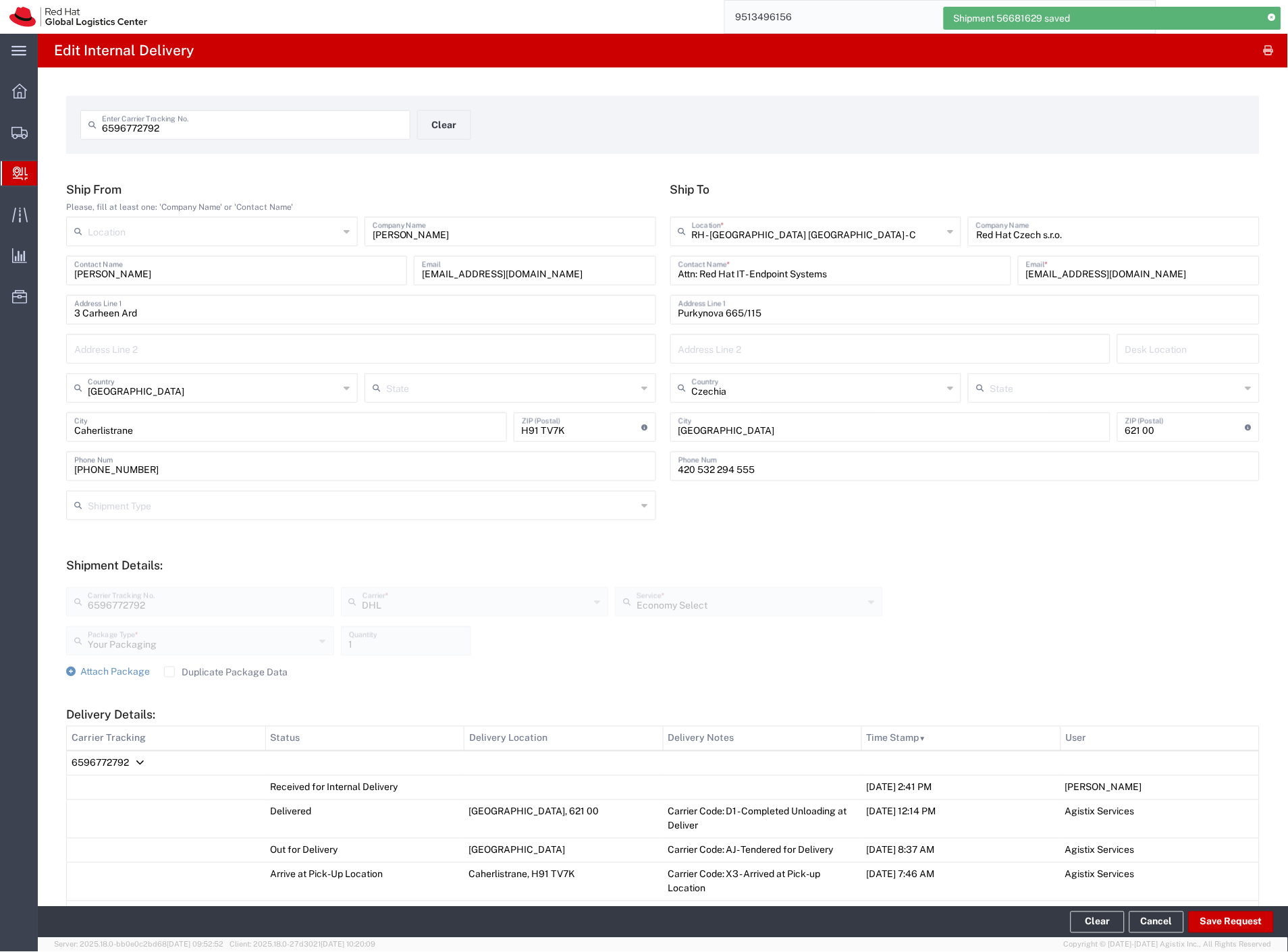
click at [191, 122] on input "6596772792" at bounding box center [252, 123] width 300 height 24
paste input "4610625751"
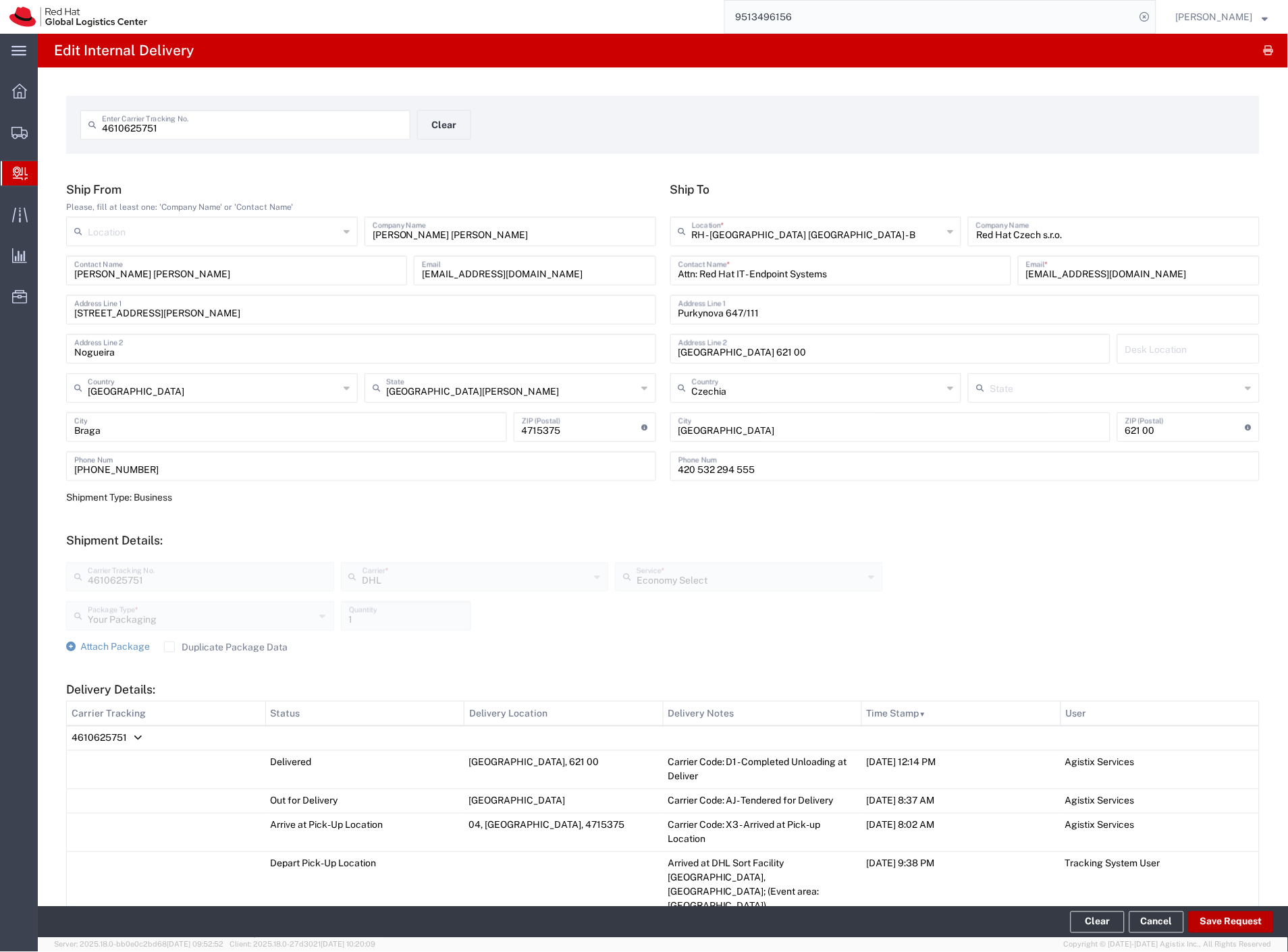
click at [1218, 924] on button "Save Request" at bounding box center [1231, 923] width 85 height 22
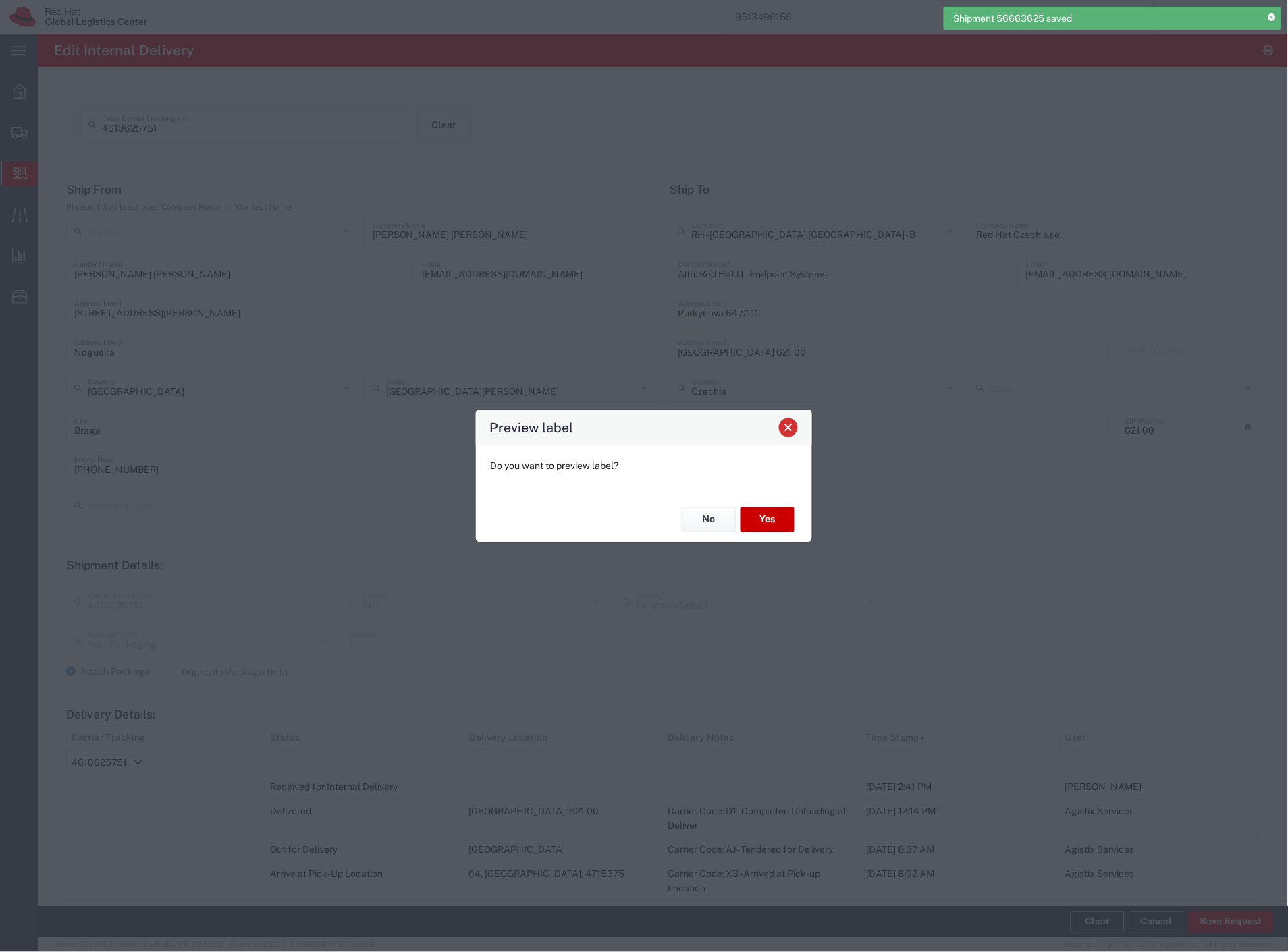
click at [793, 420] on button "Close" at bounding box center [788, 427] width 19 height 19
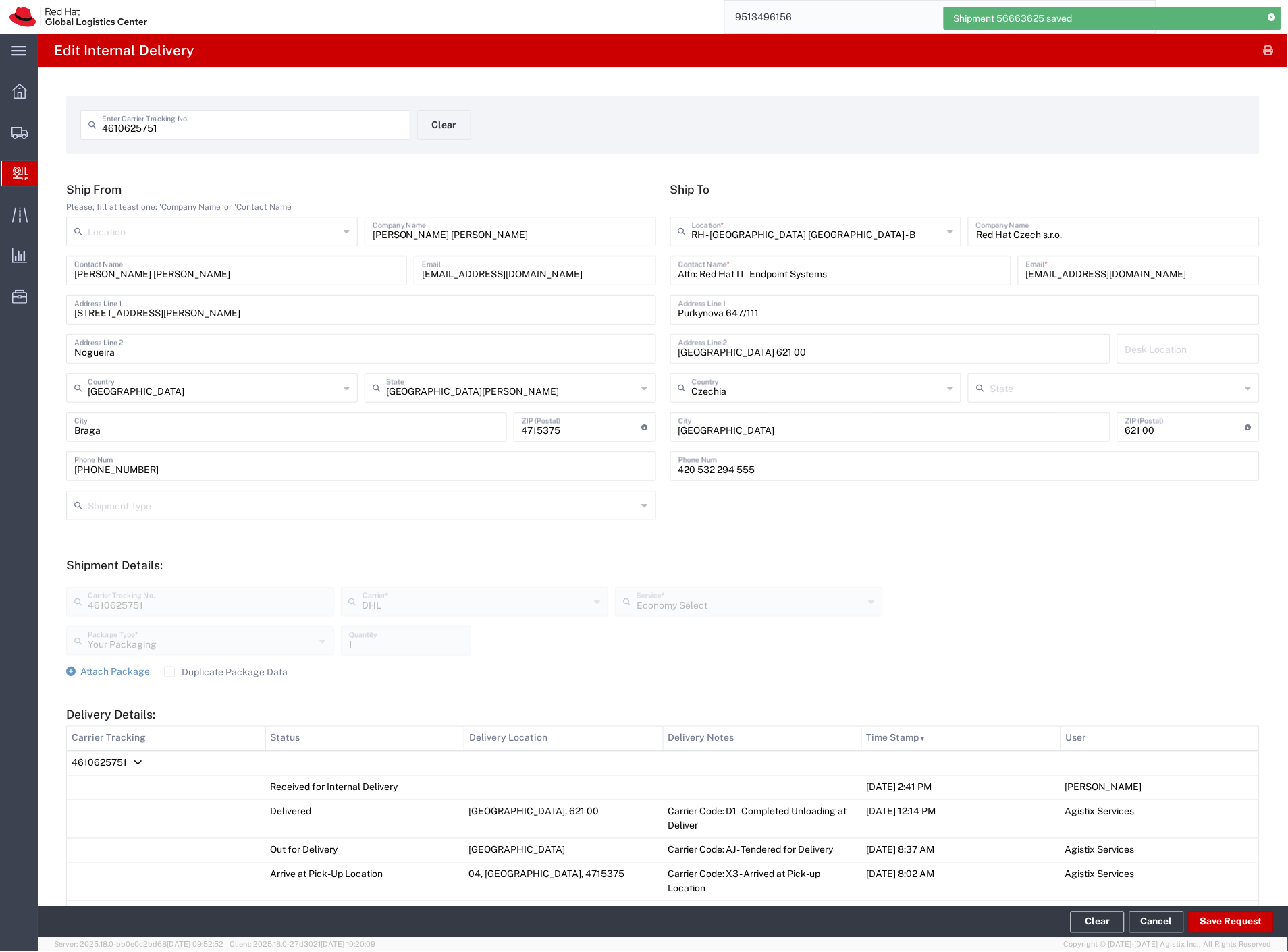
click at [298, 121] on input "4610625751" at bounding box center [252, 123] width 300 height 24
paste input "9794702304"
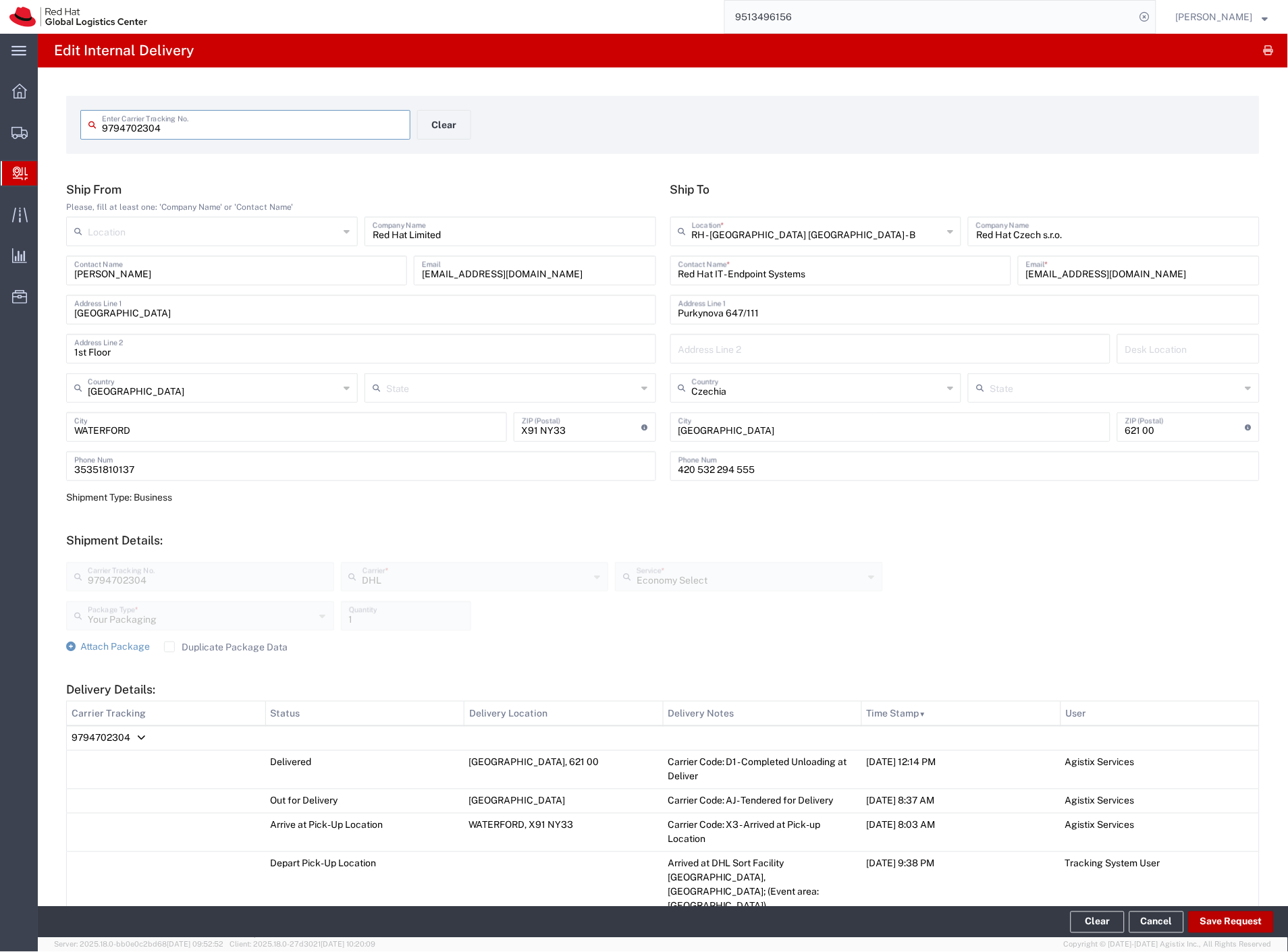
click at [1235, 925] on button "Save Request" at bounding box center [1231, 923] width 85 height 22
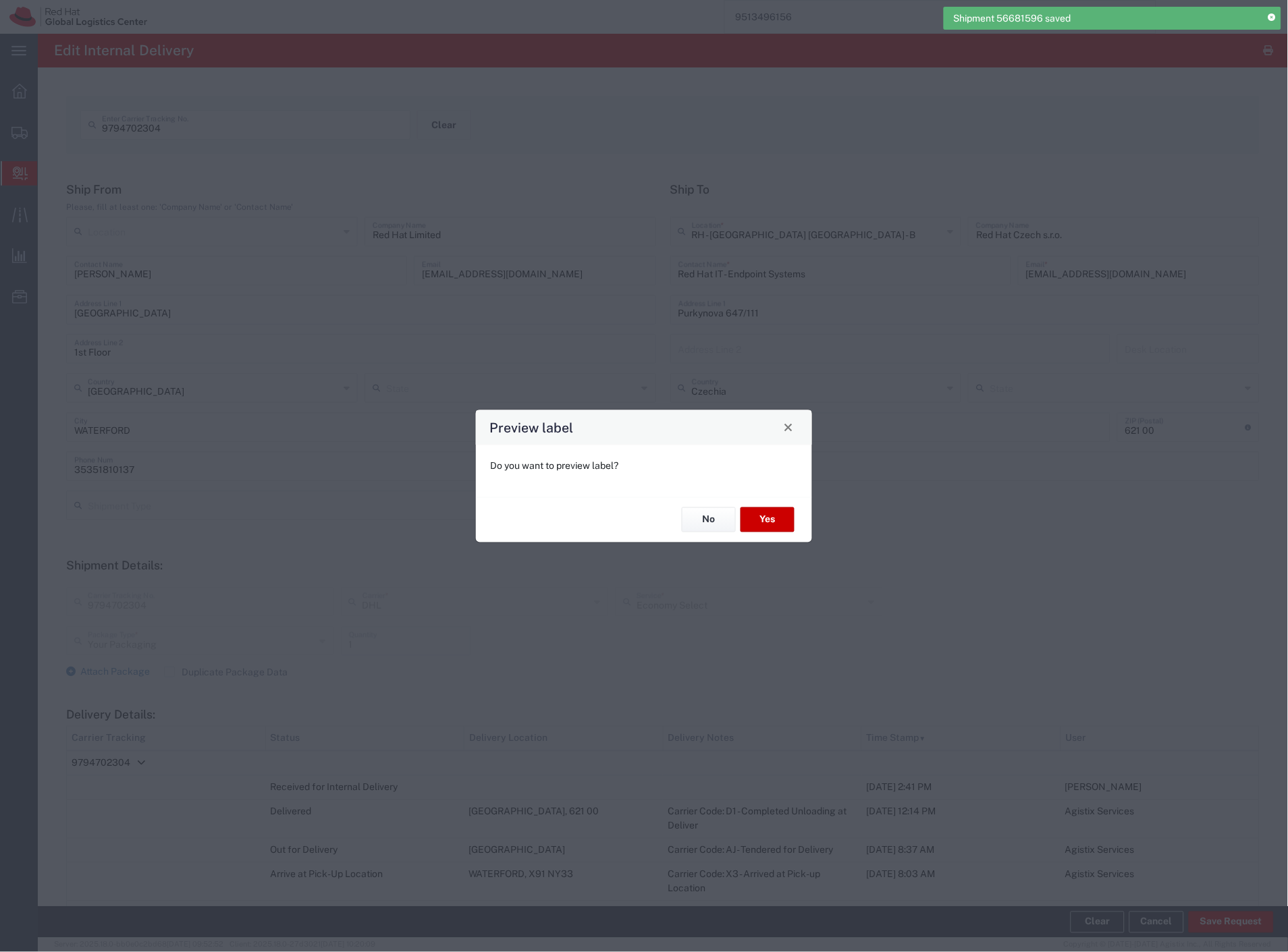
drag, startPoint x: 785, startPoint y: 427, endPoint x: 280, endPoint y: 221, distance: 545.4
click at [785, 427] on span "Close" at bounding box center [788, 427] width 9 height 9
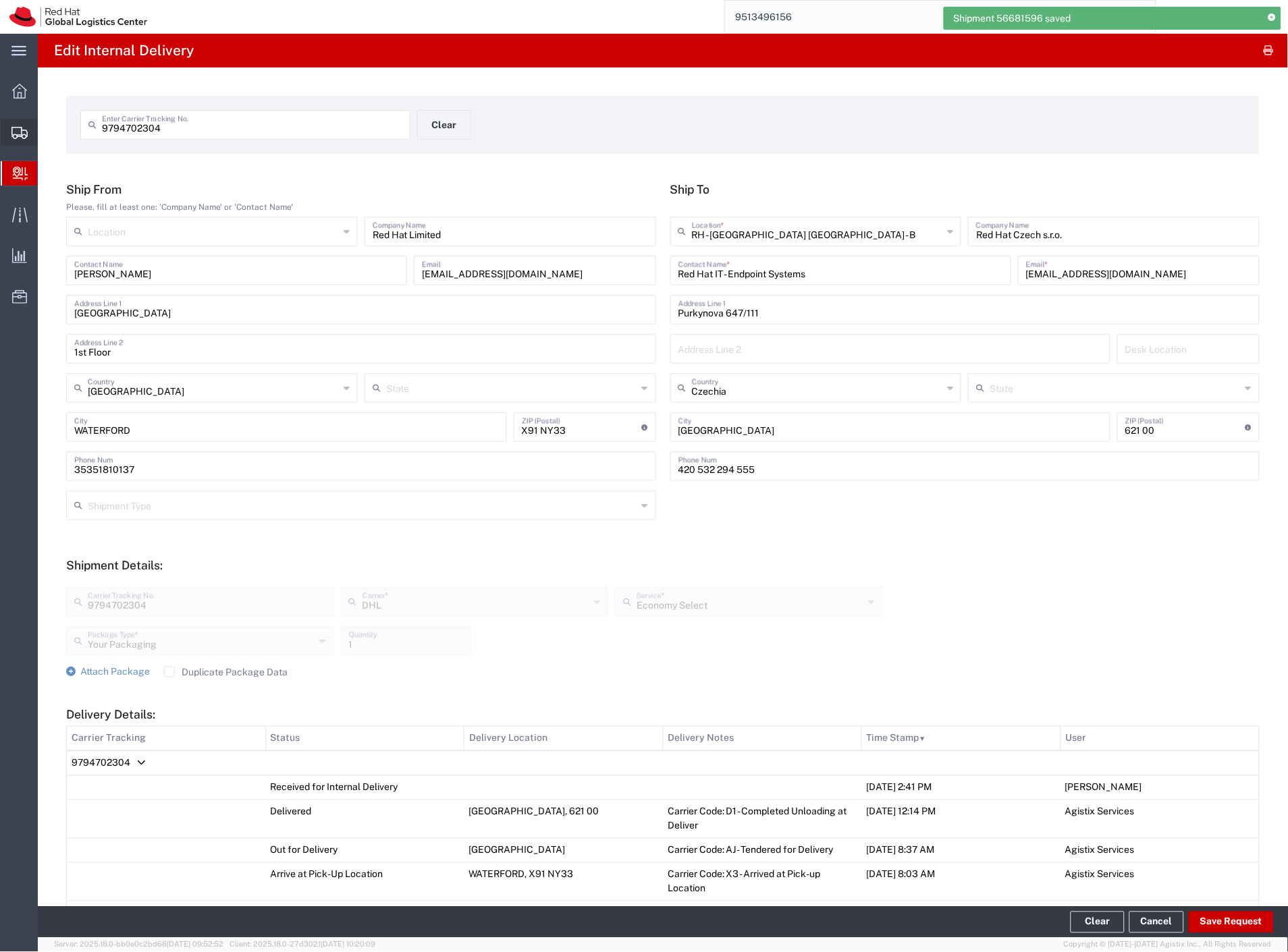
click at [47, 119] on span "Shipments" at bounding box center [42, 133] width 9 height 27
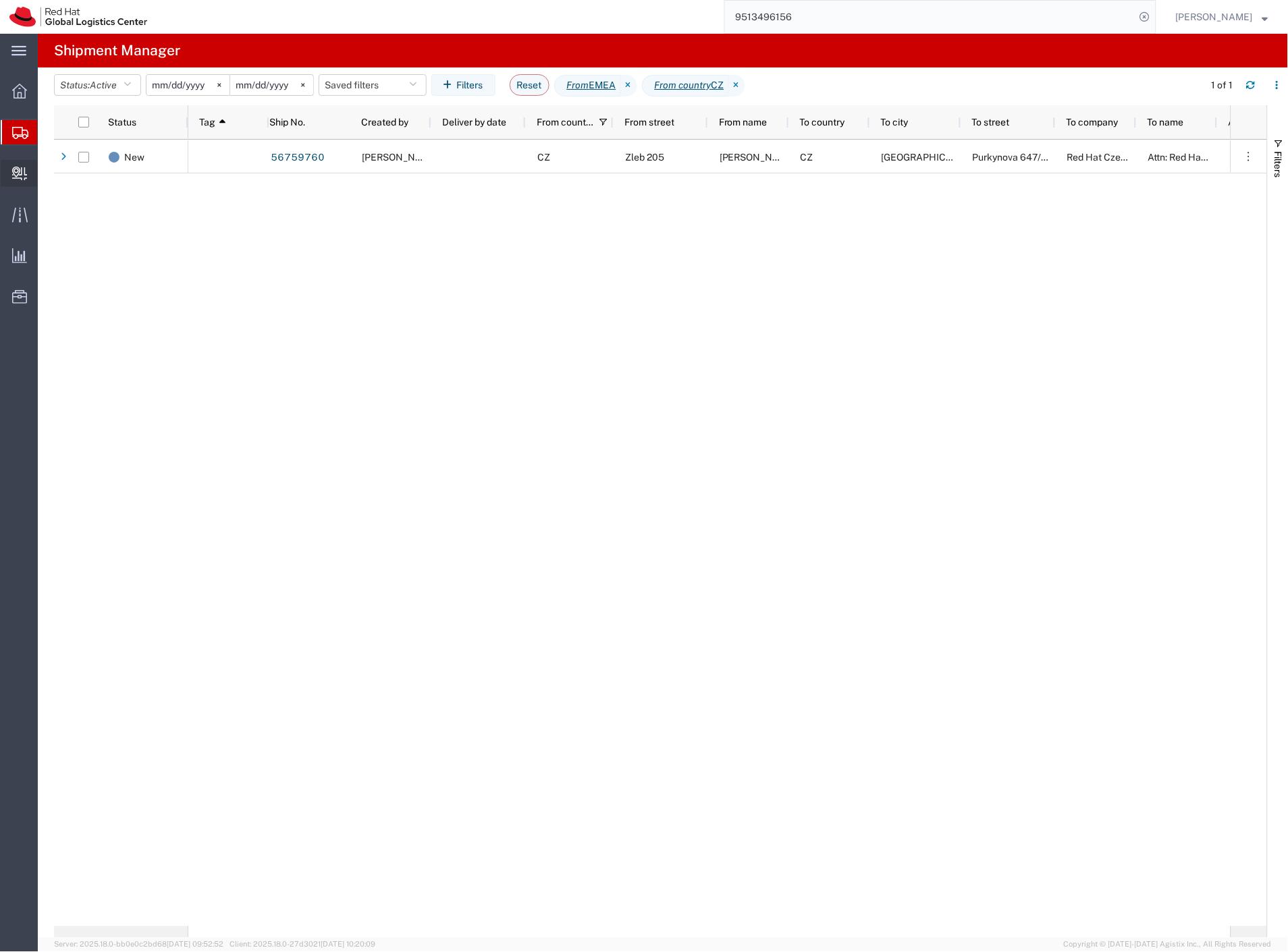
click at [0, 0] on span "Create Delivery" at bounding box center [0, 0] width 0 height 0
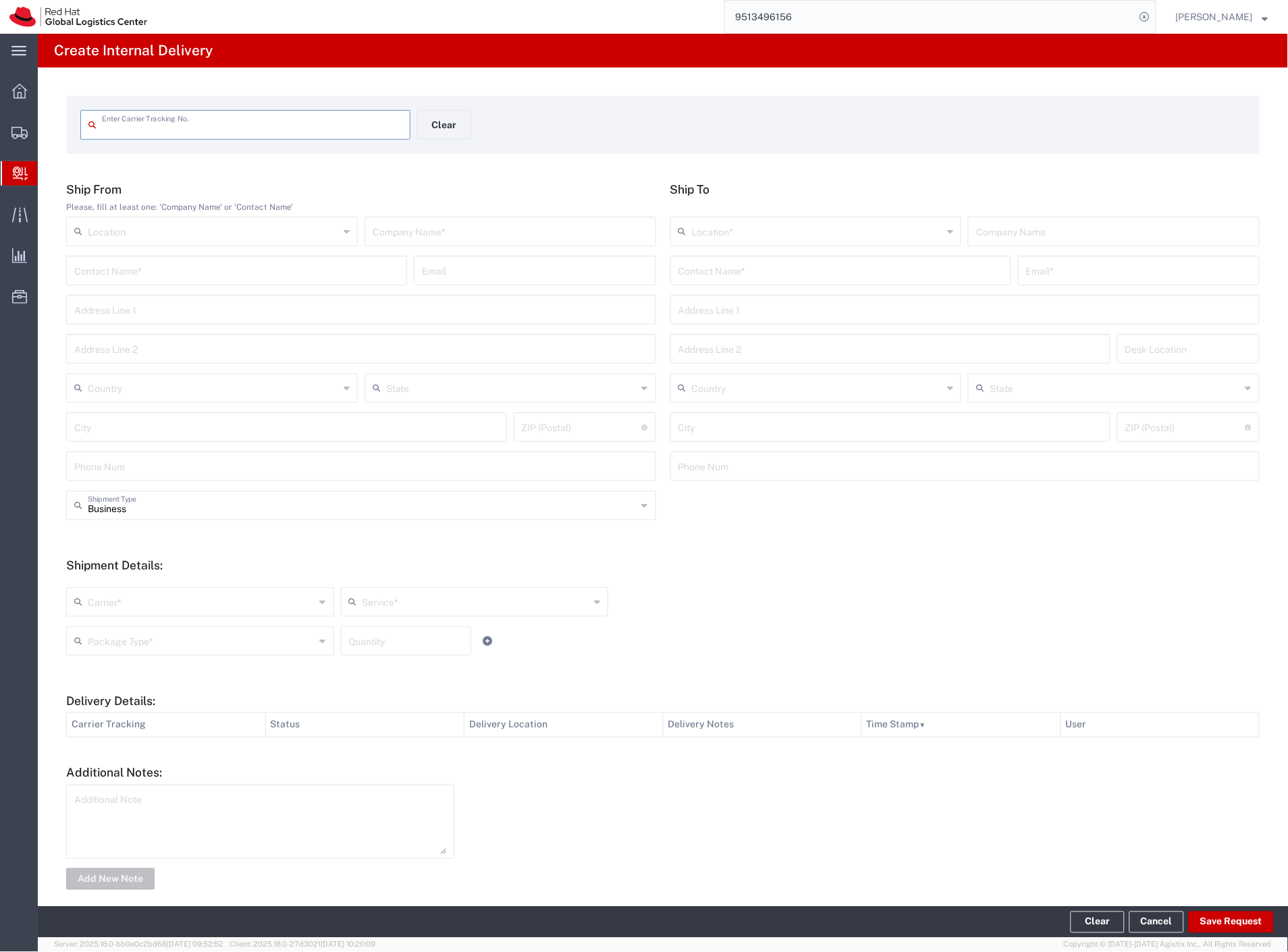
click at [219, 129] on input "text" at bounding box center [252, 123] width 300 height 24
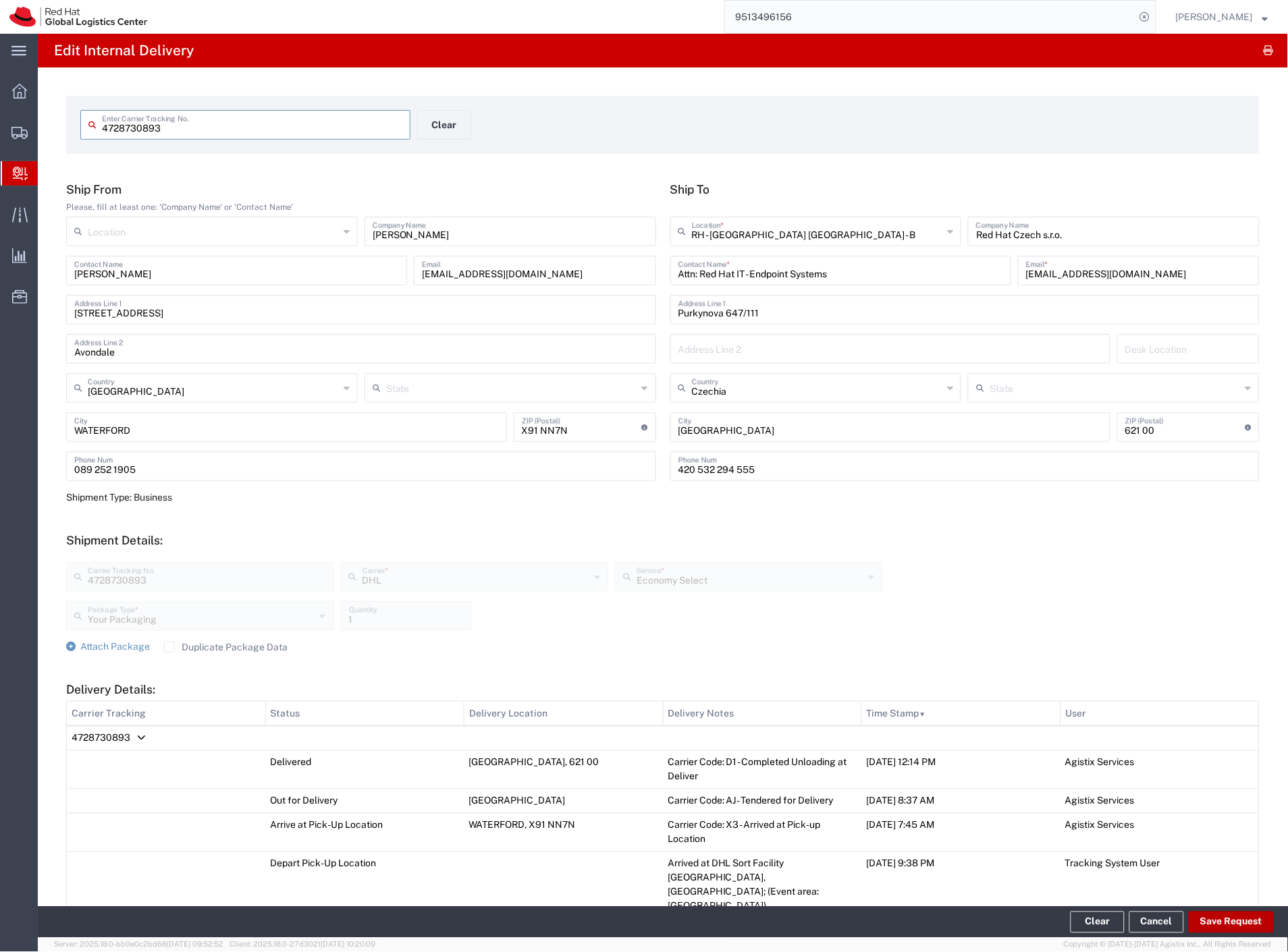
click at [1229, 925] on button "Save Request" at bounding box center [1231, 923] width 85 height 22
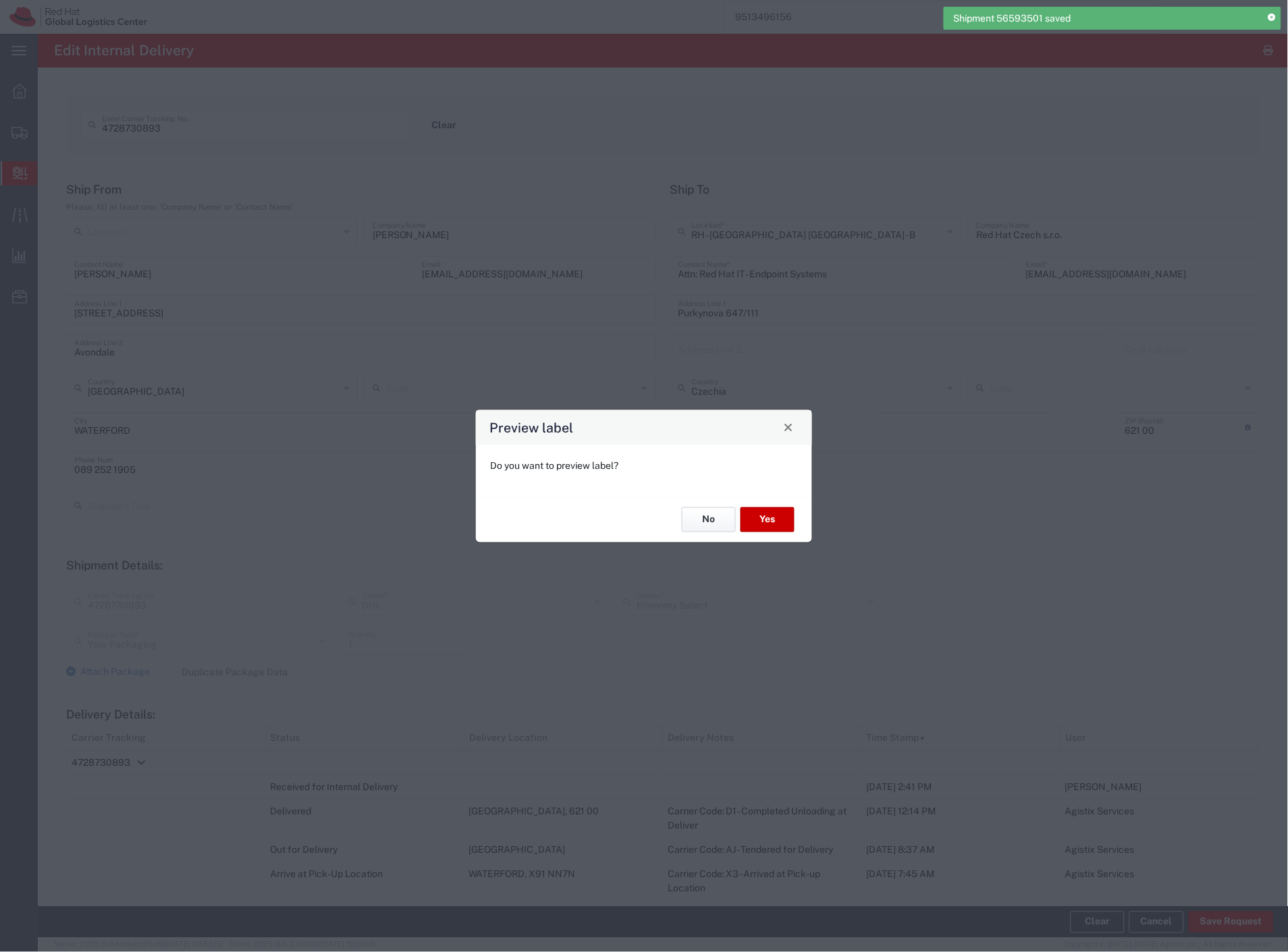
click at [712, 524] on button "No" at bounding box center [709, 520] width 54 height 25
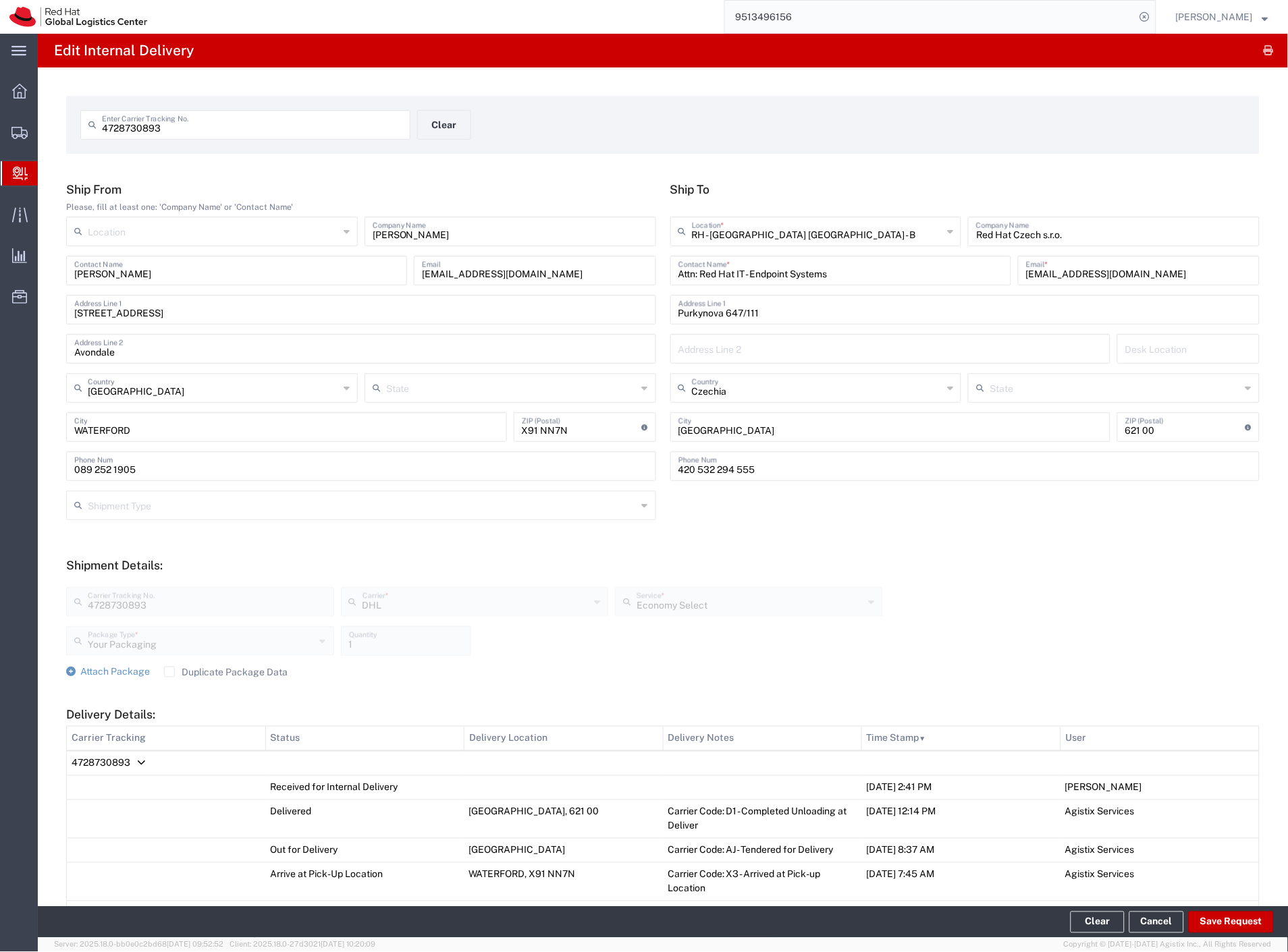
click at [48, 169] on span "Internal Delivery" at bounding box center [42, 173] width 11 height 27
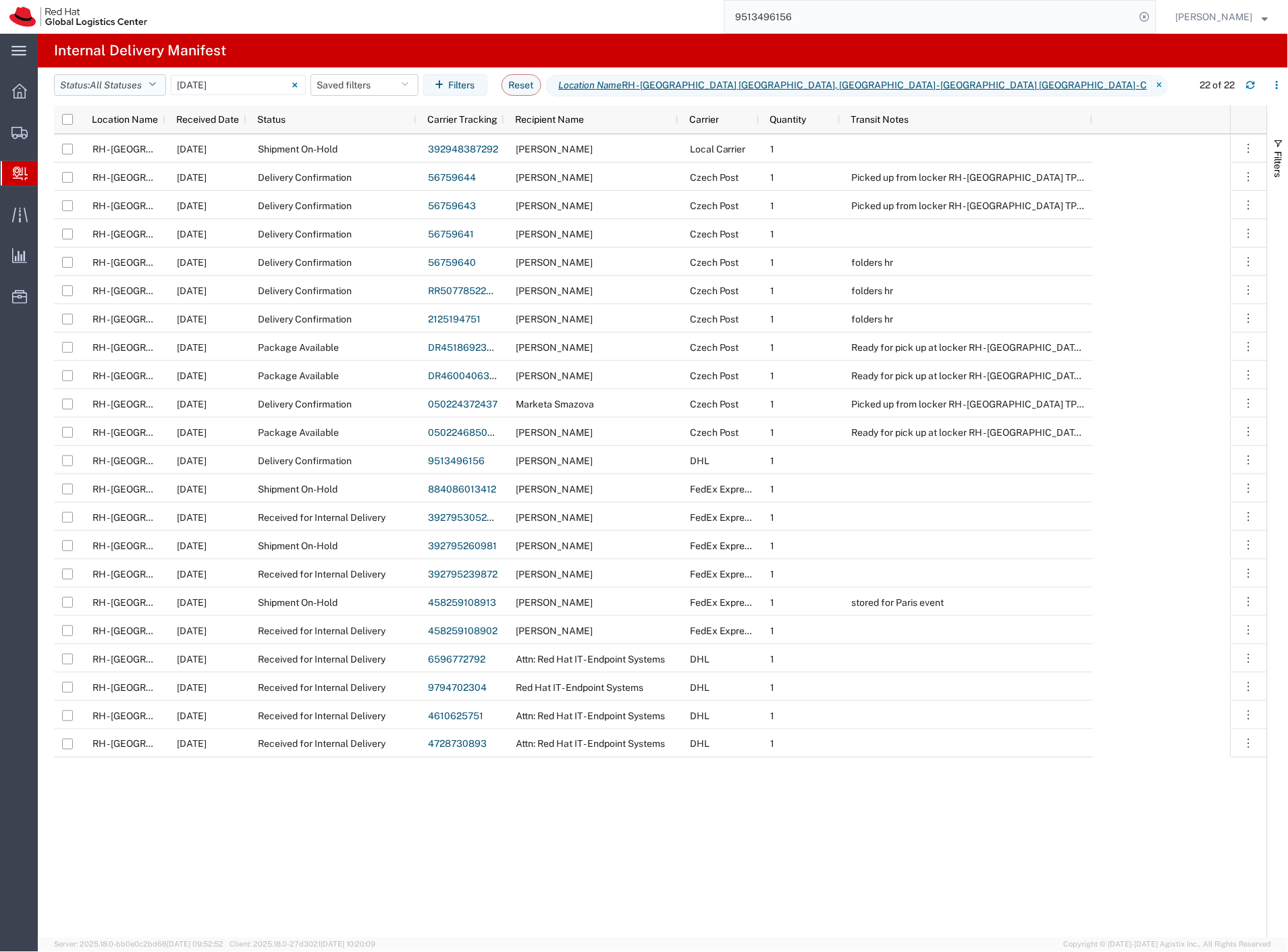
click at [107, 92] on button "Status: All Statuses" at bounding box center [110, 85] width 112 height 22
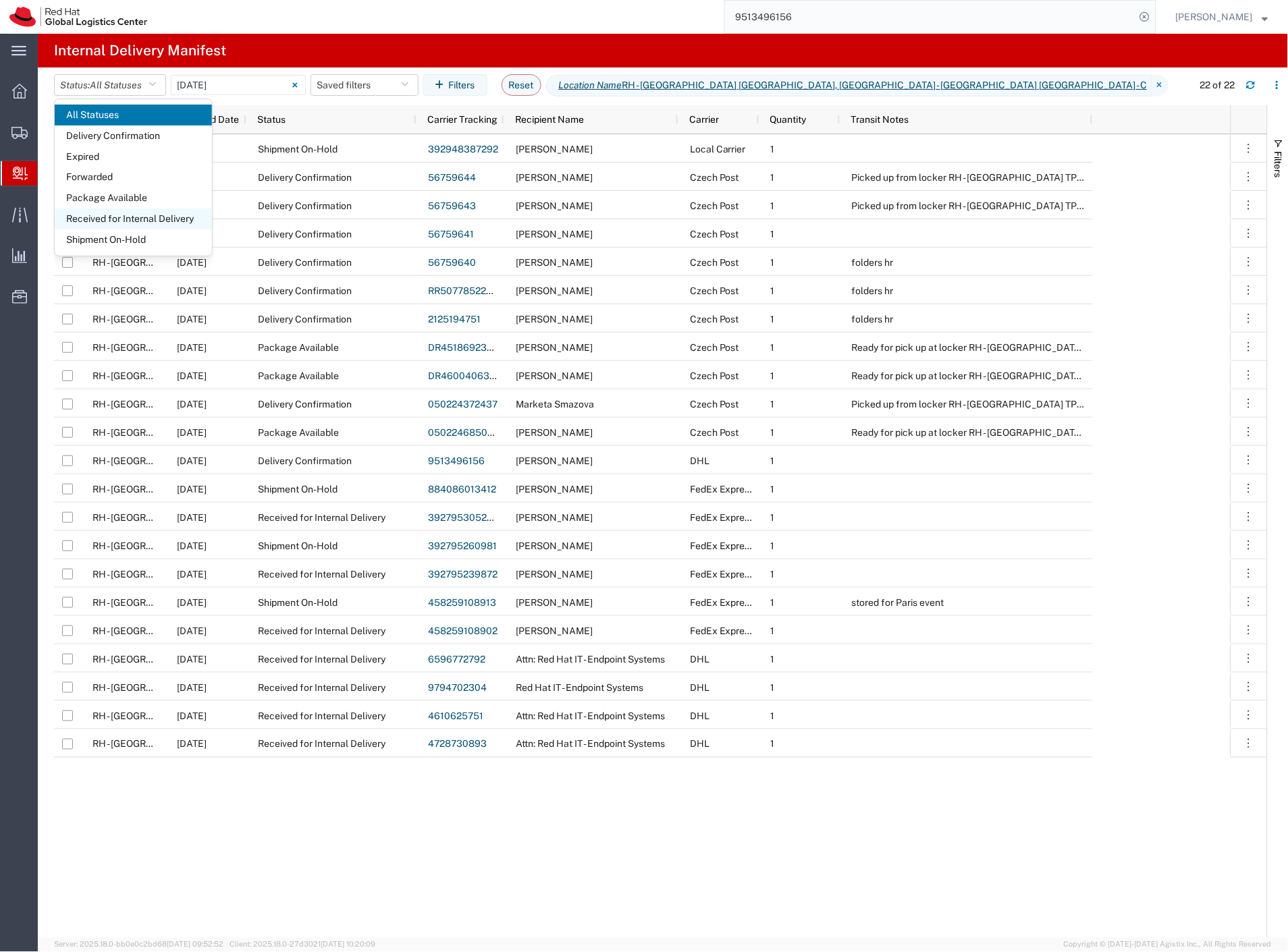
click at [142, 211] on span "Received for Internal Delivery" at bounding box center [133, 219] width 157 height 21
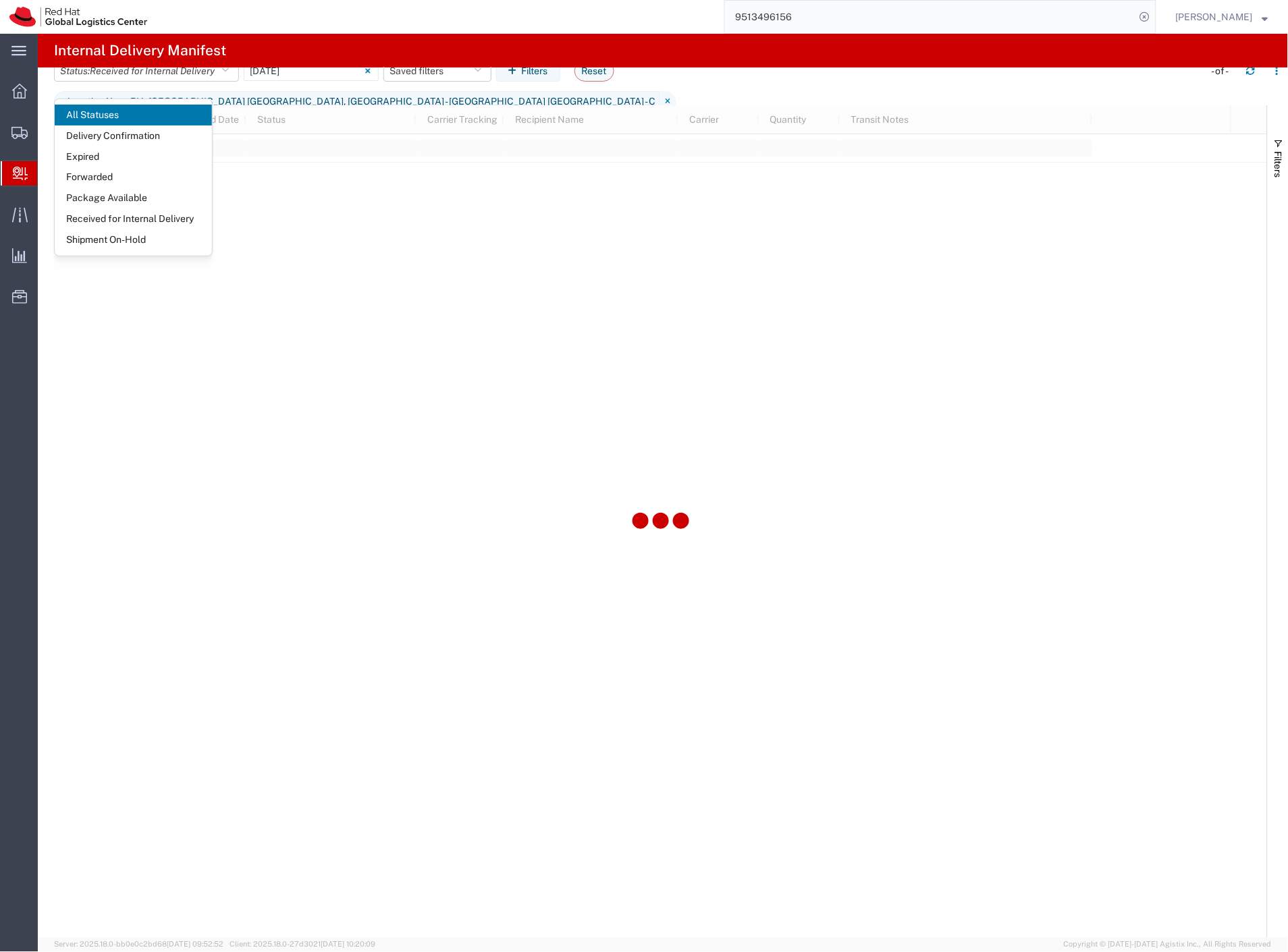
click at [655, 22] on div "9513496156" at bounding box center [656, 16] width 1000 height 34
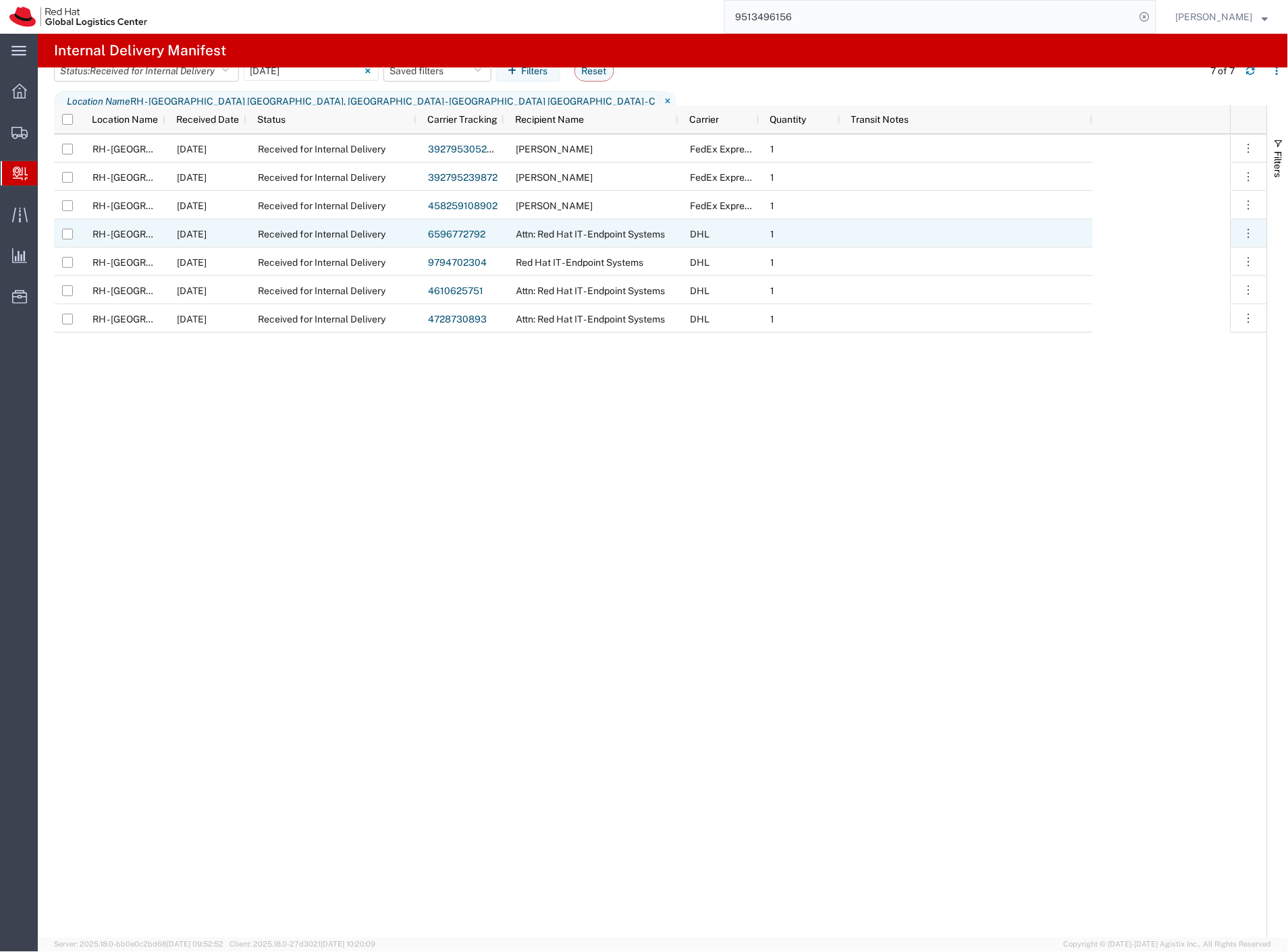
drag, startPoint x: 63, startPoint y: 236, endPoint x: 59, endPoint y: 252, distance: 16.5
click at [64, 236] on input "Press Space to toggle row selection (unchecked)" at bounding box center [67, 234] width 11 height 11
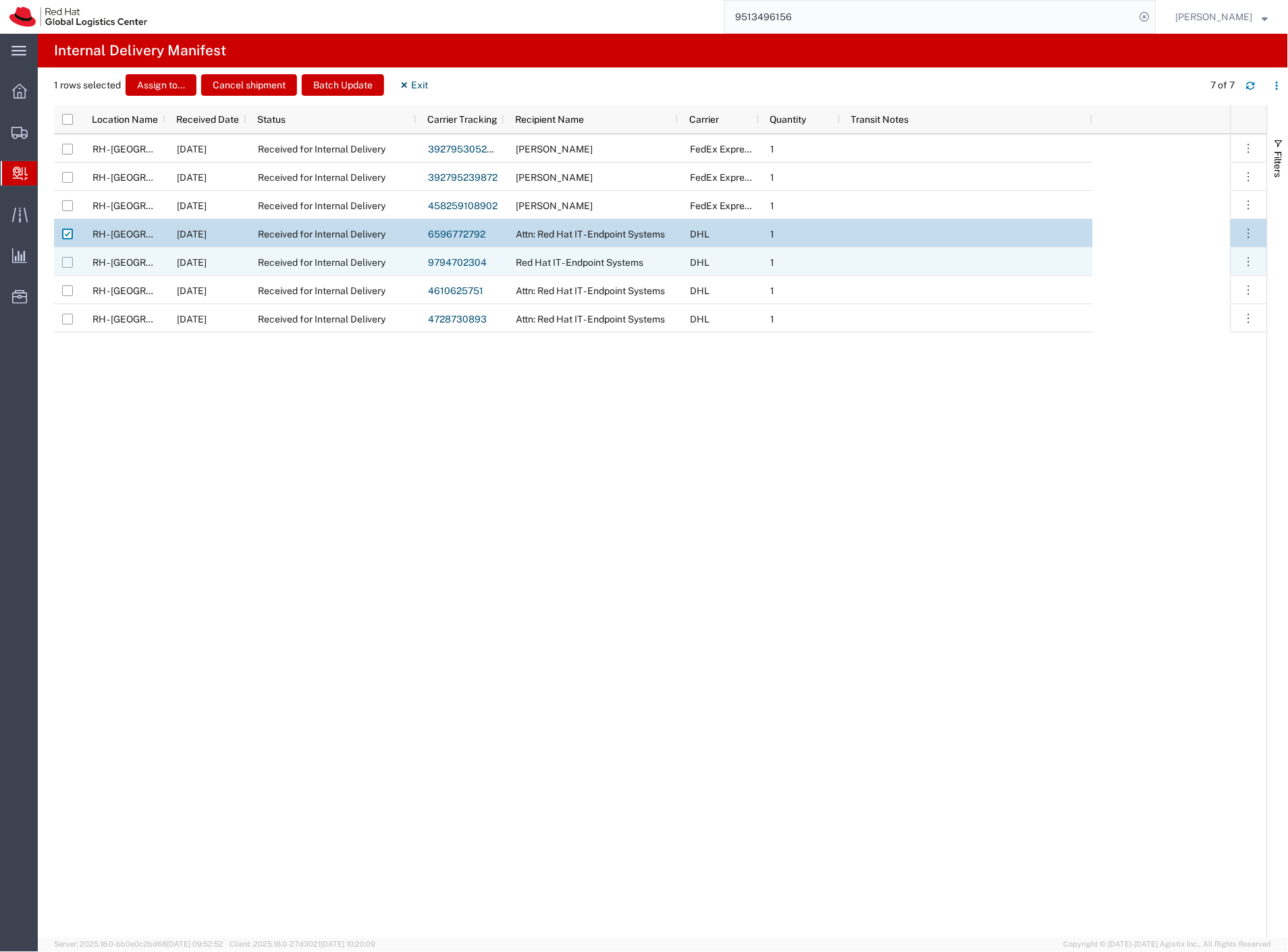
click at [67, 262] on input "Press Space to toggle row selection (unchecked)" at bounding box center [67, 262] width 11 height 11
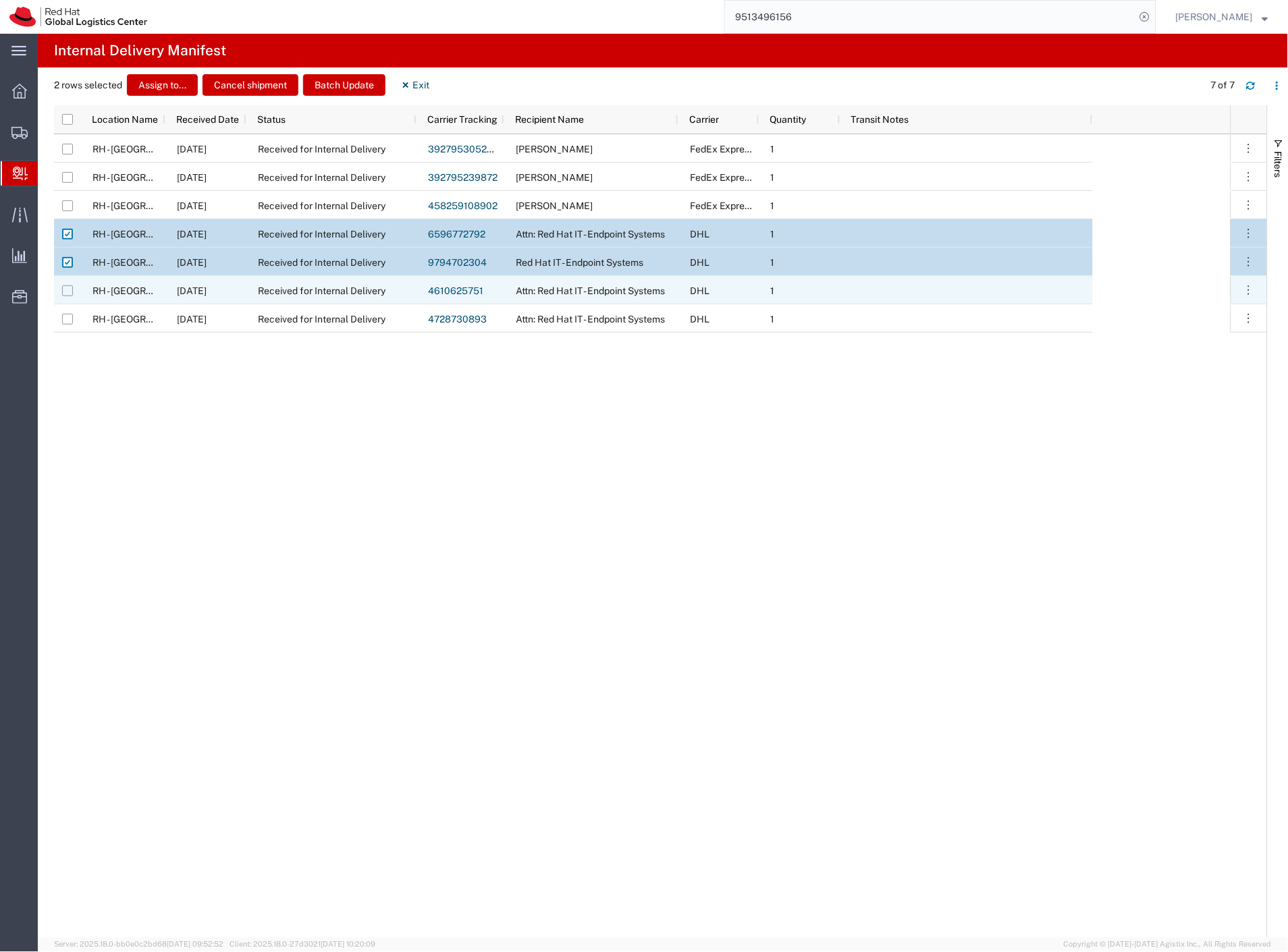
click at [67, 289] on input "Press Space to toggle row selection (unchecked)" at bounding box center [67, 290] width 11 height 11
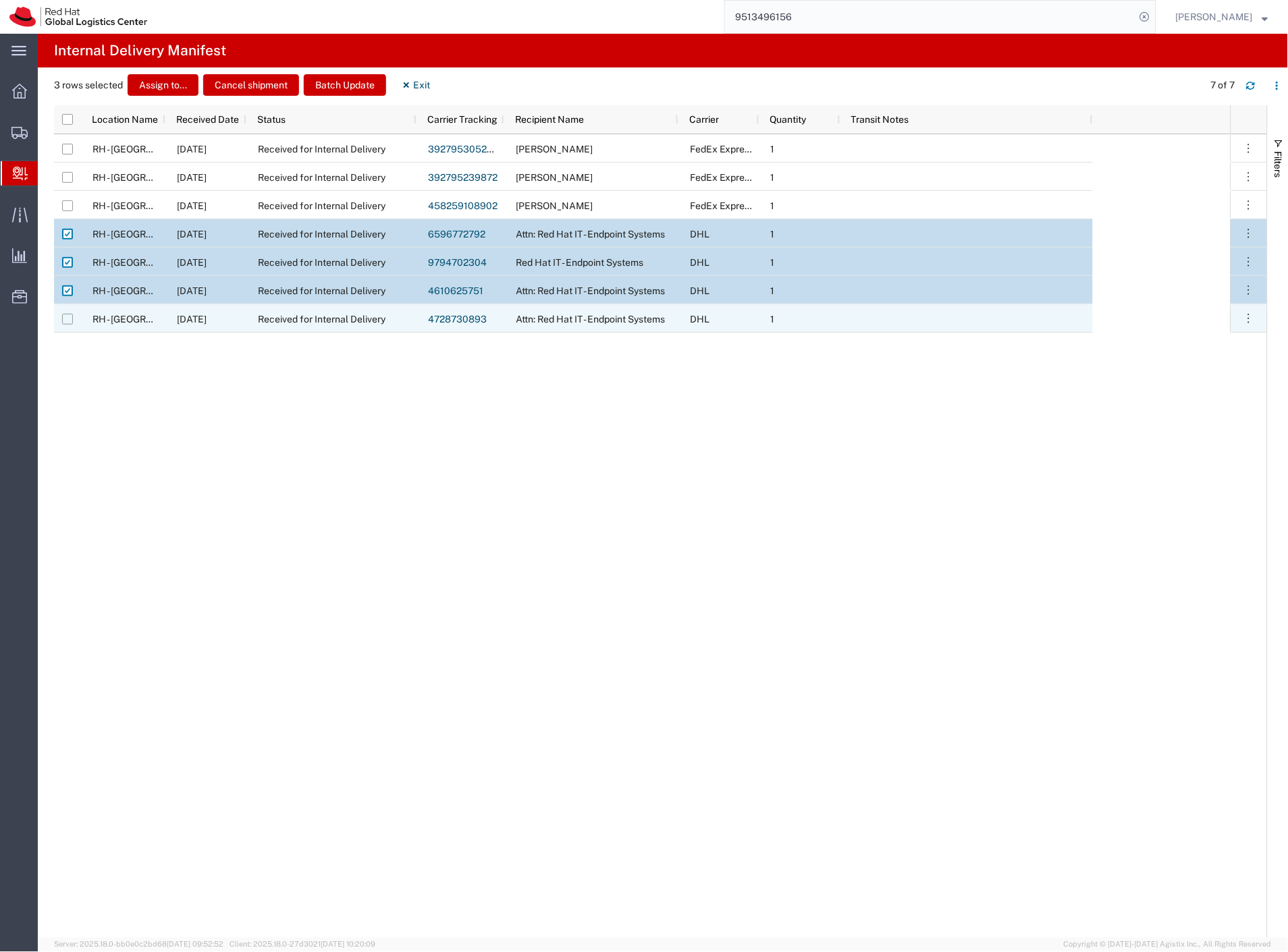
click at [65, 320] on input "Press Space to toggle row selection (unchecked)" at bounding box center [67, 319] width 11 height 11
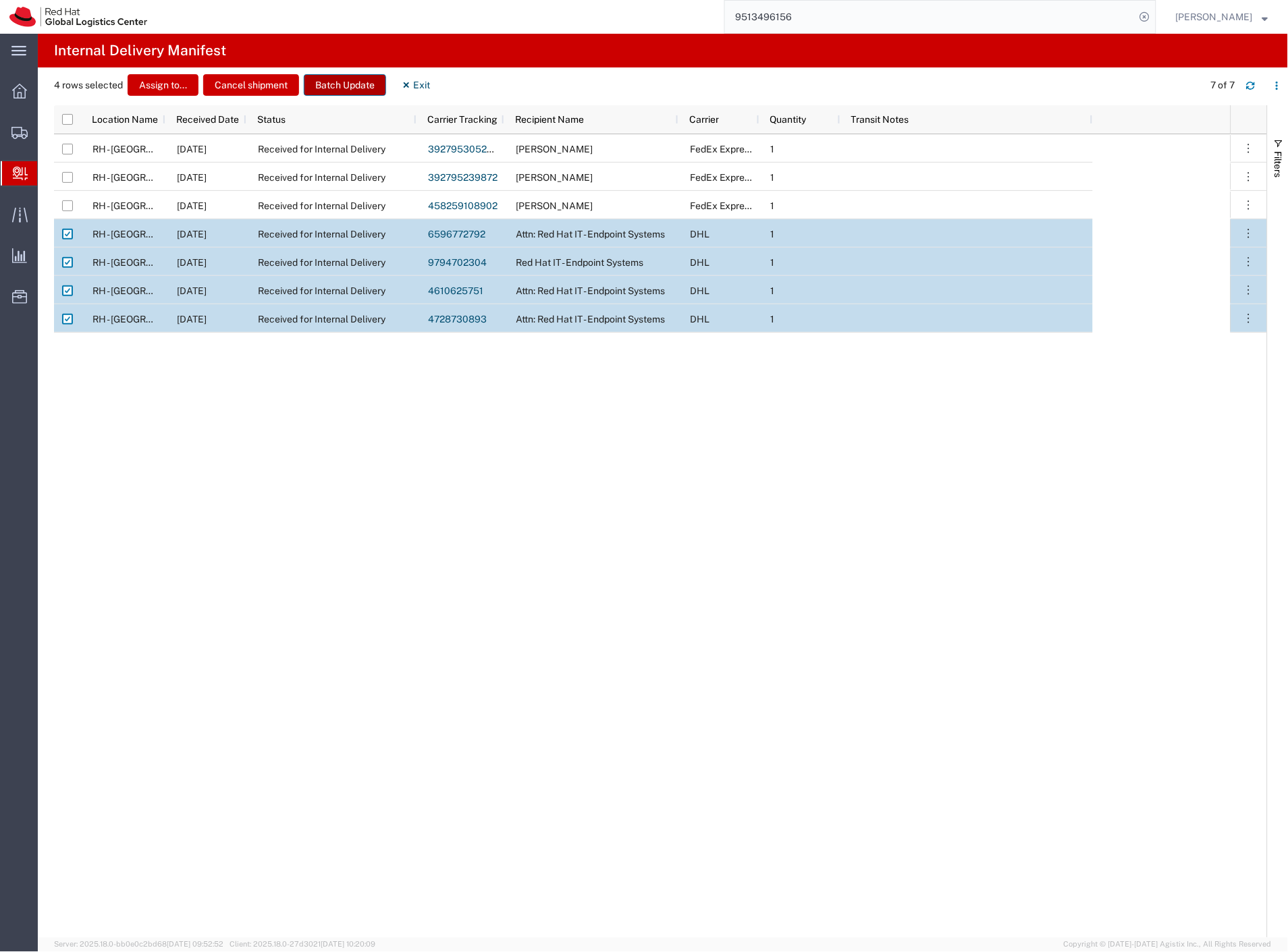
click at [339, 90] on button "Batch Update" at bounding box center [345, 85] width 82 height 22
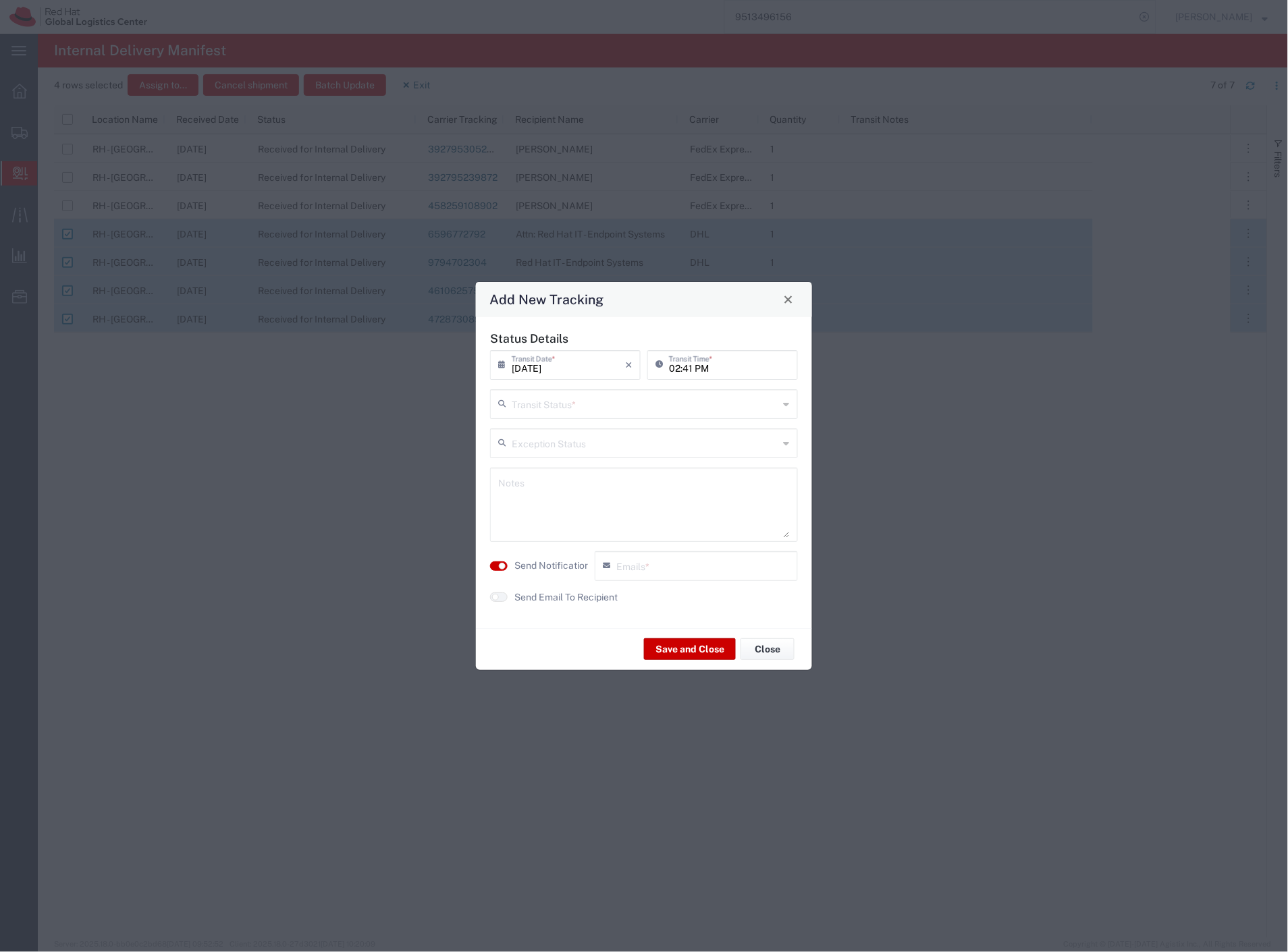
click at [576, 406] on input "text" at bounding box center [645, 403] width 267 height 24
click at [568, 474] on span "Shipment On-Hold" at bounding box center [644, 477] width 305 height 21
click at [557, 561] on label "Send Notification" at bounding box center [551, 566] width 75 height 14
click at [678, 638] on button "Save and Close" at bounding box center [690, 649] width 92 height 22
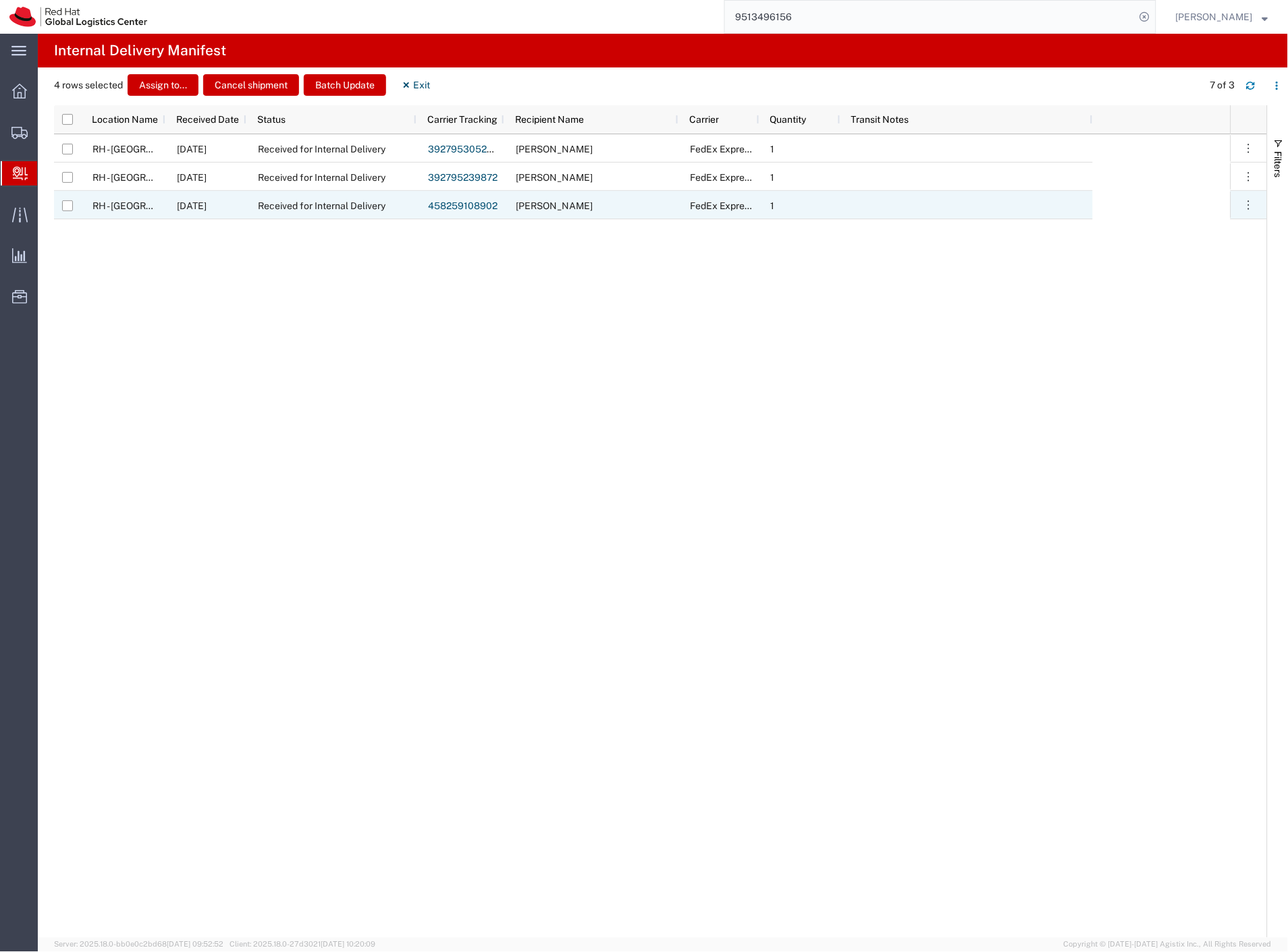
click at [450, 204] on link "458259108902" at bounding box center [463, 206] width 70 height 11
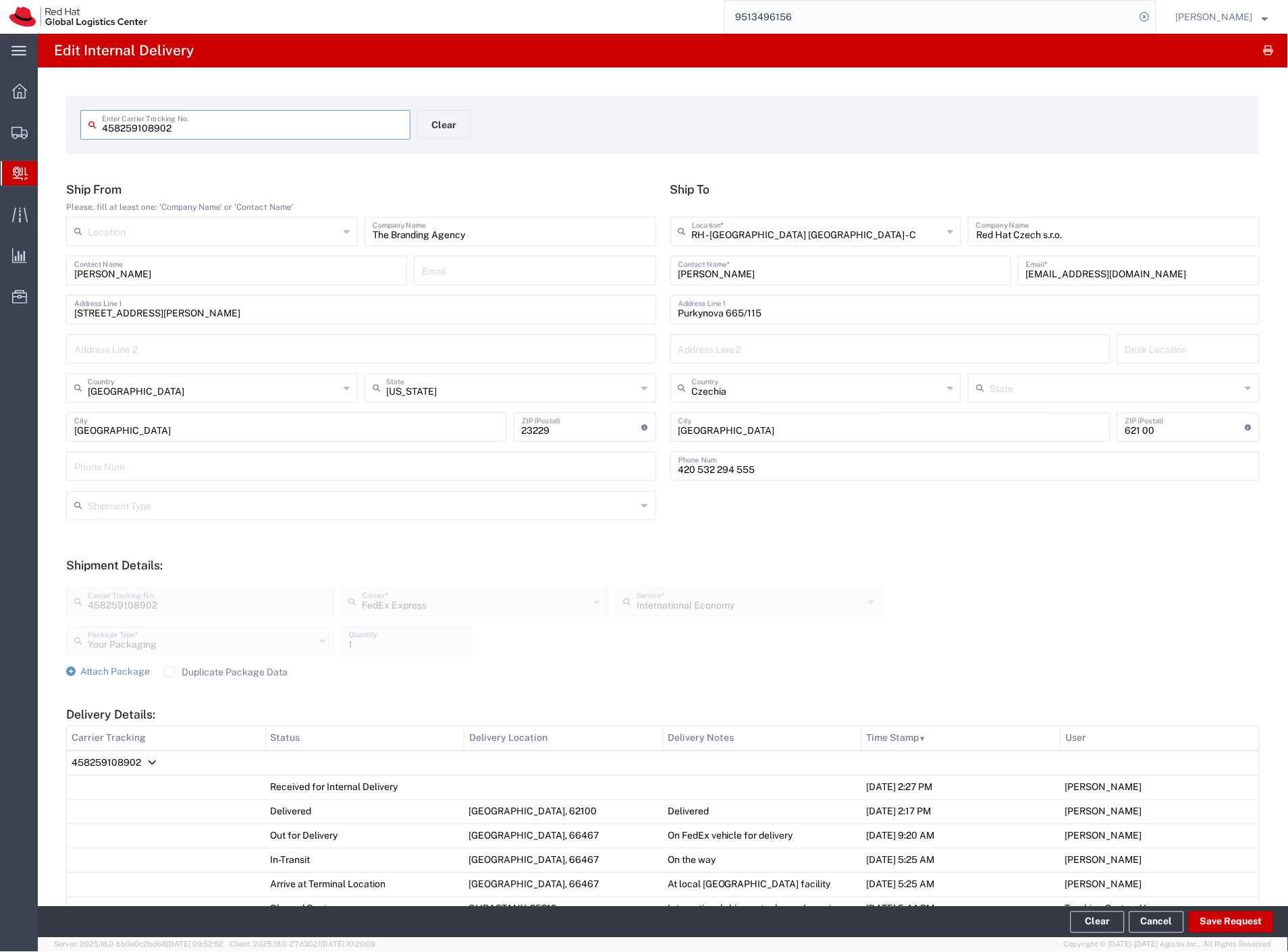
click at [146, 760] on td "458259108902" at bounding box center [663, 763] width 1193 height 25
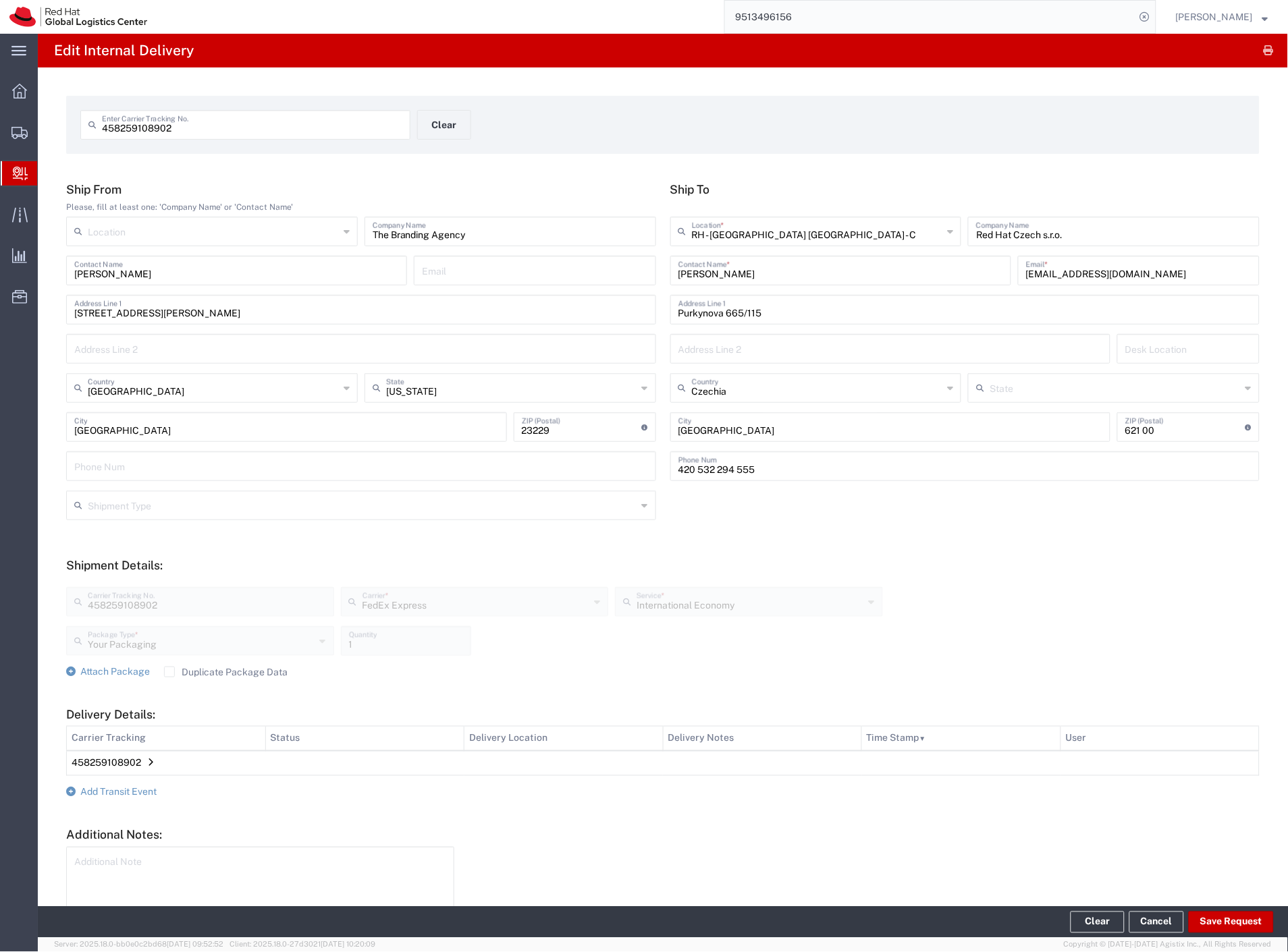
click at [138, 799] on form "Ship From Please, fill at least one: 'Company Name' or 'Contact Name' Location …" at bounding box center [663, 568] width 1193 height 772
click at [138, 793] on span "Add Transit Event" at bounding box center [118, 791] width 76 height 11
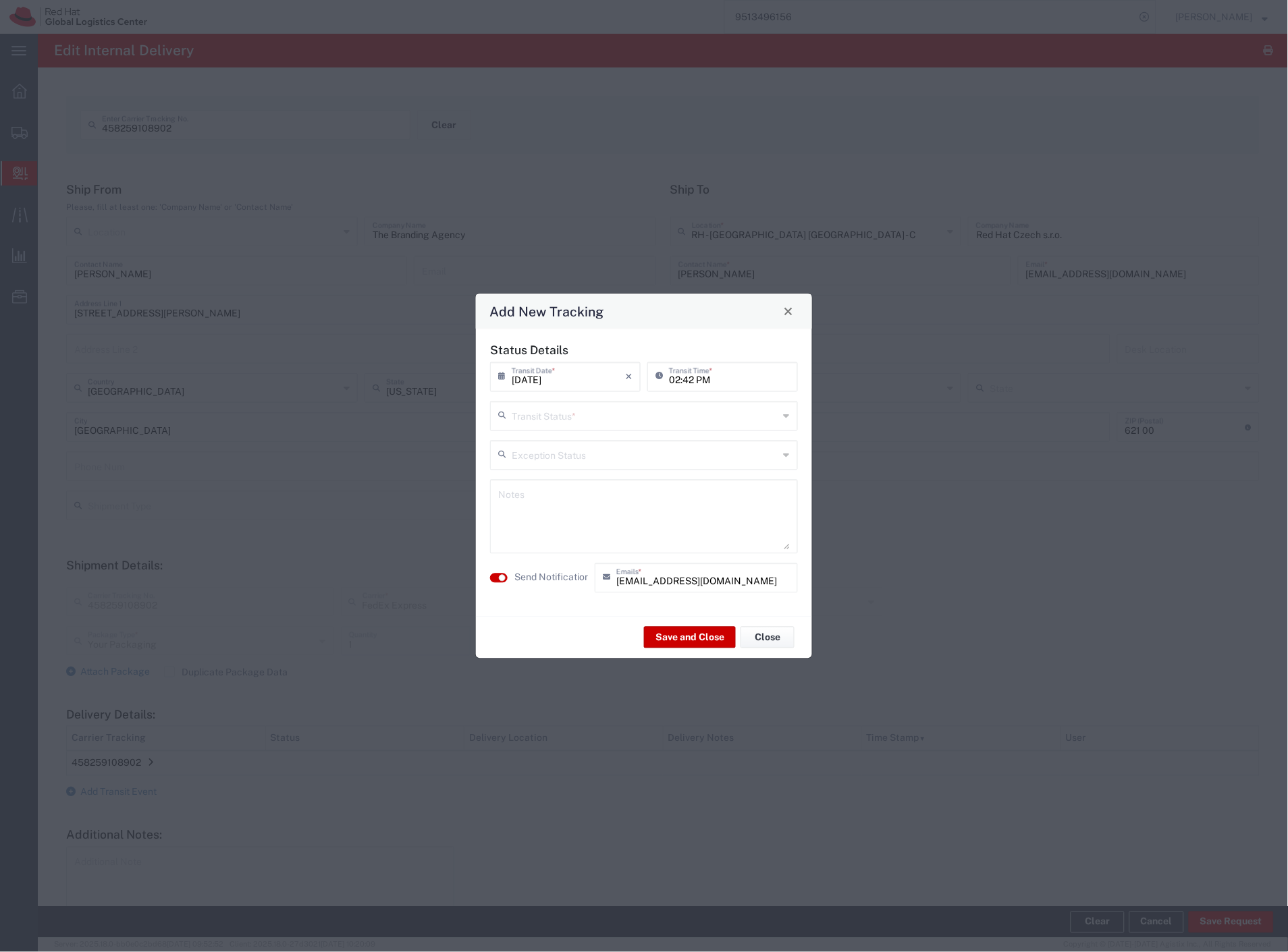
drag, startPoint x: 670, startPoint y: 411, endPoint x: 639, endPoint y: 465, distance: 62.3
click at [667, 411] on input "text" at bounding box center [645, 414] width 267 height 24
click at [572, 515] on span "Shipment On-Hold" at bounding box center [644, 511] width 305 height 21
drag, startPoint x: 551, startPoint y: 576, endPoint x: 614, endPoint y: 606, distance: 69.8
click at [554, 577] on label "Send Notification" at bounding box center [551, 578] width 75 height 14
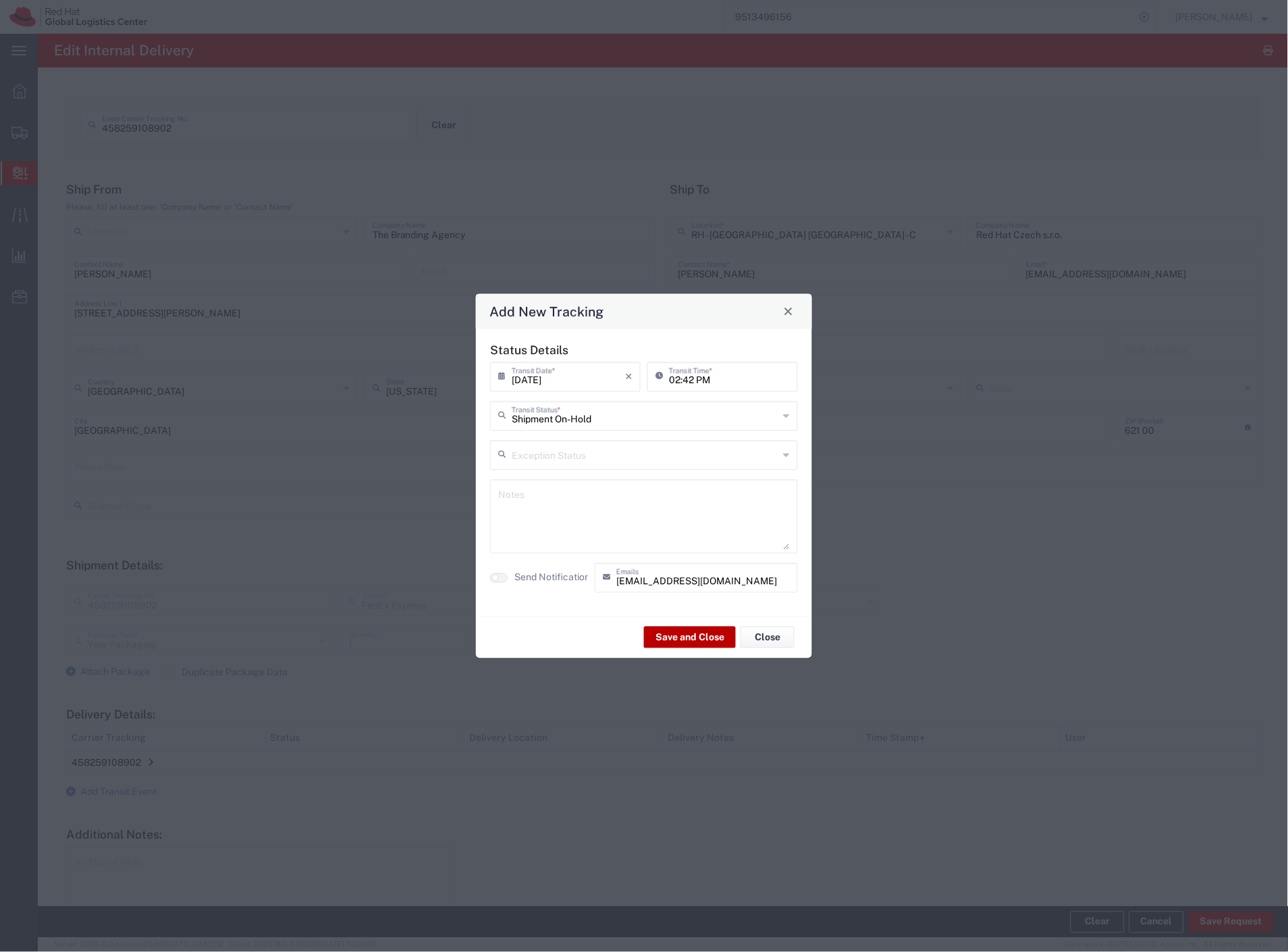
click at [665, 637] on button "Save and Close" at bounding box center [690, 637] width 92 height 22
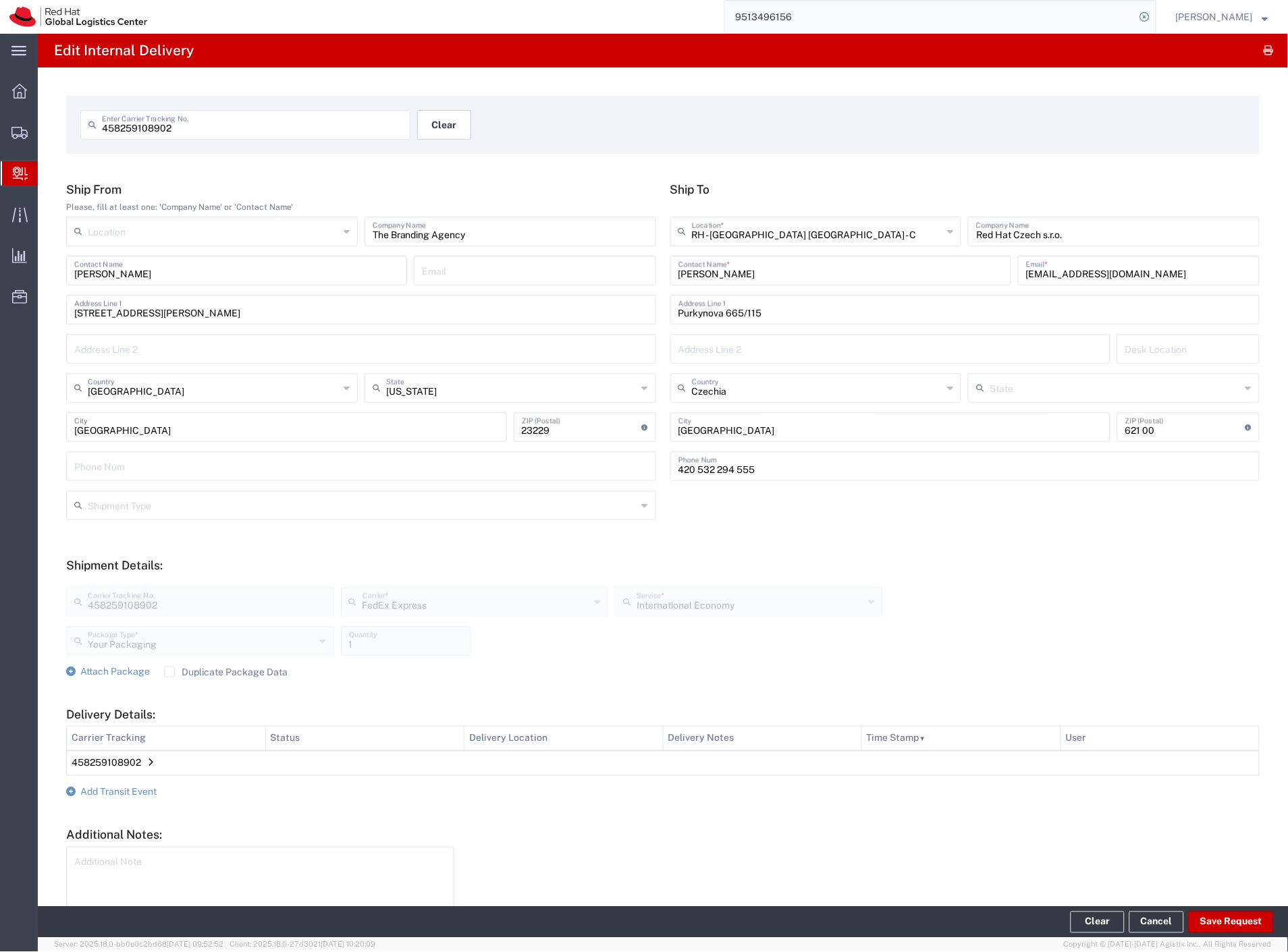
click at [453, 127] on button "Clear" at bounding box center [444, 124] width 54 height 29
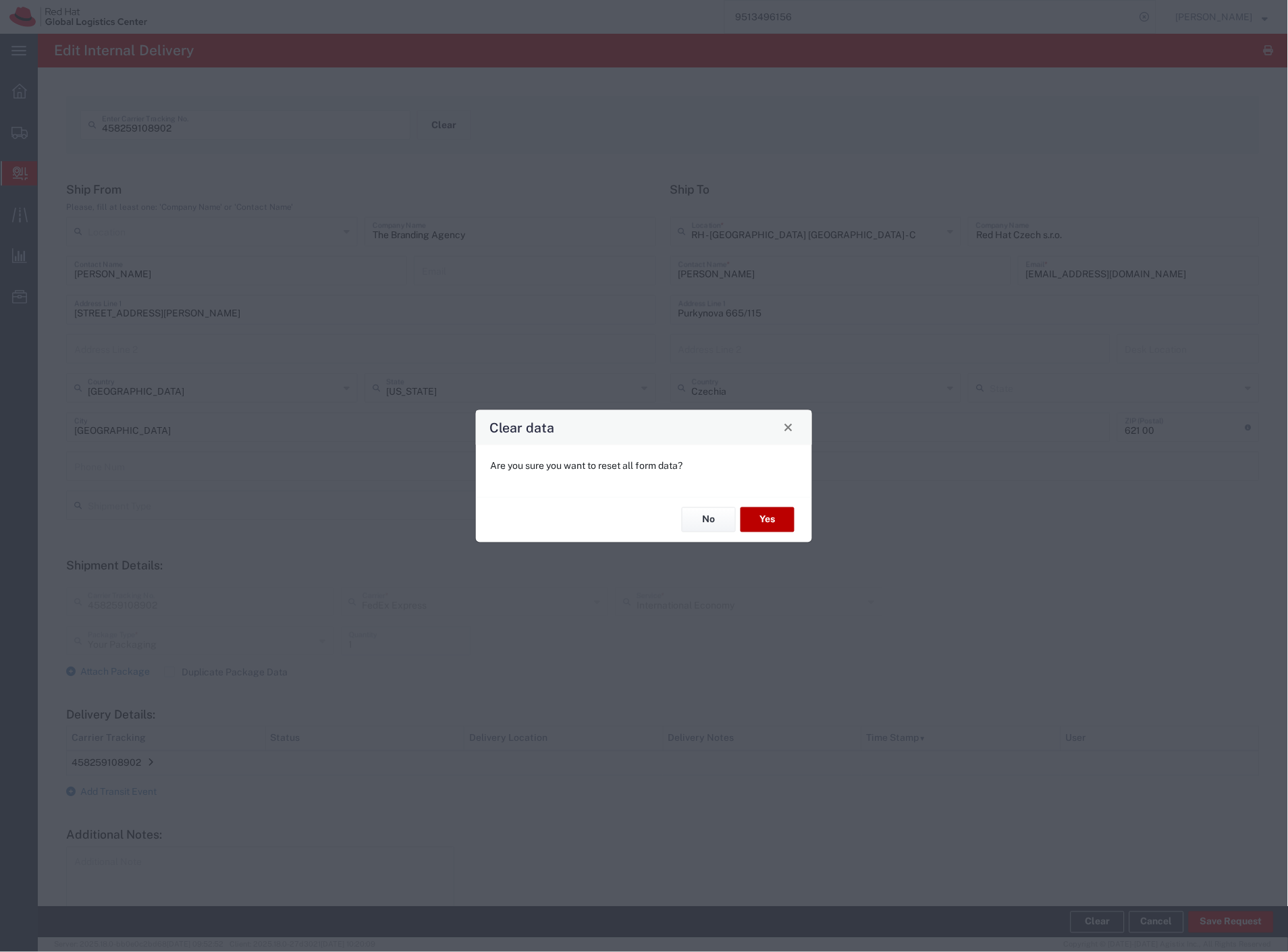
click at [775, 530] on button "Yes" at bounding box center [767, 520] width 54 height 25
